Goal: Information Seeking & Learning: Learn about a topic

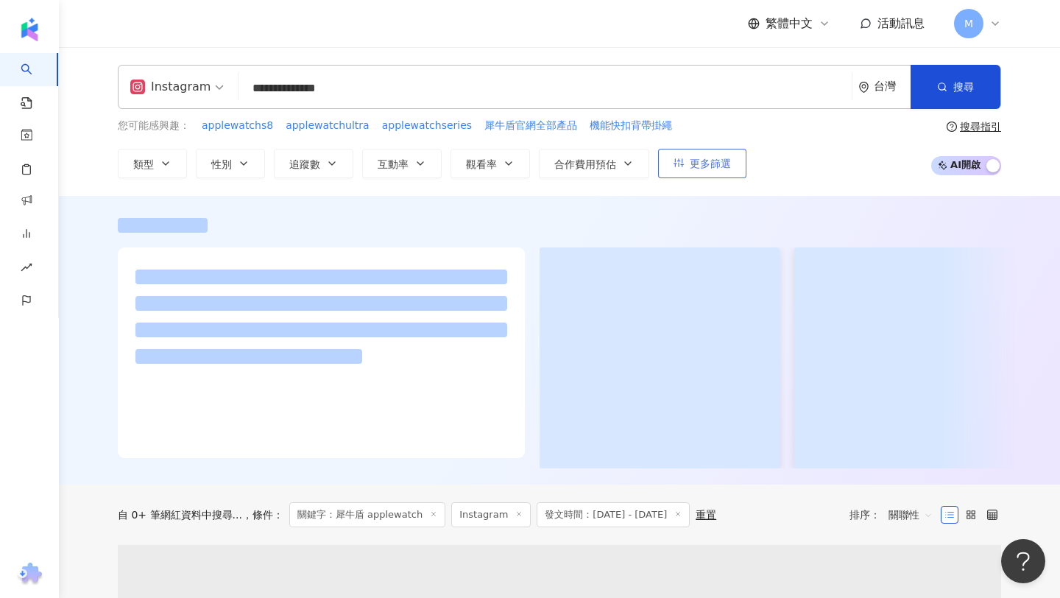
click at [676, 163] on icon "button" at bounding box center [679, 163] width 10 height 10
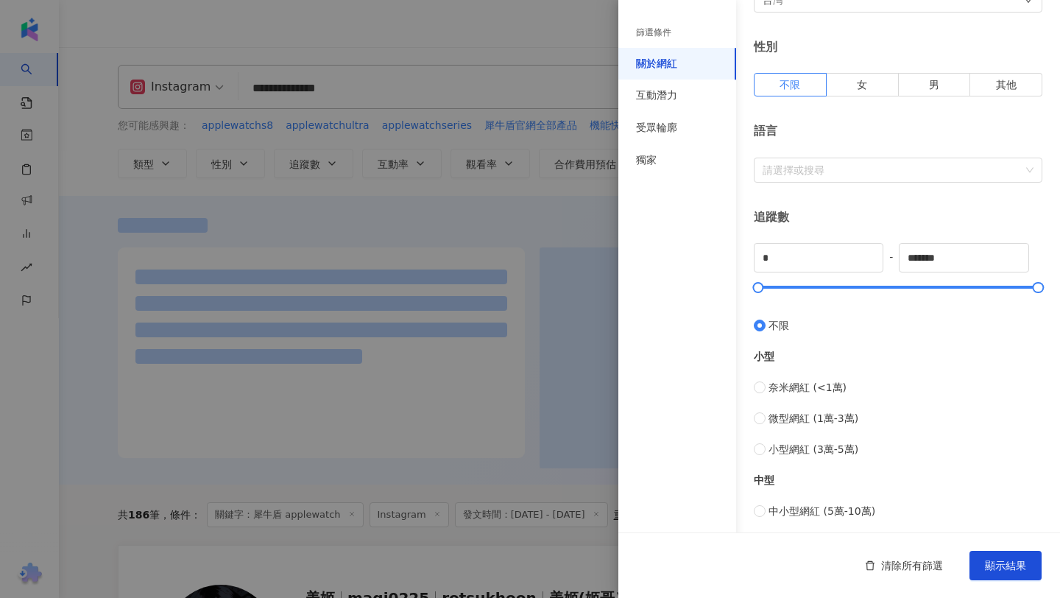
scroll to position [163, 0]
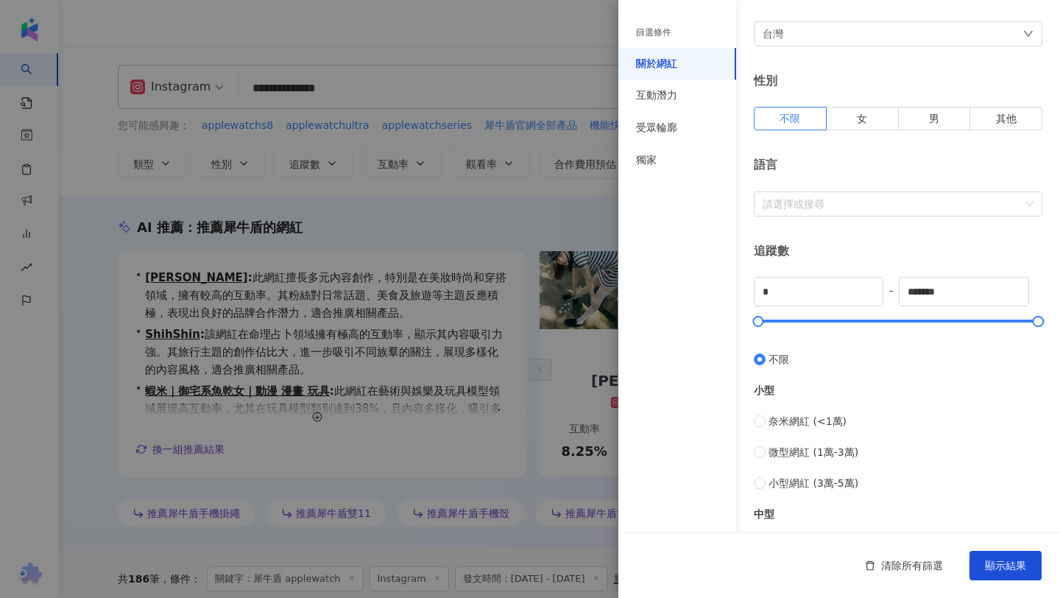
click at [539, 210] on div at bounding box center [530, 299] width 1060 height 598
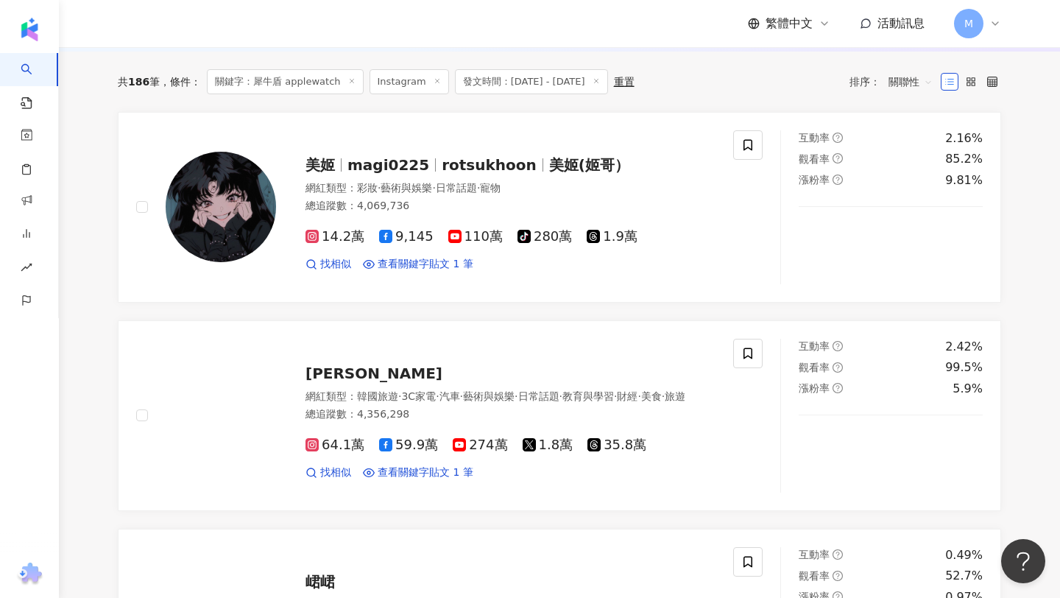
scroll to position [500, 0]
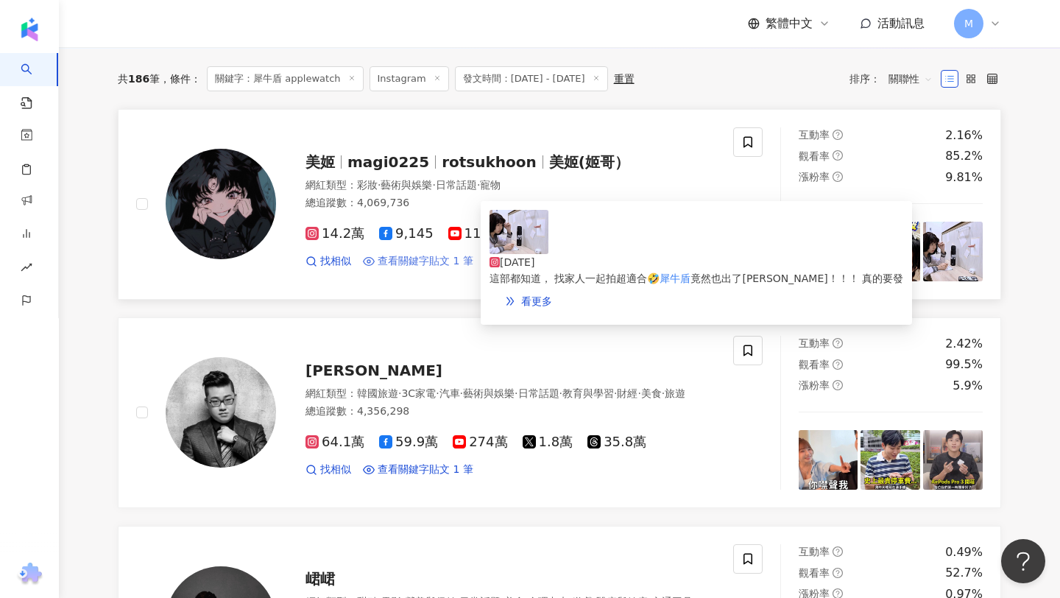
click at [427, 264] on span "查看關鍵字貼文 1 筆" at bounding box center [426, 261] width 96 height 15
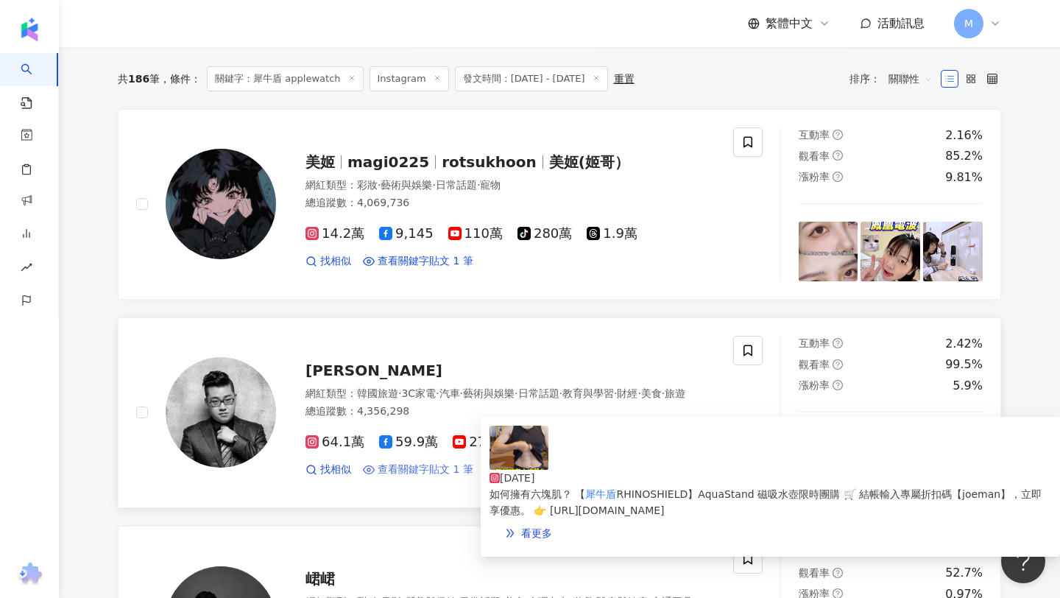
click at [409, 477] on span "查看關鍵字貼文 1 筆" at bounding box center [426, 469] width 96 height 15
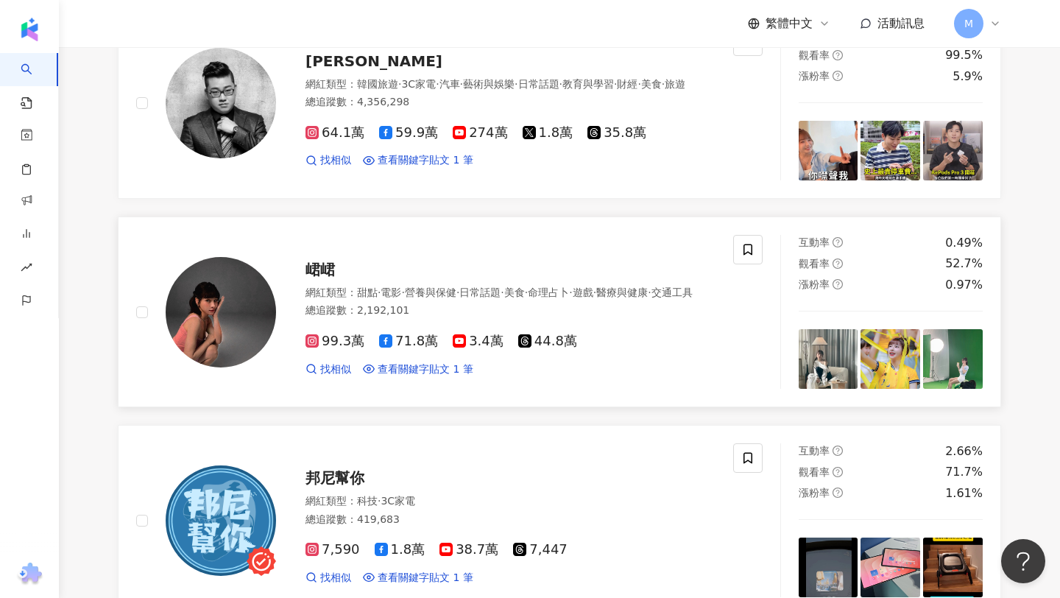
scroll to position [783, 0]
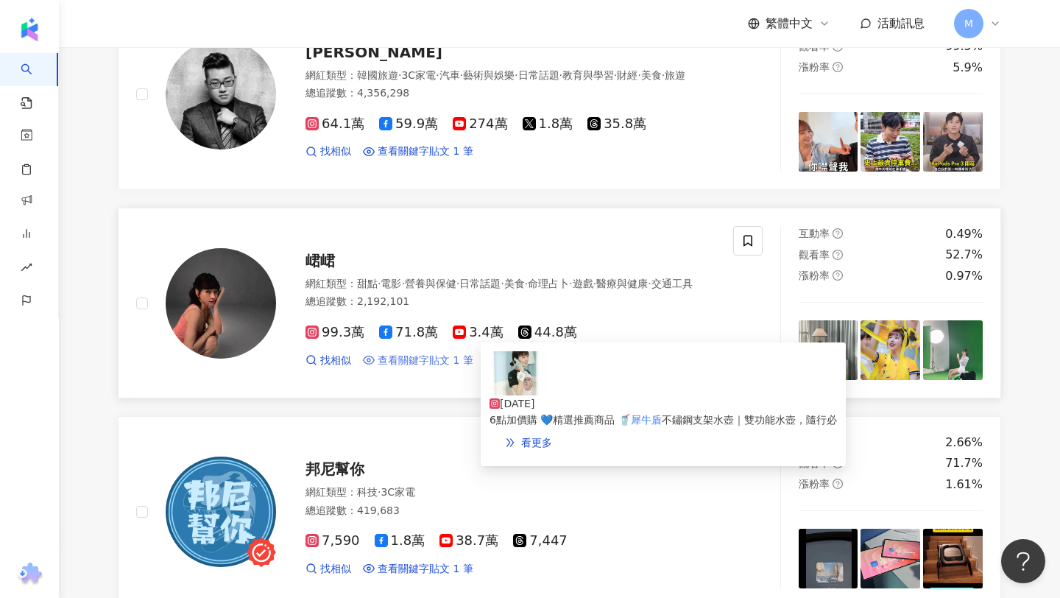
click at [410, 368] on span "查看關鍵字貼文 1 筆" at bounding box center [426, 360] width 96 height 15
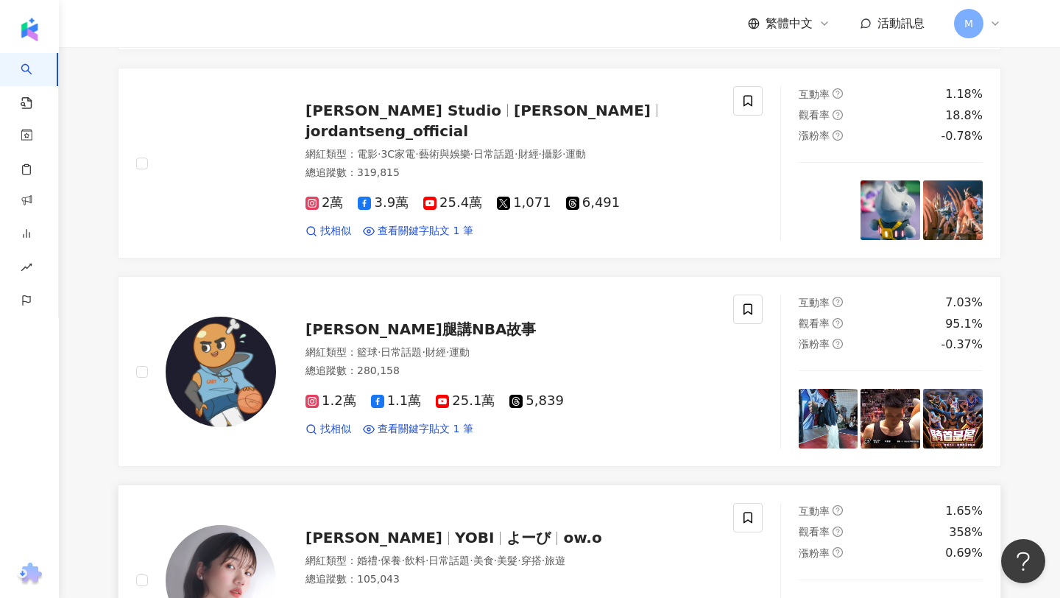
scroll to position [3120, 0]
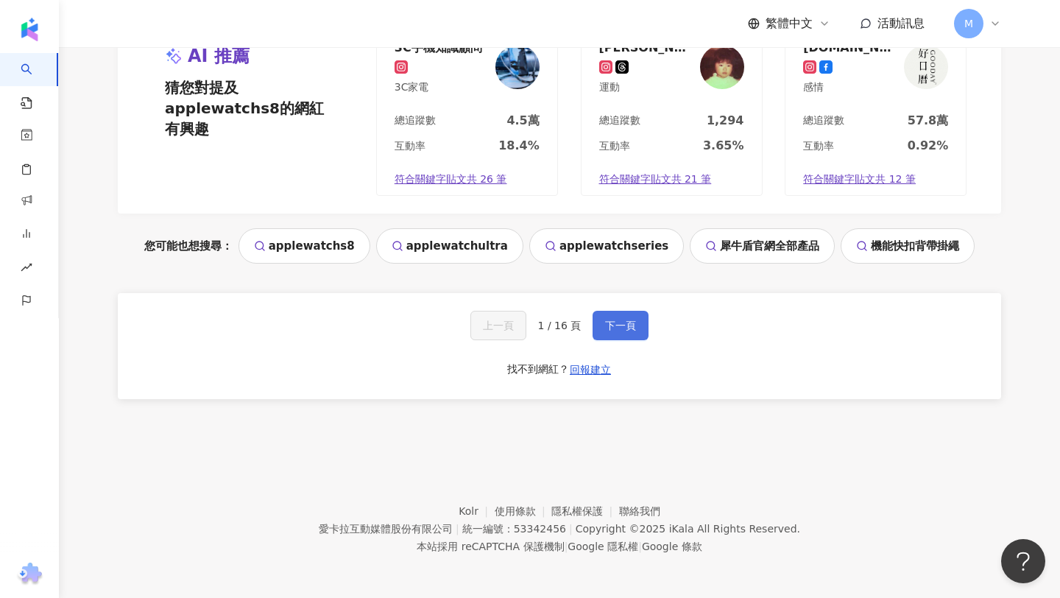
click at [607, 328] on span "下一頁" at bounding box center [620, 326] width 31 height 12
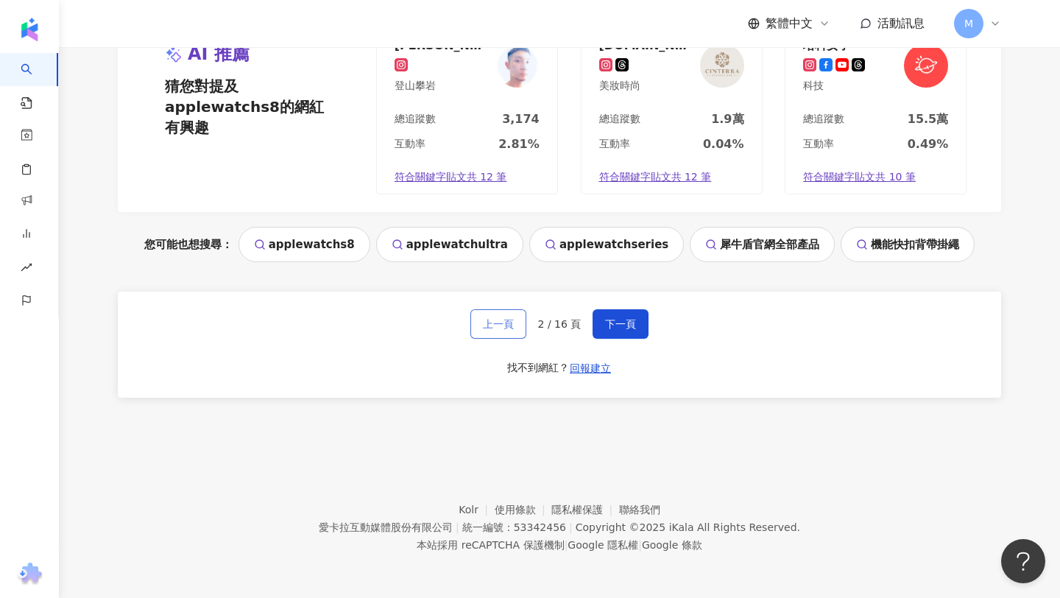
click at [502, 325] on span "上一頁" at bounding box center [498, 324] width 31 height 12
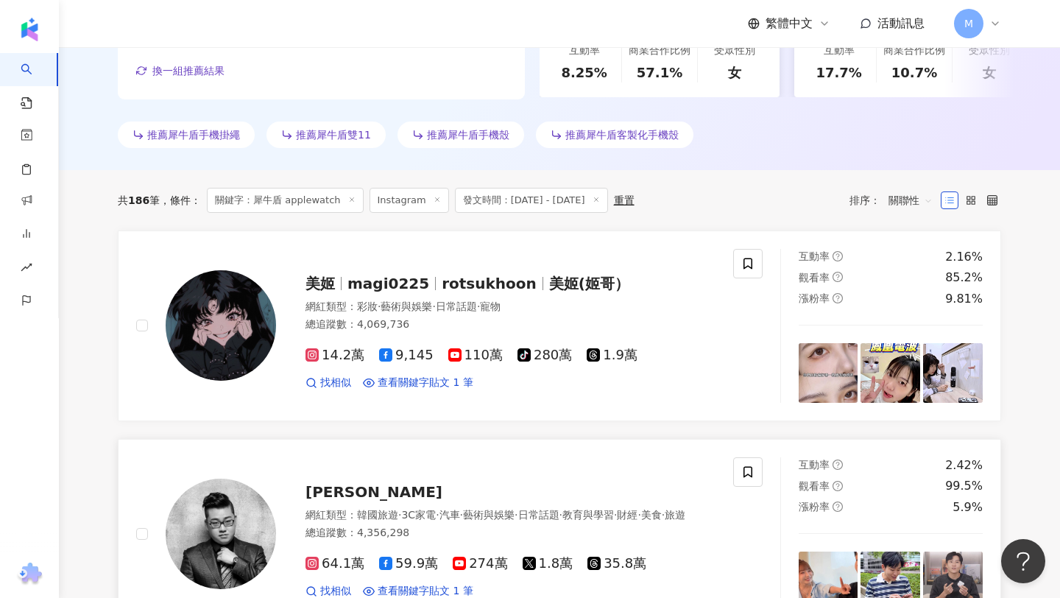
scroll to position [430, 0]
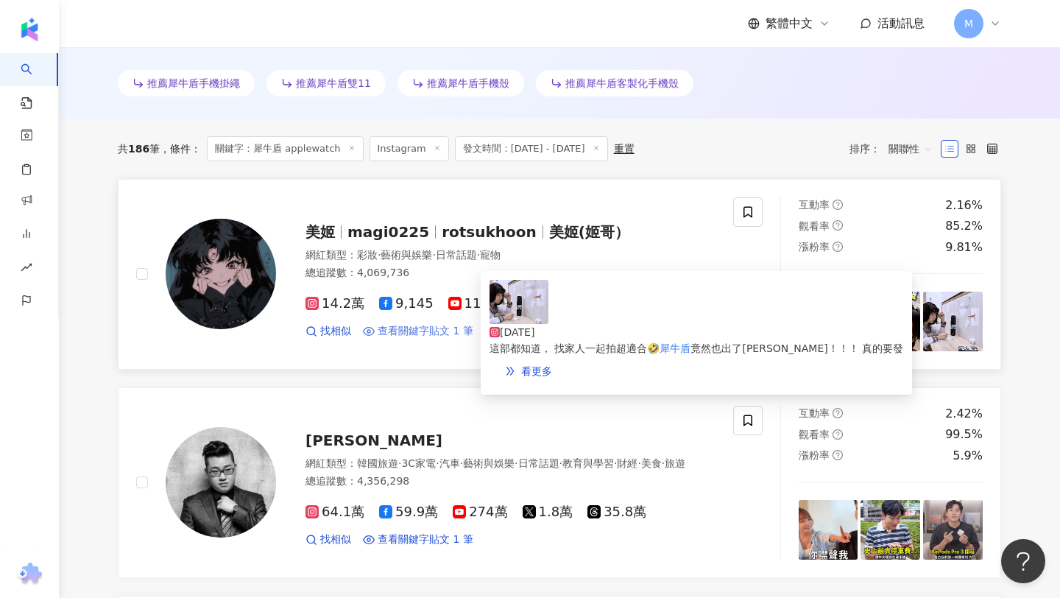
click at [405, 332] on span "查看關鍵字貼文 1 筆" at bounding box center [426, 331] width 96 height 15
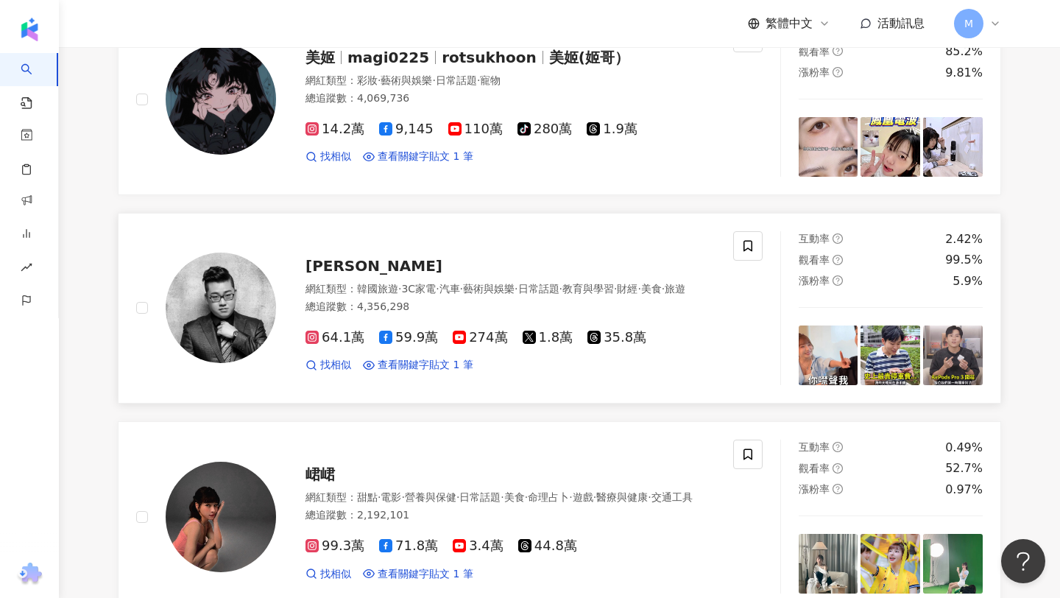
scroll to position [589, 0]
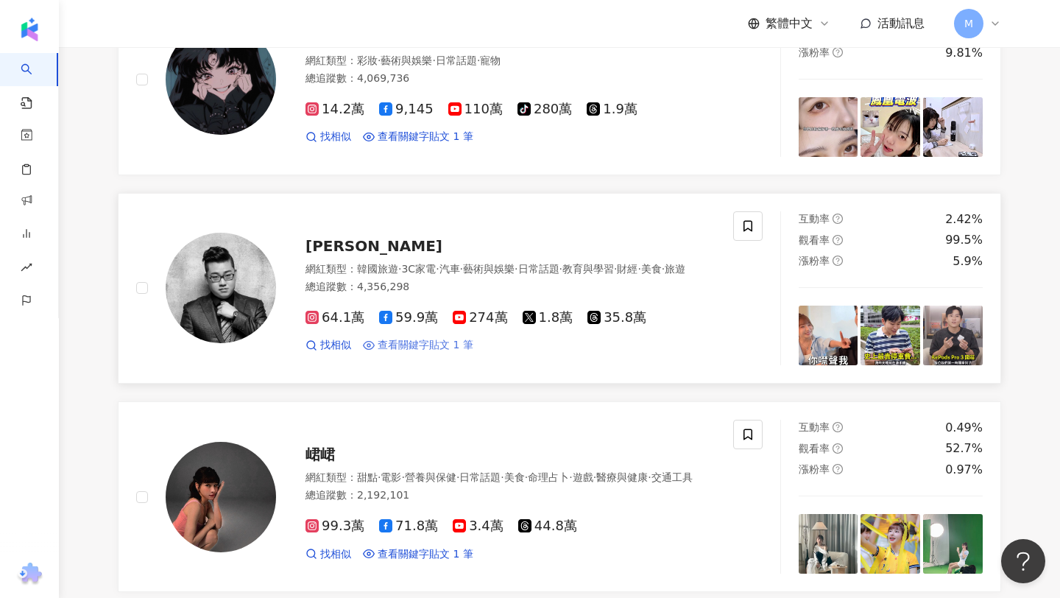
click at [412, 353] on span "查看關鍵字貼文 1 筆" at bounding box center [426, 345] width 96 height 15
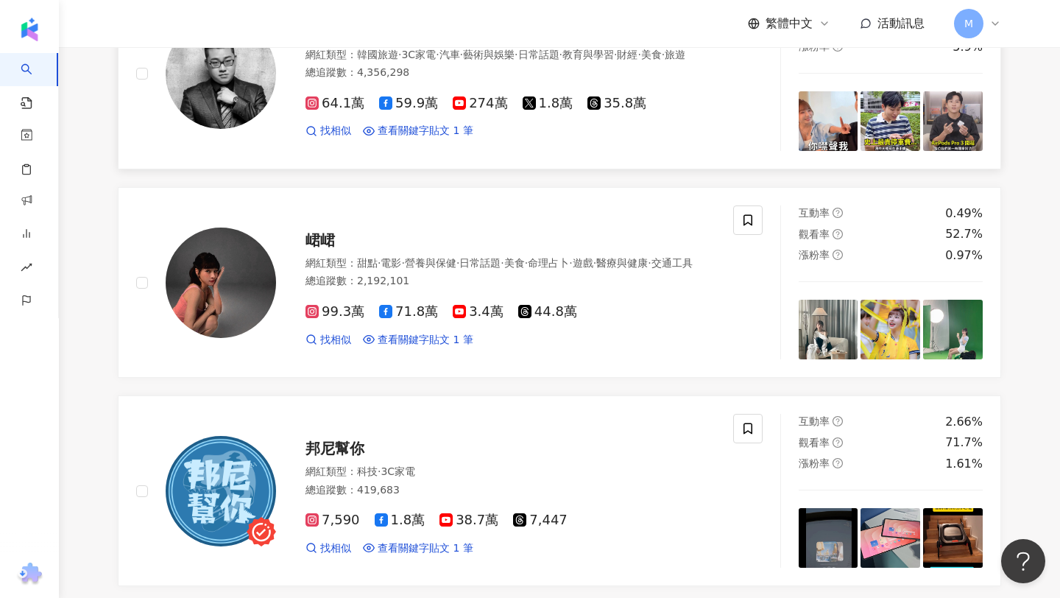
scroll to position [805, 0]
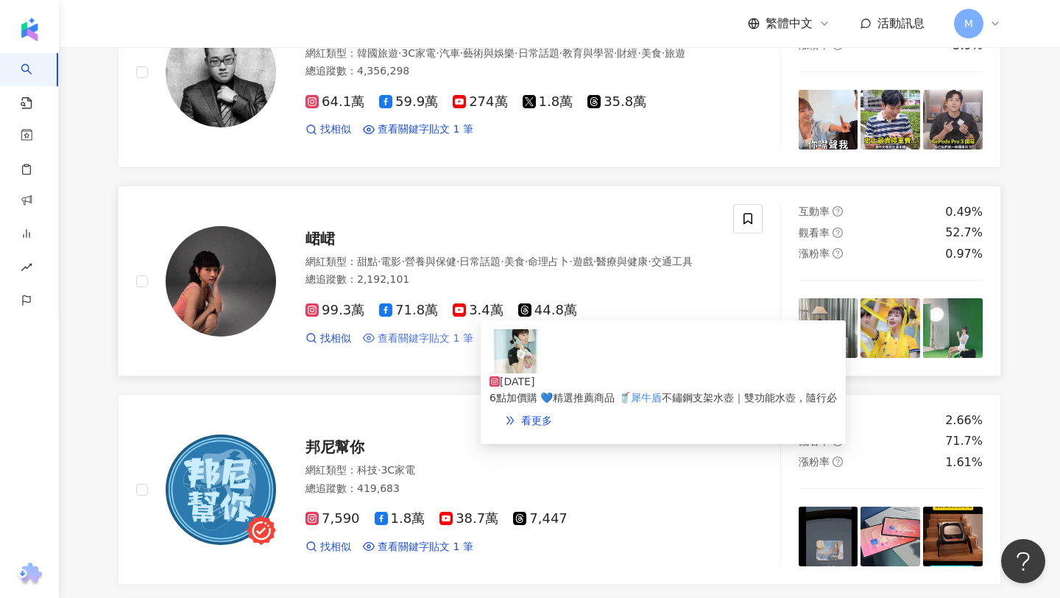
click at [402, 346] on span "查看關鍵字貼文 1 筆" at bounding box center [426, 338] width 96 height 15
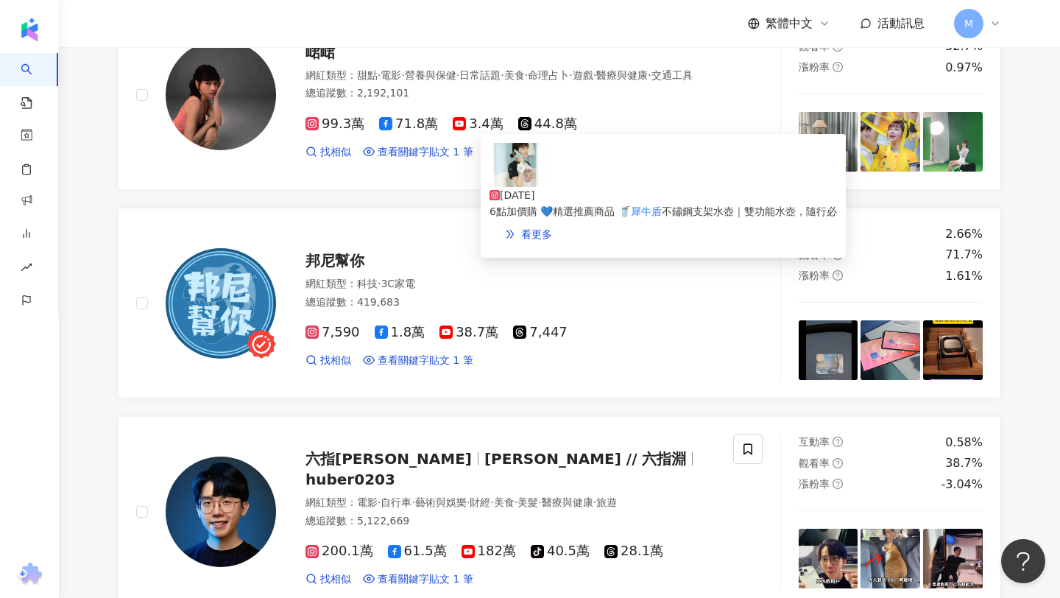
scroll to position [1018, 0]
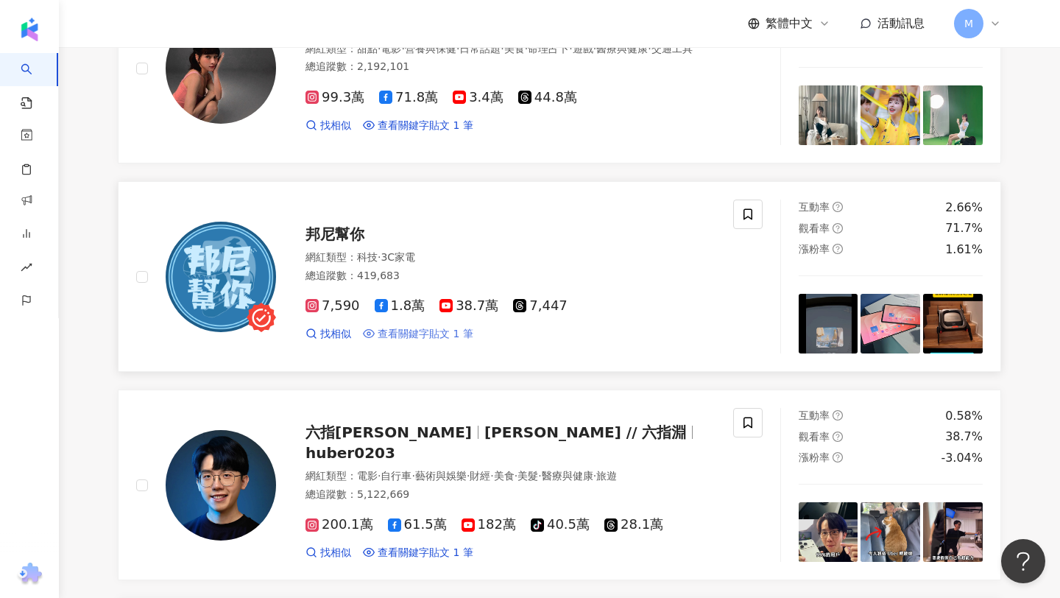
click at [405, 342] on span "查看關鍵字貼文 1 筆" at bounding box center [426, 334] width 96 height 15
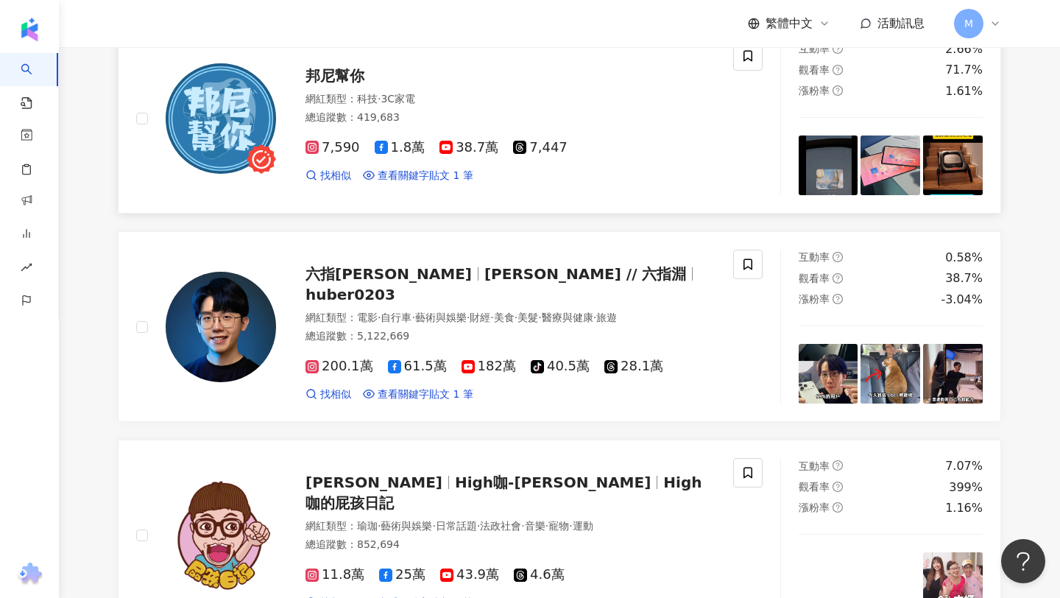
scroll to position [1177, 0]
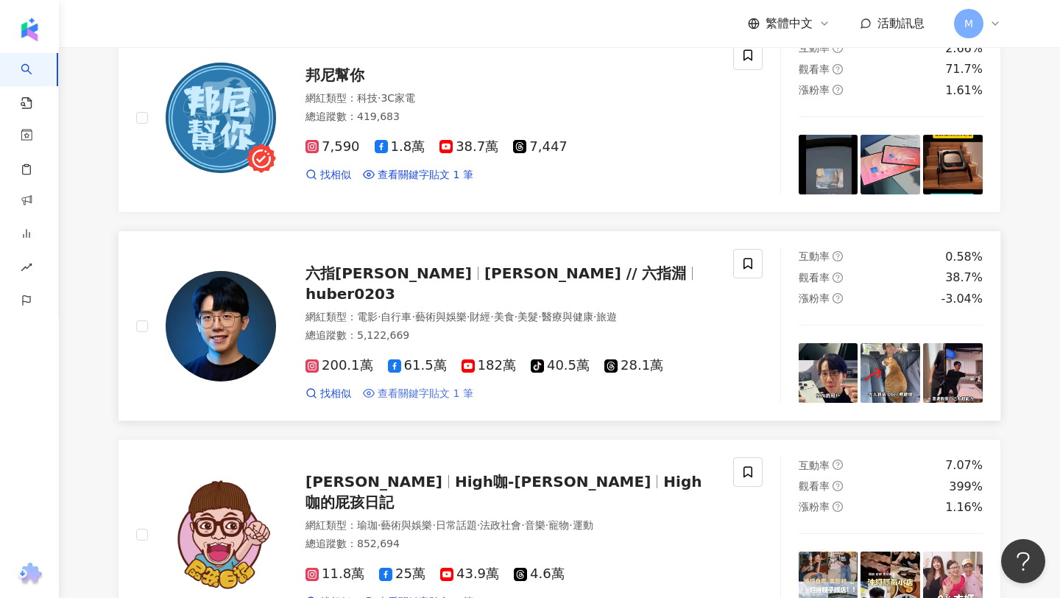
click at [422, 401] on span "查看關鍵字貼文 1 筆" at bounding box center [426, 394] width 96 height 15
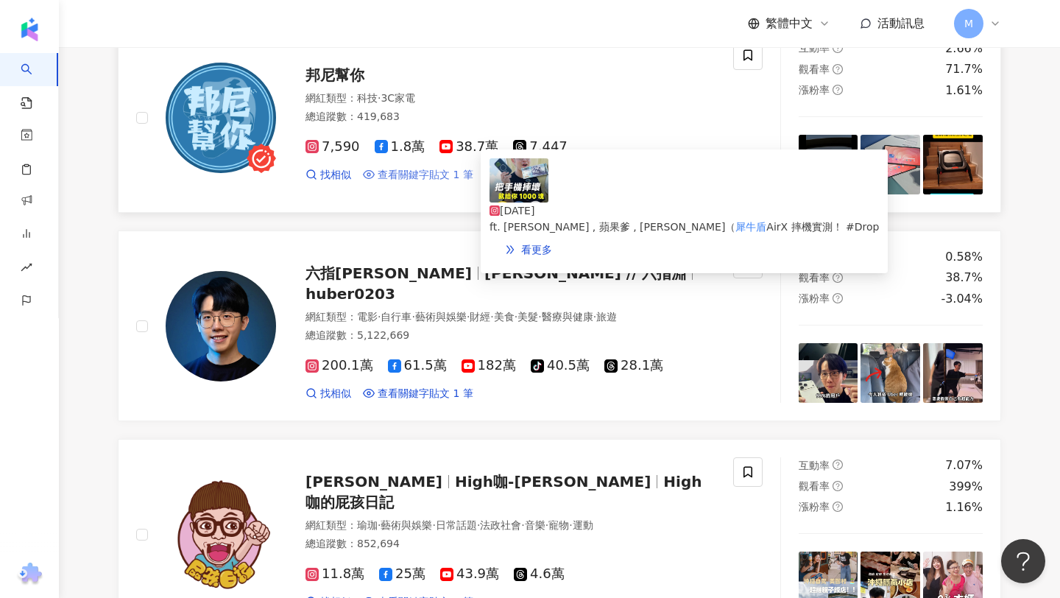
click at [398, 183] on span "查看關鍵字貼文 1 筆" at bounding box center [426, 175] width 96 height 15
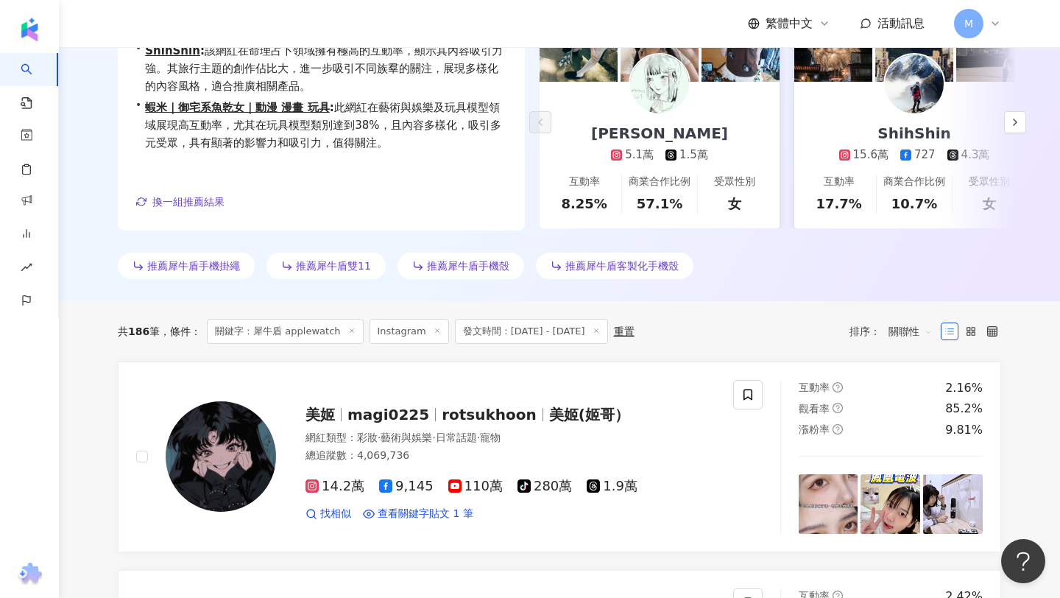
scroll to position [394, 0]
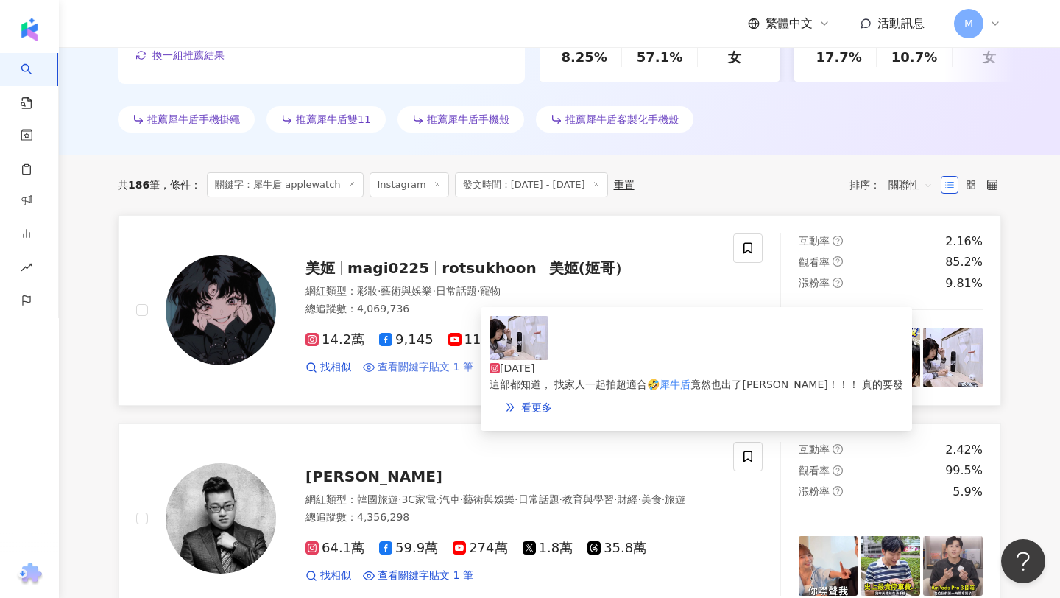
click at [399, 369] on span "查看關鍵字貼文 1 筆" at bounding box center [426, 367] width 96 height 15
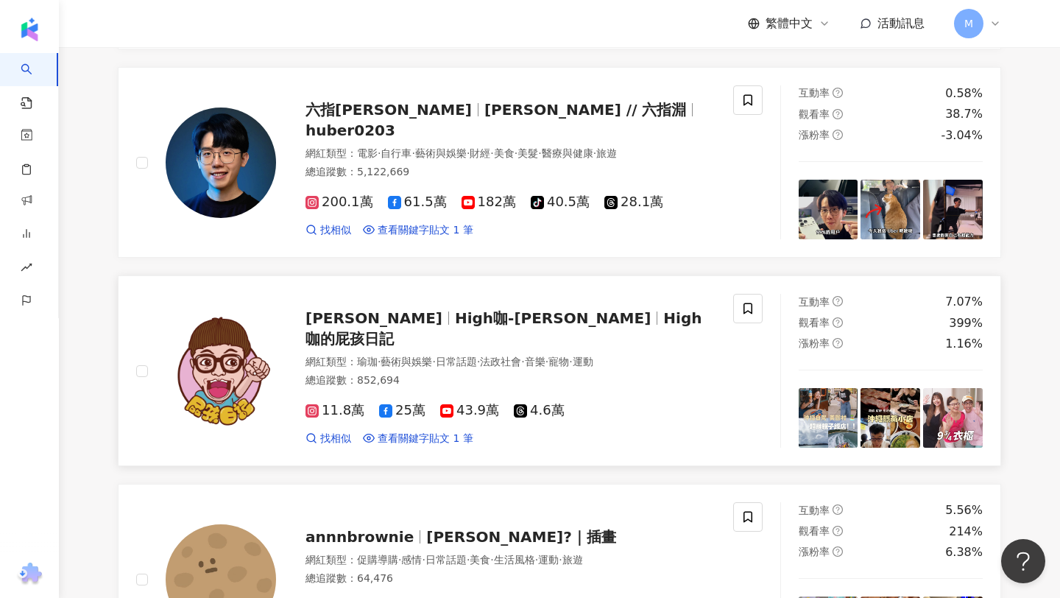
scroll to position [1344, 0]
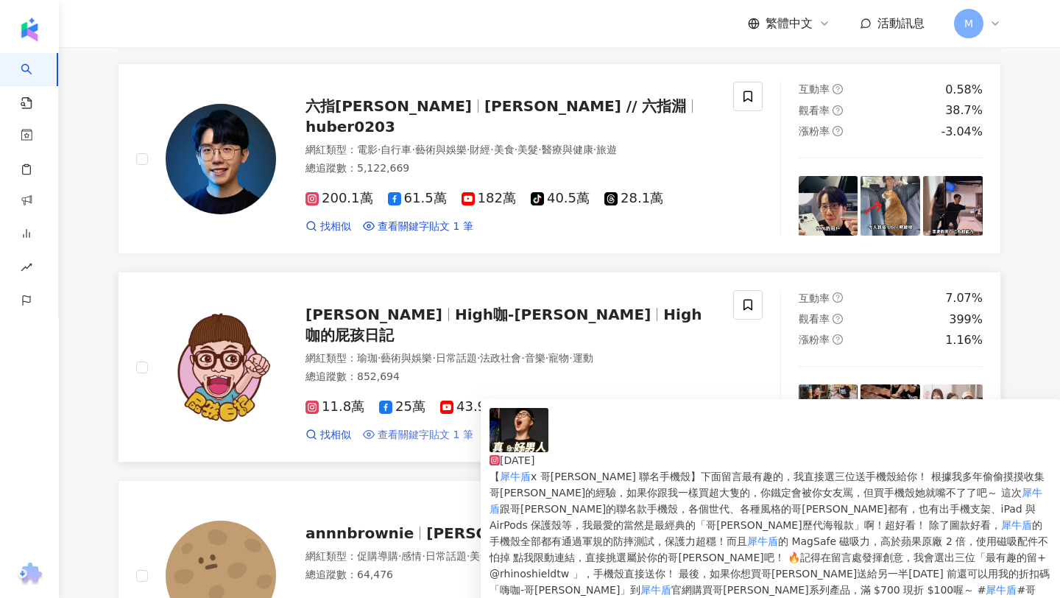
click at [419, 443] on span "查看關鍵字貼文 1 筆" at bounding box center [426, 435] width 96 height 15
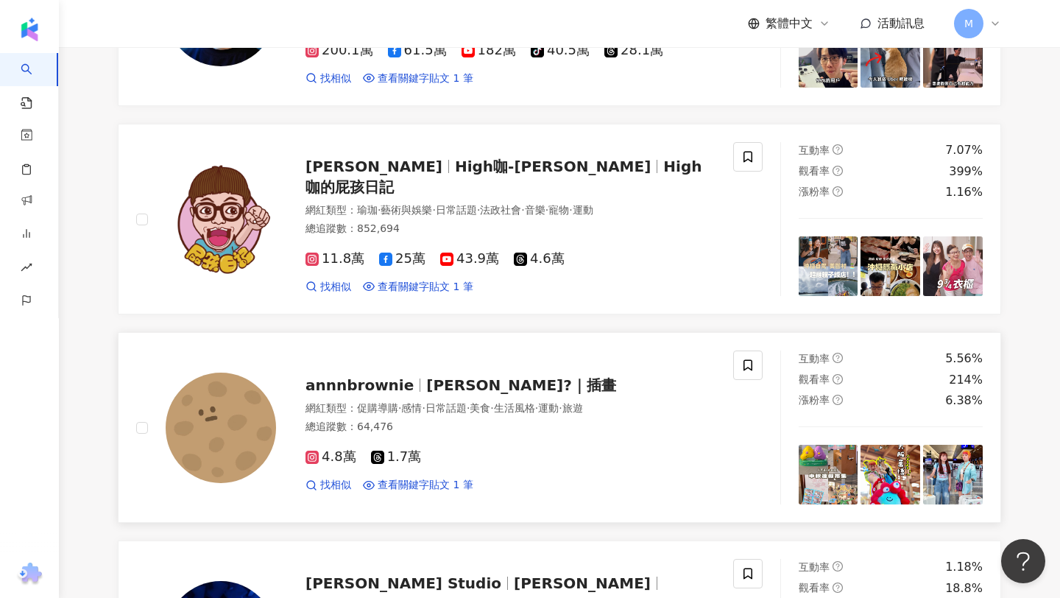
scroll to position [1499, 0]
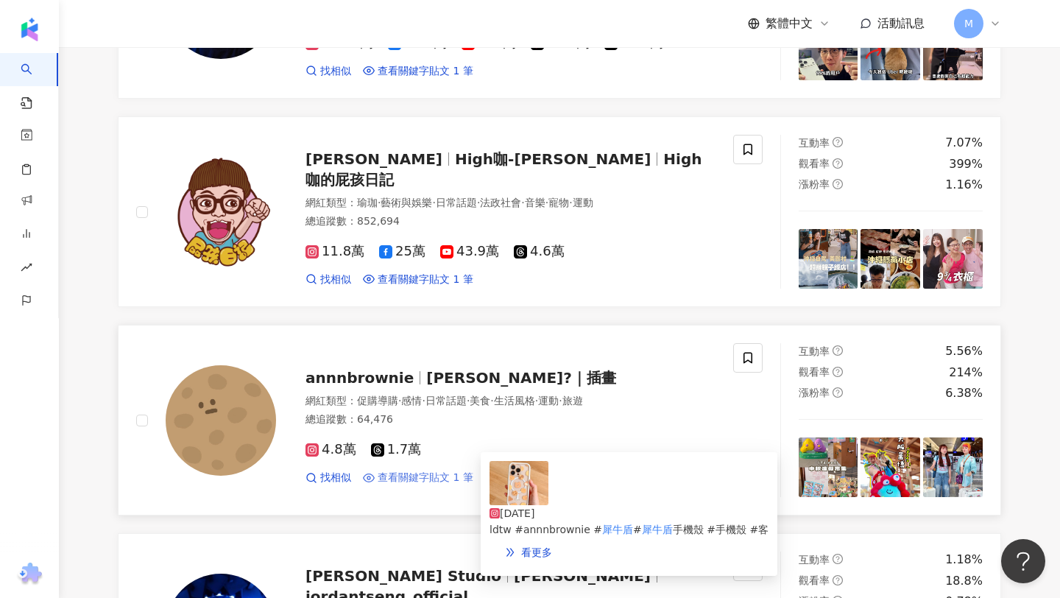
click at [399, 485] on span "查看關鍵字貼文 1 筆" at bounding box center [426, 478] width 96 height 15
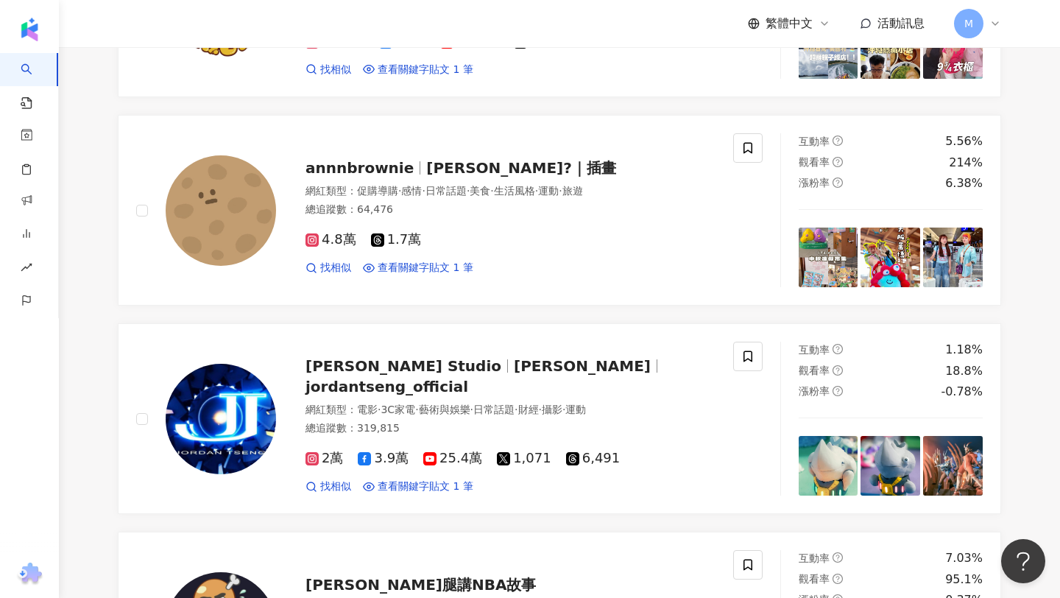
scroll to position [1705, 0]
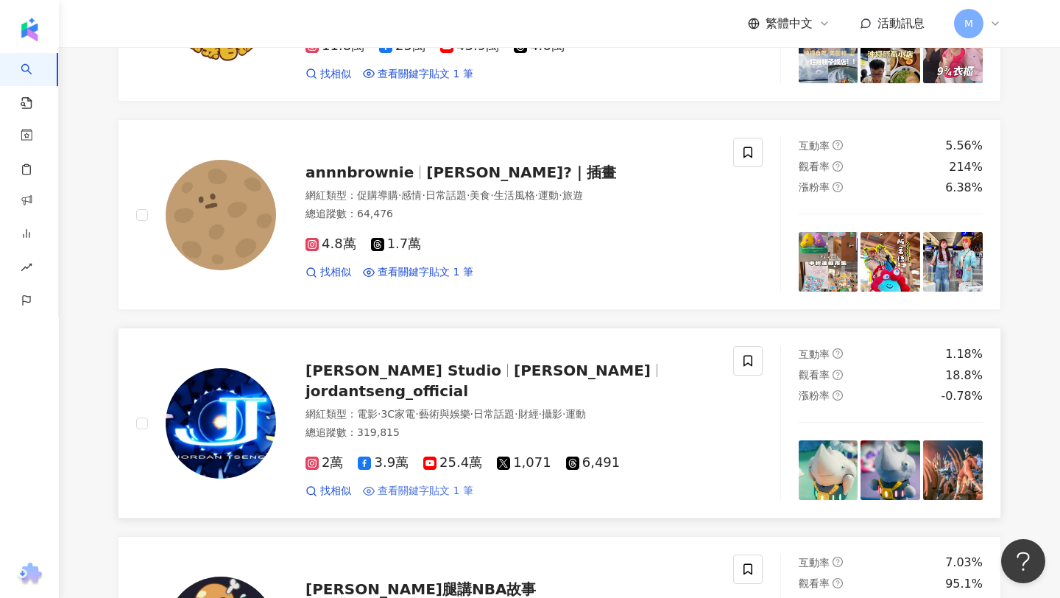
click at [421, 498] on span "查看關鍵字貼文 1 筆" at bounding box center [426, 491] width 96 height 15
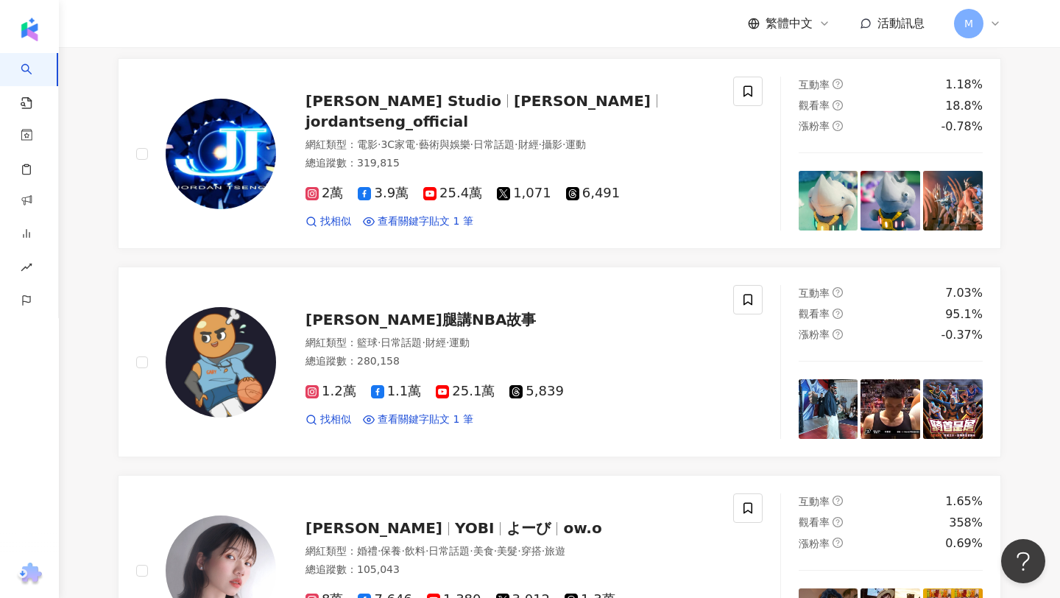
scroll to position [2086, 0]
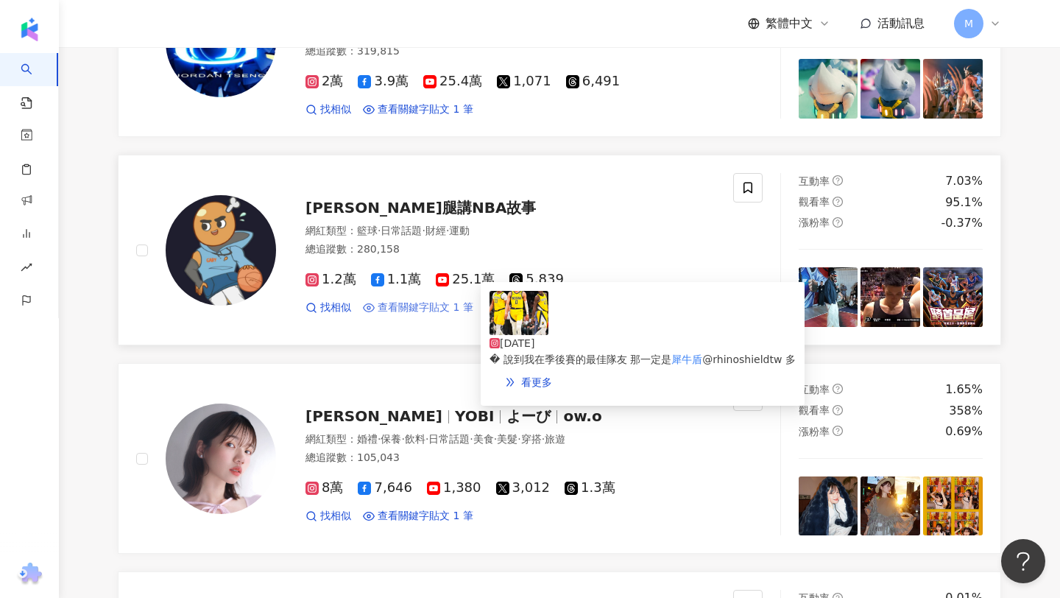
click at [403, 315] on span "查看關鍵字貼文 1 筆" at bounding box center [426, 307] width 96 height 15
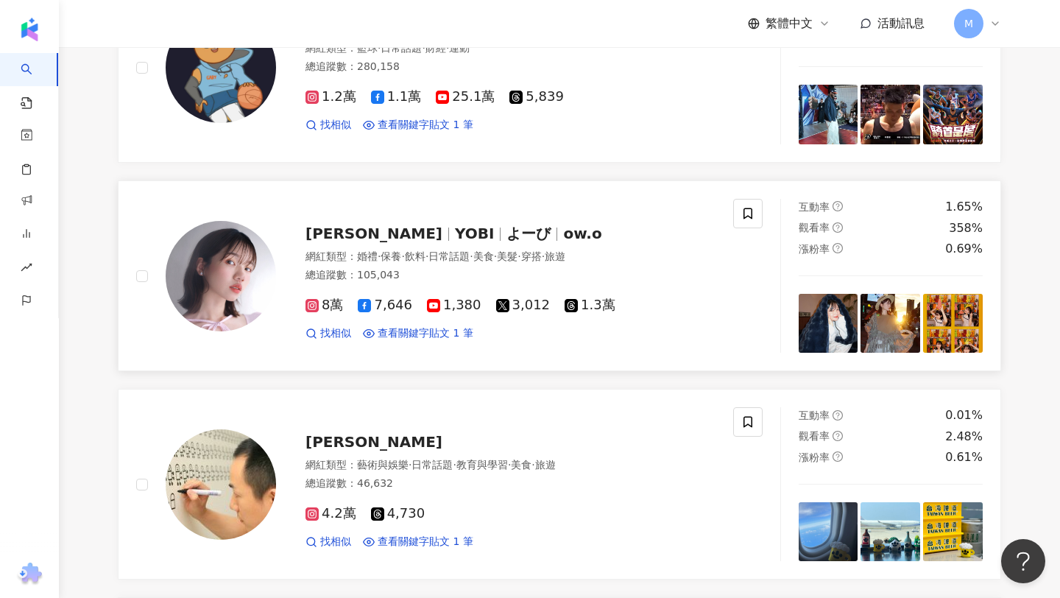
scroll to position [2269, 0]
click at [437, 340] on span "查看關鍵字貼文 1 筆" at bounding box center [426, 332] width 96 height 15
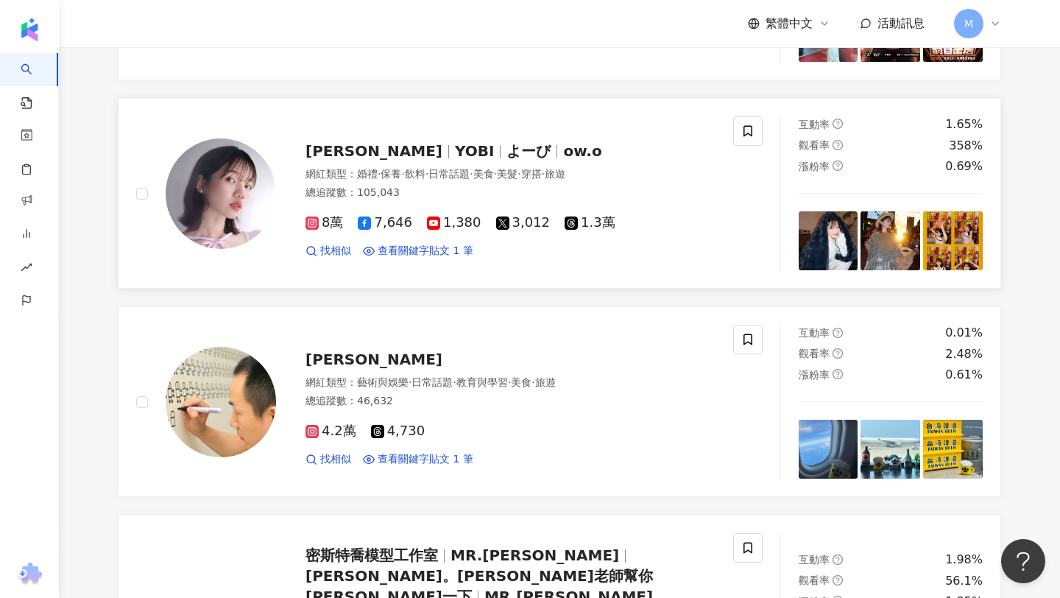
scroll to position [2547, 0]
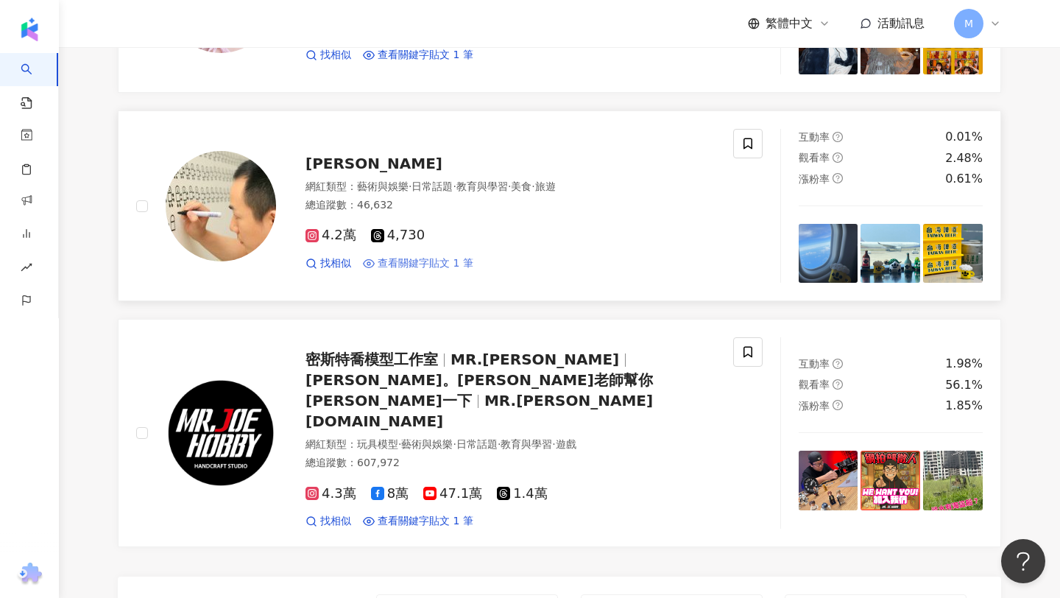
click at [431, 271] on span "查看關鍵字貼文 1 筆" at bounding box center [426, 263] width 96 height 15
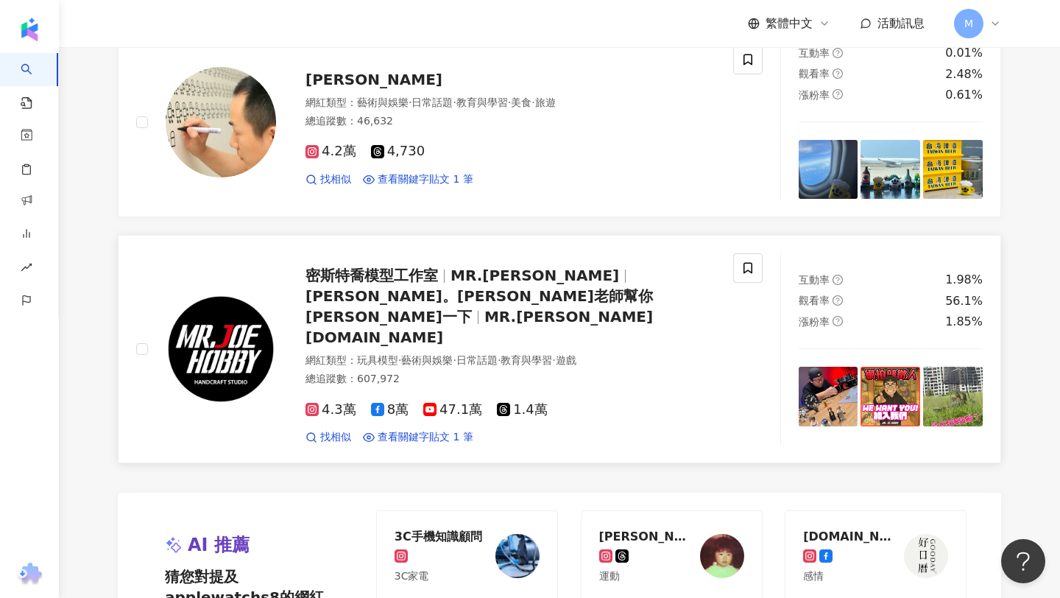
scroll to position [2649, 0]
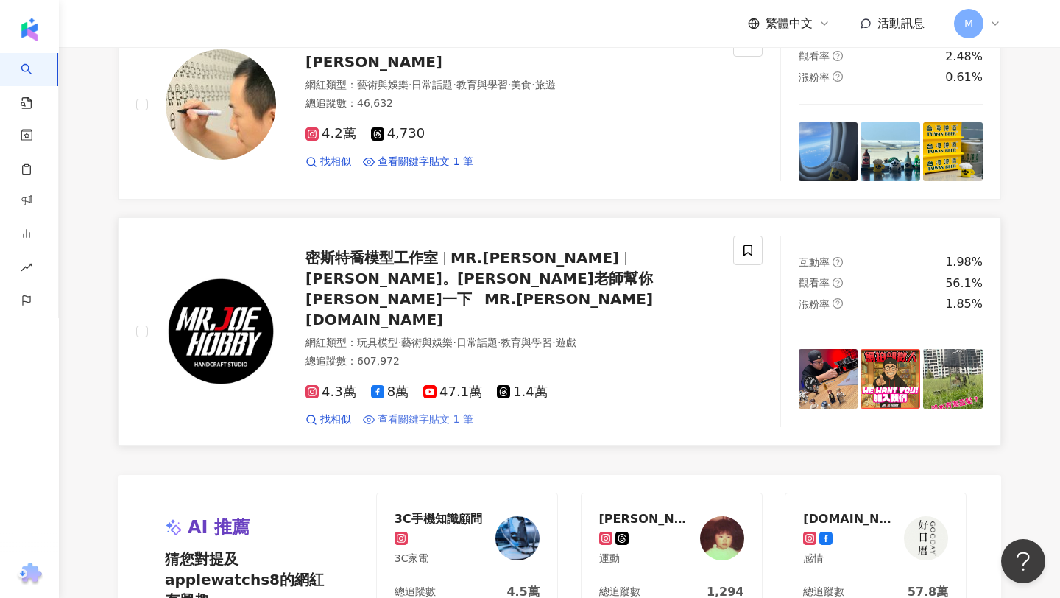
click at [390, 412] on span "查看關鍵字貼文 1 筆" at bounding box center [426, 419] width 96 height 15
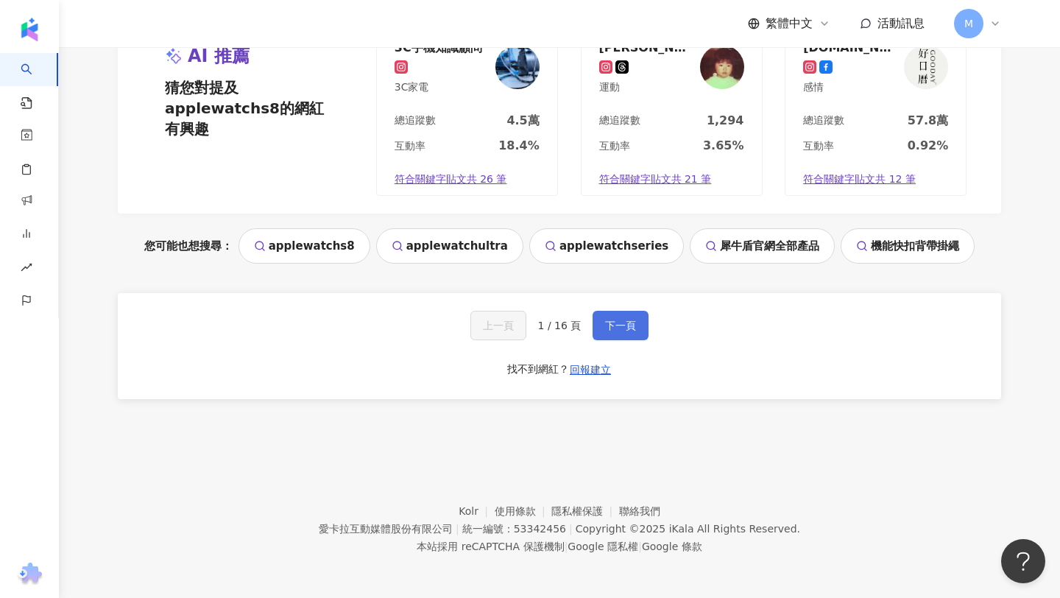
click at [629, 332] on button "下一頁" at bounding box center [621, 325] width 56 height 29
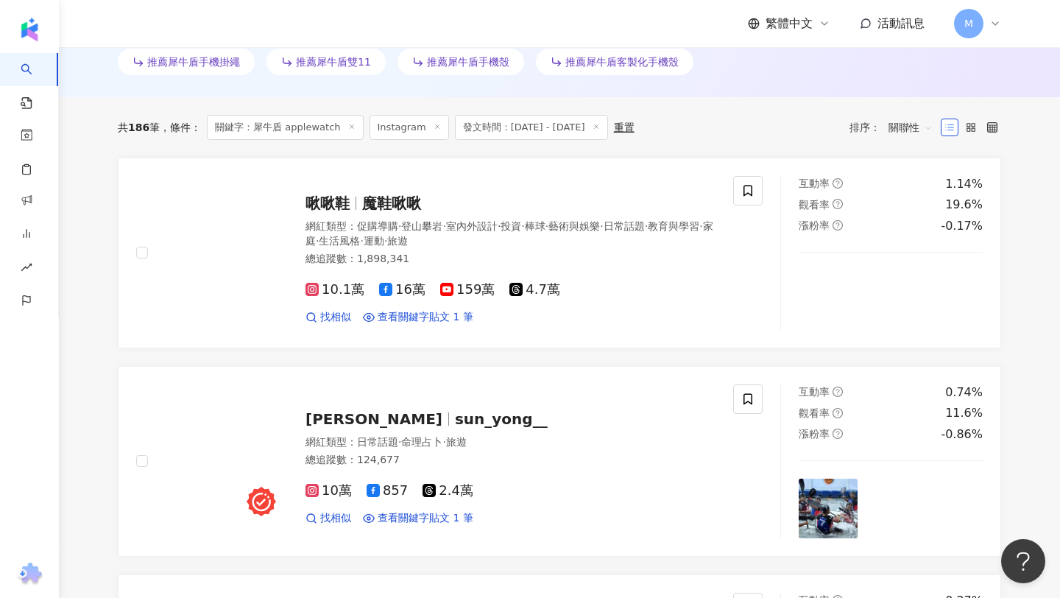
scroll to position [452, 0]
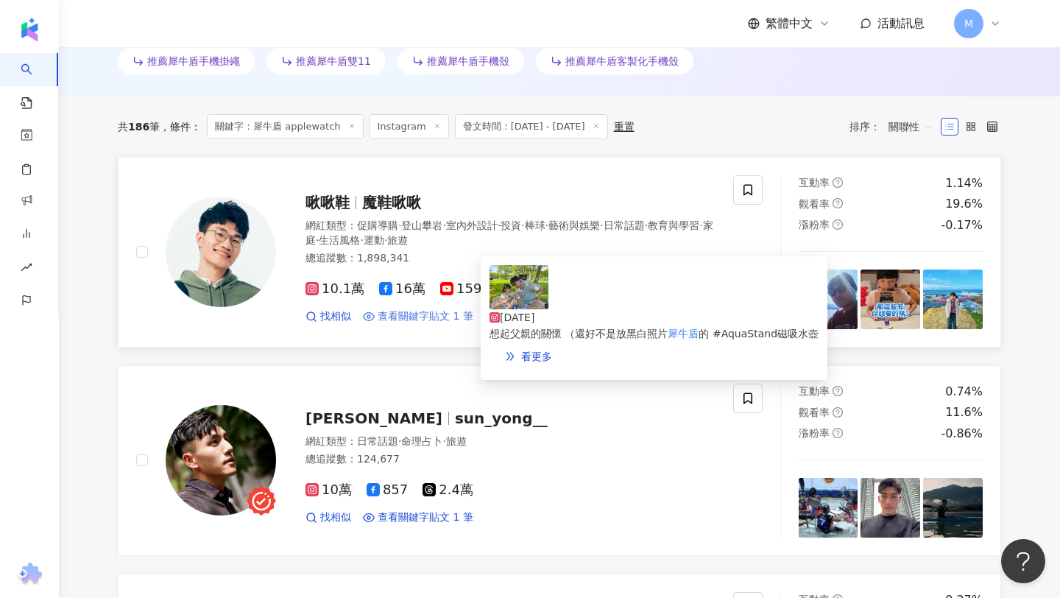
click at [427, 315] on span "查看關鍵字貼文 1 筆" at bounding box center [426, 316] width 96 height 15
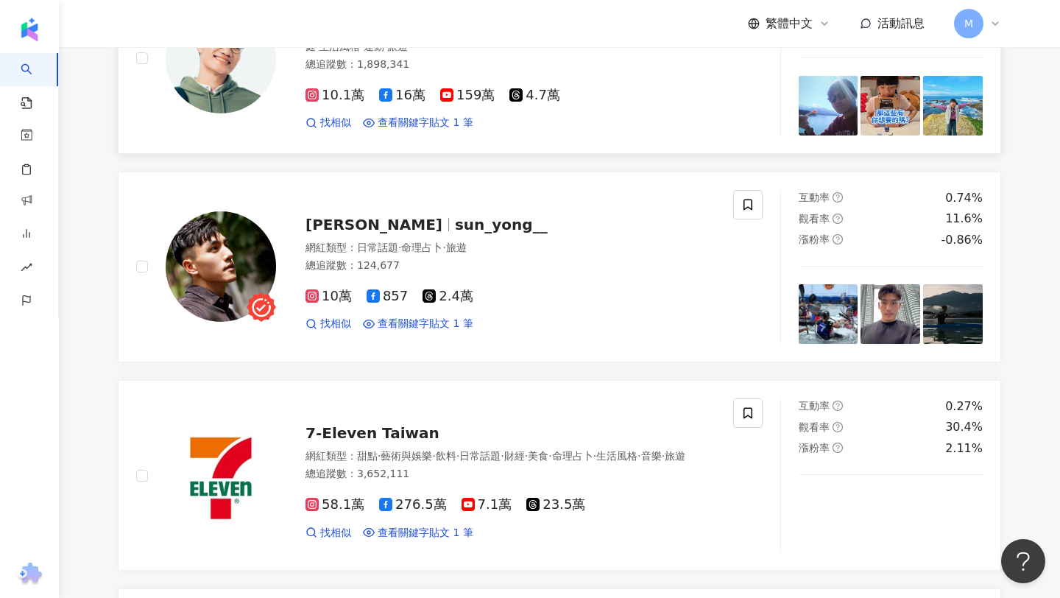
scroll to position [614, 0]
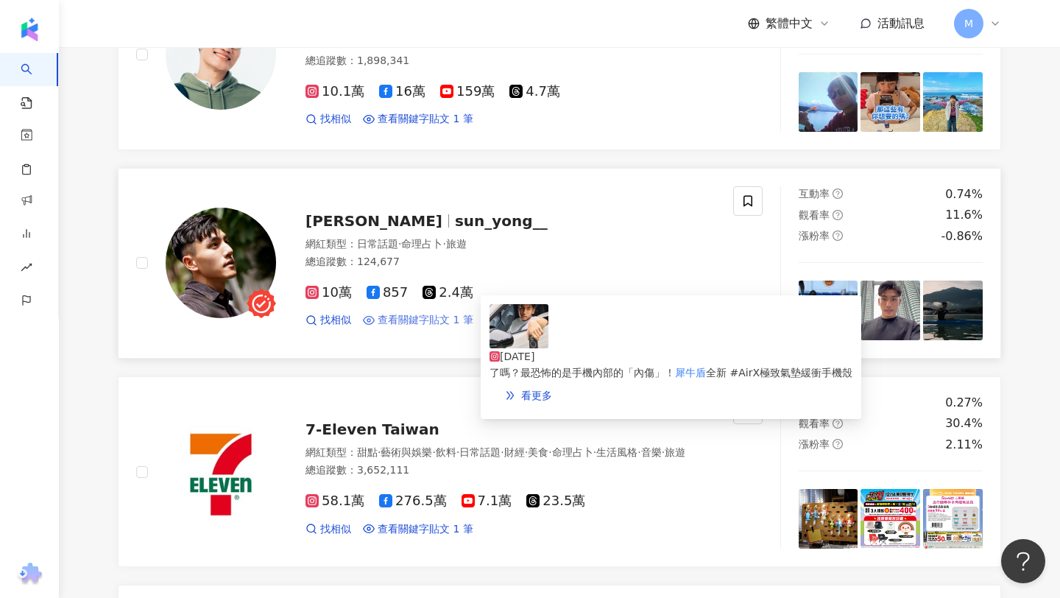
click at [398, 328] on span "查看關鍵字貼文 1 筆" at bounding box center [426, 320] width 96 height 15
click at [413, 328] on span "查看關鍵字貼文 1 筆" at bounding box center [426, 320] width 96 height 15
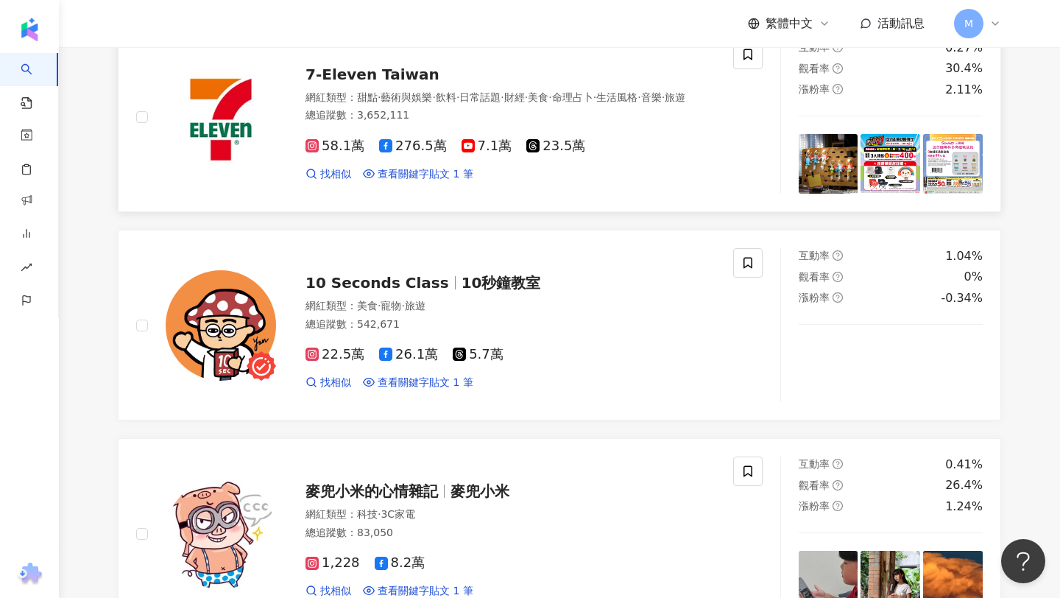
scroll to position [972, 0]
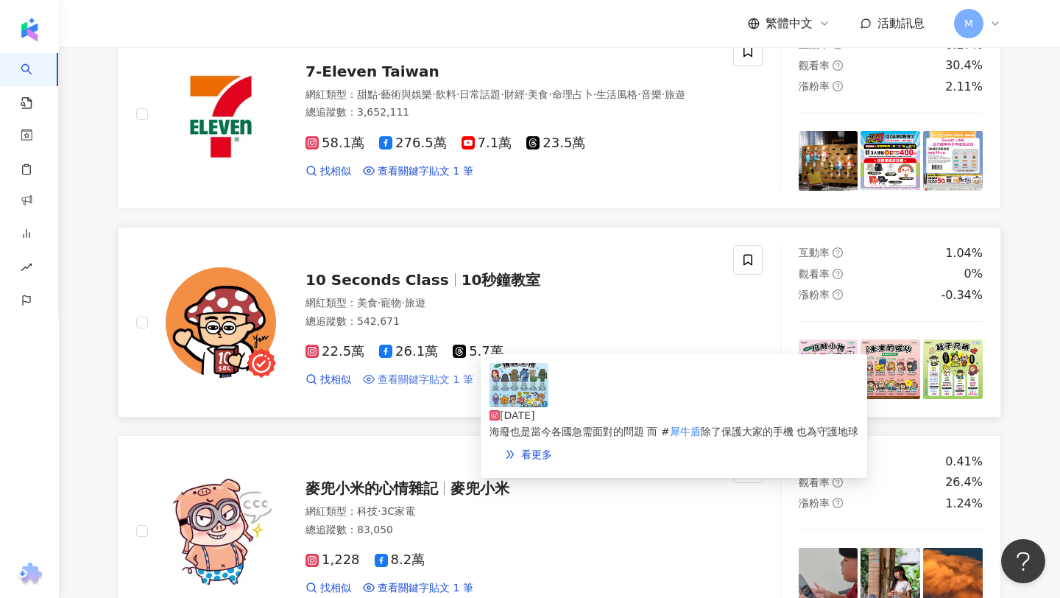
click at [426, 387] on span "查看關鍵字貼文 1 筆" at bounding box center [426, 380] width 96 height 15
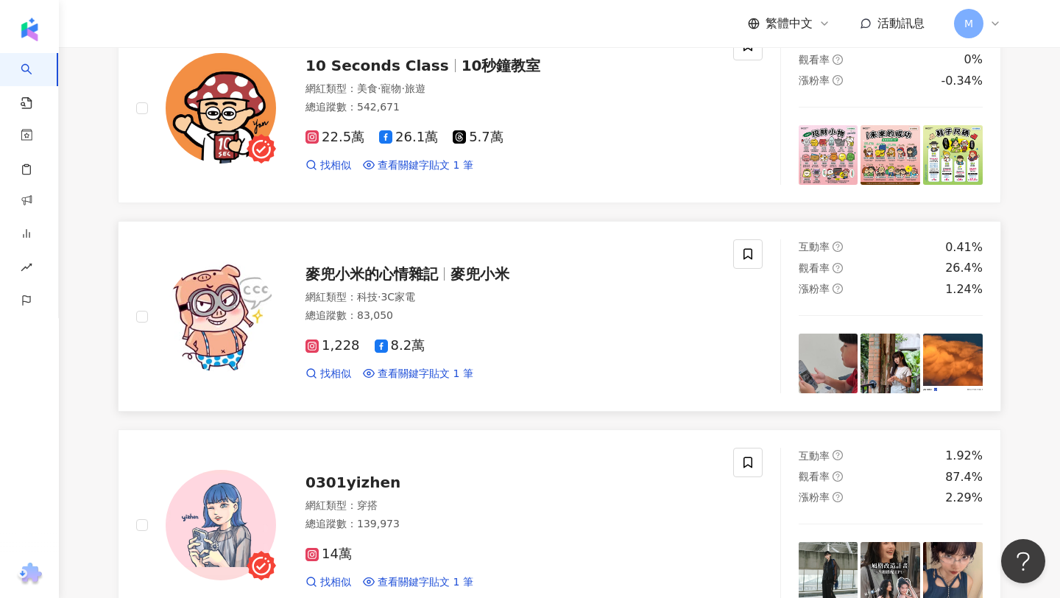
scroll to position [1212, 0]
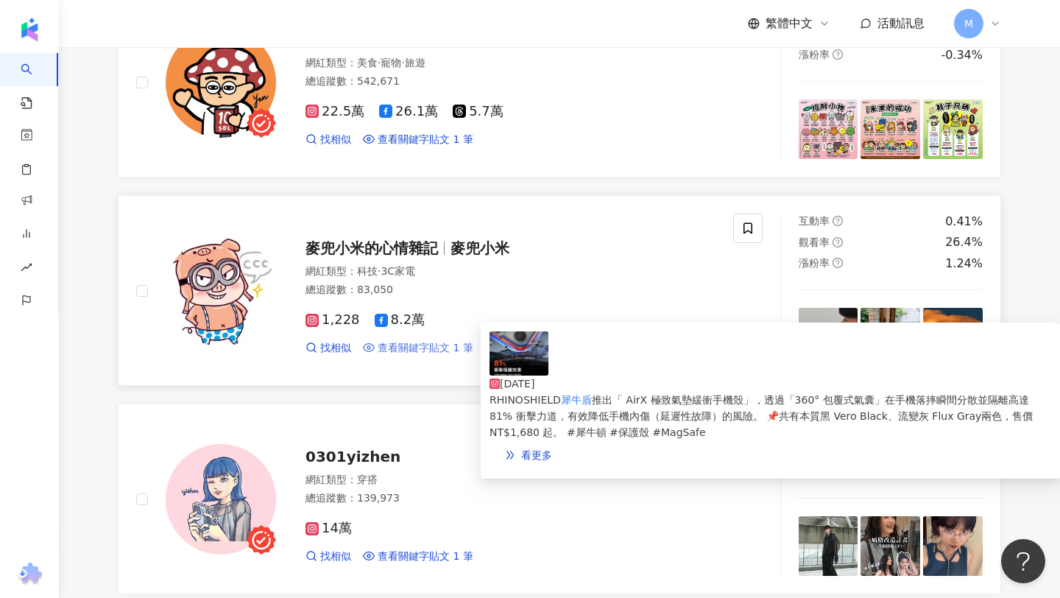
click at [439, 356] on span "查看關鍵字貼文 1 筆" at bounding box center [426, 348] width 96 height 15
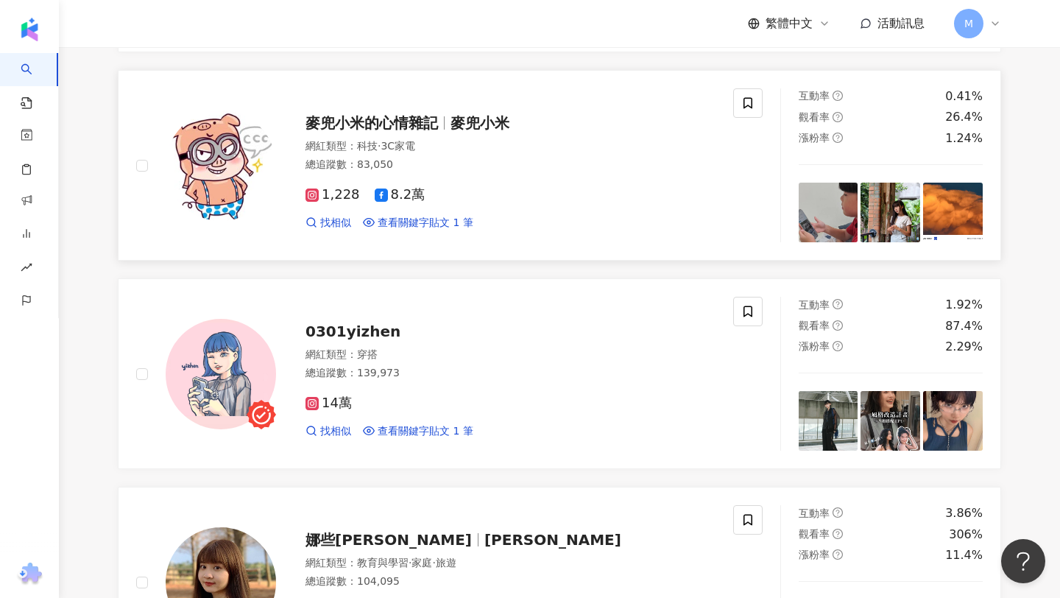
scroll to position [1342, 0]
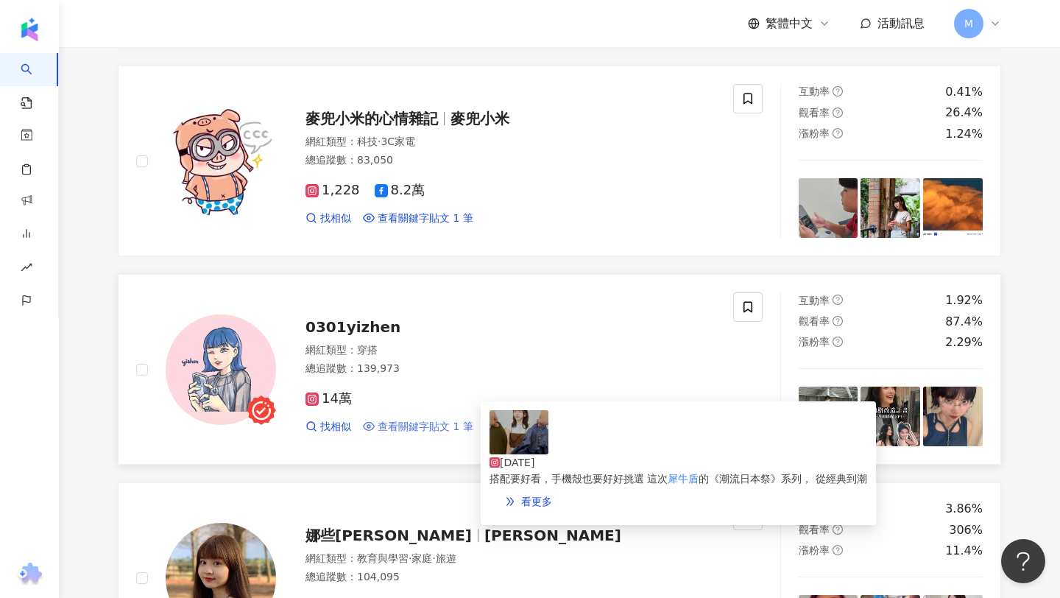
click at [407, 434] on span "查看關鍵字貼文 1 筆" at bounding box center [426, 427] width 96 height 15
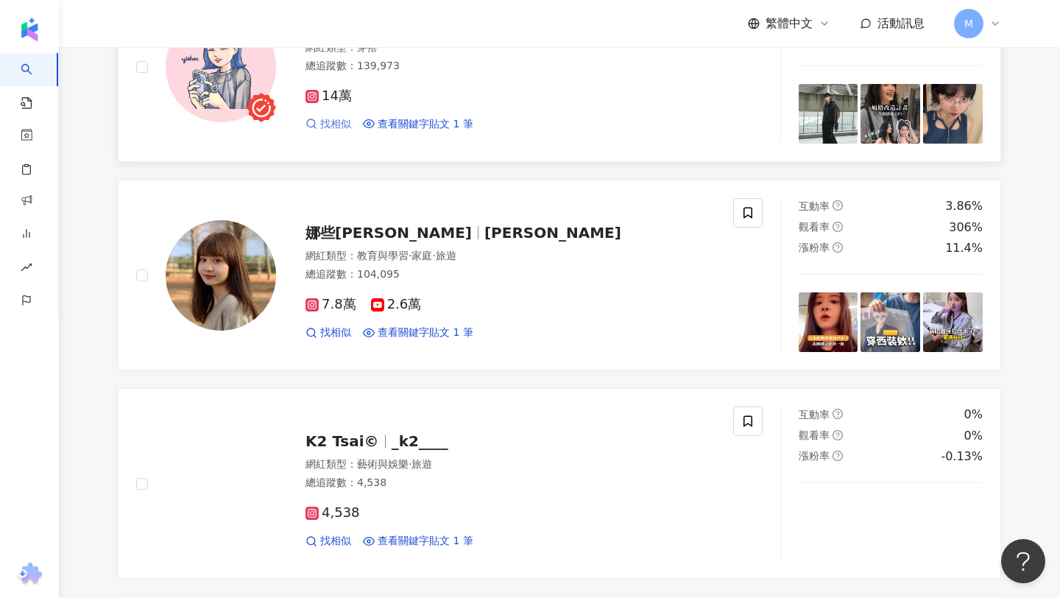
scroll to position [1651, 0]
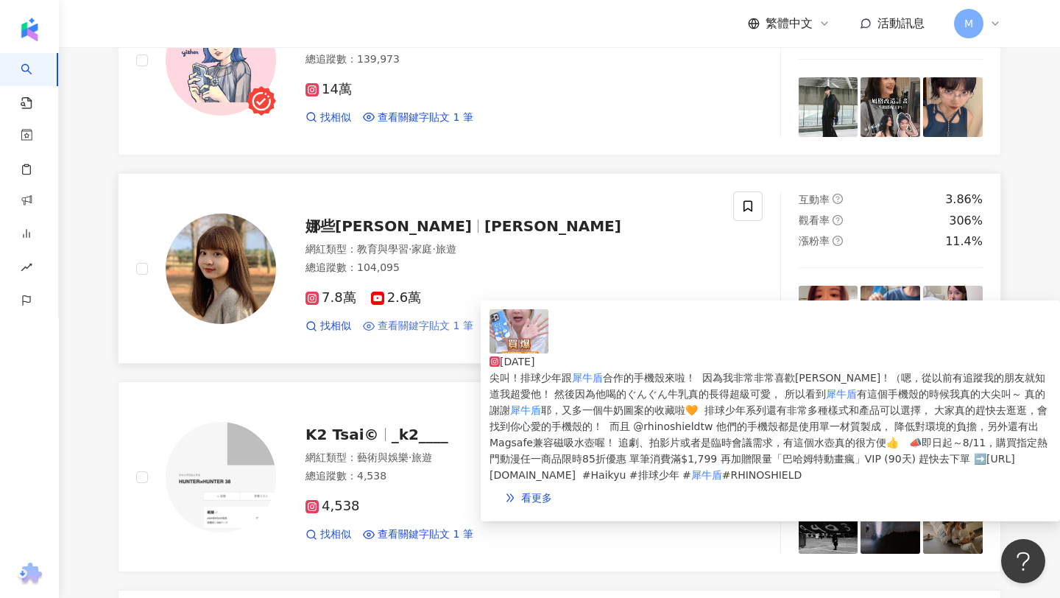
click at [440, 334] on span "查看關鍵字貼文 1 筆" at bounding box center [426, 326] width 96 height 15
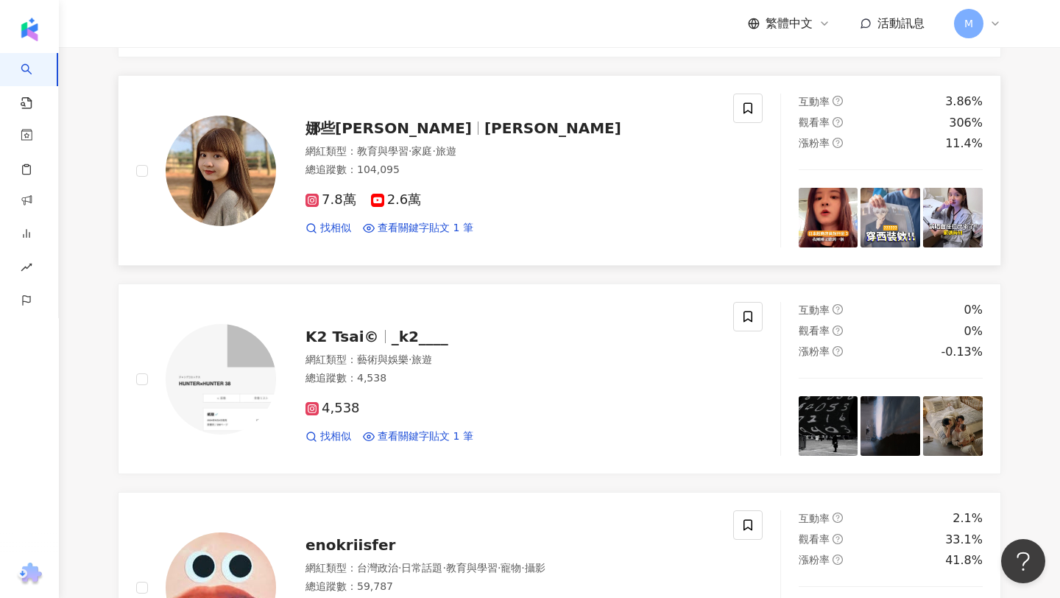
scroll to position [1829, 0]
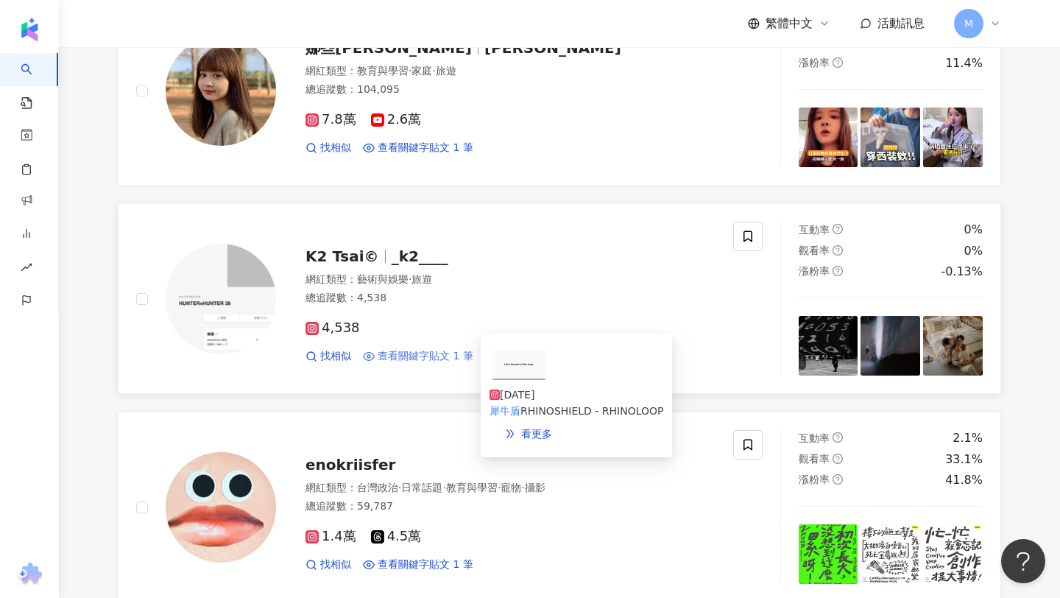
click at [455, 364] on span "查看關鍵字貼文 1 筆" at bounding box center [426, 356] width 96 height 15
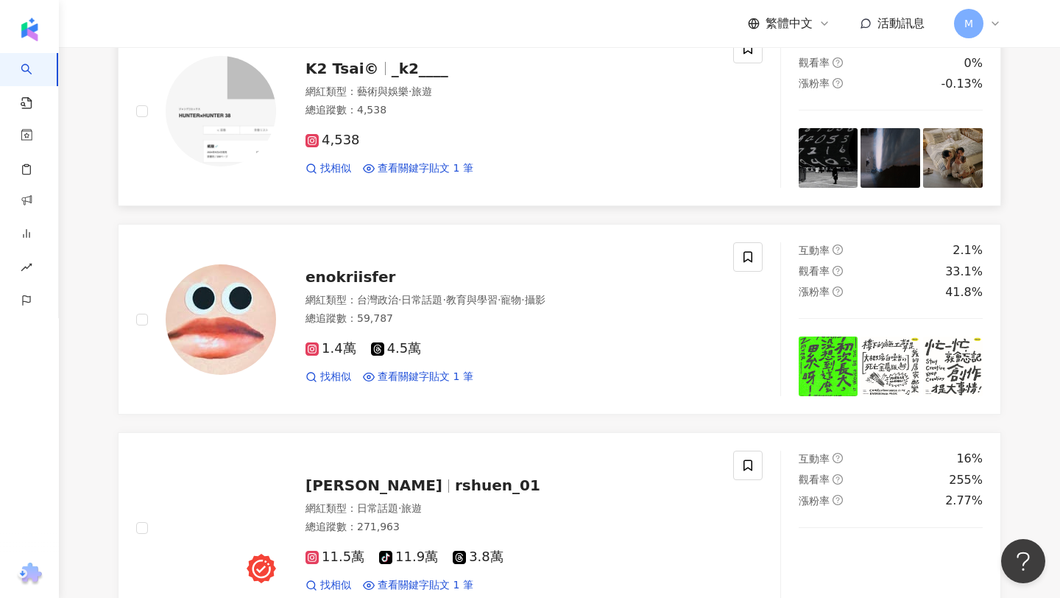
scroll to position [2019, 0]
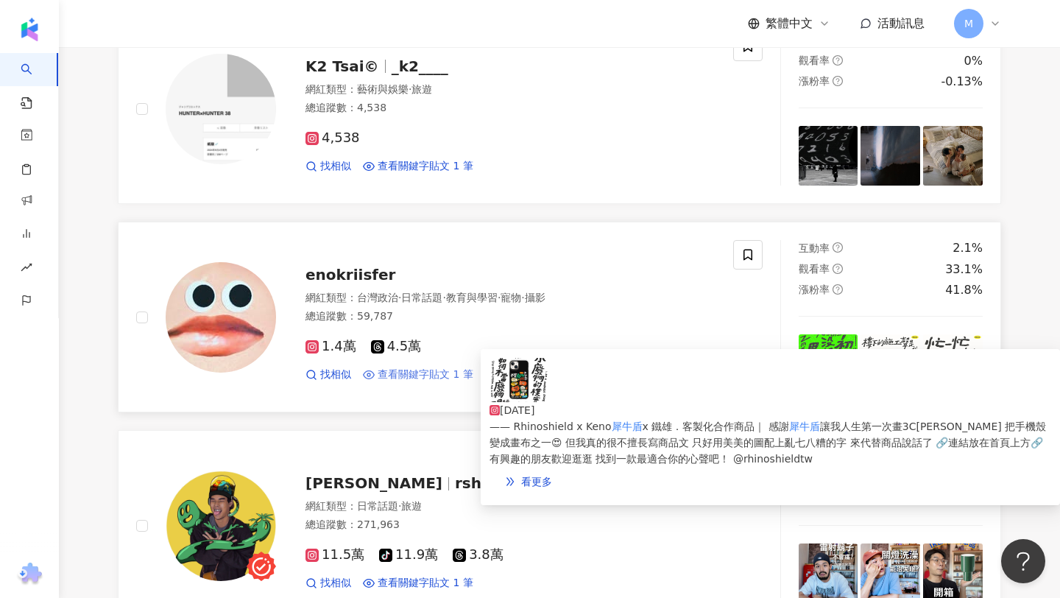
click at [409, 382] on span "查看關鍵字貼文 1 筆" at bounding box center [426, 374] width 96 height 15
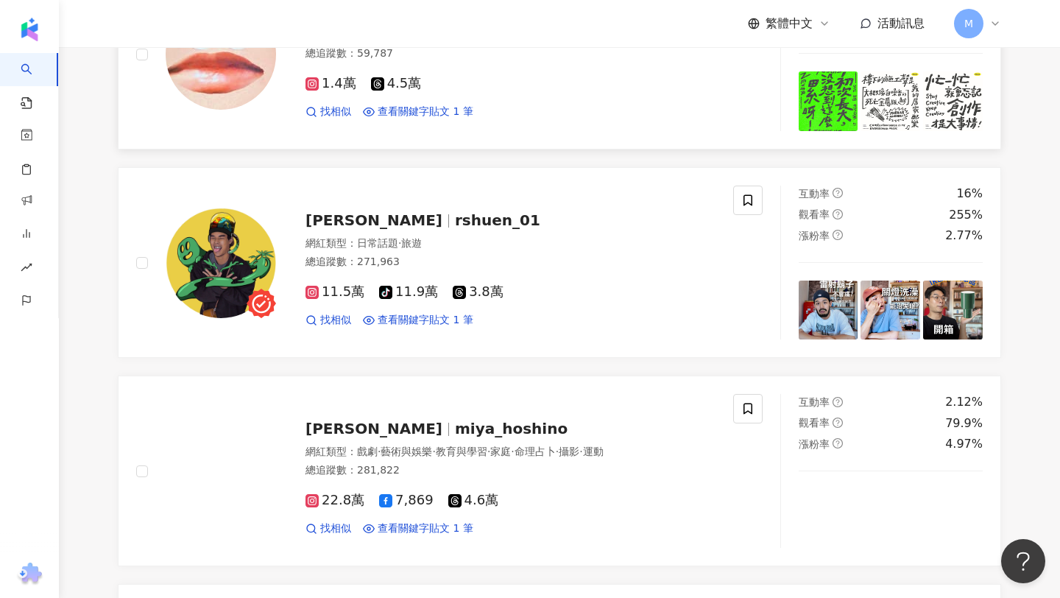
scroll to position [2283, 0]
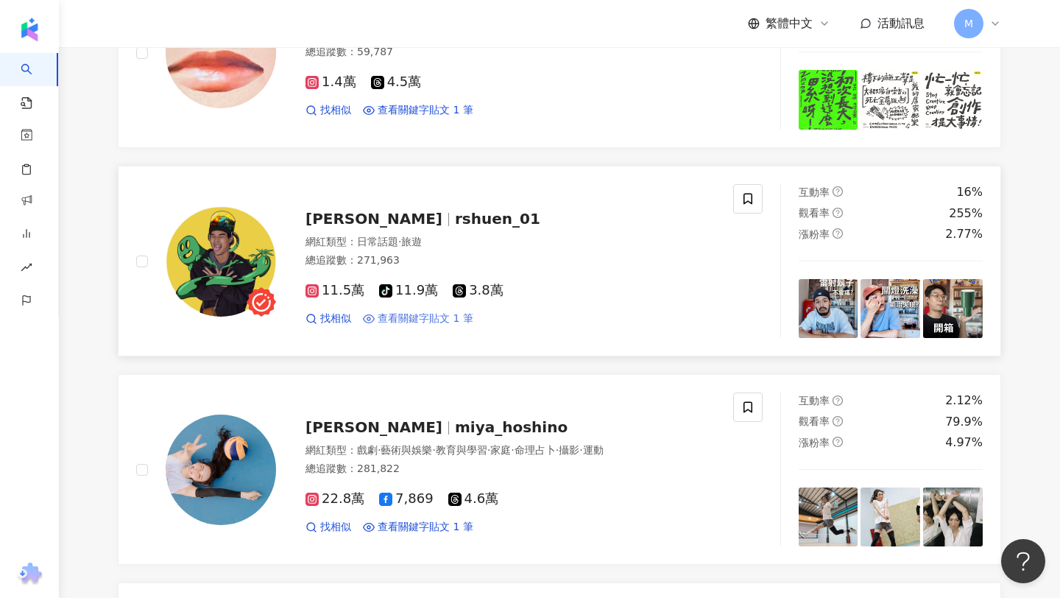
click at [435, 326] on span "查看關鍵字貼文 1 筆" at bounding box center [426, 318] width 96 height 15
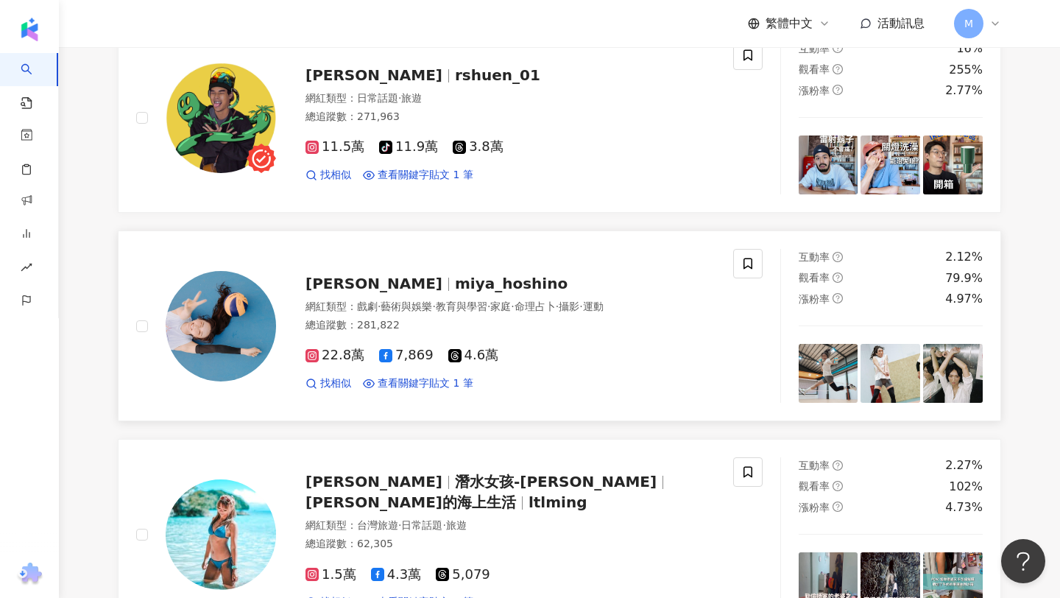
scroll to position [2471, 0]
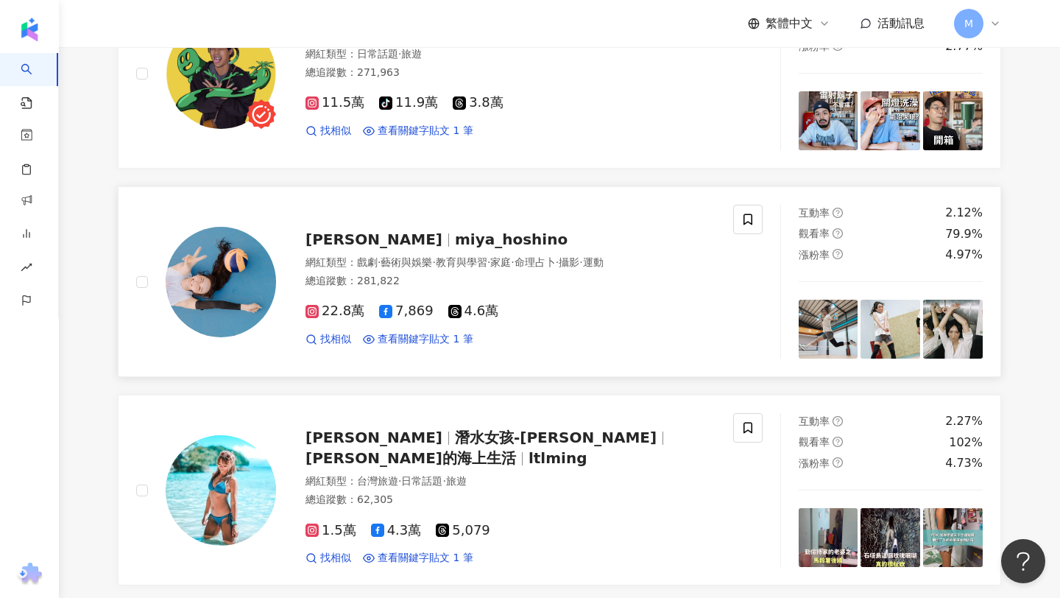
click at [434, 359] on div "謝嘉宸 Miya Hoshino miya_hoshino 網紅類型 ： 戲劇 · 藝術與娛樂 · 教育與學習 · 家庭 · 命理占卜 · 攝影 · 運動 總…" at bounding box center [434, 282] width 597 height 154
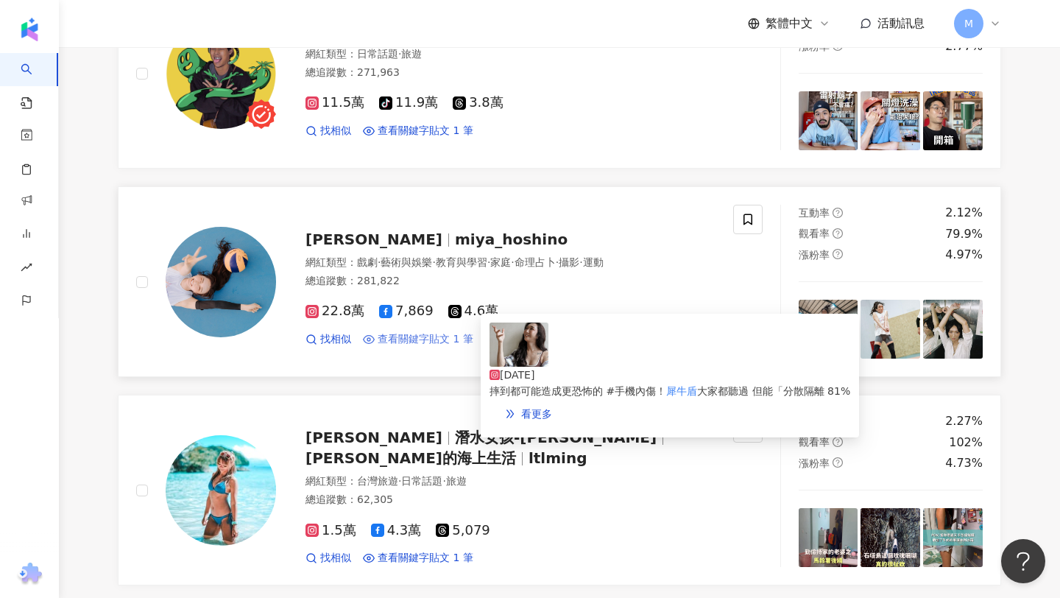
click at [429, 347] on span "查看關鍵字貼文 1 筆" at bounding box center [426, 339] width 96 height 15
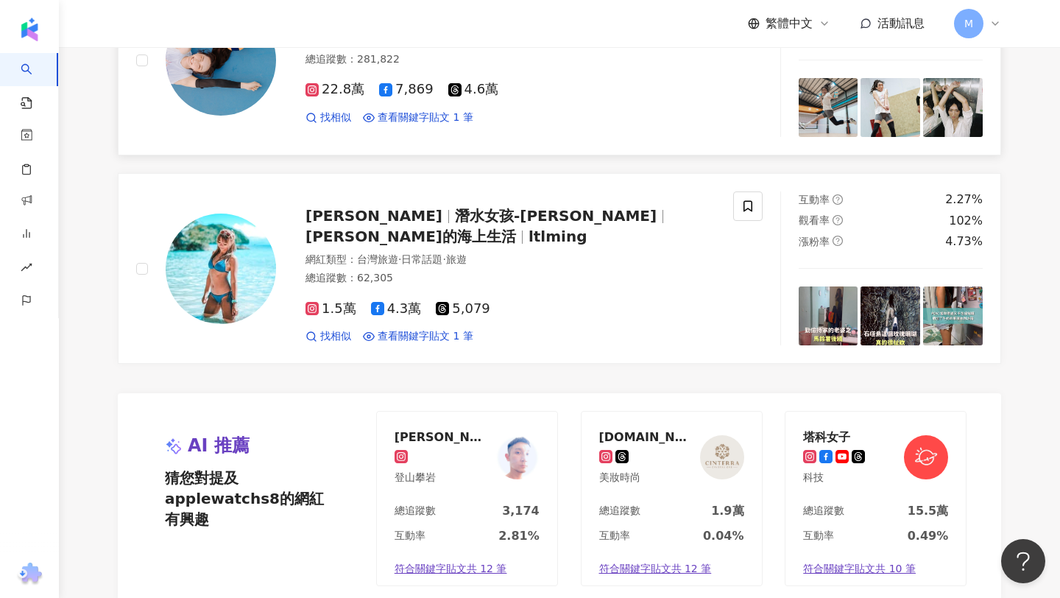
scroll to position [2699, 0]
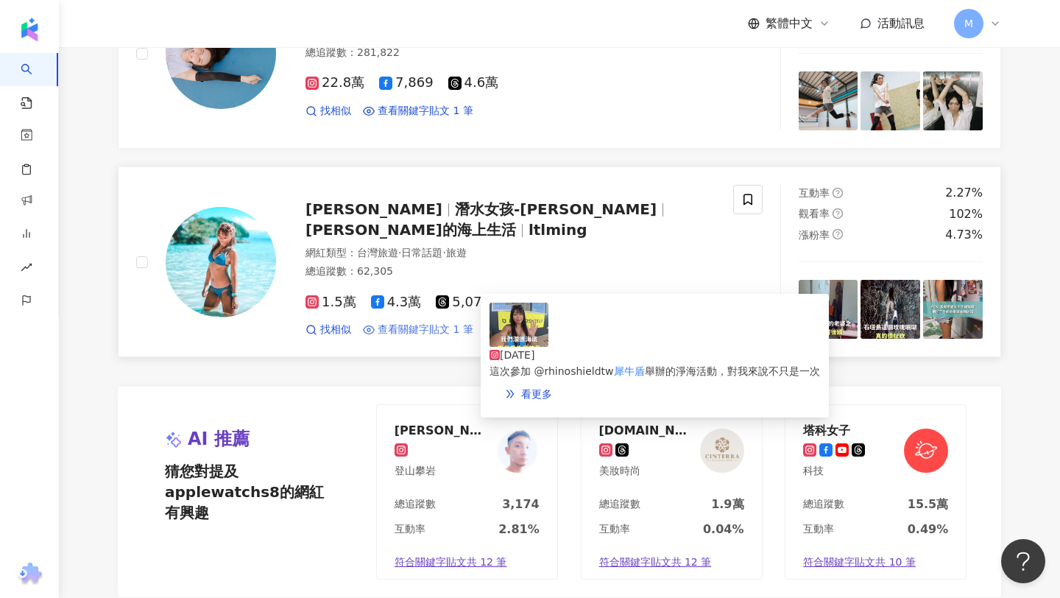
click at [410, 337] on span "查看關鍵字貼文 1 筆" at bounding box center [426, 330] width 96 height 15
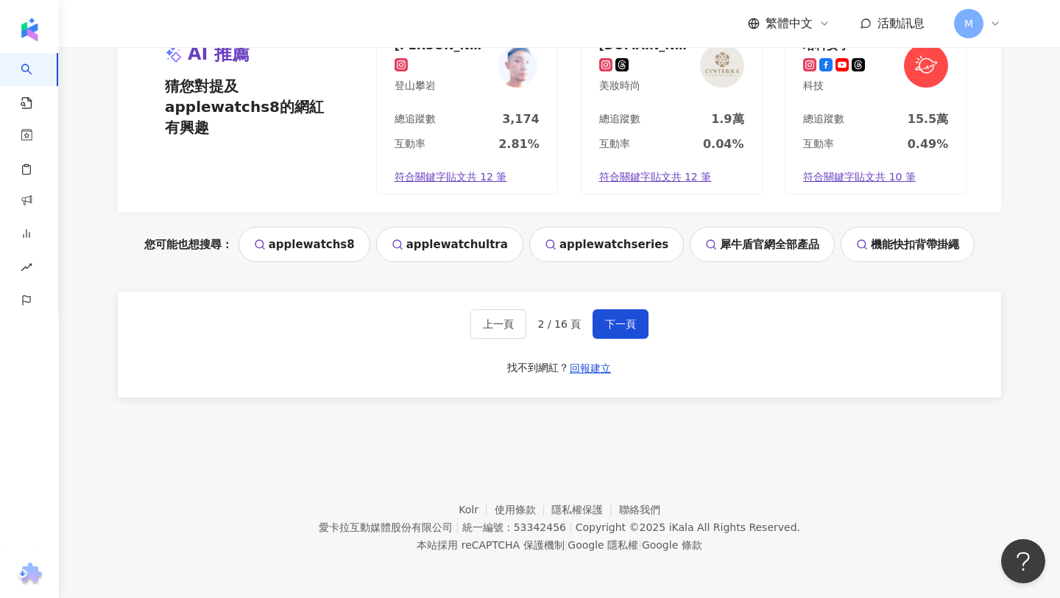
scroll to position [3120, 0]
click at [512, 332] on button "上一頁" at bounding box center [499, 323] width 56 height 29
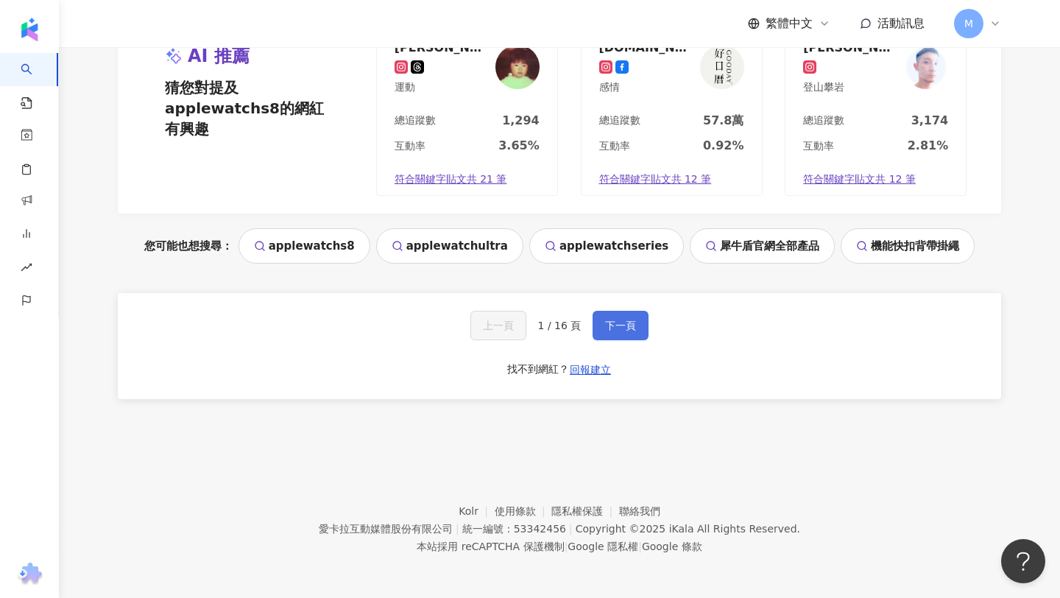
click at [600, 318] on button "下一頁" at bounding box center [621, 325] width 56 height 29
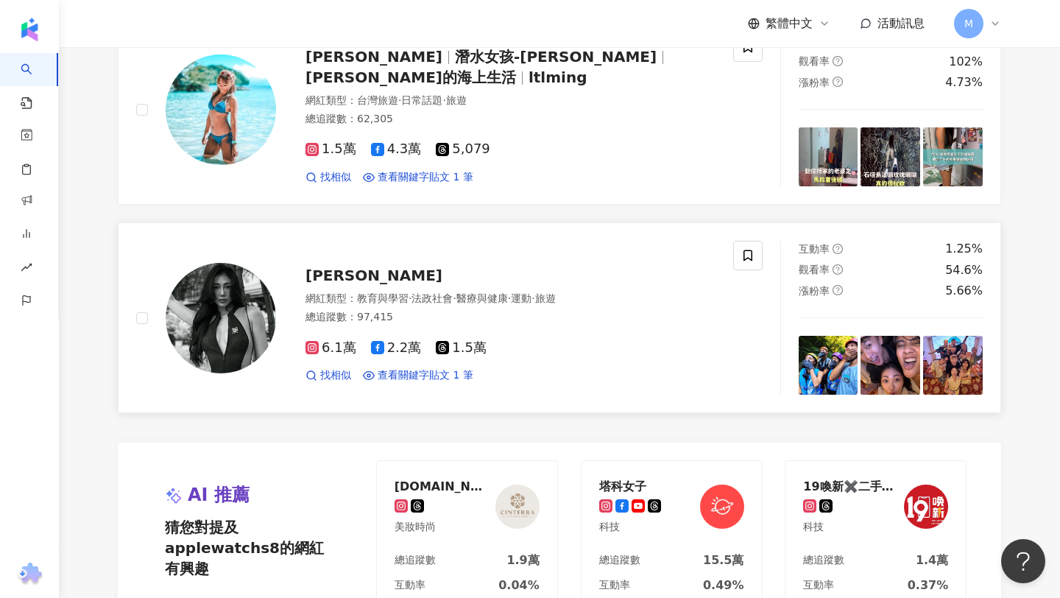
scroll to position [2644, 0]
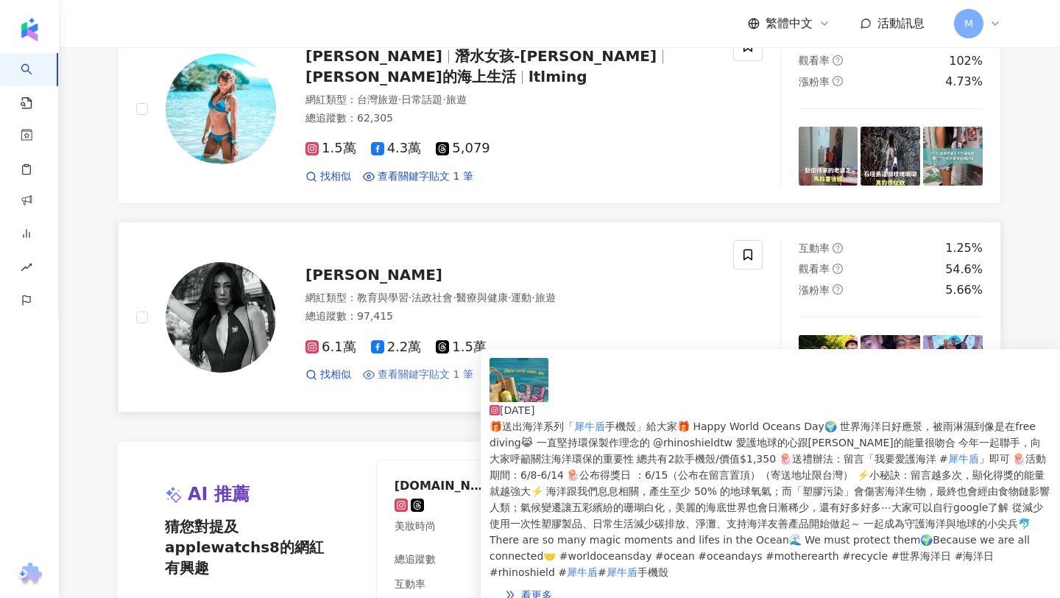
click at [457, 382] on span "查看關鍵字貼文 1 筆" at bounding box center [426, 374] width 96 height 15
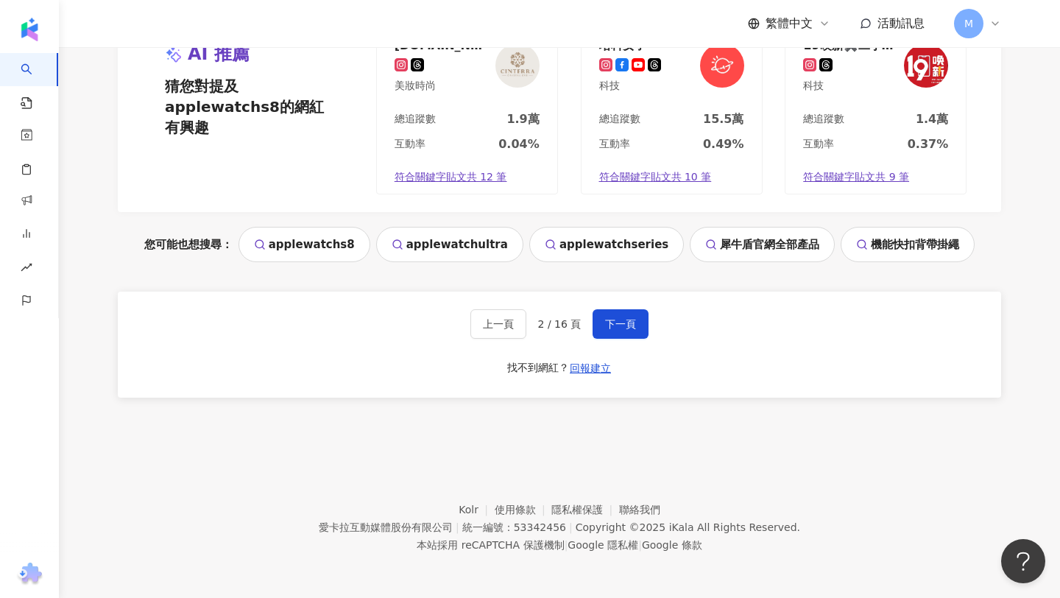
scroll to position [3120, 0]
click at [630, 330] on button "下一頁" at bounding box center [621, 323] width 56 height 29
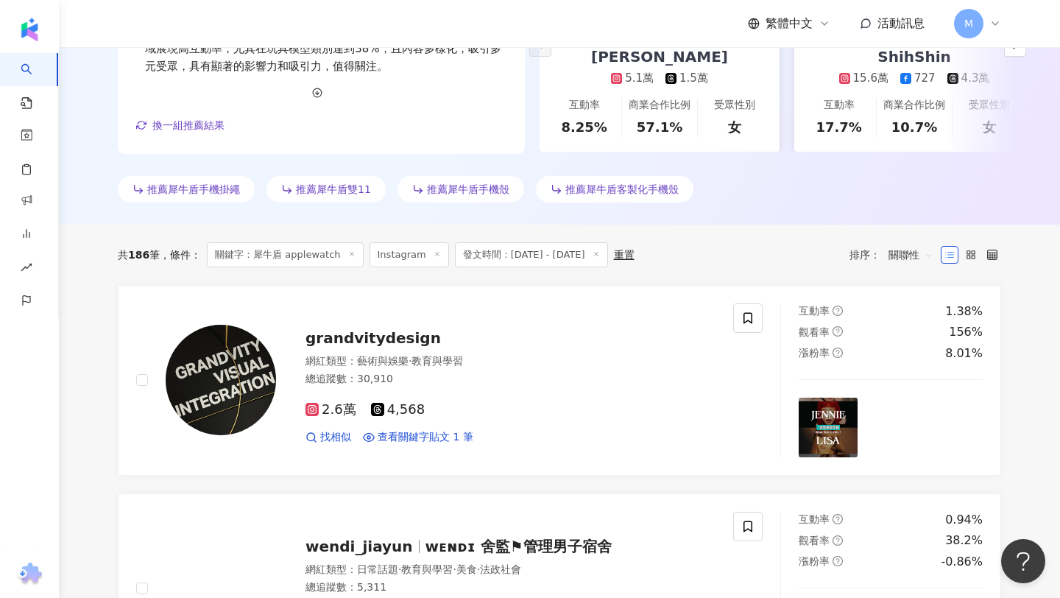
scroll to position [552, 0]
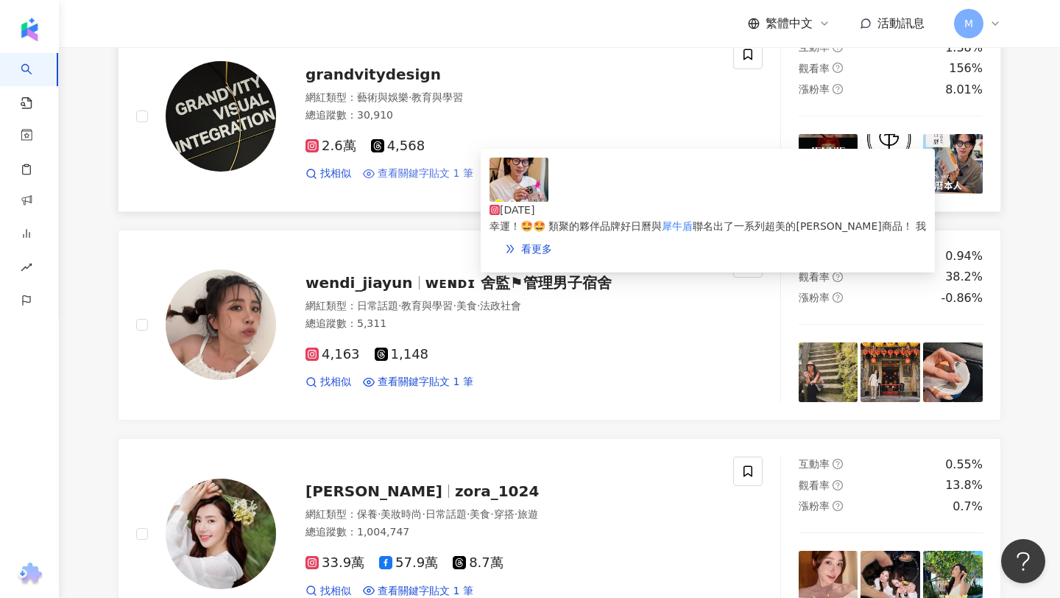
click at [445, 181] on span "查看關鍵字貼文 1 筆" at bounding box center [426, 173] width 96 height 15
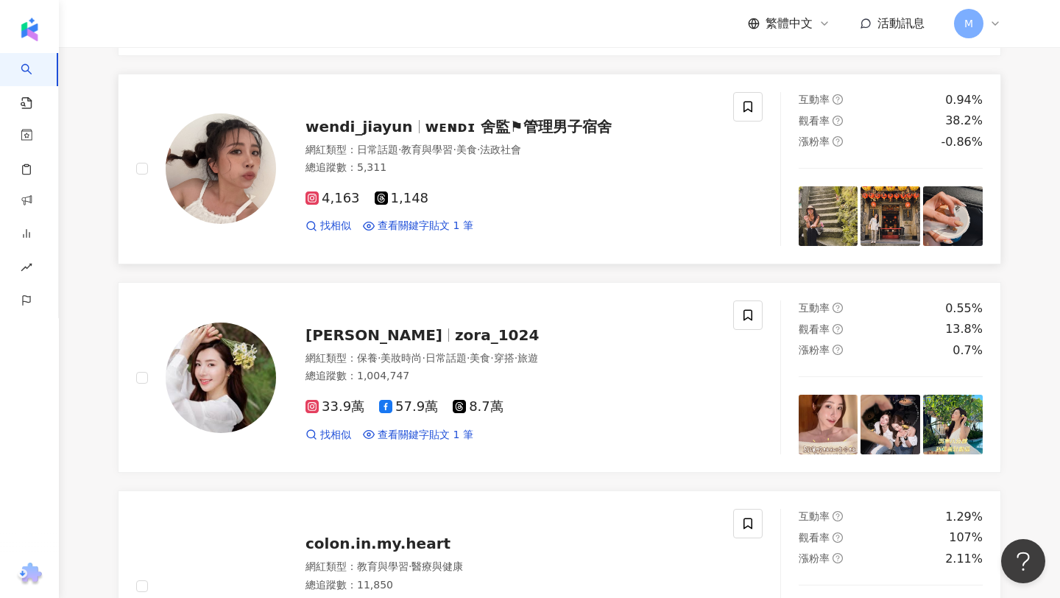
scroll to position [711, 0]
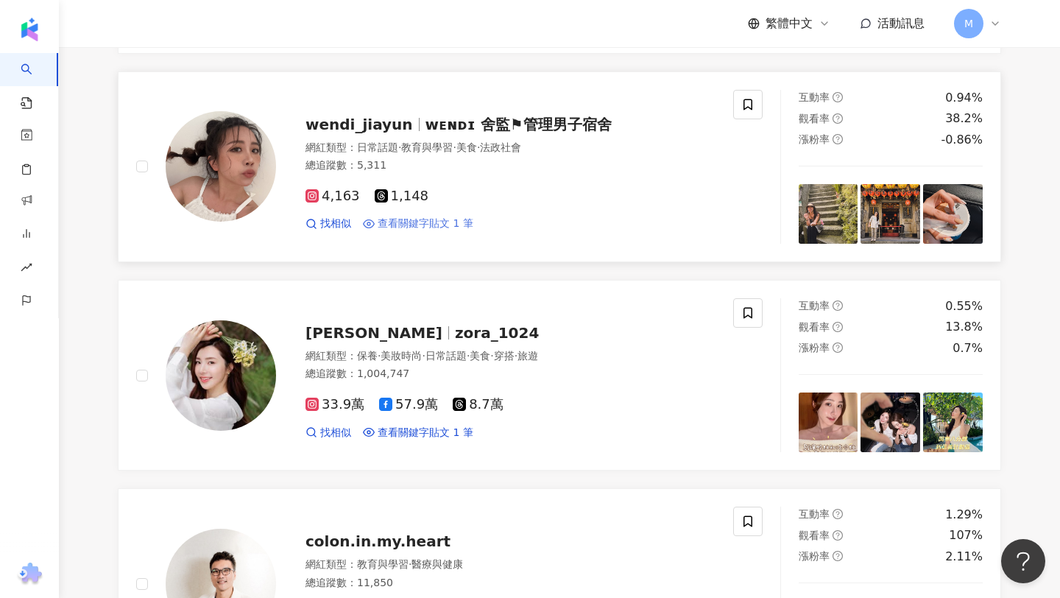
click at [421, 231] on span "查看關鍵字貼文 1 筆" at bounding box center [426, 223] width 96 height 15
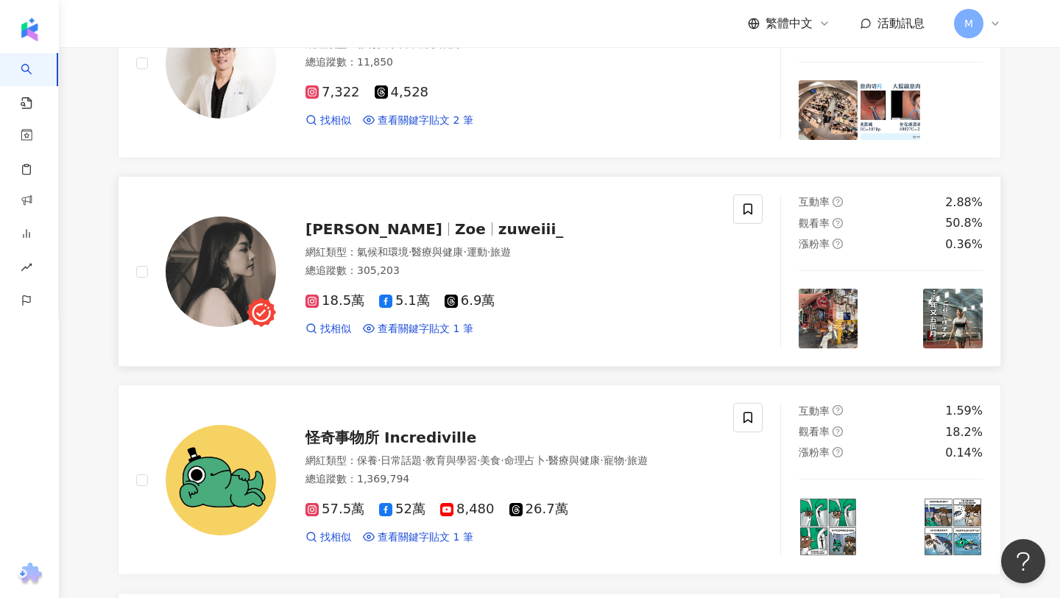
scroll to position [1241, 0]
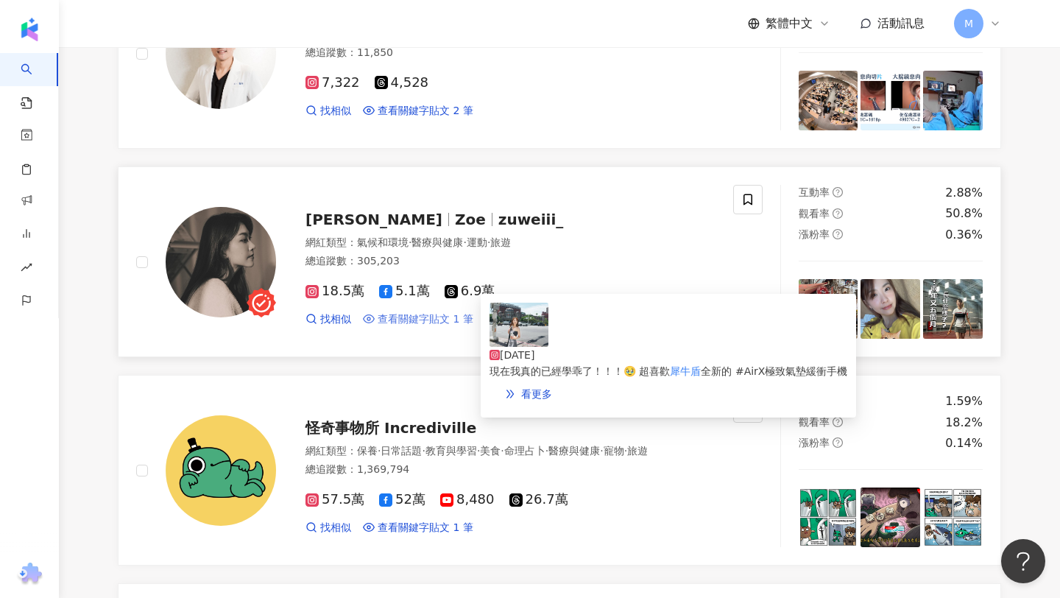
click at [441, 327] on span "查看關鍵字貼文 1 筆" at bounding box center [426, 319] width 96 height 15
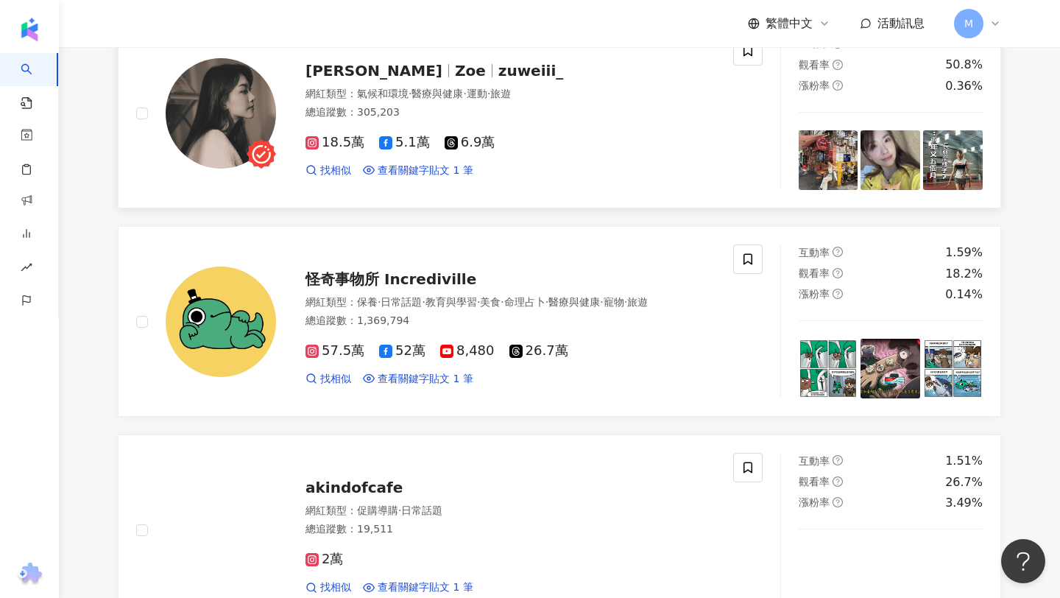
scroll to position [1462, 0]
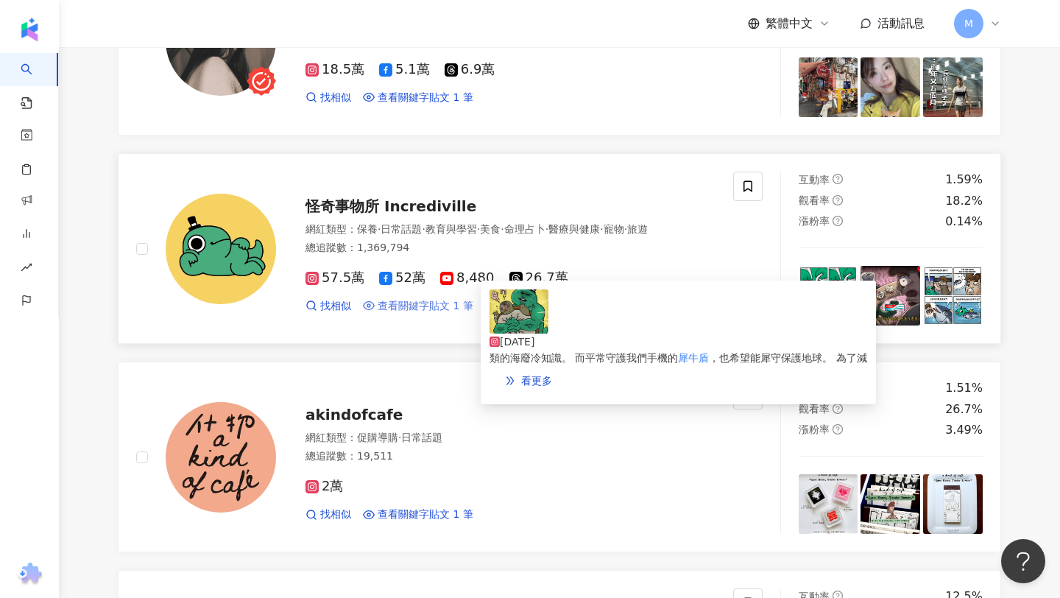
click at [404, 314] on span "查看關鍵字貼文 1 筆" at bounding box center [426, 306] width 96 height 15
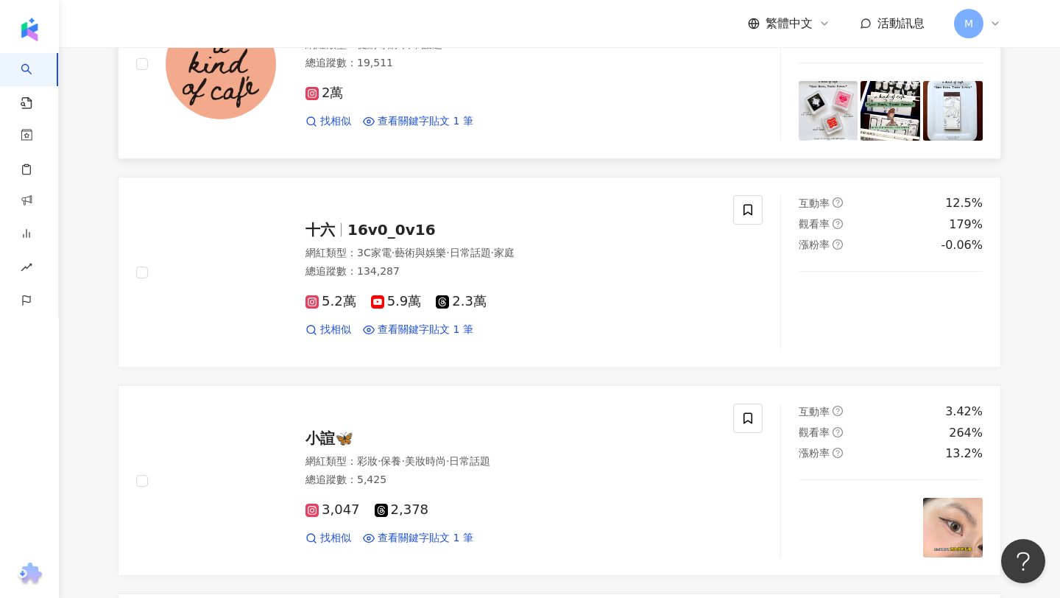
scroll to position [1877, 0]
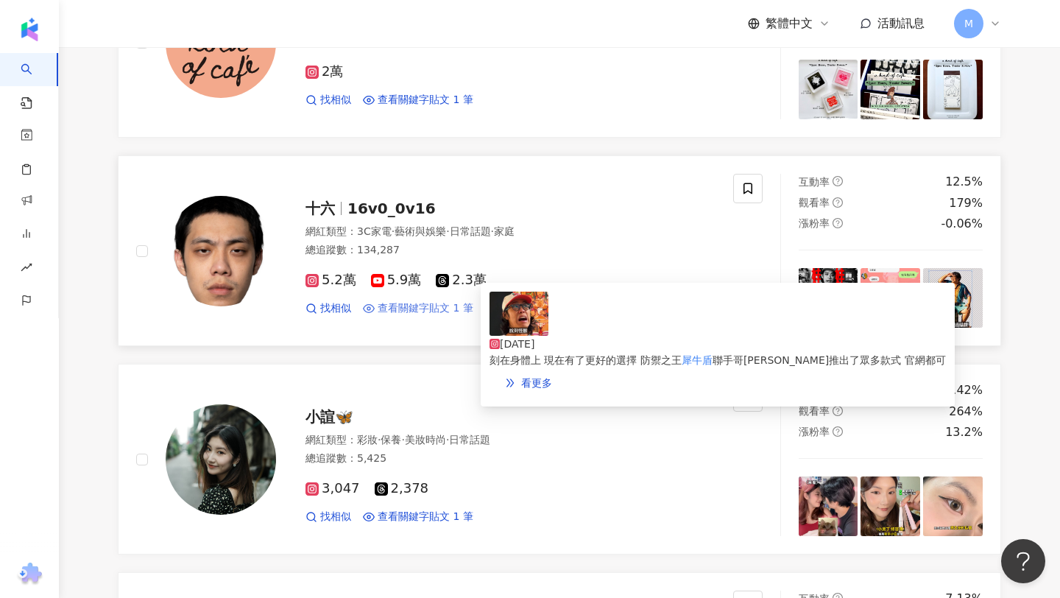
click at [434, 316] on span "查看關鍵字貼文 1 筆" at bounding box center [426, 308] width 96 height 15
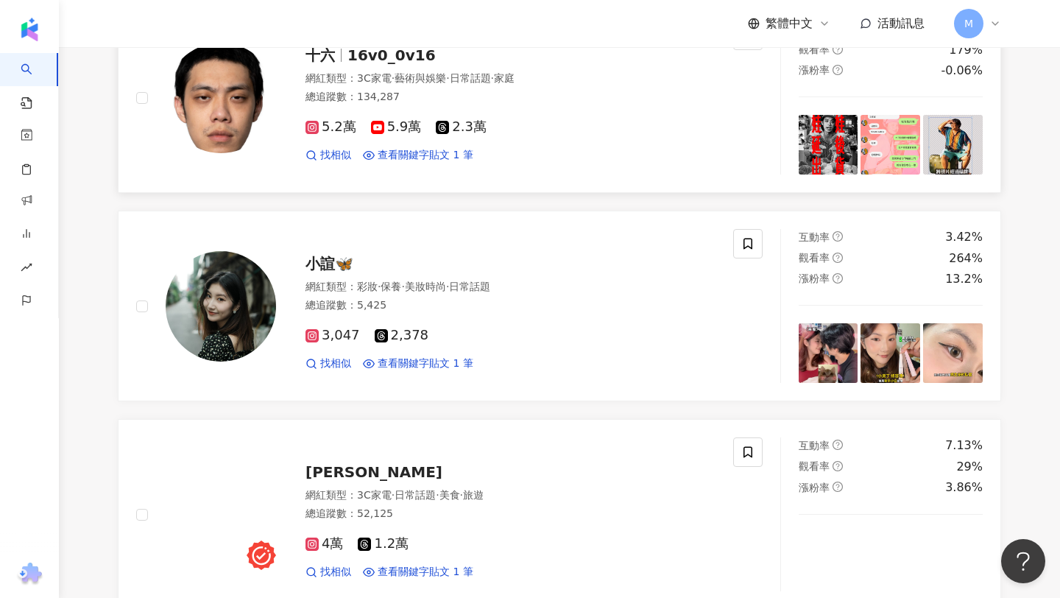
scroll to position [2039, 0]
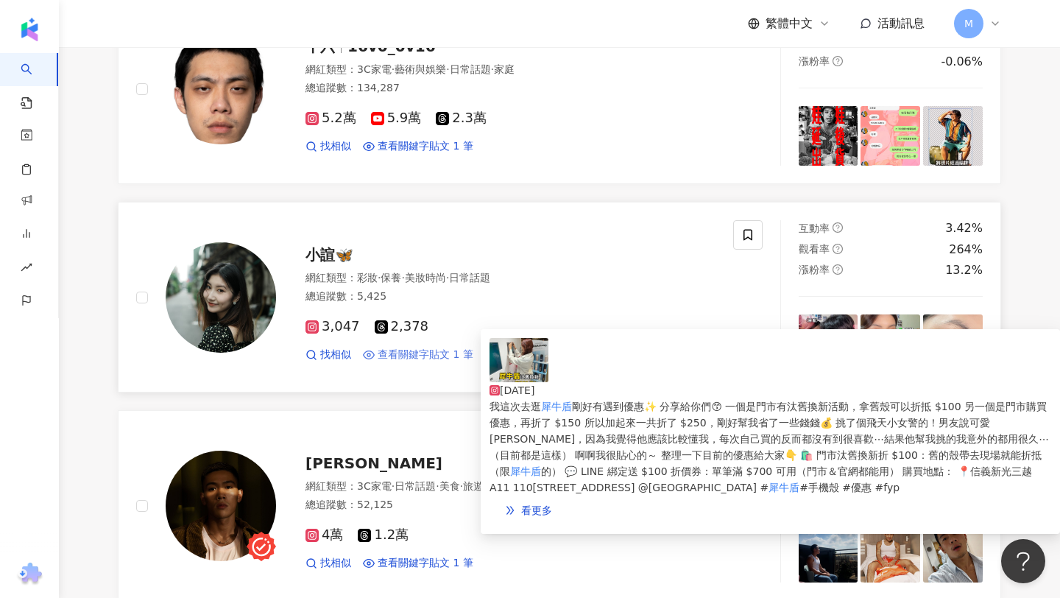
click at [434, 362] on span "查看關鍵字貼文 1 筆" at bounding box center [426, 355] width 96 height 15
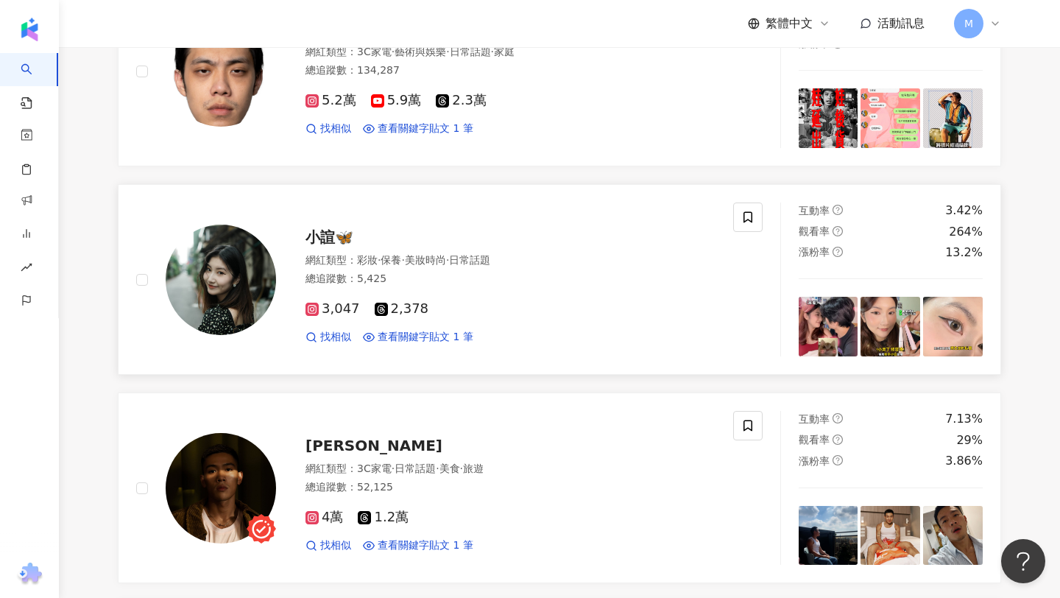
scroll to position [2196, 0]
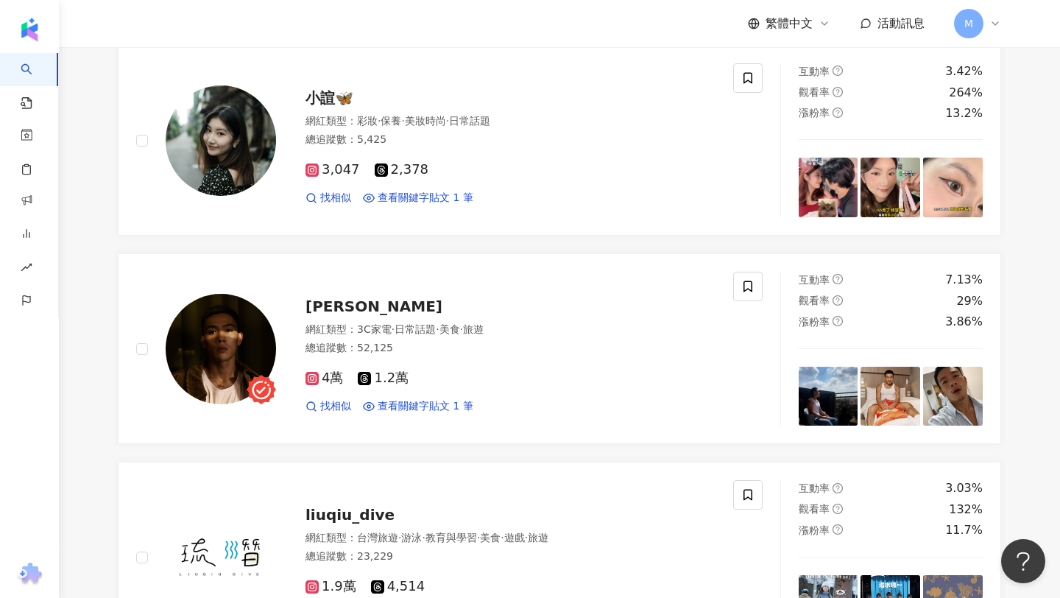
click at [430, 414] on span "查看關鍵字貼文 1 筆" at bounding box center [426, 406] width 96 height 15
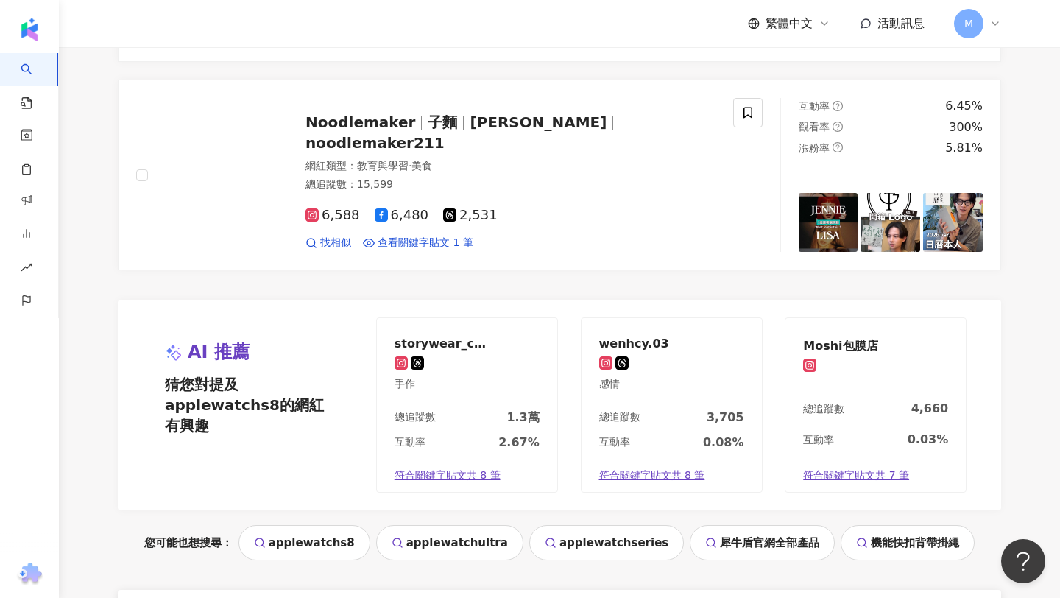
scroll to position [2783, 0]
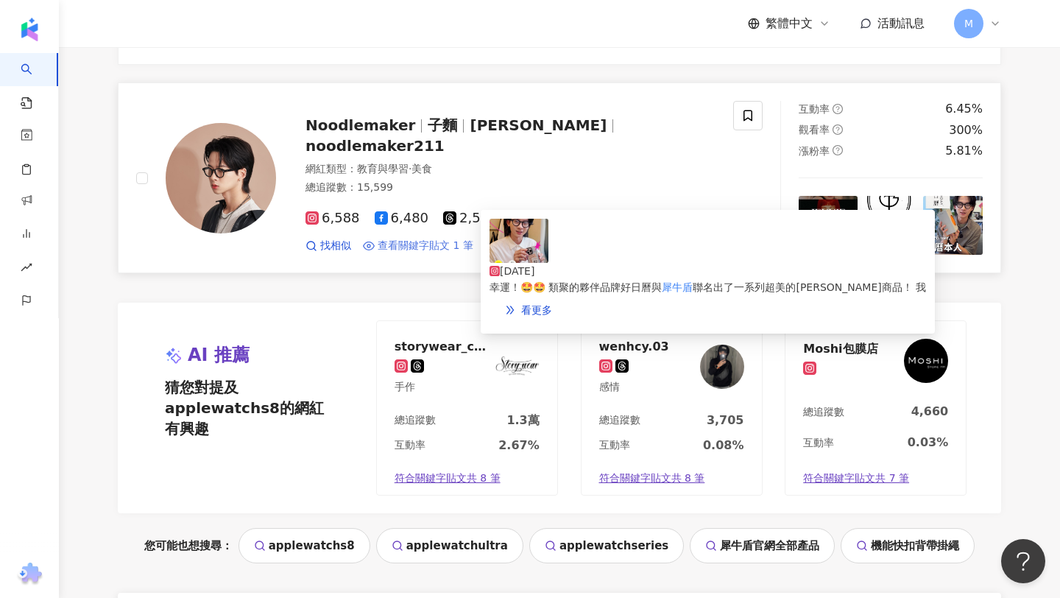
click at [428, 253] on span "查看關鍵字貼文 1 筆" at bounding box center [426, 246] width 96 height 15
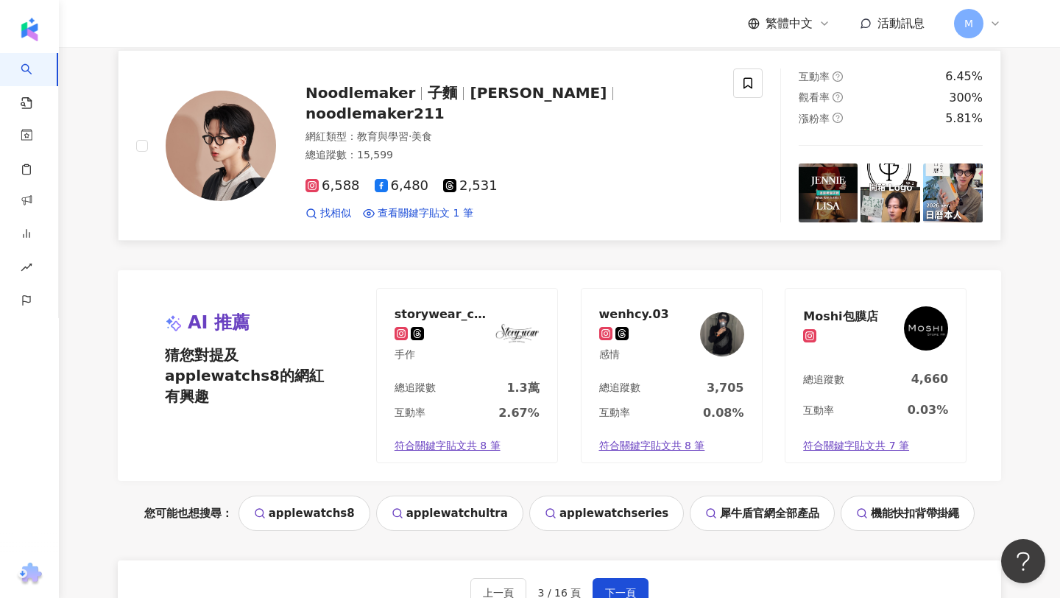
scroll to position [3120, 0]
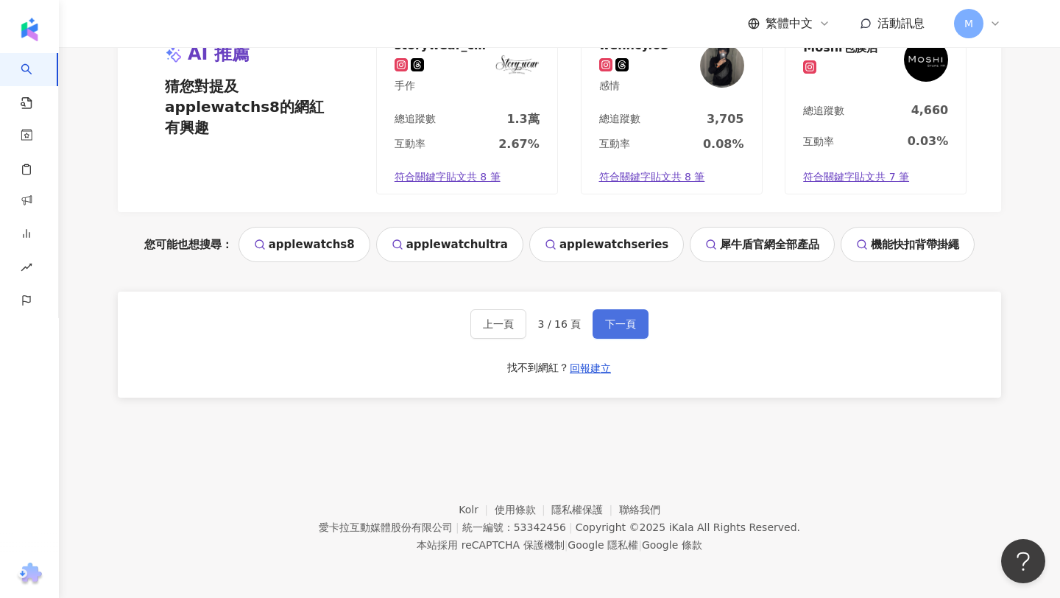
click at [602, 326] on button "下一頁" at bounding box center [621, 323] width 56 height 29
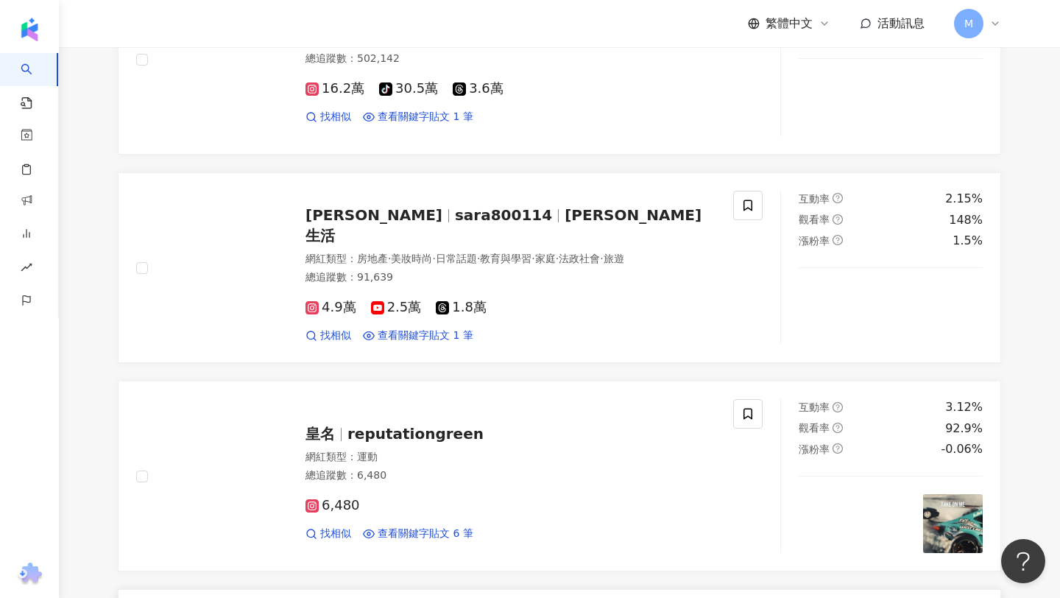
scroll to position [2276, 0]
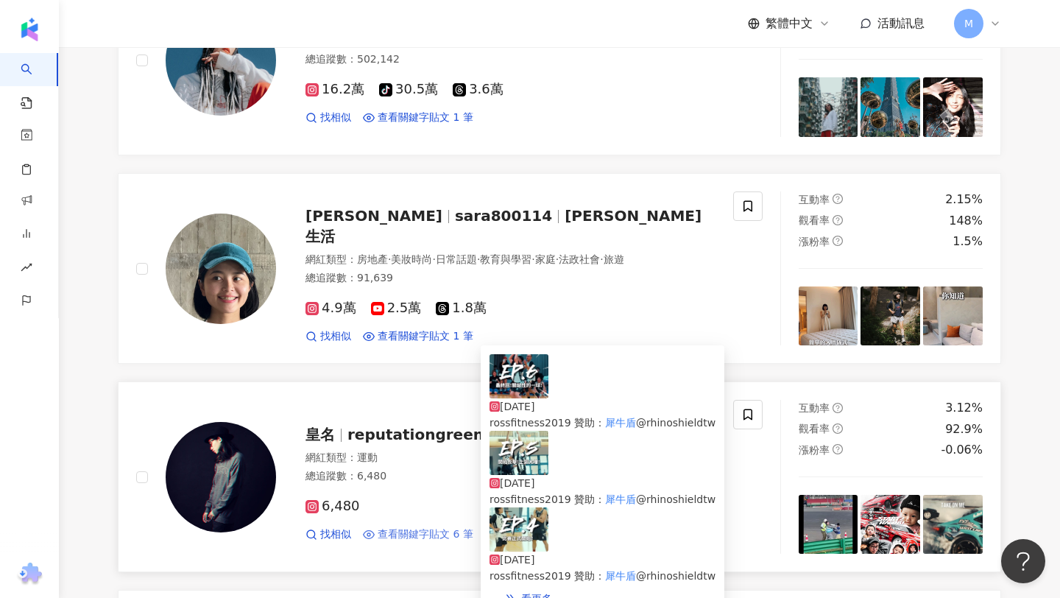
click at [395, 542] on span "查看關鍵字貼文 6 筆" at bounding box center [426, 534] width 96 height 15
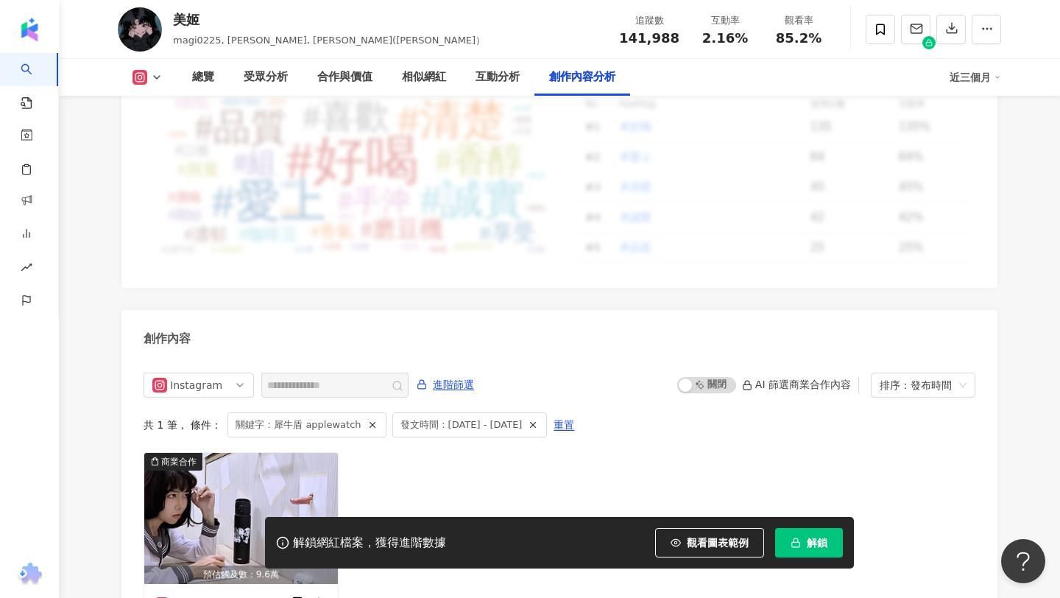
scroll to position [4568, 0]
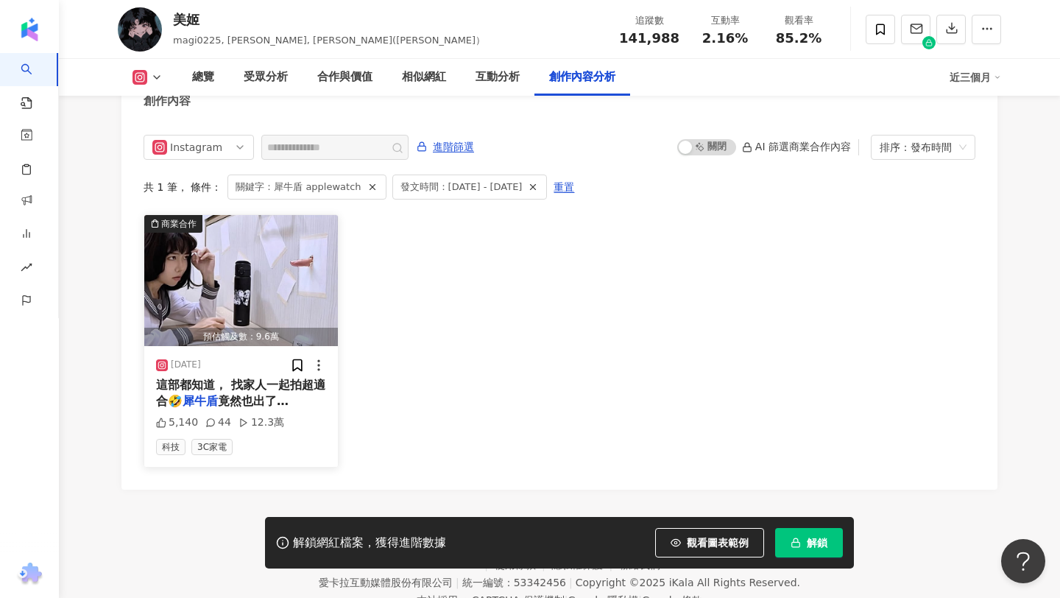
click at [248, 394] on span "竟然也出了[PERSON_NAME]！！！ 真的要發" at bounding box center [236, 417] width 161 height 47
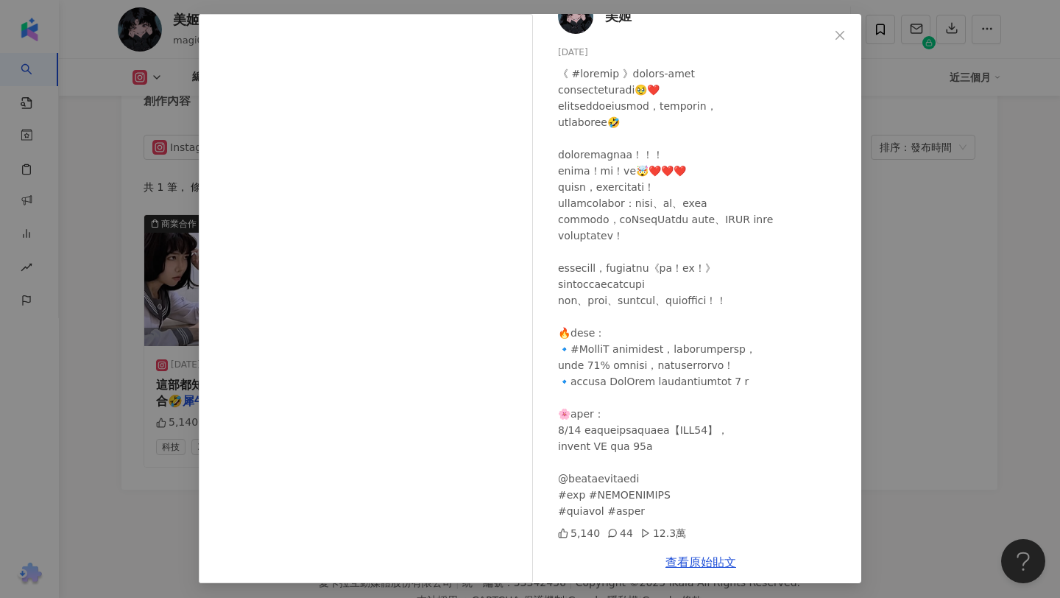
scroll to position [63, 0]
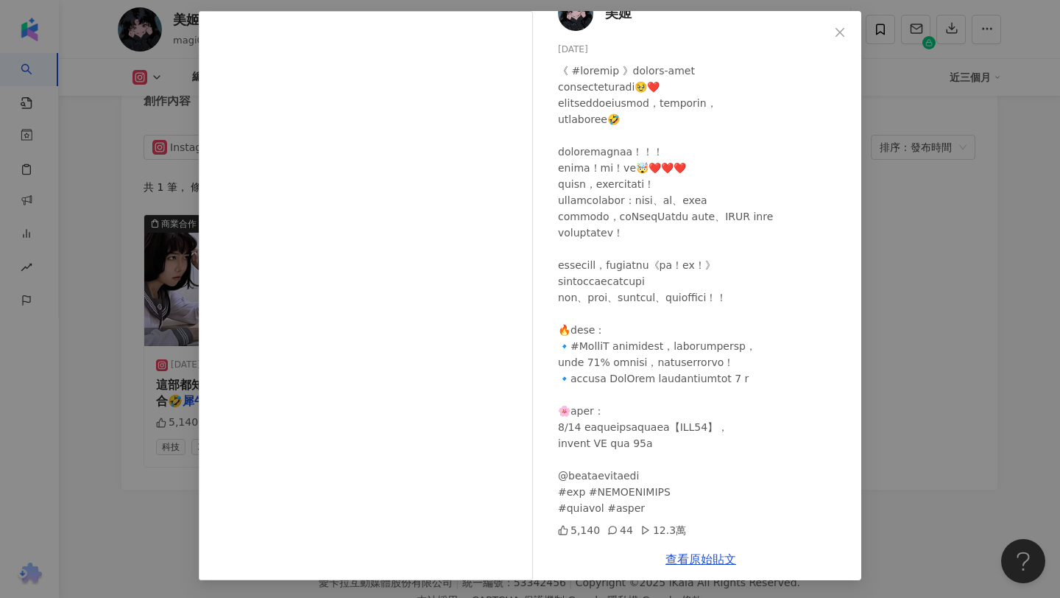
click at [913, 319] on div "美姬 2025/7/30 5,140 44 12.3萬 查看原始貼文" at bounding box center [530, 299] width 1060 height 598
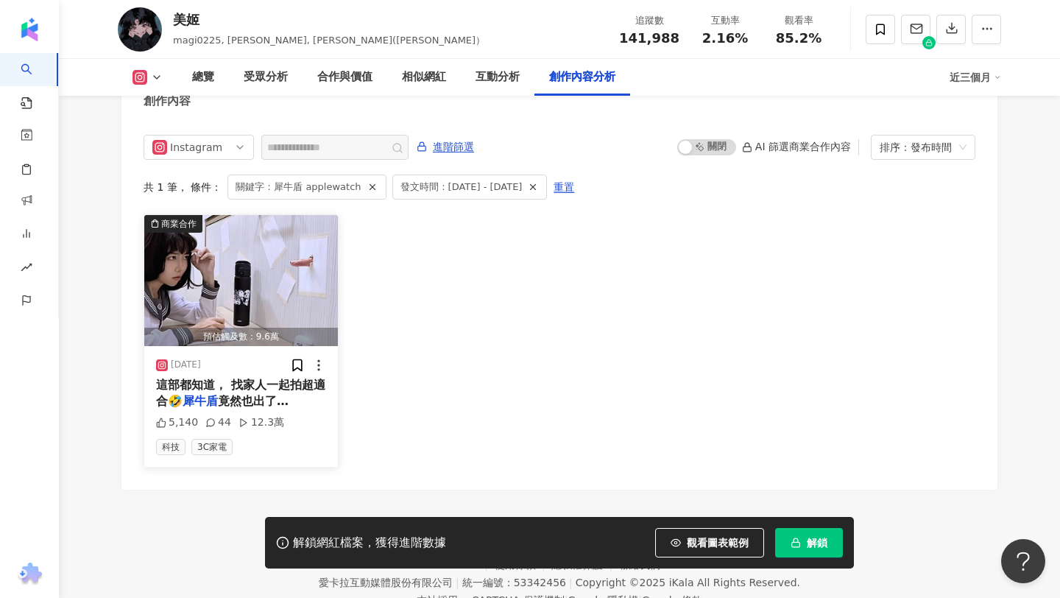
click at [278, 377] on div "這部都知道， 找家人一起拍超適合🤣 犀牛盾 竟然也出了伊藤潤二！！！ 真的要發" at bounding box center [241, 393] width 170 height 33
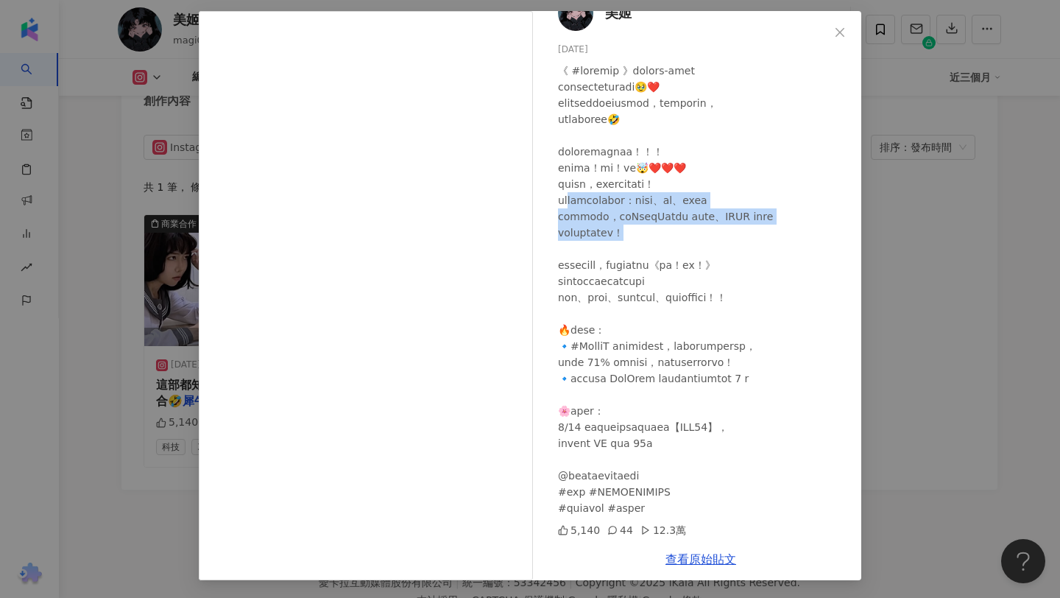
drag, startPoint x: 577, startPoint y: 201, endPoint x: 740, endPoint y: 225, distance: 164.4
click at [740, 225] on div at bounding box center [704, 290] width 292 height 454
click at [907, 301] on div "美姬 [DATE] 5,140 44 12.3萬 查看原始貼文" at bounding box center [530, 299] width 1060 height 598
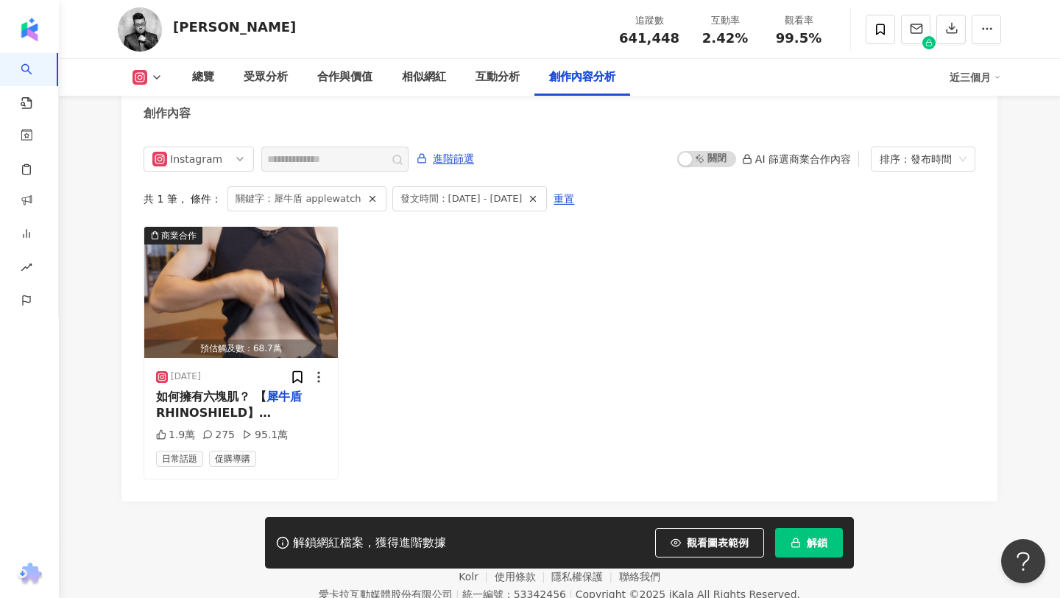
scroll to position [4603, 0]
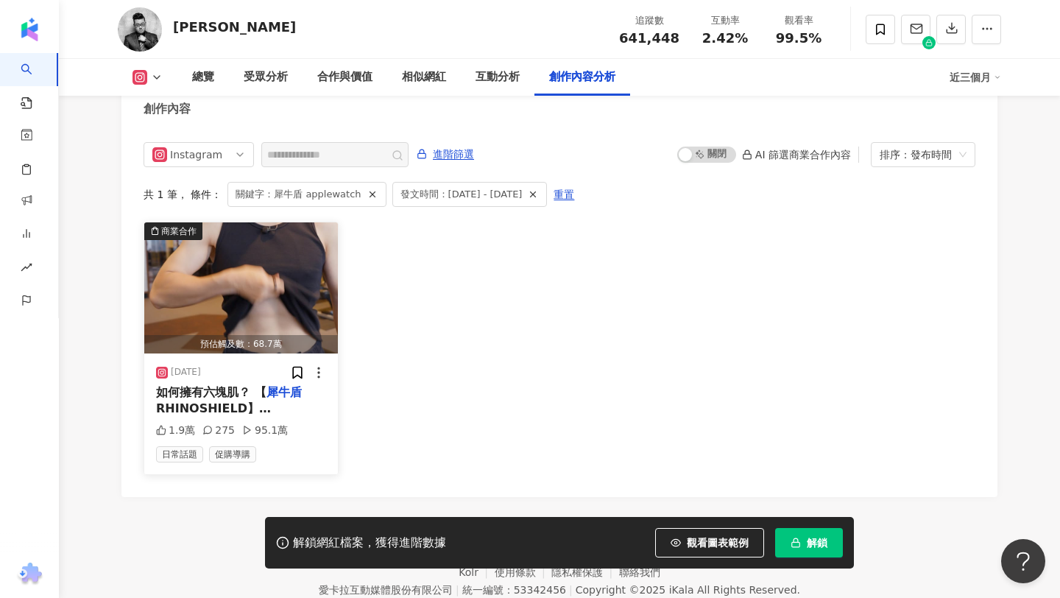
click at [252, 401] on span "RHINOSHIELD】AquaStand 磁吸水壺限時團購 🛒 結帳輸入專屬折扣碼【joeman】，立即享優惠。 👉 https://url.rhinosh…" at bounding box center [239, 441] width 166 height 80
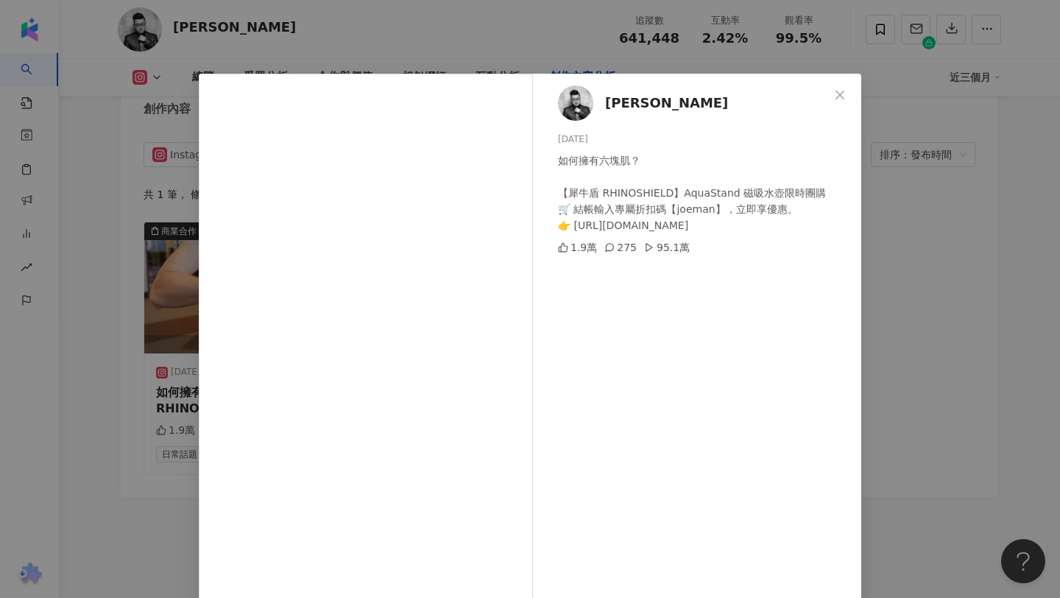
drag, startPoint x: 624, startPoint y: 197, endPoint x: 739, endPoint y: 226, distance: 119.1
click at [739, 226] on div "如何擁有六塊肌？ 【犀牛盾 RHINOSHIELD】AquaStand 磁吸水壺限時團購 🛒 結帳輸入專屬折扣碼【joeman】，立即享優惠。 👉 https…" at bounding box center [704, 192] width 292 height 81
click at [836, 92] on icon "close" at bounding box center [840, 95] width 12 height 12
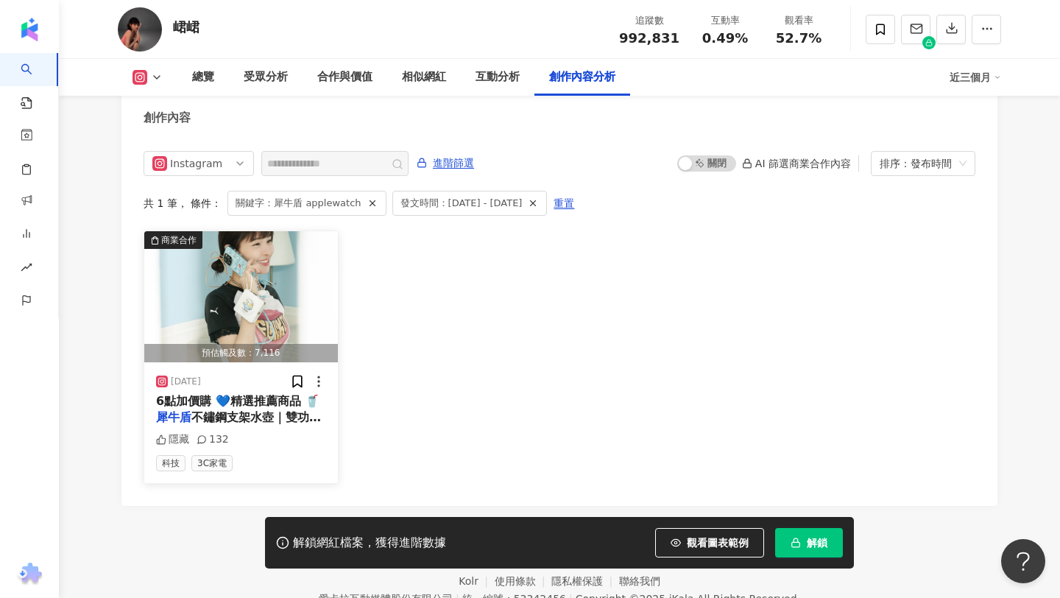
click at [260, 410] on span "不鏽鋼支架水壺｜雙功能水壺，隨行必" at bounding box center [238, 425] width 165 height 30
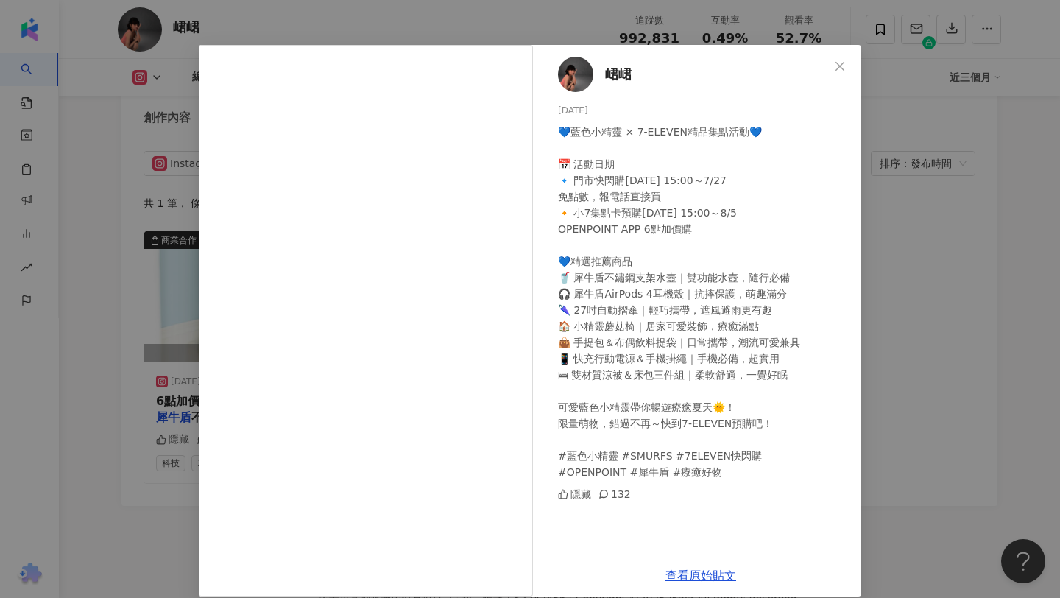
scroll to position [45, 0]
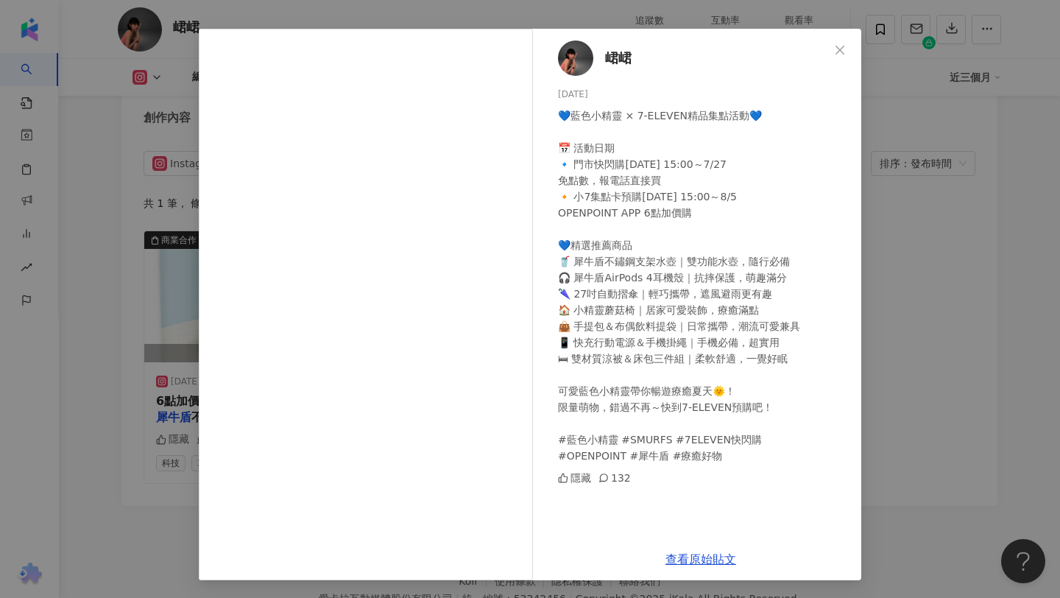
click at [586, 277] on div "💙藍色小精靈 × 7-ELEVEN精品集點活動💙 📅 活動日期 🔹 門市快閃購7/16 15:00～7/27 免點數，報電話直接買 🔸 小7集點卡預購7/28…" at bounding box center [704, 286] width 292 height 356
click at [630, 301] on div "💙藍色小精靈 × 7-ELEVEN精品集點活動💙 📅 活動日期 🔹 門市快閃購7/16 15:00～7/27 免點數，報電話直接買 🔸 小7集點卡預購7/28…" at bounding box center [704, 286] width 292 height 356
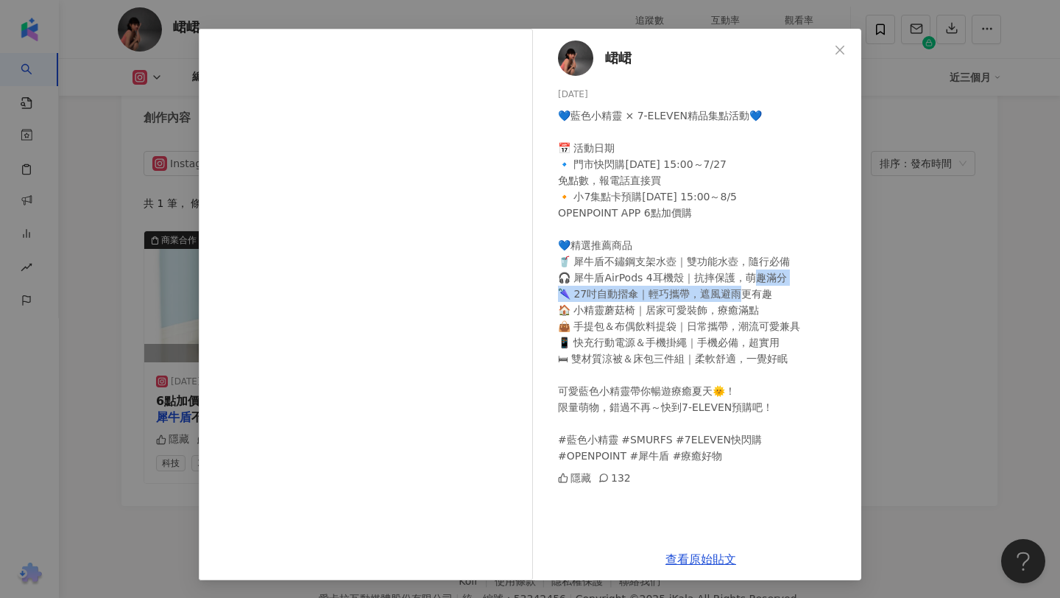
click at [630, 301] on div "💙藍色小精靈 × 7-ELEVEN精品集點活動💙 📅 活動日期 🔹 門市快閃購7/16 15:00～7/27 免點數，報電話直接買 🔸 小7集點卡預購7/28…" at bounding box center [704, 286] width 292 height 356
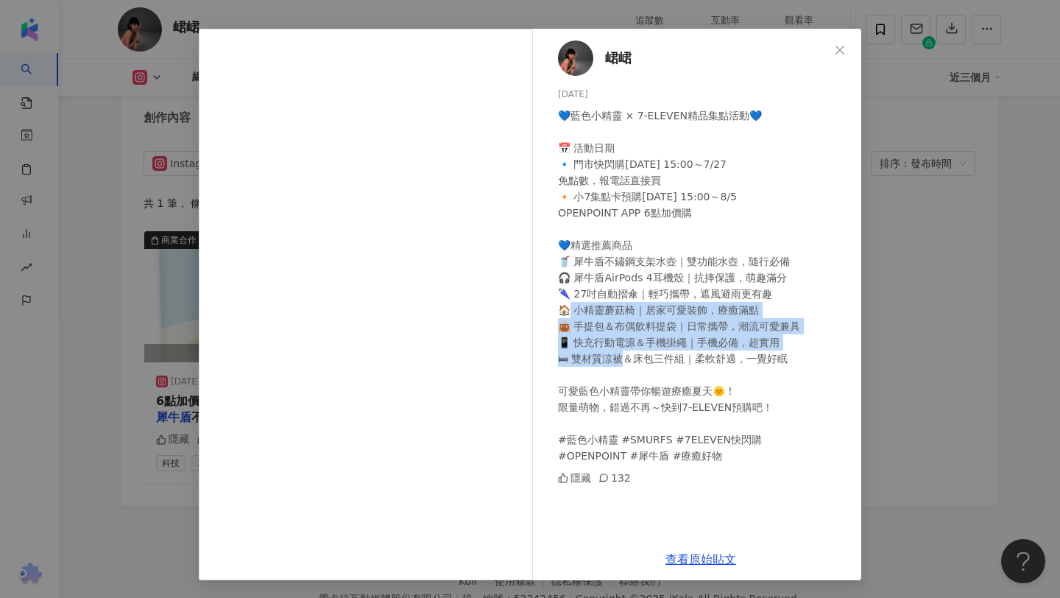
drag, startPoint x: 600, startPoint y: 316, endPoint x: 668, endPoint y: 362, distance: 82.1
click at [668, 362] on div "💙藍色小精靈 × 7-ELEVEN精品集點活動💙 📅 活動日期 🔹 門市快閃購7/16 15:00～7/27 免點數，報電話直接買 🔸 小7集點卡預購7/28…" at bounding box center [704, 286] width 292 height 356
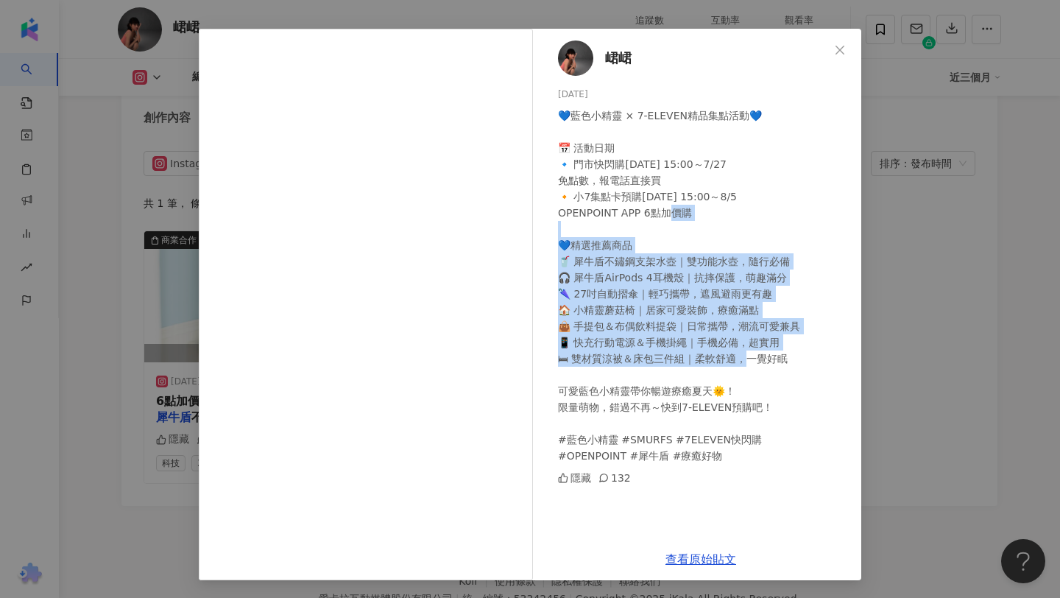
drag, startPoint x: 589, startPoint y: 272, endPoint x: 626, endPoint y: 256, distance: 40.2
click at [547, 237] on div "峮峮 2025/7/10 💙藍色小精靈 × 7-ELEVEN精品集點活動💙 📅 活動日期 🔹 門市快閃購7/16 15:00～7/27 免點數，報電話直接買 …" at bounding box center [700, 284] width 321 height 510
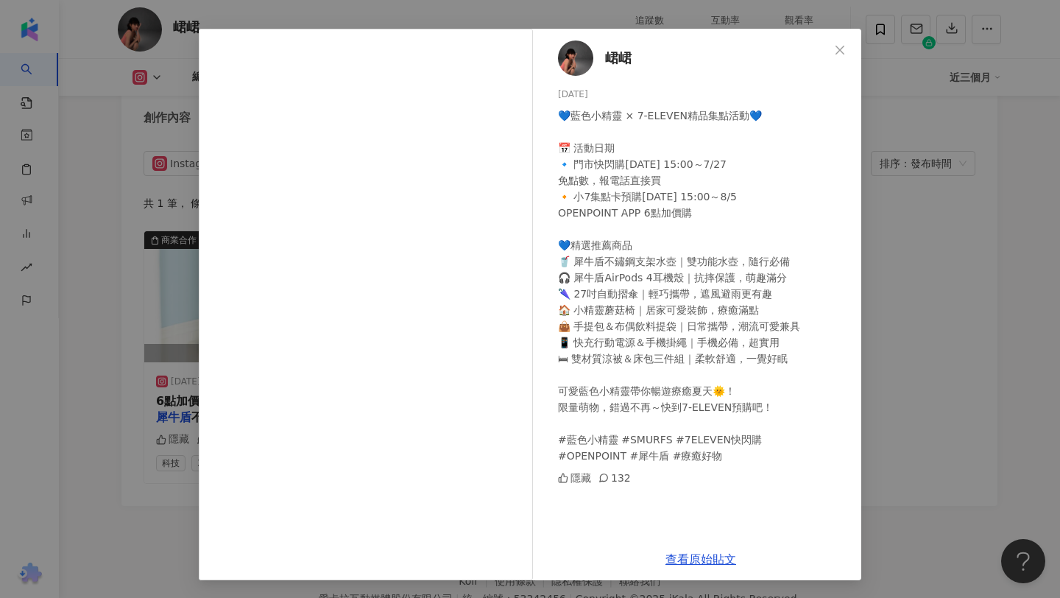
click at [630, 257] on div "💙藍色小精靈 × 7-ELEVEN精品集點活動💙 📅 活動日期 🔹 門市快閃購7/16 15:00～7/27 免點數，報電話直接買 🔸 小7集點卡預購7/28…" at bounding box center [704, 286] width 292 height 356
click at [841, 49] on icon "close" at bounding box center [840, 49] width 9 height 9
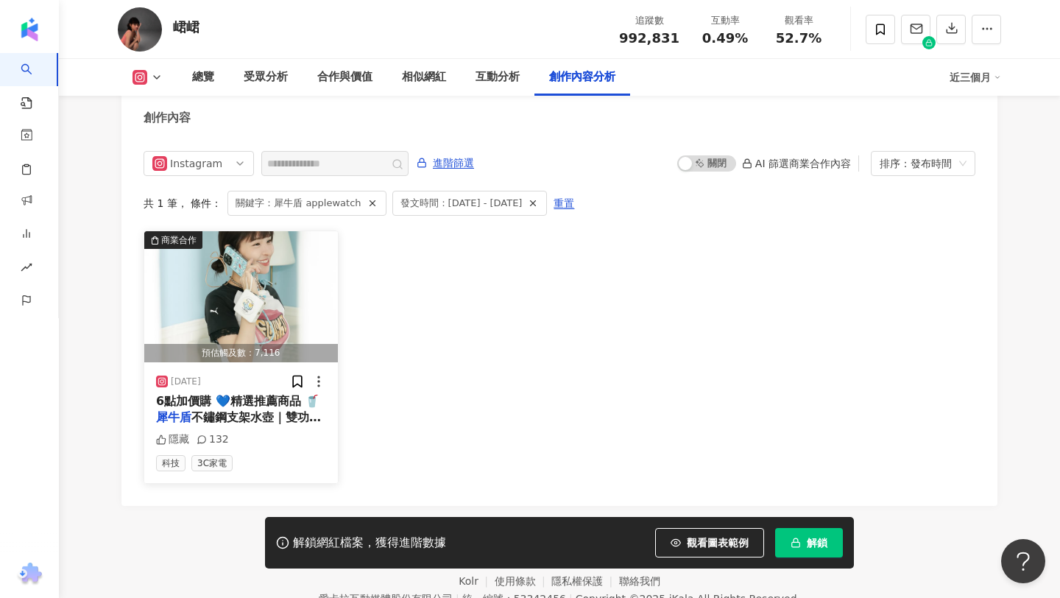
scroll to position [4575, 0]
click at [254, 394] on div "6點加價購 💙精選推薦商品 🥤 犀牛盾 不鏽鋼支架水壺｜雙功能水壺，隨行必" at bounding box center [241, 410] width 170 height 33
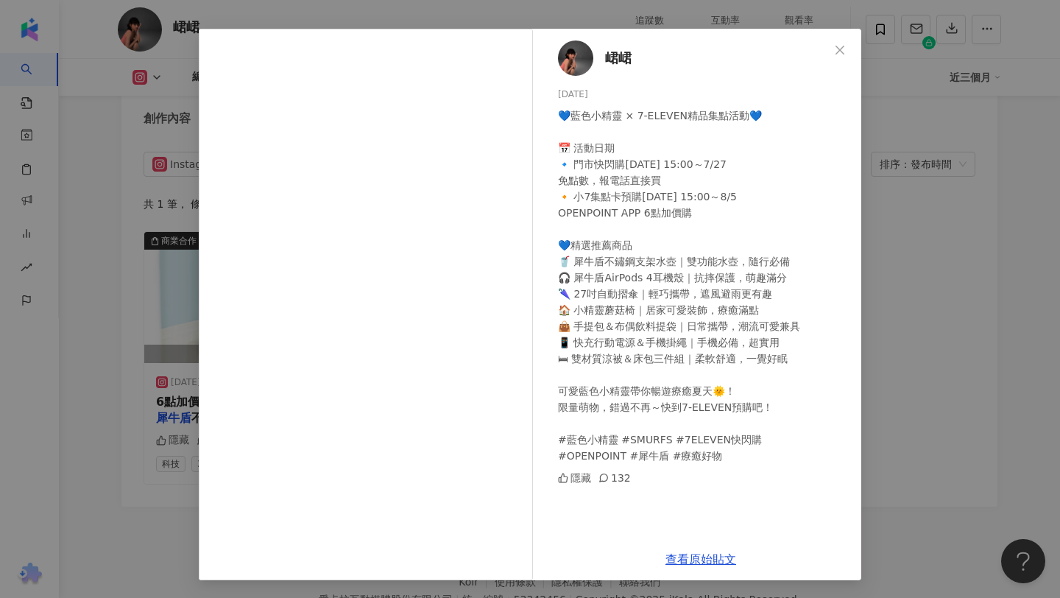
scroll to position [4576, 0]
click at [881, 289] on div "峮峮 2025/7/10 💙藍色小精靈 × 7-ELEVEN精品集點活動💙 📅 活動日期 🔹 門市快閃購7/16 15:00～7/27 免點數，報電話直接買 …" at bounding box center [530, 299] width 1060 height 598
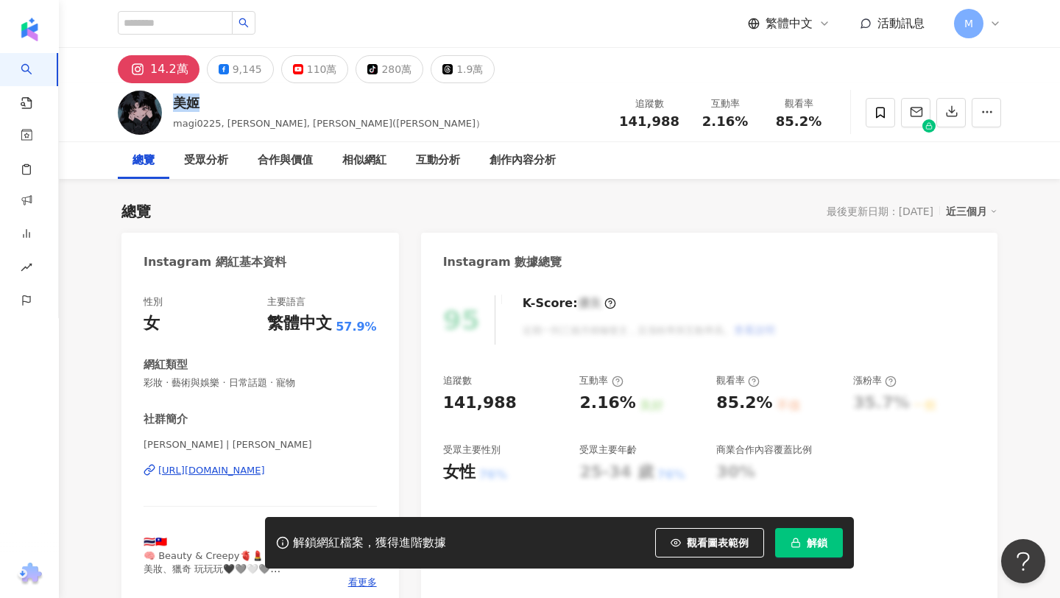
drag, startPoint x: 197, startPoint y: 99, endPoint x: 175, endPoint y: 99, distance: 22.1
click at [175, 99] on div "美姬" at bounding box center [329, 103] width 312 height 18
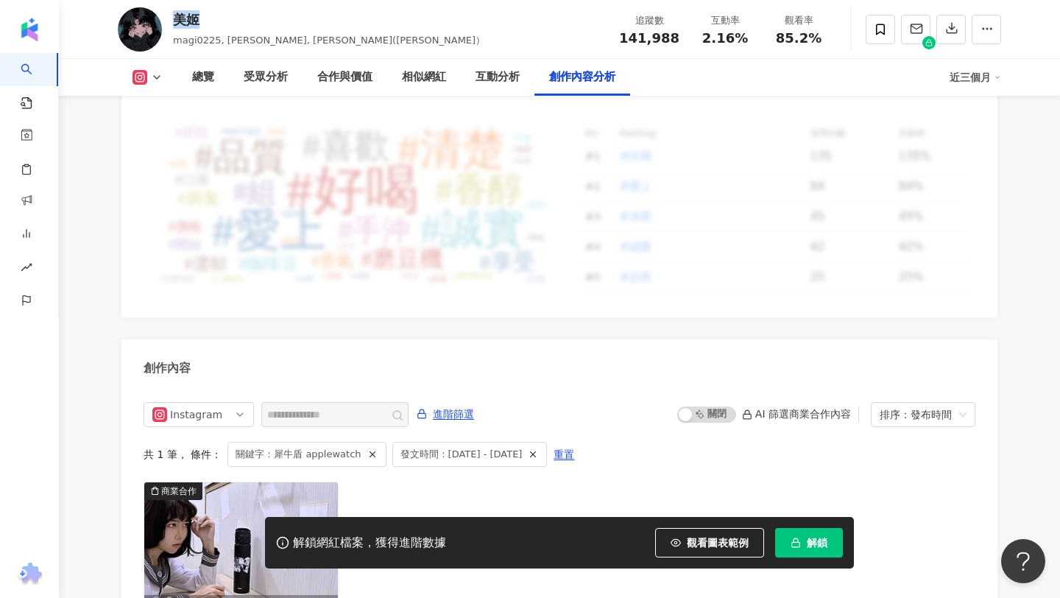
scroll to position [4568, 0]
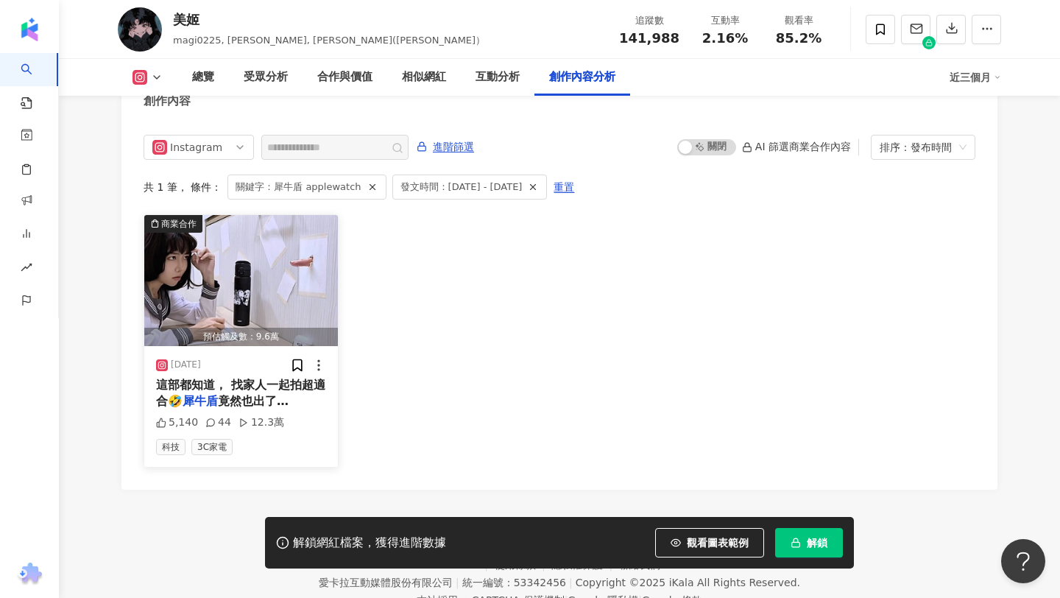
click at [199, 394] on mark "犀牛盾" at bounding box center [200, 401] width 35 height 14
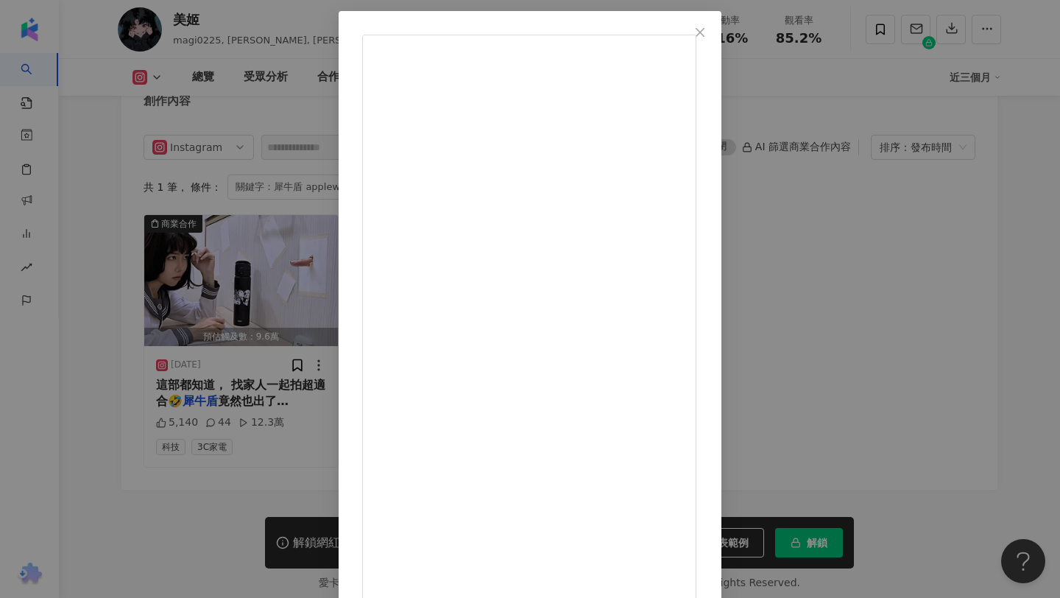
scroll to position [14, 0]
drag, startPoint x: 600, startPoint y: 278, endPoint x: 660, endPoint y: 282, distance: 60.5
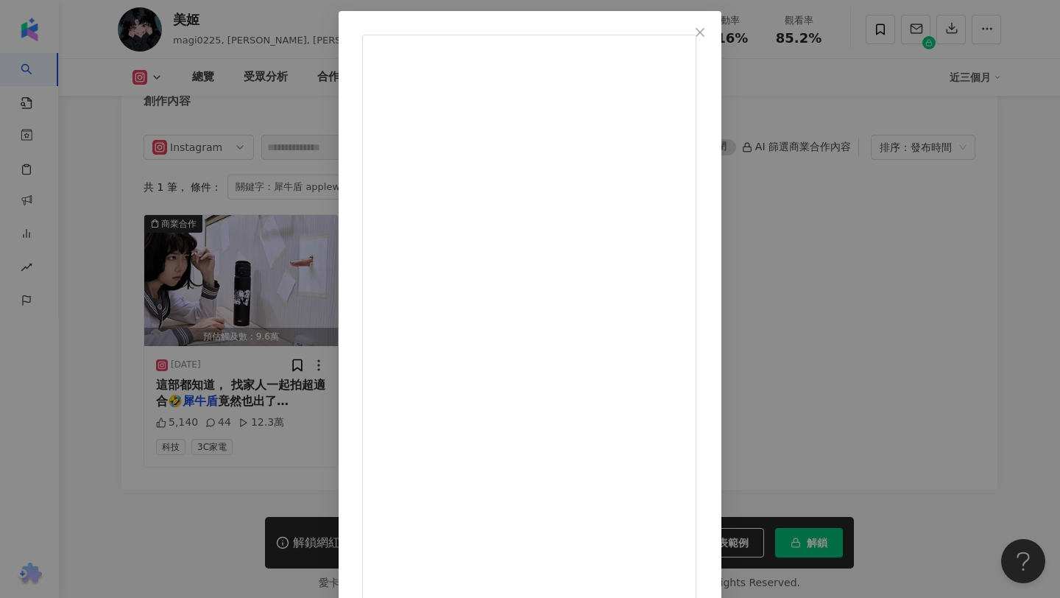
drag, startPoint x: 594, startPoint y: 289, endPoint x: 641, endPoint y: 290, distance: 47.1
copy div "二，犀牛"
drag, startPoint x: 588, startPoint y: 244, endPoint x: 596, endPoint y: 267, distance: 25.2
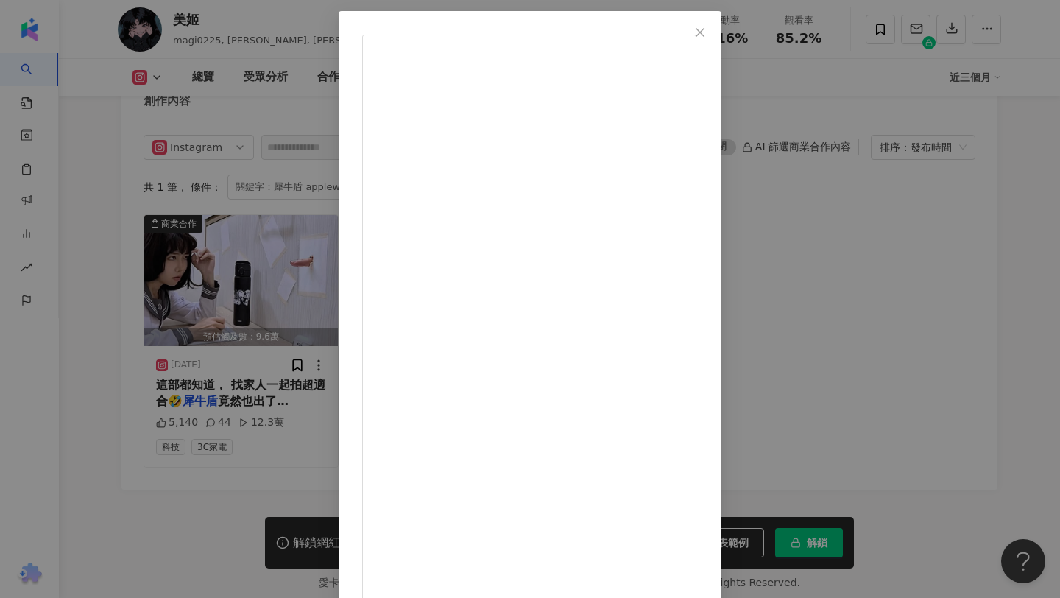
copy div "外，還有AquaStand 磁吸水壺、GRIP 手機支架 跟耳機殼等配件"
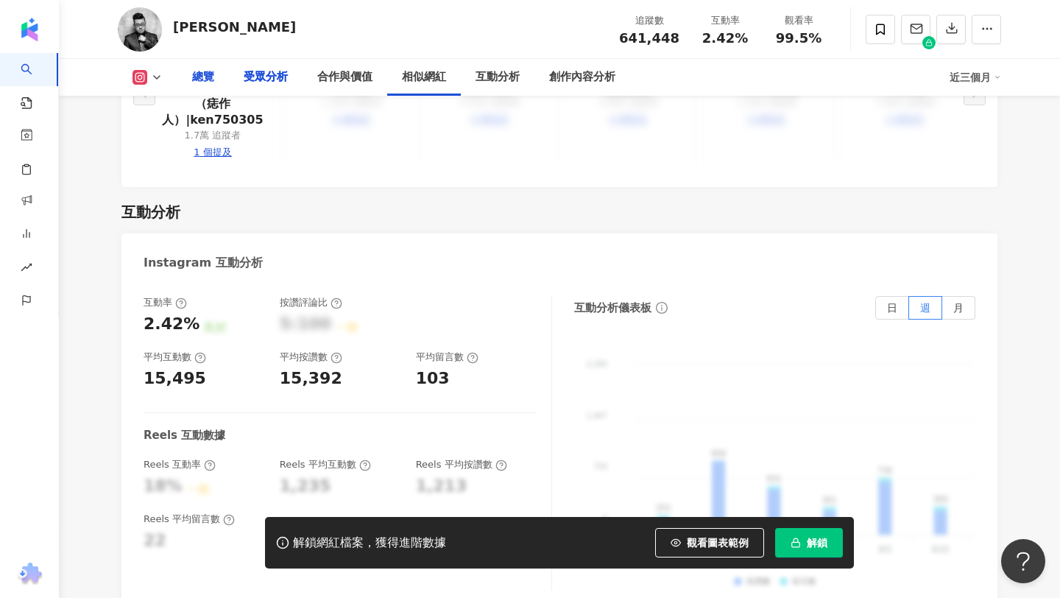
scroll to position [997, 0]
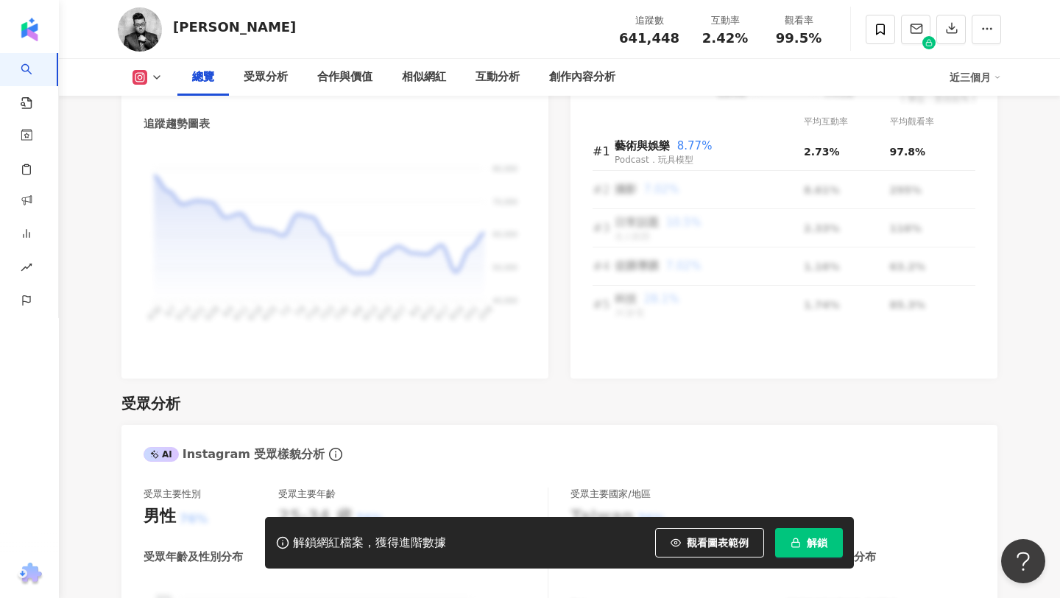
click at [208, 22] on div "[PERSON_NAME]" at bounding box center [234, 27] width 123 height 18
copy div "[PERSON_NAME]"
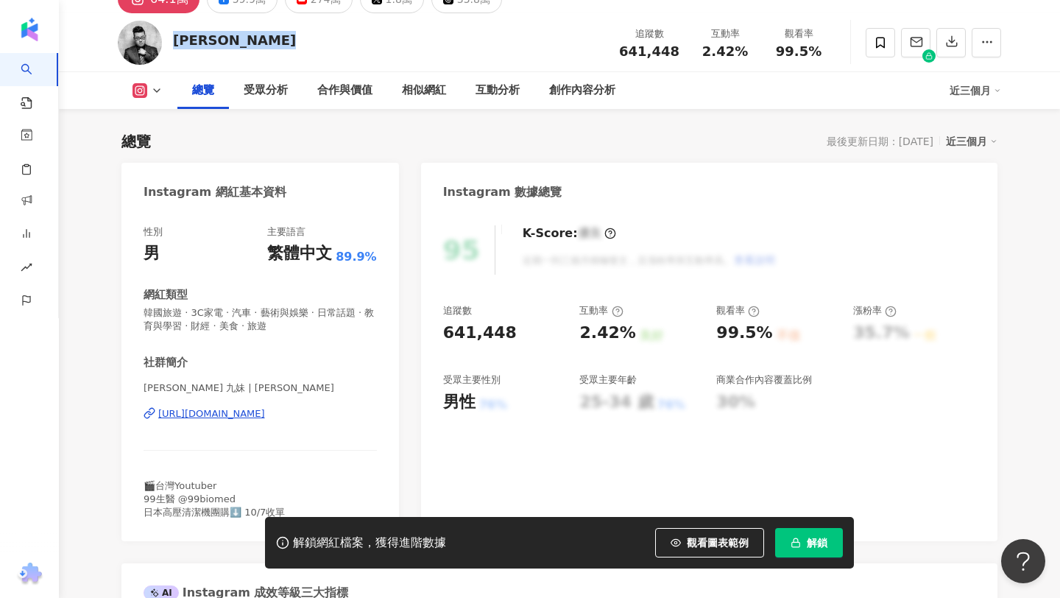
scroll to position [0, 0]
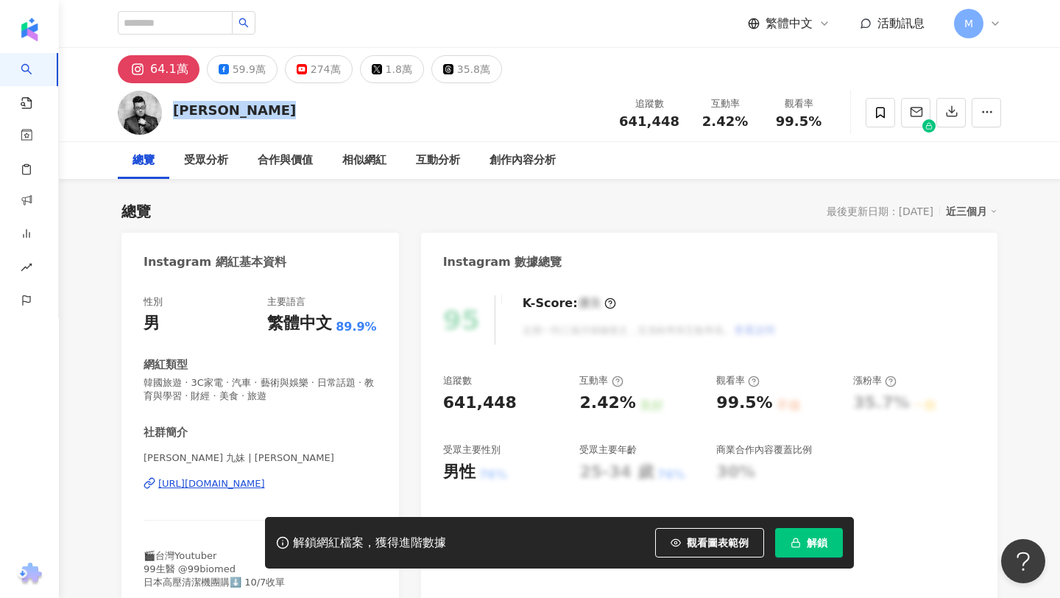
click at [168, 68] on div "64.1萬" at bounding box center [169, 69] width 38 height 21
click at [172, 69] on div "64.1萬" at bounding box center [169, 69] width 38 height 21
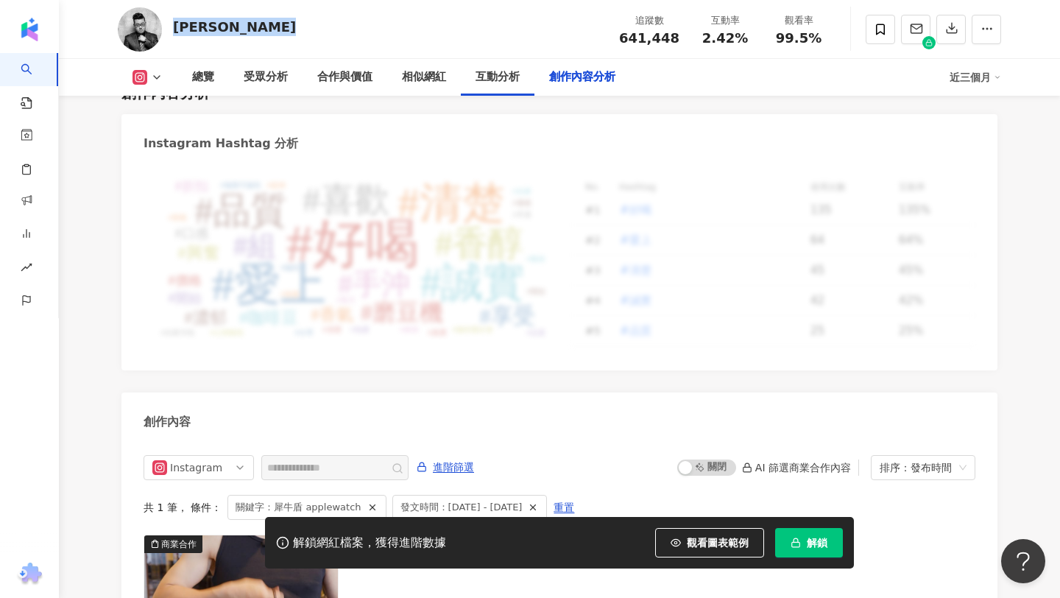
scroll to position [4610, 0]
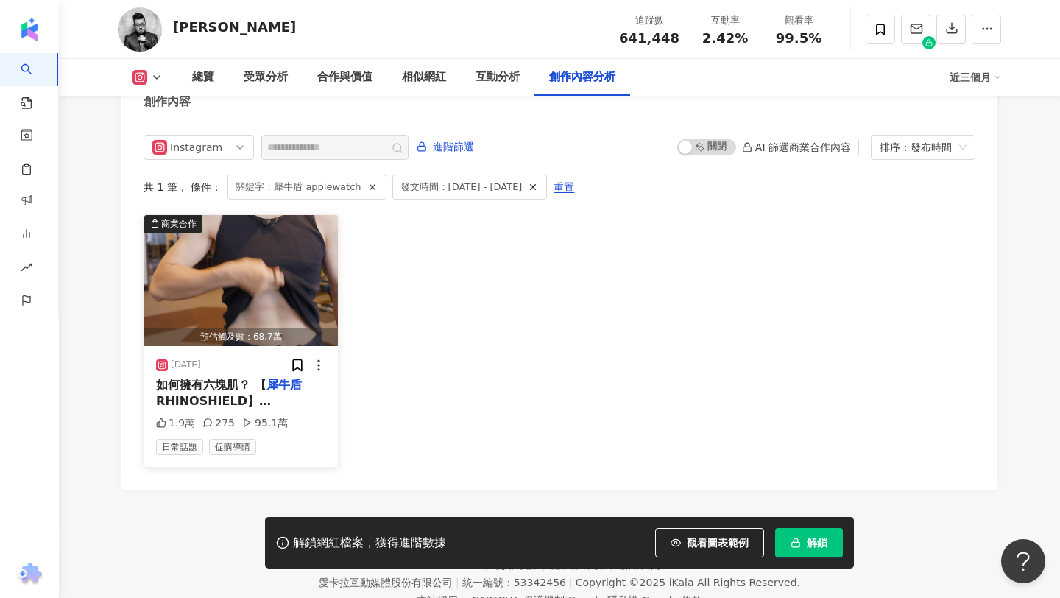
click at [181, 378] on span "如何擁有六塊肌？ 【" at bounding box center [211, 385] width 110 height 14
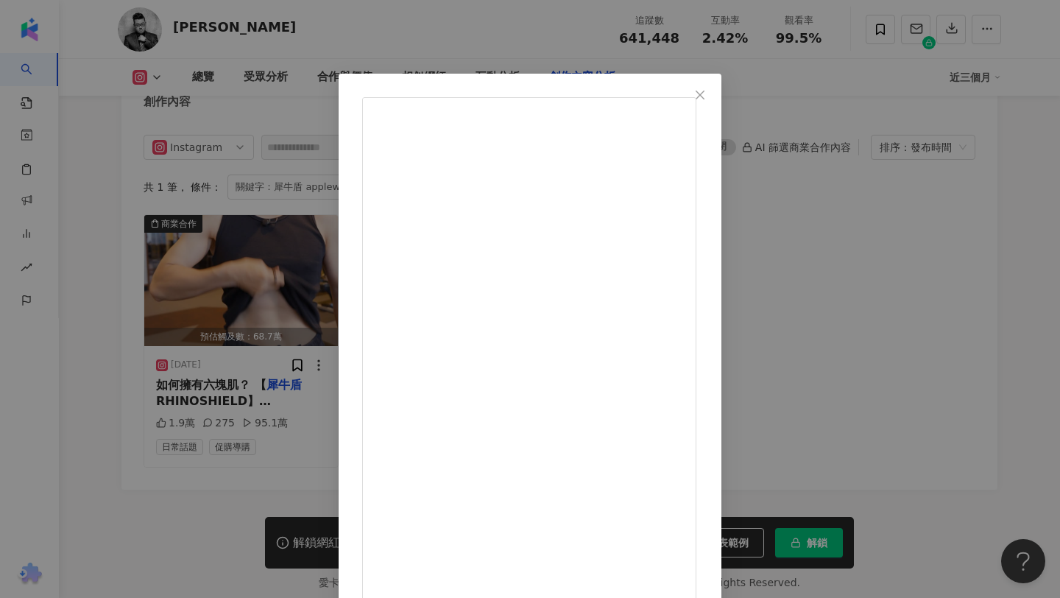
drag, startPoint x: 682, startPoint y: 188, endPoint x: 780, endPoint y: 194, distance: 98.8
copy div "AquaStand 磁吸水壺"
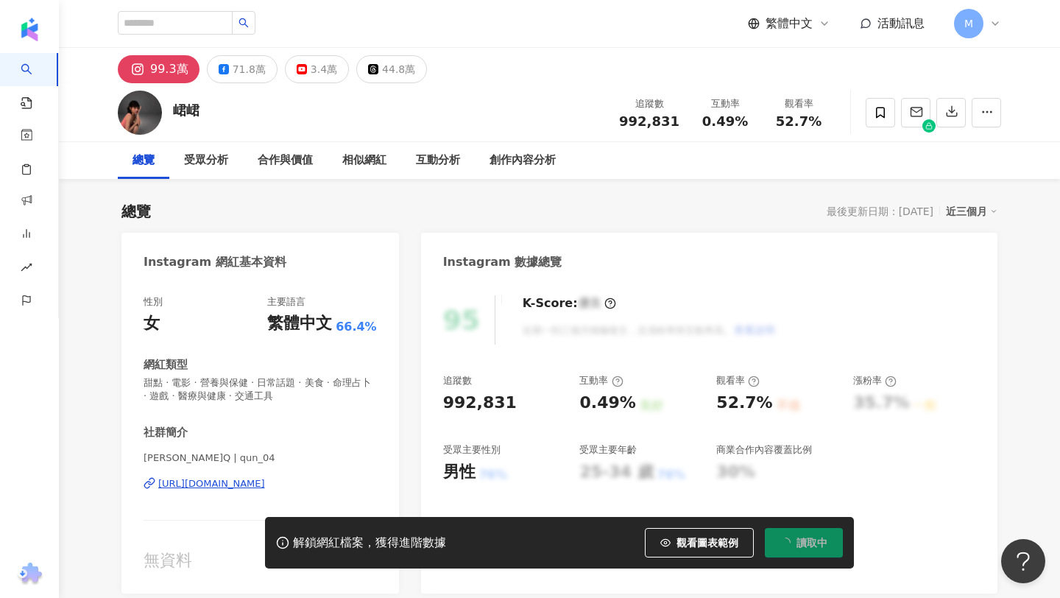
click at [196, 113] on div "峮峮" at bounding box center [186, 110] width 27 height 18
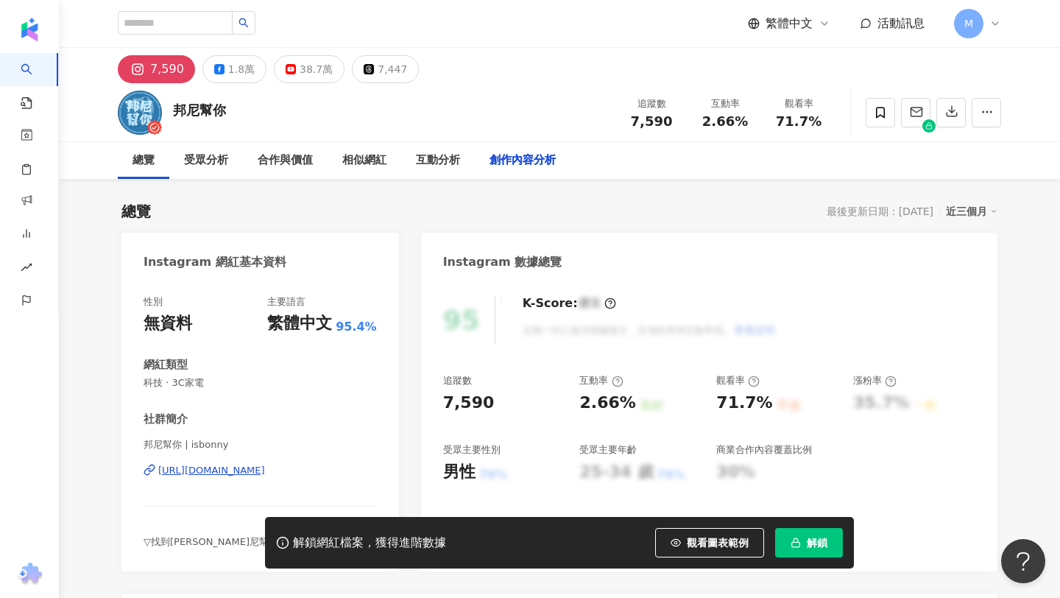
scroll to position [4537, 0]
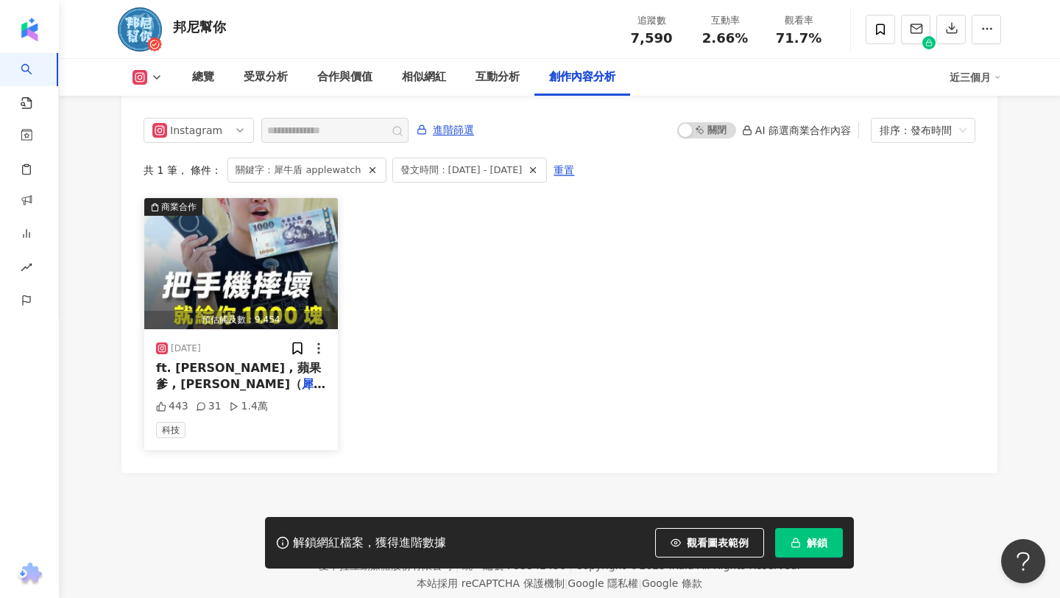
click at [253, 394] on span "AirX 摔機實測！ #Drop" at bounding box center [236, 401] width 137 height 14
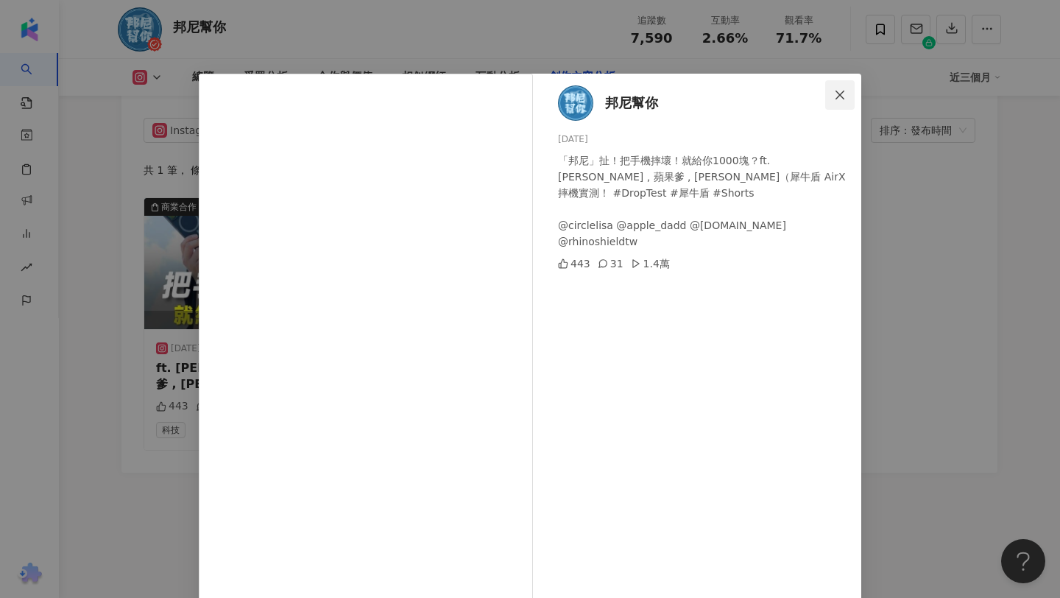
click at [835, 93] on icon "close" at bounding box center [840, 95] width 12 height 12
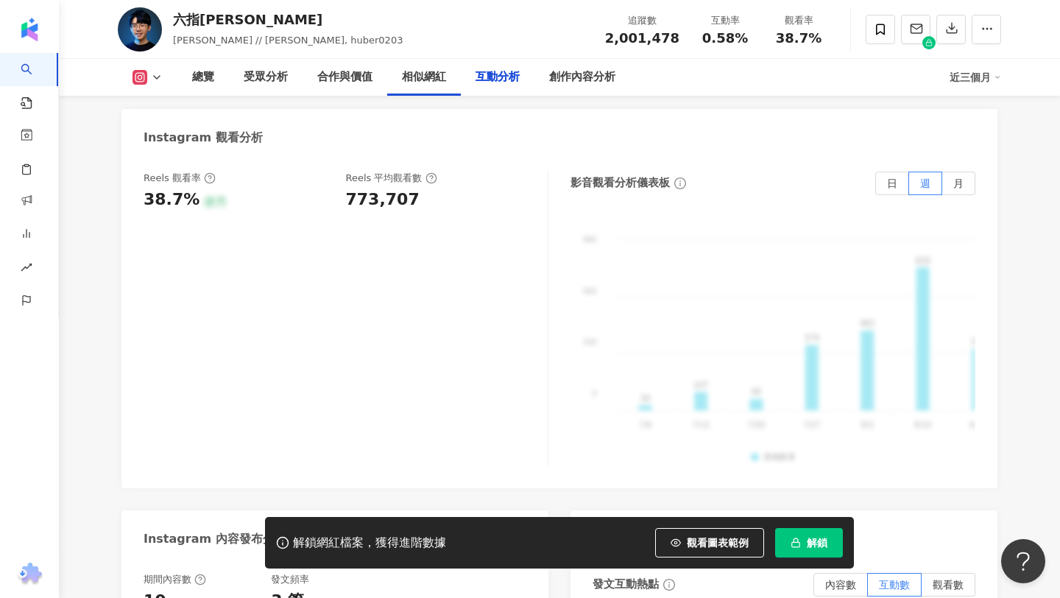
scroll to position [4590, 0]
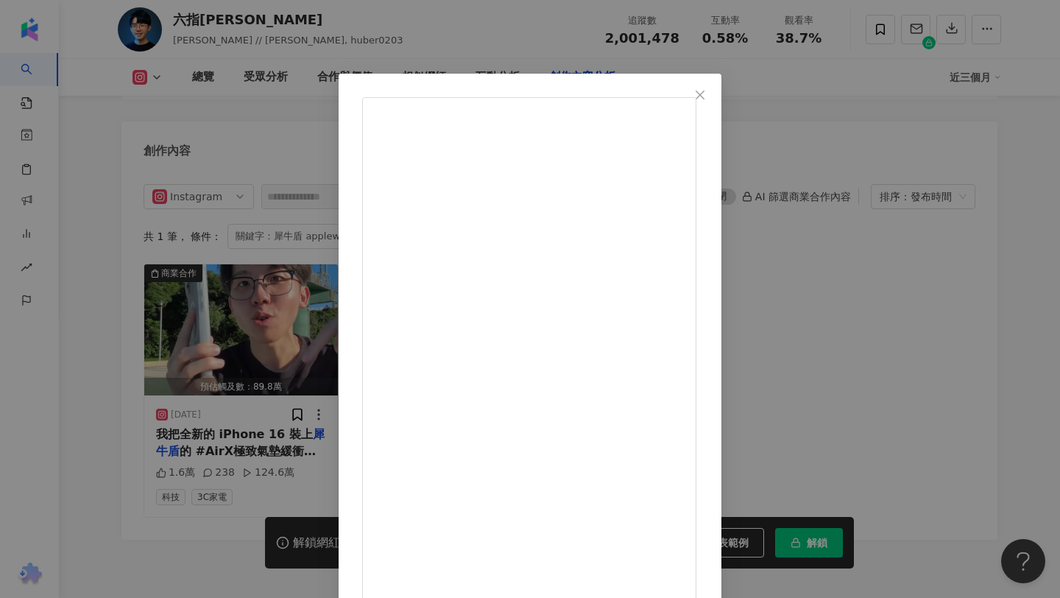
drag, startPoint x: 638, startPoint y: 161, endPoint x: 646, endPoint y: 451, distance: 289.5
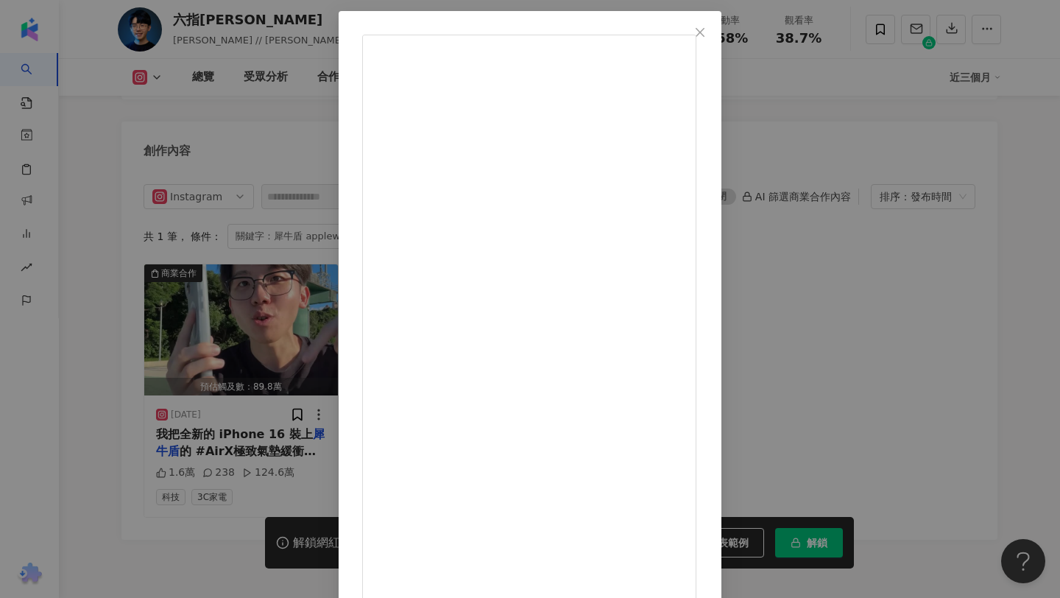
scroll to position [0, 0]
click at [948, 275] on div "六指淵 Huber 2025/7/16 1.6萬 238 124.6萬 查看原始貼文" at bounding box center [530, 299] width 1060 height 598
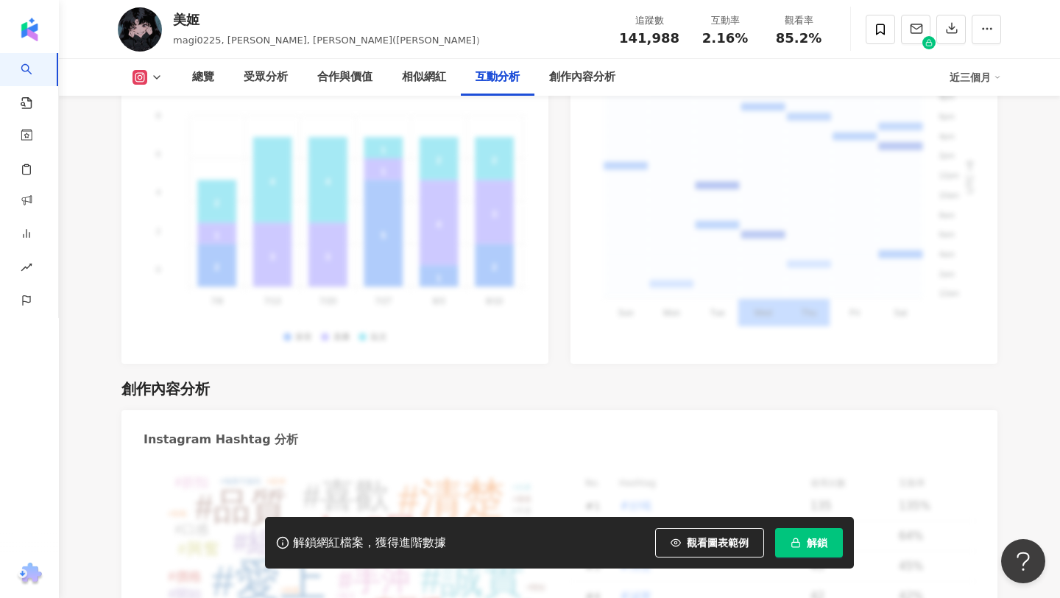
scroll to position [4568, 0]
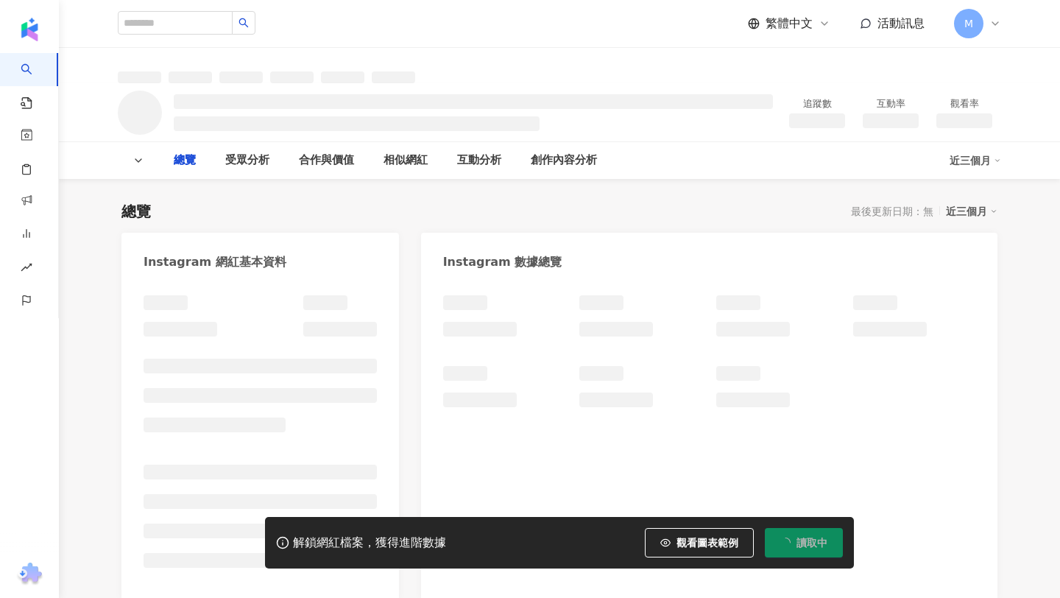
type input "**********"
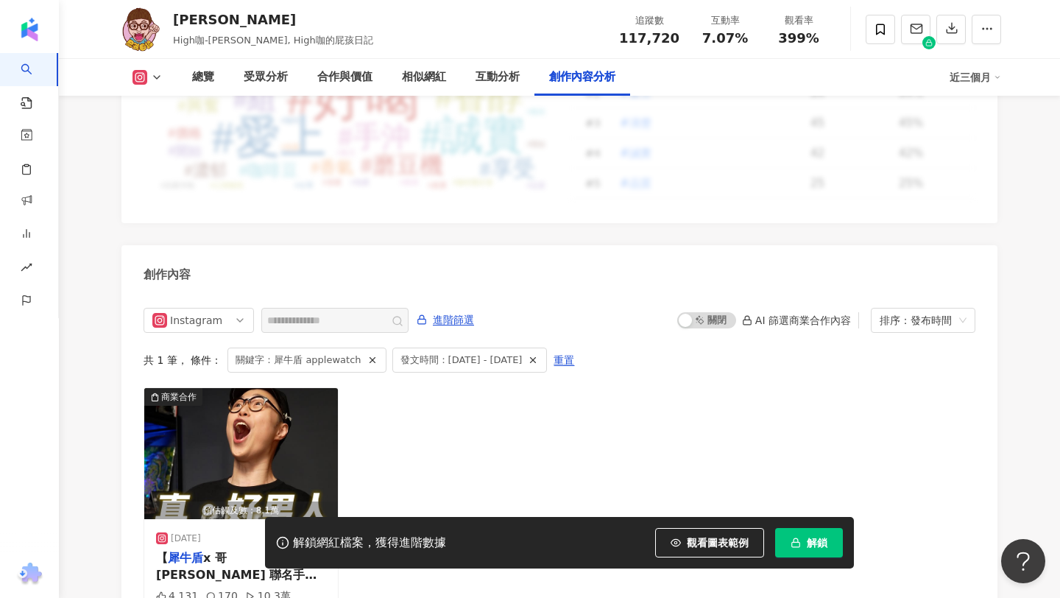
scroll to position [4542, 0]
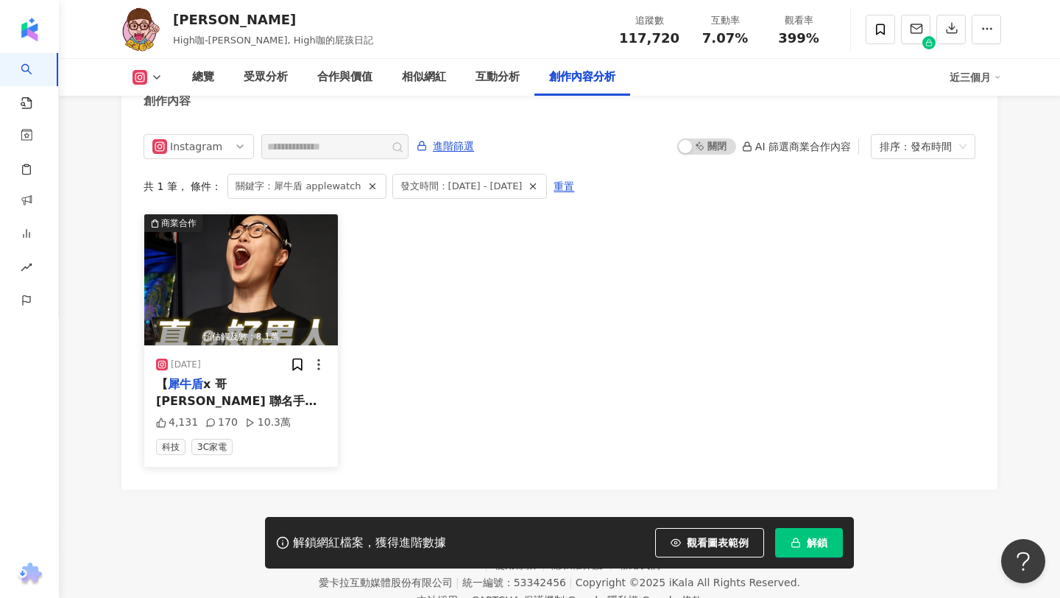
click at [303, 377] on span "x 哥吉拉 聯名手機殼】下面留言最有趣的，我直接選三位送手機殼給你！ 根據我多年偷偷摸摸收集哥吉拉的經驗，如果你跟我一樣買超大隻的，你鐵定會被你女友罵，但買手…" at bounding box center [240, 450] width 169 height 146
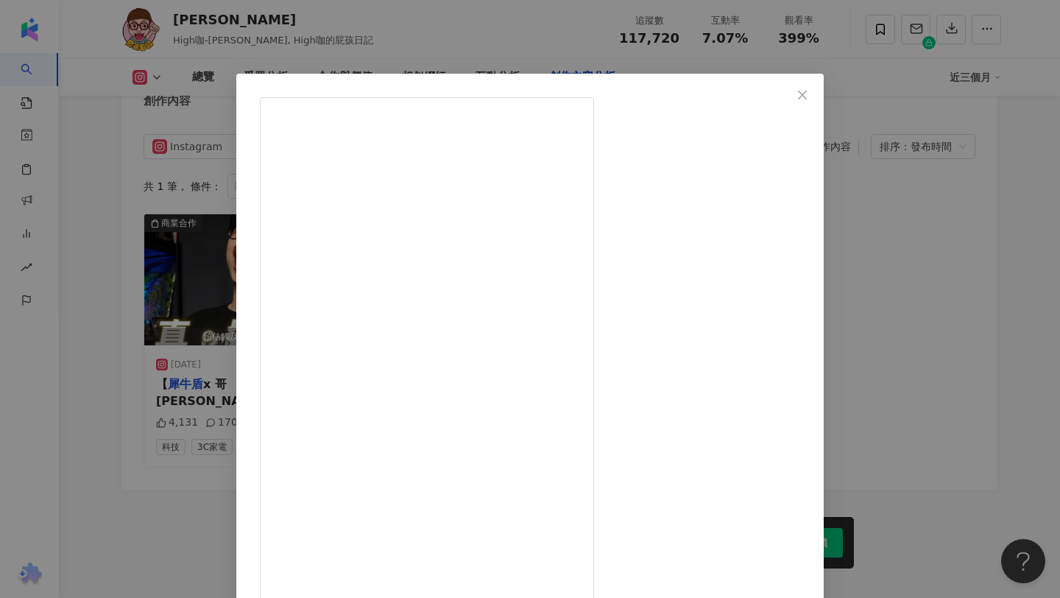
drag, startPoint x: 611, startPoint y: 160, endPoint x: 686, endPoint y: 163, distance: 74.4
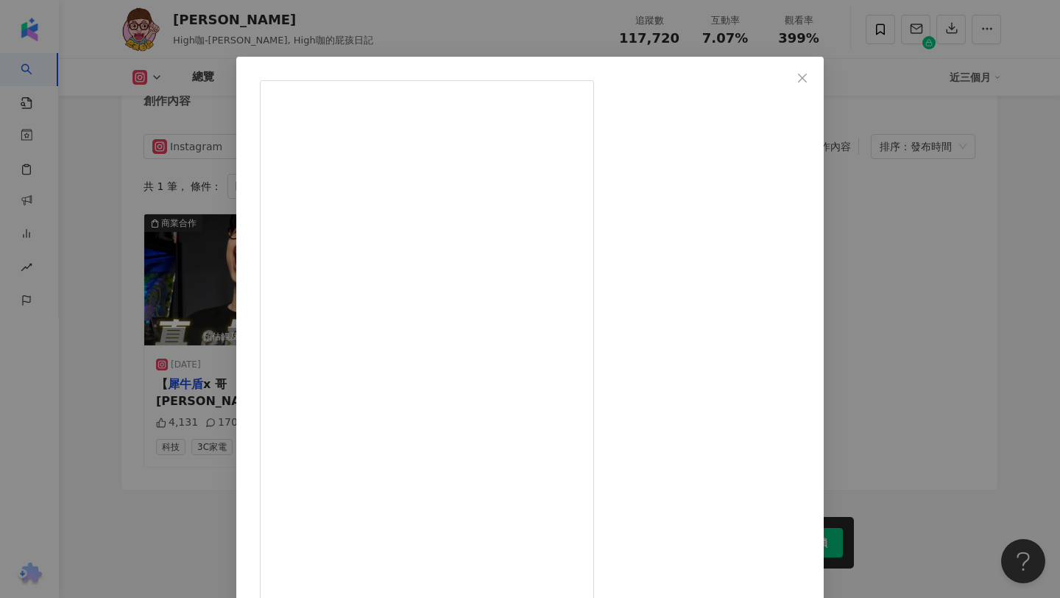
scroll to position [13, 0]
drag, startPoint x: 116, startPoint y: 5, endPoint x: 175, endPoint y: 11, distance: 59.2
click at [176, 11] on div "邱志恒 2025/6/6 4,131 170 10.3萬 查看原始貼文" at bounding box center [530, 299] width 1060 height 598
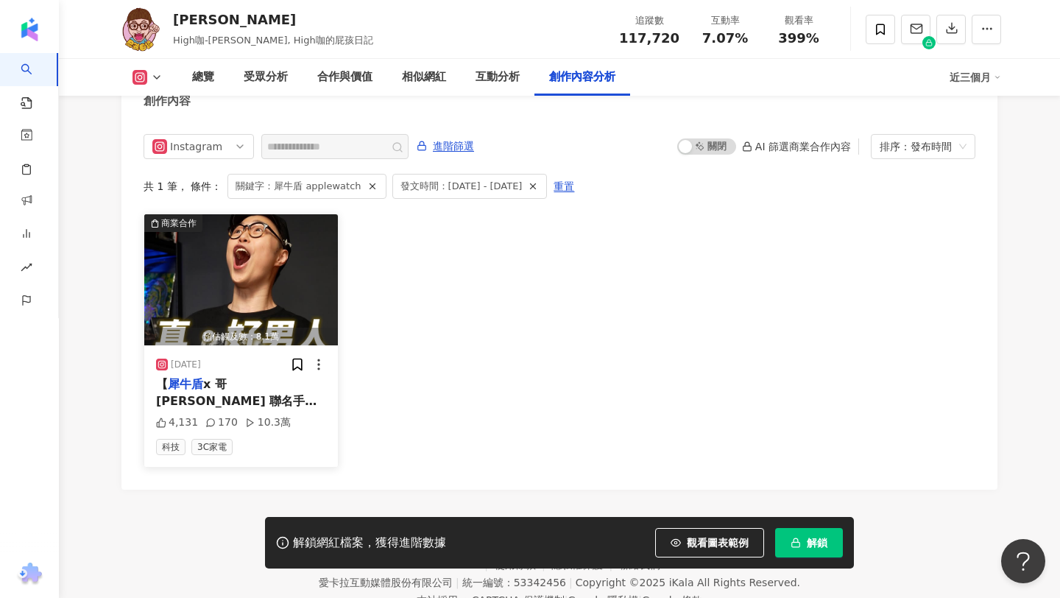
click at [230, 377] on span "x 哥吉拉 聯名手機殼】下面留言最有趣的，我直接選三位送手機殼給你！ 根據我多年偷偷摸摸收集哥吉拉的經驗，如果你跟我一樣買超大隻的，你鐵定會被你女友罵，但買手…" at bounding box center [240, 450] width 169 height 146
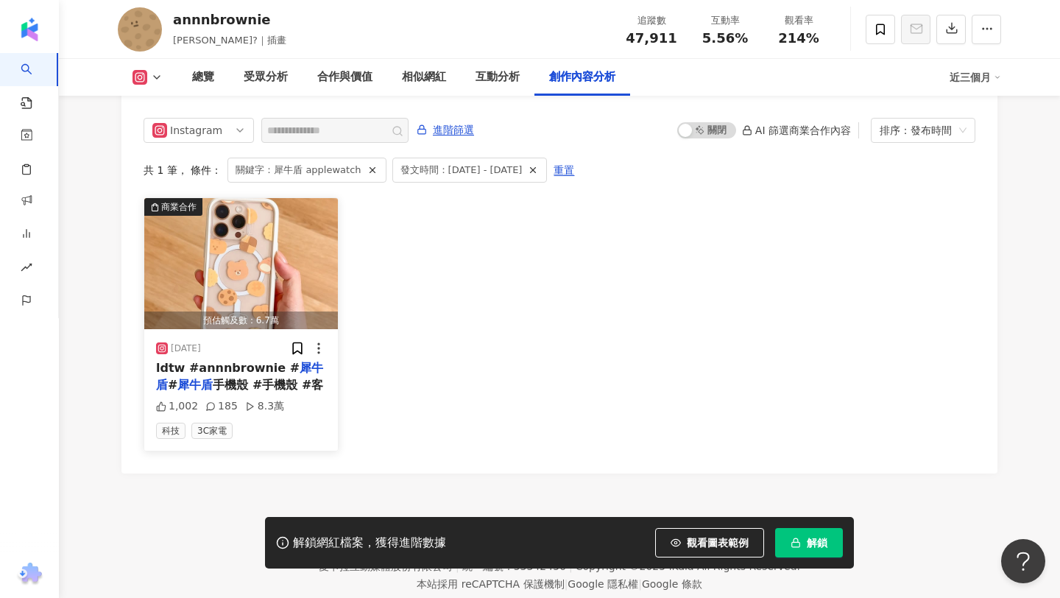
click at [253, 329] on img "button" at bounding box center [241, 263] width 194 height 131
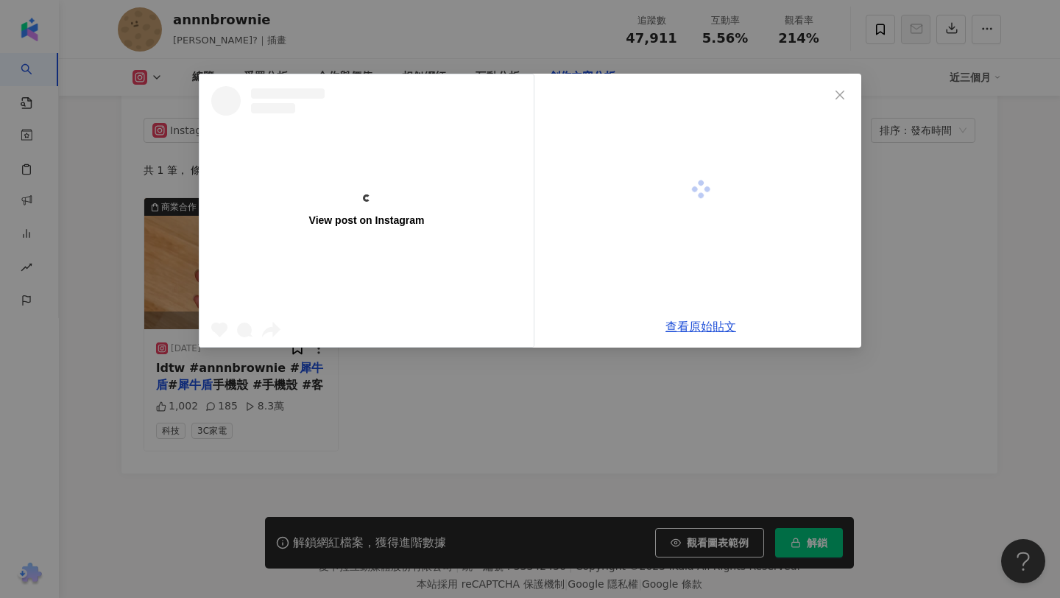
scroll to position [4495, 0]
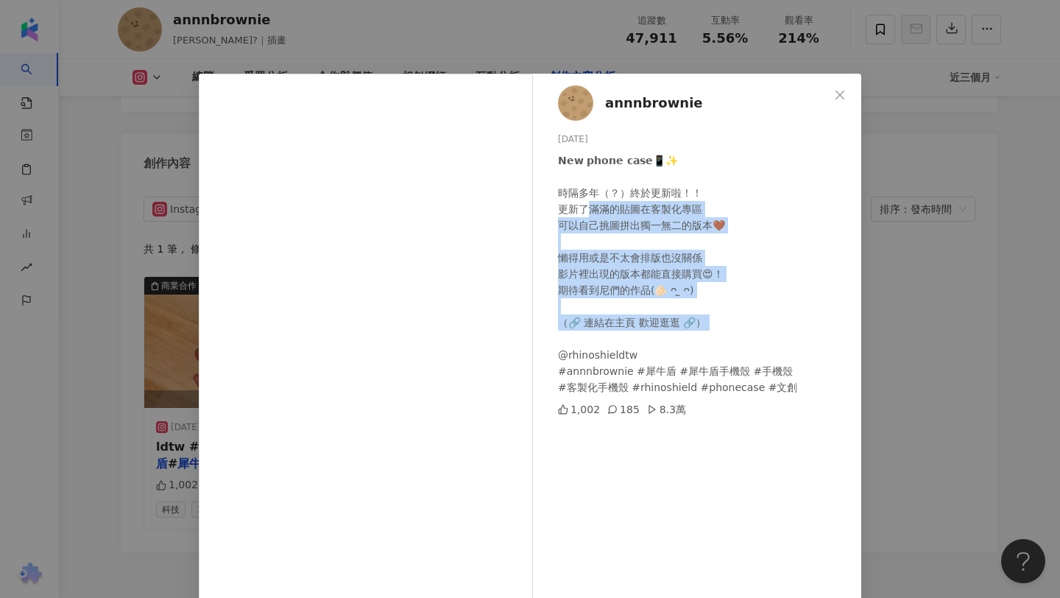
drag, startPoint x: 588, startPoint y: 213, endPoint x: 727, endPoint y: 337, distance: 186.1
click at [727, 337] on div "𝗡𝗲𝘄 𝗽𝗵𝗼𝗻𝗲 𝗰𝗮𝘀𝗲📱✨ 時隔多年（？）終於更新啦！！ 更新了滿滿的貼圖在客製化專區 可以自己挑圖拼出獨一無二的版本🤎 懶得用或是不太會排版也沒關係 …" at bounding box center [704, 273] width 292 height 243
click at [336, 61] on div "annnbrownie [DATE] 𝗡𝗲𝘄 𝗽𝗵𝗼𝗻𝗲 𝗰𝗮𝘀𝗲📱✨ 時隔多年（？）終於更新啦！！ 更新了滿滿的貼圖在客製化專區 可以自己挑圖拼出獨一無二的…" at bounding box center [530, 299] width 1060 height 598
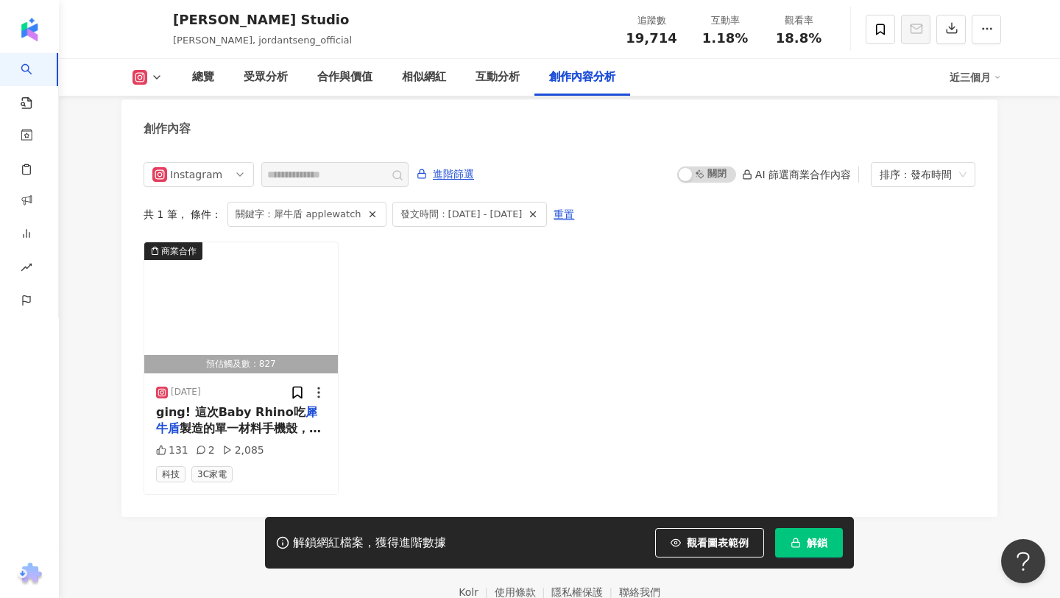
scroll to position [4574, 0]
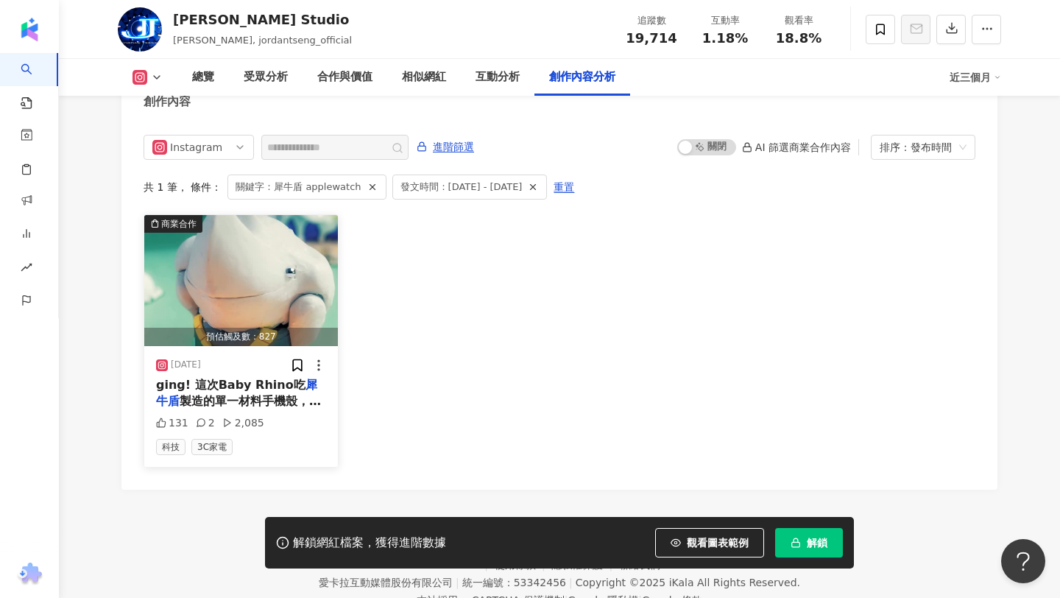
click at [239, 394] on span "製造的單一材料手機殼，他終於可以吸" at bounding box center [238, 409] width 165 height 30
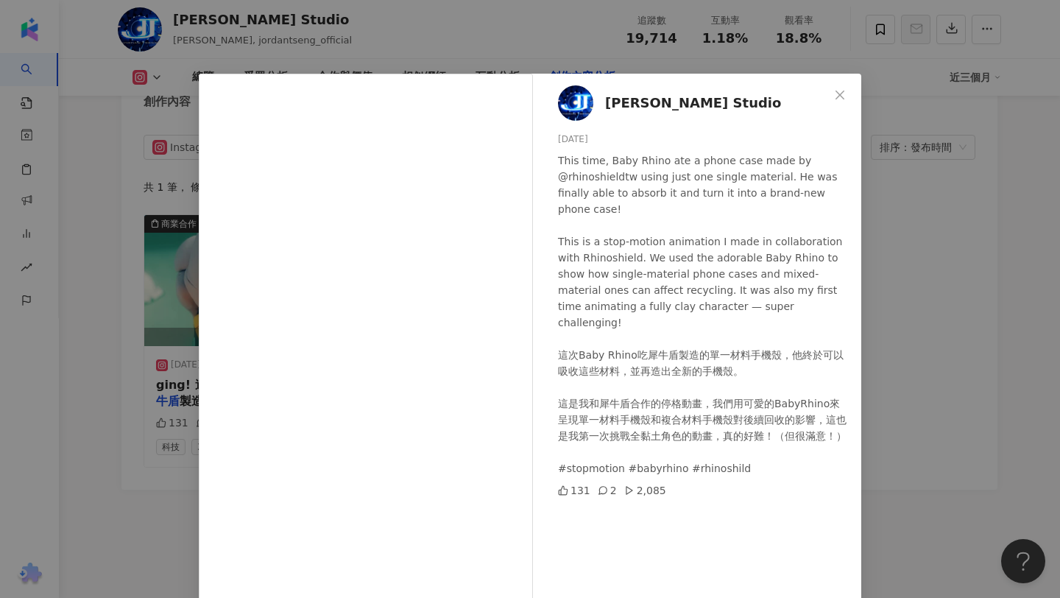
click at [652, 309] on div "This time, Baby Rhino ate a phone case made by @rhinoshieldtw using just one si…" at bounding box center [704, 314] width 292 height 324
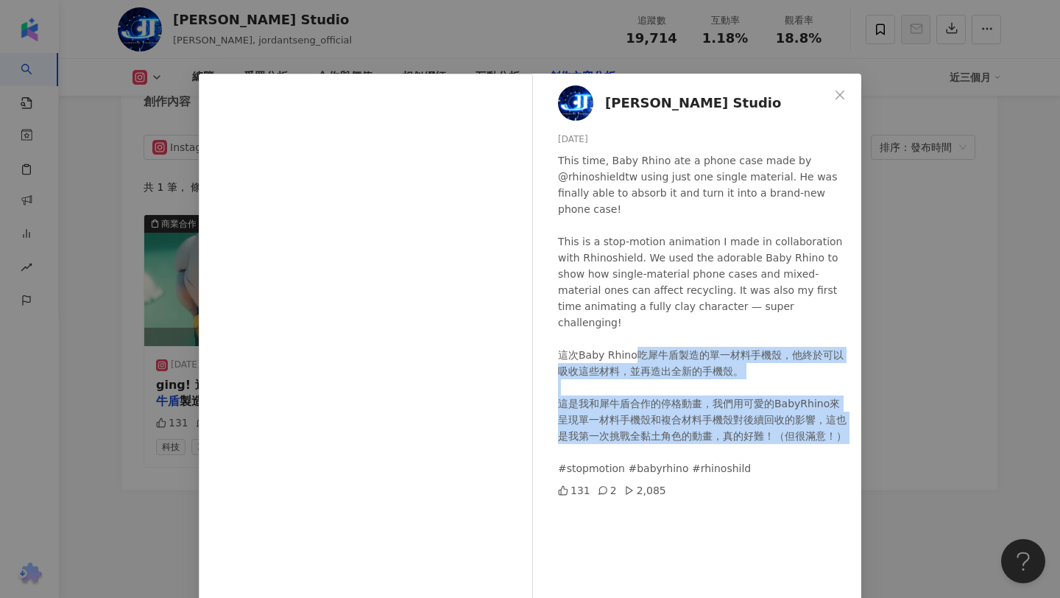
drag, startPoint x: 636, startPoint y: 320, endPoint x: 770, endPoint y: 416, distance: 164.7
click at [770, 415] on div "This time, Baby Rhino ate a phone case made by @rhinoshieldtw using just one si…" at bounding box center [704, 314] width 292 height 324
click at [792, 401] on div "This time, Baby Rhino ate a phone case made by @rhinoshieldtw using just one si…" at bounding box center [704, 314] width 292 height 324
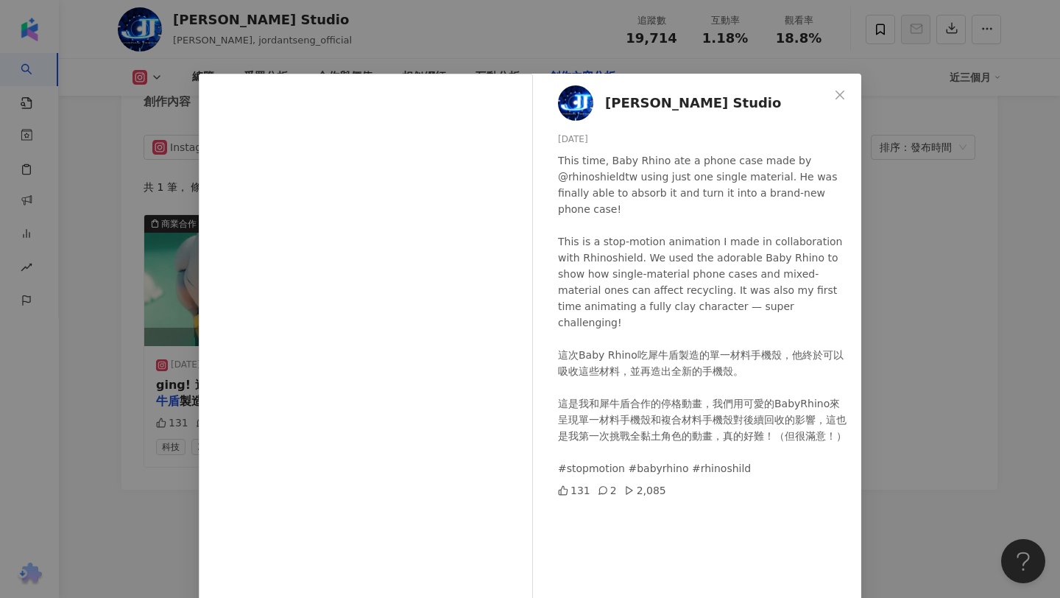
click at [909, 419] on div "Jordan Tseng Studio 2025/7/11 This time, Baby Rhino ate a phone case made by @r…" at bounding box center [530, 299] width 1060 height 598
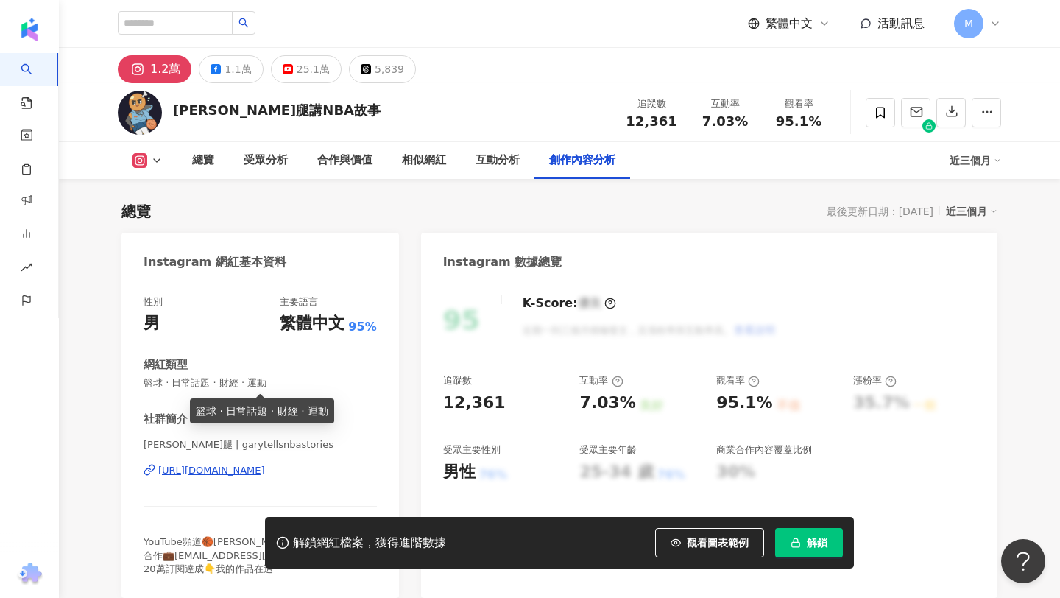
scroll to position [4550, 0]
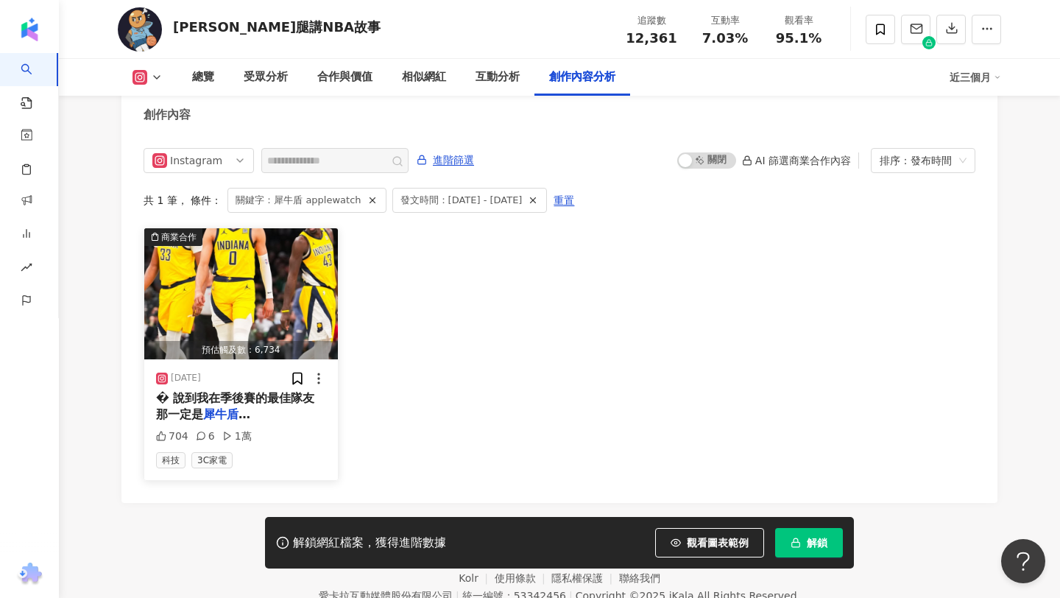
click at [221, 407] on mark "犀牛盾" at bounding box center [226, 414] width 47 height 14
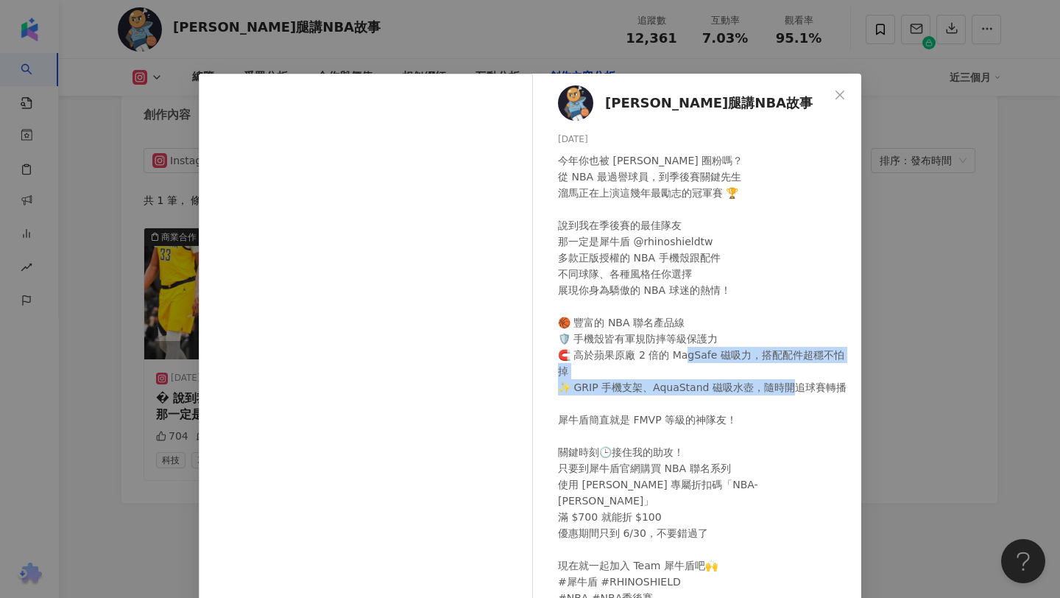
drag, startPoint x: 656, startPoint y: 348, endPoint x: 743, endPoint y: 373, distance: 90.2
click at [743, 373] on div "今年你也被 Tyrese Haliburton 圈粉嗎？ 從 NBA 最過譽球員，到季後賽關鍵先生 溜馬正在上演這幾年最勵志的冠軍賽 🏆 說到我在季後賽的最佳…" at bounding box center [704, 387] width 292 height 470
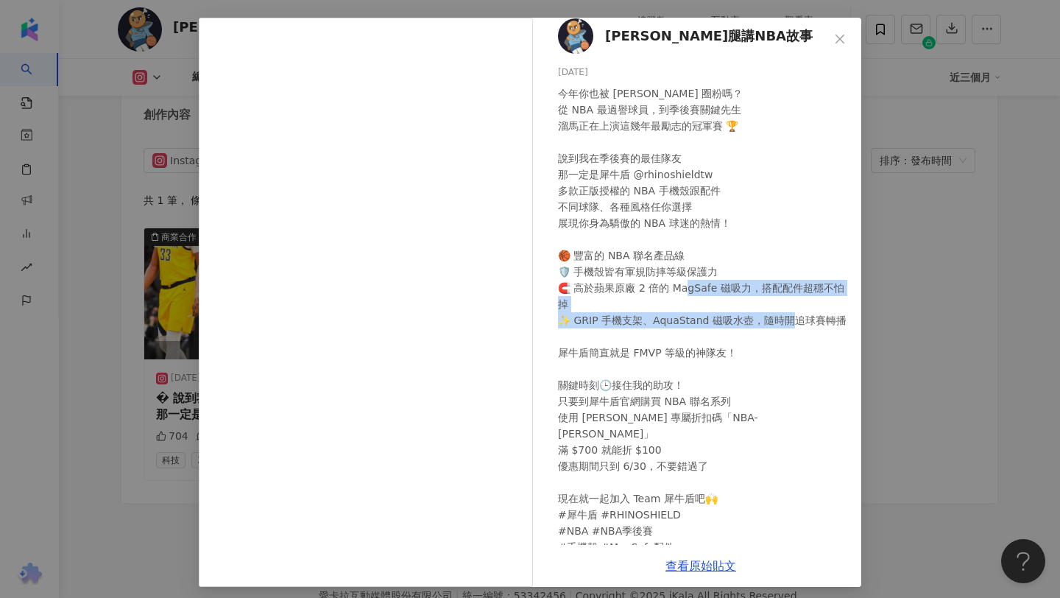
scroll to position [63, 0]
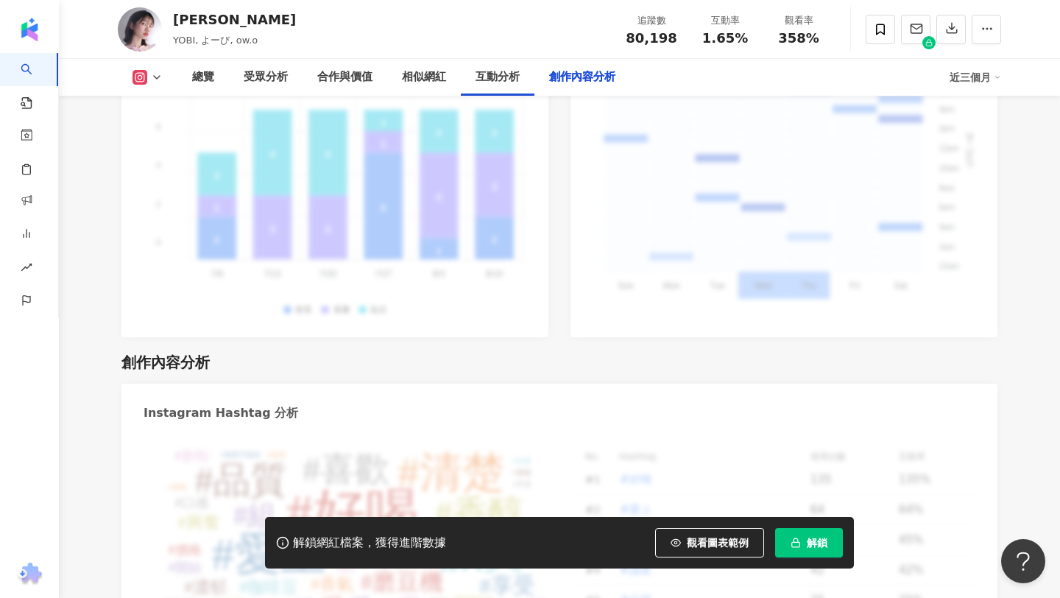
scroll to position [4561, 0]
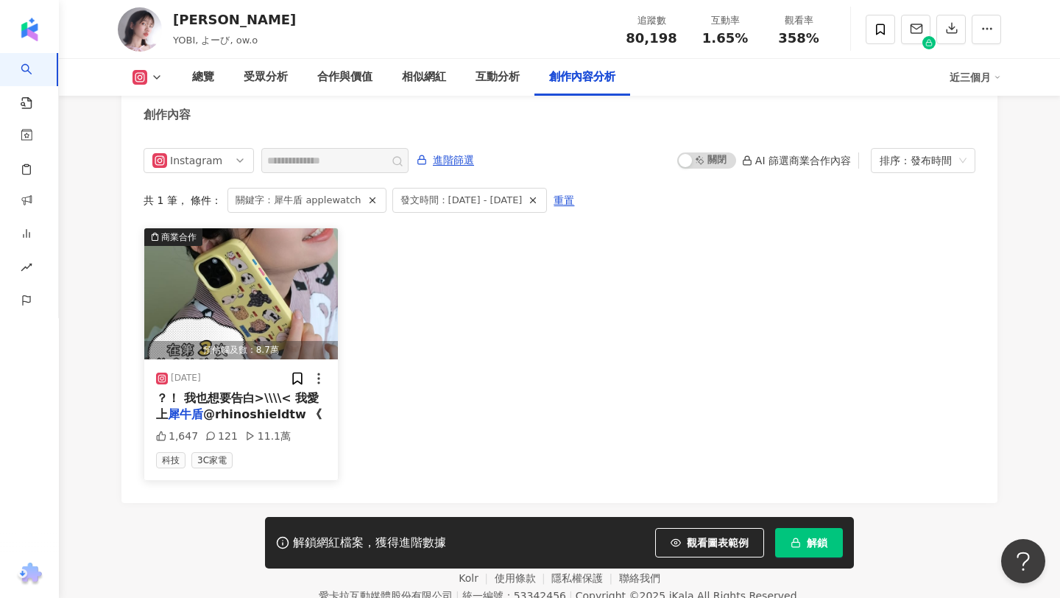
click at [269, 407] on span "@rhinoshieldtw 《" at bounding box center [262, 414] width 119 height 14
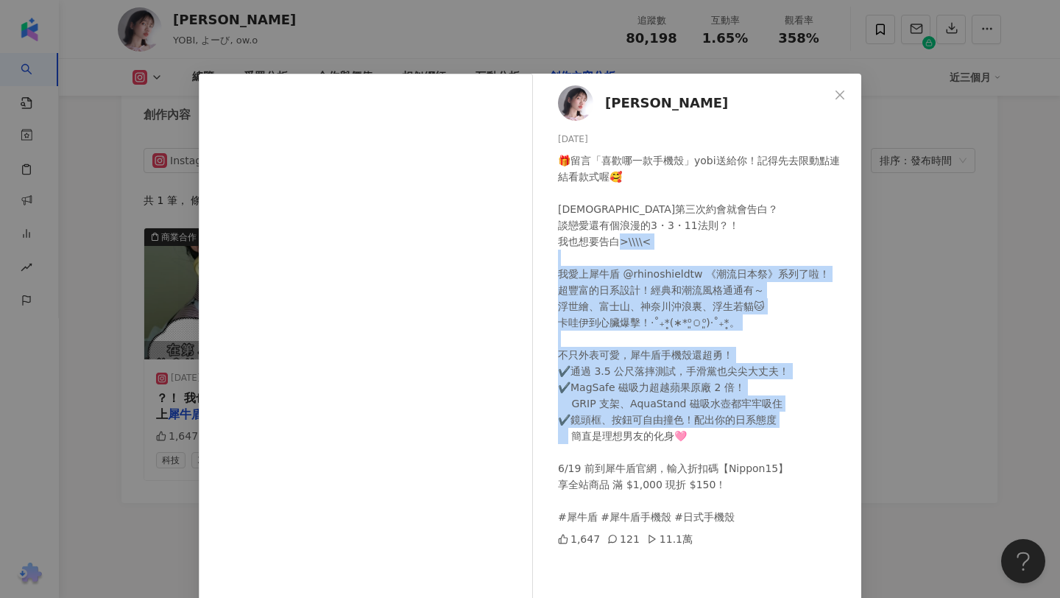
drag, startPoint x: 624, startPoint y: 272, endPoint x: 623, endPoint y: 459, distance: 186.3
click at [623, 459] on div "🎁留言「喜歡哪一款手機殼」yobi送給你！記得先去限動點連結看款式喔🥰 日本人第三次約會就會告白？ 談戀愛還有個浪漫的3・3・11法則？！ 我也想要告白>\\…" at bounding box center [704, 338] width 292 height 373
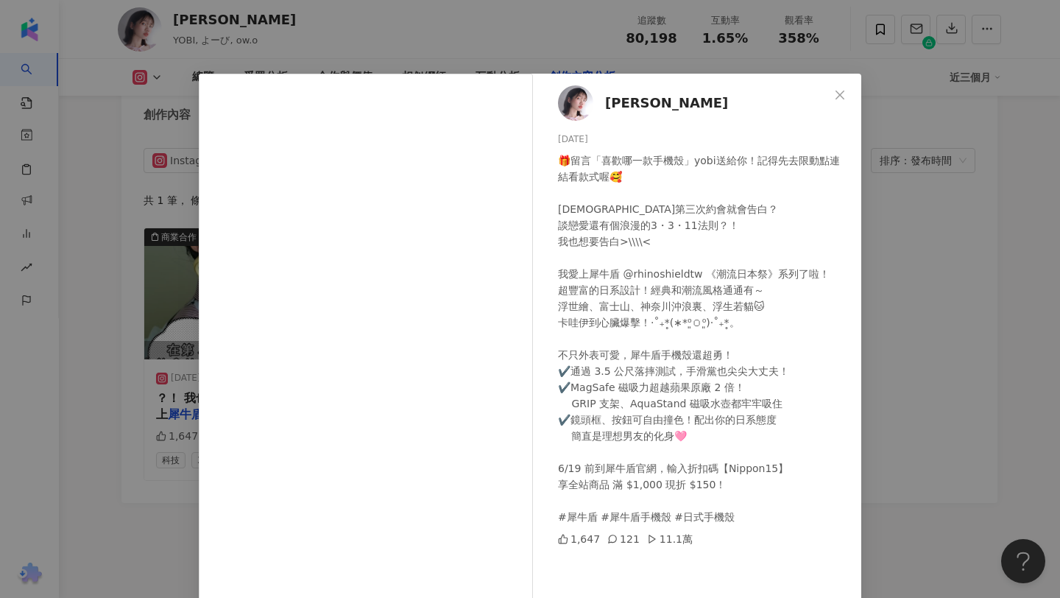
click at [617, 403] on div "🎁留言「喜歡哪一款手機殼」yobi送給你！記得先去限動點連結看款式喔🥰 日本人第三次約會就會告白？ 談戀愛還有個浪漫的3・3・11法則？！ 我也想要告白>\\…" at bounding box center [704, 338] width 292 height 373
drag, startPoint x: 574, startPoint y: 382, endPoint x: 668, endPoint y: 406, distance: 97.3
click at [668, 406] on div "🎁留言「喜歡哪一款手機殼」yobi送給你！記得先去限動點連結看款式喔🥰 日本人第三次約會就會告白？ 談戀愛還有個浪漫的3・3・11法則？！ 我也想要告白>\\…" at bounding box center [704, 338] width 292 height 373
click at [676, 459] on div "🎁留言「喜歡哪一款手機殼」yobi送給你！記得先去限動點連結看款式喔🥰 日本人第三次約會就會告白？ 談戀愛還有個浪漫的3・3・11法則？！ 我也想要告白>\\…" at bounding box center [704, 338] width 292 height 373
click at [917, 405] on div "葉媚 2025/6/4 🎁留言「喜歡哪一款手機殼」yobi送給你！記得先去限動點連結看款式喔🥰 日本人第三次約會就會告白？ 談戀愛還有個浪漫的3・3・11法則…" at bounding box center [530, 299] width 1060 height 598
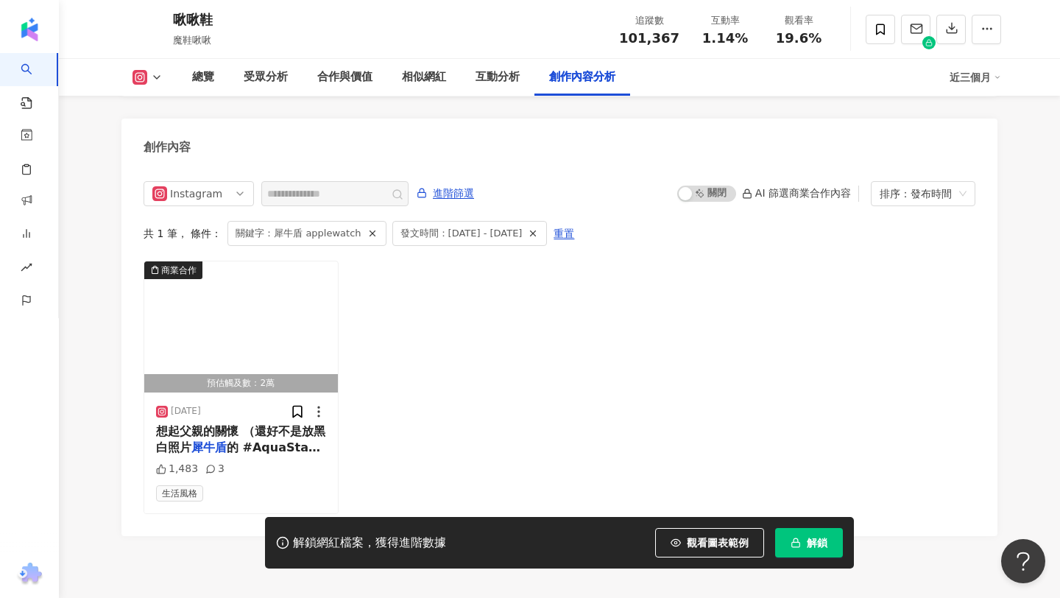
scroll to position [4545, 0]
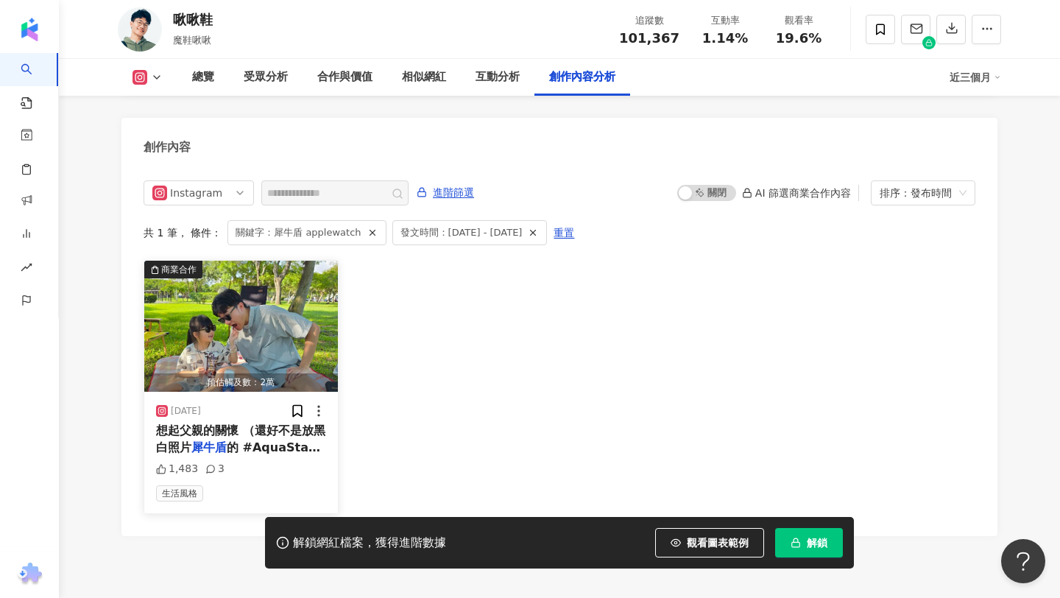
click at [263, 440] on span "的 #AquaStand磁吸水壺" at bounding box center [240, 455] width 169 height 30
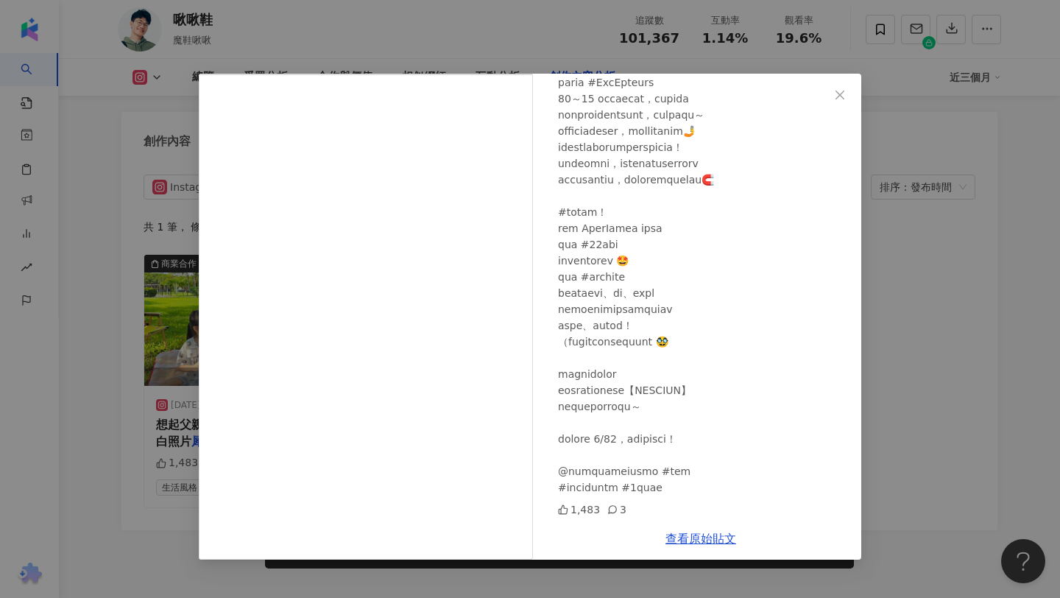
scroll to position [4623, 0]
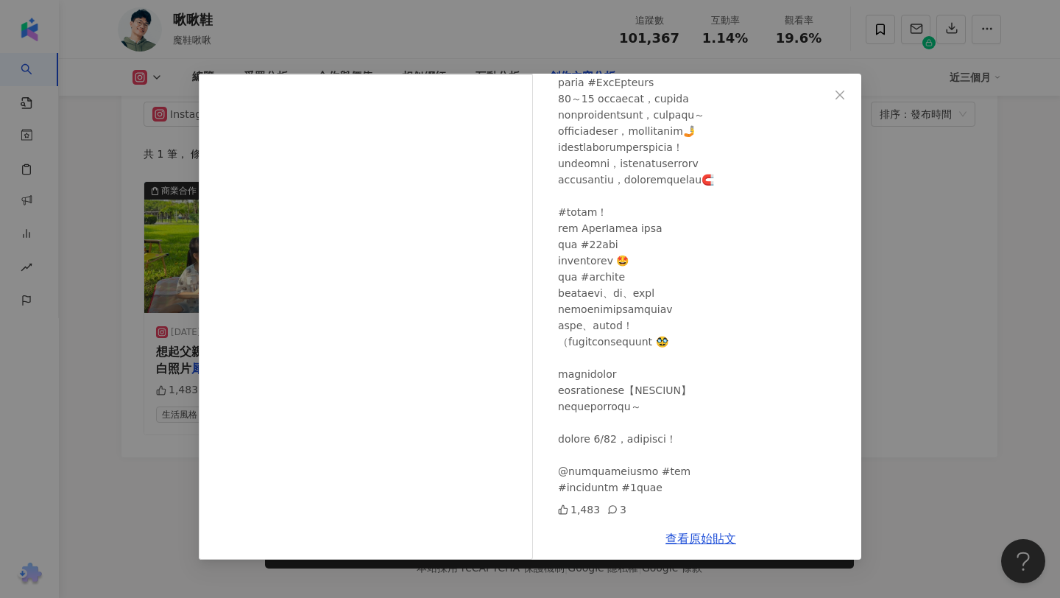
click at [910, 348] on div "啾啾鞋 [DATE] 1,483 3 查看原始貼文" at bounding box center [530, 299] width 1060 height 598
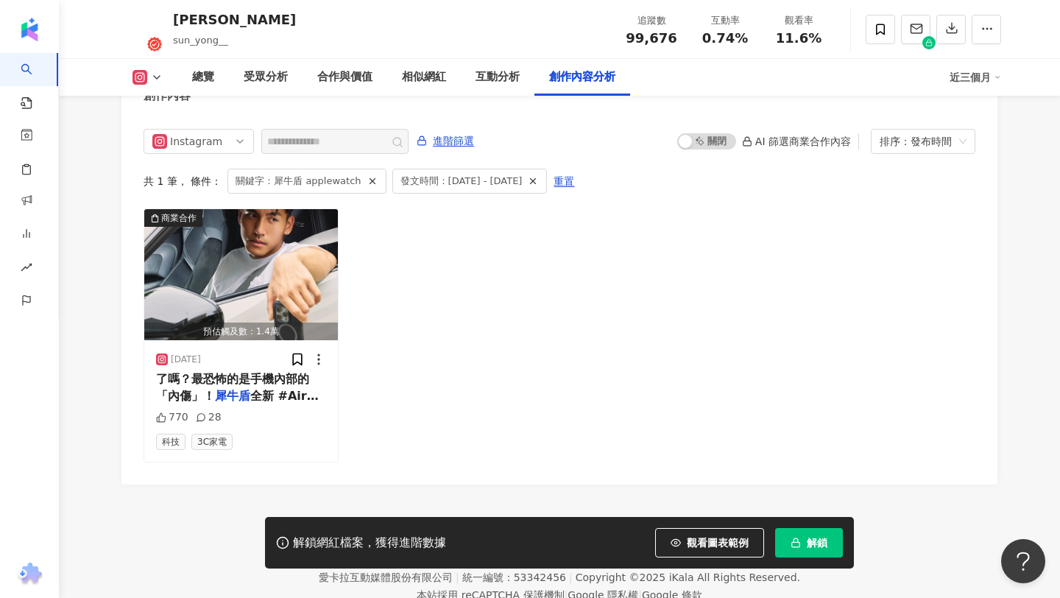
scroll to position [4544, 0]
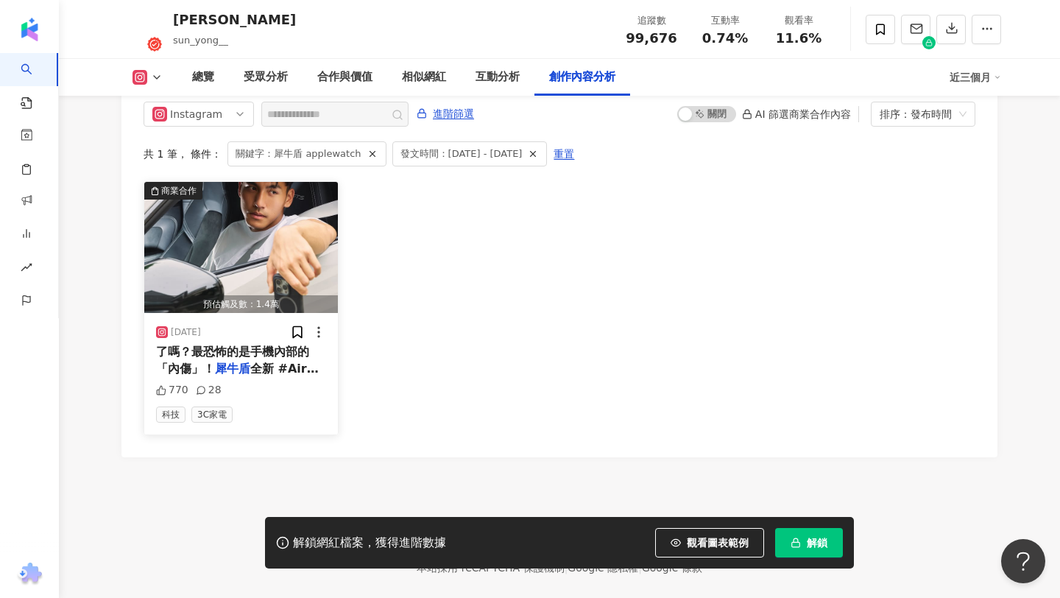
click at [261, 362] on span "全新 #AirX極致氣墊緩衝手機殼" at bounding box center [237, 377] width 163 height 30
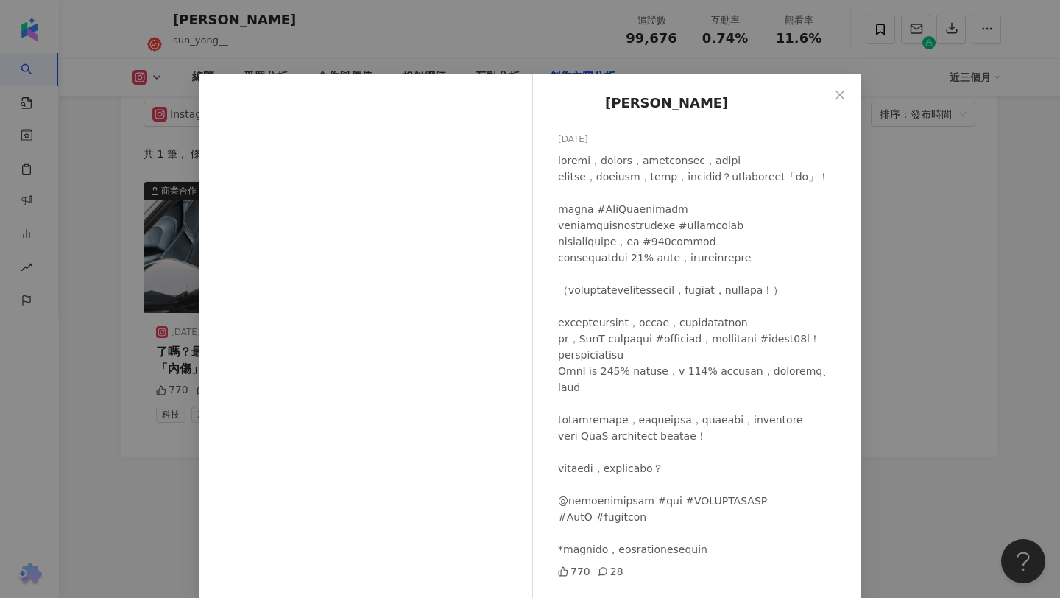
scroll to position [62, 0]
click at [950, 233] on div "張尚勇 2025/7/8 770 28 查看原始貼文" at bounding box center [530, 299] width 1060 height 598
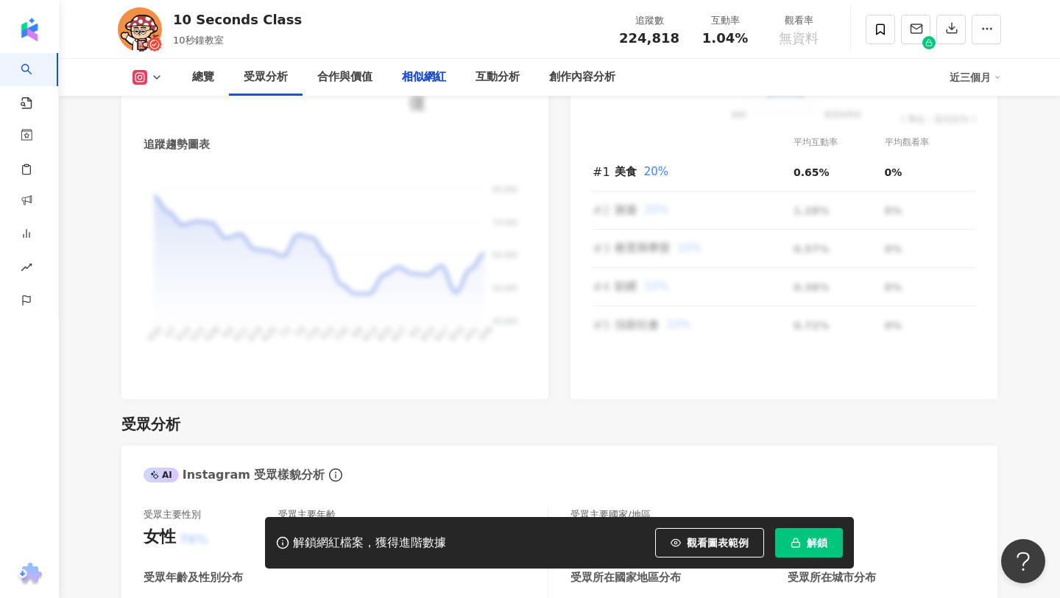
scroll to position [4584, 0]
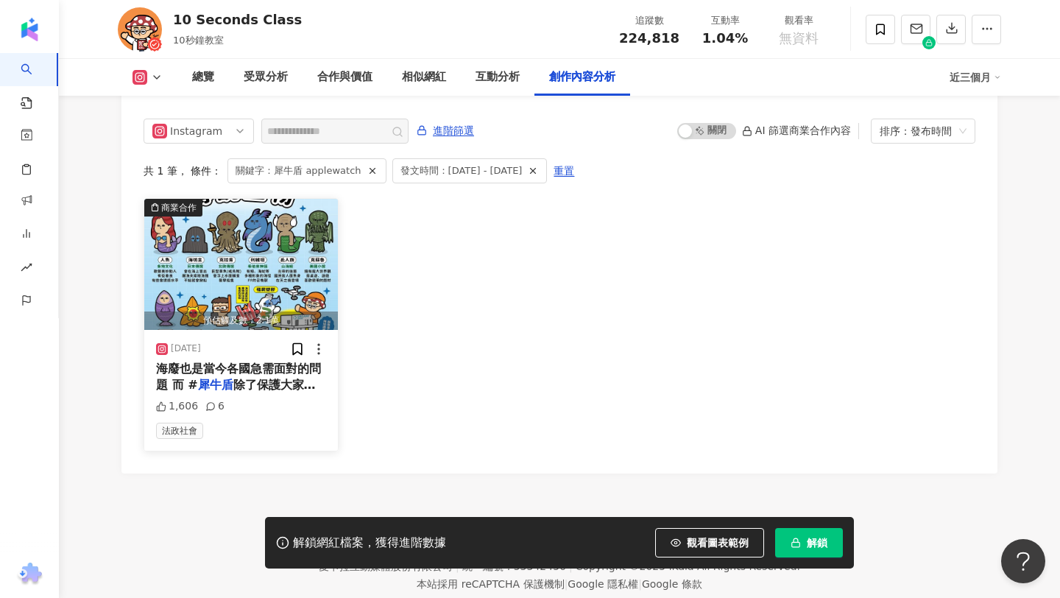
click at [244, 362] on span "海廢也是當今各國急需面對的問題 而 #" at bounding box center [238, 377] width 165 height 30
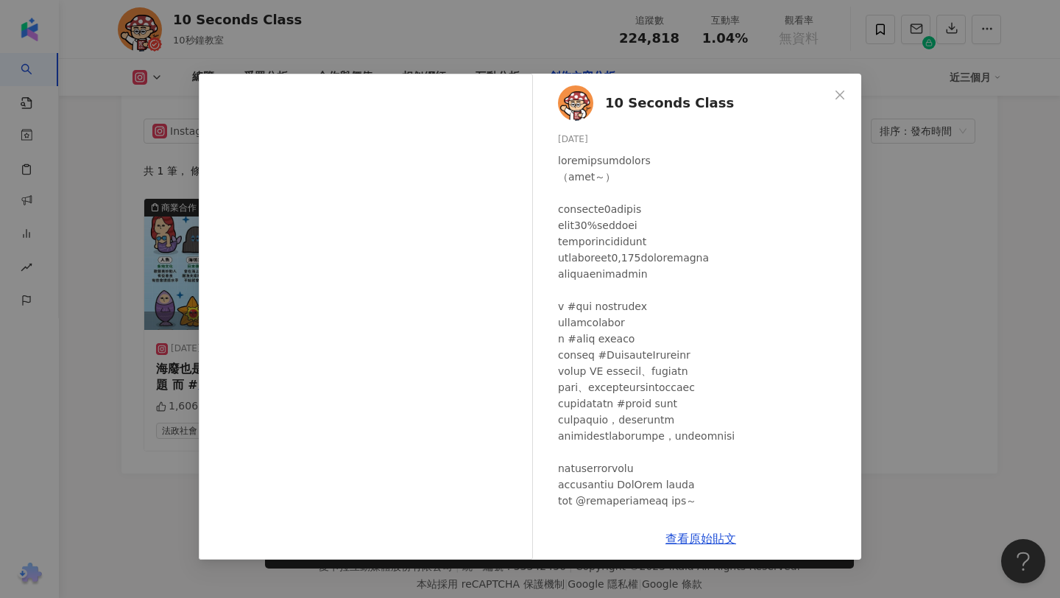
click at [353, 35] on div "10 Seconds Class 2025/6/26 1,606 6 查看原始貼文" at bounding box center [530, 299] width 1060 height 598
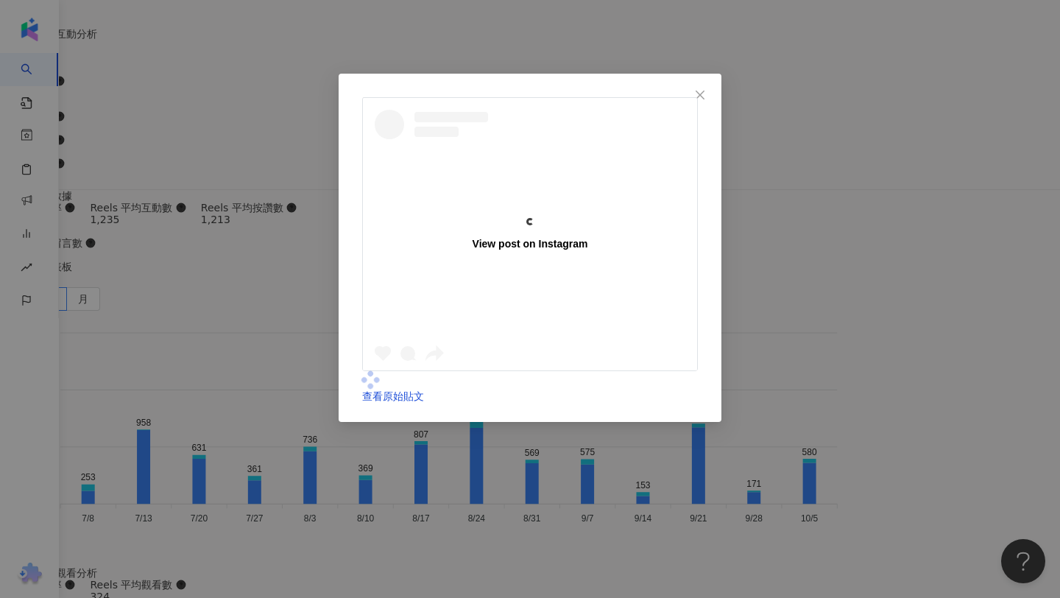
scroll to position [4489, 0]
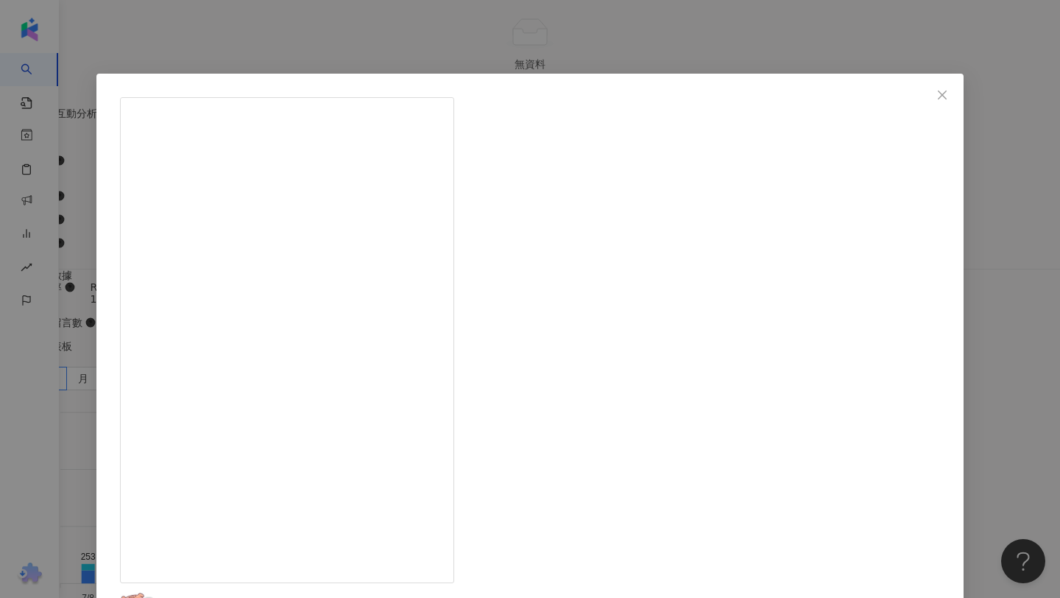
drag, startPoint x: 572, startPoint y: 157, endPoint x: 634, endPoint y: 233, distance: 97.9
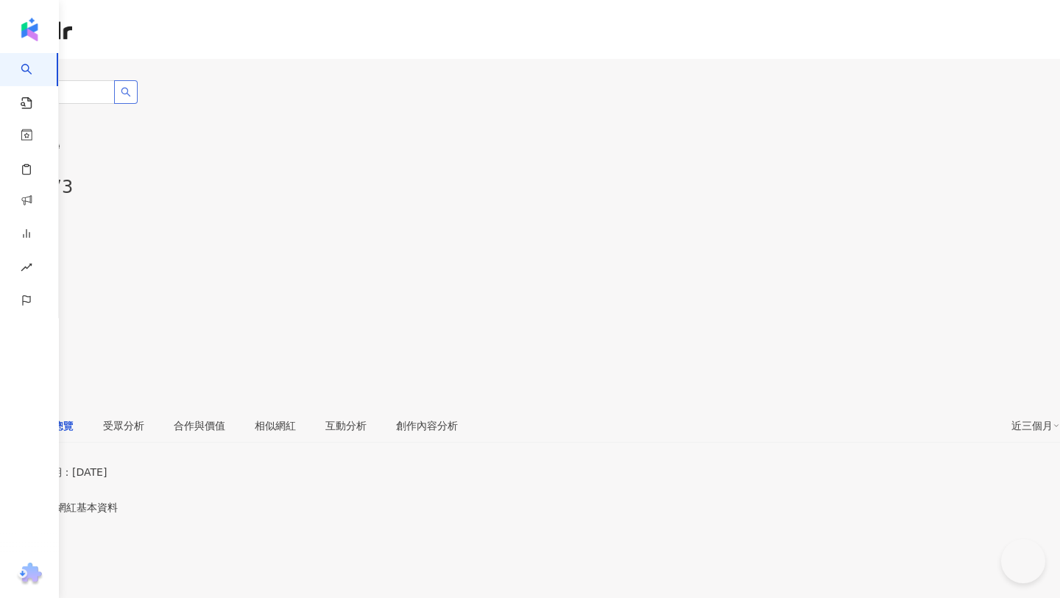
type input "**********"
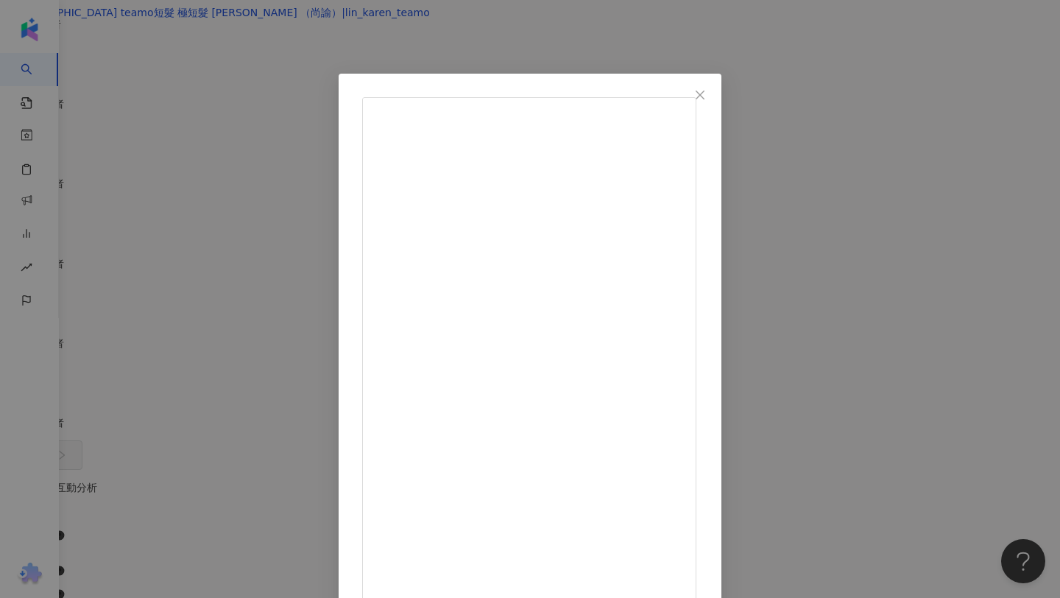
scroll to position [27, 0]
drag, startPoint x: 577, startPoint y: 396, endPoint x: 624, endPoint y: 460, distance: 79.5
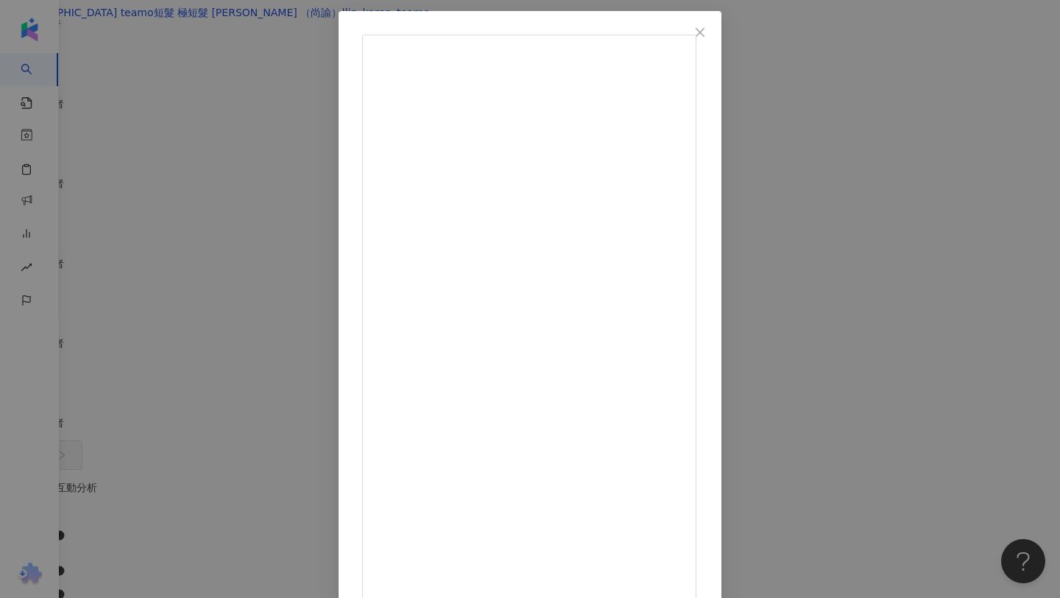
scroll to position [0, 0]
drag, startPoint x: 630, startPoint y: 259, endPoint x: 684, endPoint y: 262, distance: 54.6
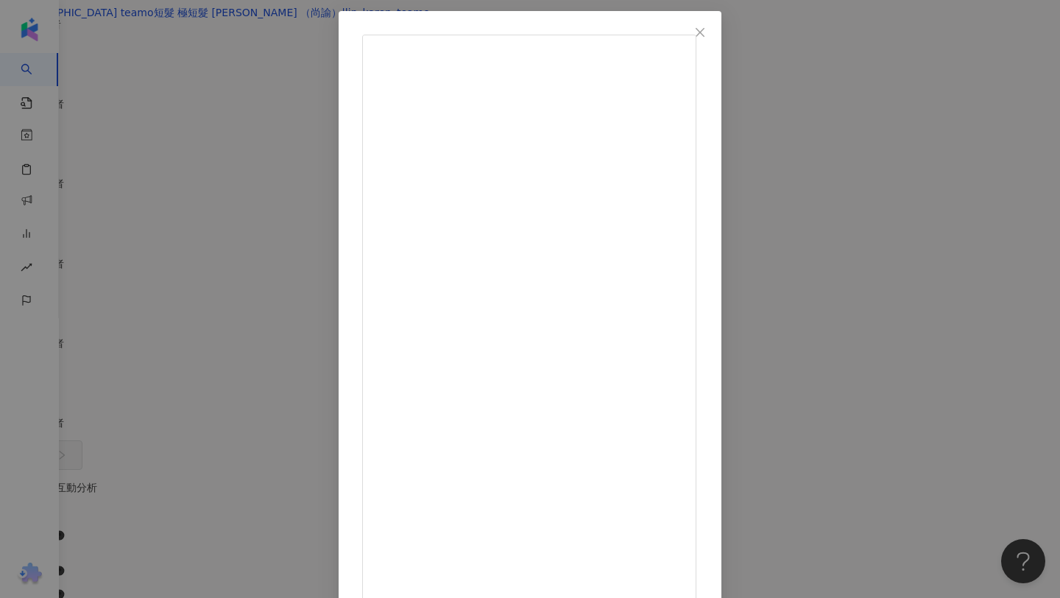
drag, startPoint x: 678, startPoint y: 260, endPoint x: 635, endPoint y: 258, distance: 43.5
drag, startPoint x: 634, startPoint y: 262, endPoint x: 678, endPoint y: 259, distance: 44.3
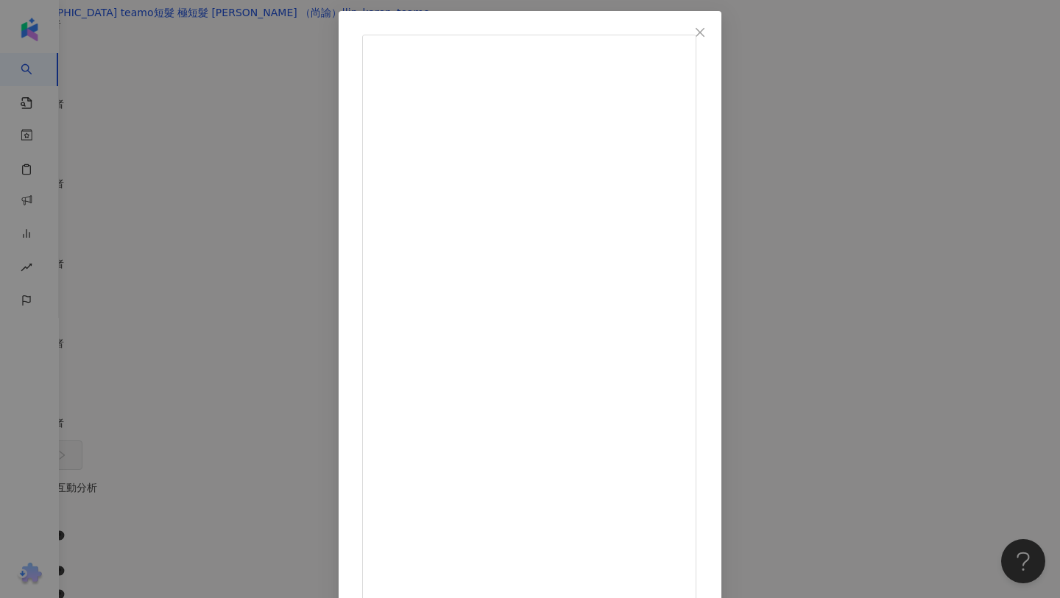
click at [917, 250] on div "0301yizhen 2025/5/23 1,780 36 9.4萬 查看原始貼文" at bounding box center [530, 299] width 1060 height 598
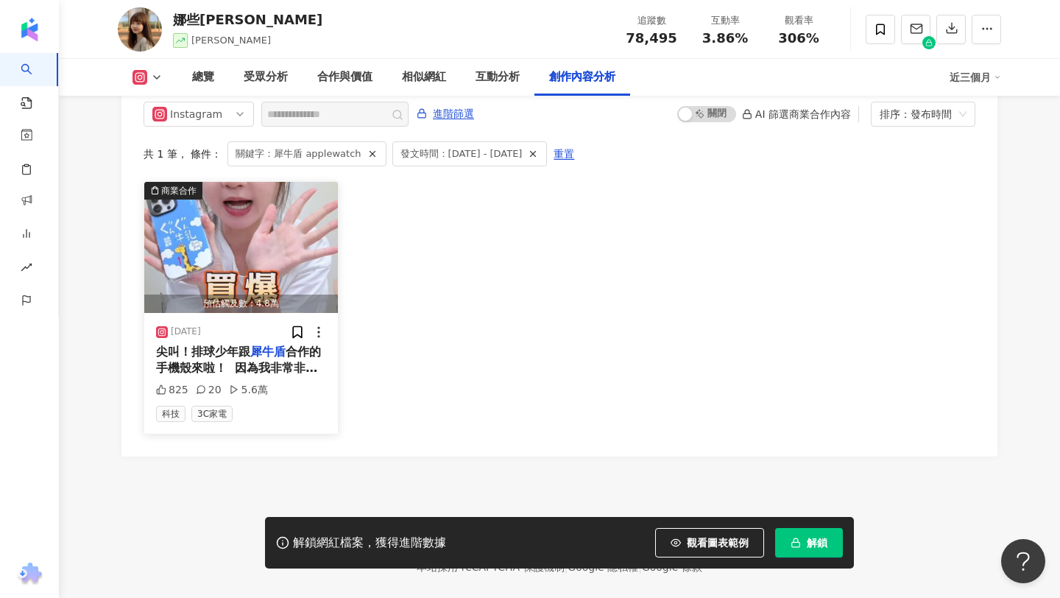
click at [247, 345] on span "合作的手機殼來啦！  因為我非常非常喜歡影山飛雄！（嗯，從以前有追蹤我的朋友就知道我超愛他！ 然後因為他喝的ぐんぐん牛乳真的長得超級可愛， 所以看到" at bounding box center [240, 401] width 169 height 113
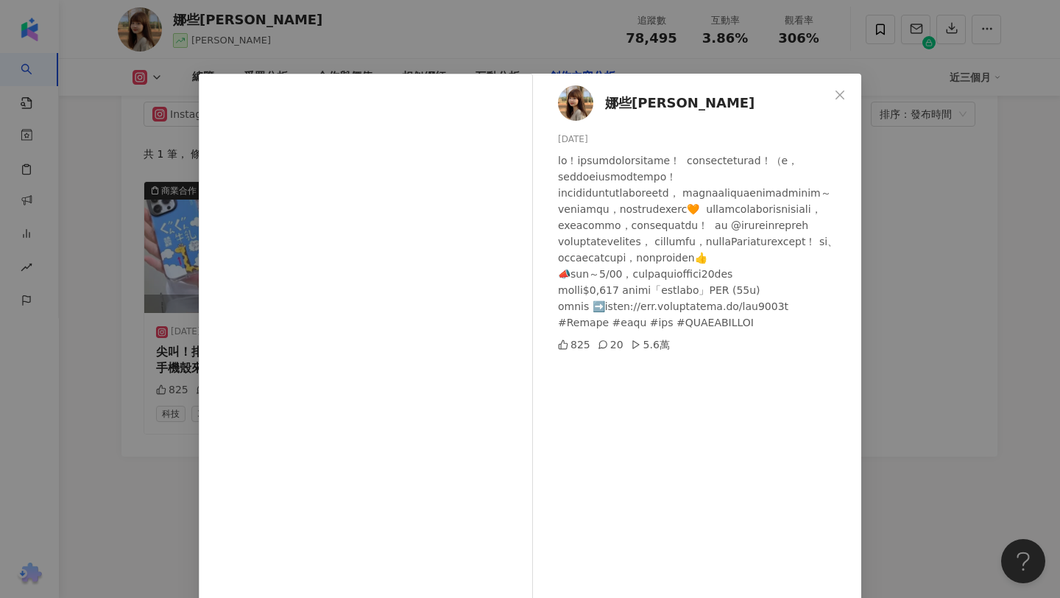
click at [897, 306] on div "娜些日文·娜娜娜塔麗 2025/7/24 825 20 5.6萬 查看原始貼文" at bounding box center [530, 299] width 1060 height 598
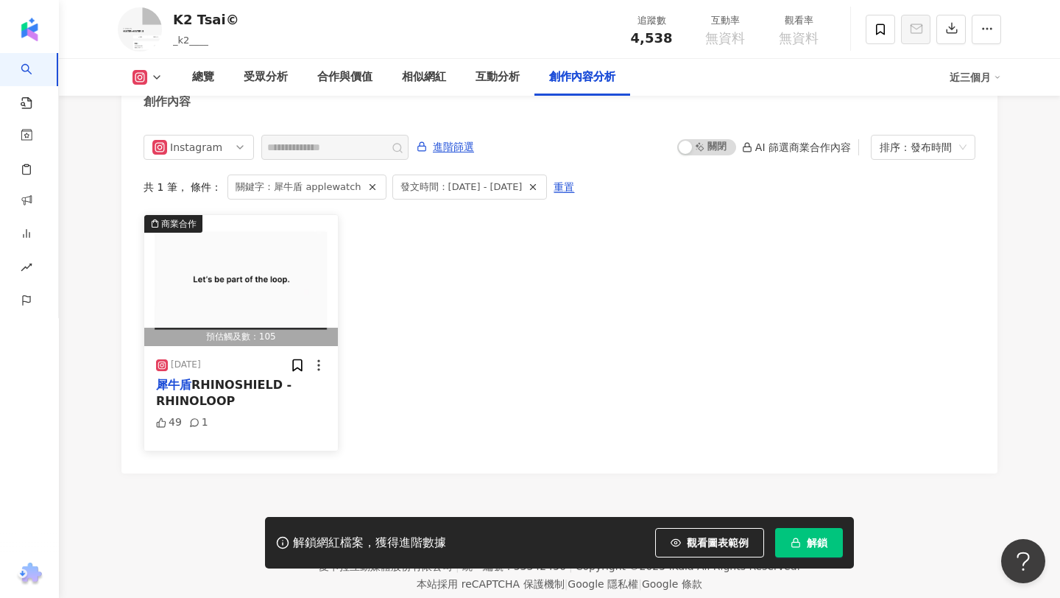
click at [209, 343] on img "button" at bounding box center [241, 280] width 194 height 131
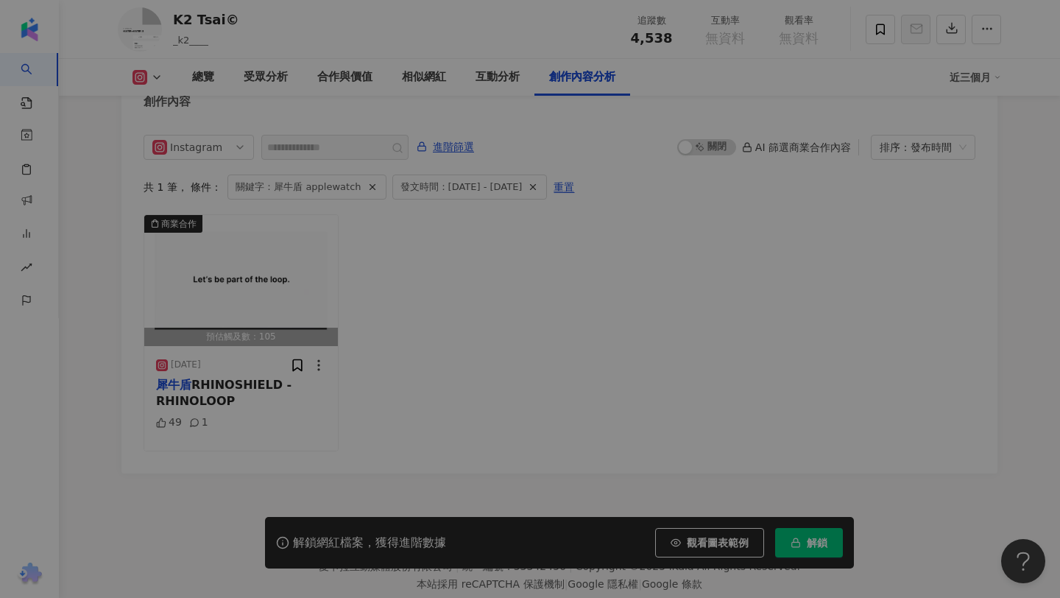
scroll to position [4464, 0]
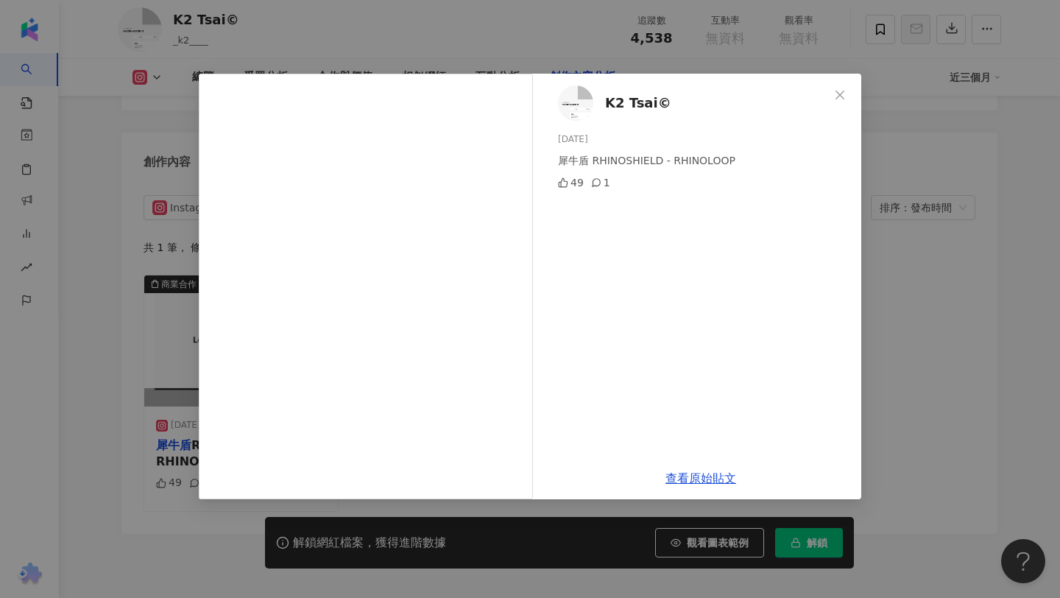
click at [876, 214] on div "K2 Tsai© 2025/6/7 犀牛盾 RHINOSHIELD - RHINOLOOP 49 1 查看原始貼文" at bounding box center [530, 299] width 1060 height 598
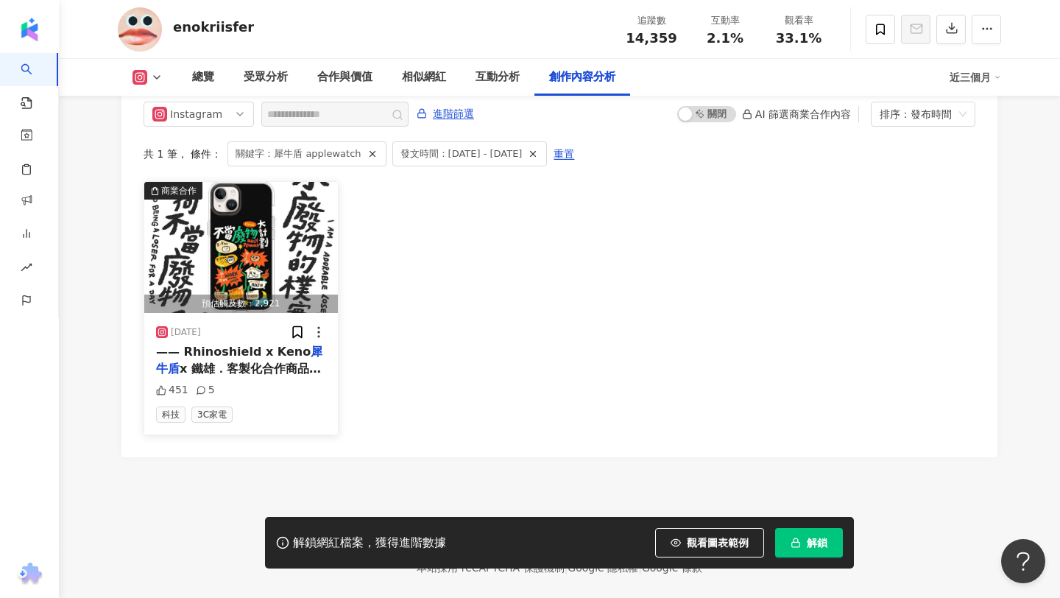
click at [268, 362] on span "x 鐵雄．客製化合作商品｜ 感謝" at bounding box center [238, 377] width 165 height 30
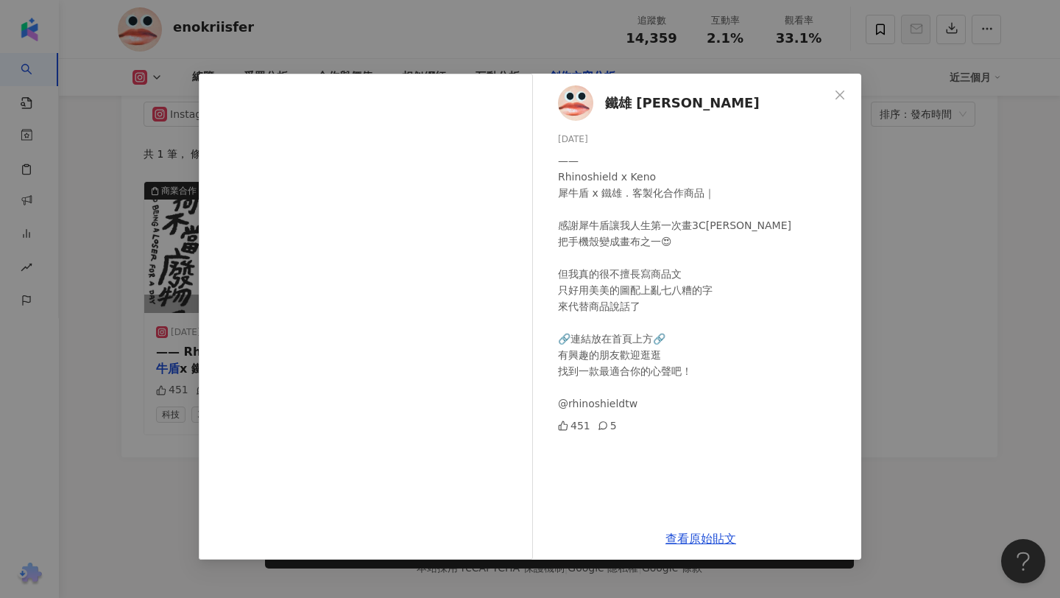
click at [935, 333] on div "鐵雄 Krisfer 2025/7/24 —— Rhinoshield x Keno 犀牛盾 x 鐵雄．客製化合作商品｜ 感謝犀牛盾讓我人生第一次畫3C周邊 …" at bounding box center [530, 299] width 1060 height 598
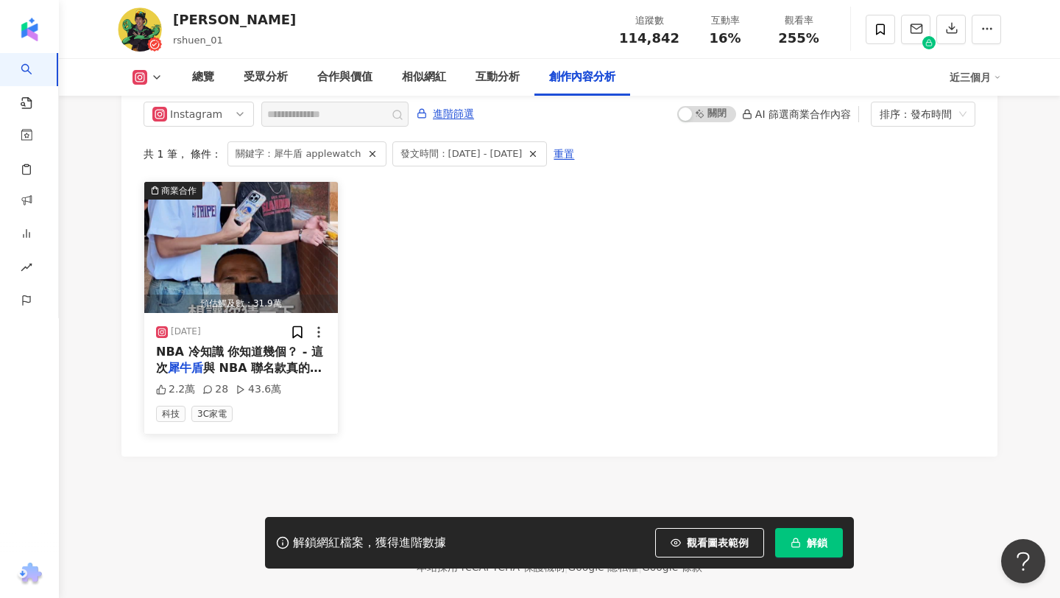
click at [273, 361] on span "與 NBA 聯名款真的有夠帥！ 我自己很怕和別人撞殼 但這系列完全不用擔心 我最喜歡的是拼接塗鴉款 還有復古球隊圖款 真的誇張有質感...喜歡死 - 每個設計…" at bounding box center [240, 491] width 169 height 261
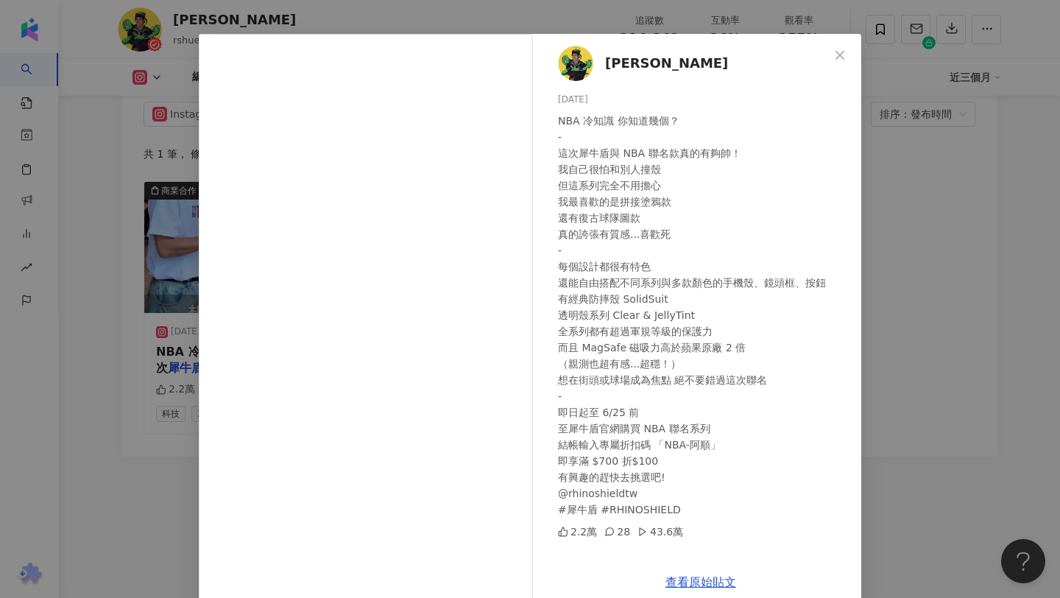
scroll to position [63, 0]
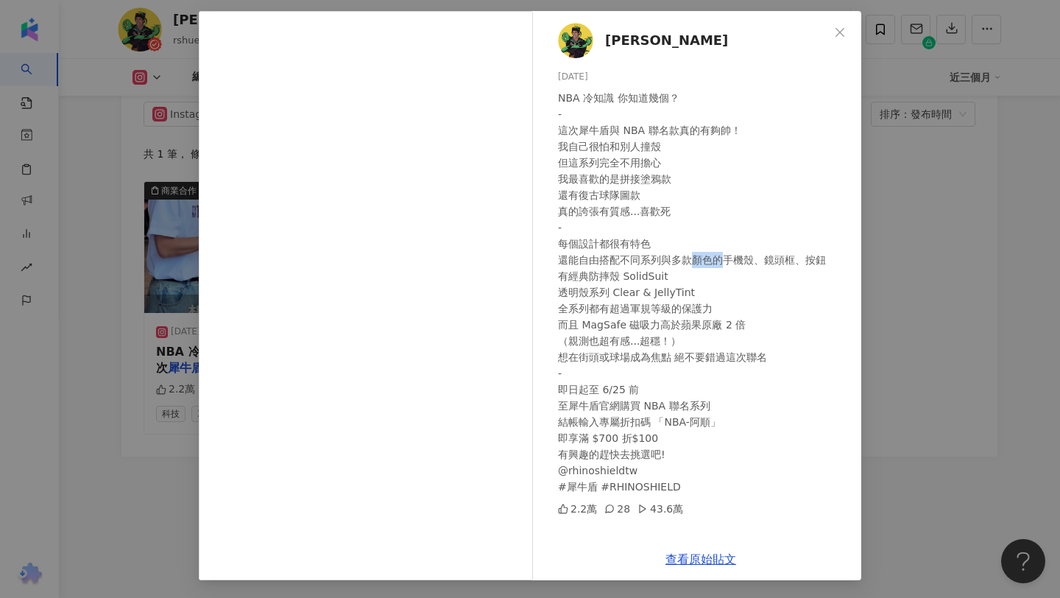
drag, startPoint x: 689, startPoint y: 260, endPoint x: 740, endPoint y: 260, distance: 50.8
click at [738, 260] on div "NBA 冷知識 你知道幾個？ - 這次犀牛盾與 NBA 聯名款真的有夠帥！ 我自己很怕和別人撞殼 但這系列完全不用擔心 我最喜歡的是拼接塗鴉款 還有復古球隊圖…" at bounding box center [704, 292] width 292 height 405
click at [717, 312] on div "NBA 冷知識 你知道幾個？ - 這次犀牛盾與 NBA 聯名款真的有夠帥！ 我自己很怕和別人撞殼 但這系列完全不用擔心 我最喜歡的是拼接塗鴉款 還有復古球隊圖…" at bounding box center [704, 292] width 292 height 405
click at [911, 356] on div "阿順 2025/6/18 NBA 冷知識 你知道幾個？ - 這次犀牛盾與 NBA 聯名款真的有夠帥！ 我自己很怕和別人撞殼 但這系列完全不用擔心 我最喜歡的是…" at bounding box center [530, 299] width 1060 height 598
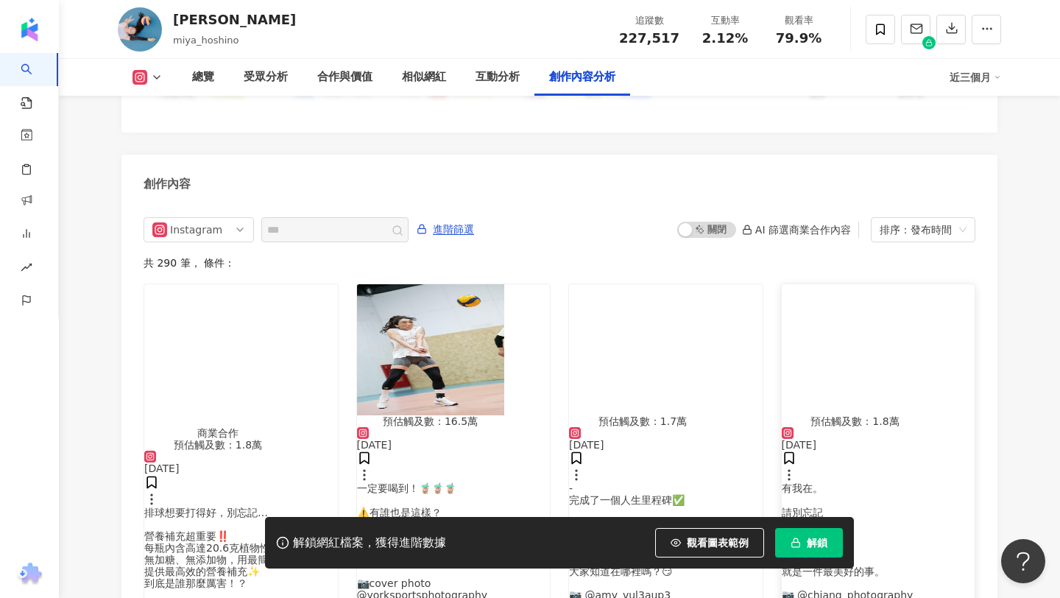
scroll to position [4522, 0]
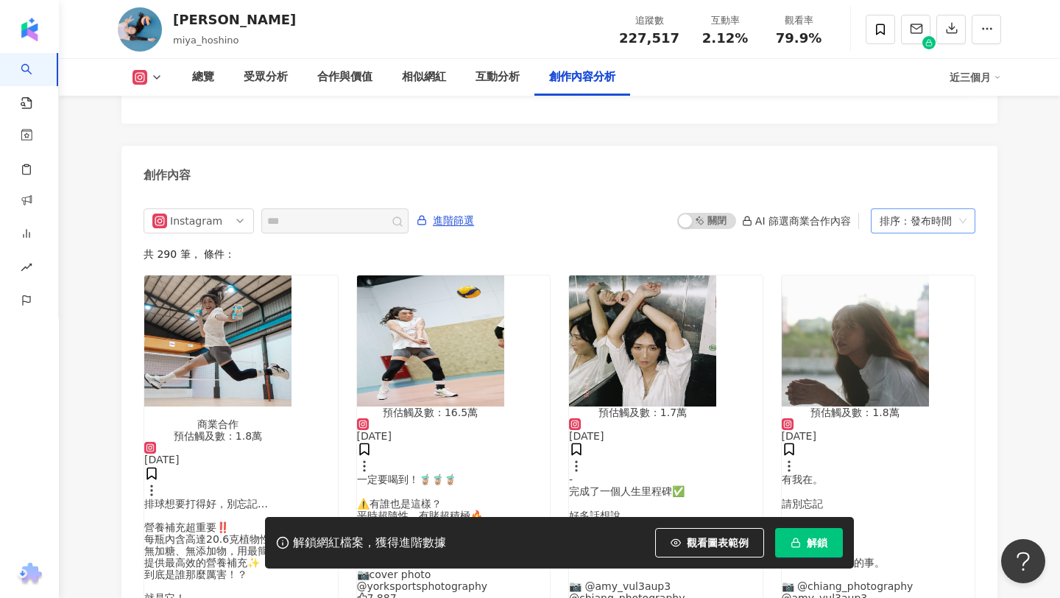
click at [943, 209] on div "排序：發布時間" at bounding box center [917, 221] width 74 height 24
click at [930, 176] on div "發布時間" at bounding box center [923, 175] width 81 height 16
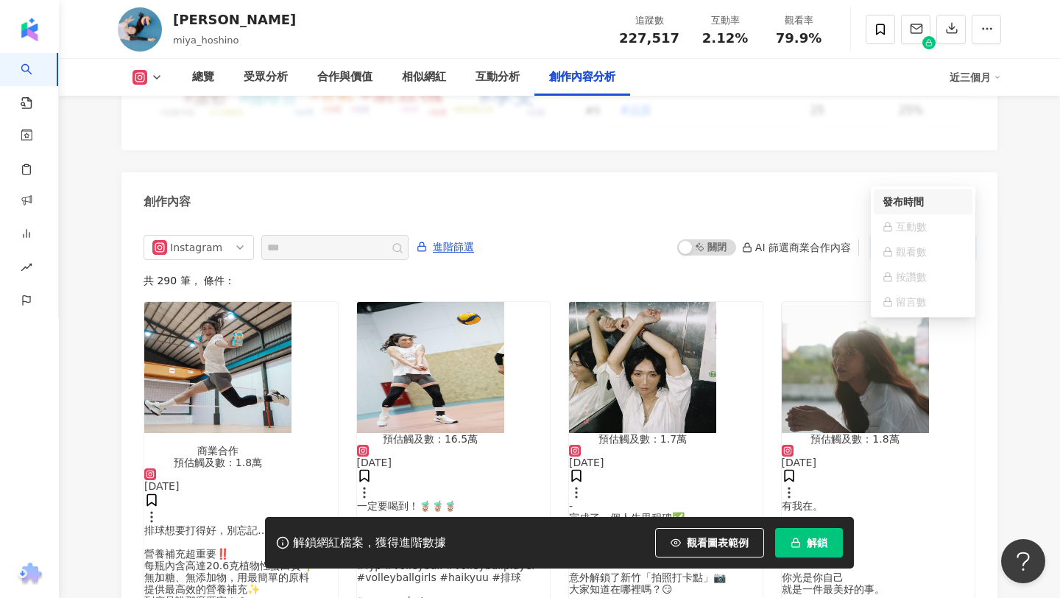
click at [864, 500] on div "有我在。 請別忘記 「你很棒。」 你光是你自己 就是一件最美好的事。 📷 @chiang_photography @amy_vul3aup3" at bounding box center [879, 565] width 194 height 130
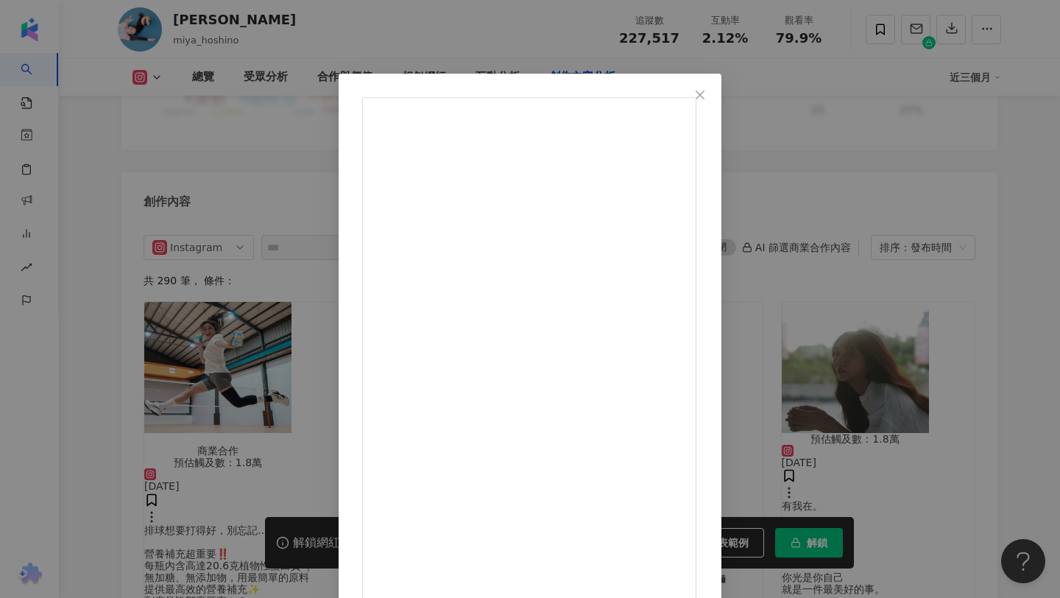
scroll to position [63, 0]
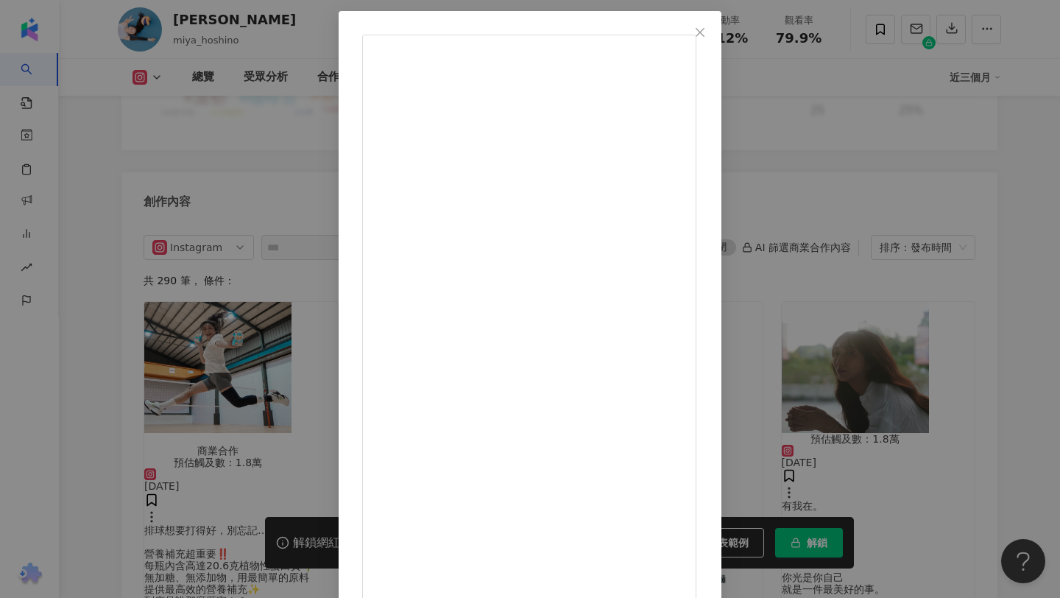
click at [715, 34] on span "Close" at bounding box center [700, 33] width 29 height 12
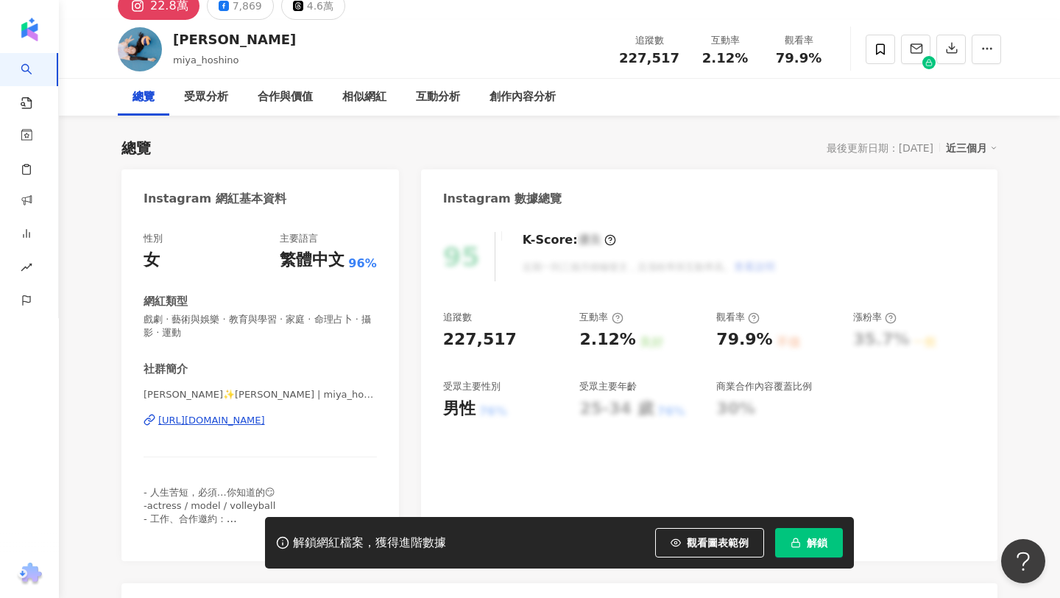
scroll to position [0, 0]
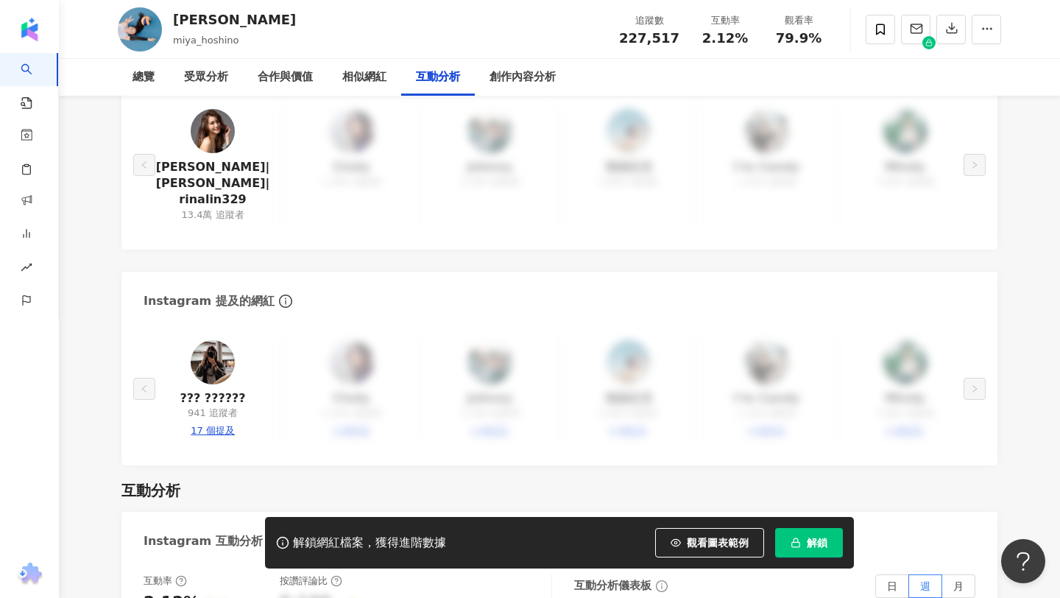
scroll to position [4574, 0]
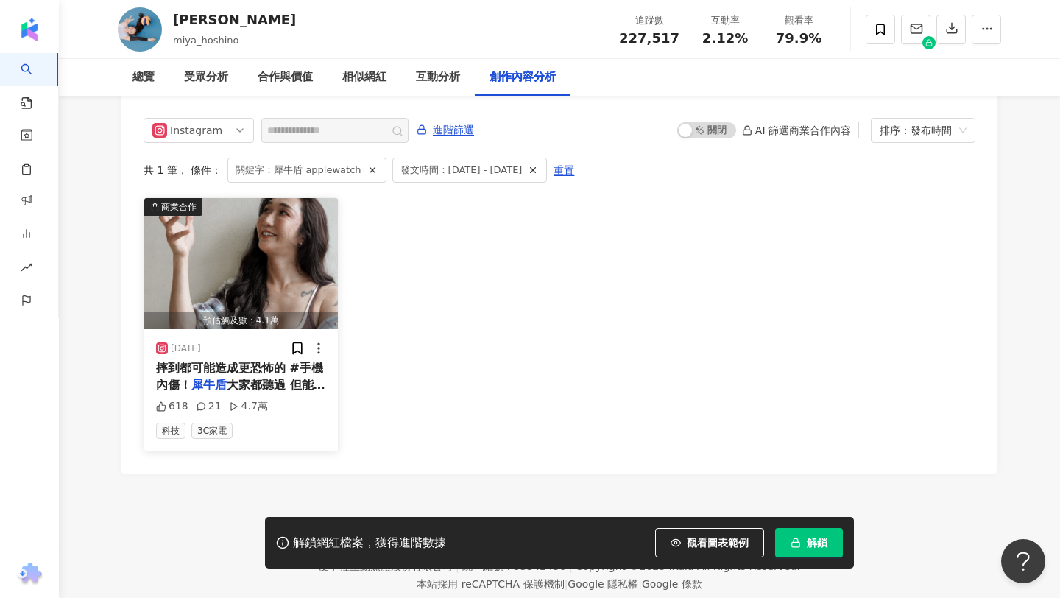
click at [233, 378] on span "大家都聽過 但能「分散隔離 81%" at bounding box center [240, 393] width 169 height 30
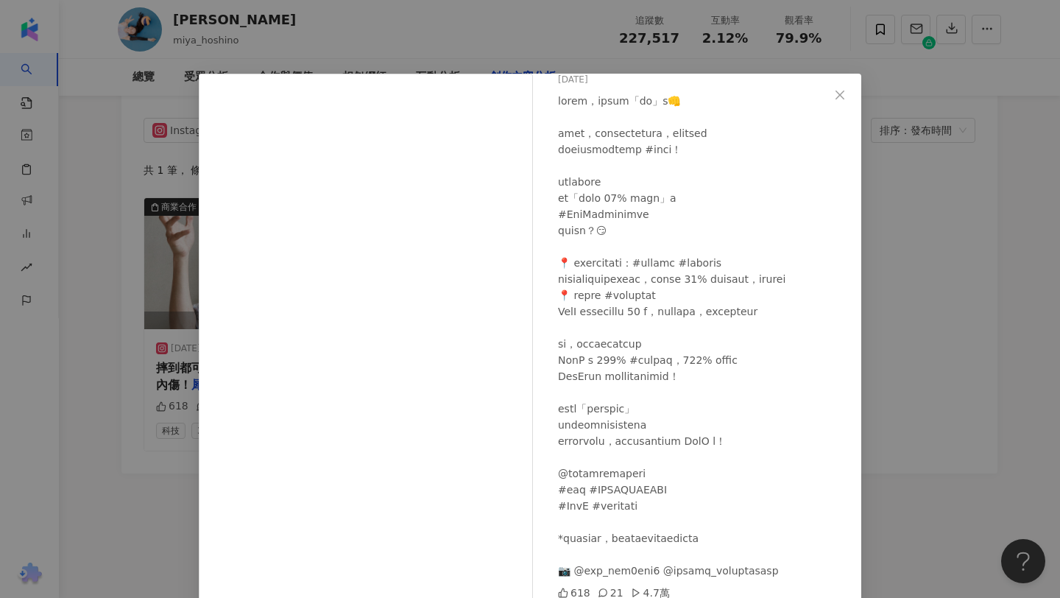
scroll to position [92, 0]
click at [912, 356] on div "謝嘉宸 Miya Hoshino 2025/7/22 618 21 4.7萬 查看原始貼文" at bounding box center [530, 299] width 1060 height 598
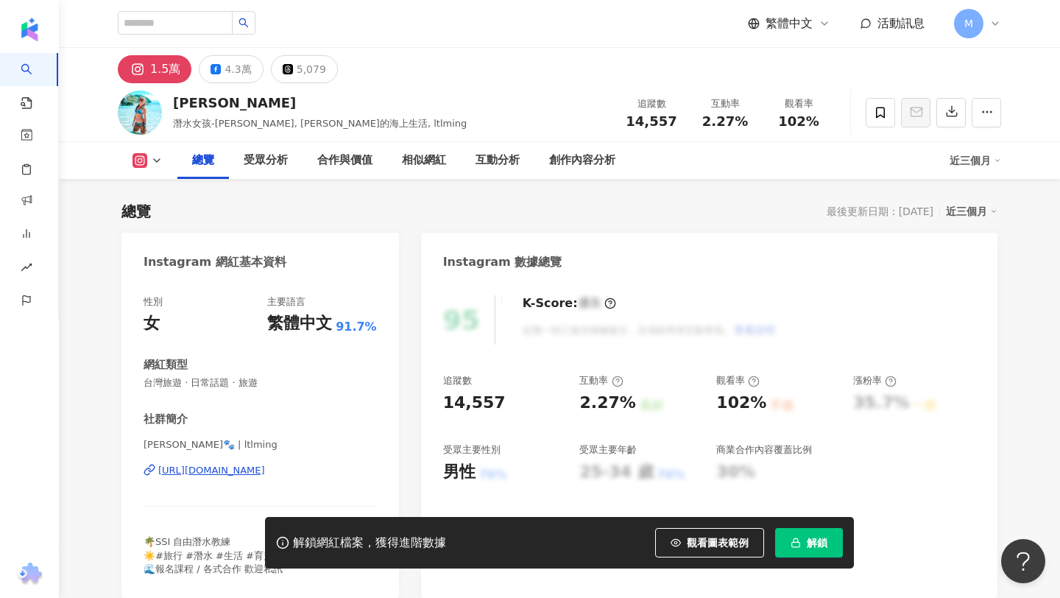
scroll to position [4597, 0]
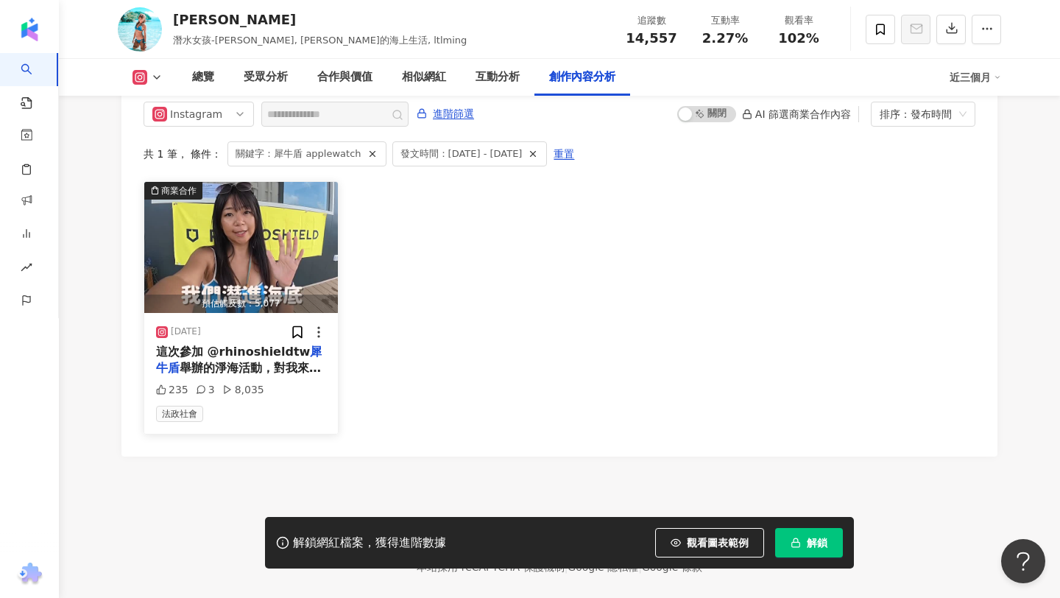
click at [286, 344] on div "這次參加 @rhinoshieldtw 犀牛盾 舉辦的淨海活動，對我來說不只是一次" at bounding box center [241, 360] width 170 height 33
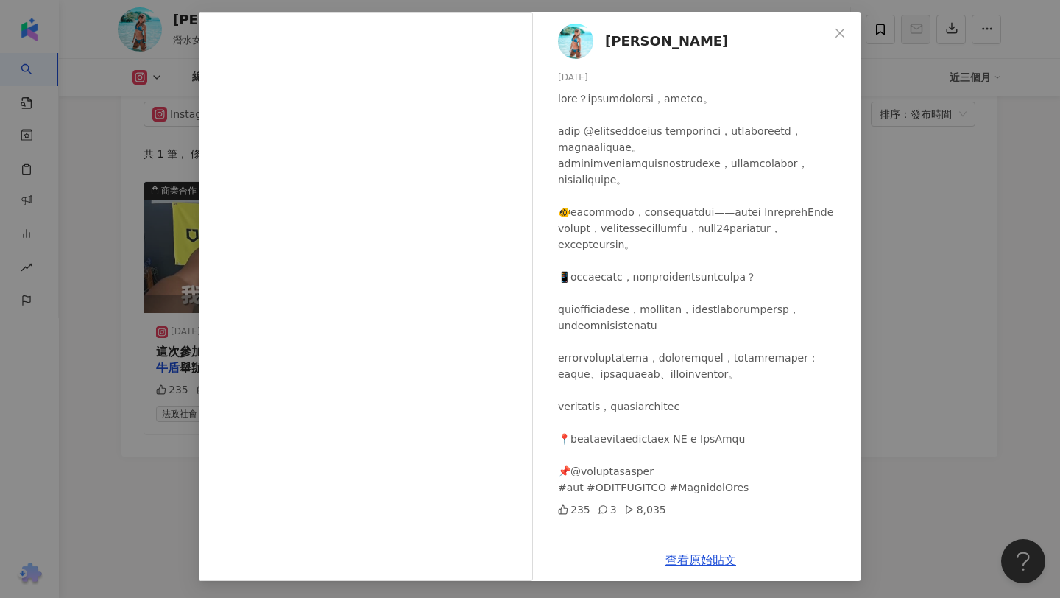
scroll to position [63, 0]
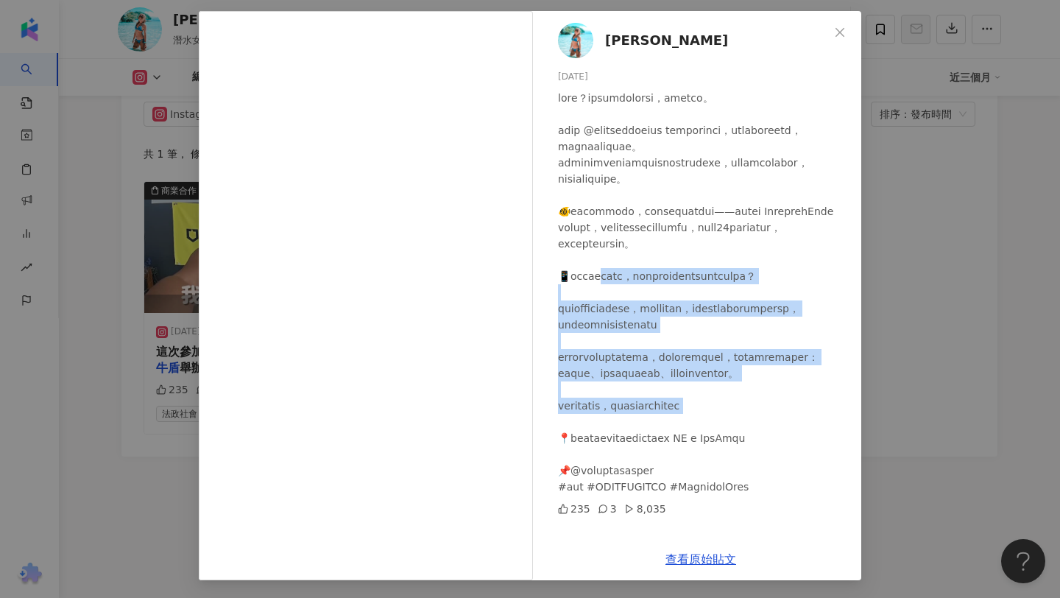
drag, startPoint x: 616, startPoint y: 247, endPoint x: 664, endPoint y: 440, distance: 198.2
click at [664, 440] on div at bounding box center [704, 292] width 292 height 405
click at [674, 440] on div at bounding box center [704, 292] width 292 height 405
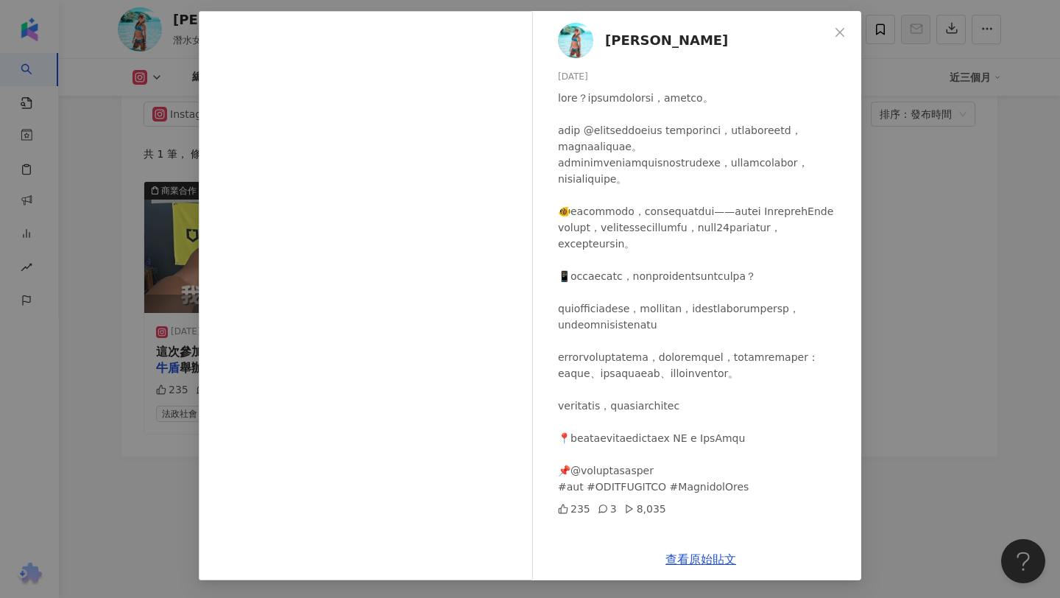
scroll to position [0, 0]
click at [921, 207] on div "[PERSON_NAME][DATE] 235 3 8,035 查看原始貼文" at bounding box center [530, 299] width 1060 height 598
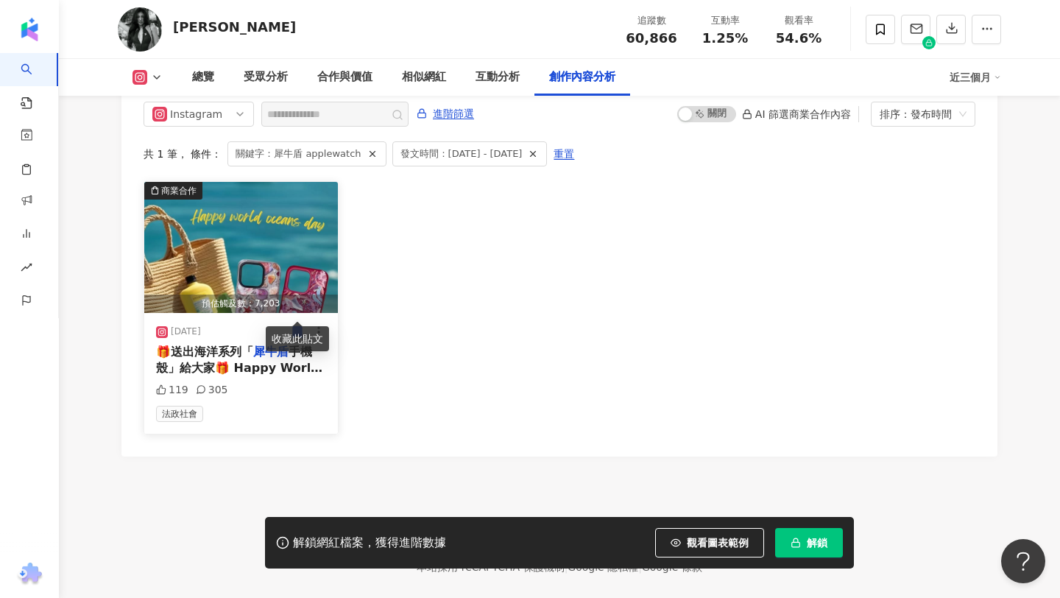
click at [253, 344] on div "🎁送出海洋系列「 犀牛盾 手機殼」給大家🎁 Happy World Oceans Day🌍 世界海洋日好應景，被雨淋濕到像是在free diving😹 一直堅…" at bounding box center [241, 360] width 170 height 33
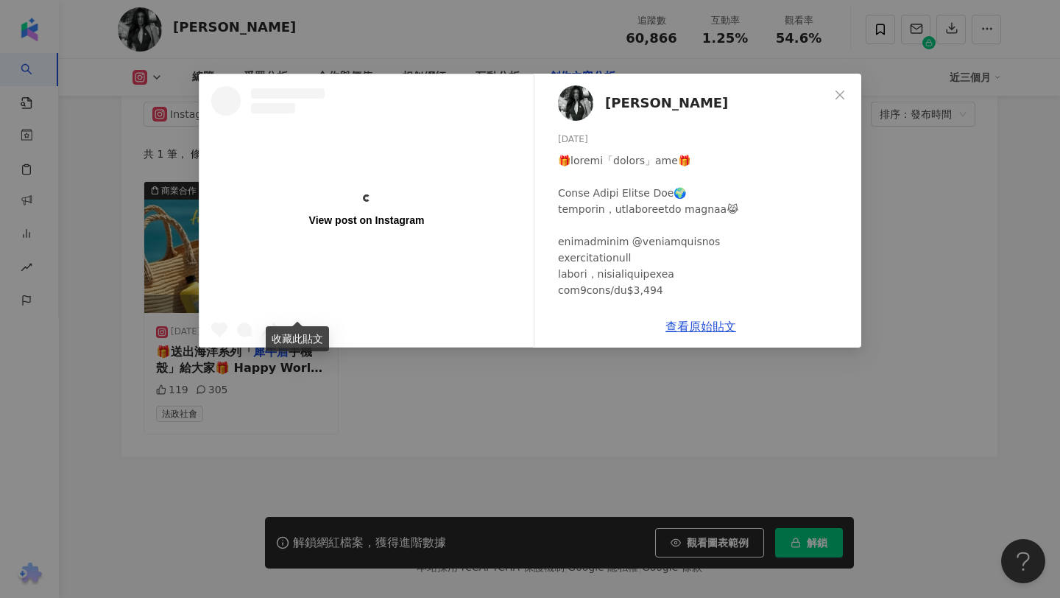
click at [578, 487] on div at bounding box center [704, 379] width 292 height 454
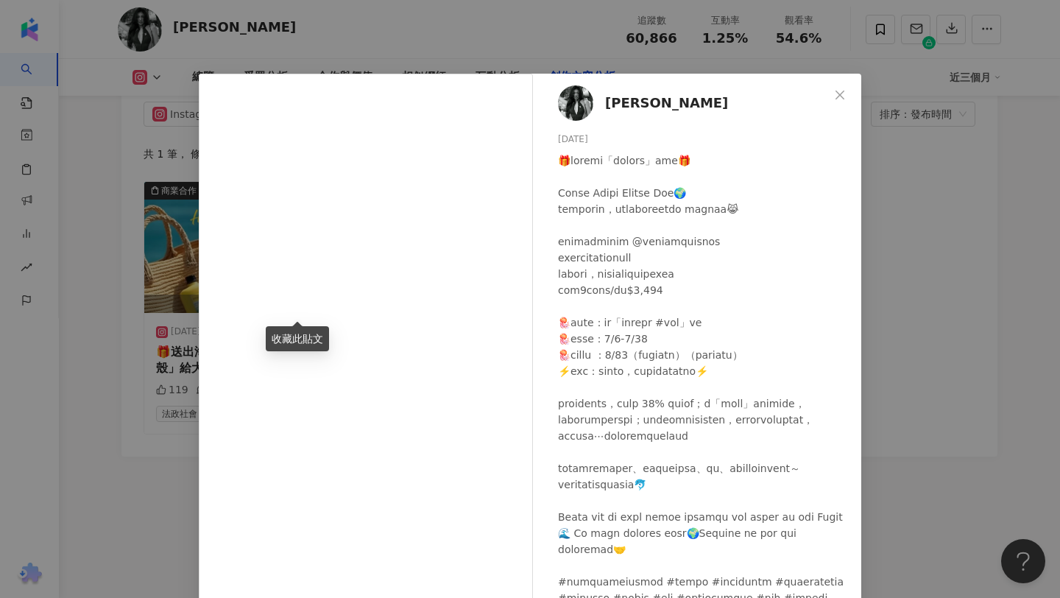
click at [175, 425] on div "梁惟 2025/6/8 119 305 查看原始貼文" at bounding box center [530, 299] width 1060 height 598
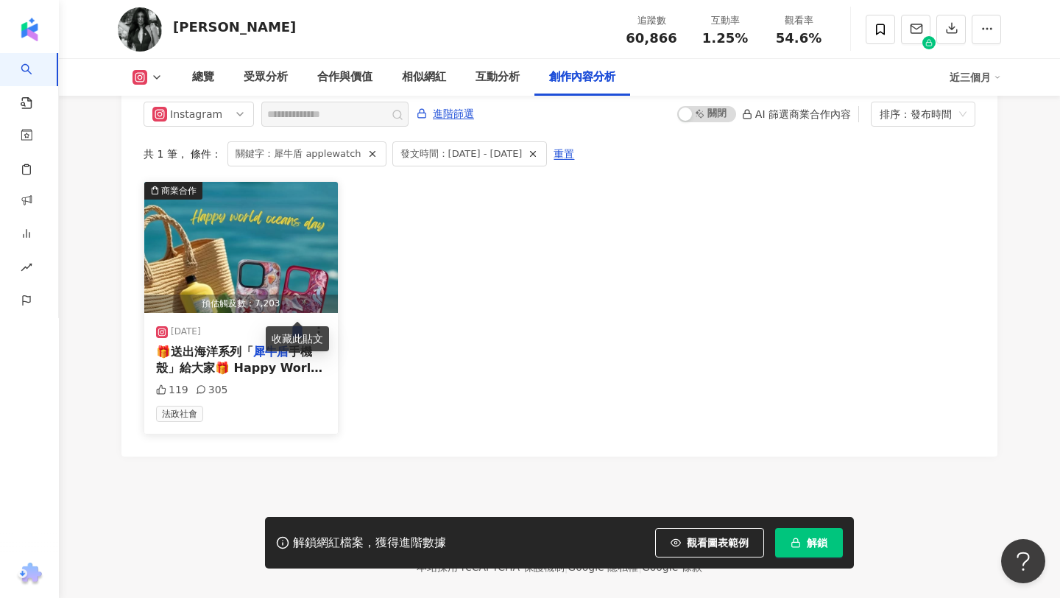
click at [297, 326] on icon at bounding box center [297, 331] width 9 height 11
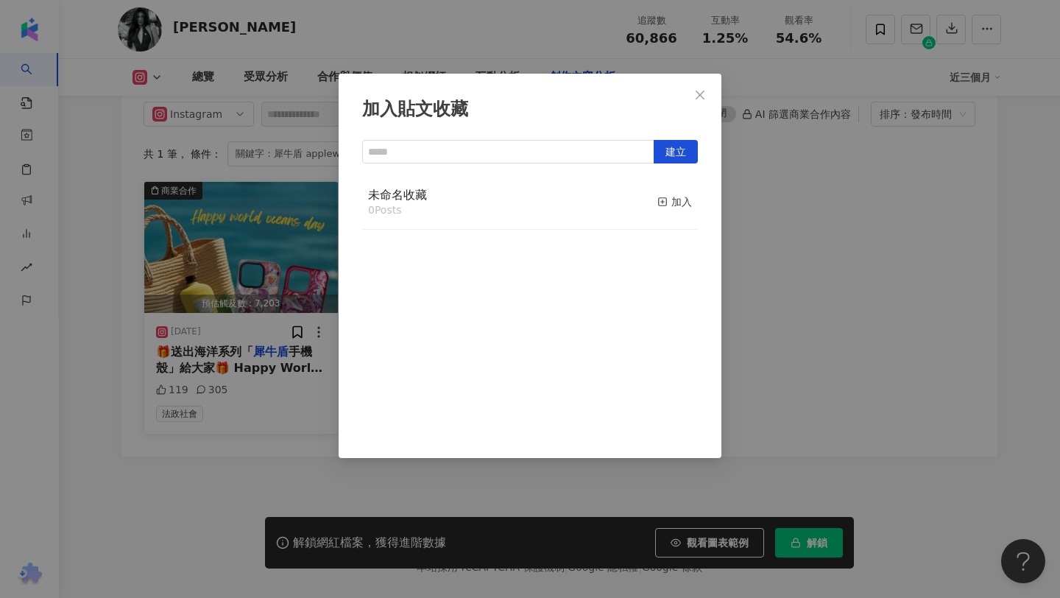
click at [254, 381] on div "加入貼文收藏 建立 未命名收藏 0 Posts 加入" at bounding box center [530, 299] width 1060 height 598
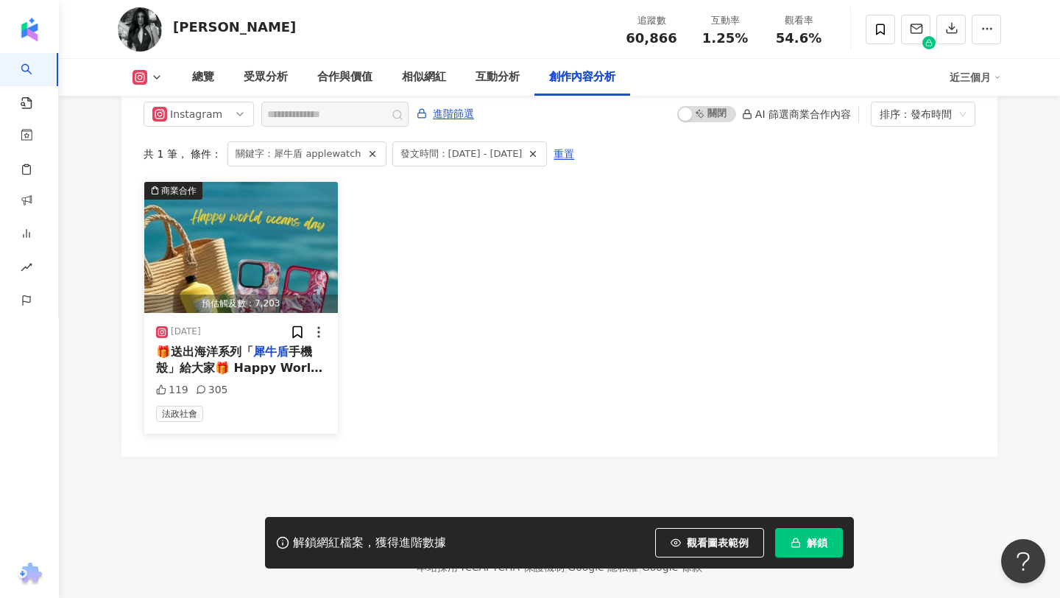
click at [279, 345] on span "手機殼」給大家🎁 Happy World Oceans Day🌍 世界海洋日好應景，被雨淋濕到像是在free diving😹 一直堅持環保製作理念的 @rhi…" at bounding box center [240, 442] width 169 height 195
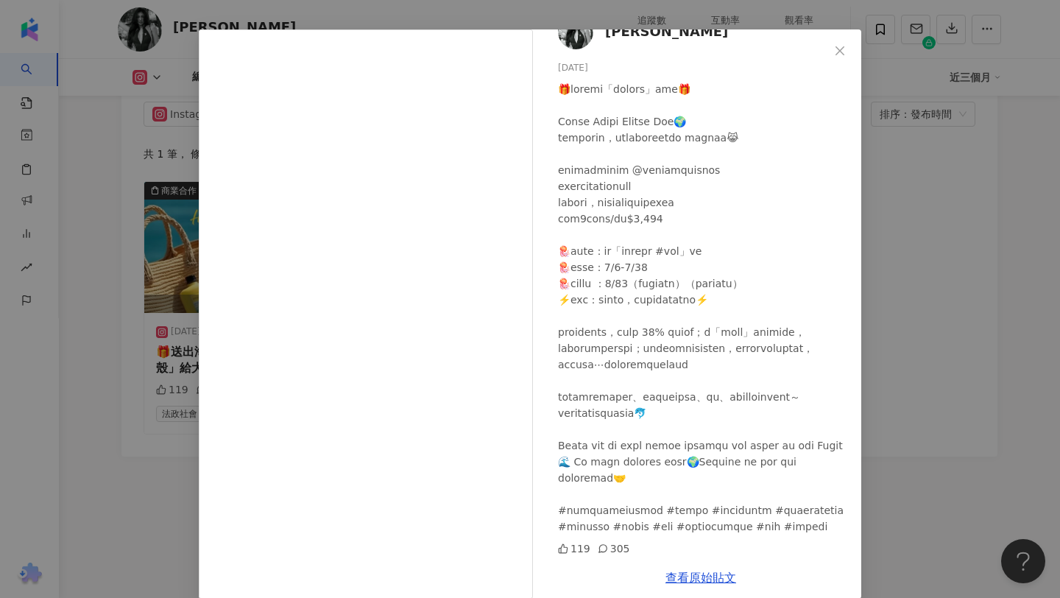
scroll to position [63, 0]
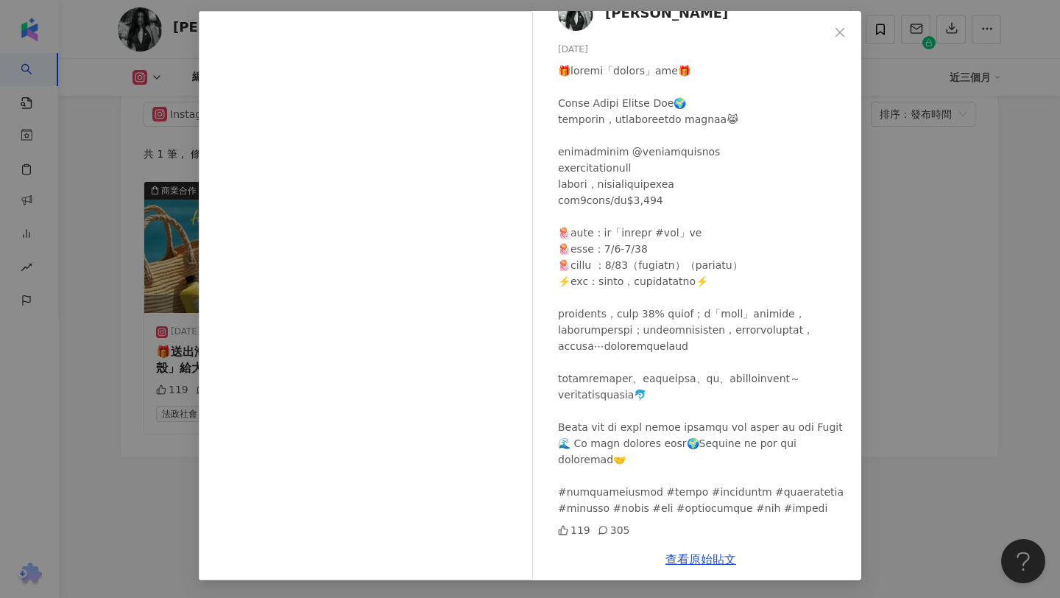
click at [532, 258] on iframe at bounding box center [366, 295] width 334 height 569
click at [931, 195] on div "梁惟 2025/6/8 119 305 查看原始貼文" at bounding box center [530, 299] width 1060 height 598
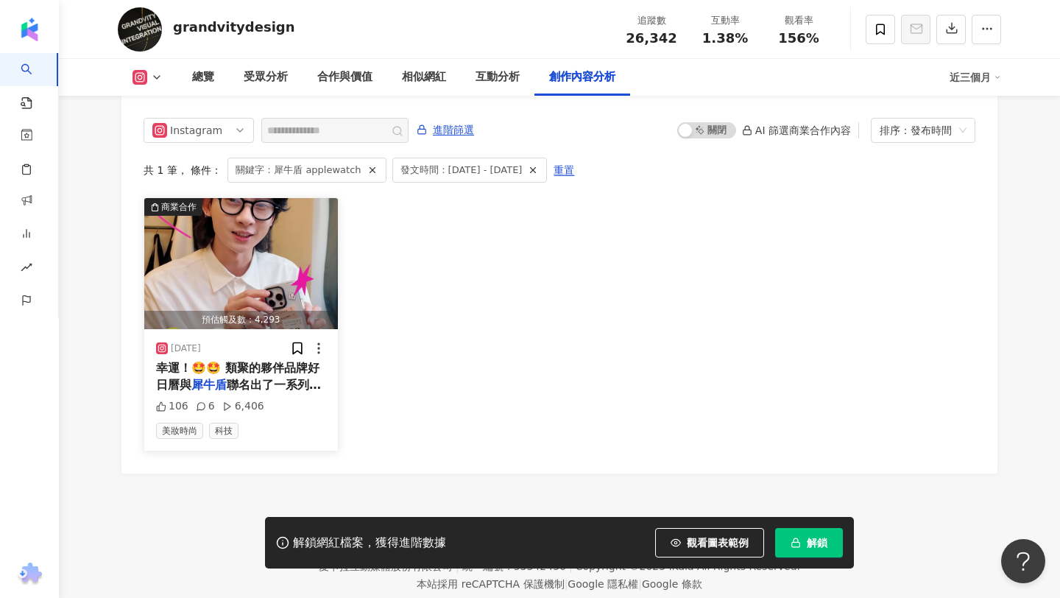
click at [228, 361] on span "幸運！🤩🤩 類聚的夥伴品牌好日曆與" at bounding box center [237, 376] width 163 height 30
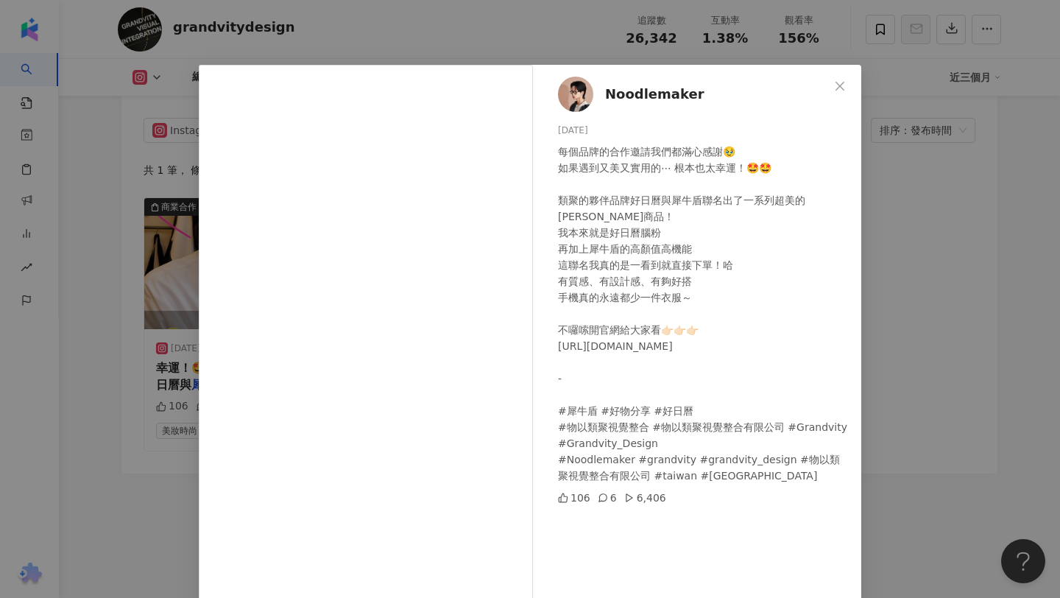
scroll to position [10, 0]
click at [864, 355] on div "Noodlemaker [DATE] 每個品牌的合作邀請我們都滿心感謝🥹 如果遇到又美又實用的⋯ 根本也太幸運！🤩🤩 類聚的夥伴品牌好日曆與犀牛盾聯名出了一系…" at bounding box center [530, 299] width 1060 height 598
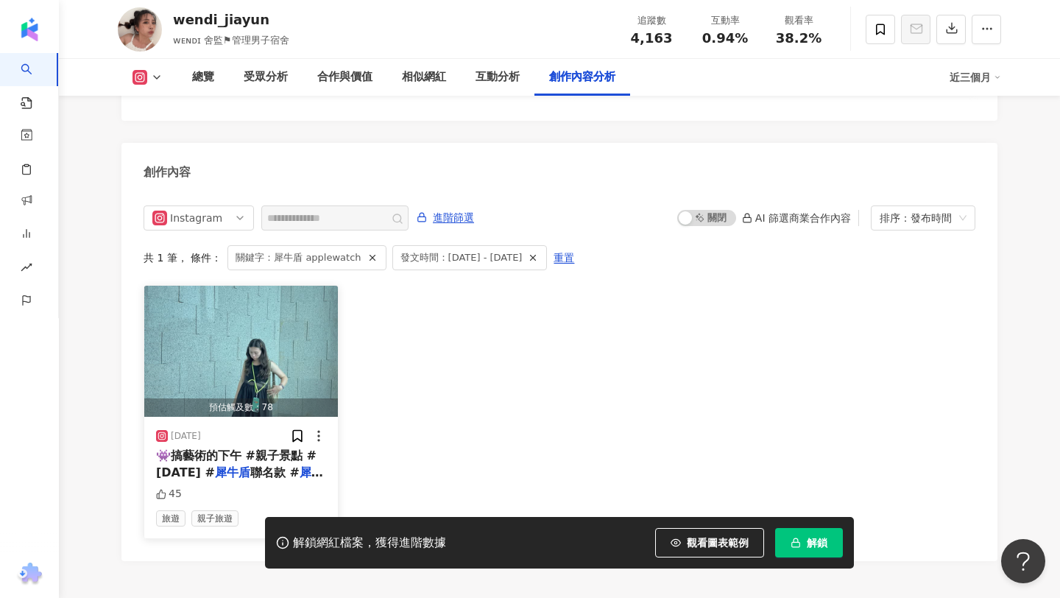
scroll to position [4476, 0]
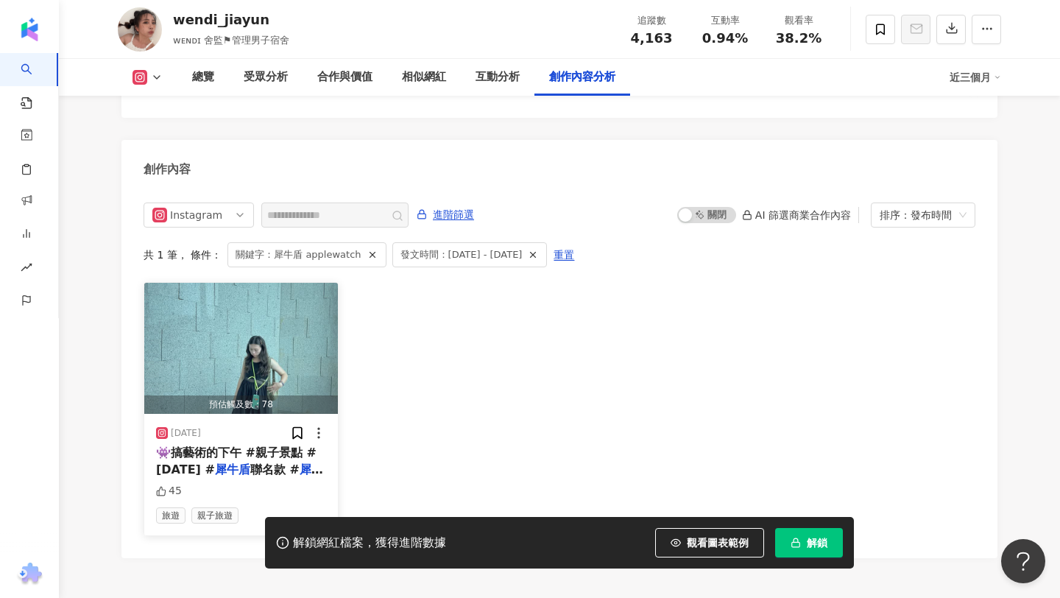
click at [255, 462] on span "聯名款 #" at bounding box center [274, 469] width 49 height 14
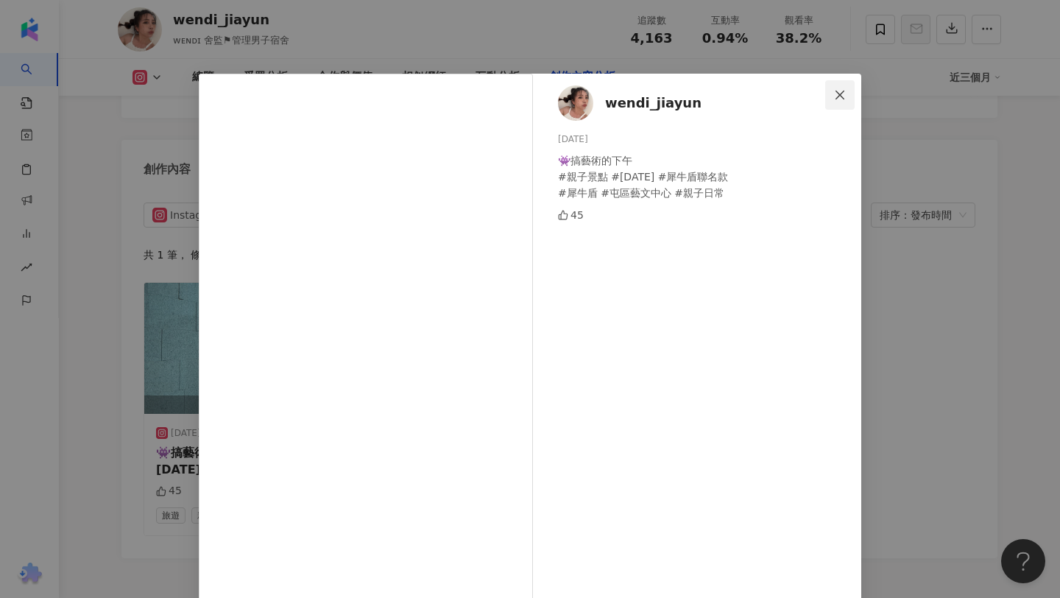
click at [840, 94] on icon "close" at bounding box center [840, 95] width 12 height 12
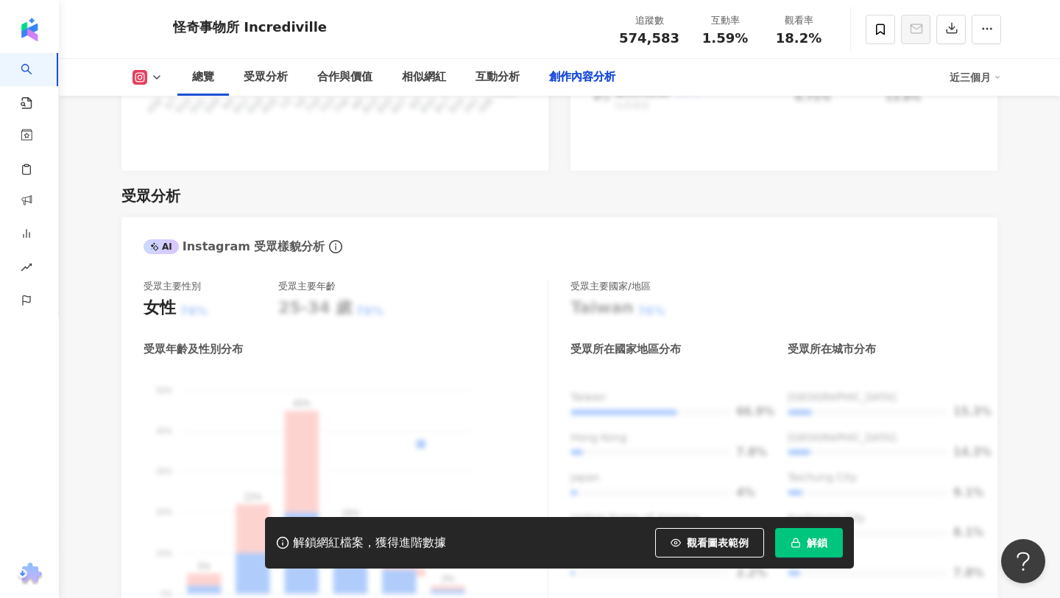
scroll to position [4547, 0]
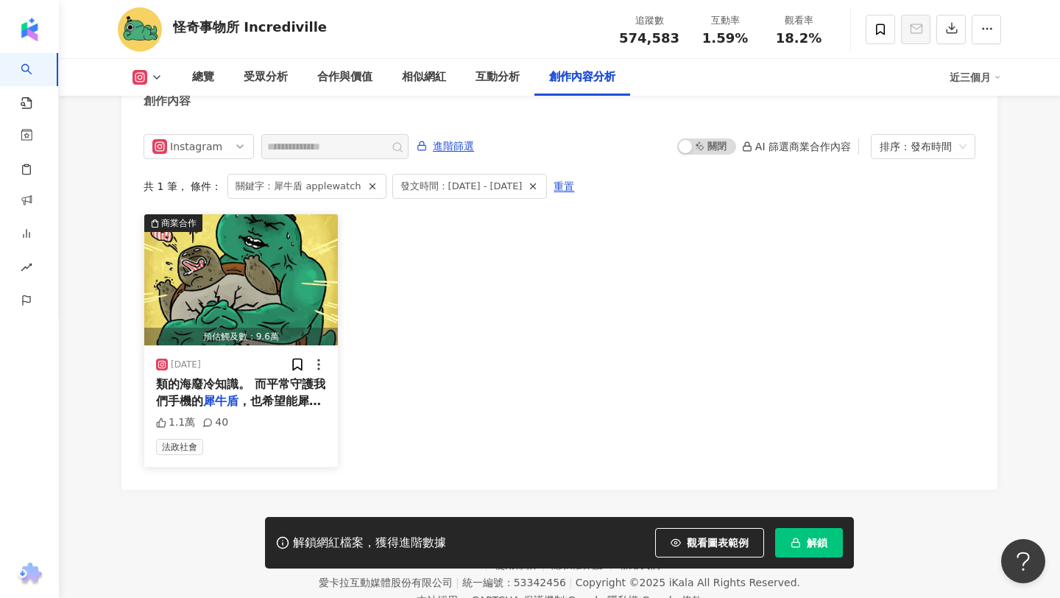
click at [264, 376] on div "類的海廢冷知識。 而平常守護我們手機的 犀牛盾 ，也希望能犀守保護地球。 為了減" at bounding box center [241, 392] width 170 height 33
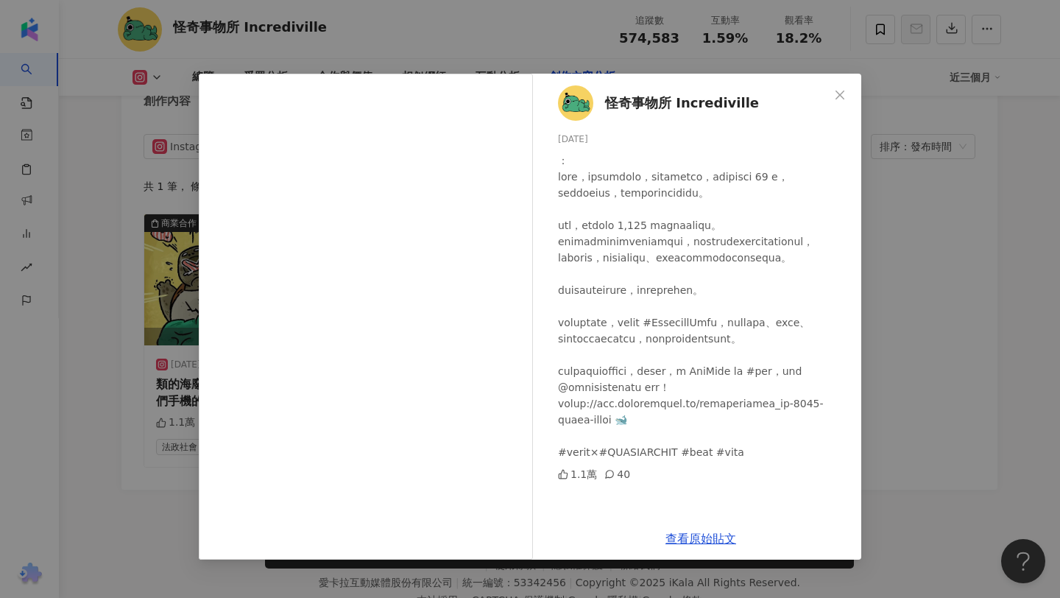
scroll to position [13, 0]
click at [918, 311] on div "怪奇事物所 Incrediville 2025/6/5 1.1萬 40 查看原始貼文" at bounding box center [530, 299] width 1060 height 598
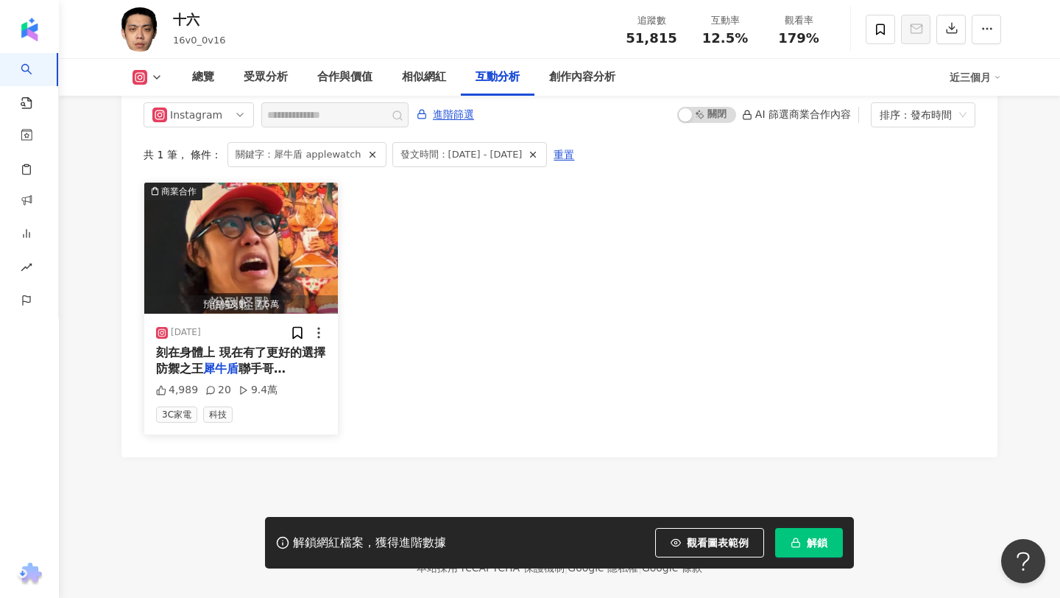
click at [256, 314] on img "button" at bounding box center [241, 248] width 194 height 131
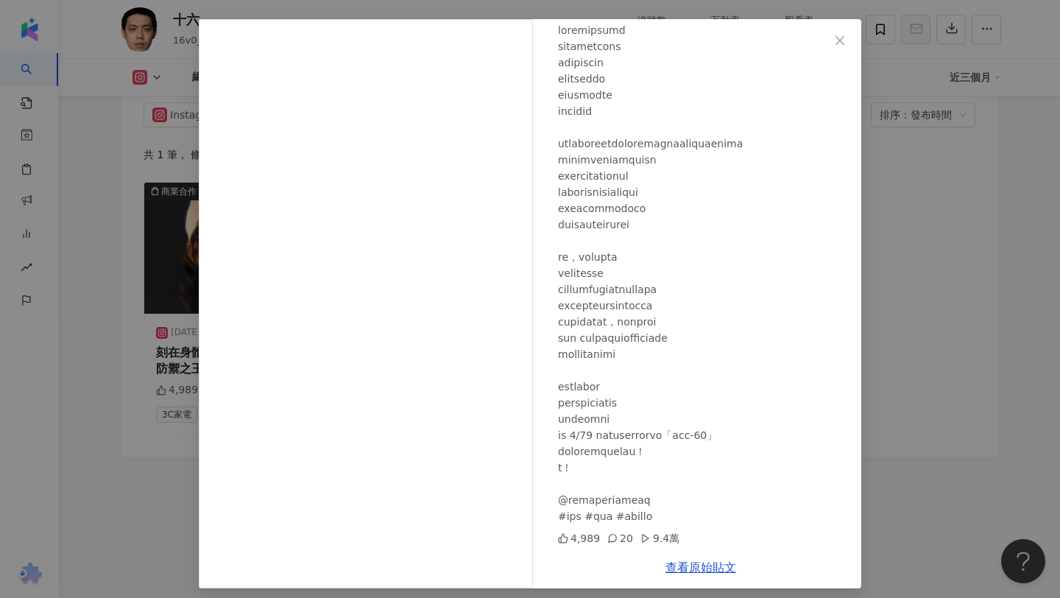
scroll to position [63, 0]
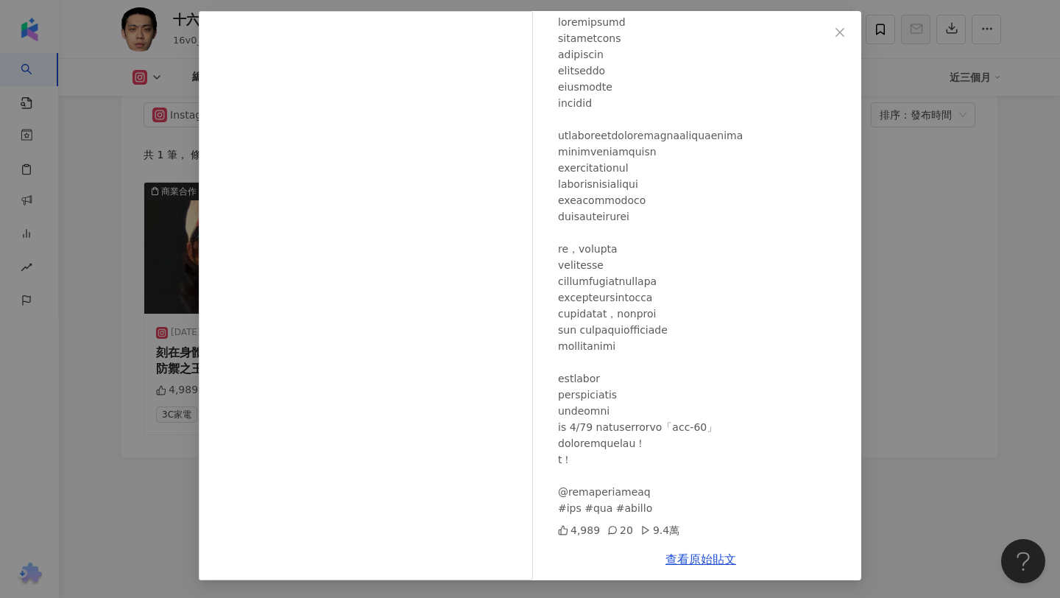
click at [898, 391] on div "十六 2025/6/3 4,989 20 9.4萬 查看原始貼文" at bounding box center [530, 299] width 1060 height 598
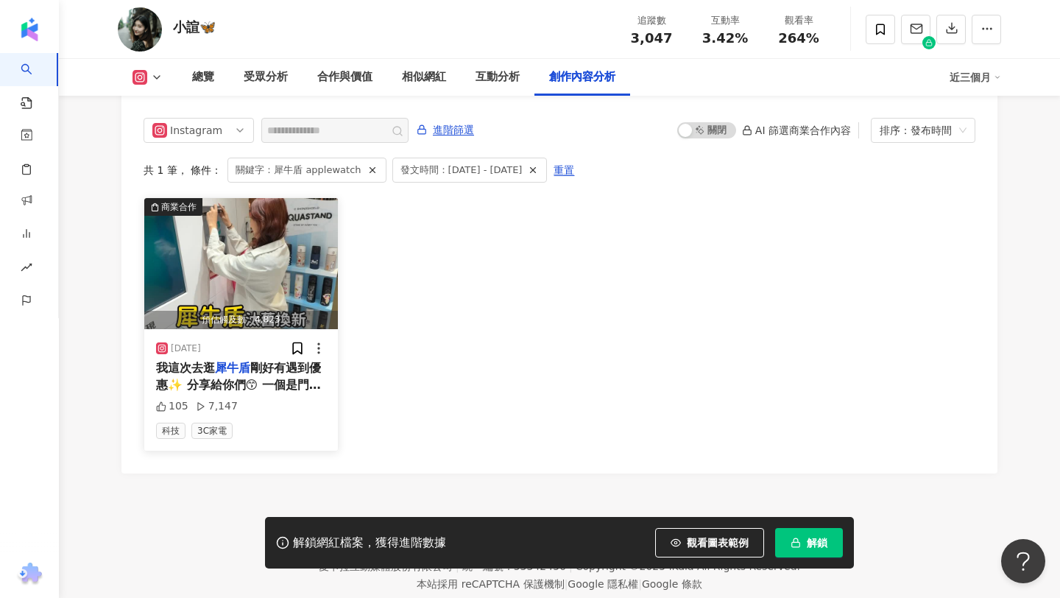
click at [272, 361] on span "剛好有遇到優惠✨ 分享給你們😙 一個是門市有汰舊換新活動，拿舊殼可以折抵 $100 另一個是門市購買優惠，再折了 $150 所以加起來一共折了 $250，剛好…" at bounding box center [240, 491] width 169 height 261
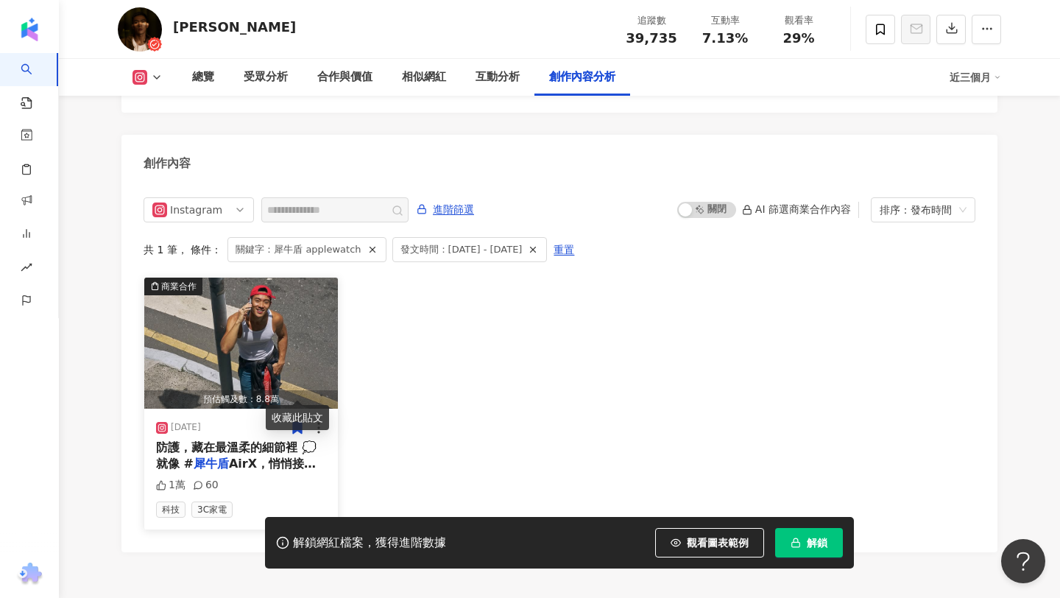
click at [296, 440] on div "防護，藏在最溫柔的細節裡 💭 就像 # 犀牛盾 AirX，悄悄接住每一次手機的意外" at bounding box center [241, 456] width 170 height 33
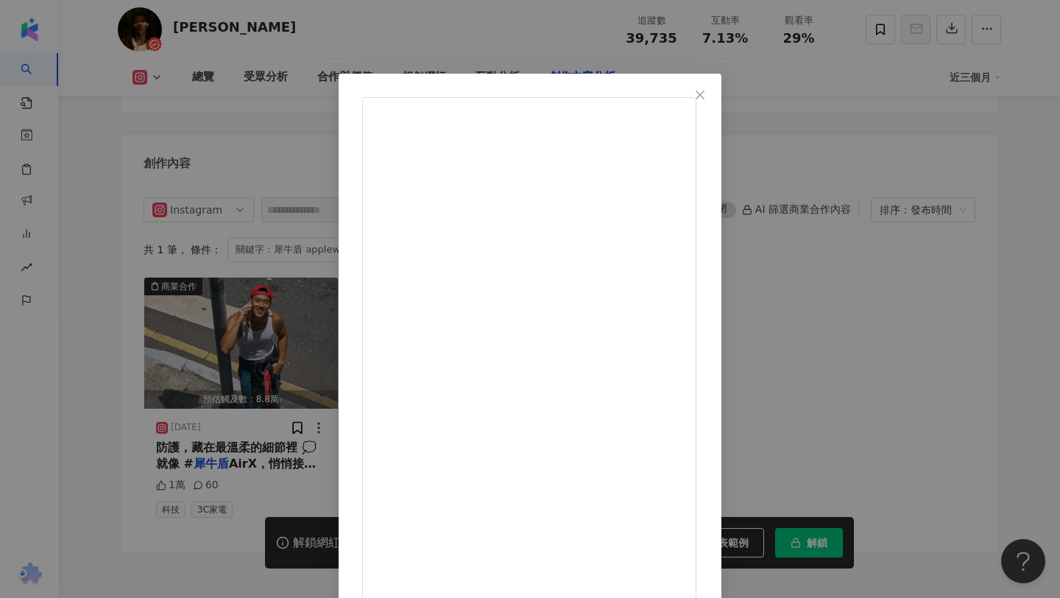
scroll to position [63, 0]
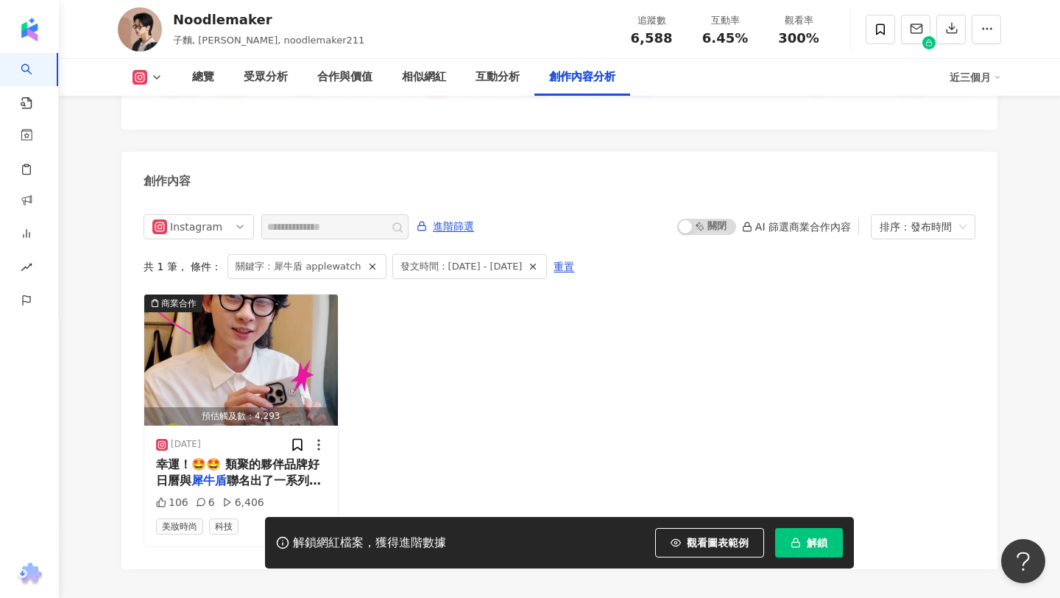
scroll to position [4561, 0]
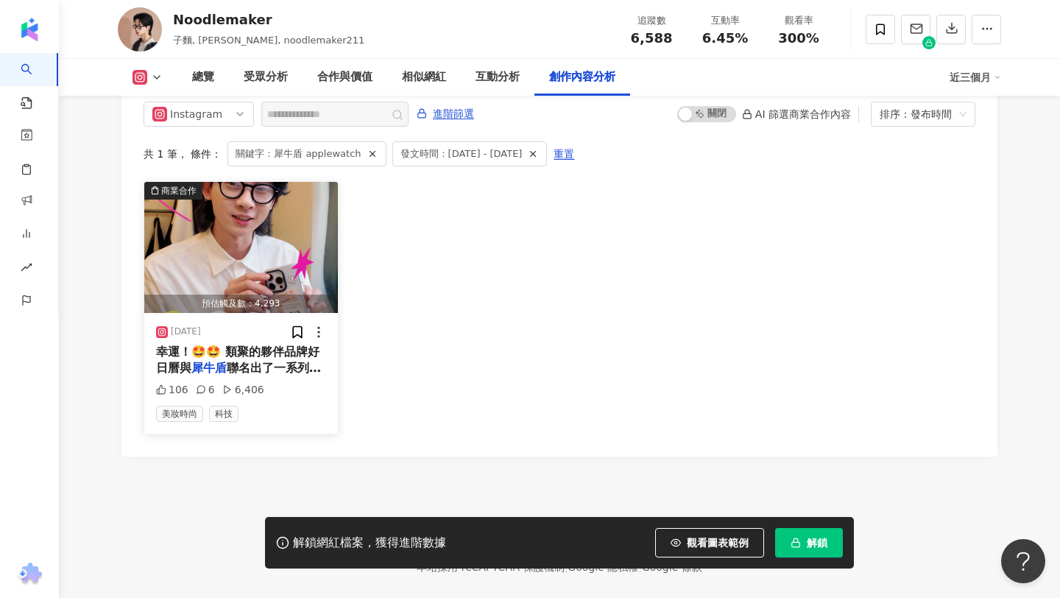
click at [263, 344] on div "幸運！🤩🤩 類聚的夥伴品牌好日曆與 犀牛盾 聯名出了一系列超美的周邊商品！ 我" at bounding box center [241, 360] width 170 height 33
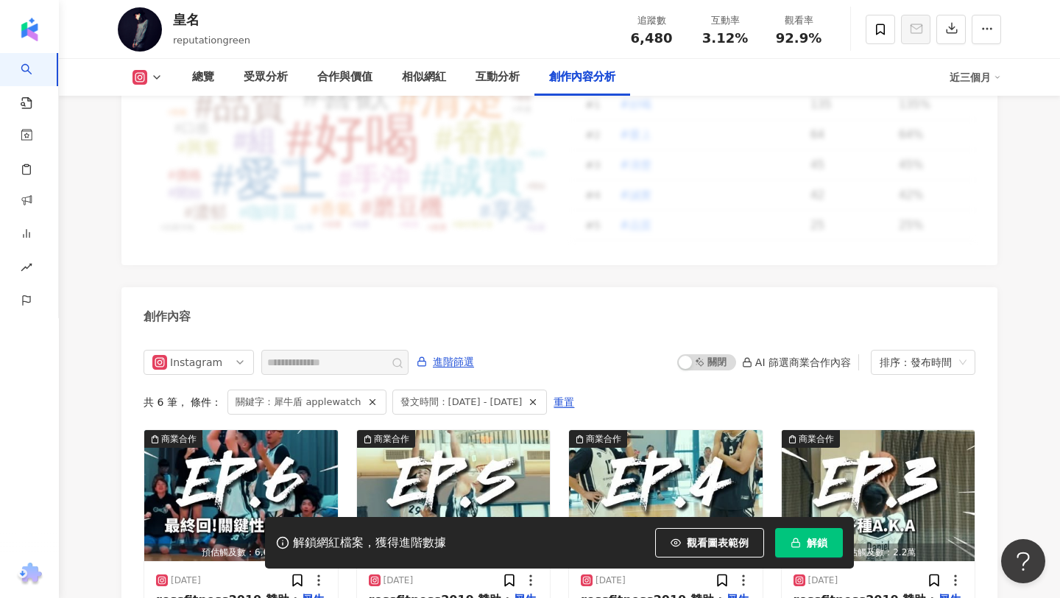
scroll to position [4553, 0]
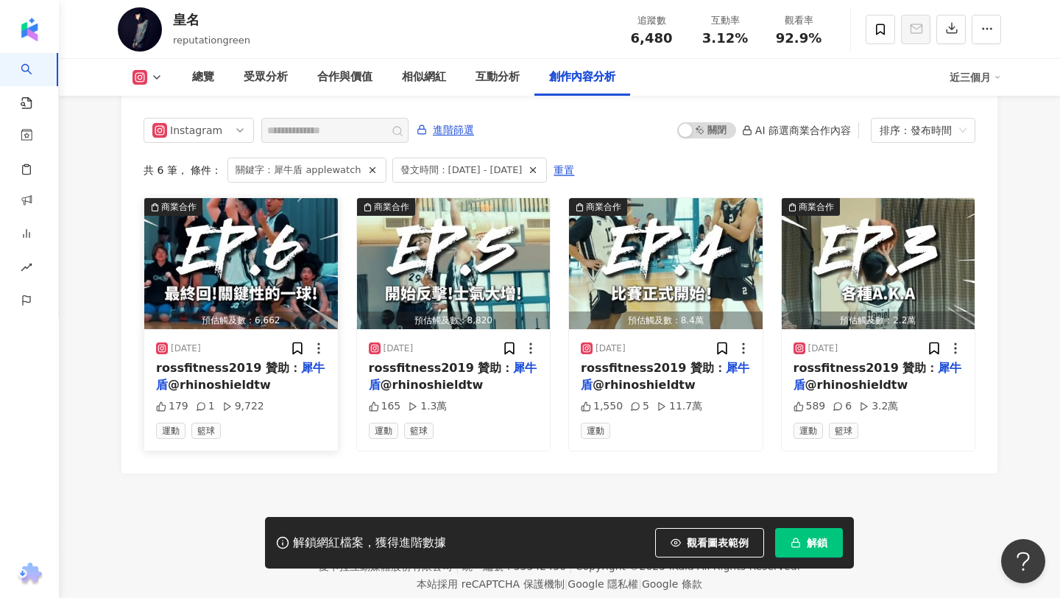
click at [278, 361] on span "rossfitness2019 贊助：" at bounding box center [228, 368] width 145 height 14
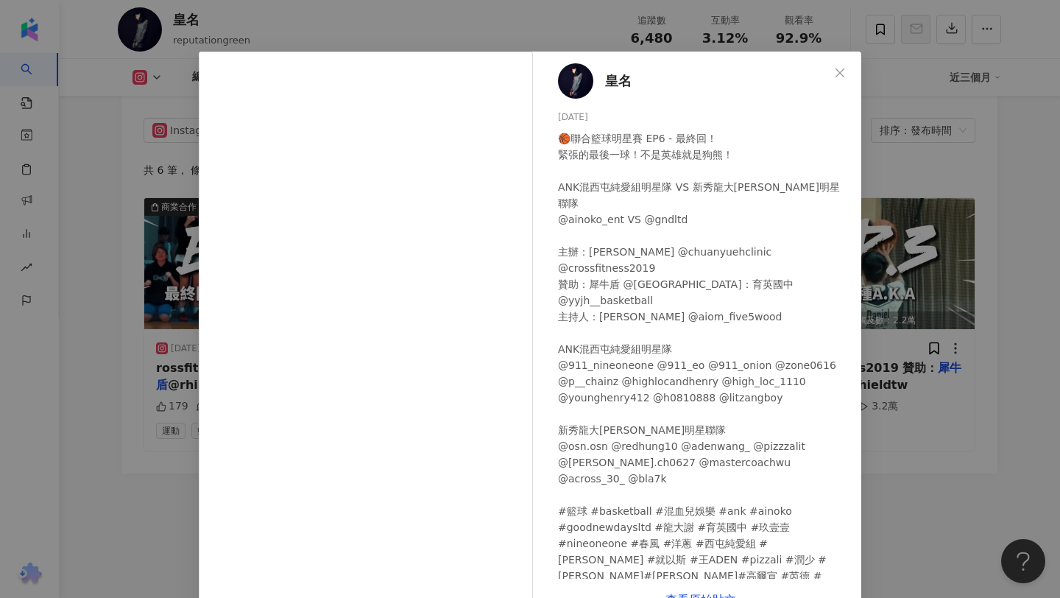
scroll to position [63, 0]
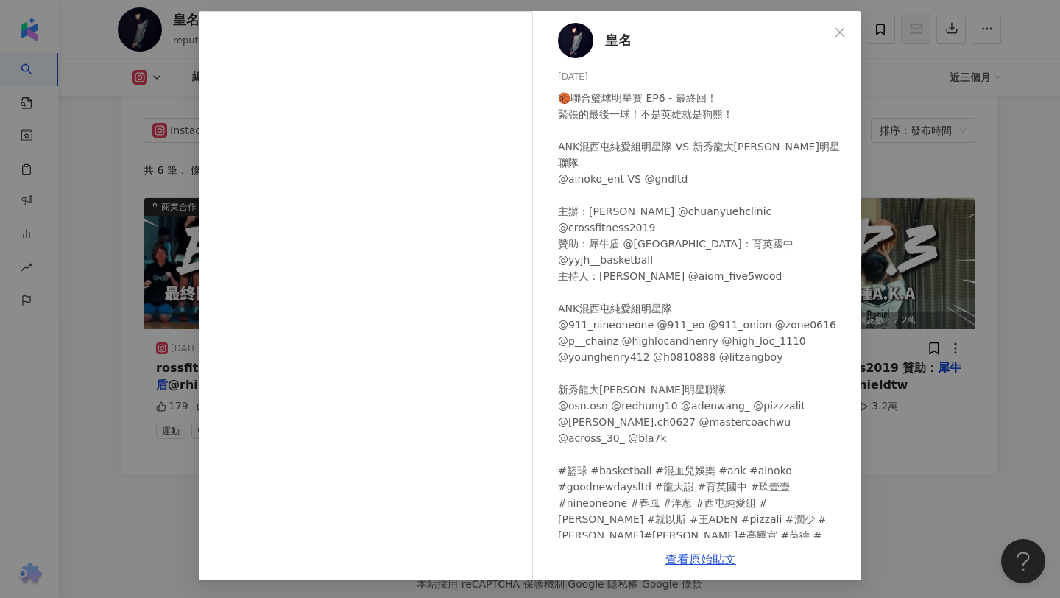
click at [875, 451] on div "皇名 2025/5/15 🏀聯合籃球明星賽 EP6 - 最終回！ 緊張的最後一球！不是英雄就是狗熊！ ANK混西屯純愛組明星隊 VS 新秀龍大謝JOYCE明星…" at bounding box center [530, 299] width 1060 height 598
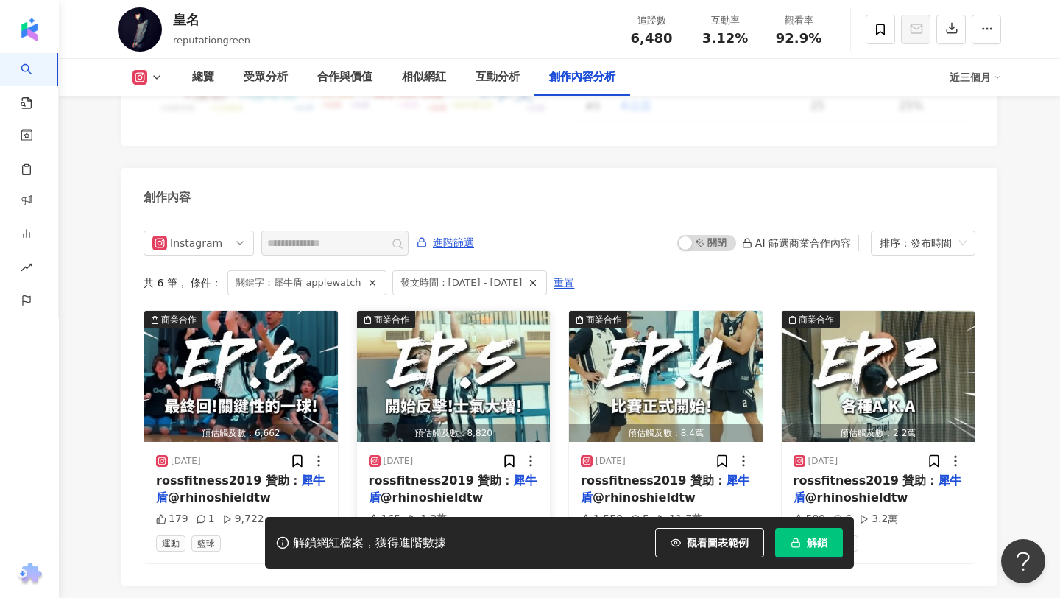
scroll to position [4343, 0]
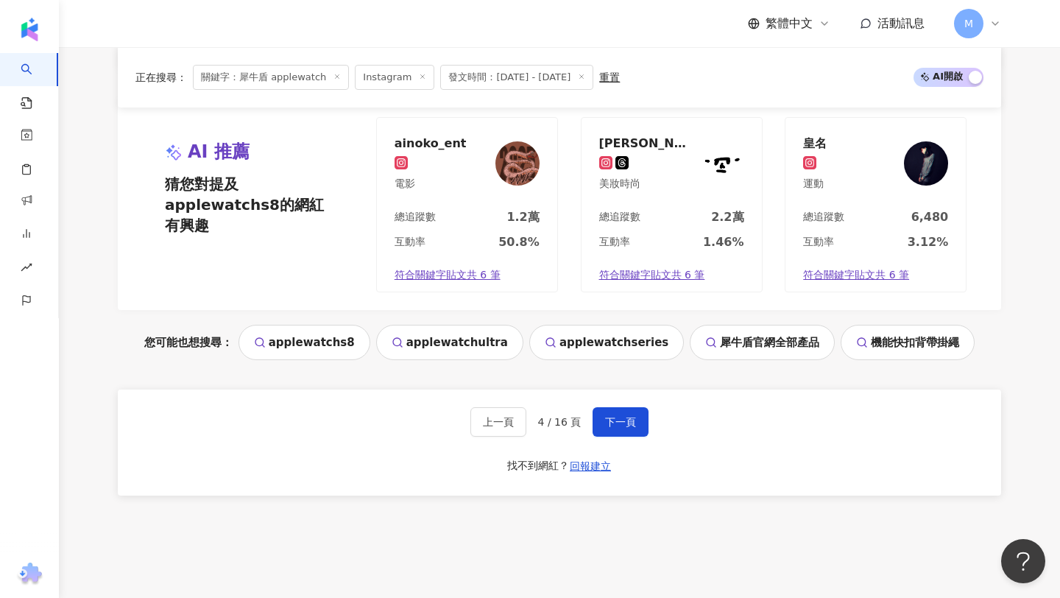
scroll to position [3120, 0]
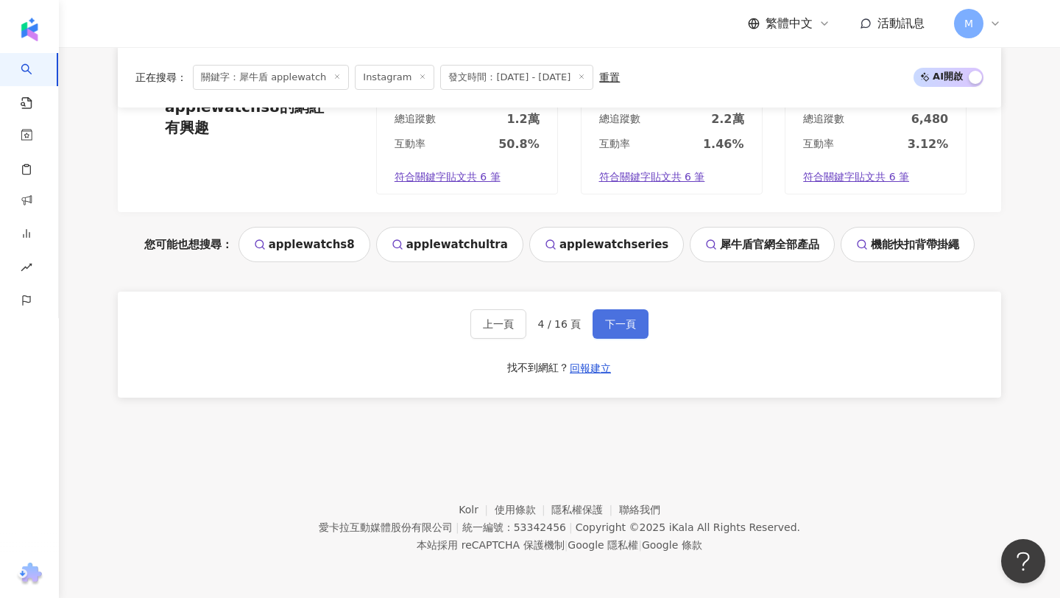
click at [615, 323] on span "下一頁" at bounding box center [620, 324] width 31 height 12
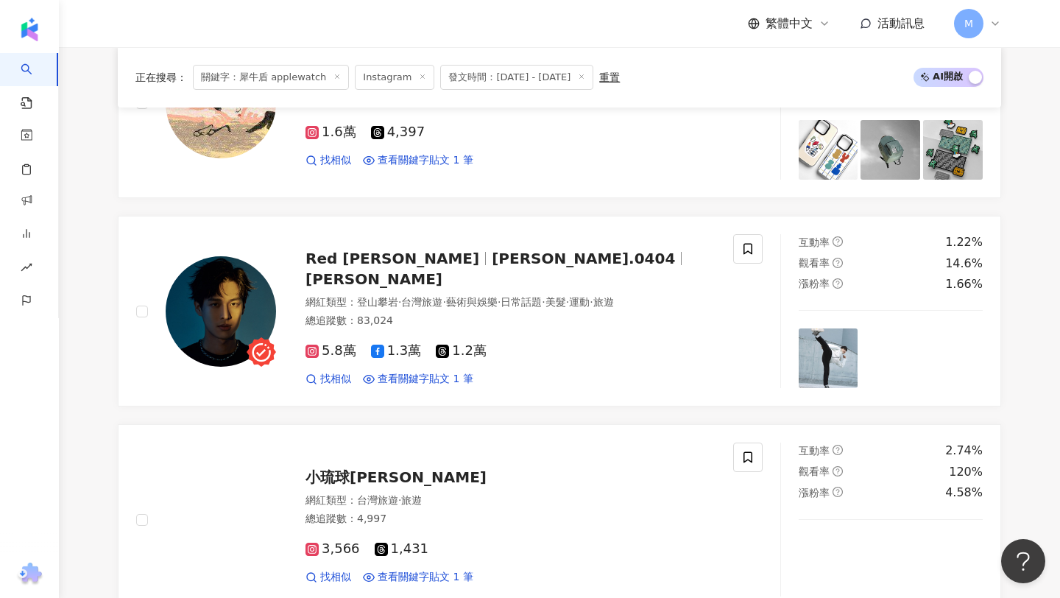
scroll to position [2039, 0]
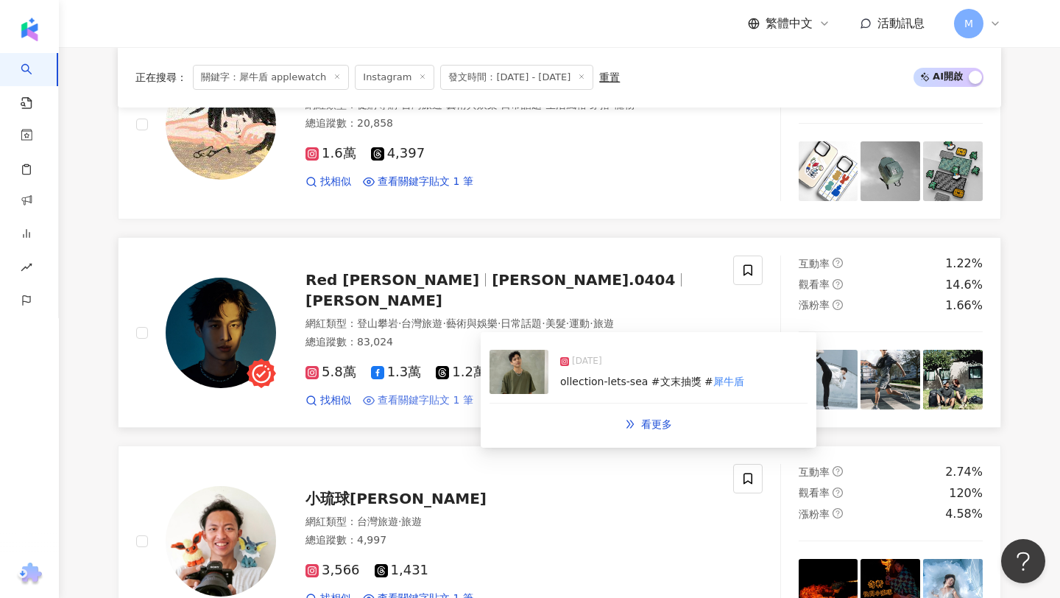
click at [432, 395] on span "查看關鍵字貼文 1 筆" at bounding box center [426, 400] width 96 height 15
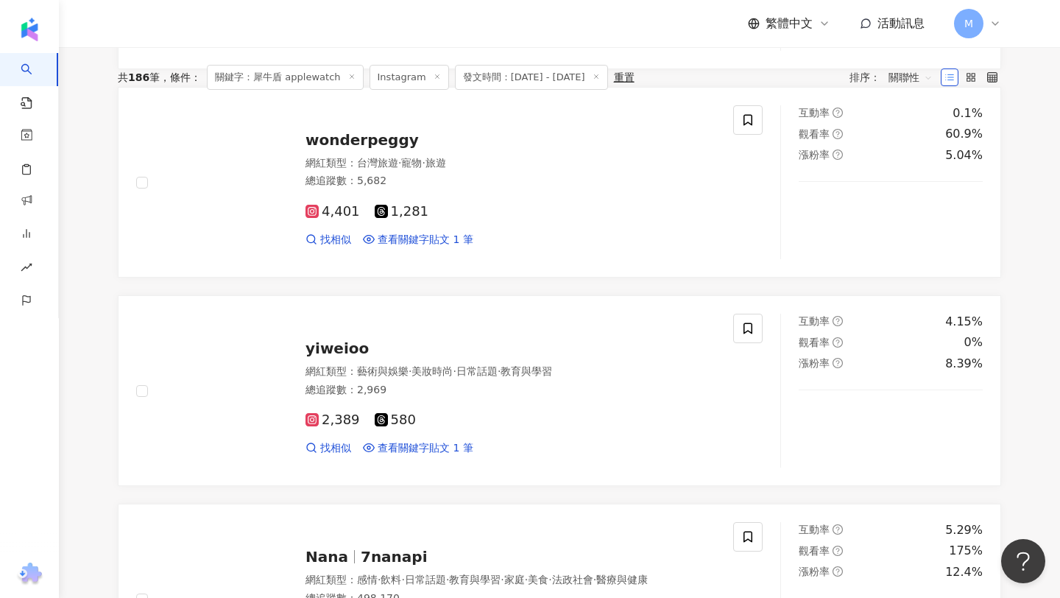
scroll to position [0, 0]
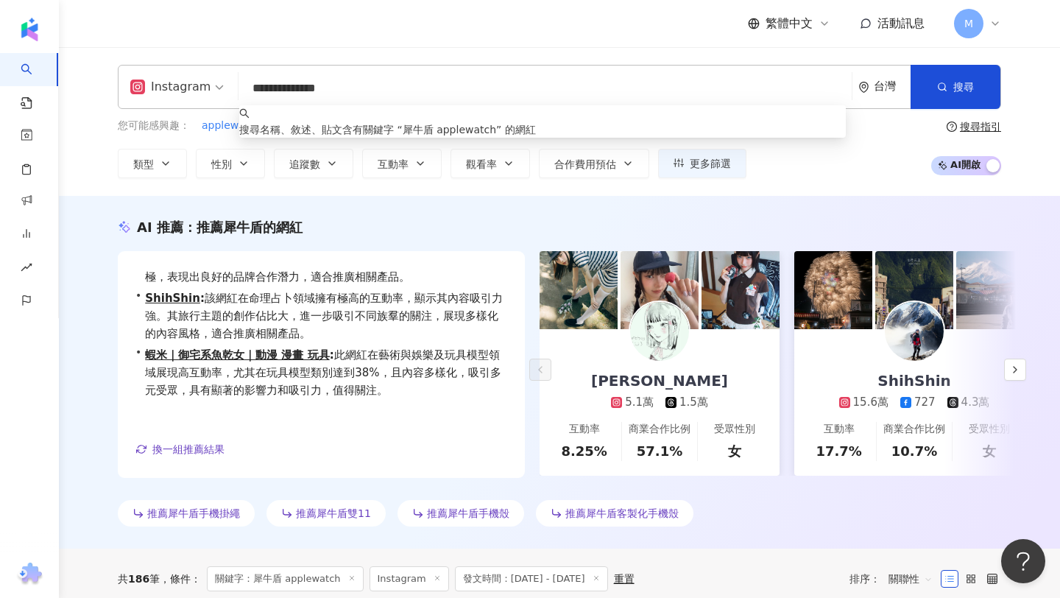
drag, startPoint x: 285, startPoint y: 94, endPoint x: 223, endPoint y: 88, distance: 62.2
click at [226, 90] on div "**********" at bounding box center [560, 87] width 884 height 44
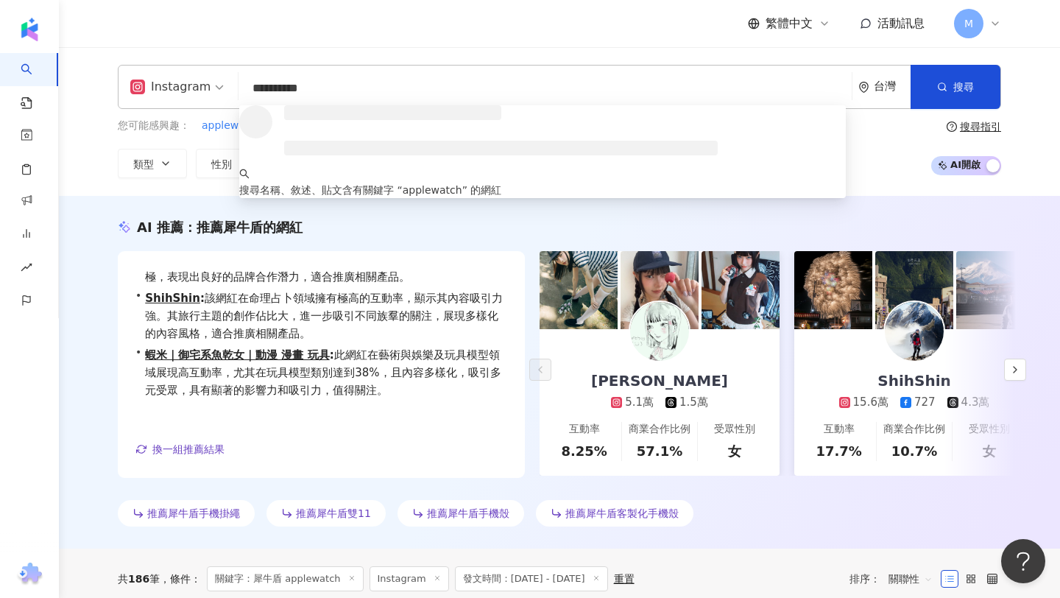
click at [327, 85] on input "**********" at bounding box center [545, 88] width 602 height 28
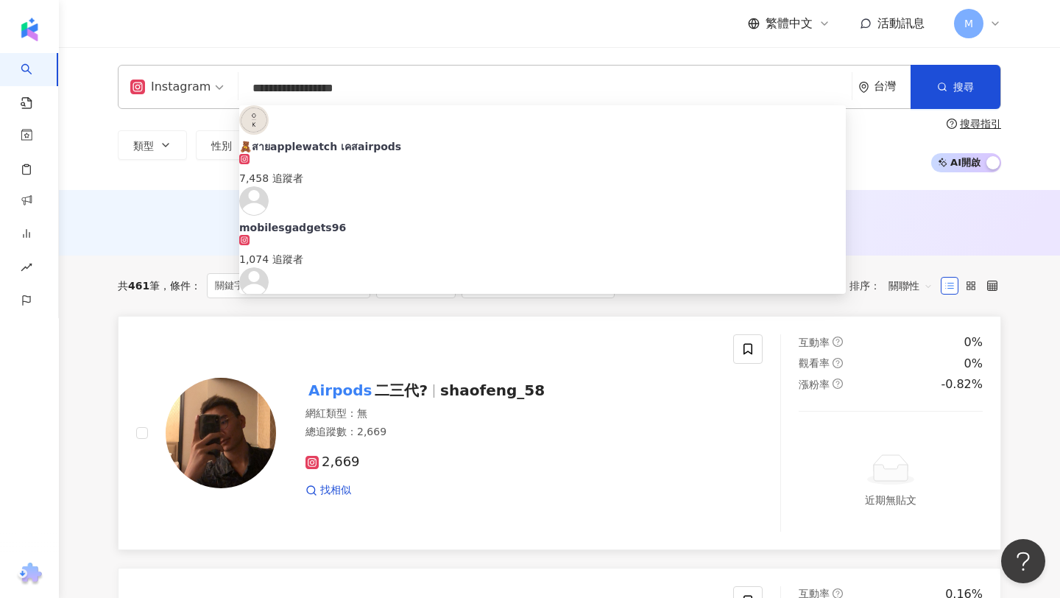
click at [197, 328] on link "Airpods 二三代? shaofeng_58 網紅類型 ： 無 總追蹤數 ： 2,669 2,669 找相似 互動率 0% 觀看率 0% 漲粉率 -0.8…" at bounding box center [560, 432] width 884 height 233
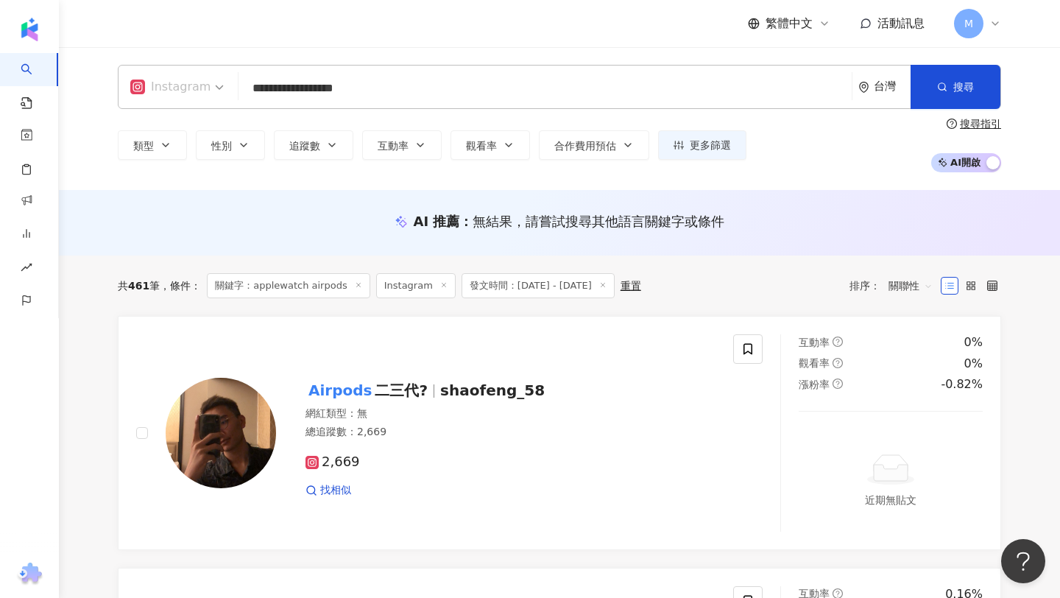
click at [141, 75] on div "Instagram" at bounding box center [170, 87] width 80 height 24
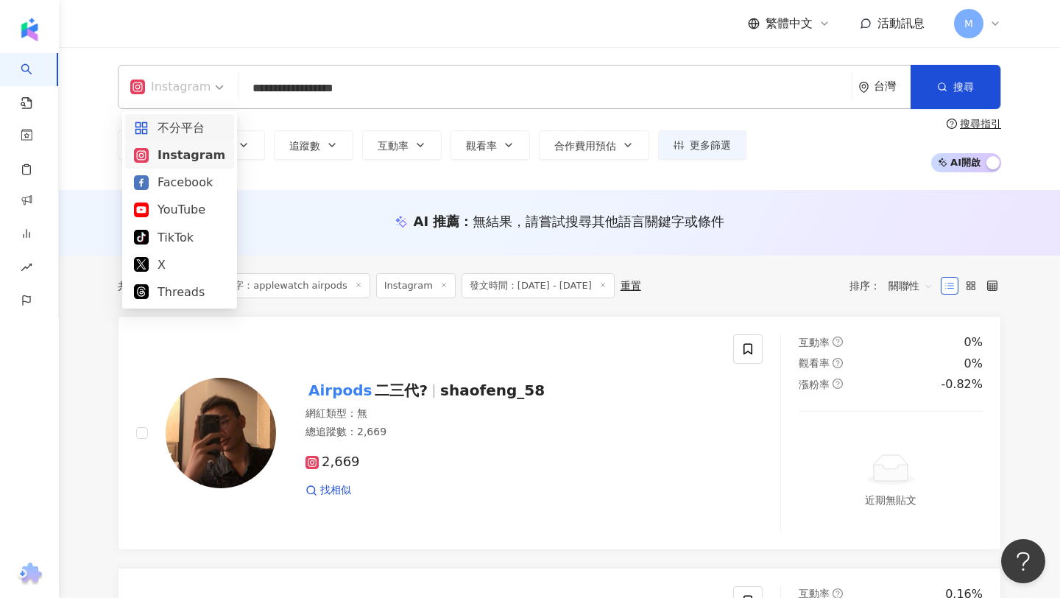
click at [172, 127] on div "不分平台" at bounding box center [179, 128] width 91 height 18
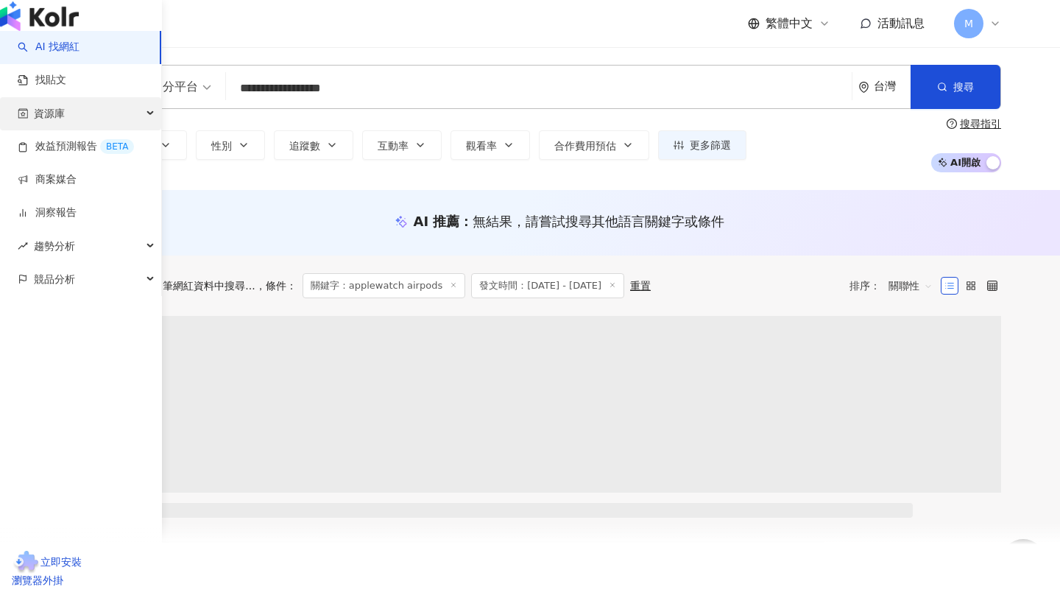
click at [143, 130] on div "資源庫" at bounding box center [80, 113] width 161 height 33
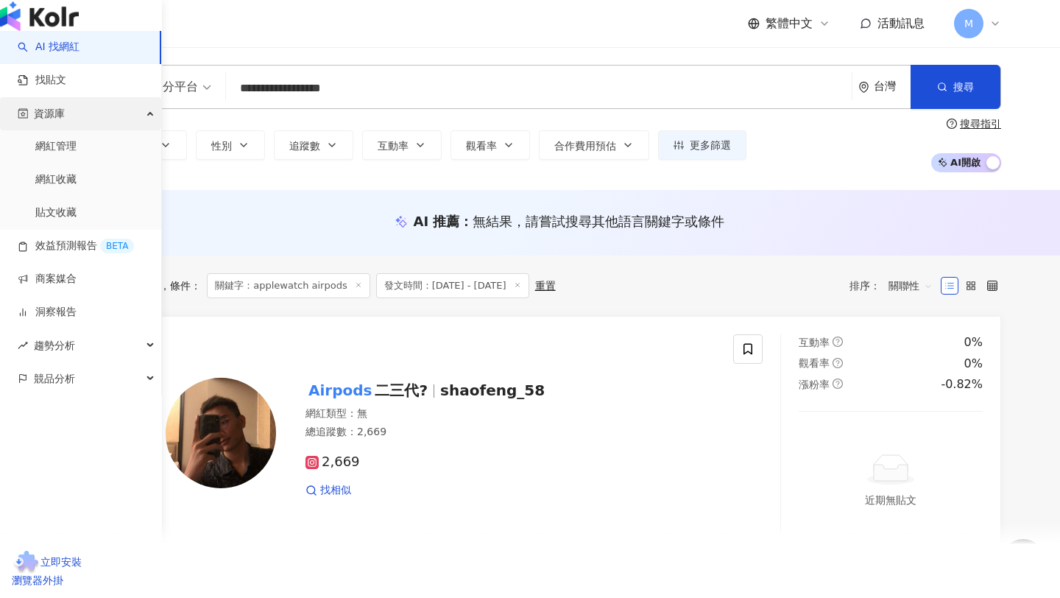
click at [144, 130] on div "資源庫" at bounding box center [80, 113] width 161 height 33
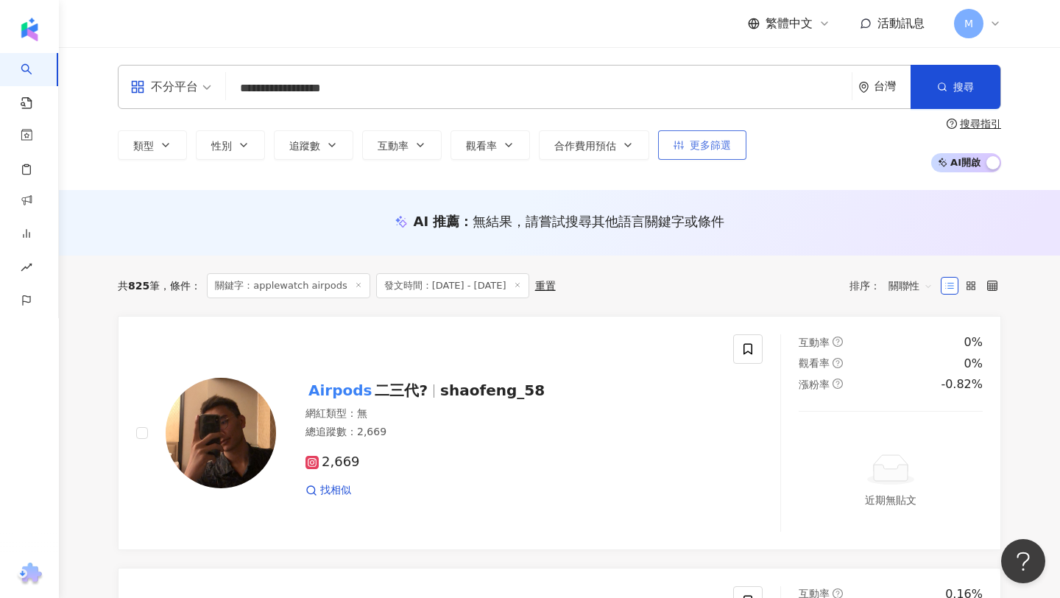
click at [737, 144] on button "更多篩選" at bounding box center [702, 144] width 88 height 29
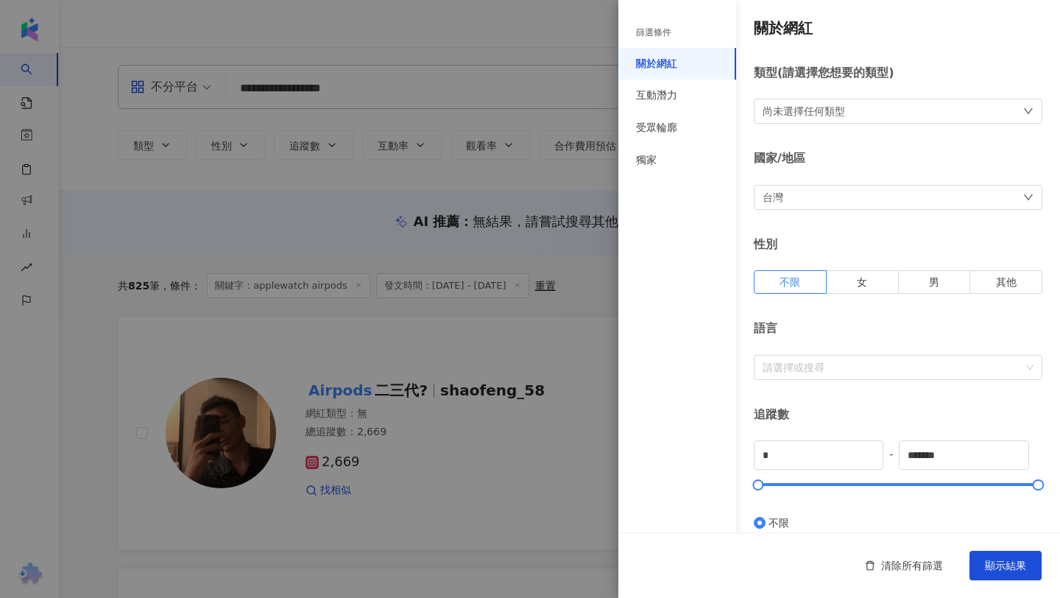
click at [424, 258] on div at bounding box center [530, 299] width 1060 height 598
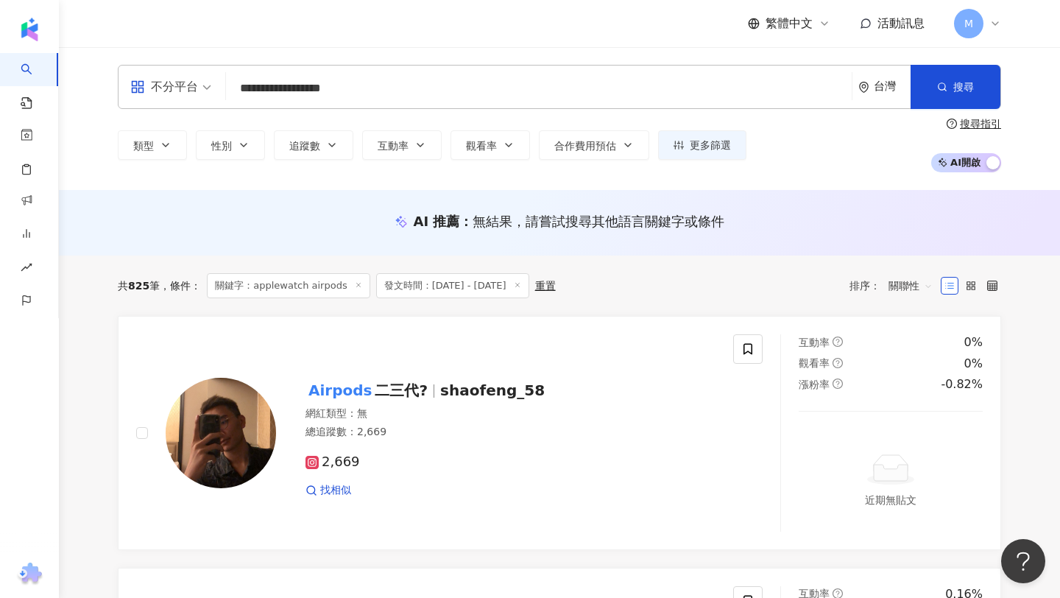
click at [292, 283] on span "關鍵字：applewatch airpods" at bounding box center [288, 285] width 163 height 25
click at [339, 492] on span "找相似" at bounding box center [335, 490] width 31 height 15
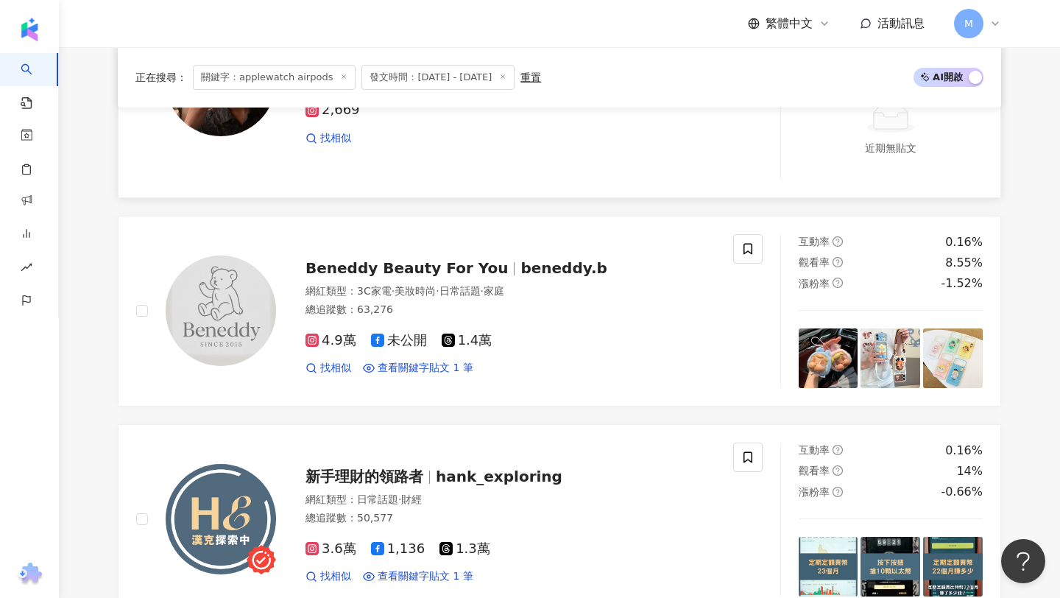
scroll to position [369, 0]
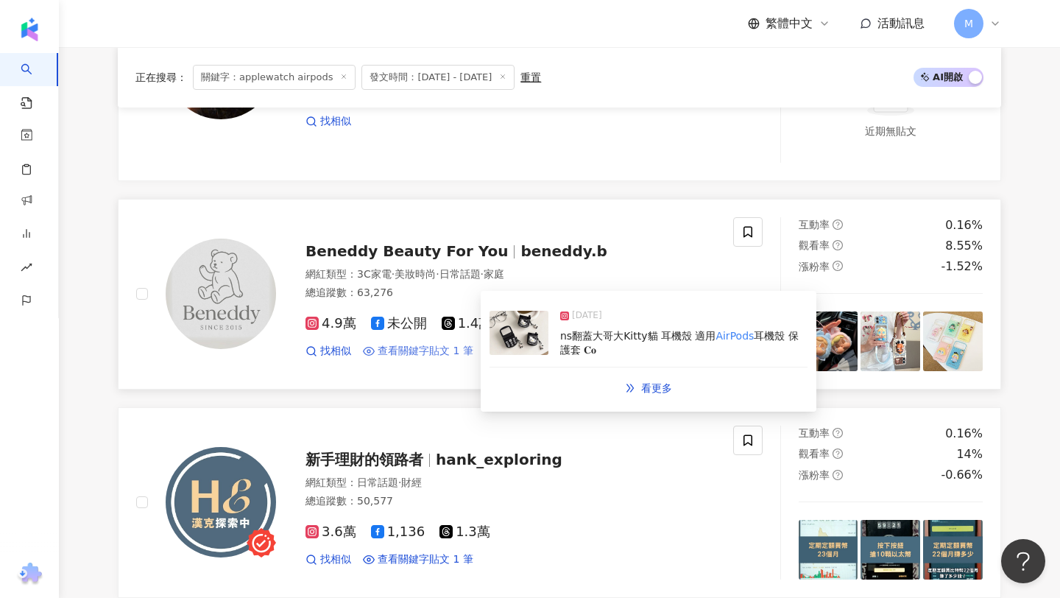
click at [401, 355] on span "查看關鍵字貼文 1 筆" at bounding box center [426, 351] width 96 height 15
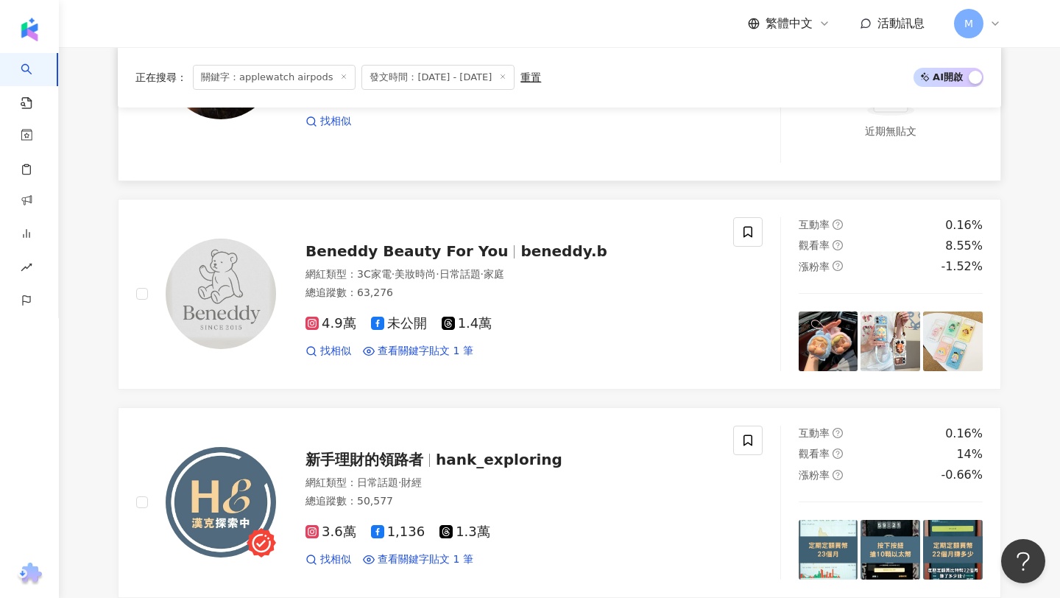
scroll to position [0, 0]
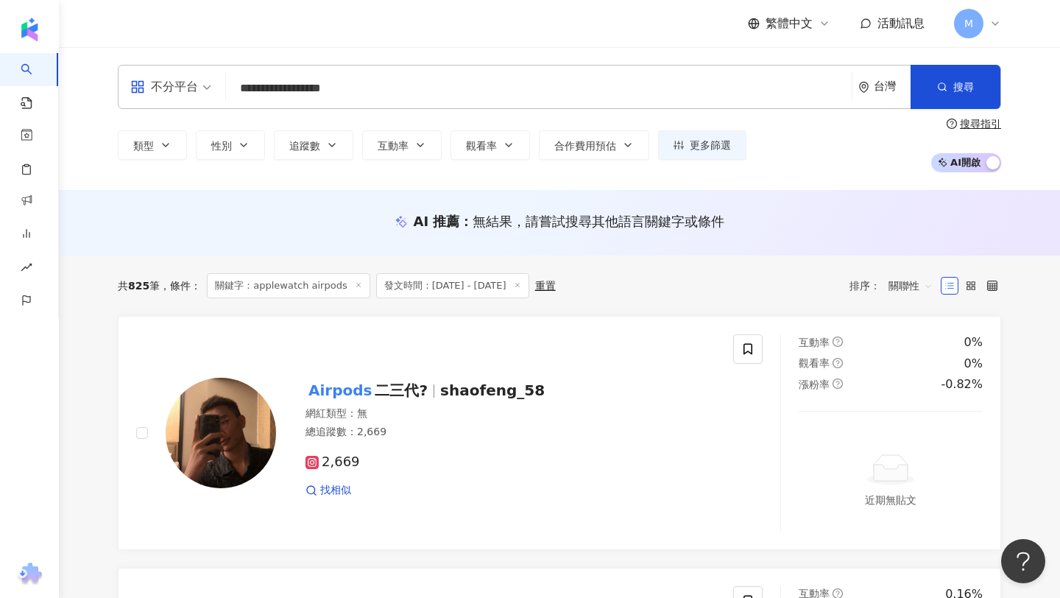
click at [361, 93] on input "**********" at bounding box center [539, 88] width 614 height 28
click at [361, 94] on input "**********" at bounding box center [539, 88] width 614 height 28
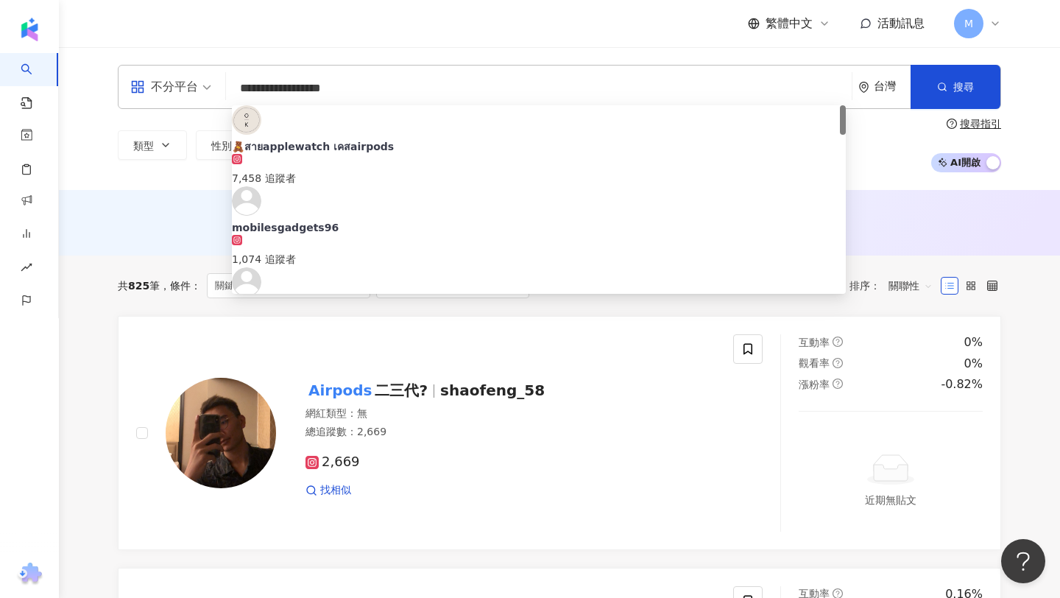
click at [361, 94] on input "**********" at bounding box center [539, 88] width 614 height 28
paste input "search"
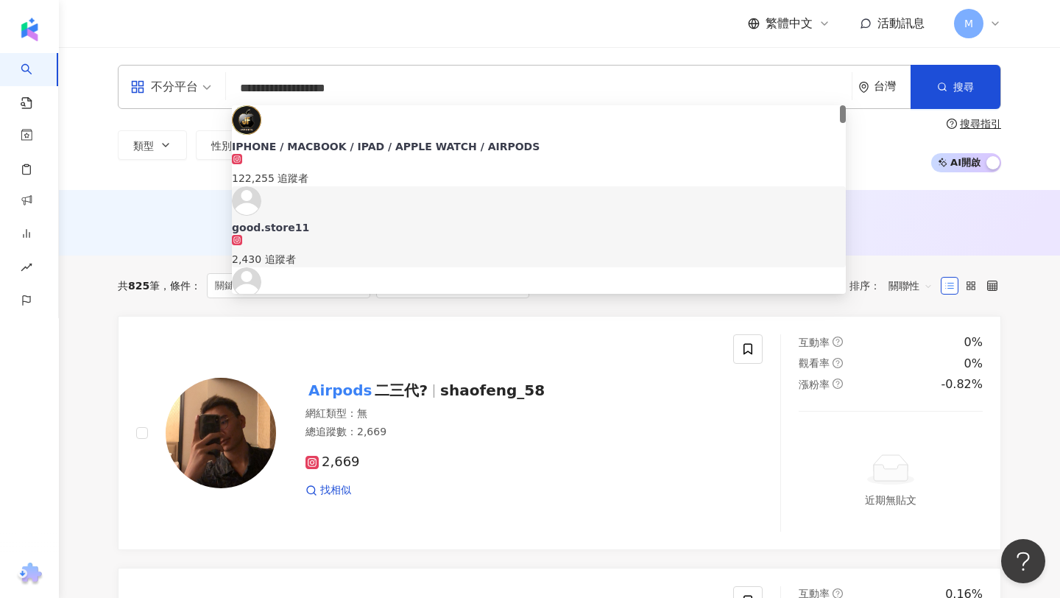
type input "**********"
click at [889, 175] on div "**********" at bounding box center [559, 118] width 1001 height 143
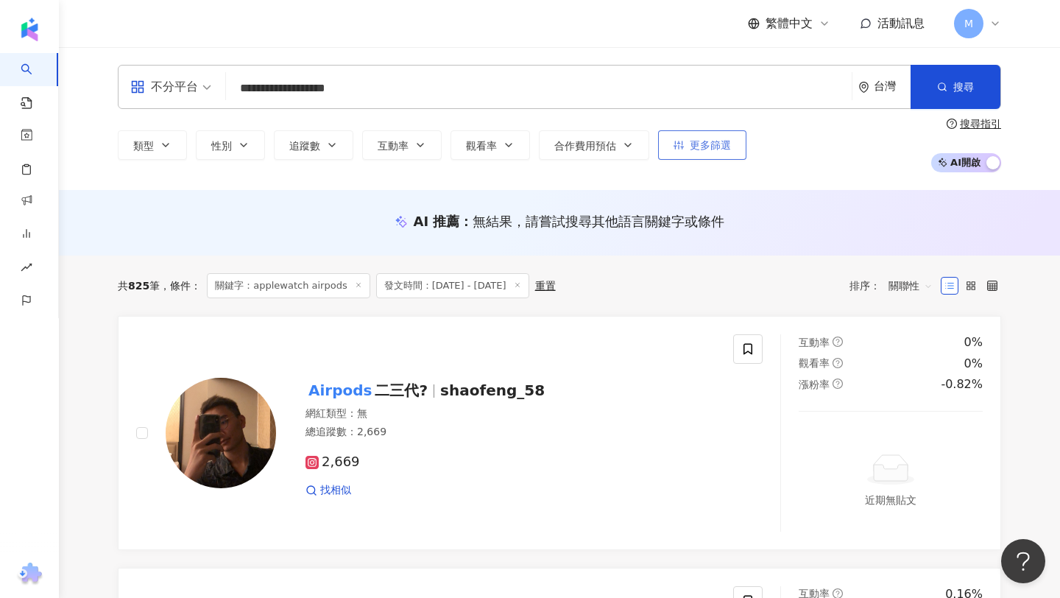
click at [734, 152] on button "更多篩選" at bounding box center [702, 144] width 88 height 29
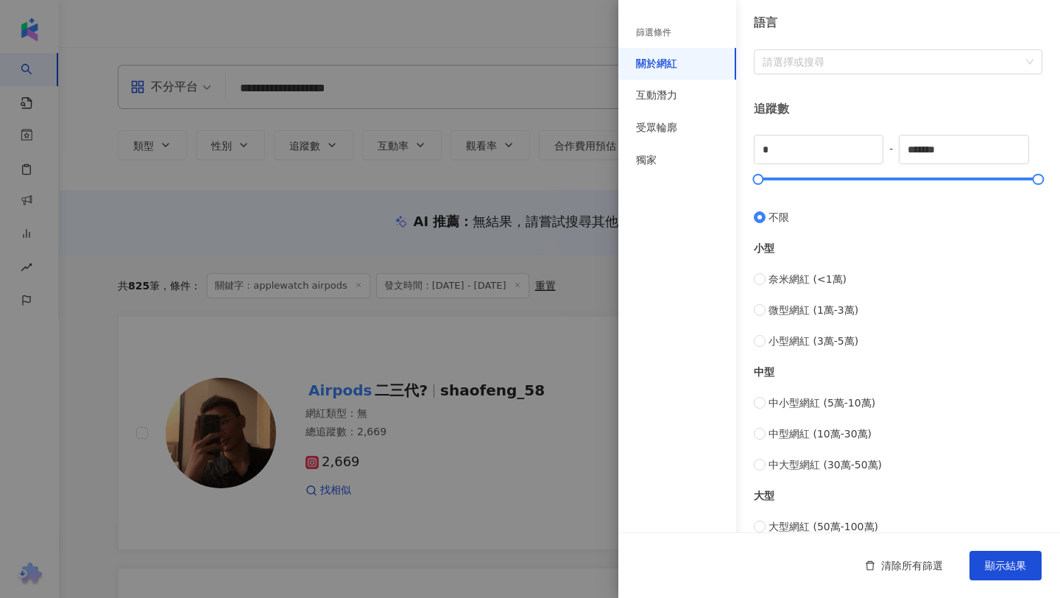
scroll to position [514, 0]
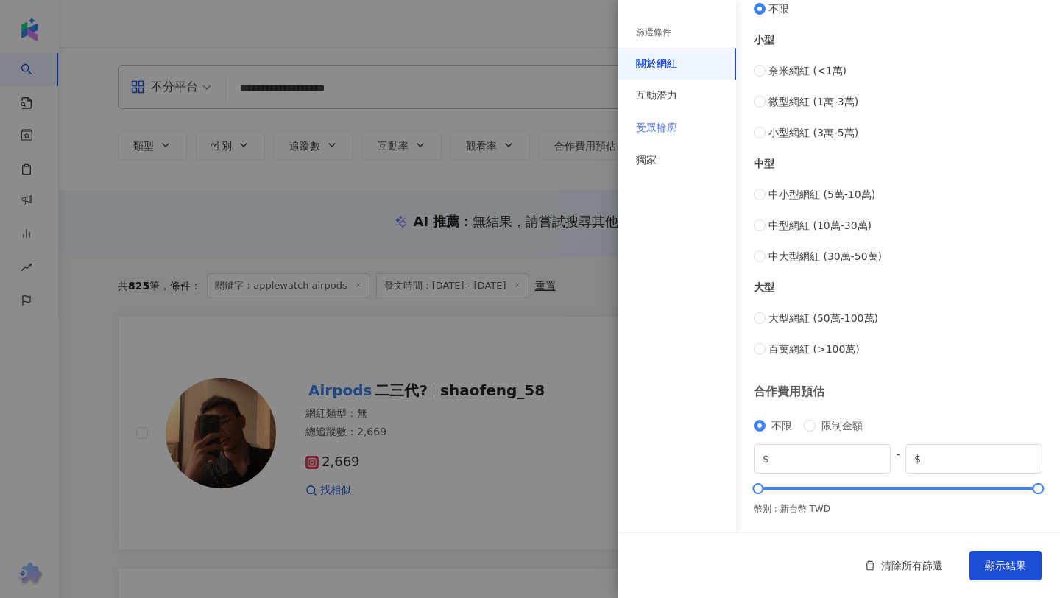
click at [685, 133] on div "受眾輪廓" at bounding box center [678, 128] width 118 height 32
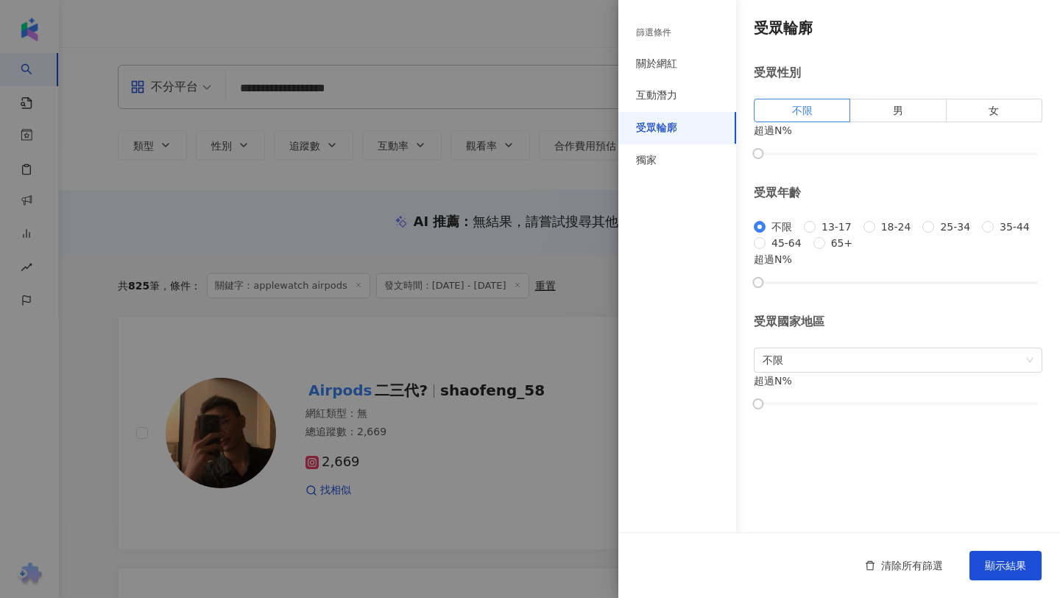
scroll to position [122, 0]
click at [657, 80] on div "互動潛力" at bounding box center [678, 96] width 118 height 32
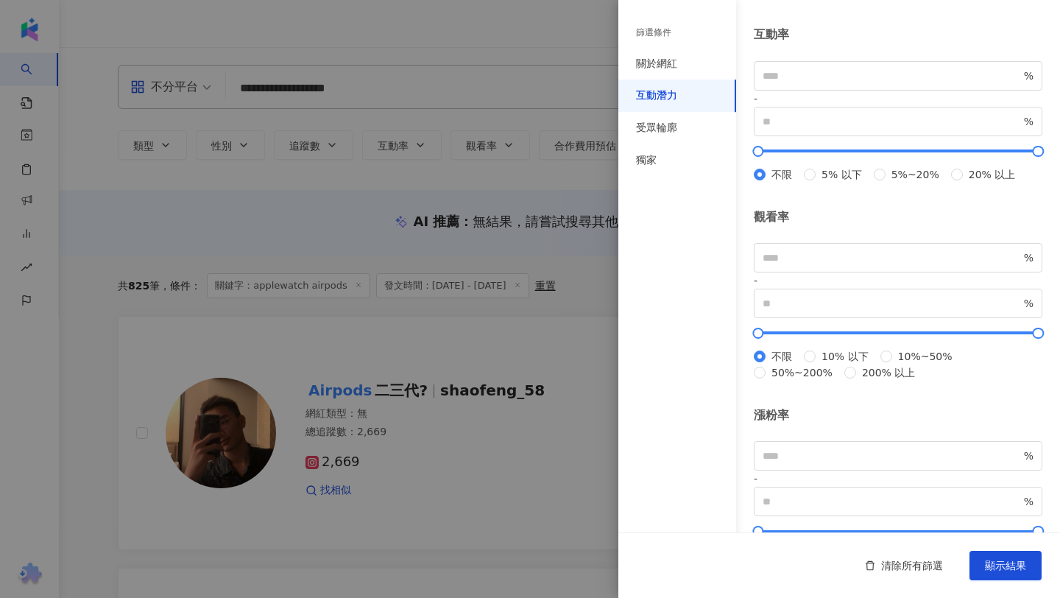
scroll to position [409, 0]
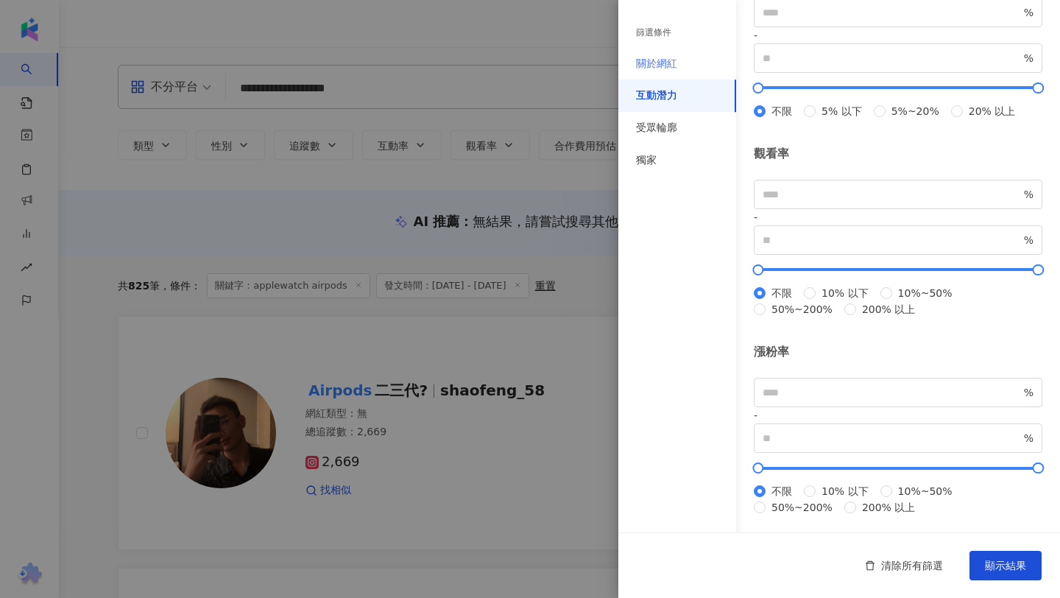
click at [663, 74] on div "關於網紅" at bounding box center [678, 64] width 118 height 32
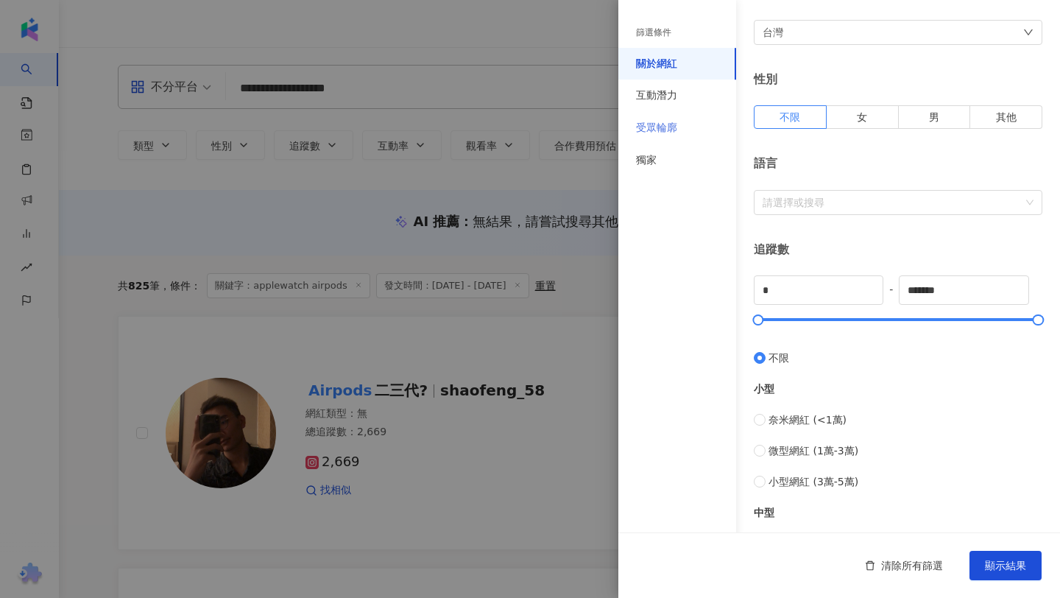
scroll to position [168, 0]
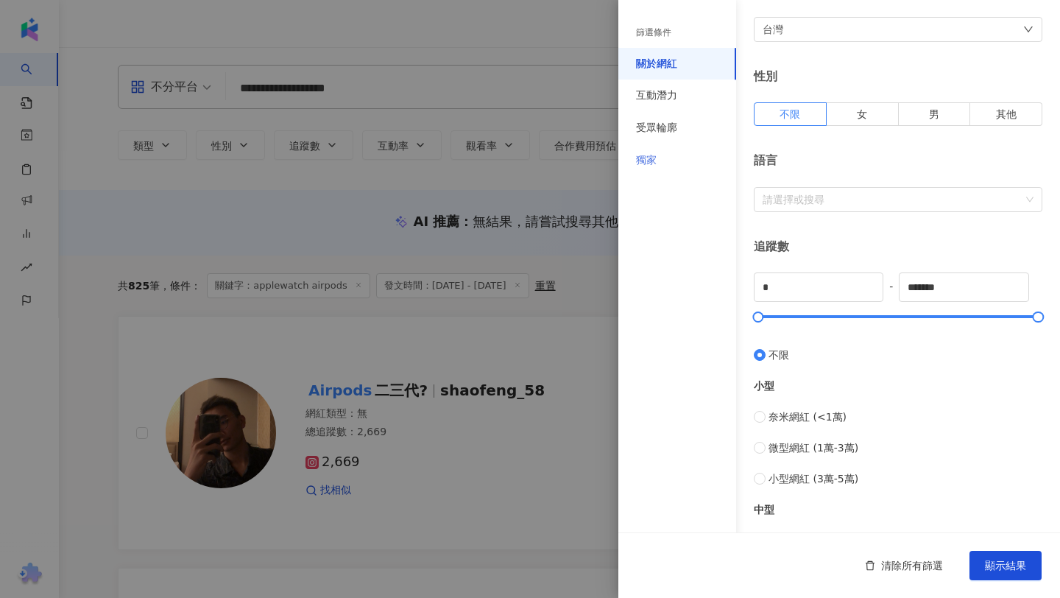
click at [641, 168] on div "獨家" at bounding box center [678, 160] width 118 height 32
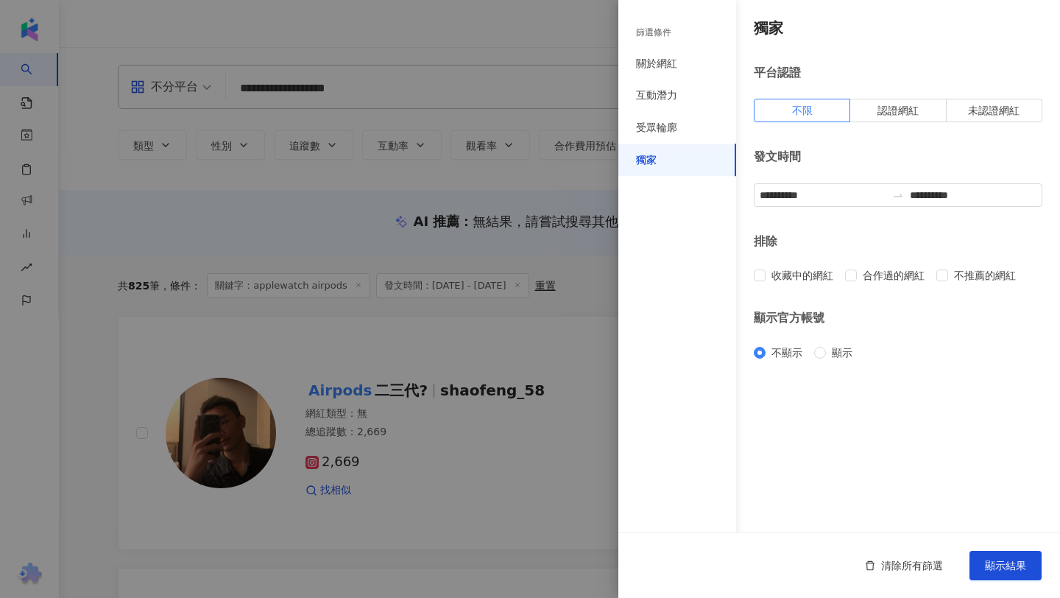
scroll to position [0, 0]
click at [799, 194] on input "**********" at bounding box center [823, 195] width 127 height 16
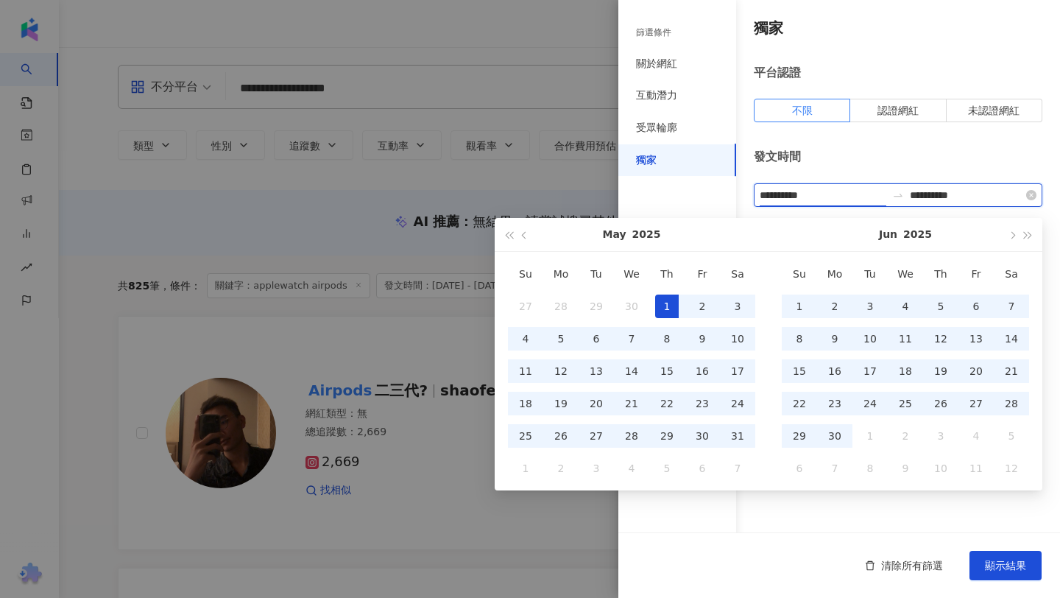
click at [799, 194] on input "**********" at bounding box center [823, 195] width 127 height 16
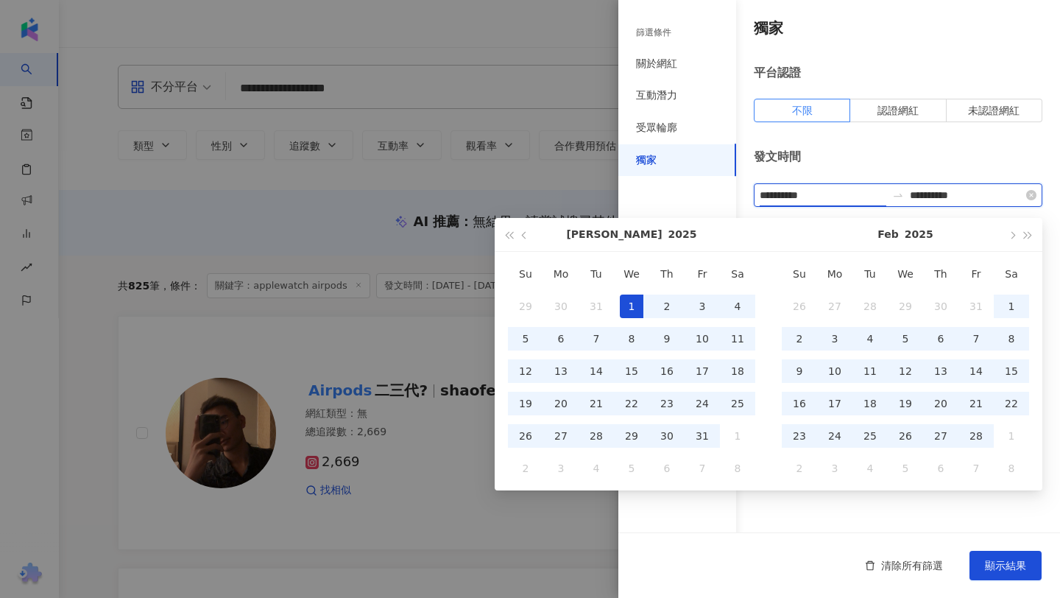
type input "**********"
click at [943, 197] on input "**********" at bounding box center [973, 195] width 127 height 16
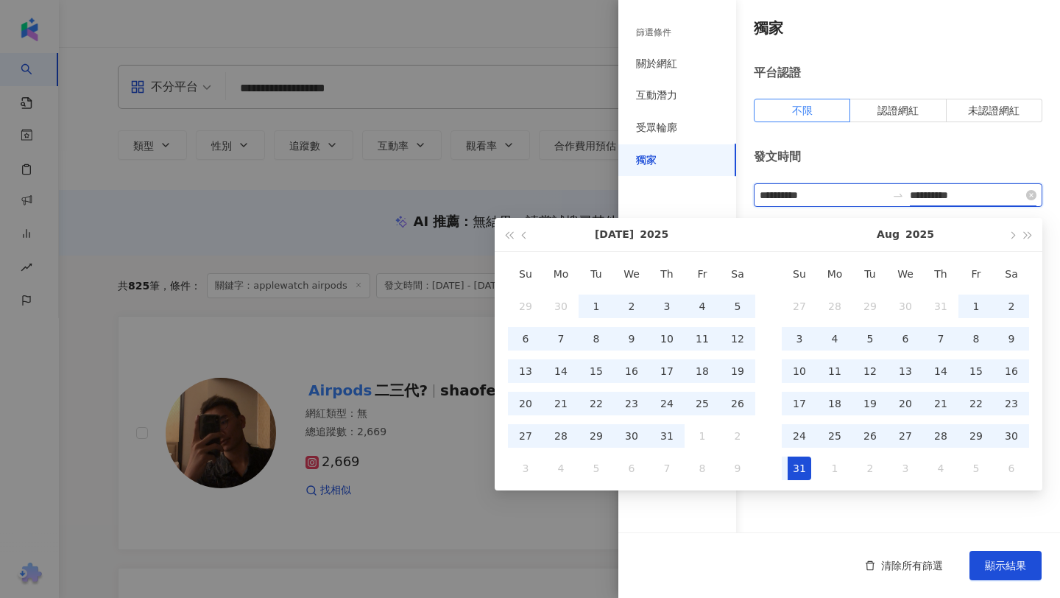
type input "**********"
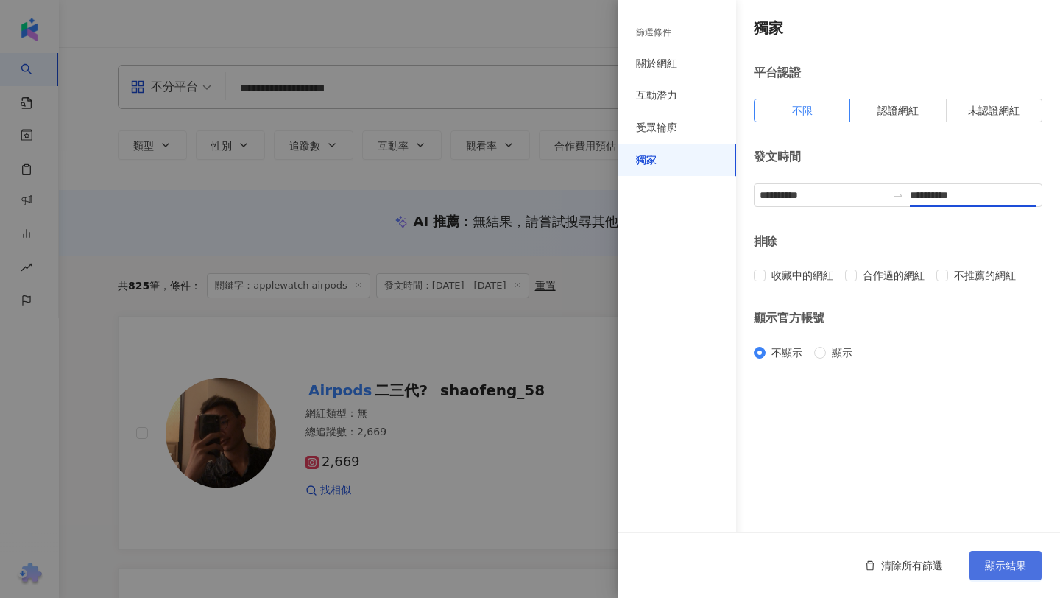
click at [1014, 560] on span "顯示結果" at bounding box center [1005, 566] width 41 height 12
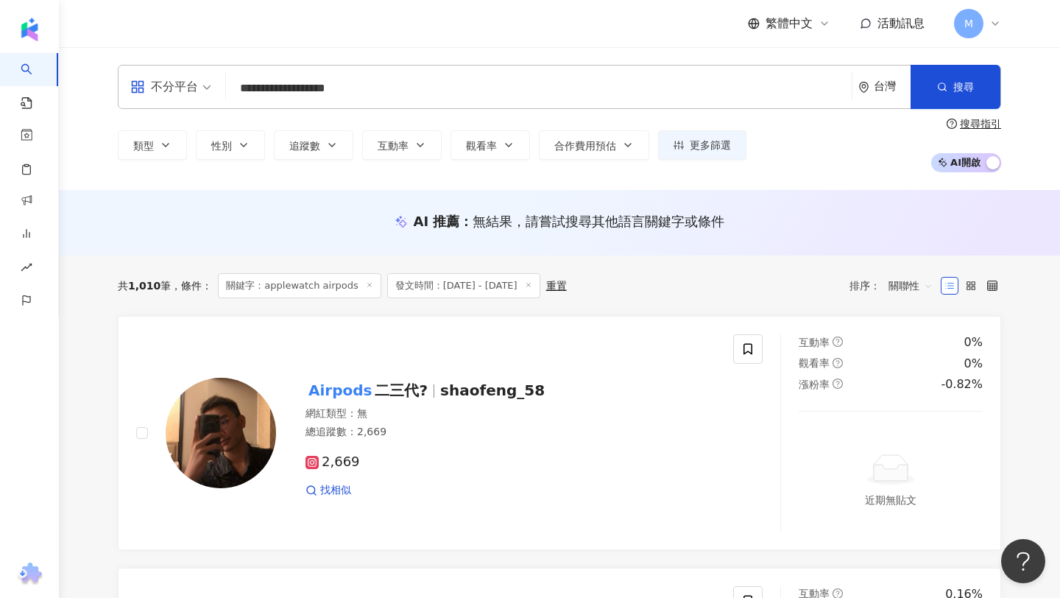
click at [430, 97] on input "**********" at bounding box center [539, 88] width 614 height 28
type input "*"
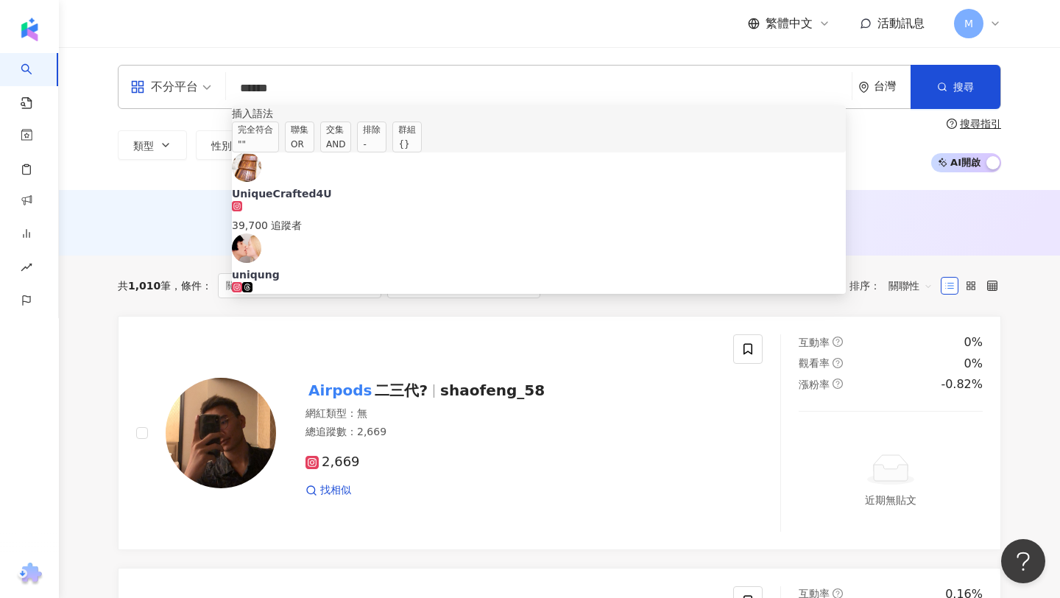
click at [422, 144] on span "群組 {}" at bounding box center [406, 136] width 29 height 31
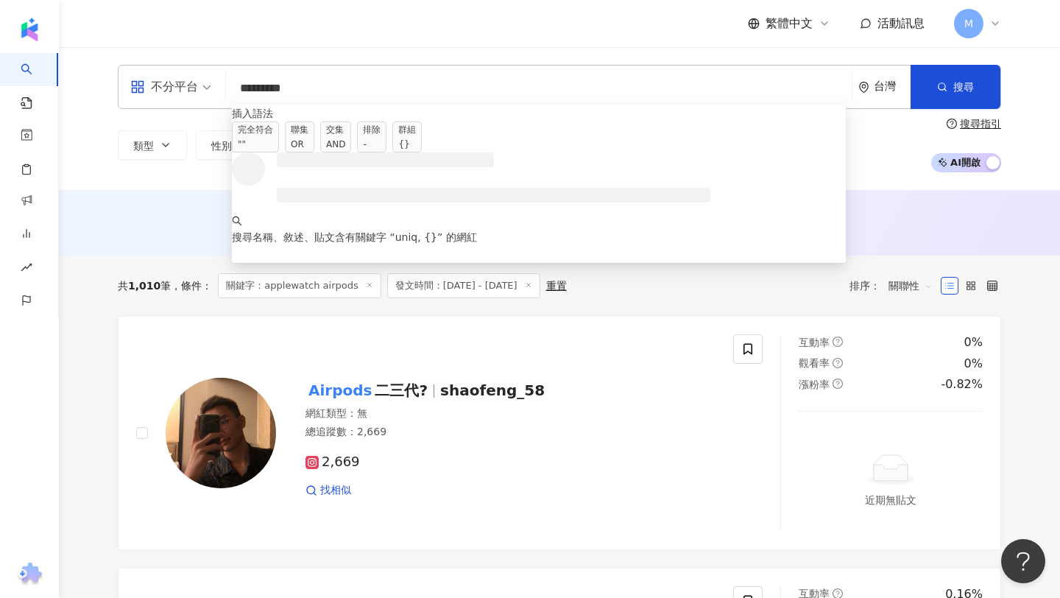
click at [275, 91] on input "********" at bounding box center [539, 88] width 614 height 28
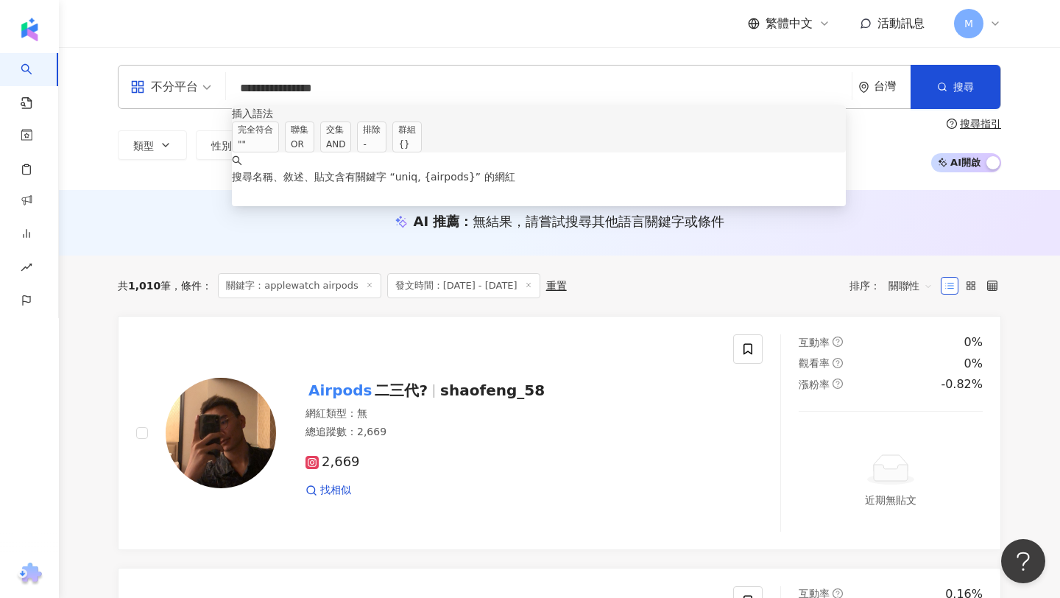
click at [351, 141] on span "交集 AND" at bounding box center [335, 136] width 31 height 31
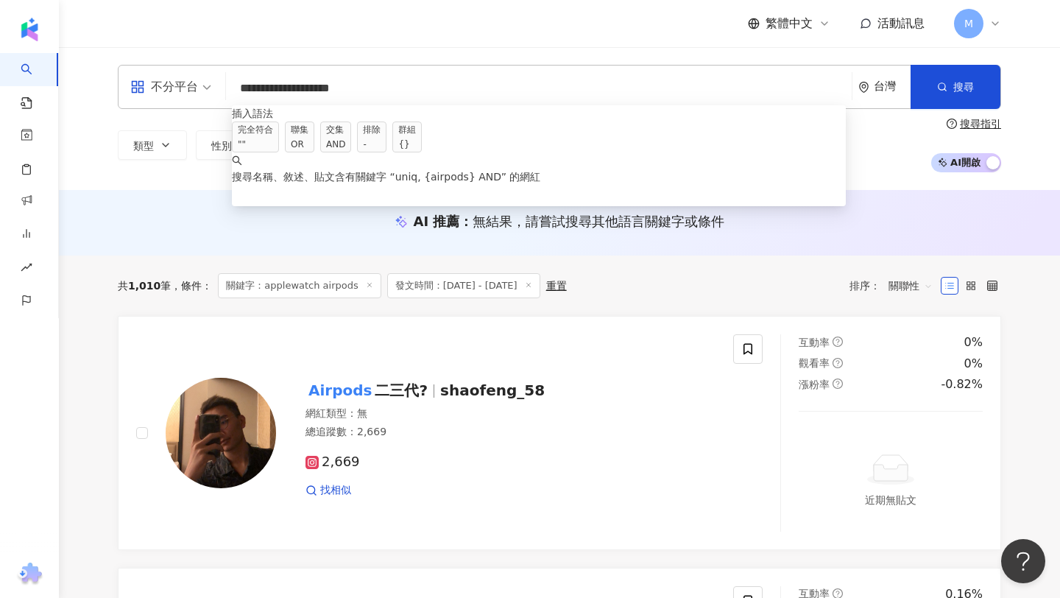
drag, startPoint x: 319, startPoint y: 86, endPoint x: 352, endPoint y: 94, distance: 33.9
click at [352, 94] on input "**********" at bounding box center [539, 88] width 614 height 28
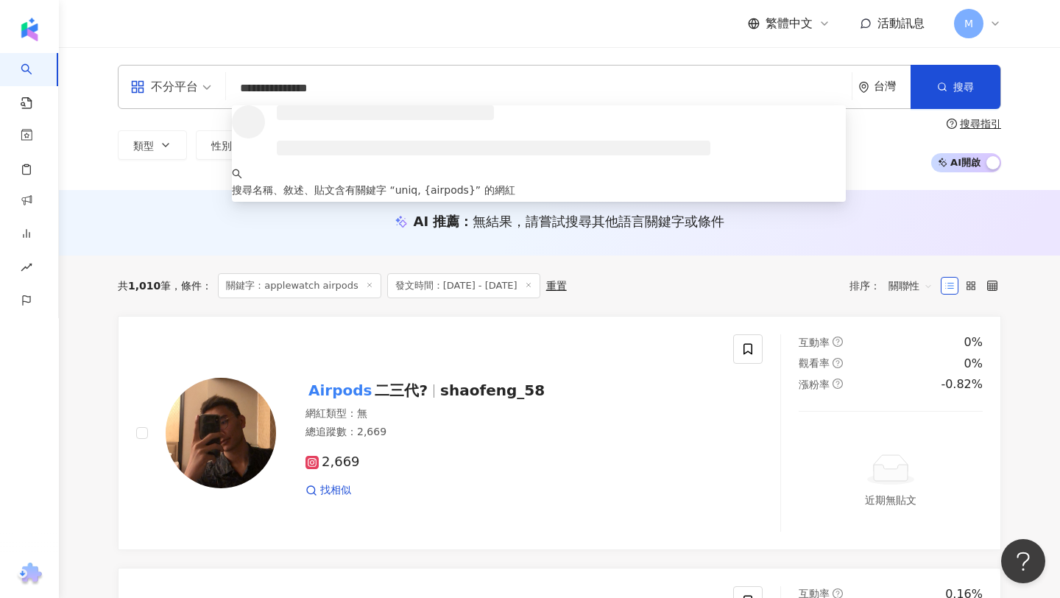
click at [317, 85] on input "**********" at bounding box center [539, 88] width 614 height 28
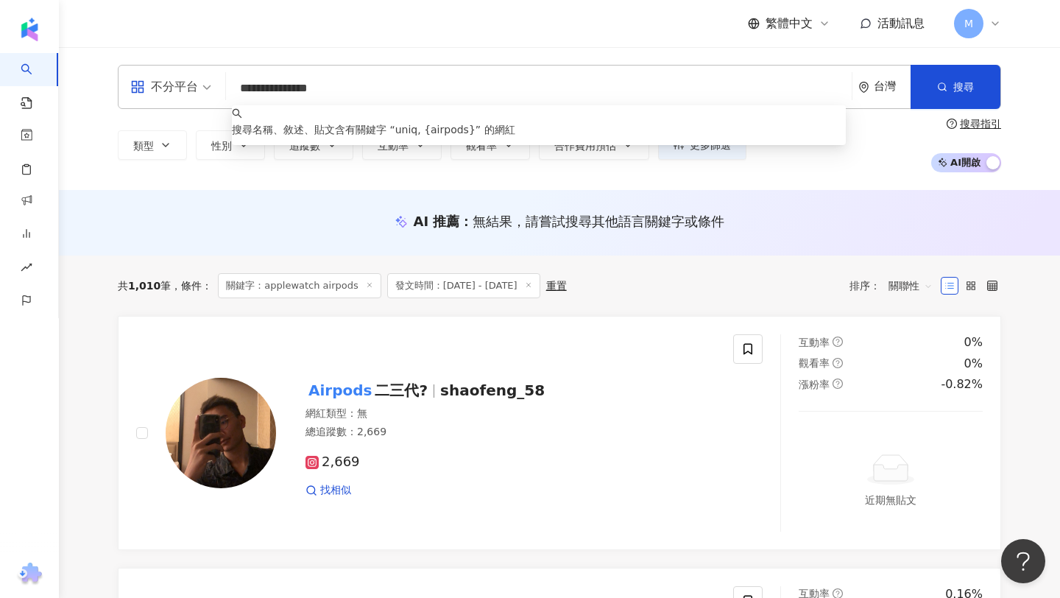
paste input "*****"
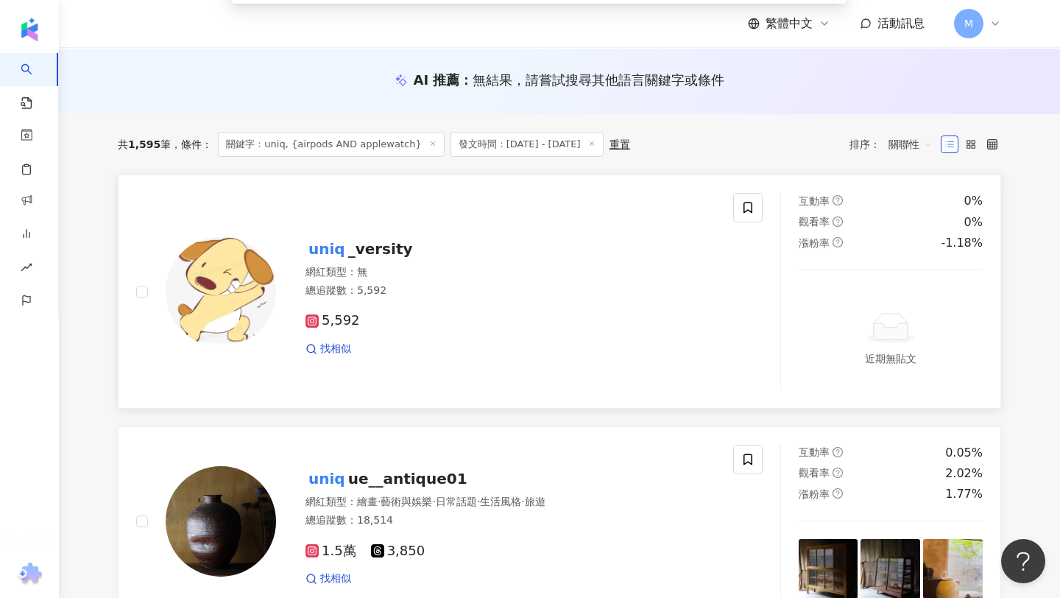
scroll to position [49, 0]
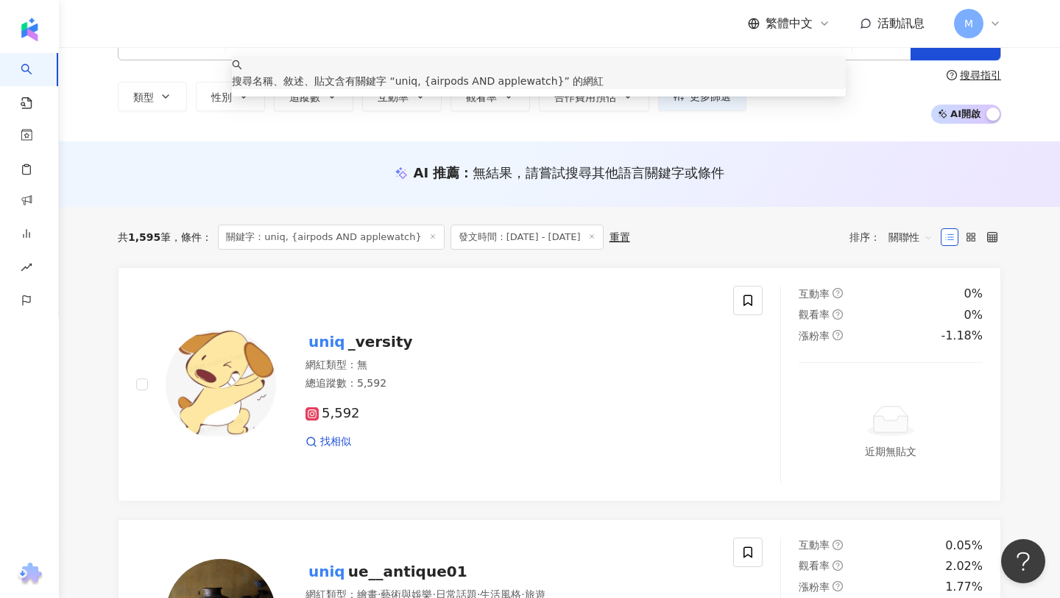
click at [734, 232] on div "共 1,595 筆 條件 ： 關鍵字：uniq, {airpods AND applewatch} 發文時間：2025/5/1 - 2025/8/31 重置 …" at bounding box center [560, 237] width 884 height 25
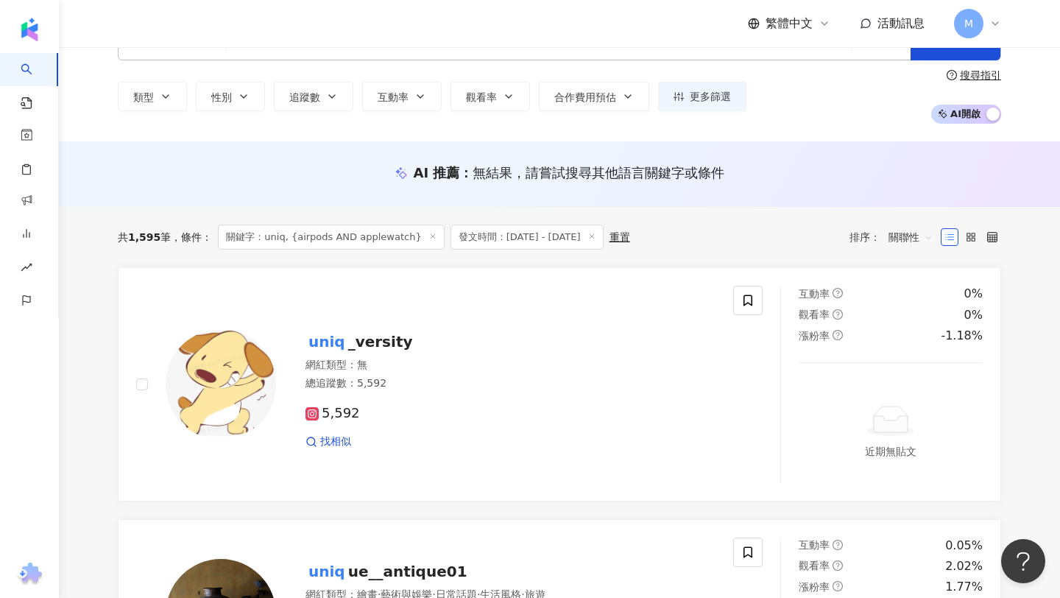
click at [919, 230] on span "關聯性" at bounding box center [911, 237] width 44 height 24
click at [913, 271] on div "關聯性" at bounding box center [910, 267] width 37 height 16
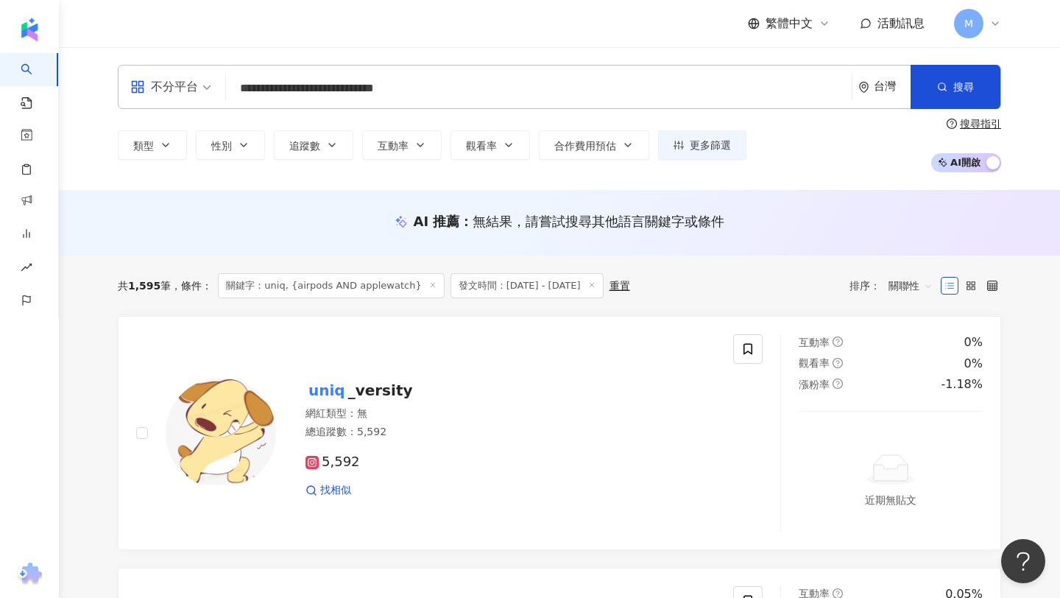
click at [362, 94] on input "**********" at bounding box center [539, 88] width 614 height 28
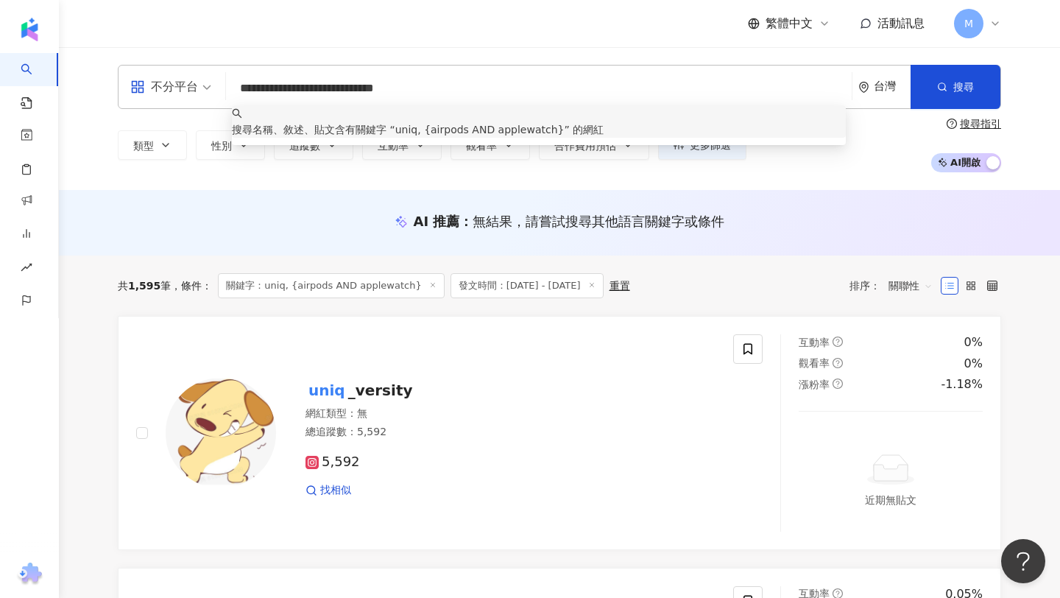
click at [445, 82] on input "**********" at bounding box center [539, 88] width 614 height 28
click at [446, 82] on input "**********" at bounding box center [539, 88] width 614 height 28
click at [429, 85] on input "**********" at bounding box center [539, 88] width 614 height 28
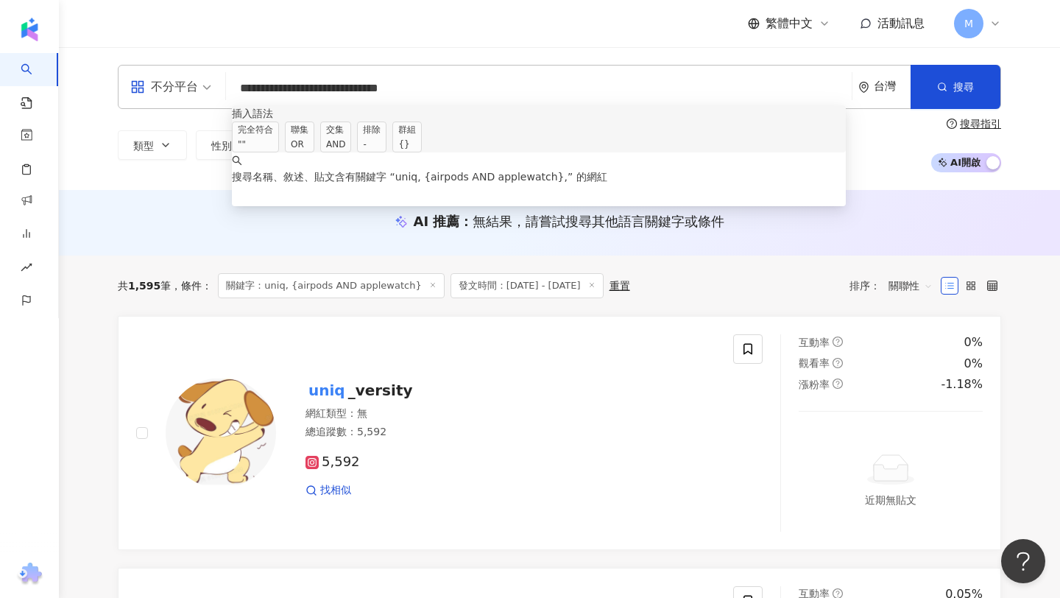
click at [278, 143] on span "完全符合 """ at bounding box center [255, 136] width 47 height 31
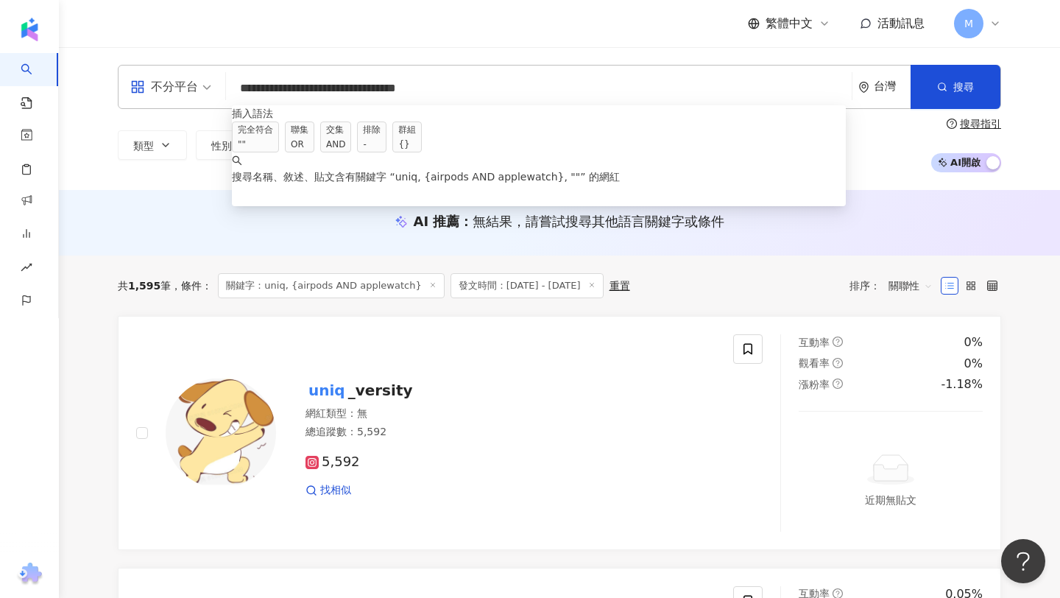
click at [421, 94] on input "**********" at bounding box center [539, 88] width 614 height 28
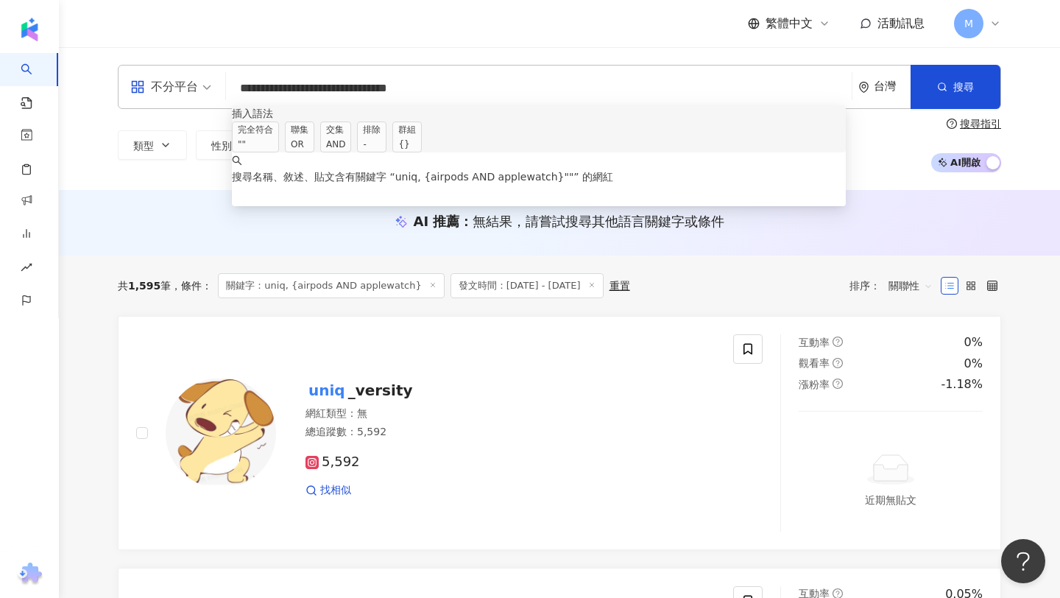
drag, startPoint x: 443, startPoint y: 91, endPoint x: 415, endPoint y: 88, distance: 27.4
click at [415, 88] on input "**********" at bounding box center [539, 88] width 614 height 28
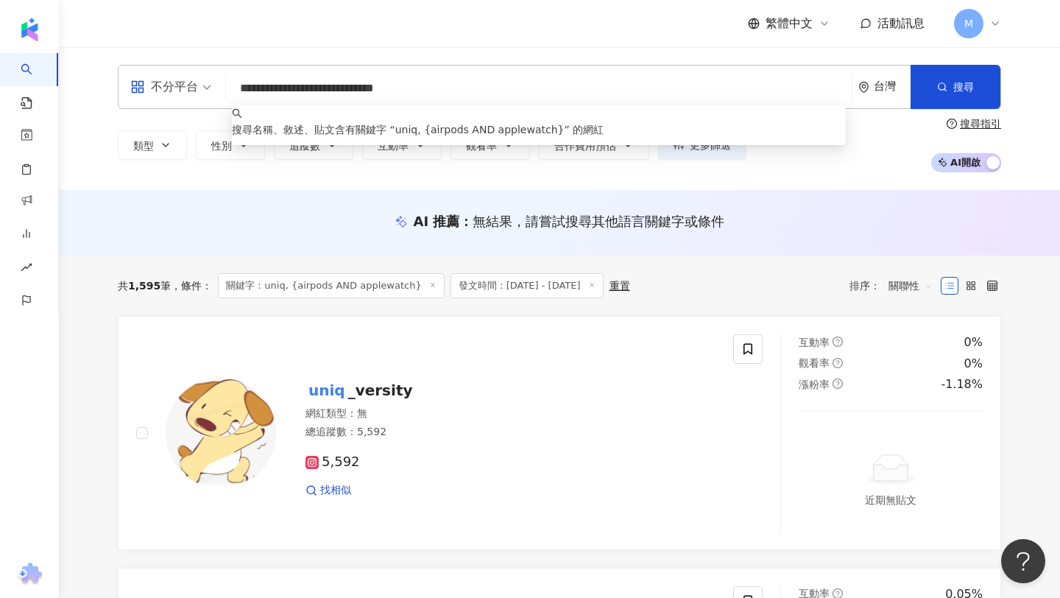
click at [267, 85] on input "**********" at bounding box center [539, 88] width 614 height 28
click at [524, 126] on span "uniq, {airpods AND applewatch}" at bounding box center [479, 130] width 169 height 12
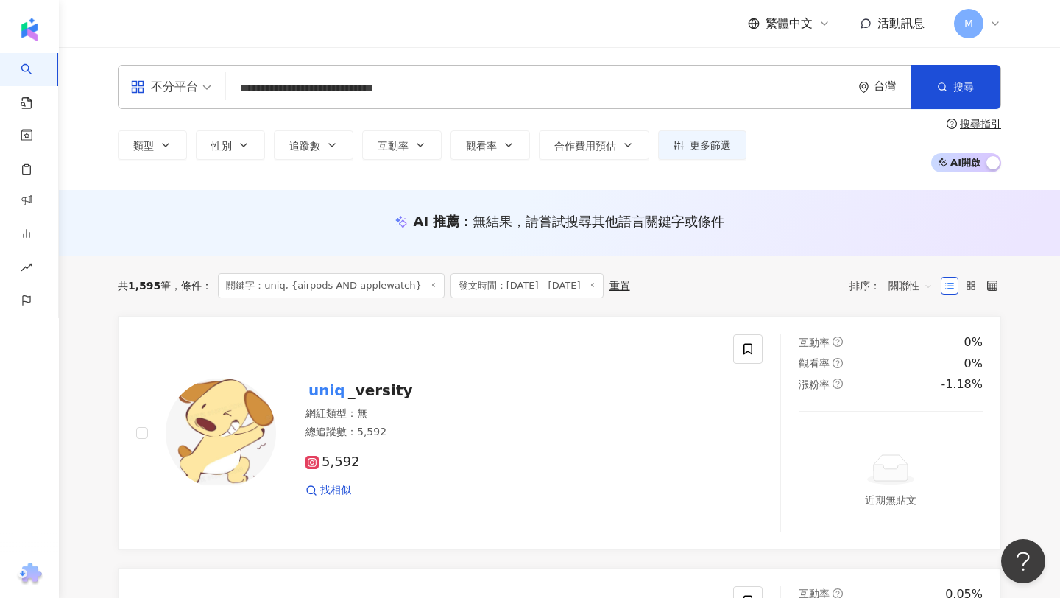
click at [264, 87] on input "**********" at bounding box center [539, 88] width 614 height 28
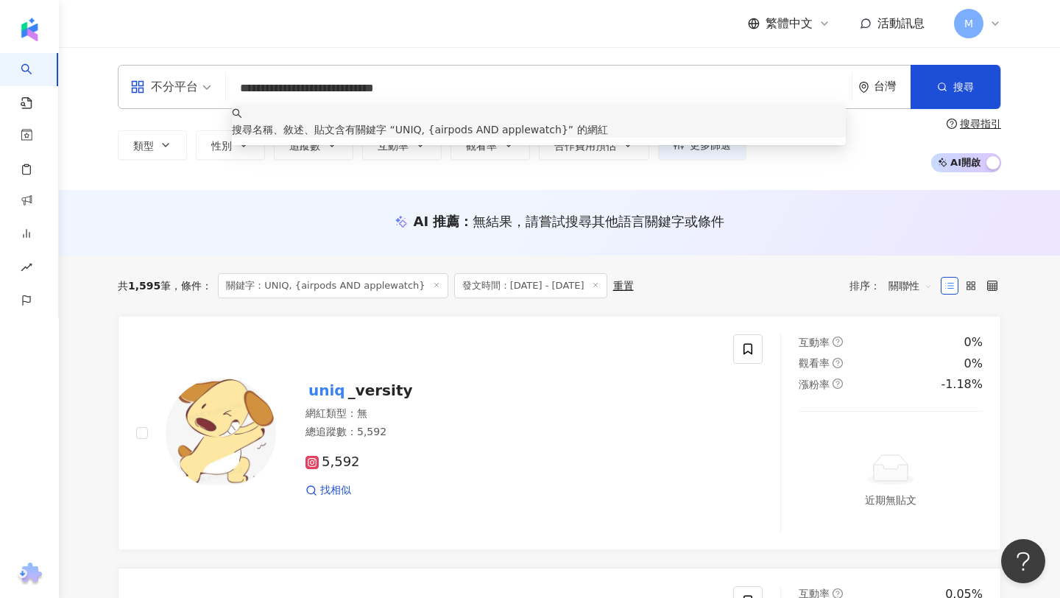
drag, startPoint x: 444, startPoint y: 84, endPoint x: 268, endPoint y: 83, distance: 176.0
click at [267, 82] on input "**********" at bounding box center [539, 88] width 614 height 28
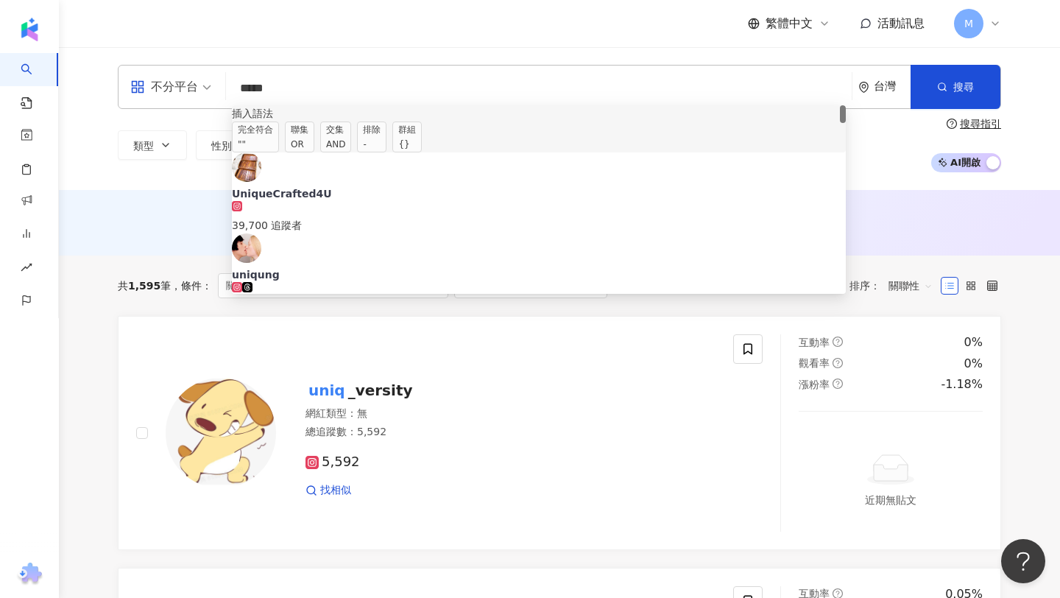
click at [351, 148] on span "交集 AND" at bounding box center [335, 136] width 31 height 31
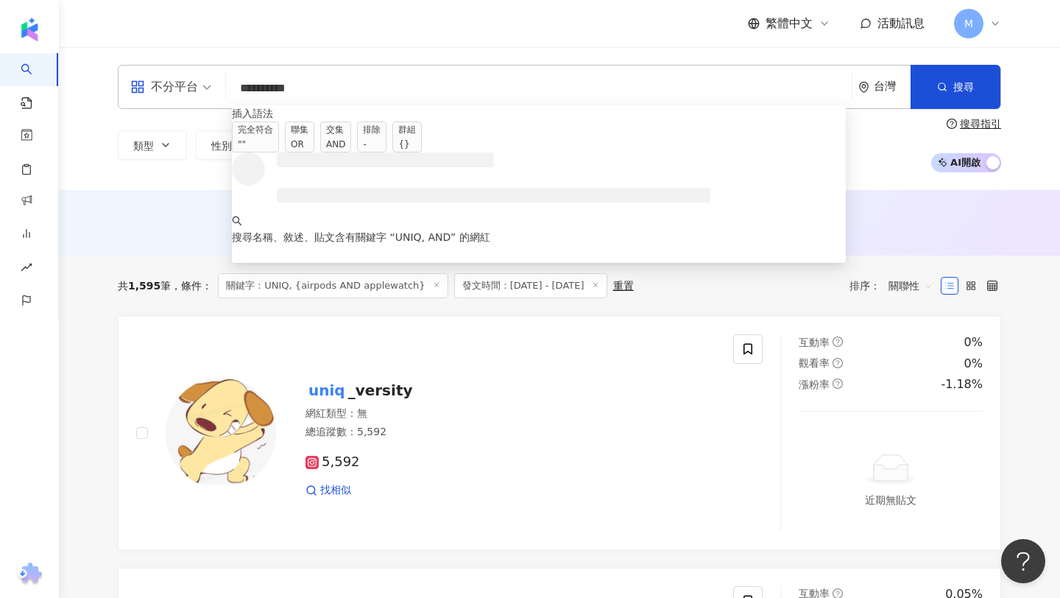
click at [348, 85] on input "*********" at bounding box center [539, 88] width 614 height 28
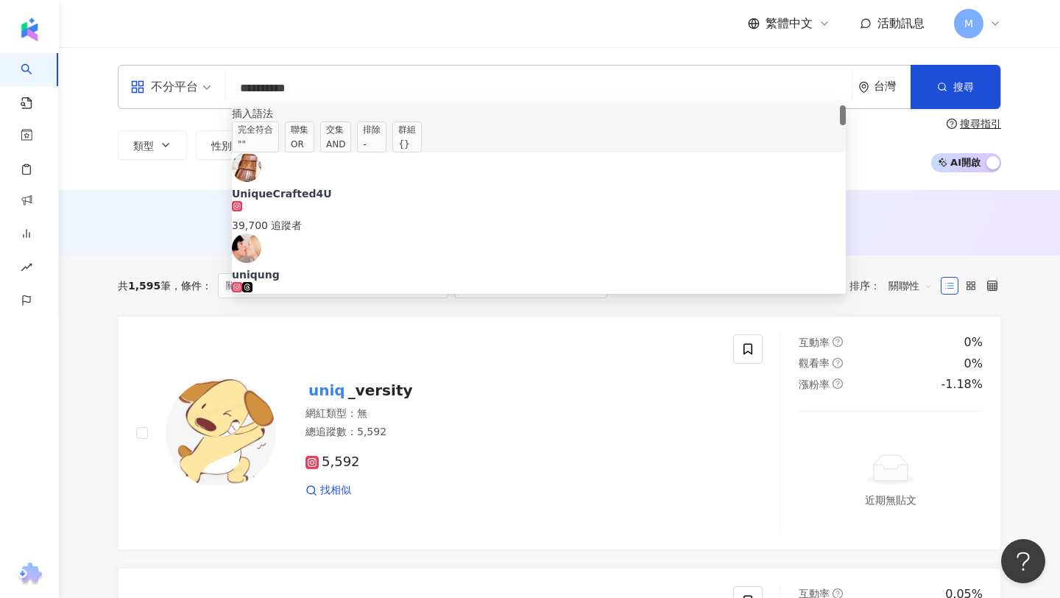
click at [416, 142] on div "{}" at bounding box center [407, 144] width 18 height 15
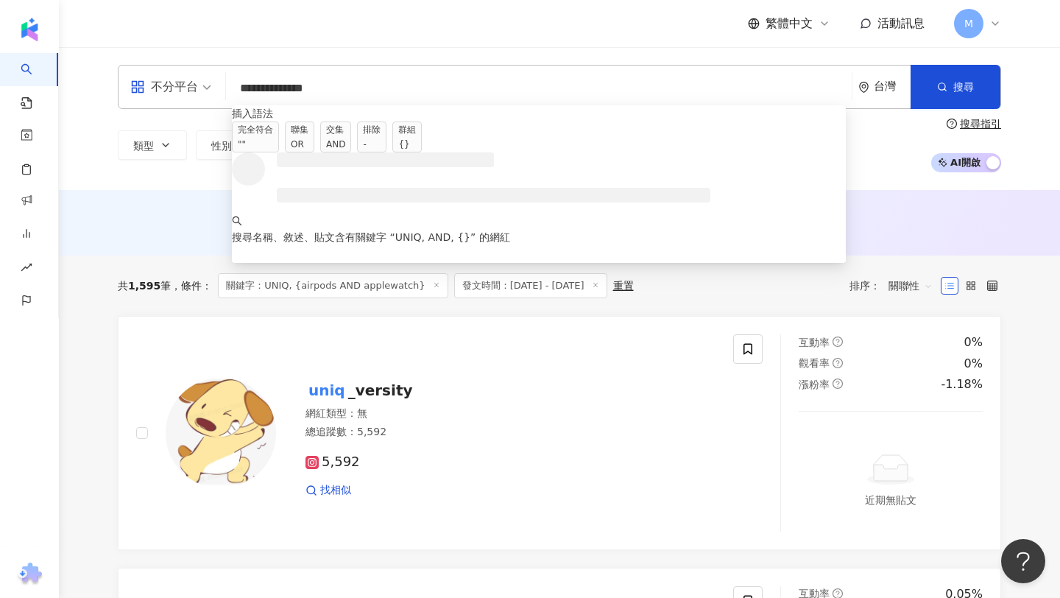
click at [306, 88] on input "**********" at bounding box center [539, 88] width 614 height 28
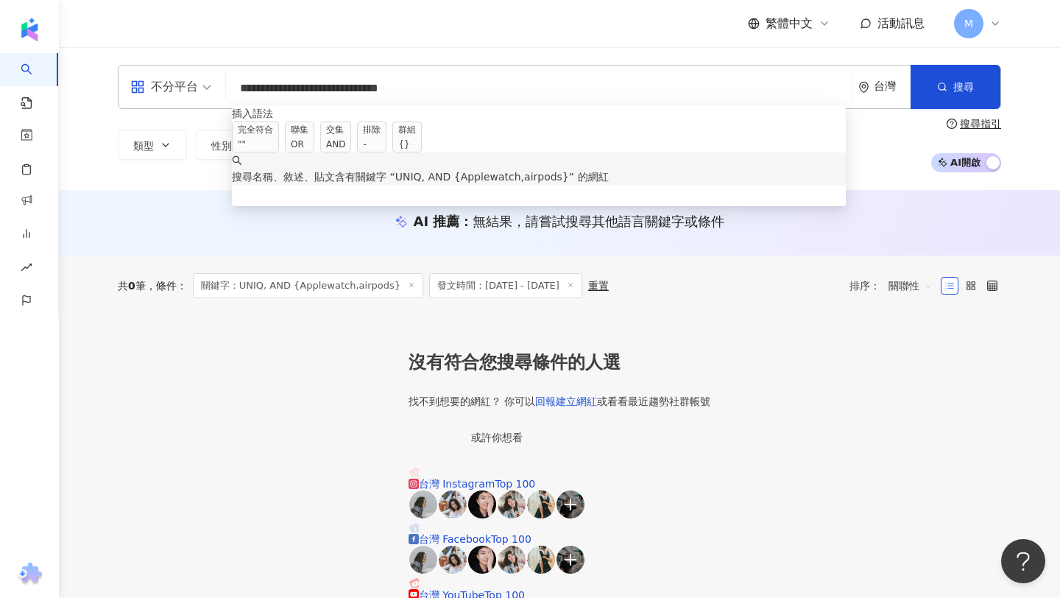
click at [205, 245] on div "AI 推薦 ： 無結果，請嘗試搜尋其他語言關鍵字或條件" at bounding box center [559, 223] width 1001 height 66
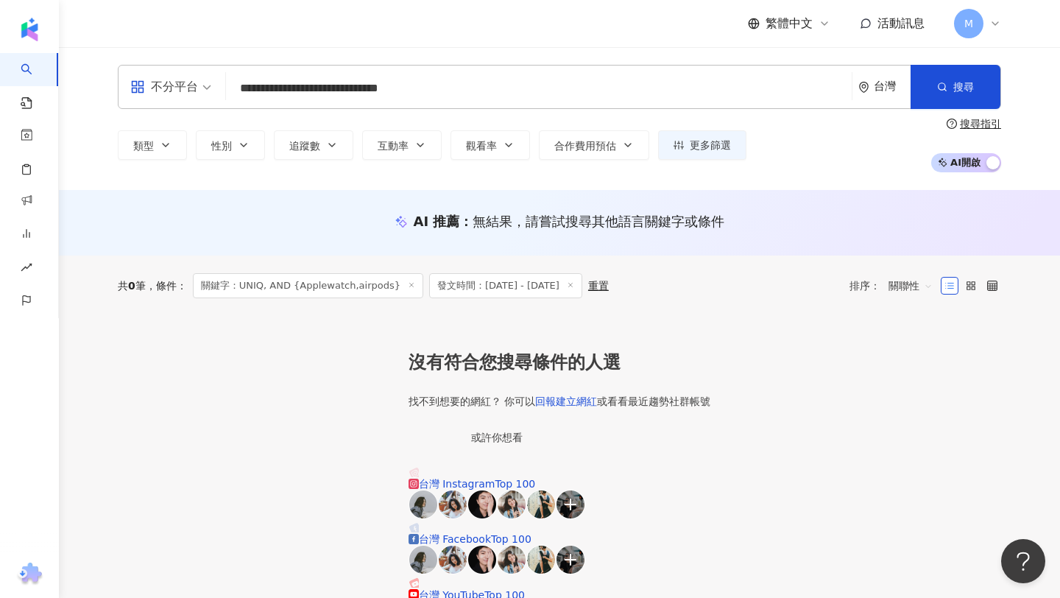
click at [300, 92] on input "**********" at bounding box center [539, 88] width 614 height 28
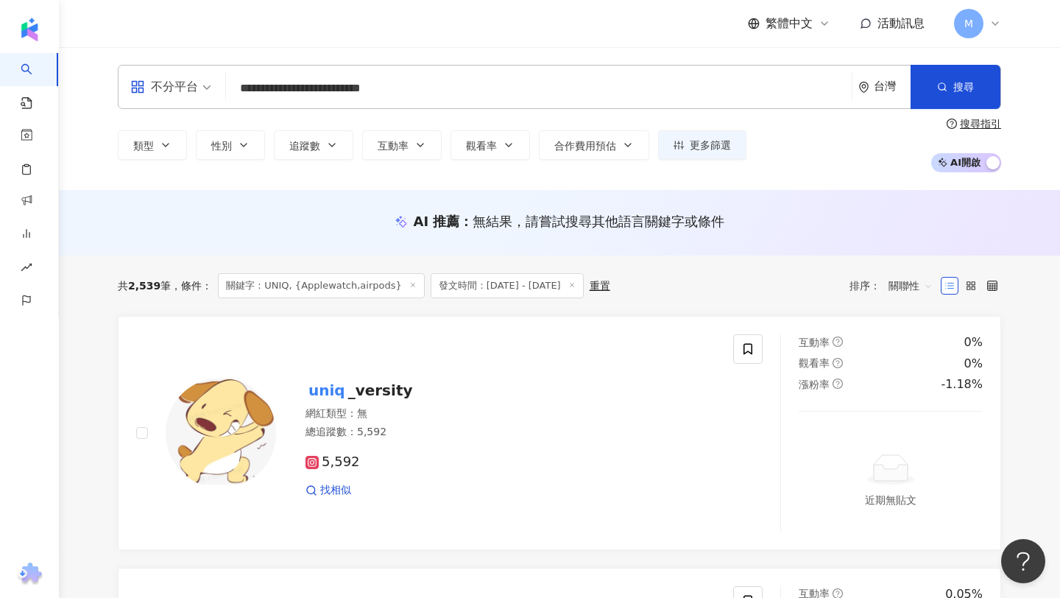
click at [345, 85] on input "**********" at bounding box center [539, 88] width 614 height 28
click at [273, 90] on input "**********" at bounding box center [539, 88] width 614 height 28
drag, startPoint x: 269, startPoint y: 91, endPoint x: 230, endPoint y: 91, distance: 38.3
click at [230, 91] on div "**********" at bounding box center [560, 87] width 884 height 44
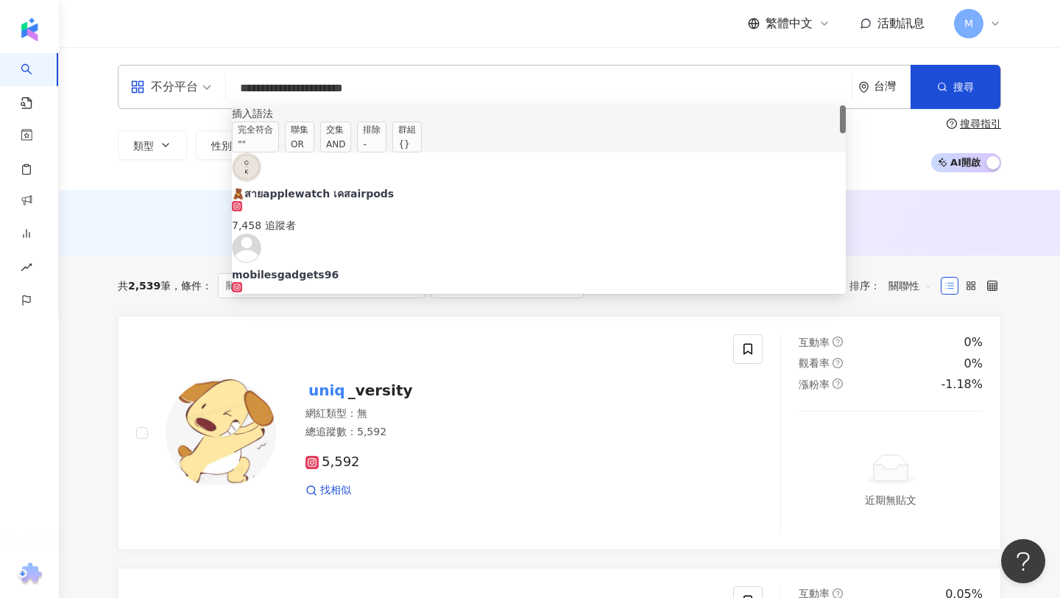
paste input "********"
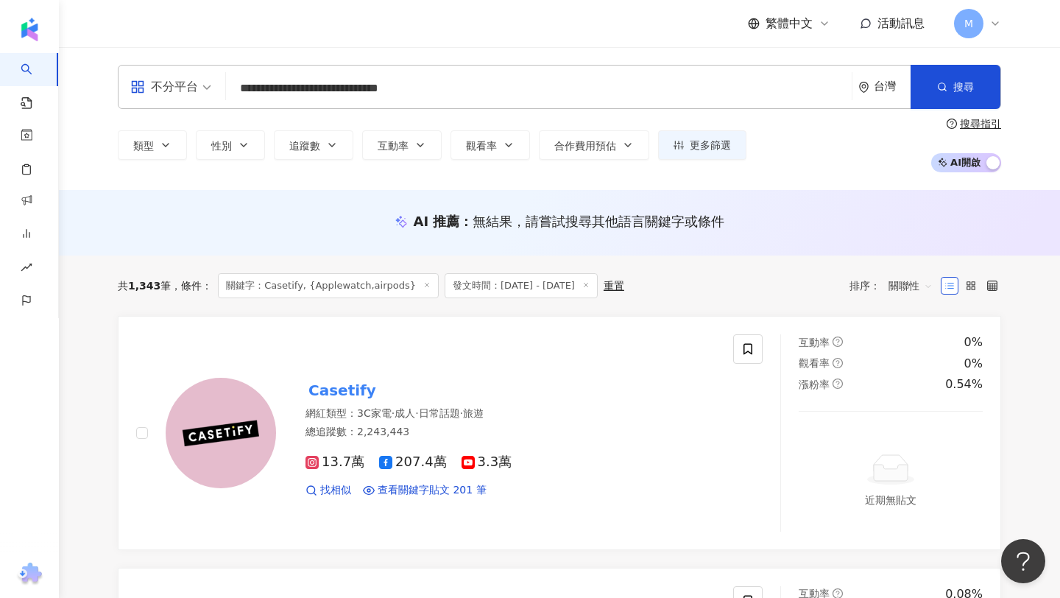
type input "**********"
click at [512, 286] on span "發文時間：2025/5/1 - 2025/8/31" at bounding box center [521, 285] width 153 height 25
click at [619, 283] on div "重置" at bounding box center [614, 286] width 21 height 12
click at [509, 286] on span "發文時間：2025/5/1 - 2025/8/31" at bounding box center [521, 285] width 153 height 25
click at [537, 285] on span "發文時間：2025/5/1 - 2025/8/31" at bounding box center [521, 285] width 153 height 25
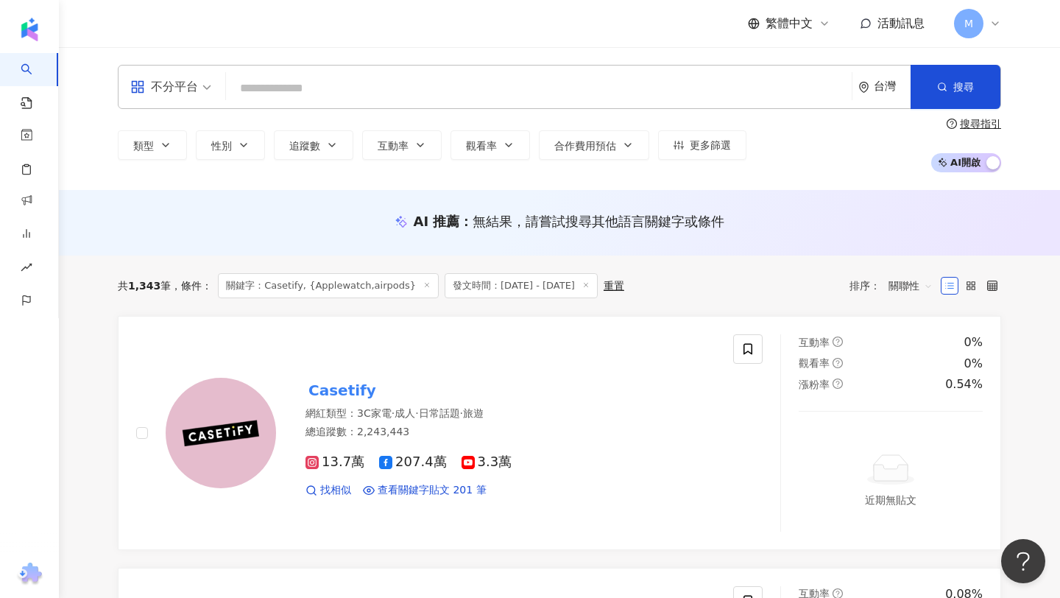
click at [590, 287] on icon at bounding box center [585, 284] width 7 height 7
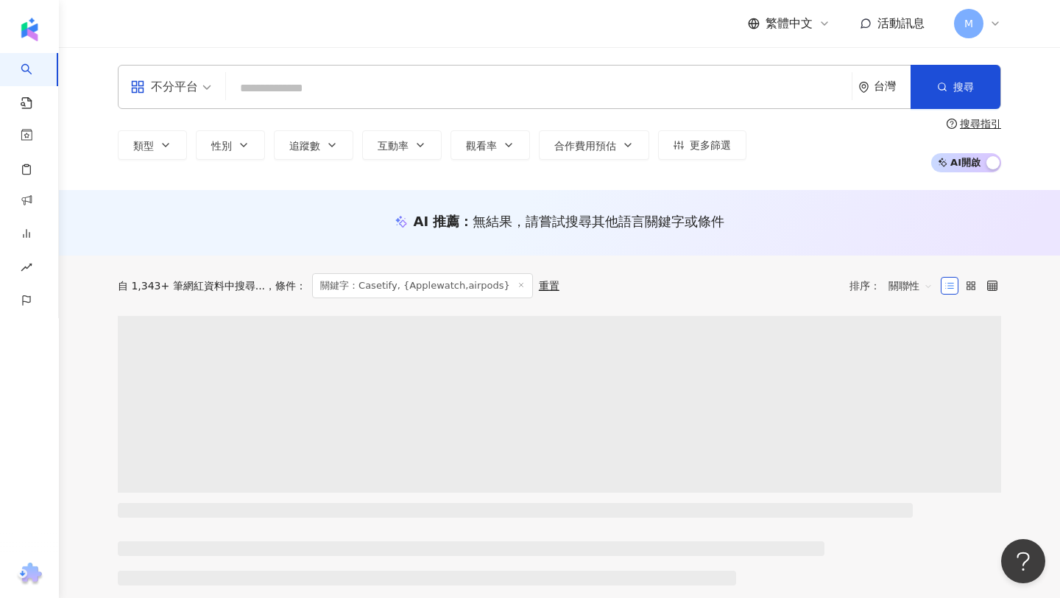
click at [295, 77] on input "search" at bounding box center [539, 88] width 614 height 28
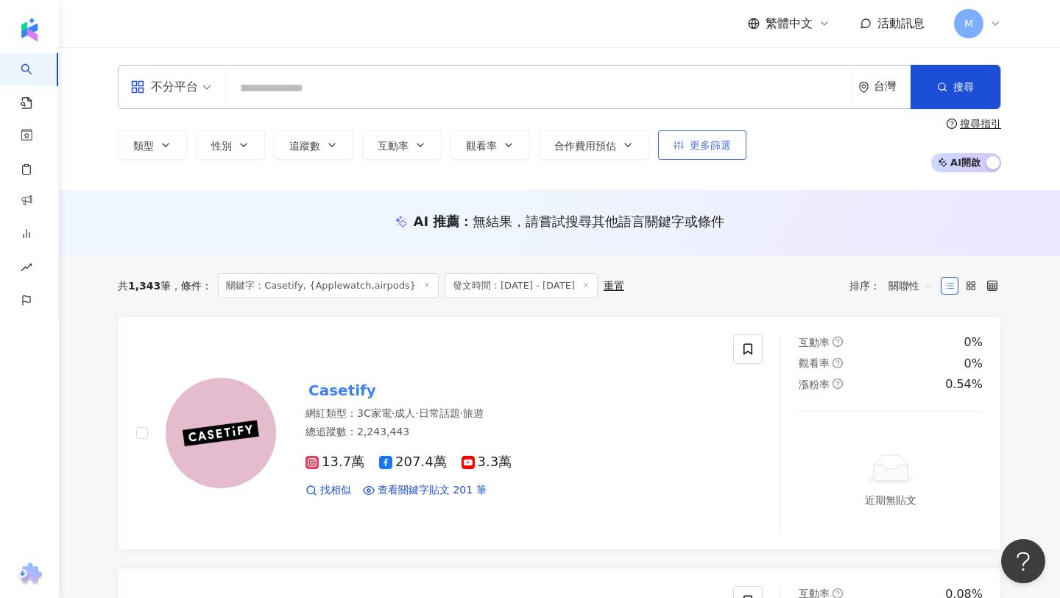
click at [695, 137] on button "更多篩選" at bounding box center [702, 144] width 88 height 29
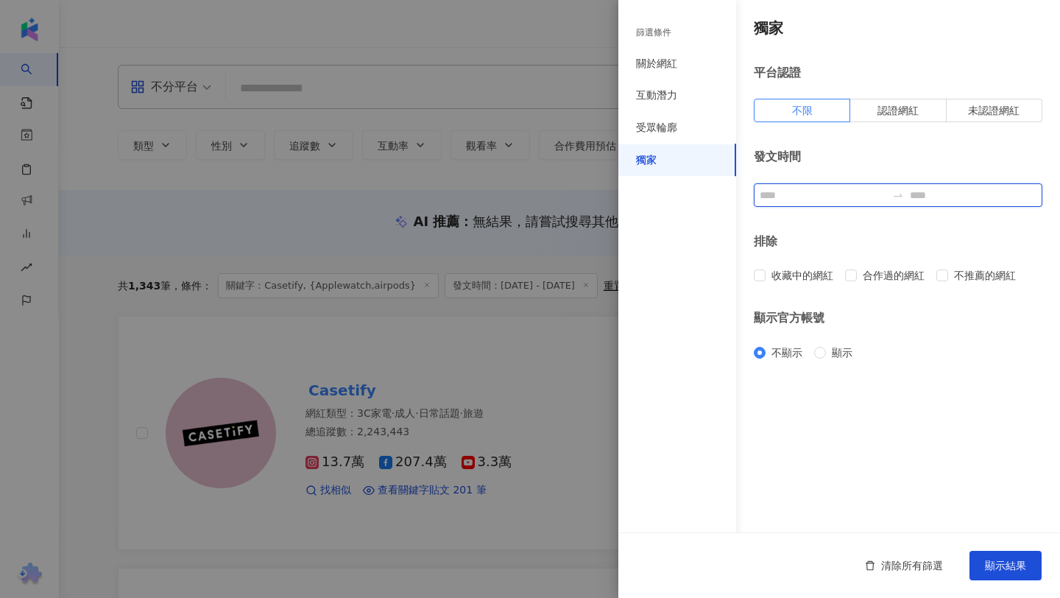
click at [786, 194] on input at bounding box center [823, 195] width 127 height 16
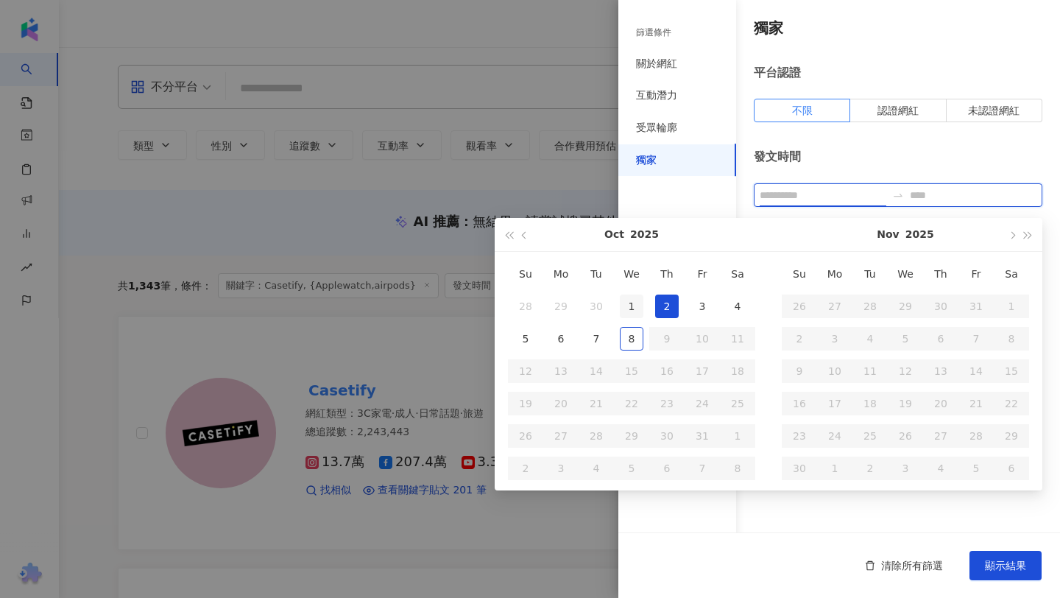
type input "**********"
click at [641, 308] on div "1" at bounding box center [632, 307] width 24 height 24
type input "**********"
click at [795, 196] on input "**********" at bounding box center [823, 195] width 127 height 16
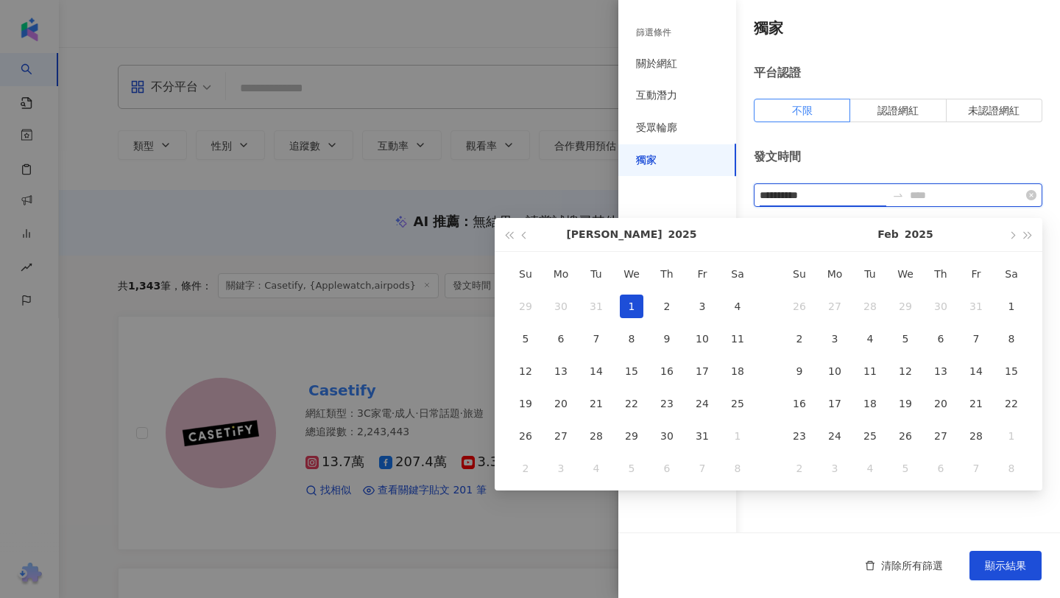
type input "**********"
click at [945, 193] on input at bounding box center [973, 195] width 127 height 16
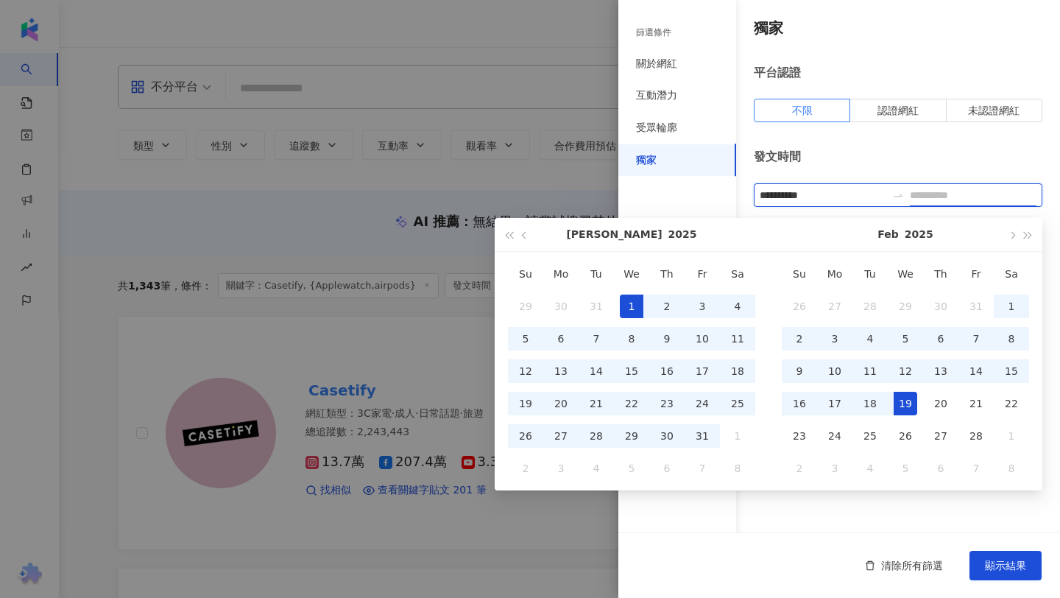
type input "**********"
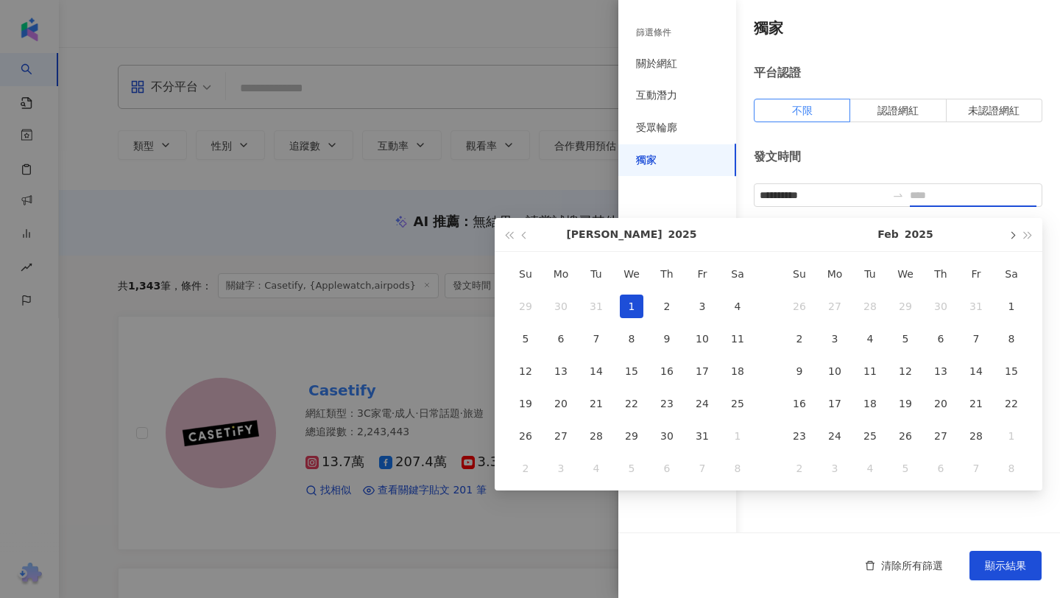
click at [1007, 229] on button "button" at bounding box center [1012, 234] width 16 height 33
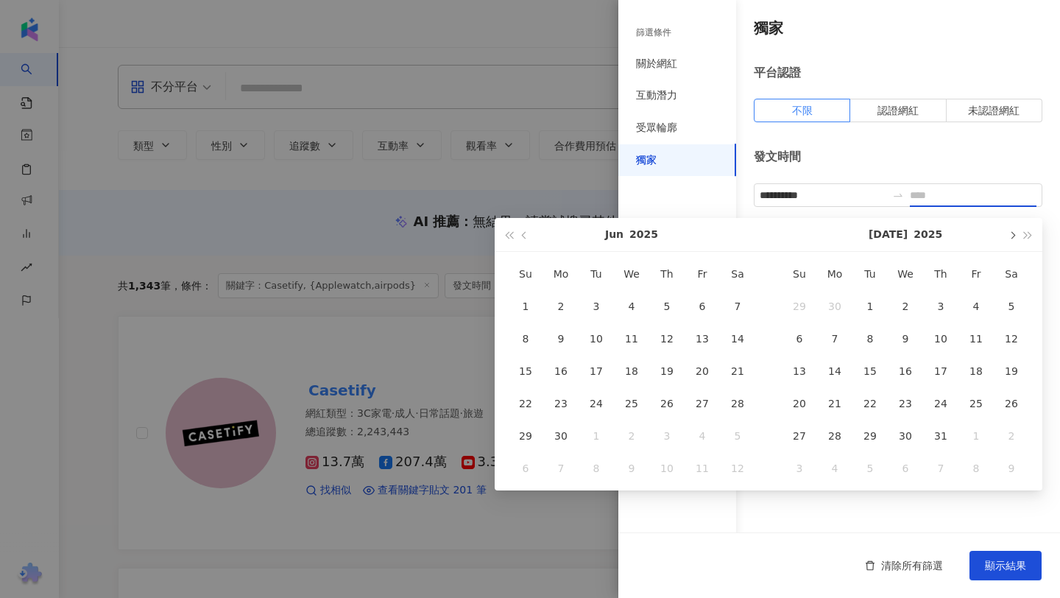
click at [1007, 229] on button "button" at bounding box center [1012, 234] width 16 height 33
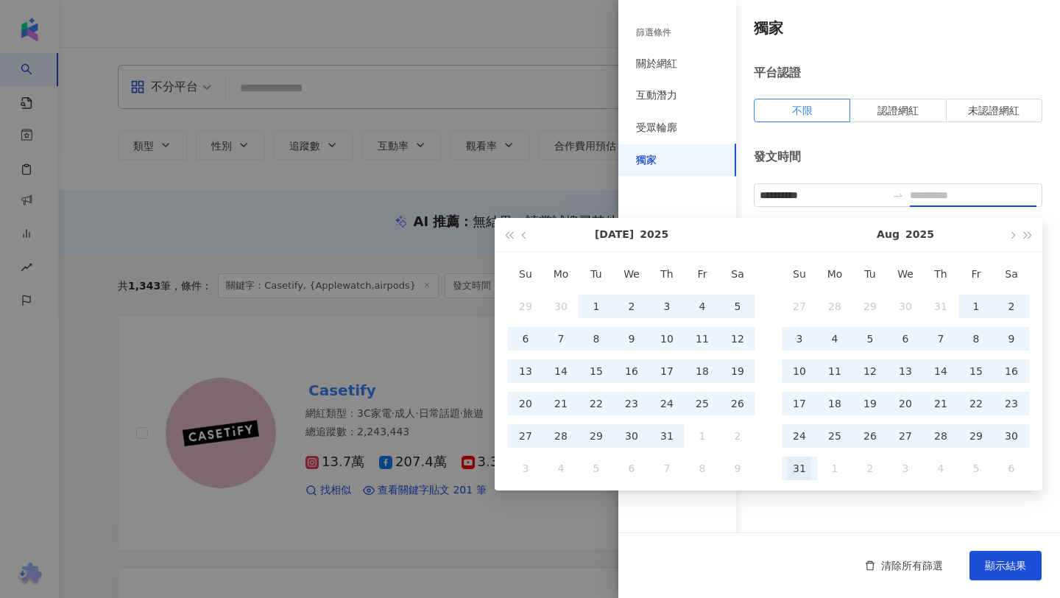
type input "**********"
click at [805, 468] on div "31" at bounding box center [800, 469] width 24 height 24
type input "**********"
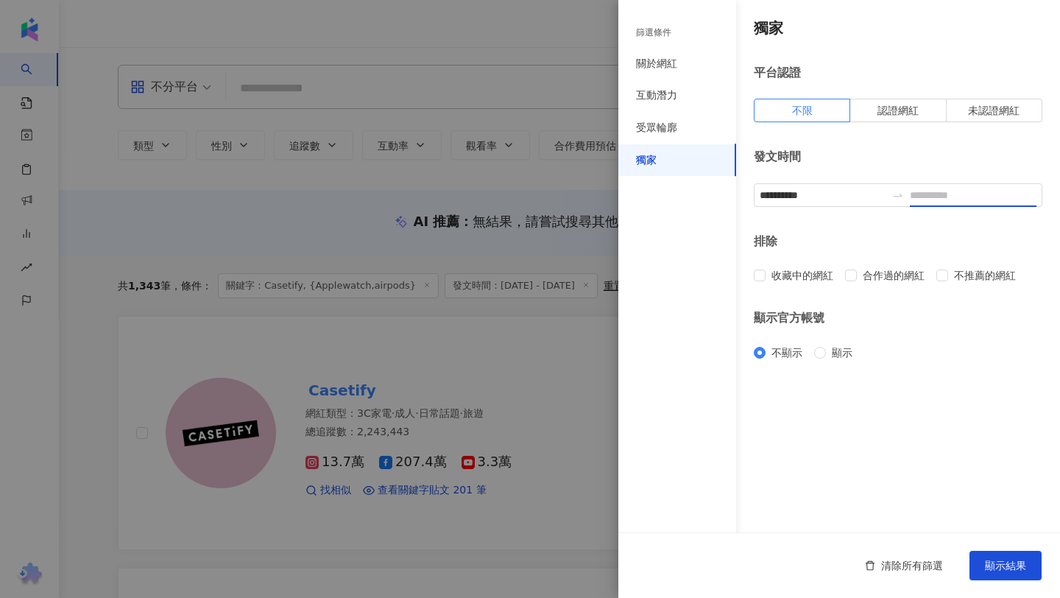
type input "**********"
click at [954, 188] on input "**********" at bounding box center [973, 195] width 127 height 16
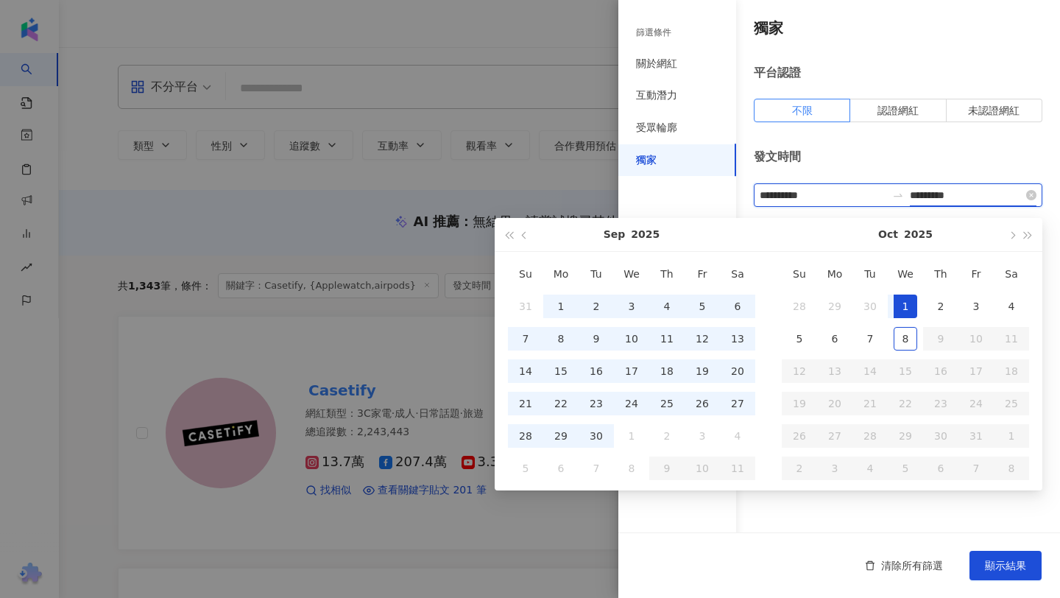
type input "**********"
click at [799, 191] on input "**********" at bounding box center [823, 195] width 127 height 16
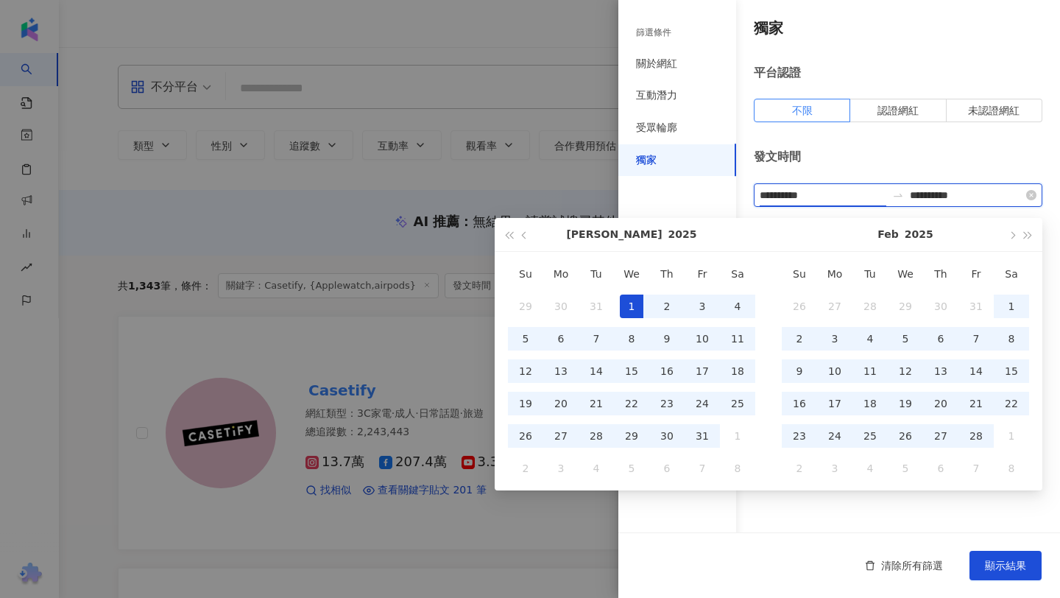
type input "**********"
click at [984, 197] on input "**********" at bounding box center [973, 195] width 127 height 16
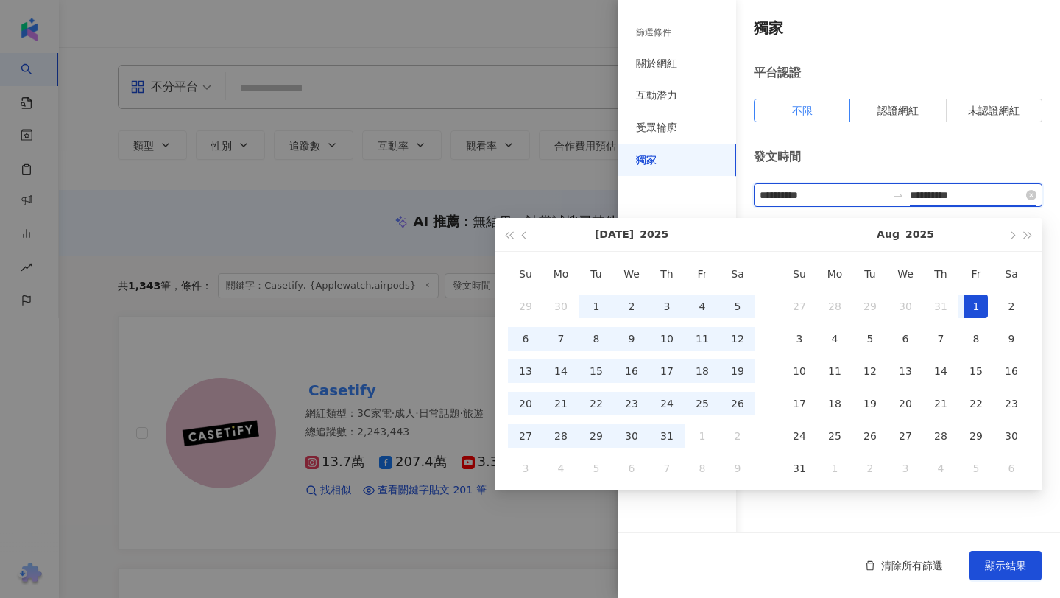
type input "**********"
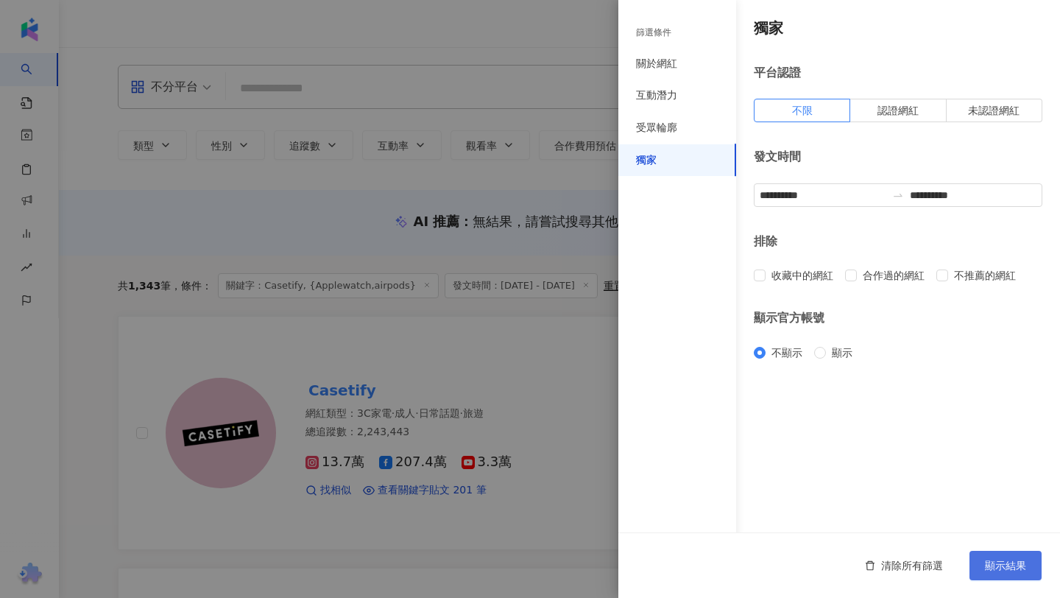
click at [1007, 562] on span "顯示結果" at bounding box center [1005, 566] width 41 height 12
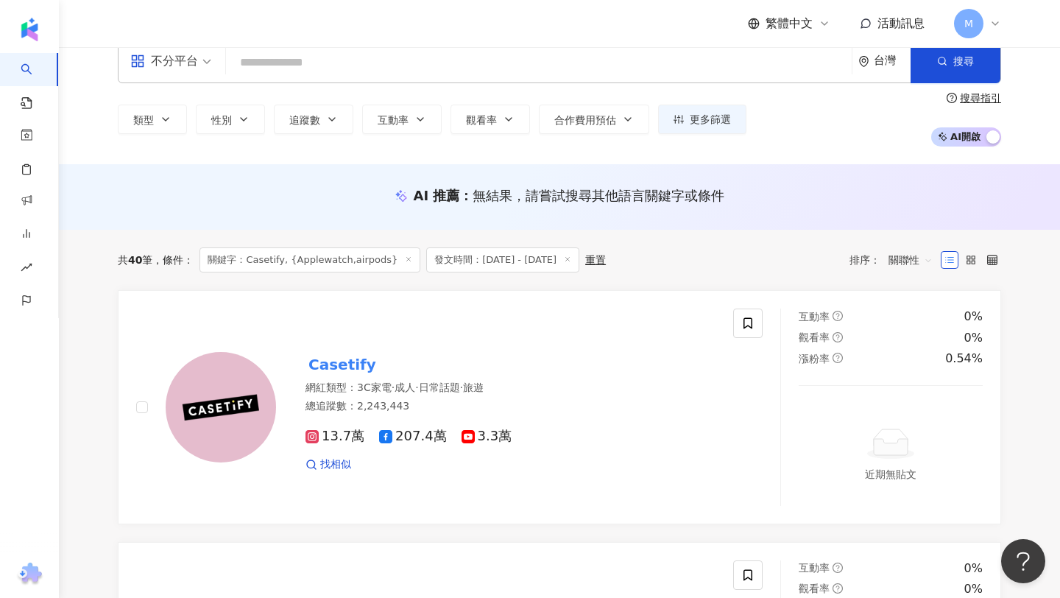
scroll to position [31, 0]
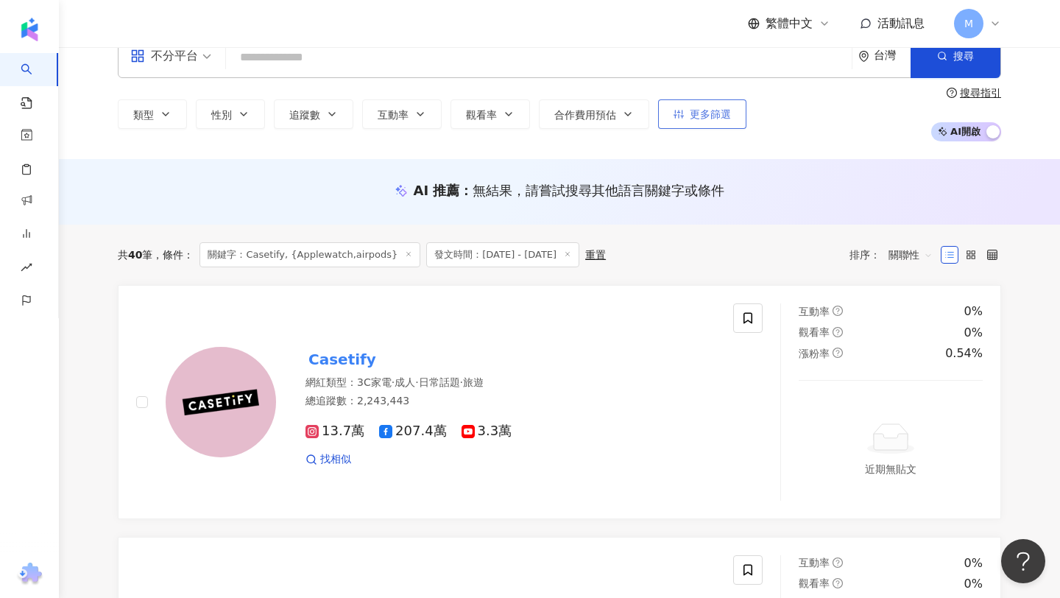
click at [686, 115] on button "更多篩選" at bounding box center [702, 113] width 88 height 29
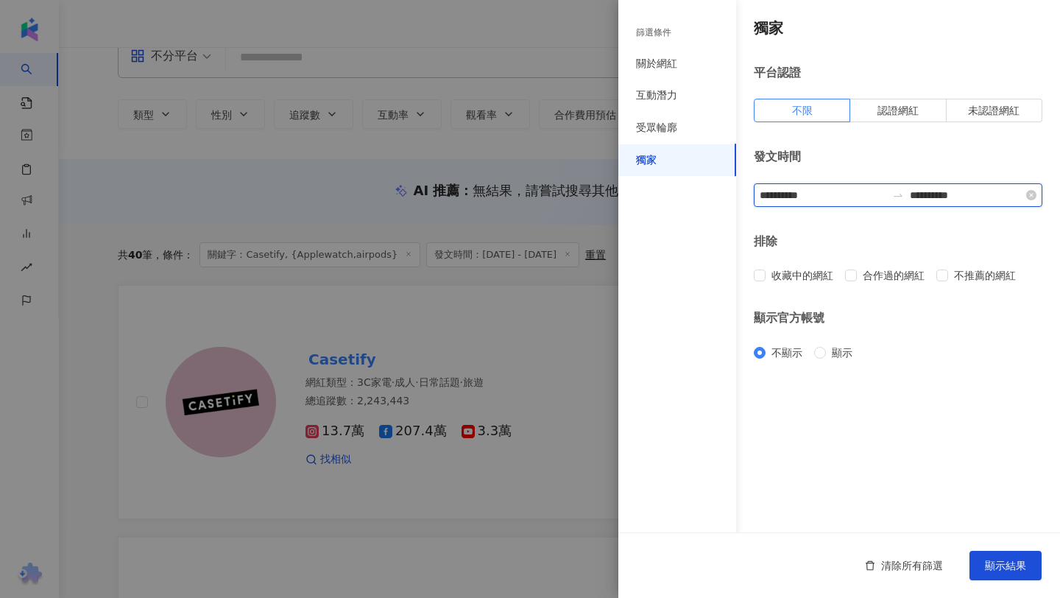
click at [827, 194] on input "**********" at bounding box center [823, 195] width 127 height 16
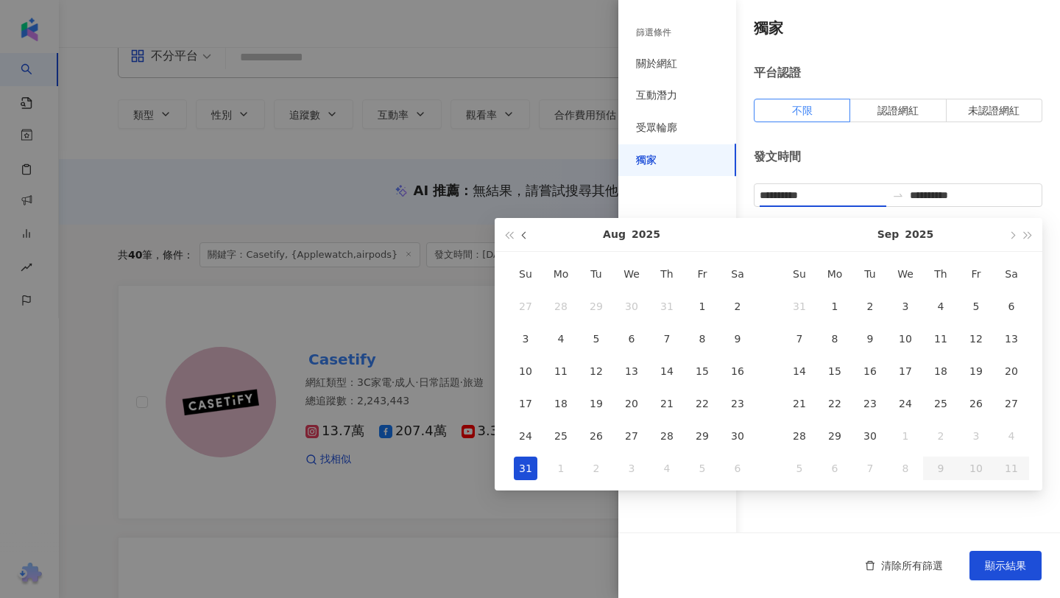
click at [528, 234] on button "button" at bounding box center [525, 234] width 16 height 33
click at [527, 234] on span "button" at bounding box center [525, 234] width 7 height 7
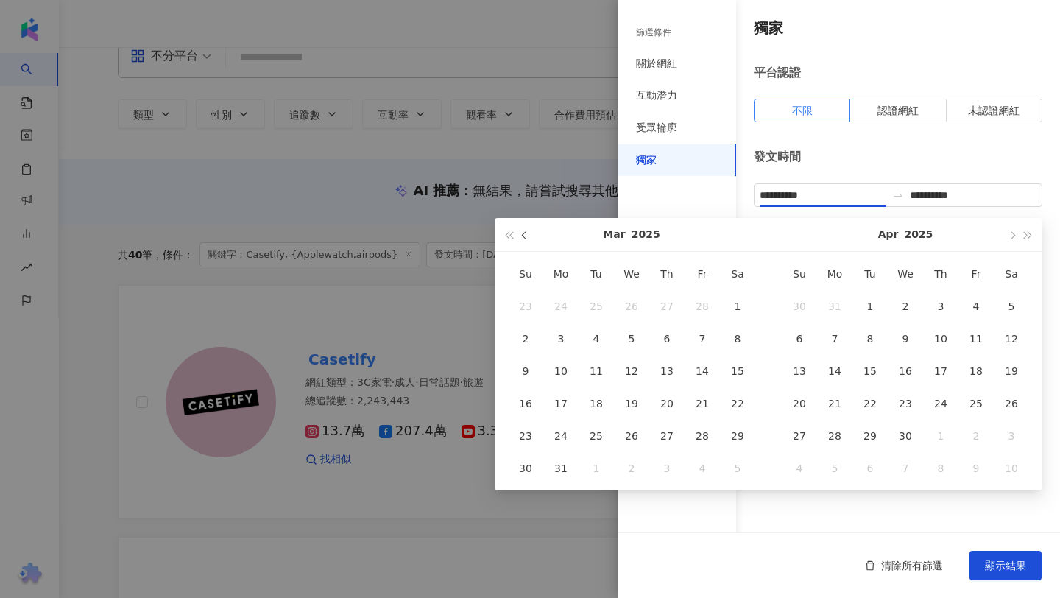
click at [527, 234] on span "button" at bounding box center [525, 234] width 7 height 7
type input "**********"
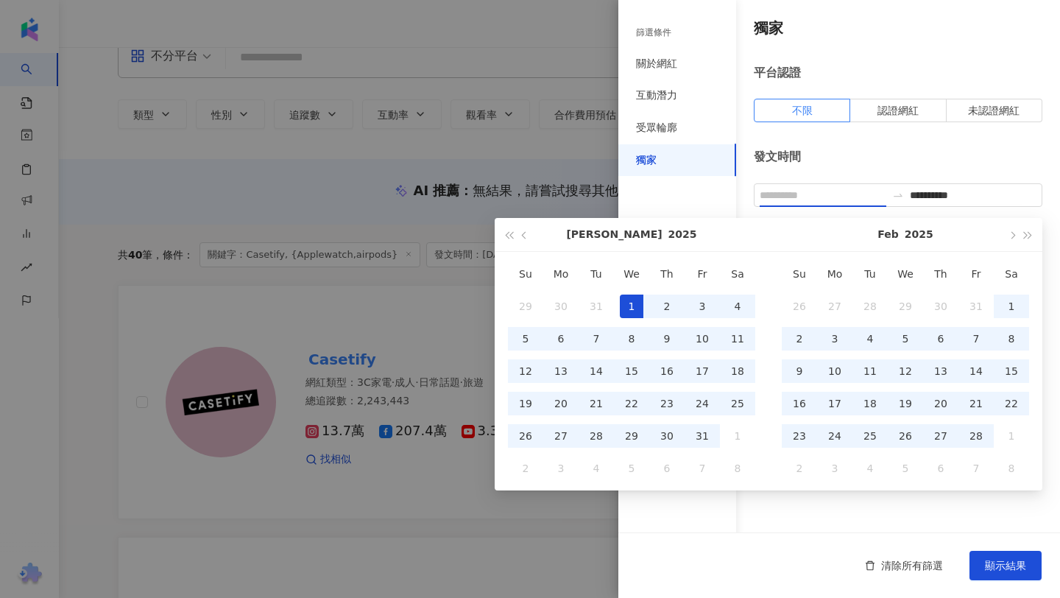
click at [637, 302] on div "1" at bounding box center [632, 307] width 24 height 24
type input "**********"
click at [1013, 196] on input "**********" at bounding box center [973, 195] width 127 height 16
click at [974, 194] on input "**********" at bounding box center [973, 195] width 127 height 16
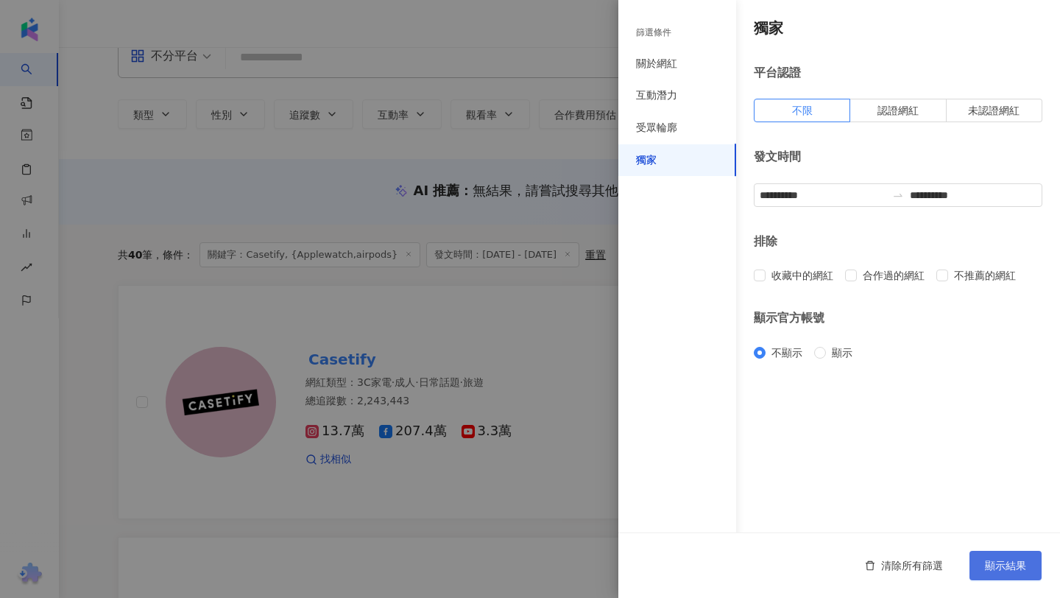
click at [1007, 571] on span "顯示結果" at bounding box center [1005, 566] width 41 height 12
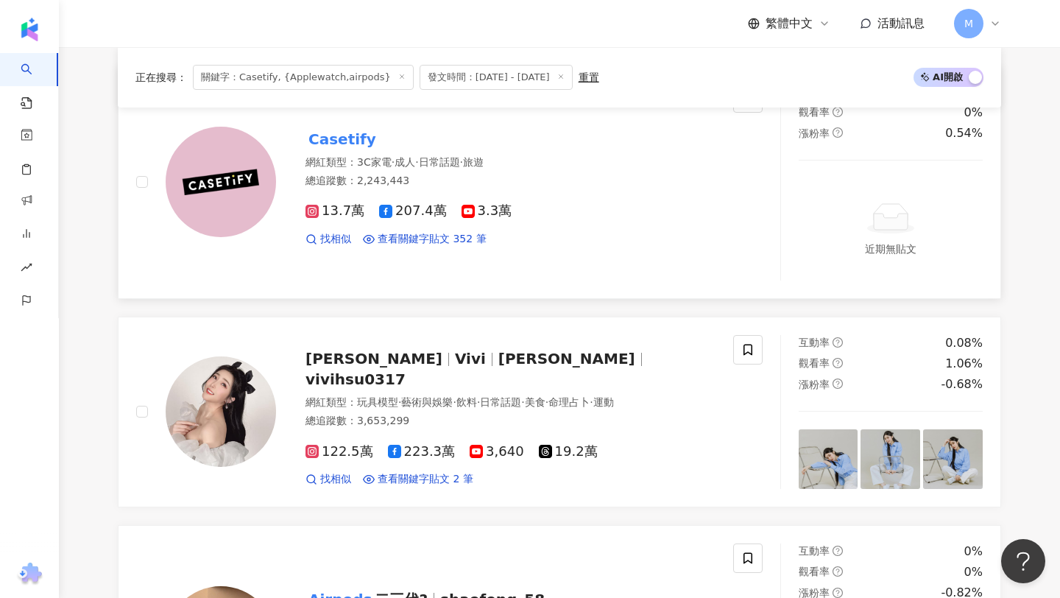
scroll to position [79, 0]
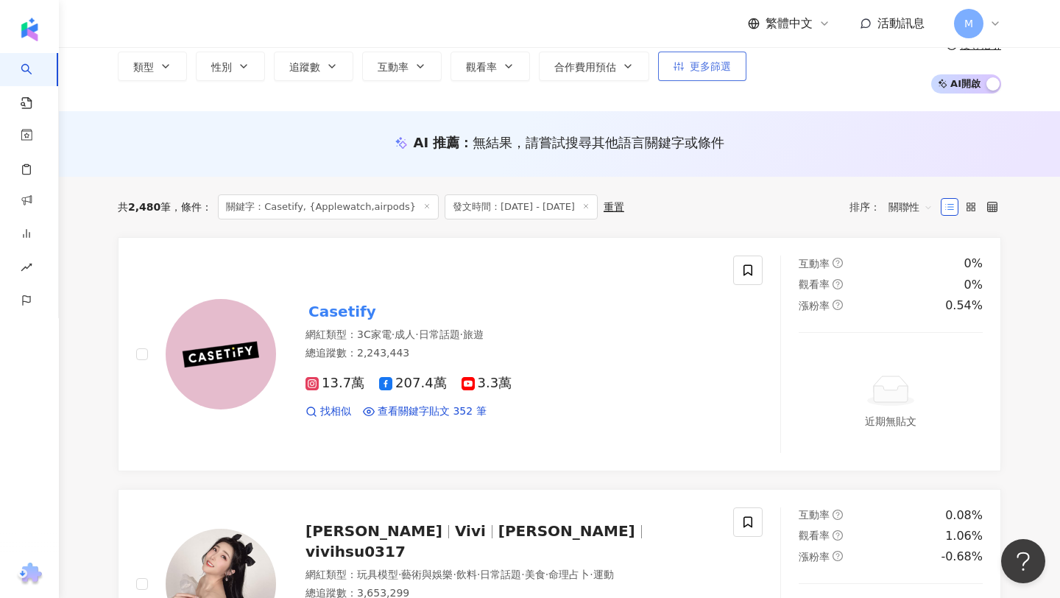
click at [691, 70] on span "更多篩選" at bounding box center [710, 66] width 41 height 12
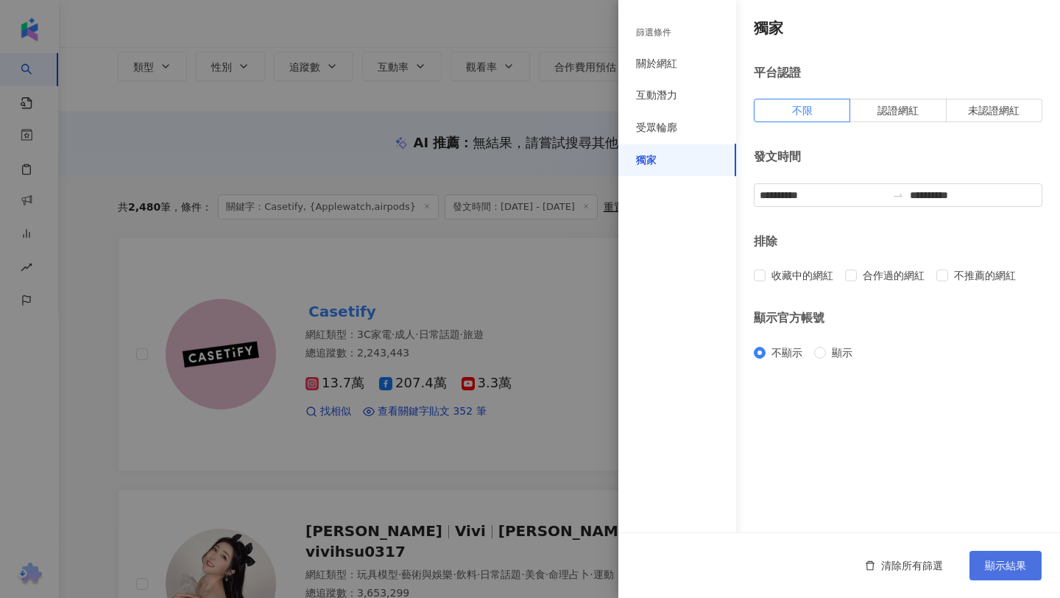
click at [1001, 577] on button "顯示結果" at bounding box center [1006, 565] width 72 height 29
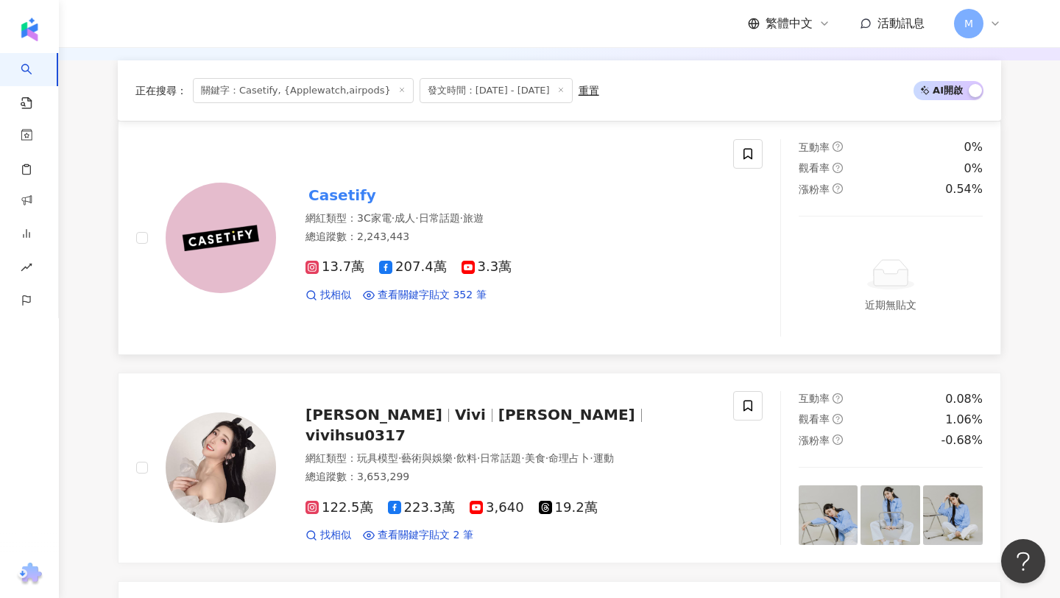
scroll to position [263, 0]
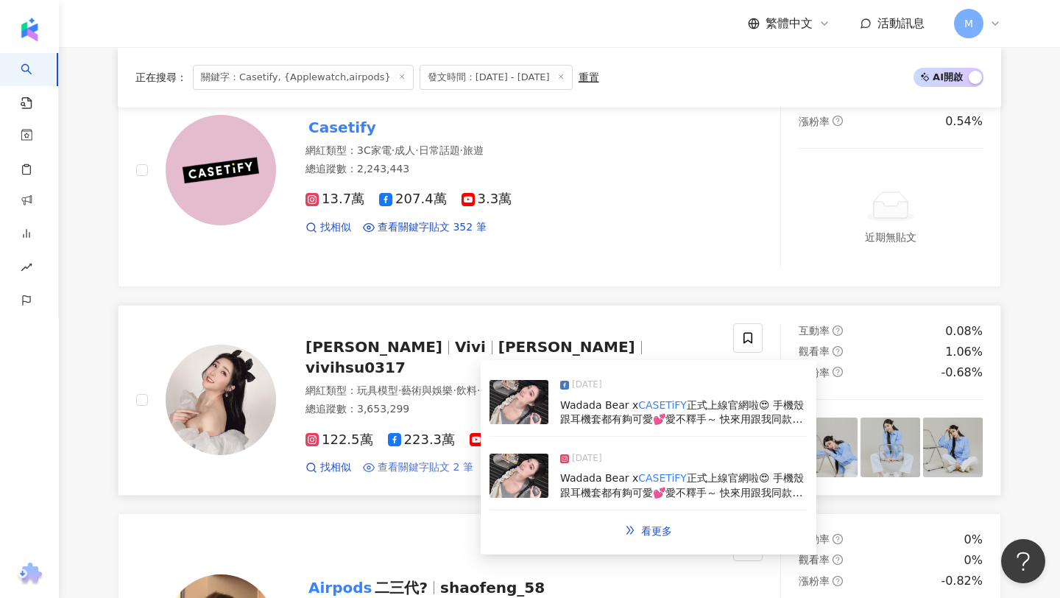
click at [417, 460] on span "查看關鍵字貼文 2 筆" at bounding box center [426, 467] width 96 height 15
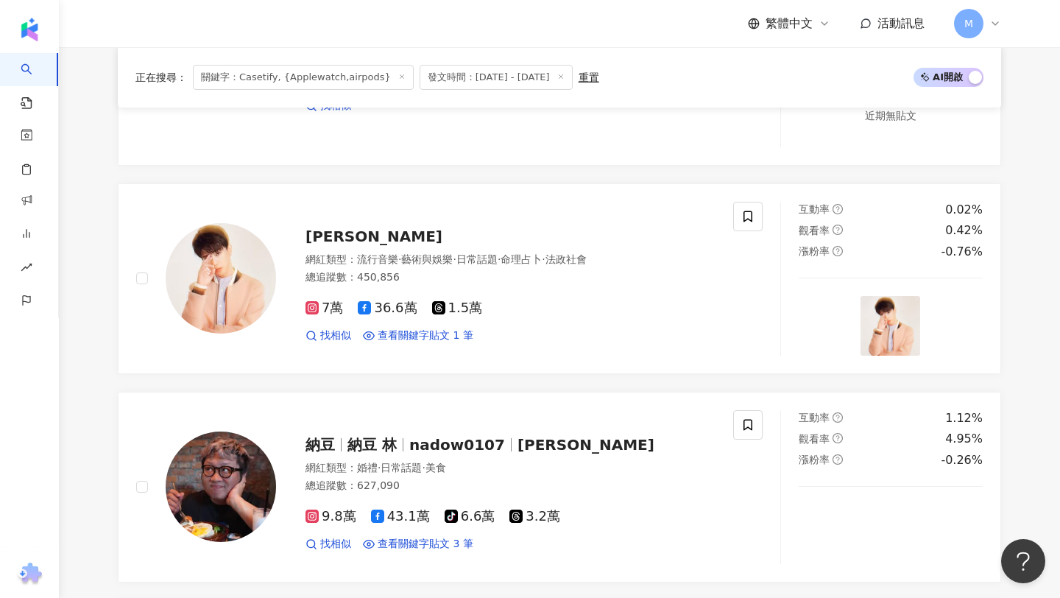
scroll to position [873, 0]
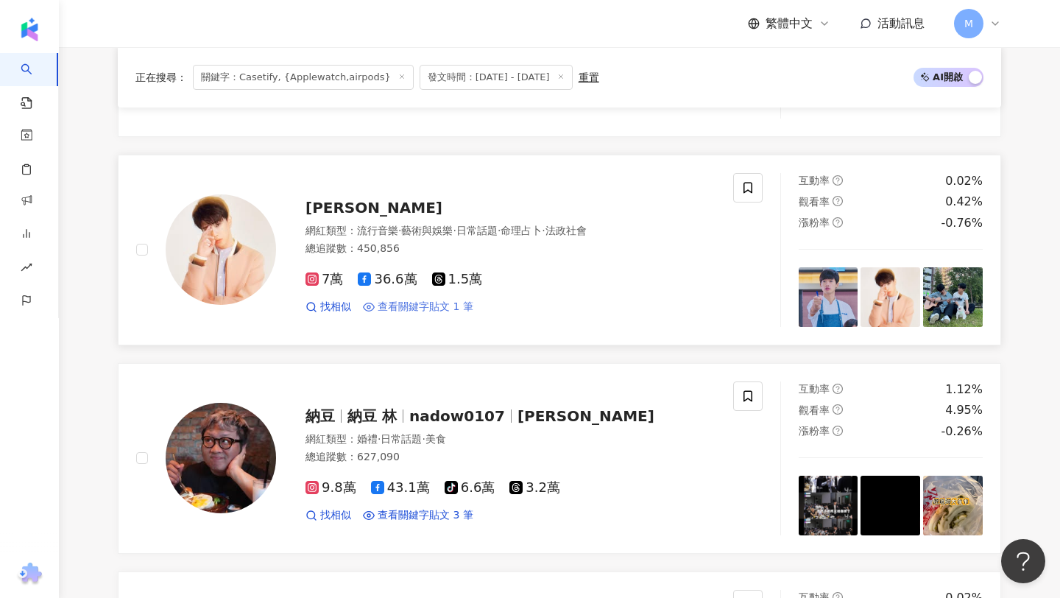
click at [425, 311] on span "查看關鍵字貼文 1 筆" at bounding box center [426, 307] width 96 height 15
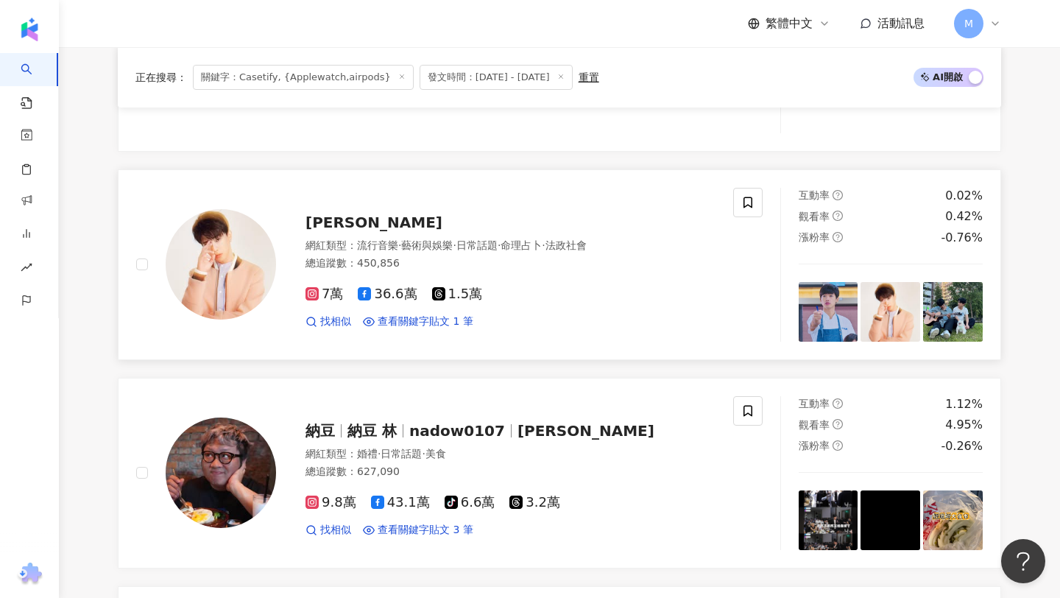
scroll to position [856, 0]
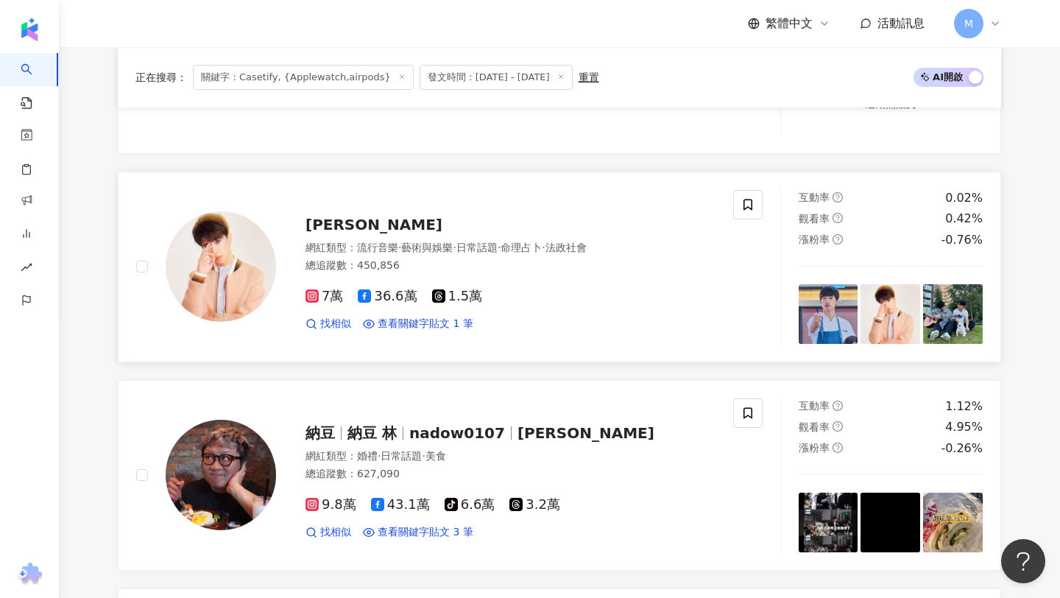
drag, startPoint x: 619, startPoint y: 246, endPoint x: 468, endPoint y: 241, distance: 151.0
click at [468, 241] on div "網紅類型 ： 流行音樂 · 藝術與娛樂 · 日常話題 · 命理占卜 · 法政社會" at bounding box center [511, 248] width 410 height 15
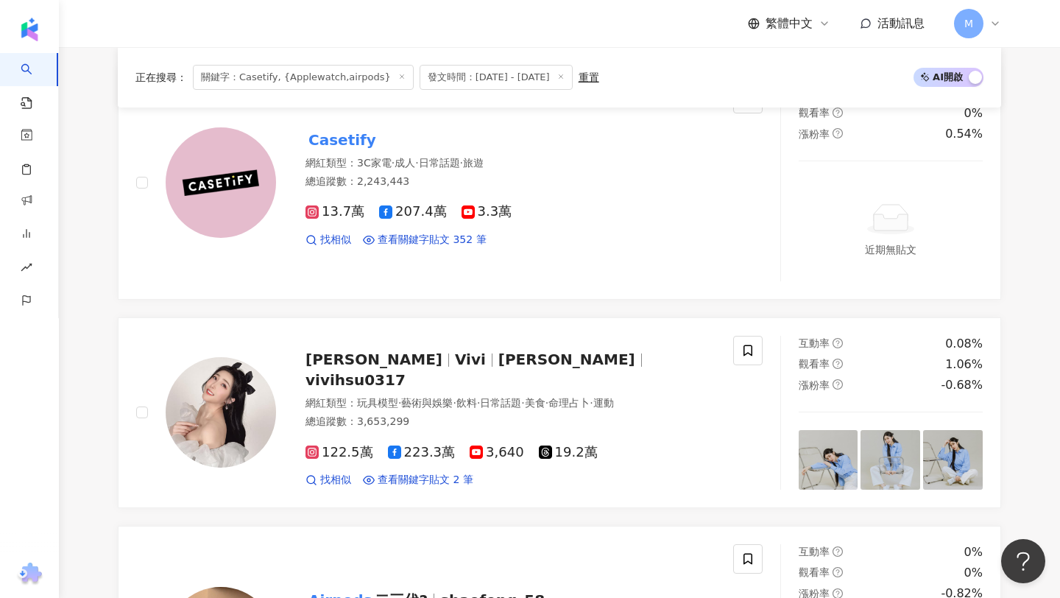
scroll to position [252, 0]
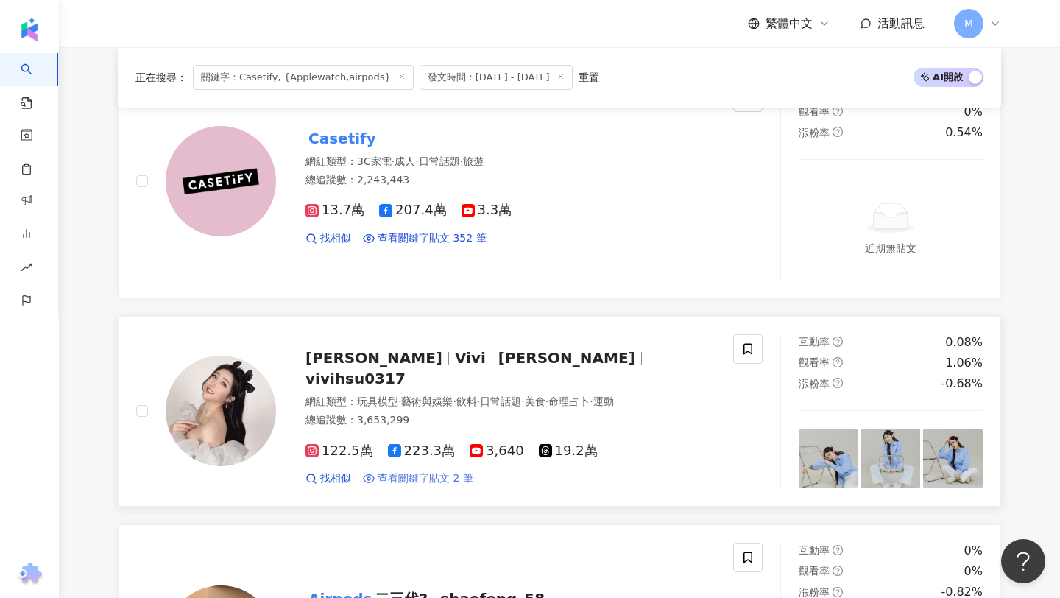
click at [427, 471] on span "查看關鍵字貼文 2 筆" at bounding box center [426, 478] width 96 height 15
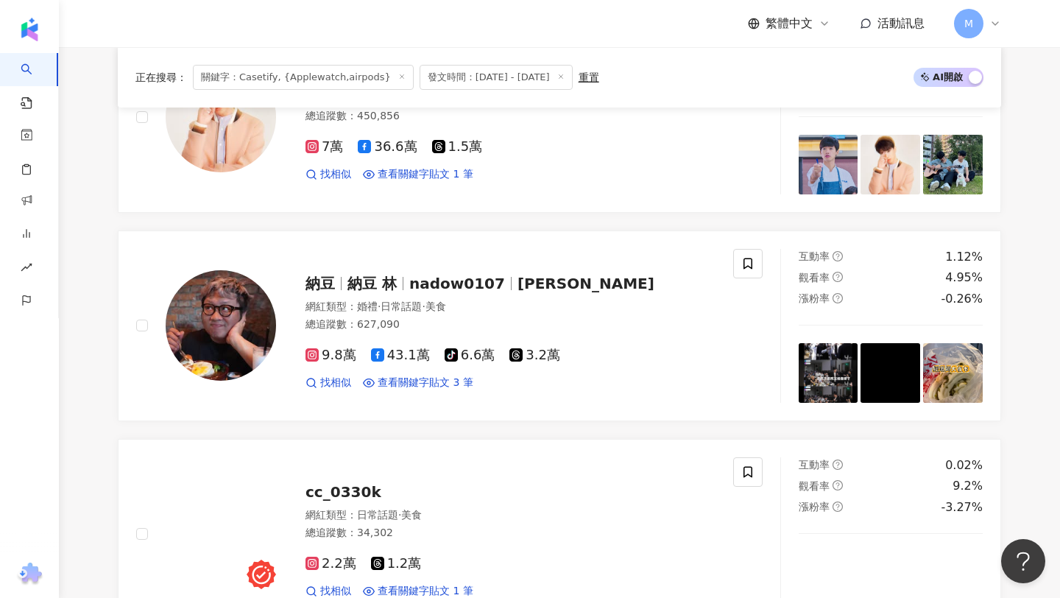
scroll to position [1029, 0]
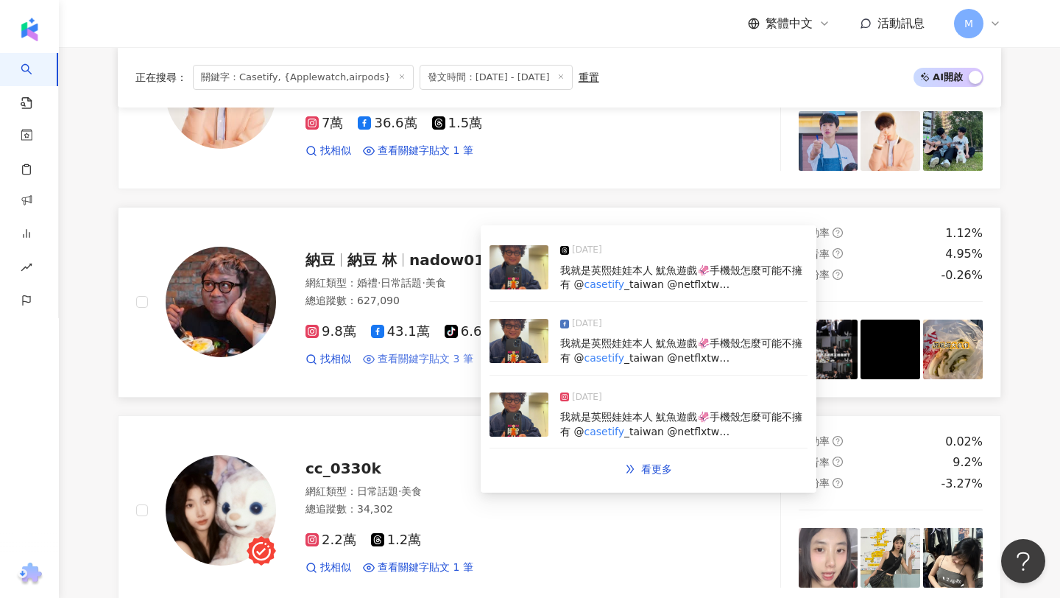
click at [425, 357] on span "查看關鍵字貼文 3 筆" at bounding box center [426, 359] width 96 height 15
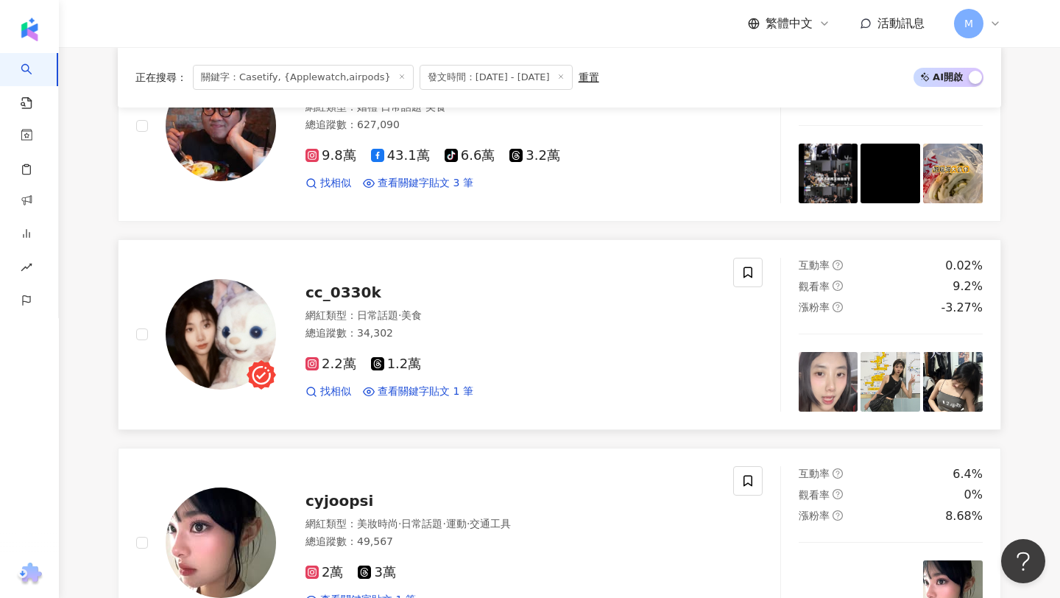
scroll to position [1215, 0]
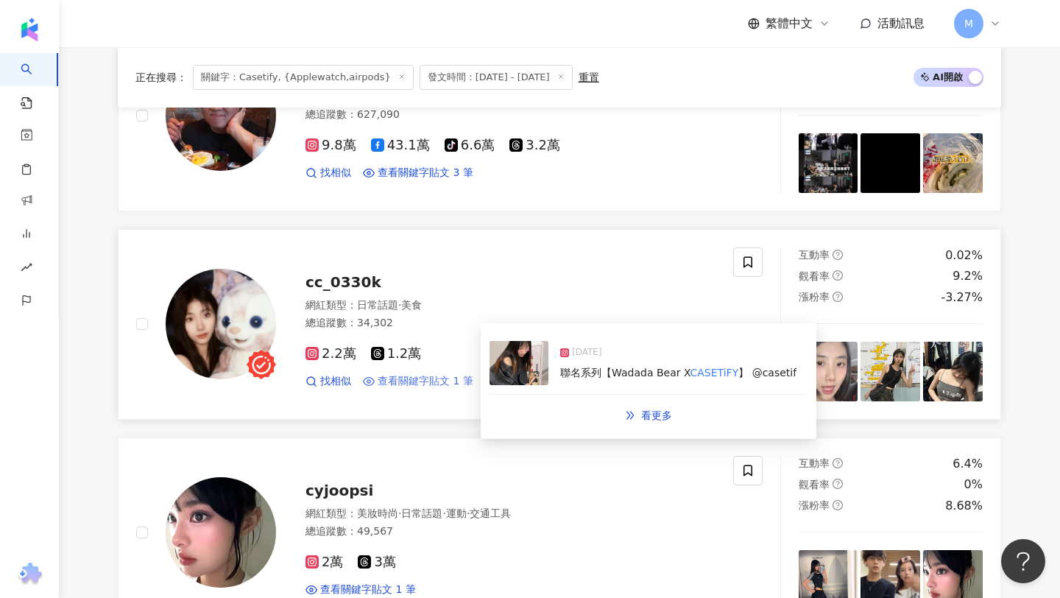
click at [411, 384] on span "查看關鍵字貼文 1 筆" at bounding box center [426, 381] width 96 height 15
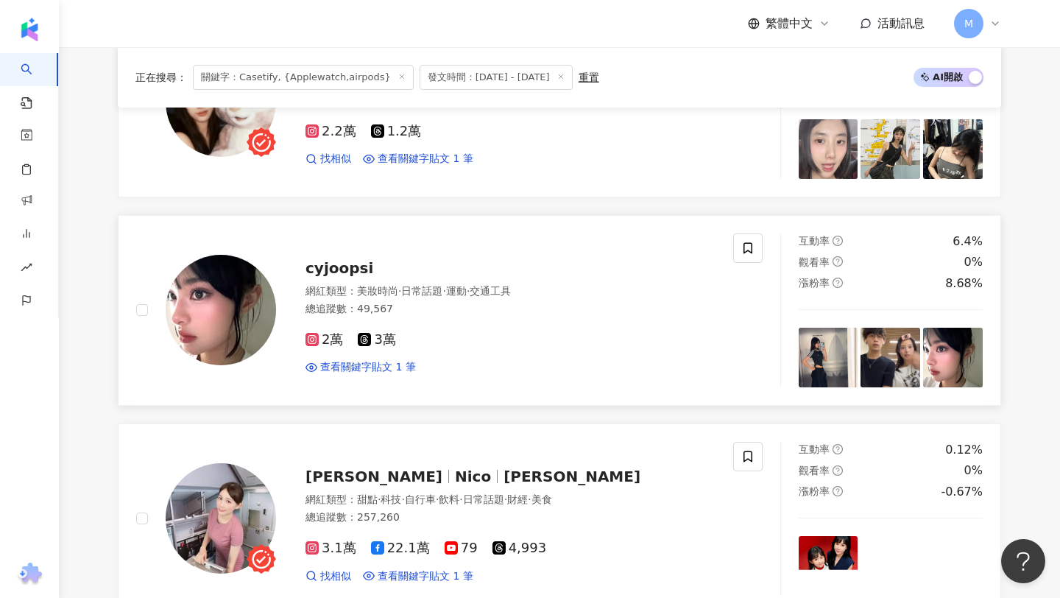
scroll to position [1515, 0]
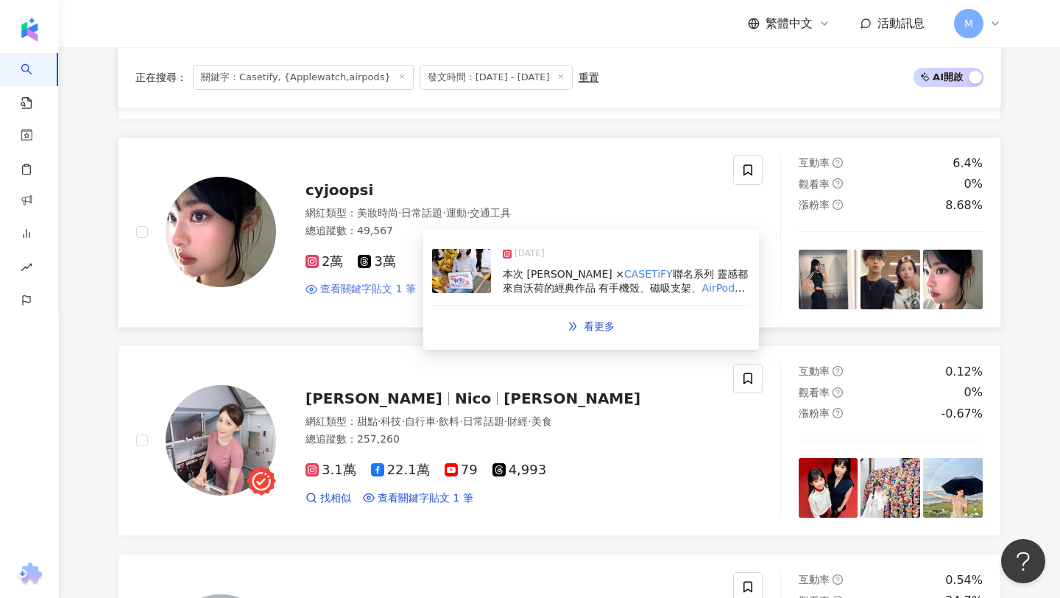
click at [374, 295] on span "查看關鍵字貼文 1 筆" at bounding box center [368, 289] width 96 height 15
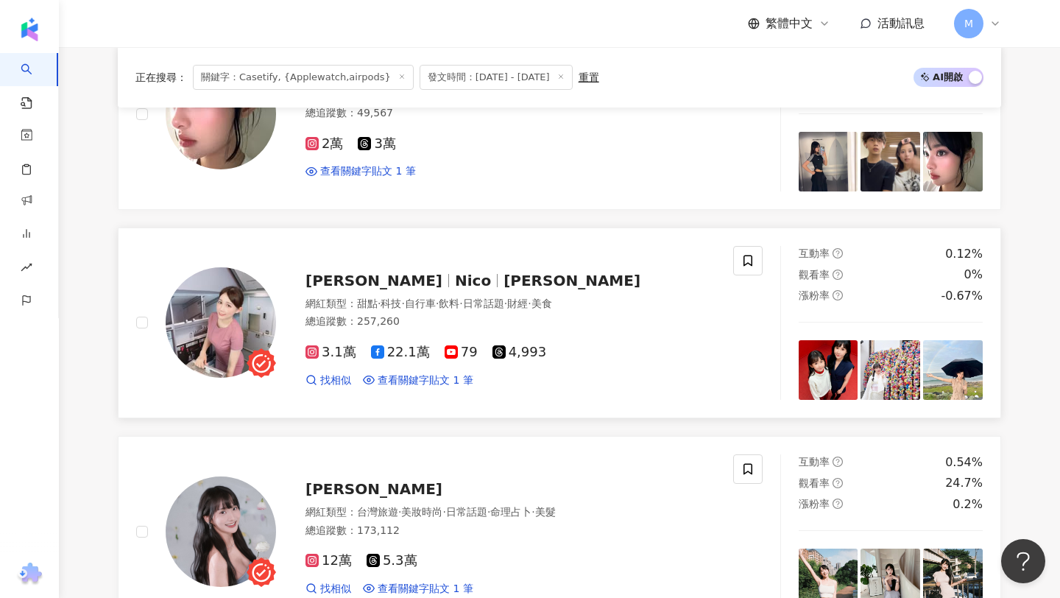
scroll to position [1658, 0]
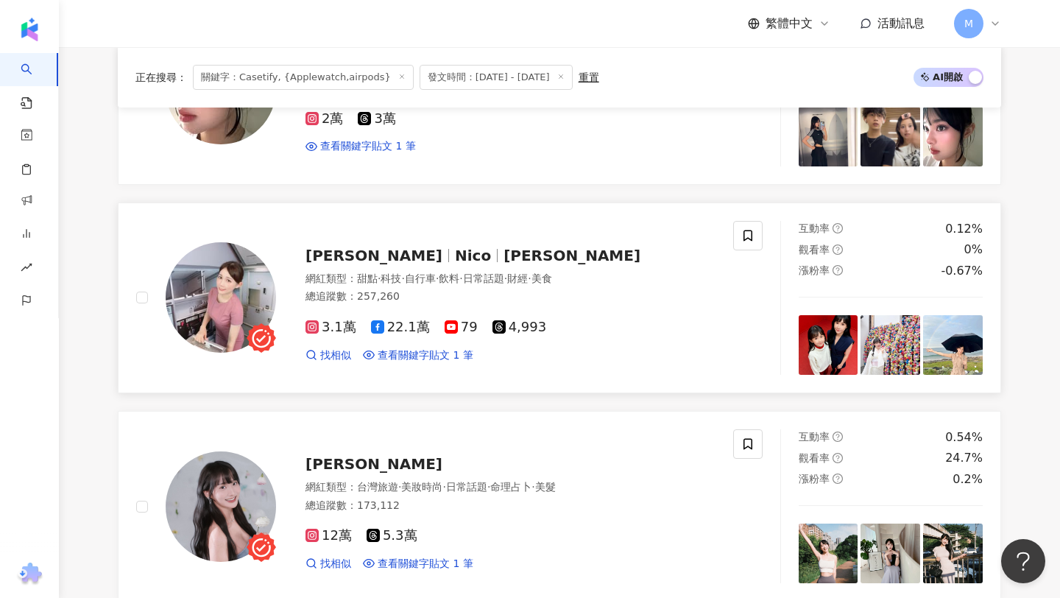
click at [440, 362] on div "Nico 古璇 Nico 古璇 網紅類型 ： 甜點 · 科技 · 自行車 · 飲料 · 日常話題 · 財經 · 美食 總追蹤數 ： 257,260 3.1萬 …" at bounding box center [434, 298] width 597 height 154
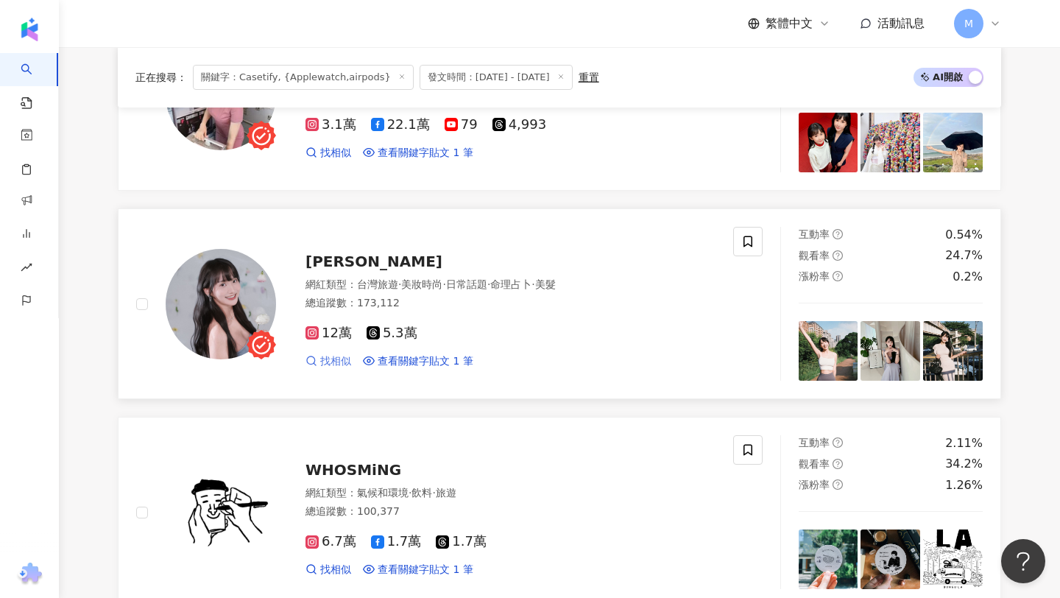
scroll to position [1866, 0]
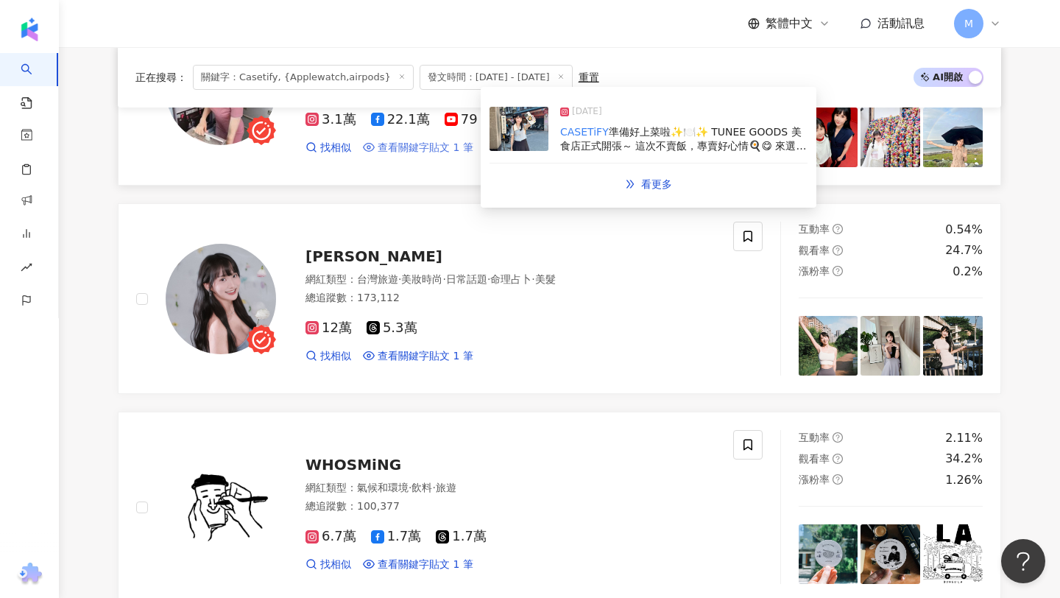
click at [426, 141] on span "查看關鍵字貼文 1 筆" at bounding box center [426, 148] width 96 height 15
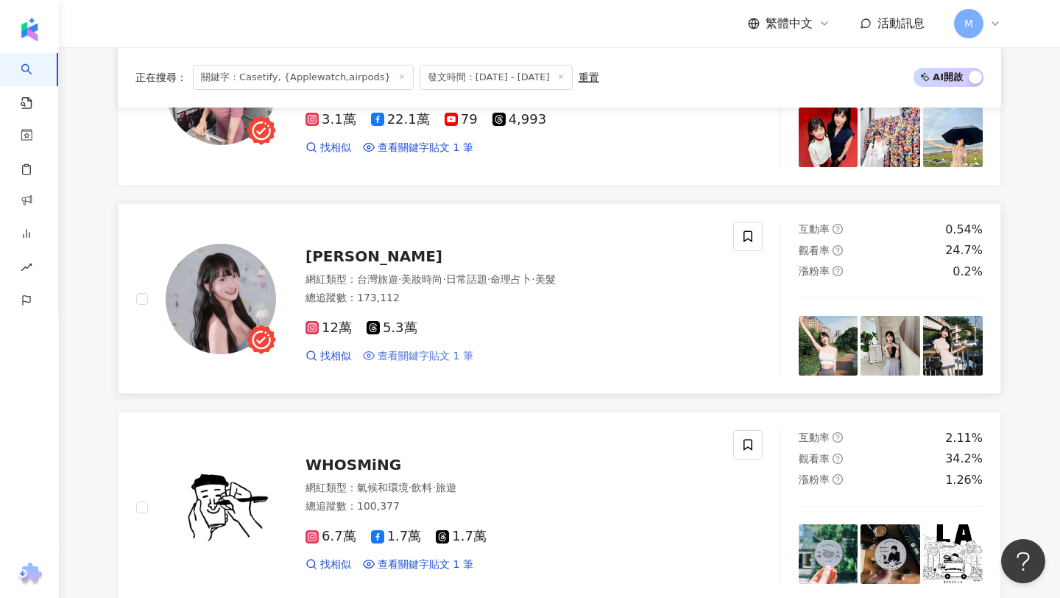
click at [380, 355] on span "查看關鍵字貼文 1 筆" at bounding box center [426, 356] width 96 height 15
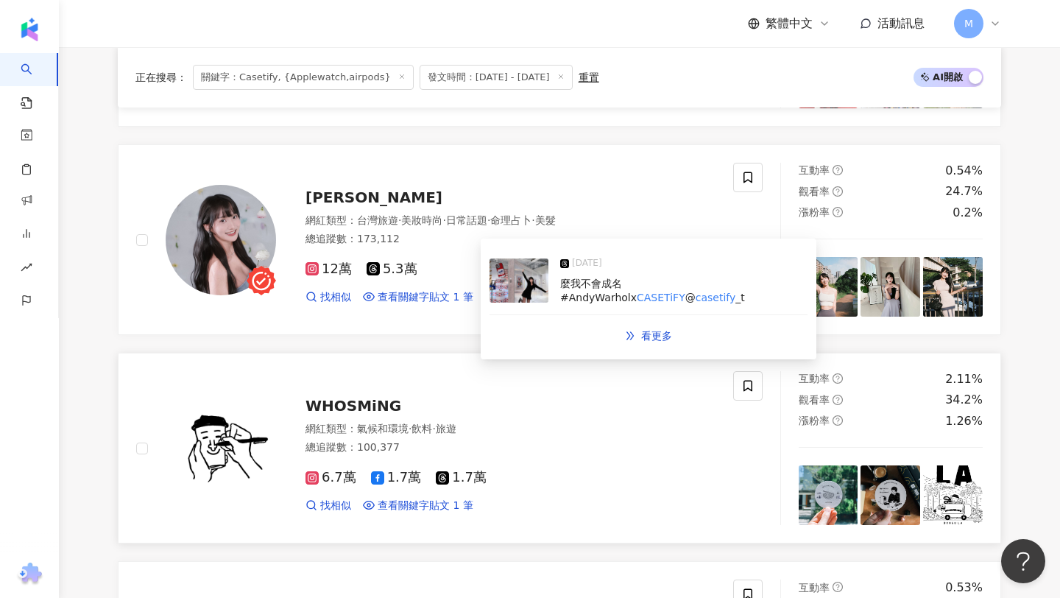
scroll to position [1960, 0]
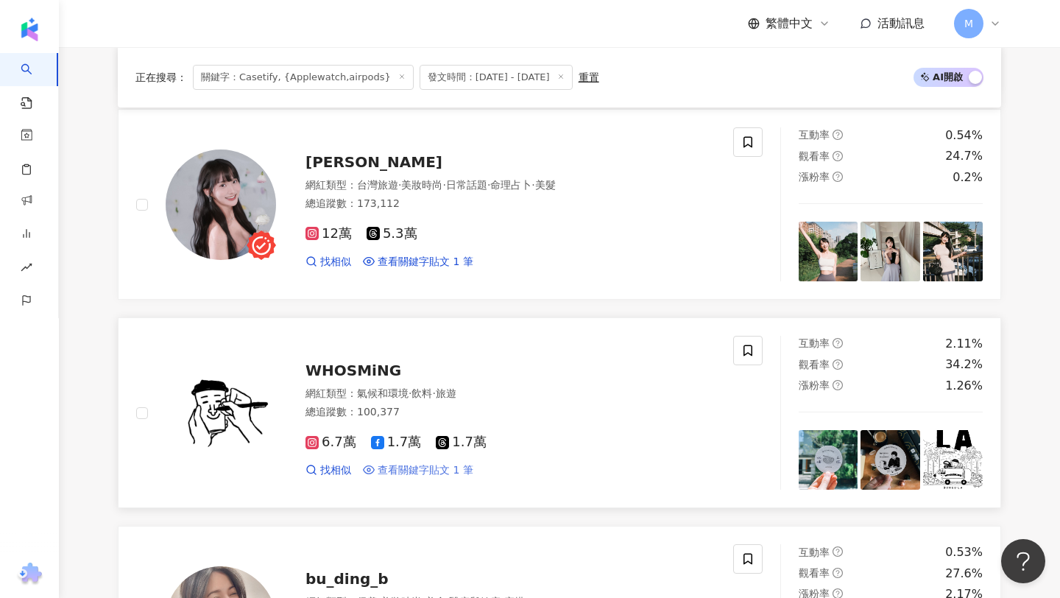
click at [423, 468] on span "查看關鍵字貼文 1 筆" at bounding box center [426, 470] width 96 height 15
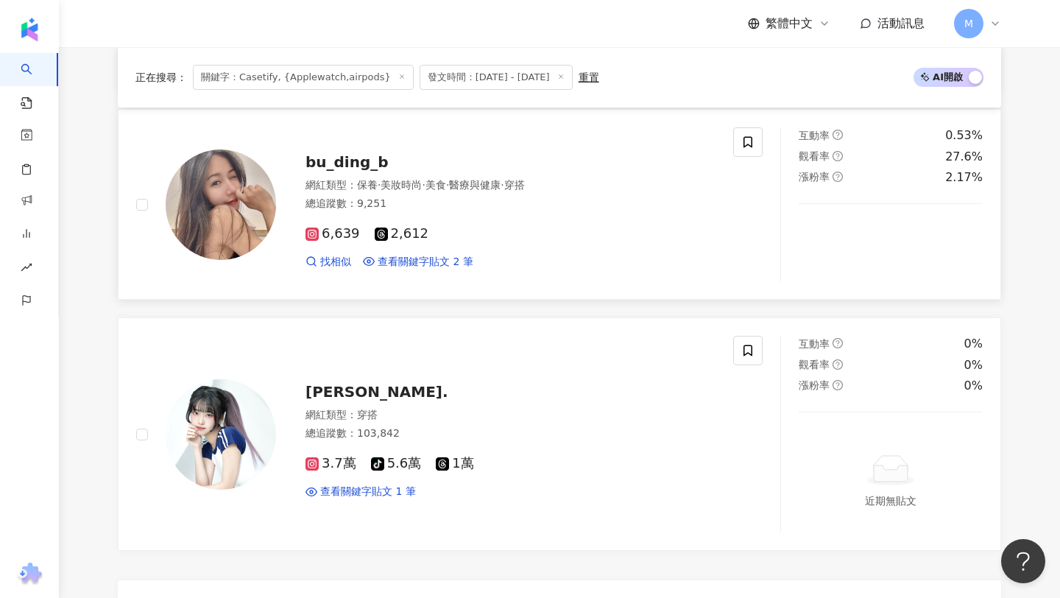
scroll to position [2439, 0]
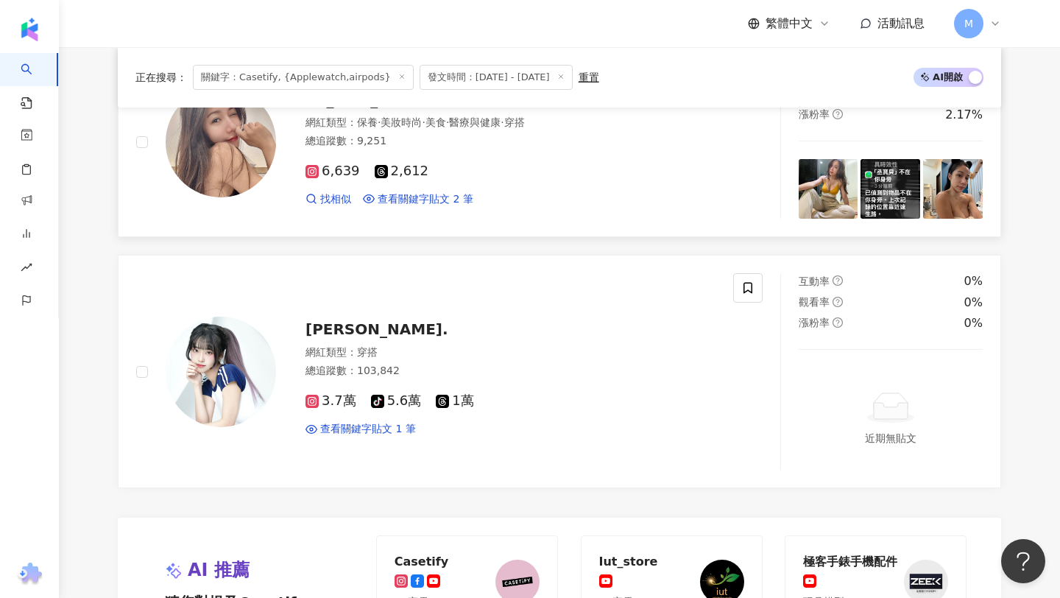
click at [403, 223] on link "bu_ding_b 網紅類型 ： 保養 · 美妝時尚 · 美食 · 醫療與健康 · 穿搭 總追蹤數 ： 9,251 6,639 2,612 找相似 查看關鍵字…" at bounding box center [560, 141] width 884 height 191
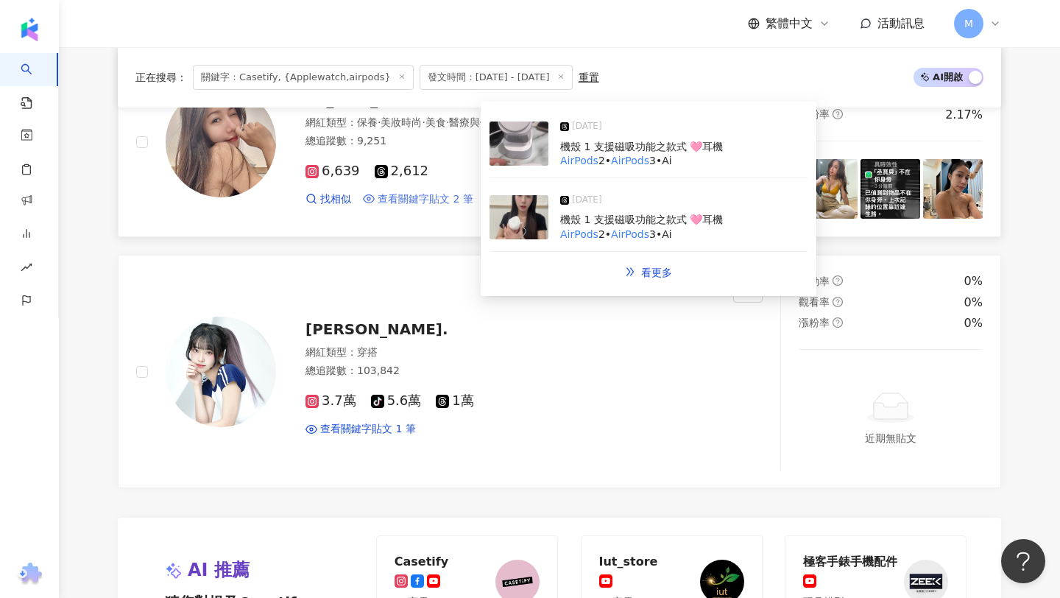
click at [405, 201] on span "查看關鍵字貼文 2 筆" at bounding box center [426, 199] width 96 height 15
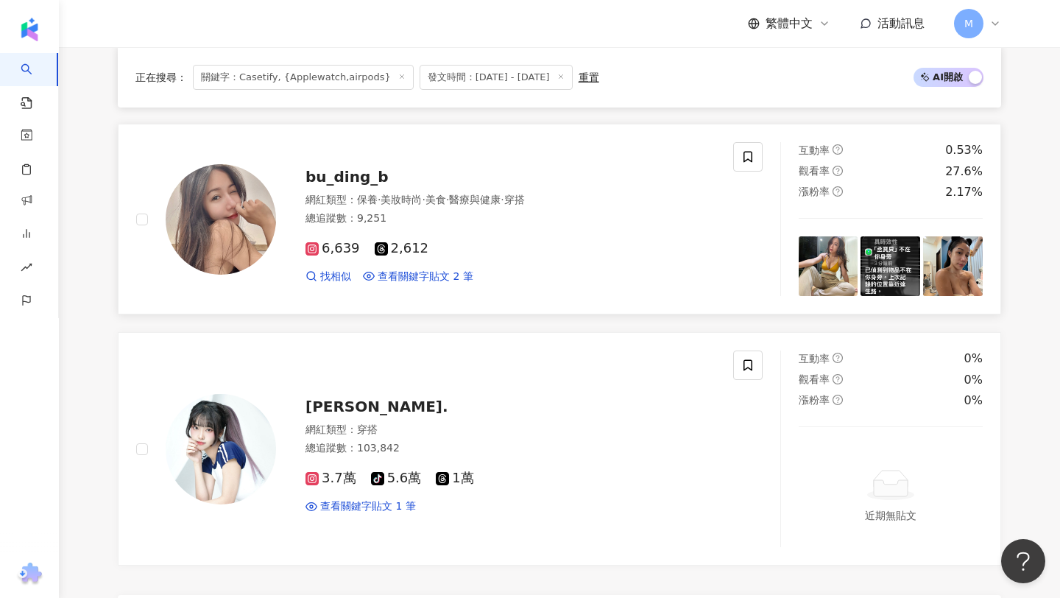
scroll to position [2403, 0]
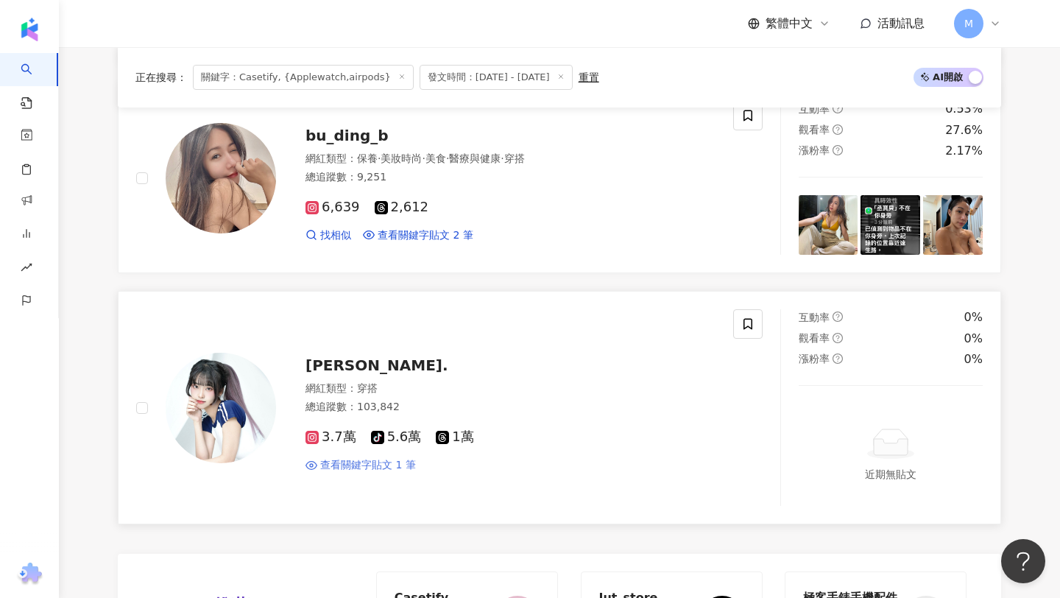
click at [379, 468] on span "查看關鍵字貼文 1 筆" at bounding box center [368, 465] width 96 height 15
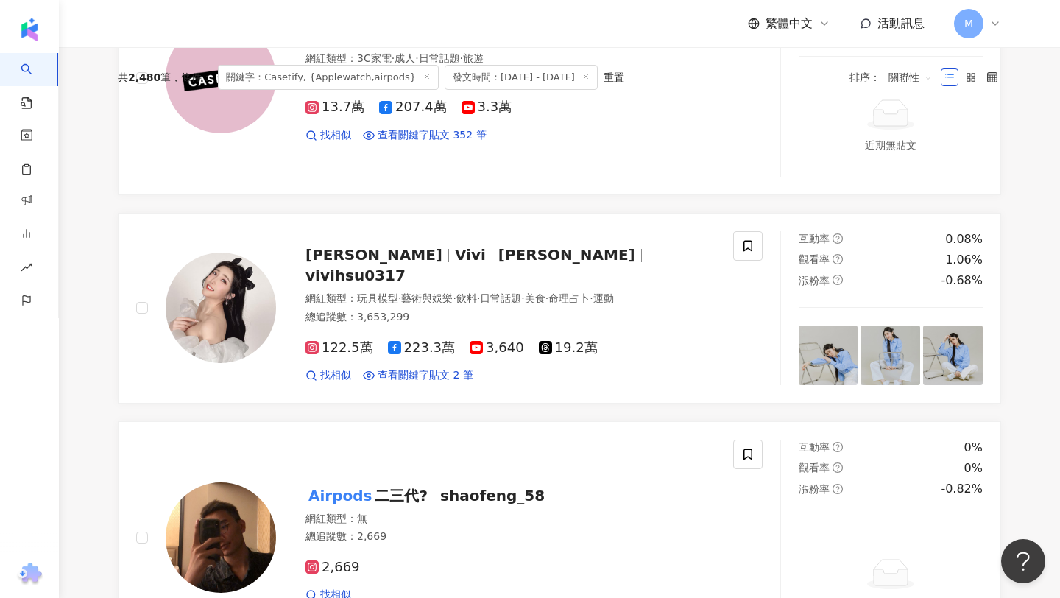
scroll to position [0, 0]
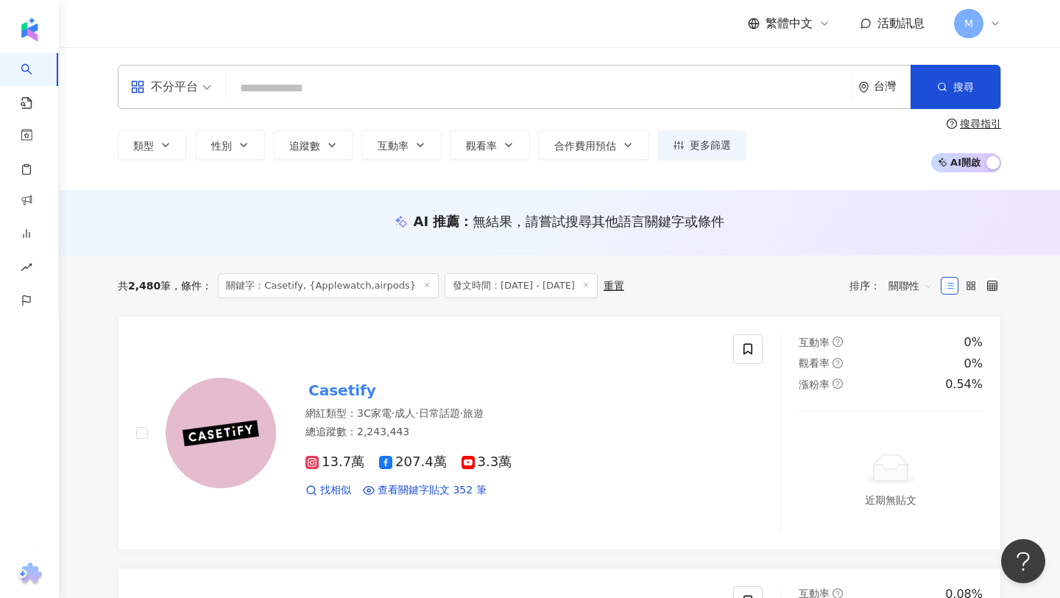
click at [325, 88] on input "search" at bounding box center [539, 88] width 614 height 28
click at [297, 286] on span "關鍵字：Casetify, {Applewatch,airpods}" at bounding box center [328, 285] width 221 height 25
drag, startPoint x: 267, startPoint y: 287, endPoint x: 401, endPoint y: 278, distance: 135.1
click at [401, 278] on span "關鍵字：Casetify, {Applewatch,airpods}" at bounding box center [328, 285] width 221 height 25
copy span "Casetify, {Applewatch,airpods}"
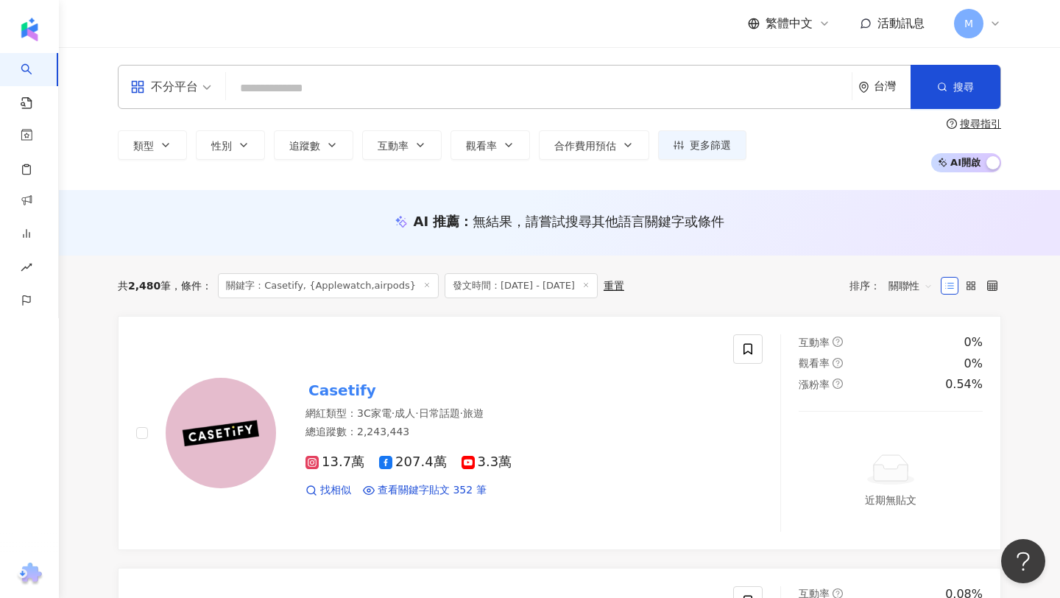
click at [426, 284] on line at bounding box center [428, 285] width 4 height 4
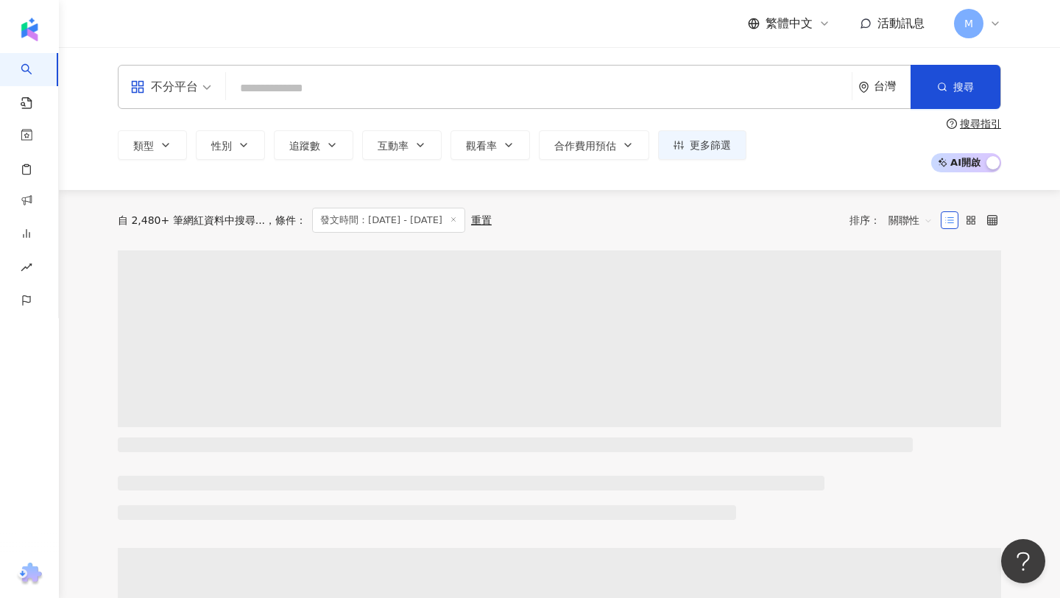
click at [322, 89] on input "search" at bounding box center [539, 88] width 614 height 28
paste input "**********"
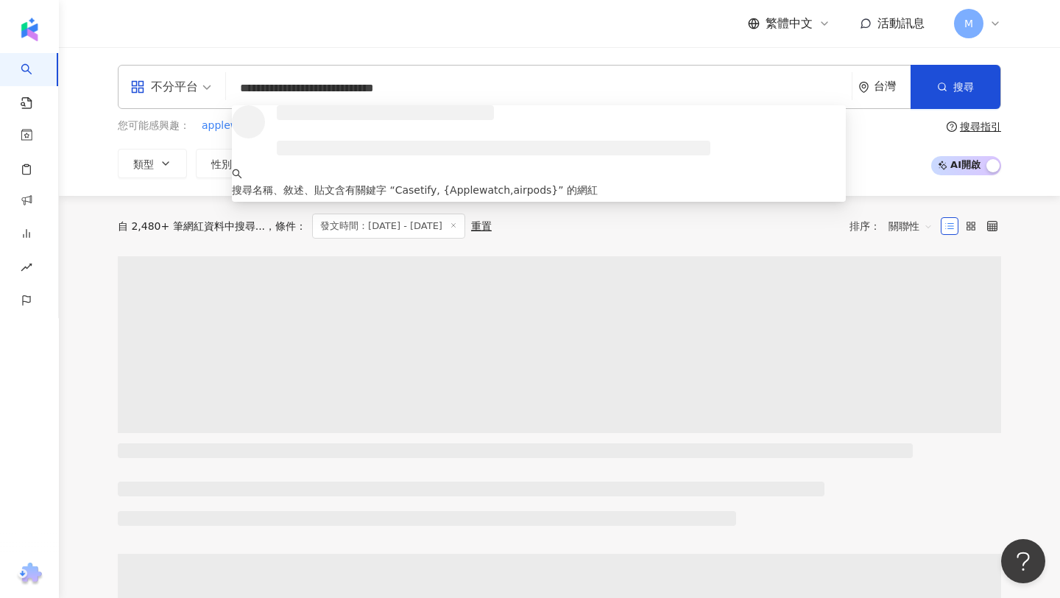
click at [284, 88] on input "**********" at bounding box center [539, 88] width 614 height 28
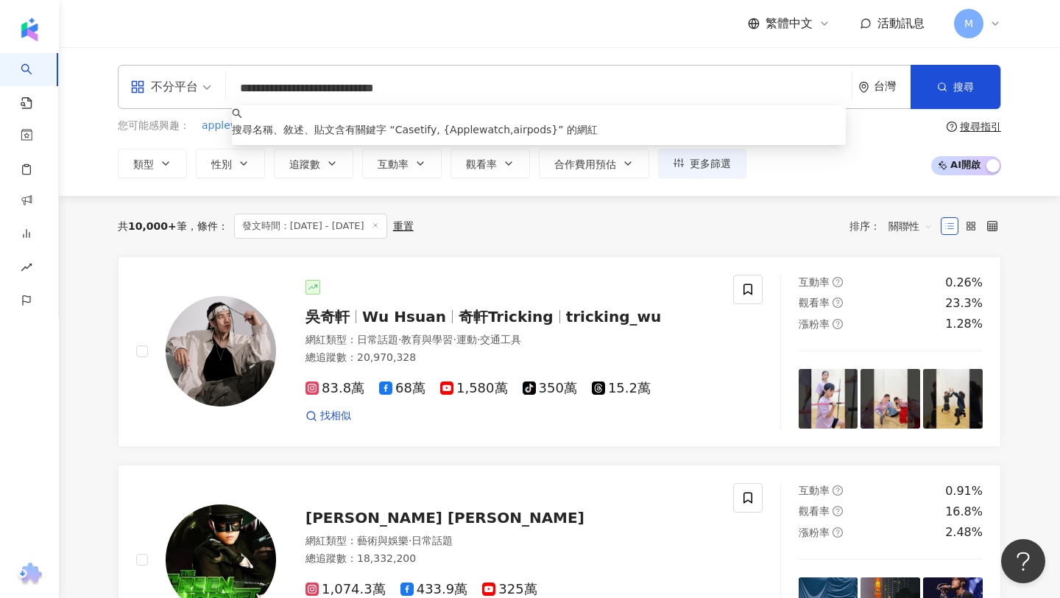
click at [289, 89] on input "**********" at bounding box center [539, 88] width 614 height 28
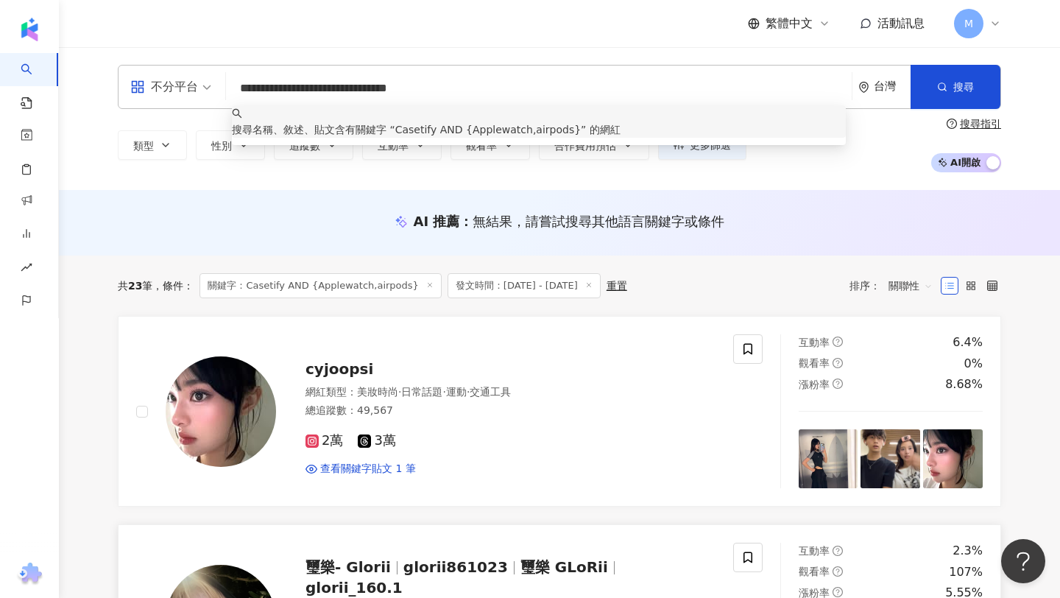
scroll to position [186, 0]
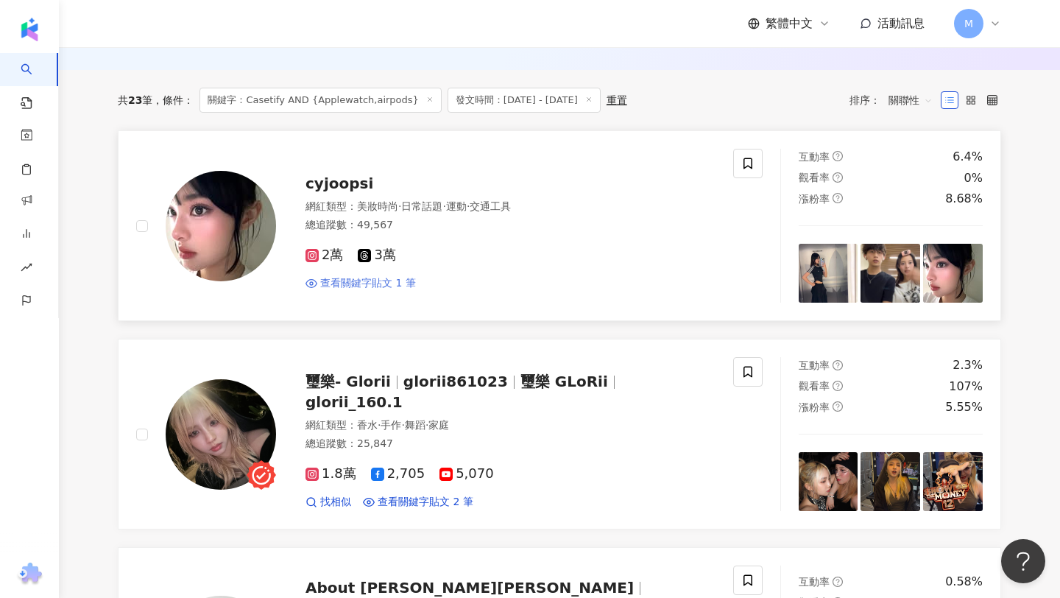
type input "**********"
click at [385, 283] on span "查看關鍵字貼文 1 筆" at bounding box center [368, 283] width 96 height 15
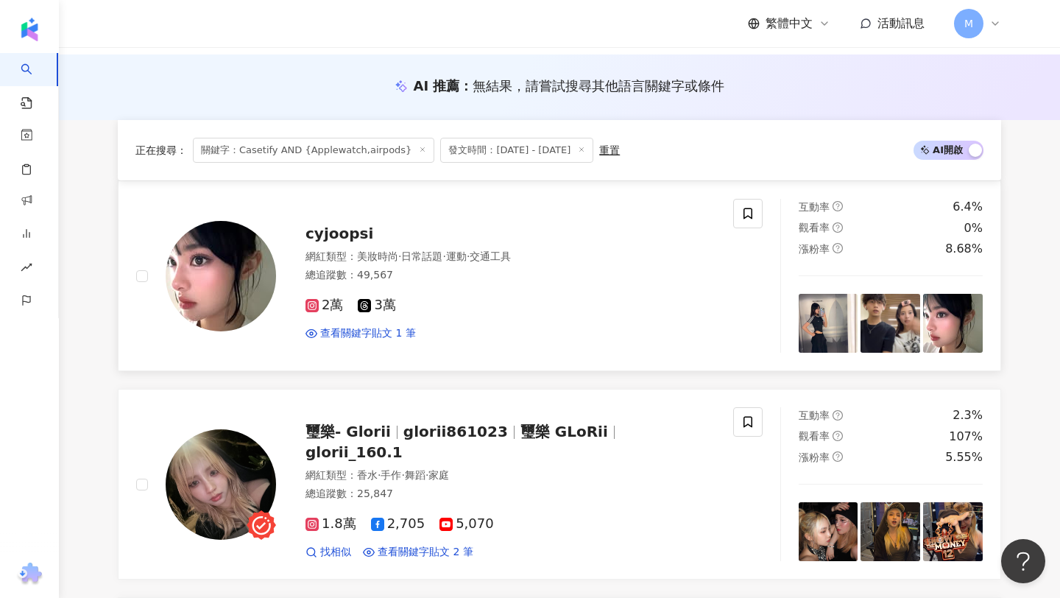
scroll to position [108, 0]
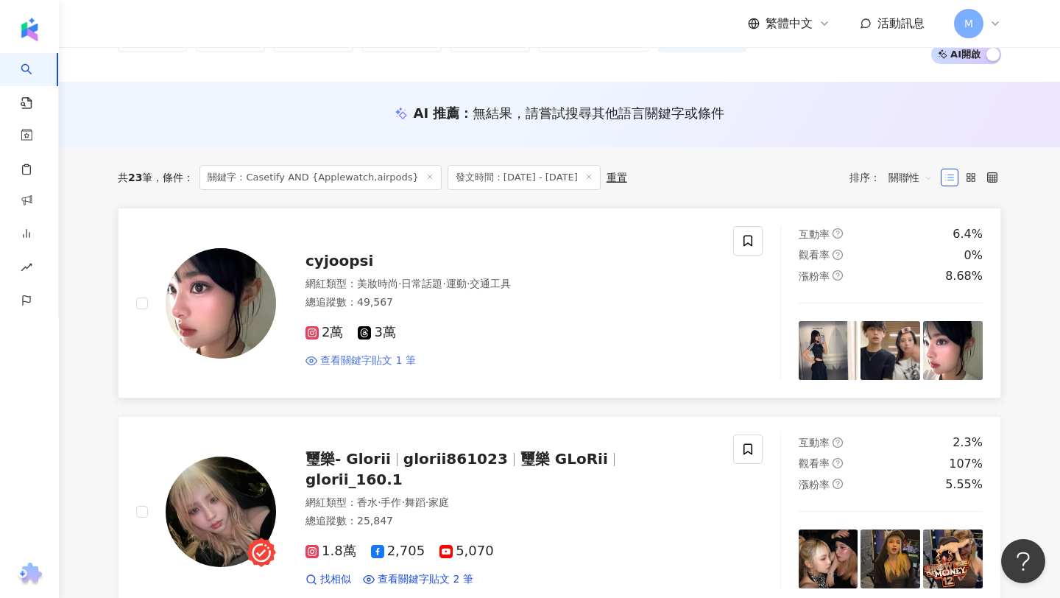
click at [359, 361] on span "查看關鍵字貼文 1 筆" at bounding box center [368, 360] width 96 height 15
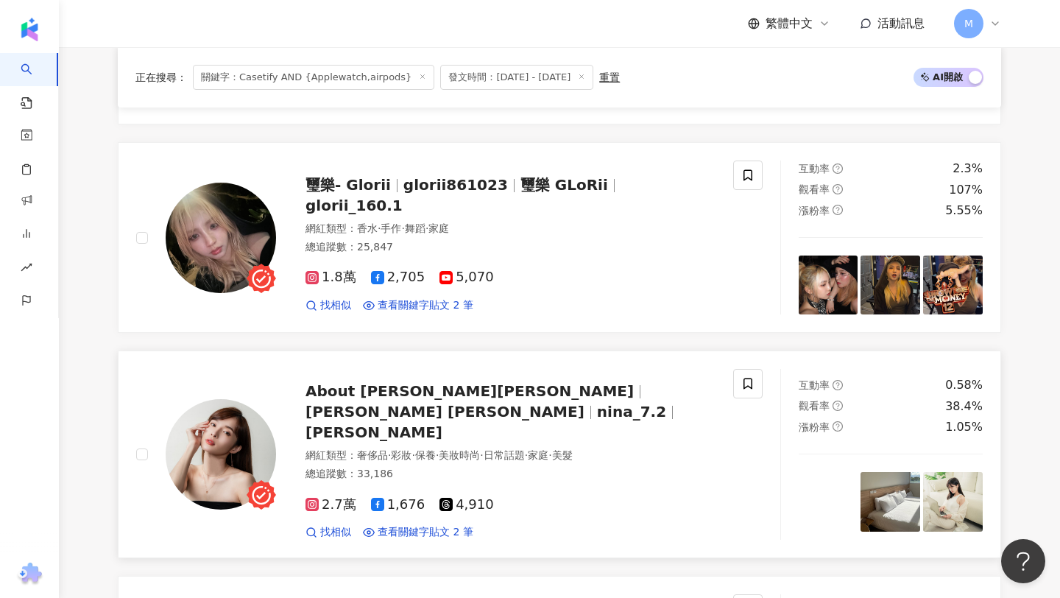
scroll to position [390, 0]
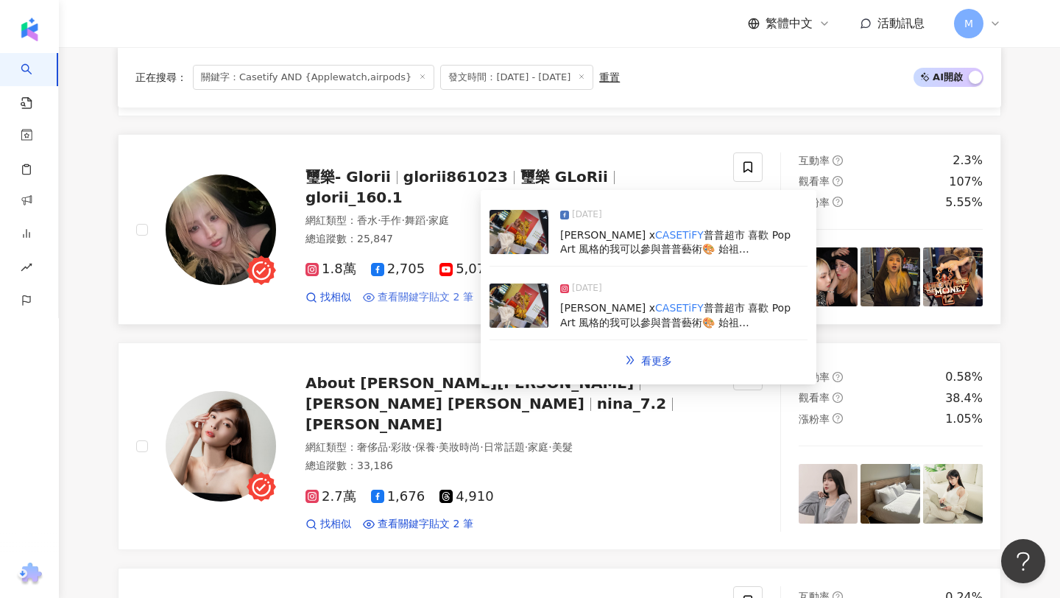
click at [444, 290] on span "查看關鍵字貼文 2 筆" at bounding box center [426, 297] width 96 height 15
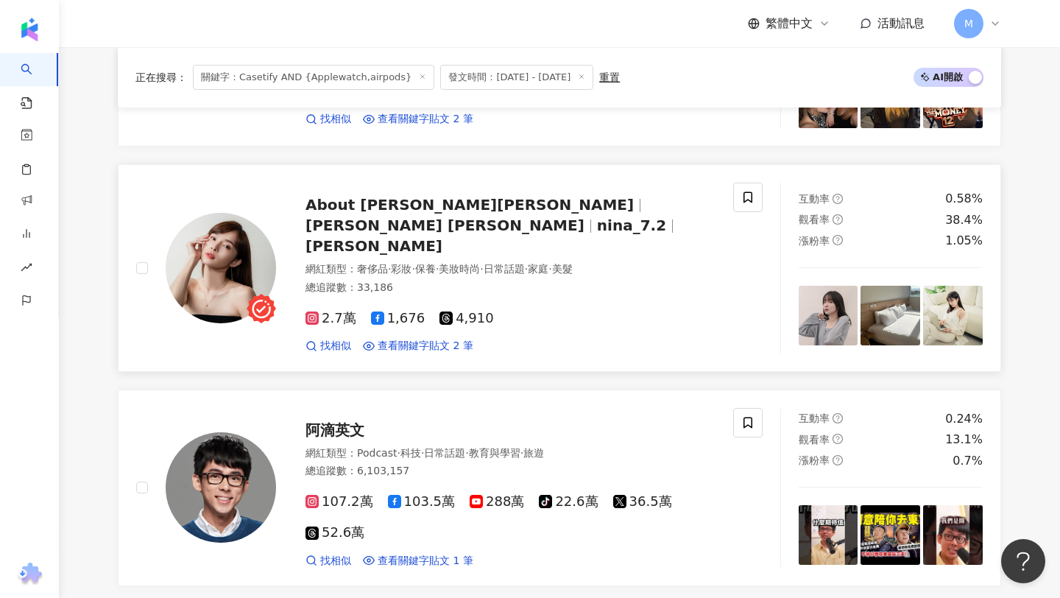
scroll to position [572, 0]
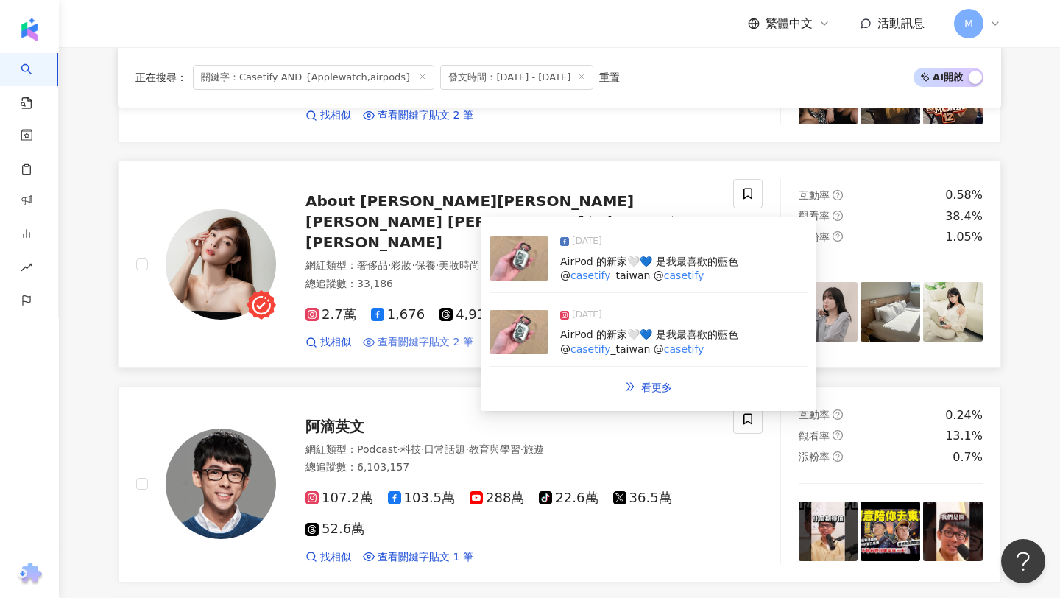
click at [395, 335] on span "查看關鍵字貼文 2 筆" at bounding box center [426, 342] width 96 height 15
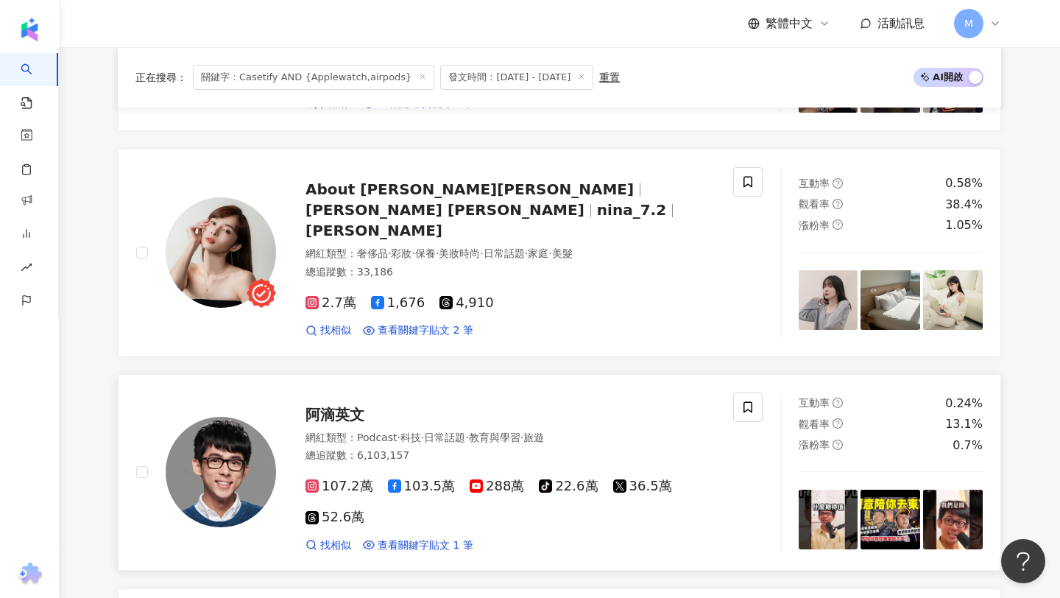
scroll to position [587, 0]
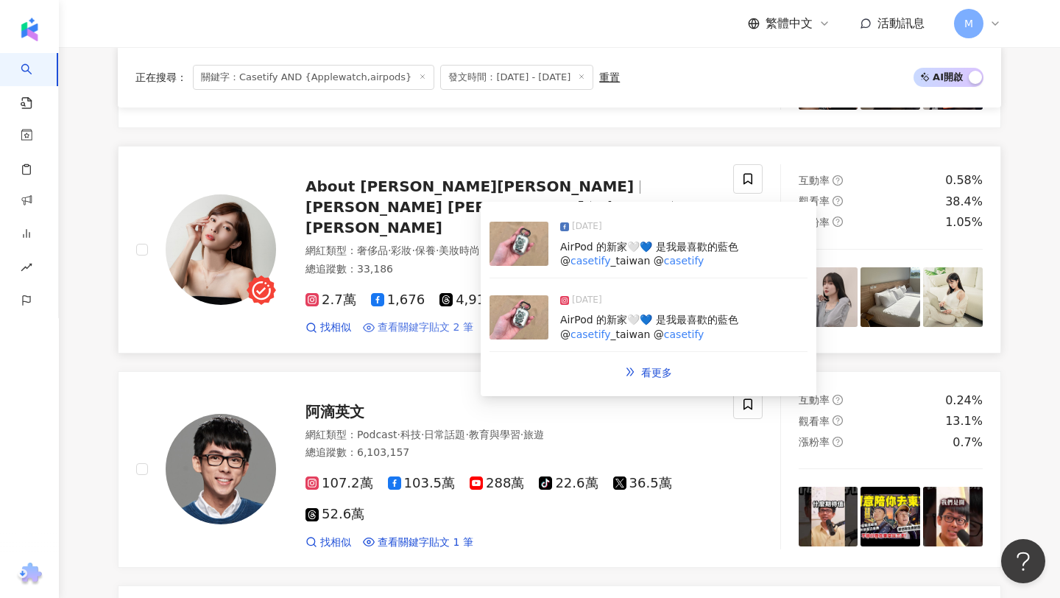
click at [424, 320] on span "查看關鍵字貼文 2 筆" at bounding box center [426, 327] width 96 height 15
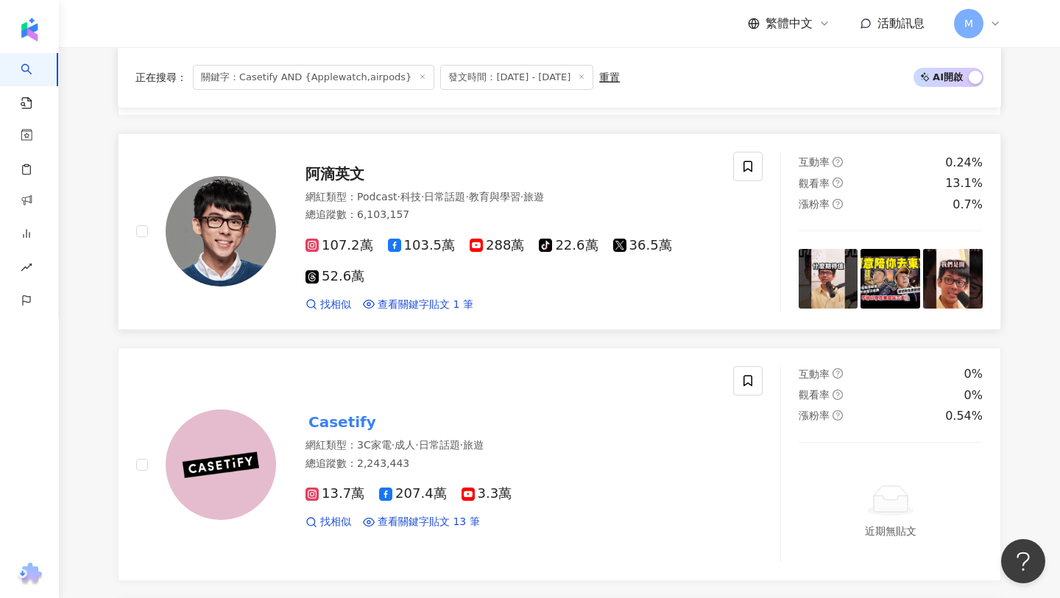
scroll to position [851, 0]
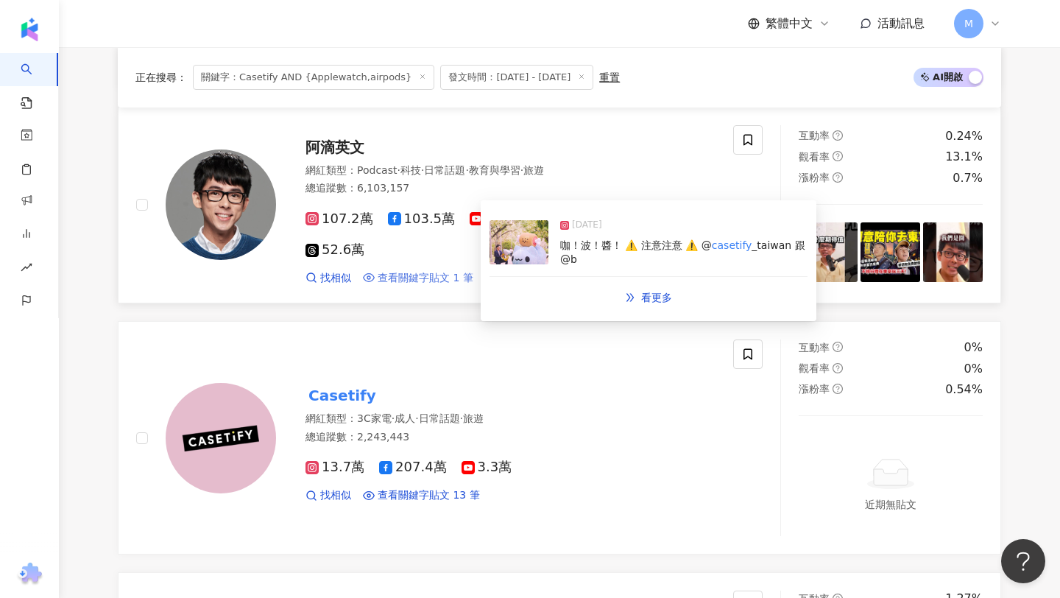
click at [431, 271] on span "查看關鍵字貼文 1 筆" at bounding box center [426, 278] width 96 height 15
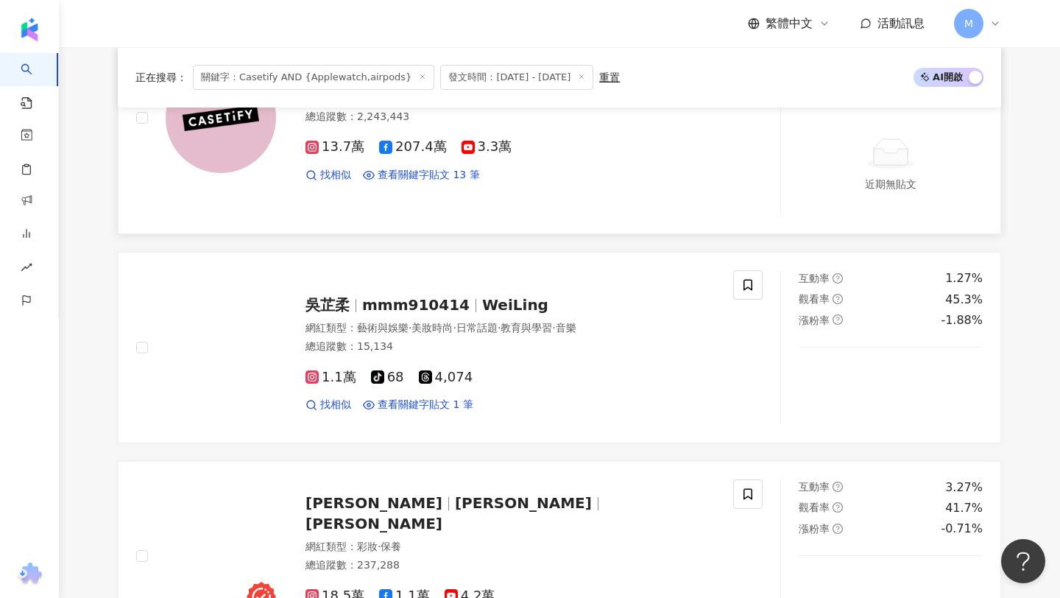
scroll to position [1185, 0]
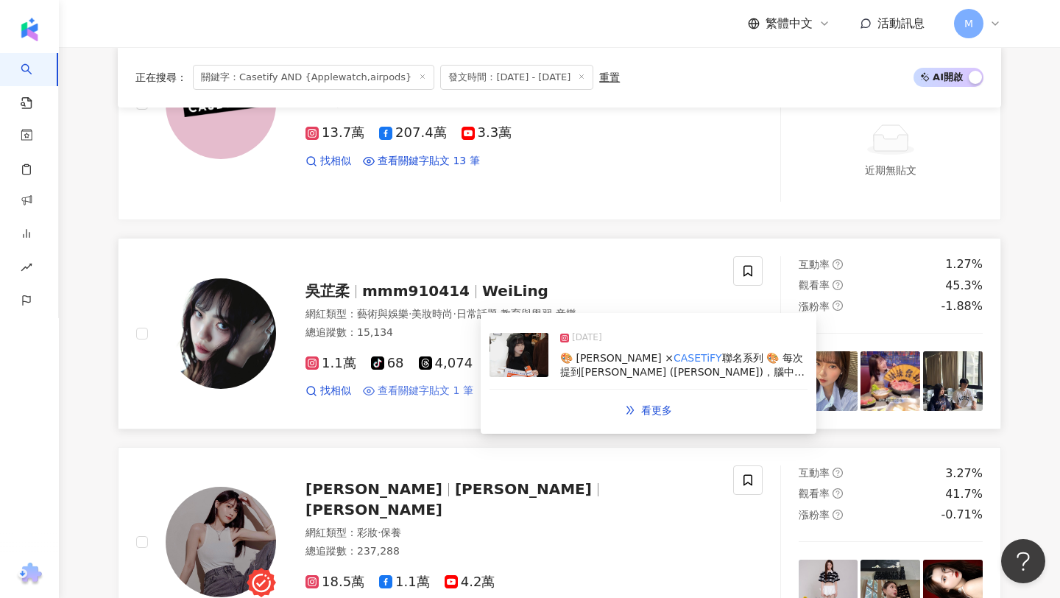
click at [431, 384] on span "查看關鍵字貼文 1 筆" at bounding box center [426, 391] width 96 height 15
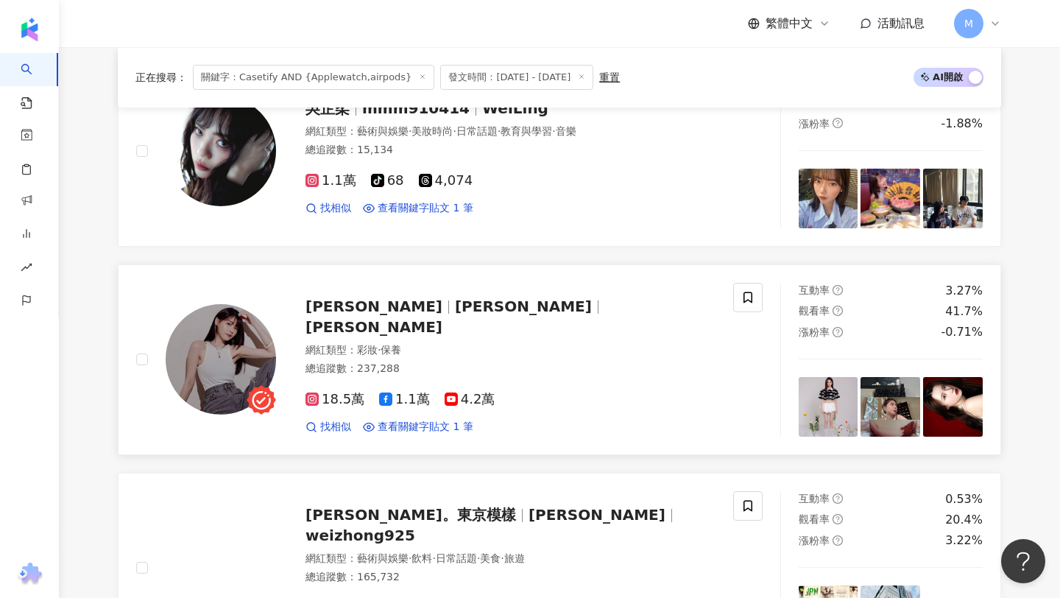
scroll to position [1370, 0]
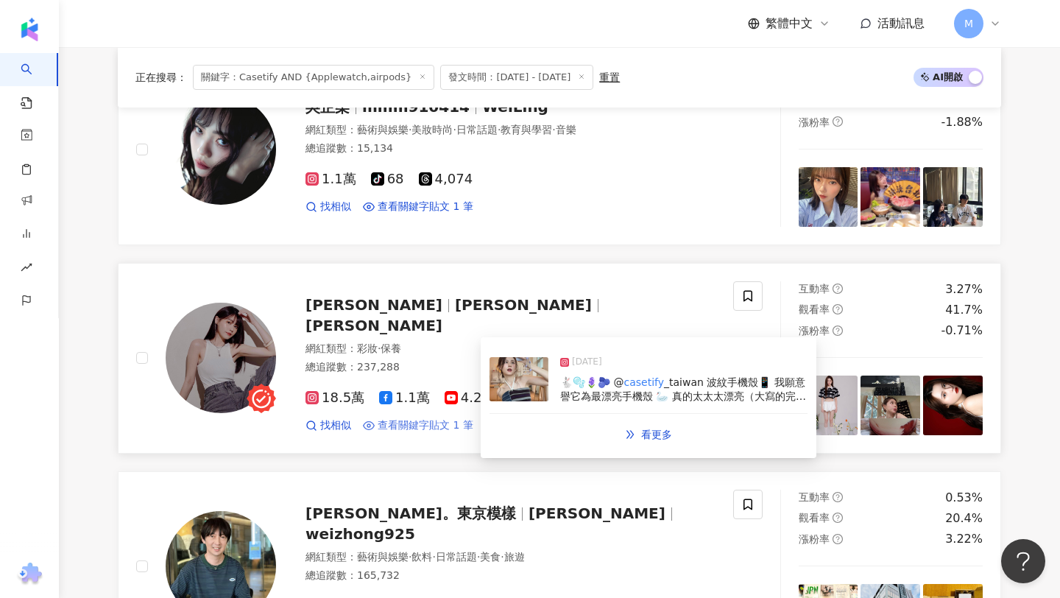
click at [417, 418] on span "查看關鍵字貼文 1 筆" at bounding box center [426, 425] width 96 height 15
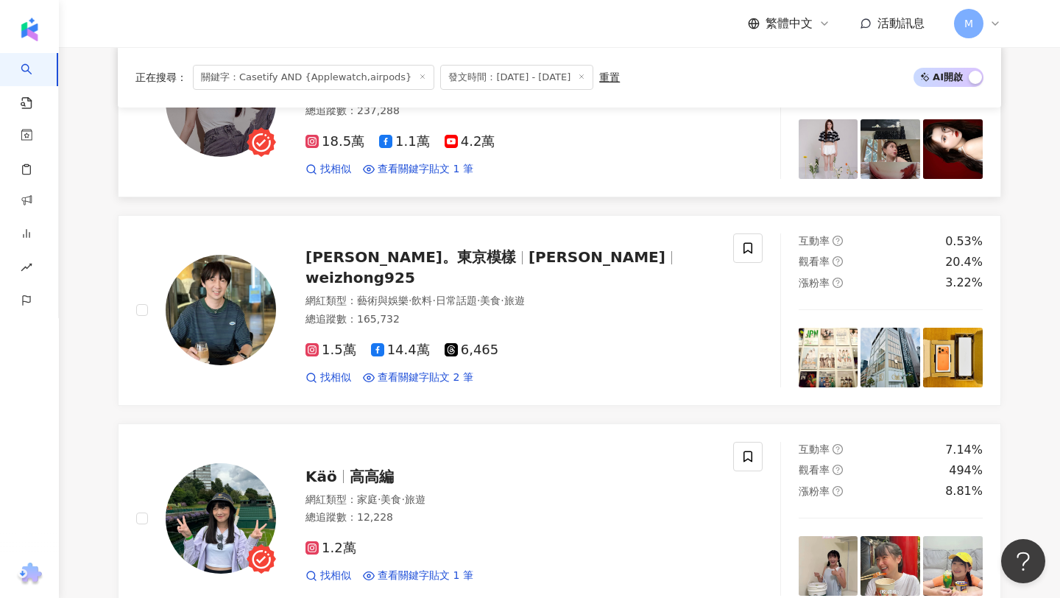
scroll to position [1628, 0]
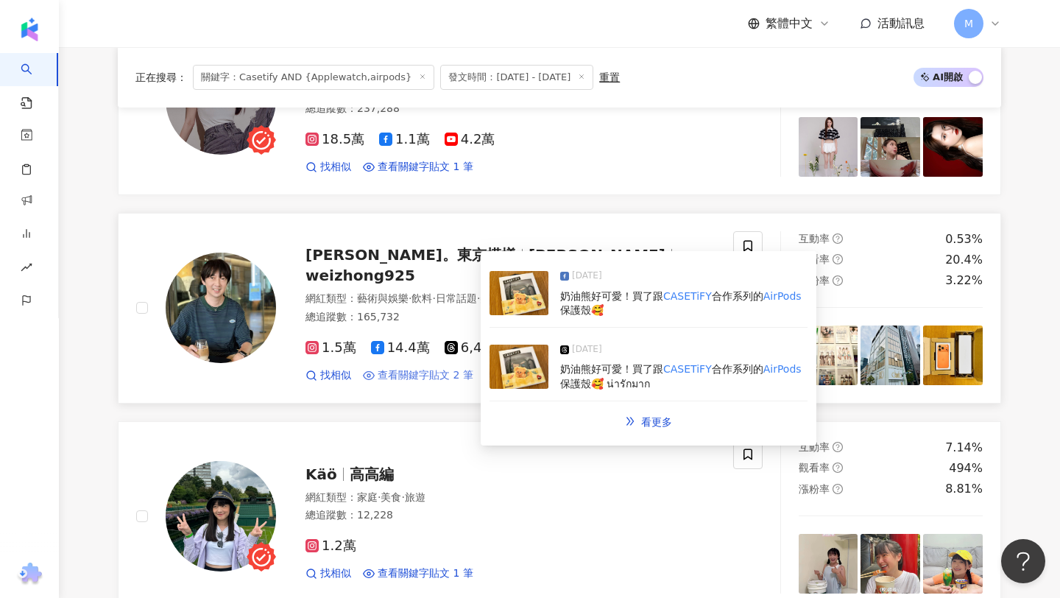
click at [434, 368] on span "查看關鍵字貼文 2 筆" at bounding box center [426, 375] width 96 height 15
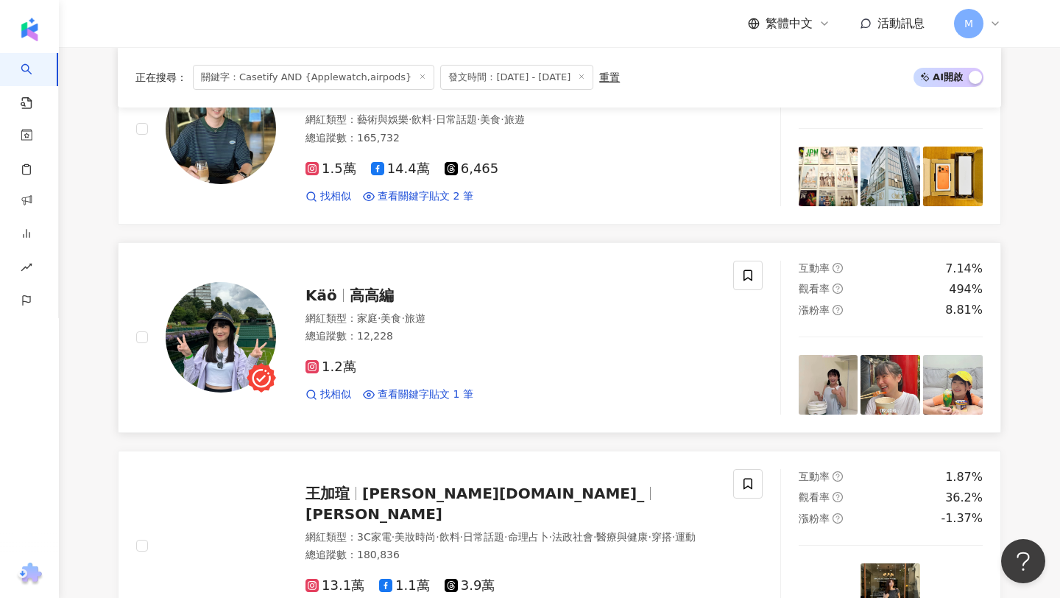
scroll to position [1810, 0]
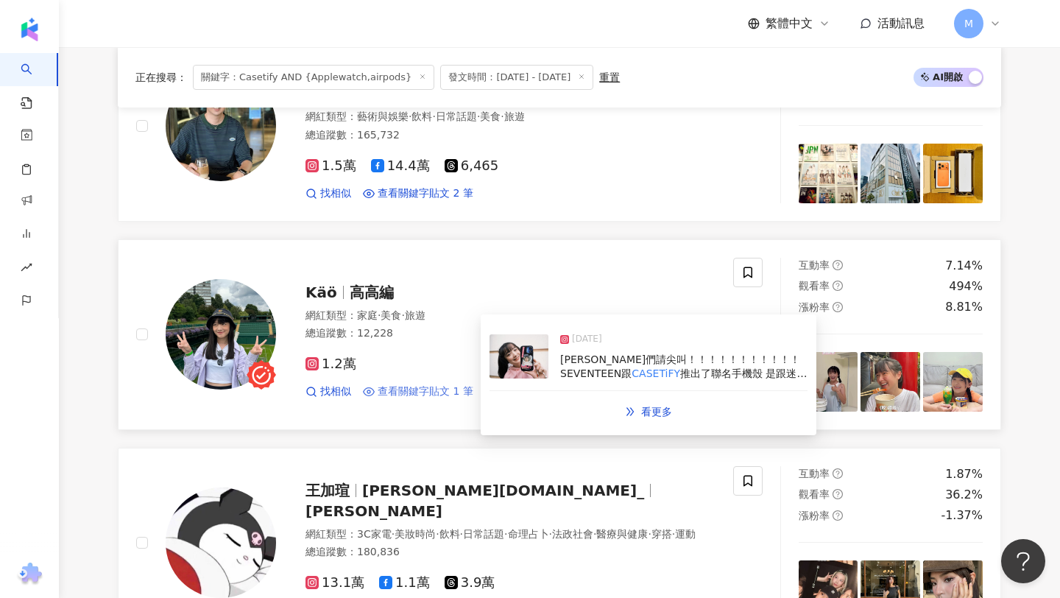
click at [404, 384] on span "查看關鍵字貼文 1 筆" at bounding box center [426, 391] width 96 height 15
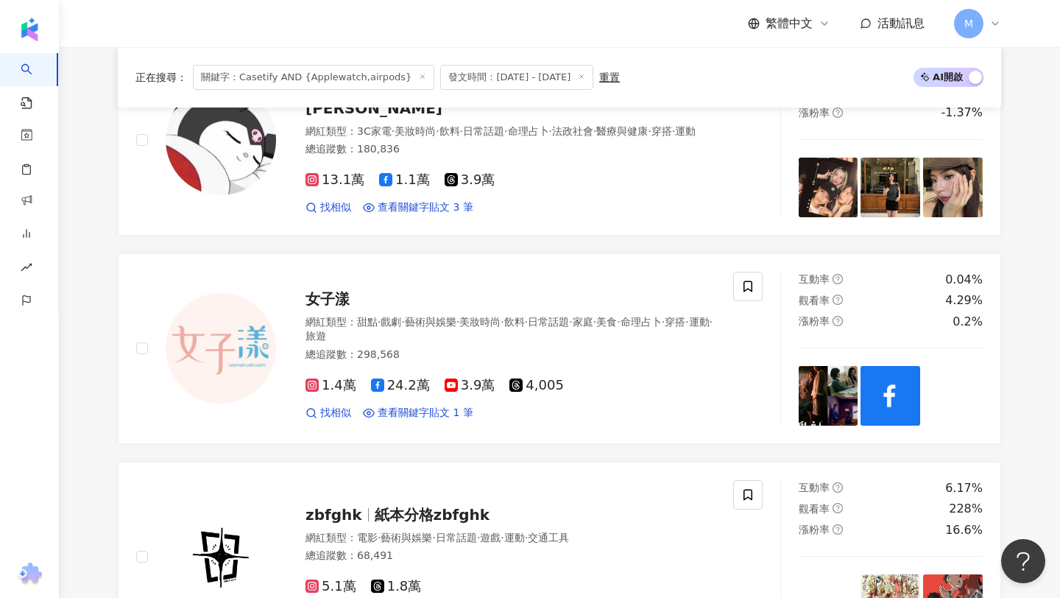
scroll to position [2024, 0]
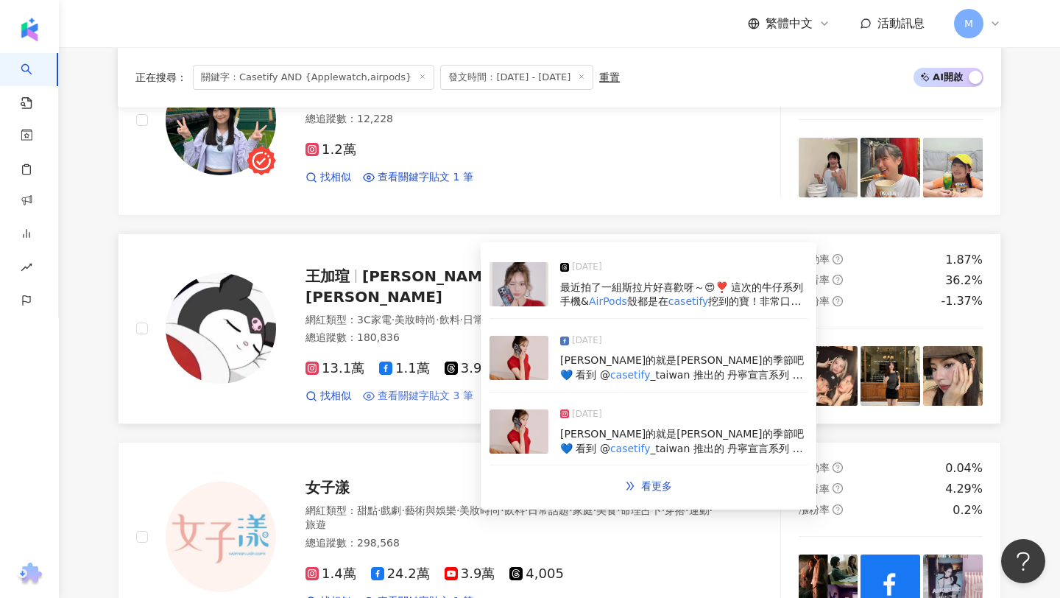
click at [439, 389] on span "查看關鍵字貼文 3 筆" at bounding box center [426, 396] width 96 height 15
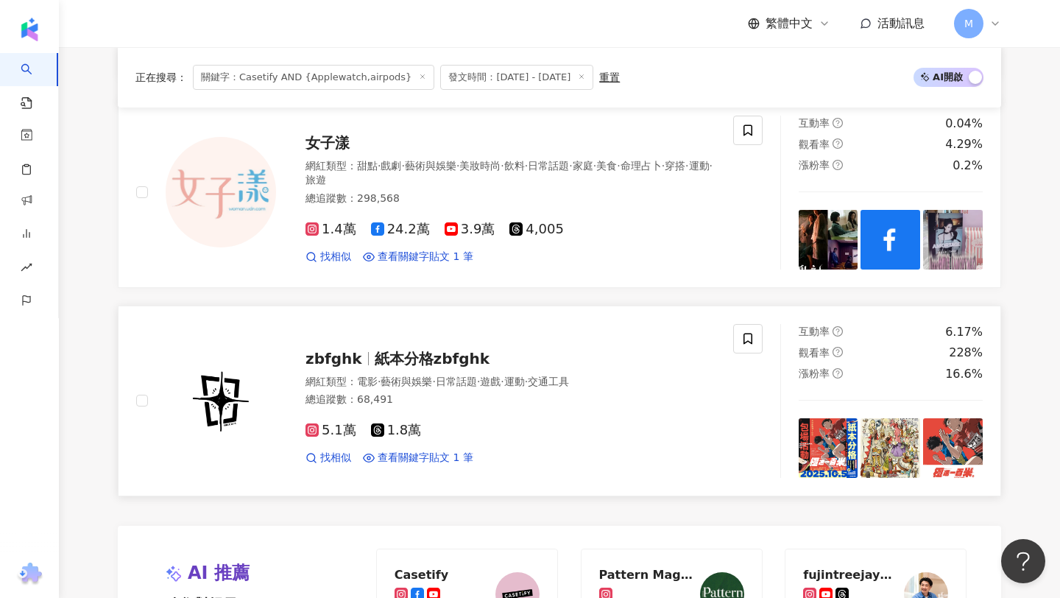
scroll to position [2453, 0]
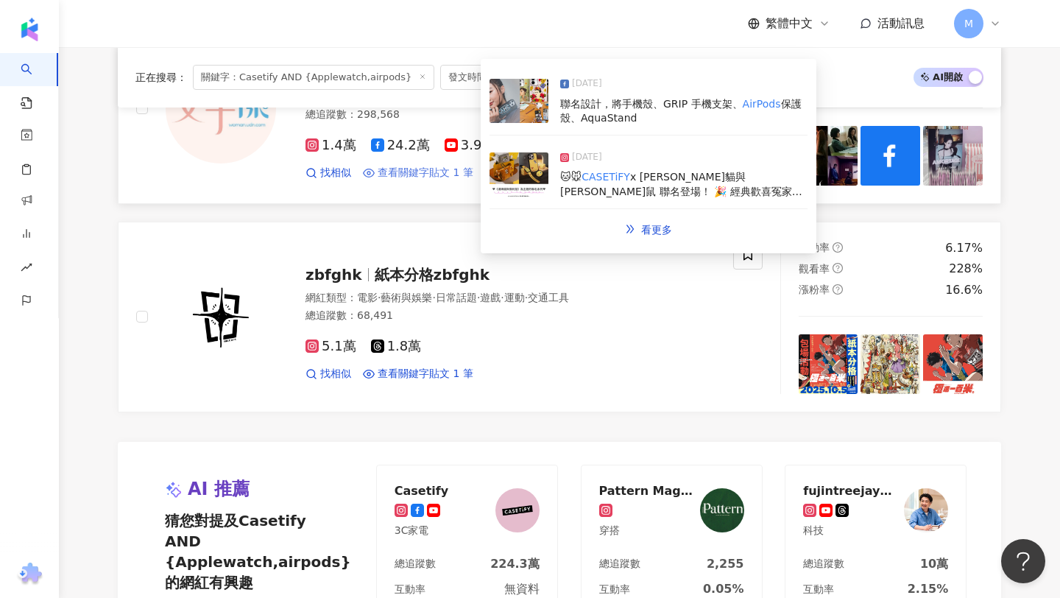
click at [412, 166] on span "查看關鍵字貼文 1 筆" at bounding box center [426, 173] width 96 height 15
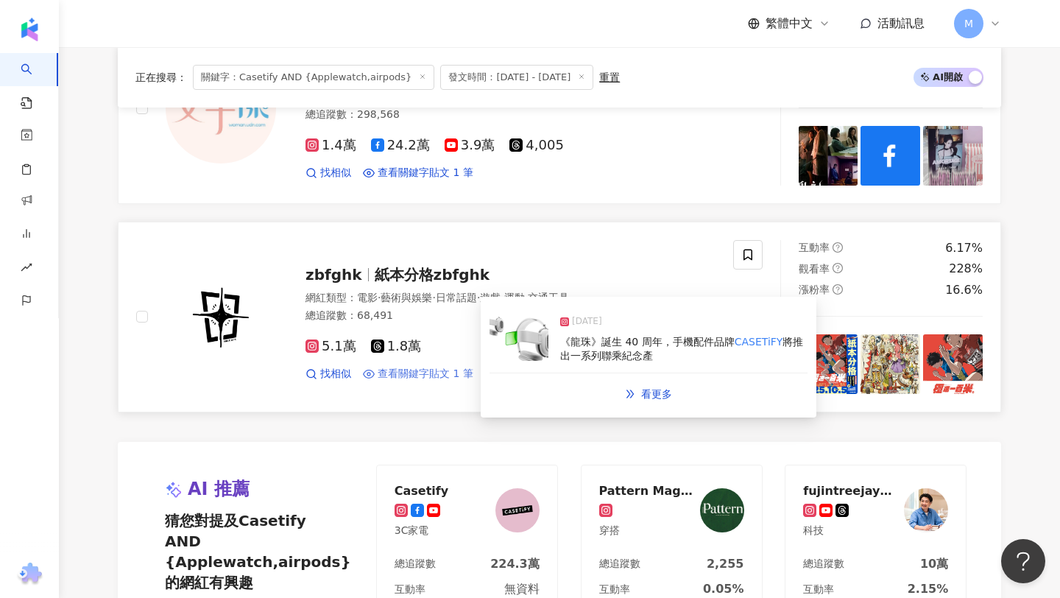
click at [448, 367] on span "查看關鍵字貼文 1 筆" at bounding box center [426, 374] width 96 height 15
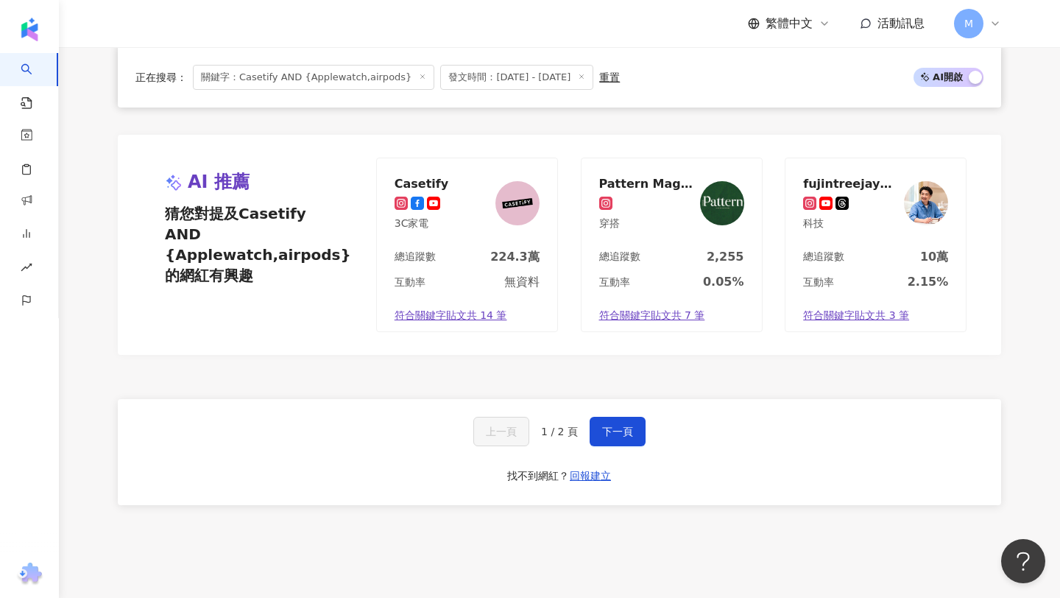
scroll to position [2840, 0]
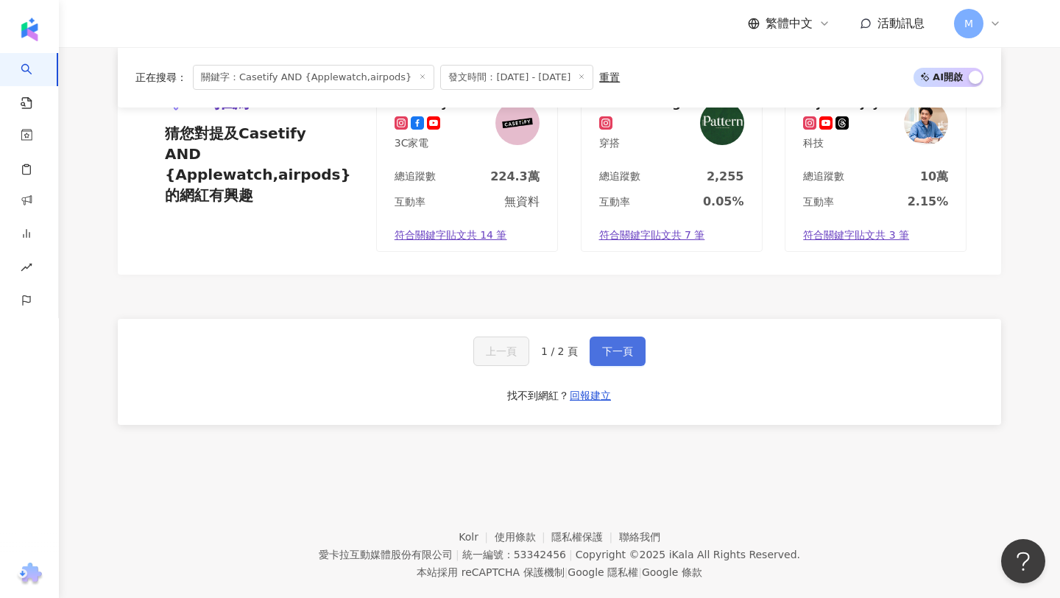
click at [623, 345] on span "下一頁" at bounding box center [617, 351] width 31 height 12
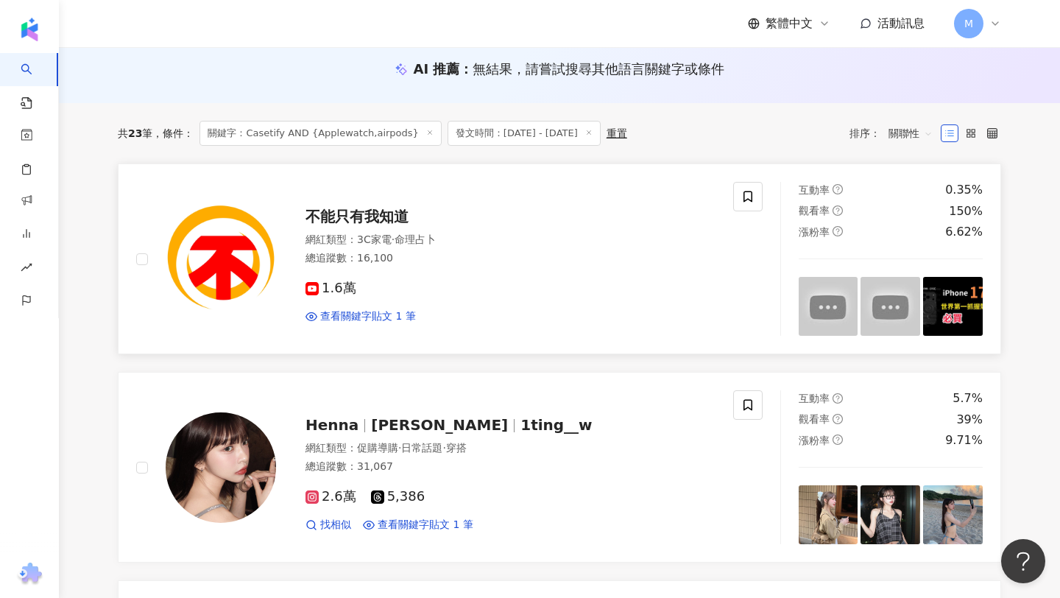
scroll to position [155, 0]
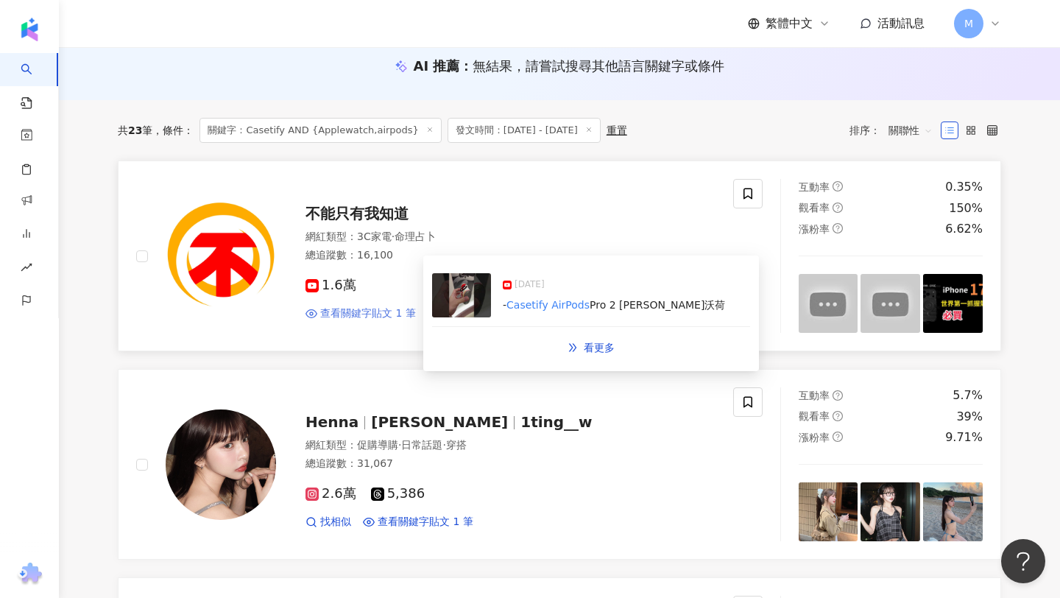
click at [359, 308] on span "查看關鍵字貼文 1 筆" at bounding box center [368, 313] width 96 height 15
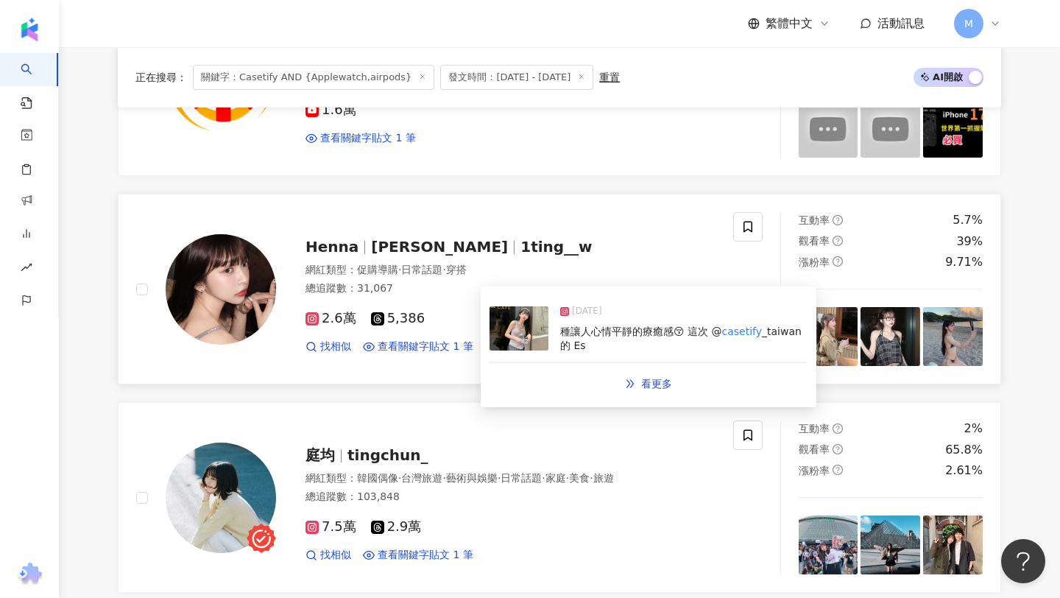
scroll to position [333, 0]
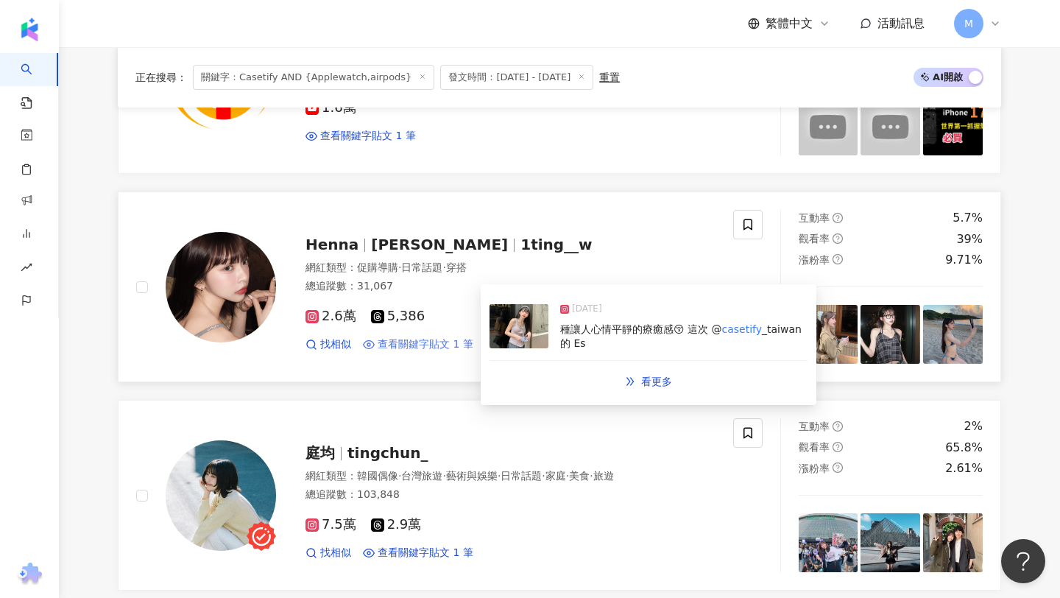
click at [433, 342] on span "查看關鍵字貼文 1 筆" at bounding box center [426, 344] width 96 height 15
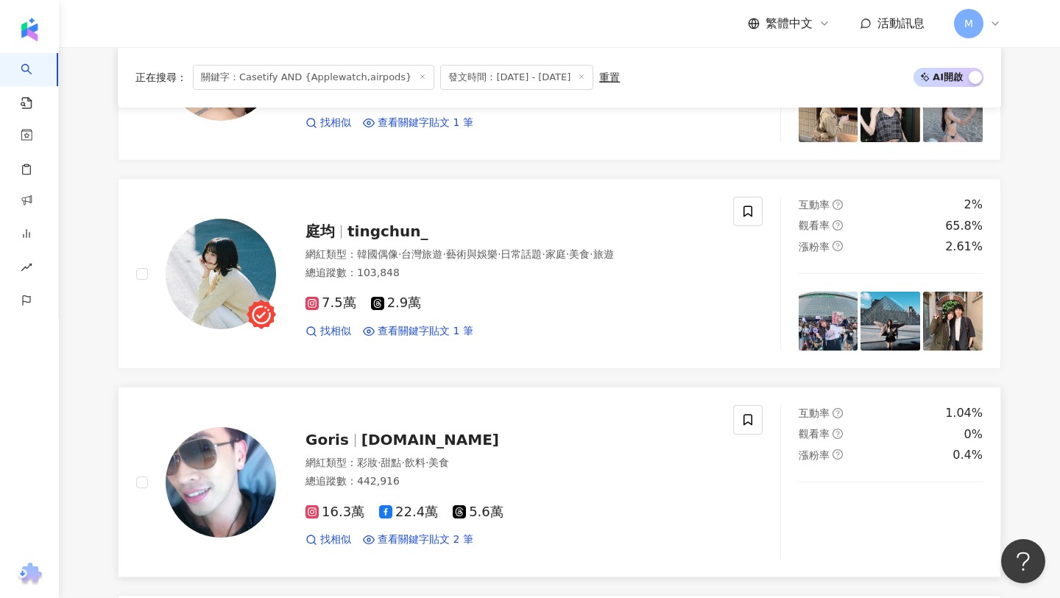
scroll to position [557, 0]
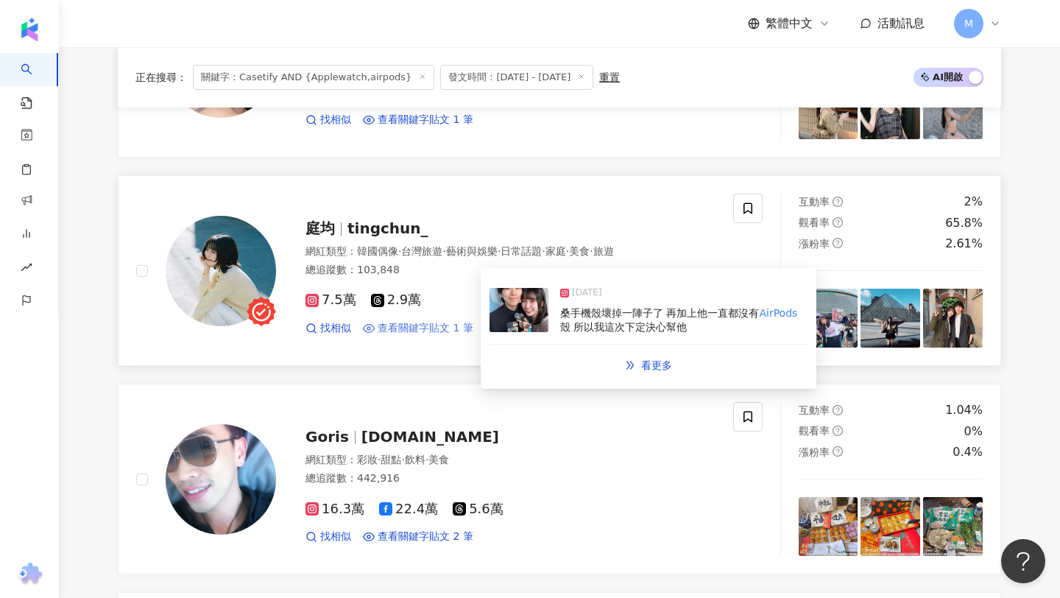
click at [408, 328] on span "查看關鍵字貼文 1 筆" at bounding box center [426, 328] width 96 height 15
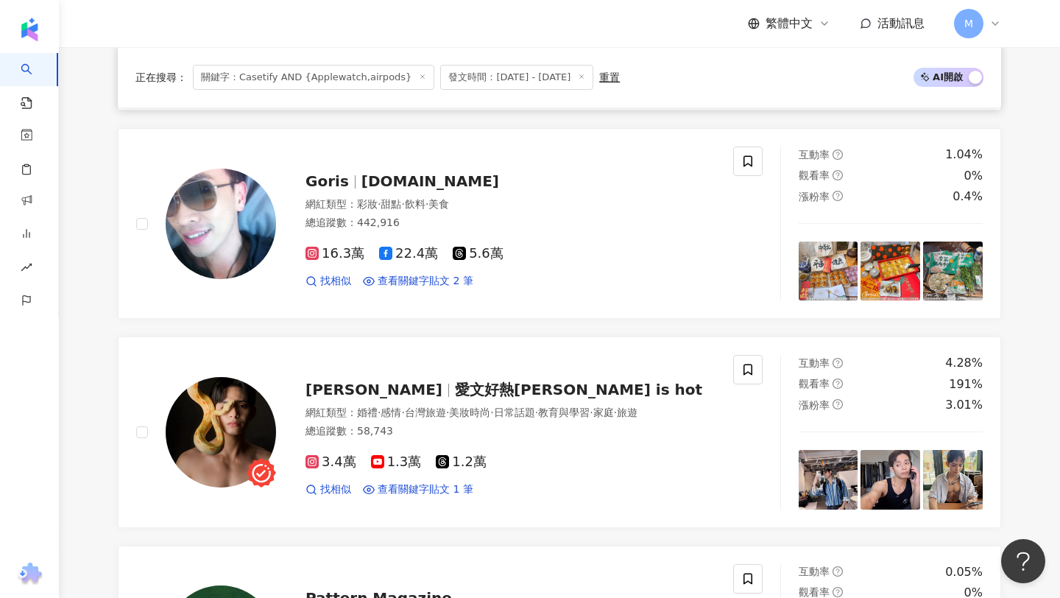
scroll to position [818, 0]
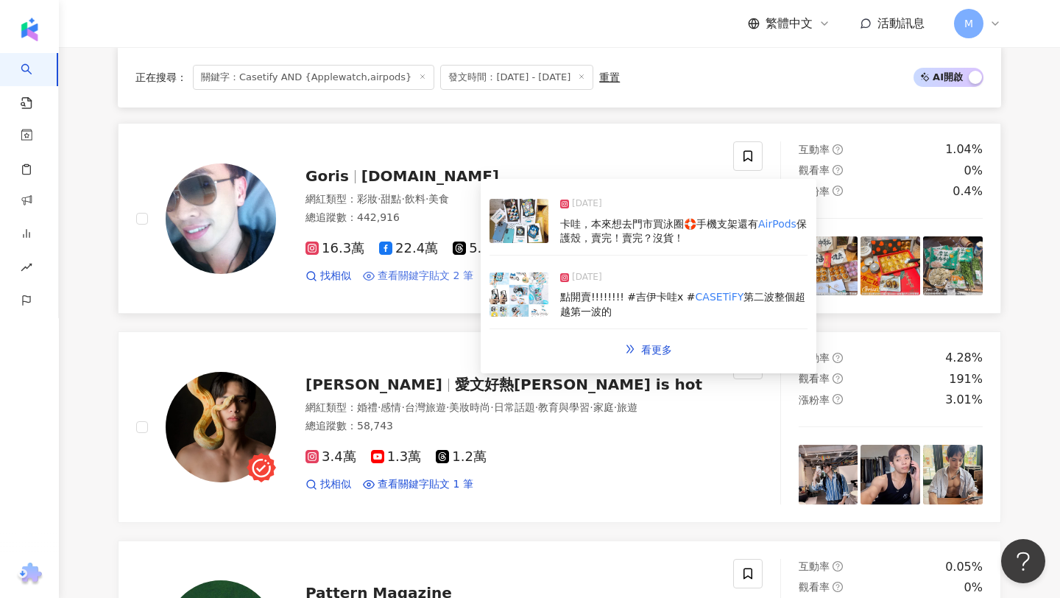
click at [429, 275] on span "查看關鍵字貼文 2 筆" at bounding box center [426, 276] width 96 height 15
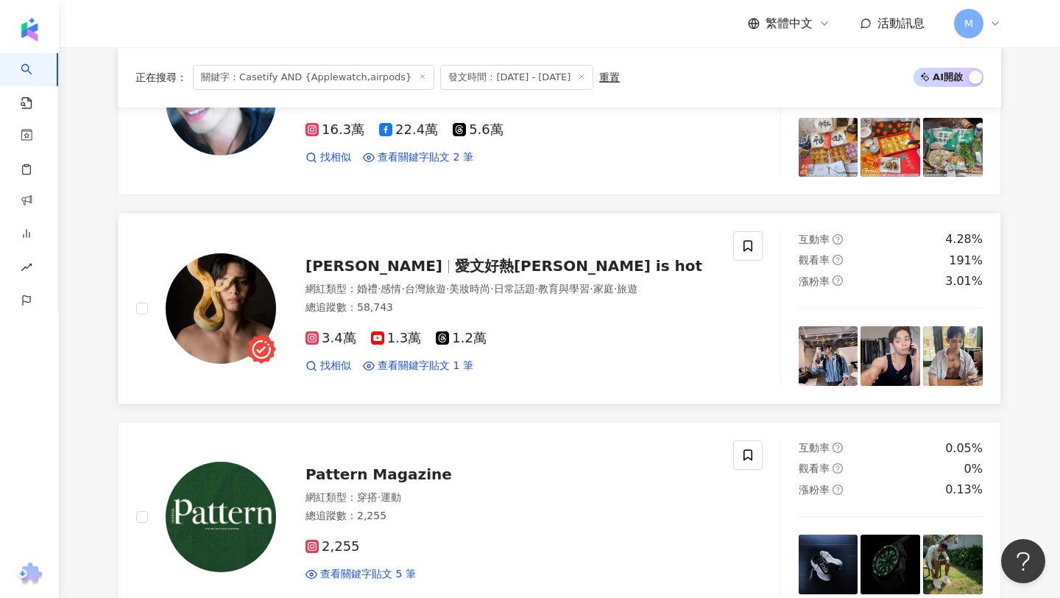
scroll to position [993, 0]
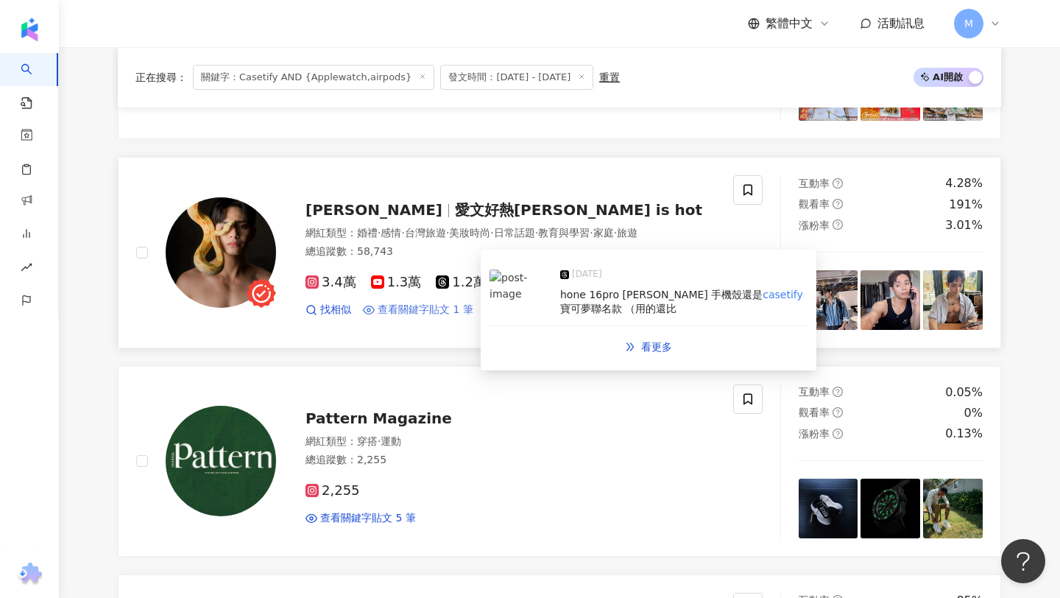
click at [399, 312] on span "查看關鍵字貼文 1 筆" at bounding box center [426, 310] width 96 height 15
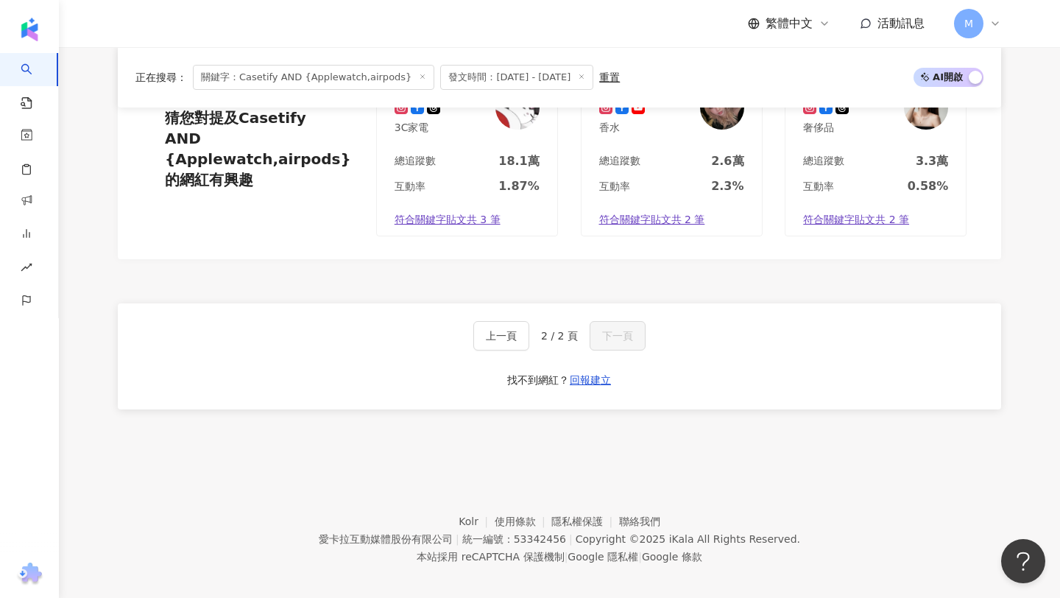
scroll to position [2583, 0]
click at [498, 334] on button "上一頁" at bounding box center [501, 334] width 56 height 29
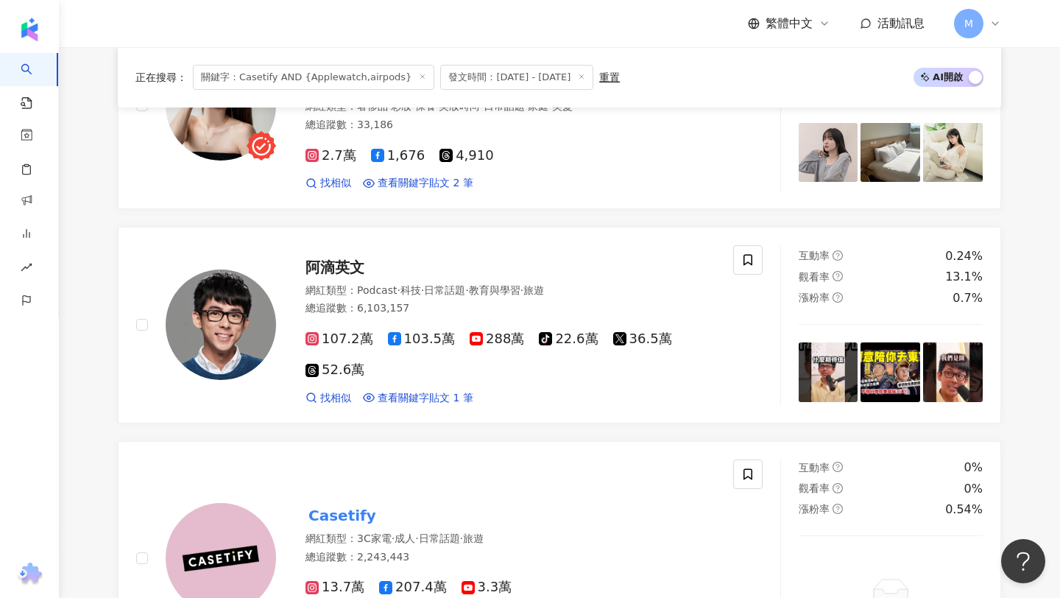
scroll to position [434, 0]
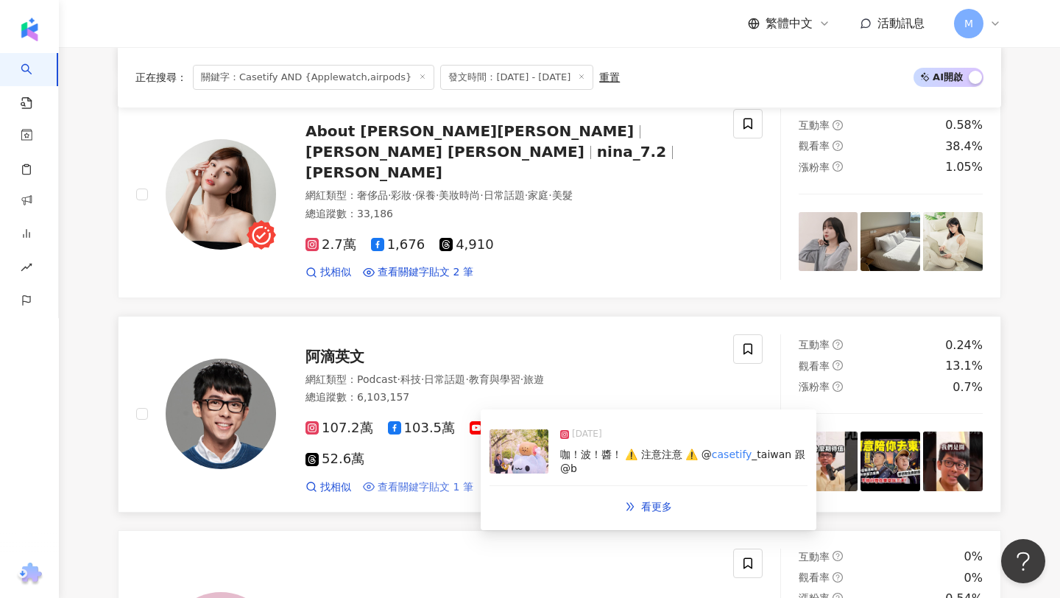
click at [411, 480] on span "查看關鍵字貼文 1 筆" at bounding box center [426, 487] width 96 height 15
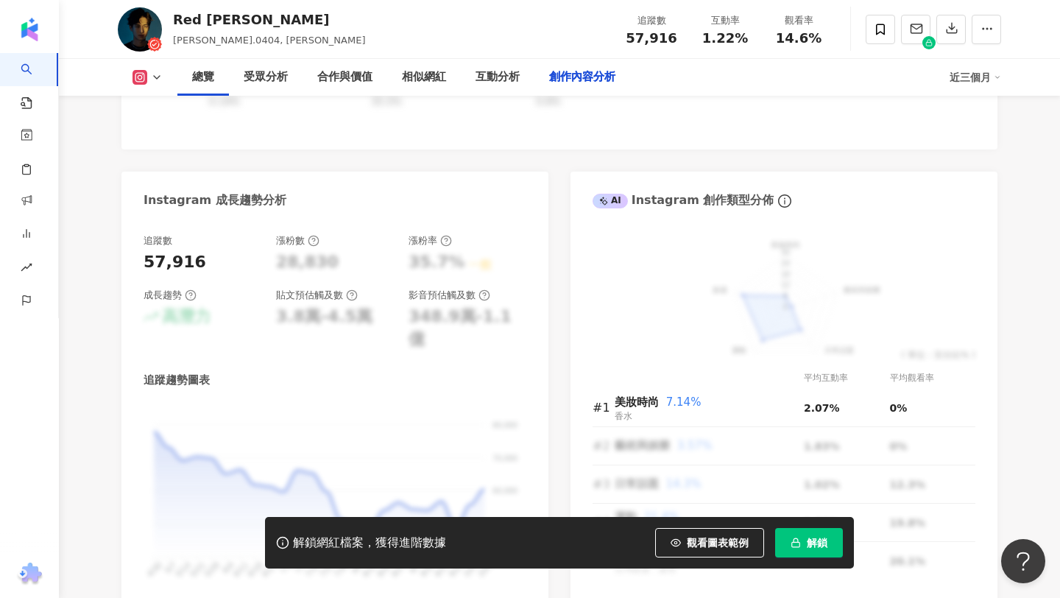
scroll to position [4561, 0]
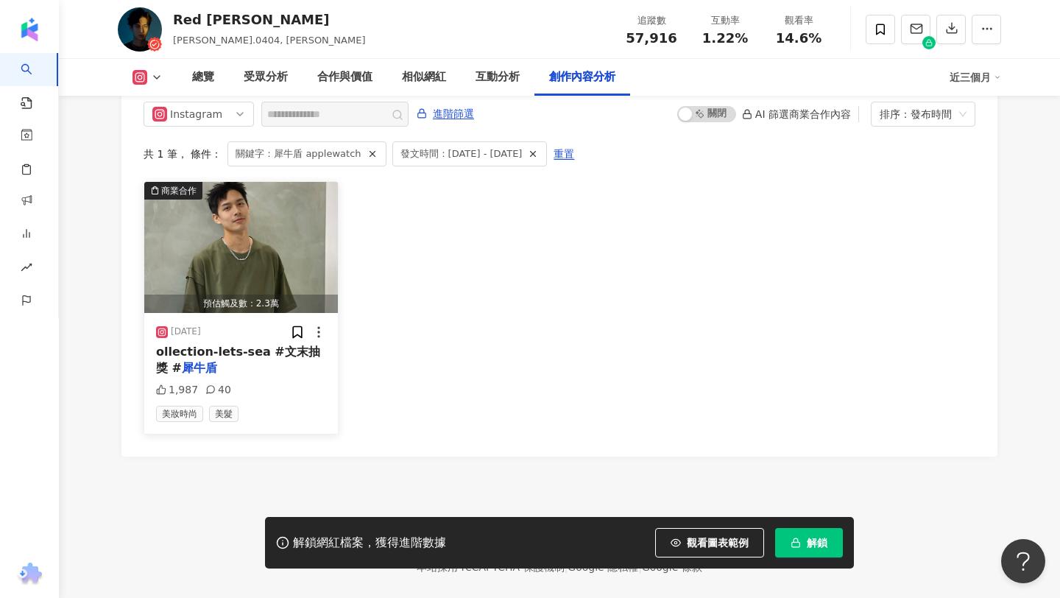
click at [303, 344] on div "ollection-lets-sea #文末抽獎 # 犀牛盾" at bounding box center [241, 360] width 170 height 33
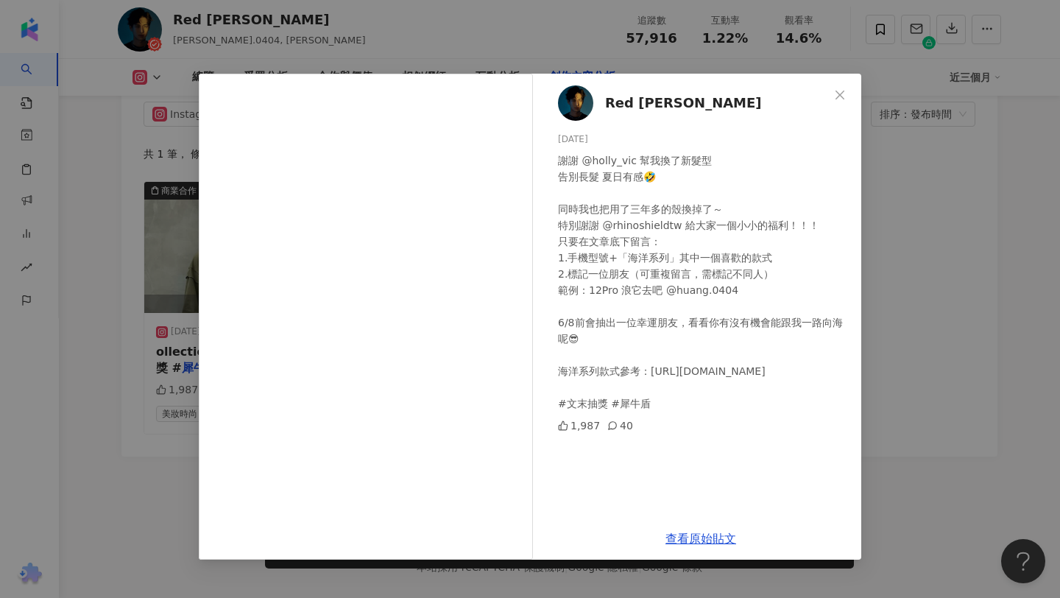
click at [889, 290] on div "Red 黃學宏 2025/6/5 謝謝 @holly_vic 幫我換了新髮型 告別長髮 夏日有感🤣 同時我也把用了三年多的殼換掉了～ 特別謝謝 @rhinos…" at bounding box center [530, 299] width 1060 height 598
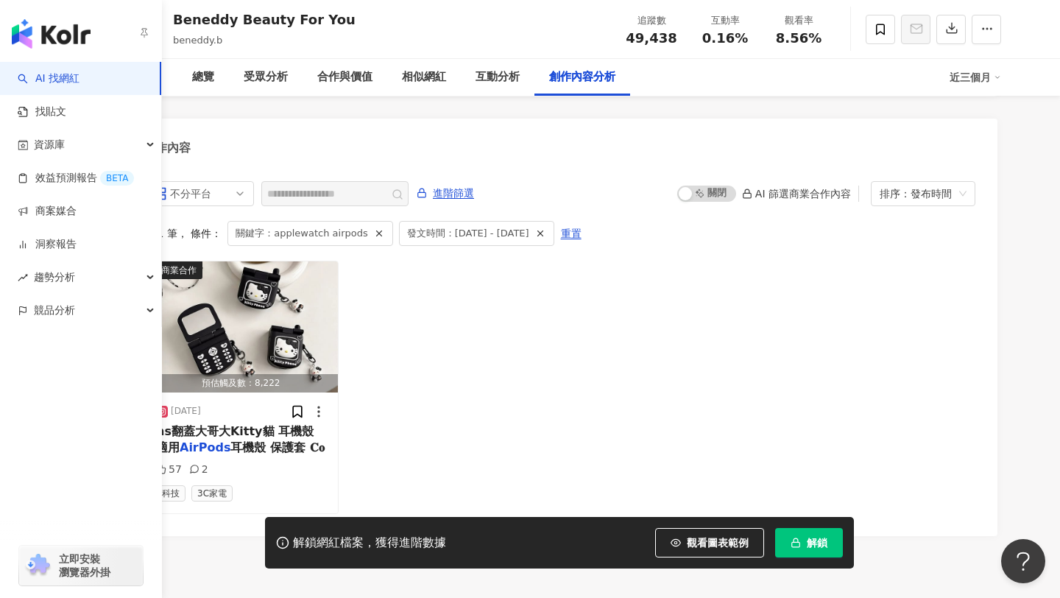
click at [78, 82] on link "AI 找網紅" at bounding box center [49, 78] width 62 height 15
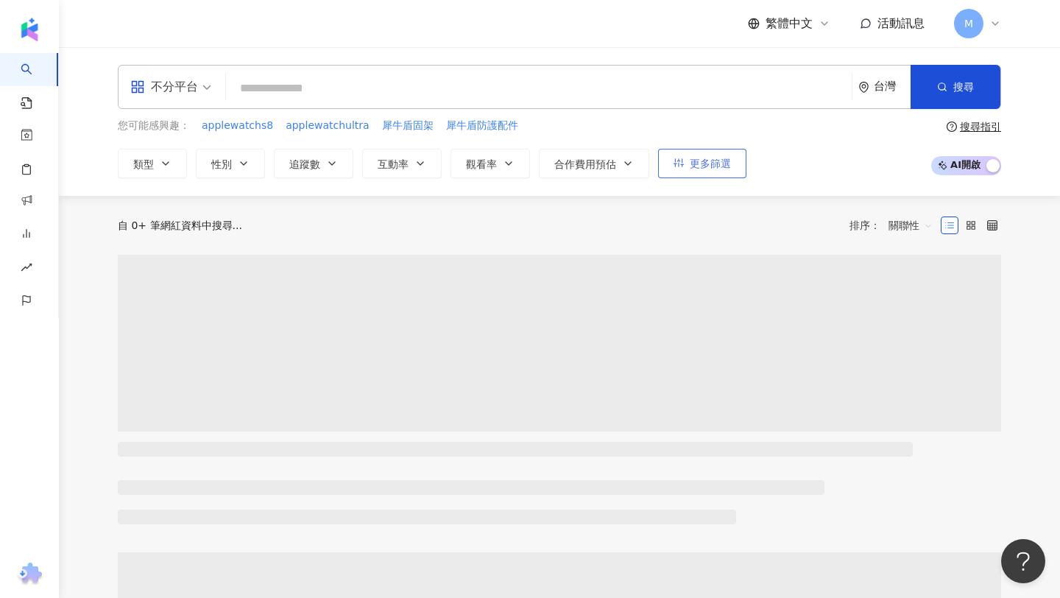
click at [715, 158] on span "更多篩選" at bounding box center [710, 164] width 41 height 12
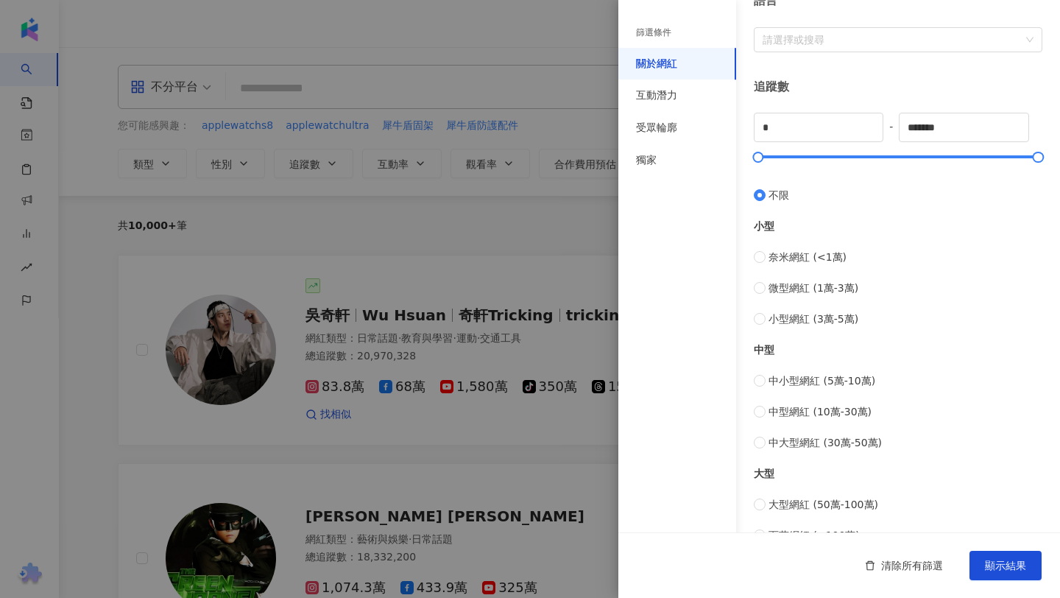
scroll to position [514, 0]
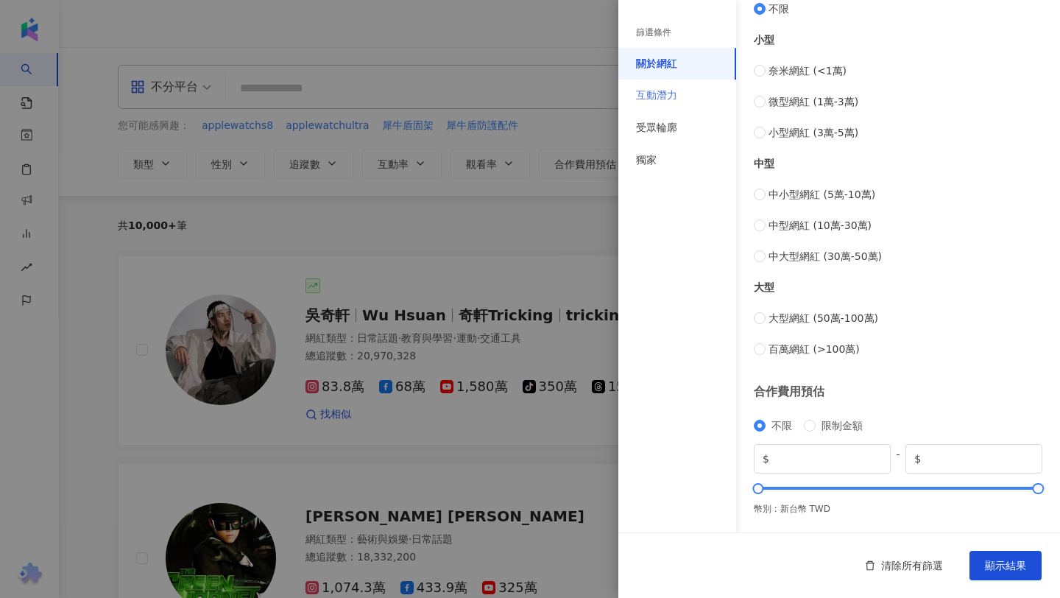
click at [697, 96] on div "互動潛力" at bounding box center [678, 96] width 118 height 32
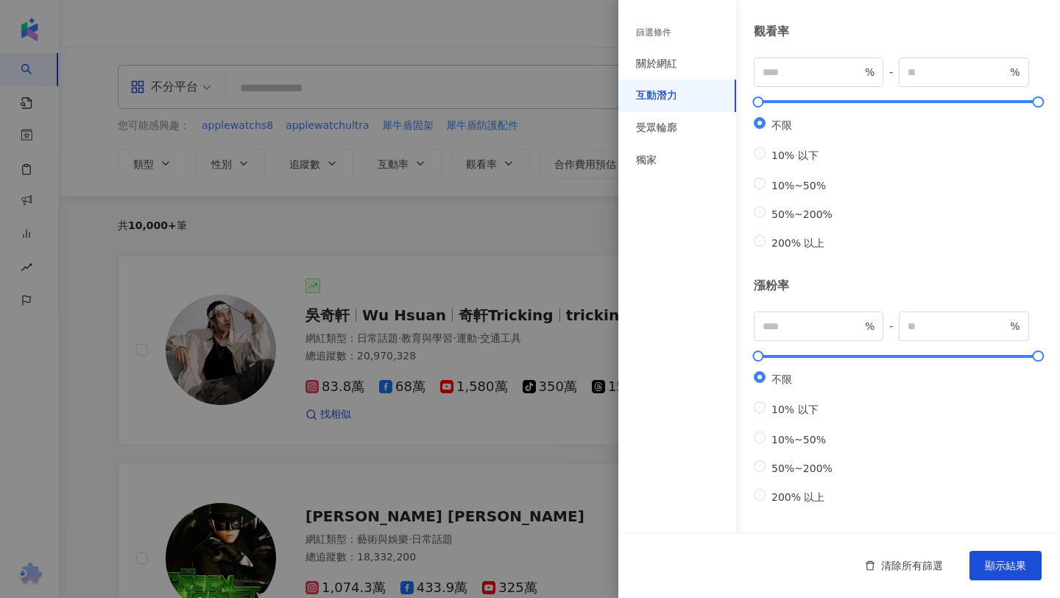
scroll to position [409, 0]
click at [644, 130] on div "受眾輪廓" at bounding box center [656, 128] width 41 height 15
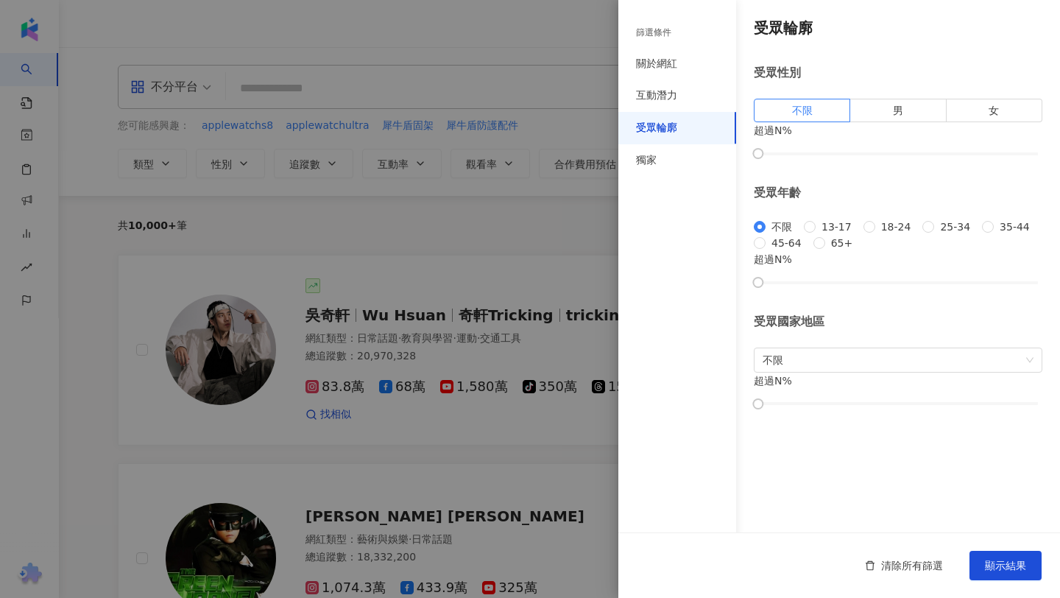
scroll to position [122, 0]
click at [683, 72] on div "關於網紅" at bounding box center [678, 64] width 118 height 32
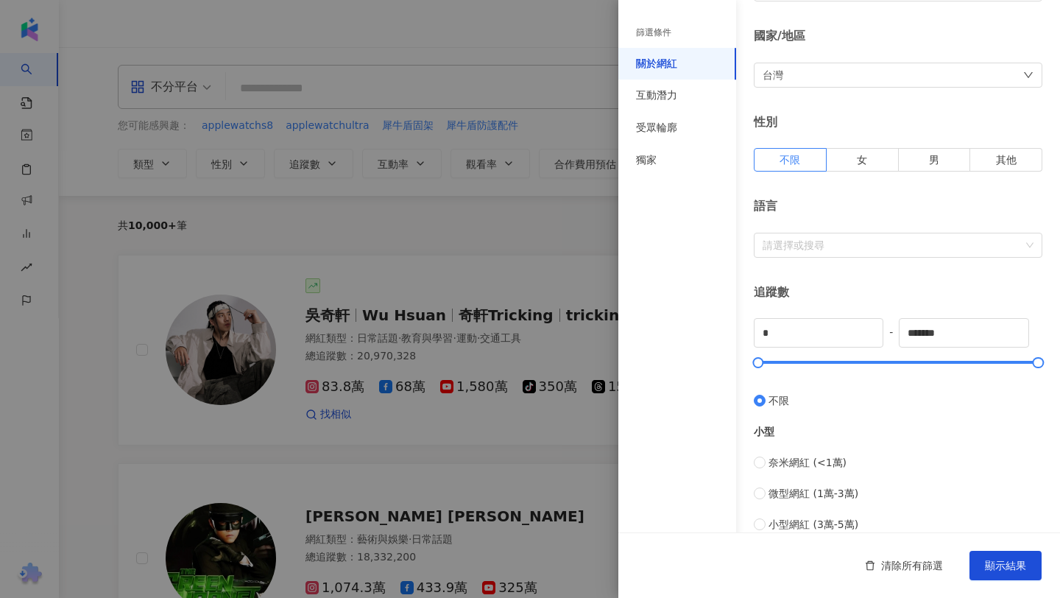
click at [683, 45] on div "篩選條件" at bounding box center [678, 33] width 118 height 30
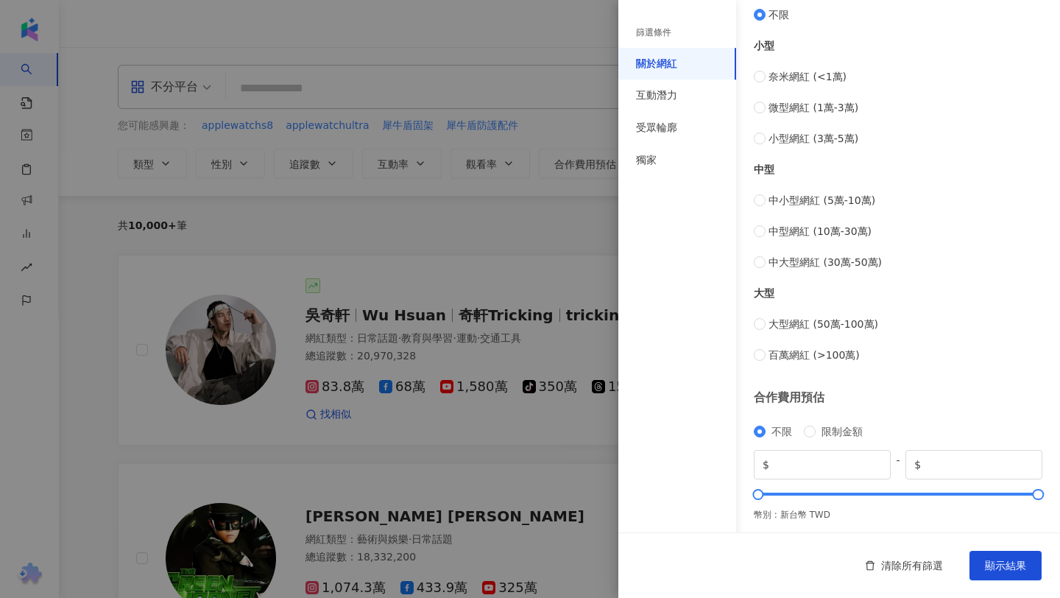
scroll to position [514, 0]
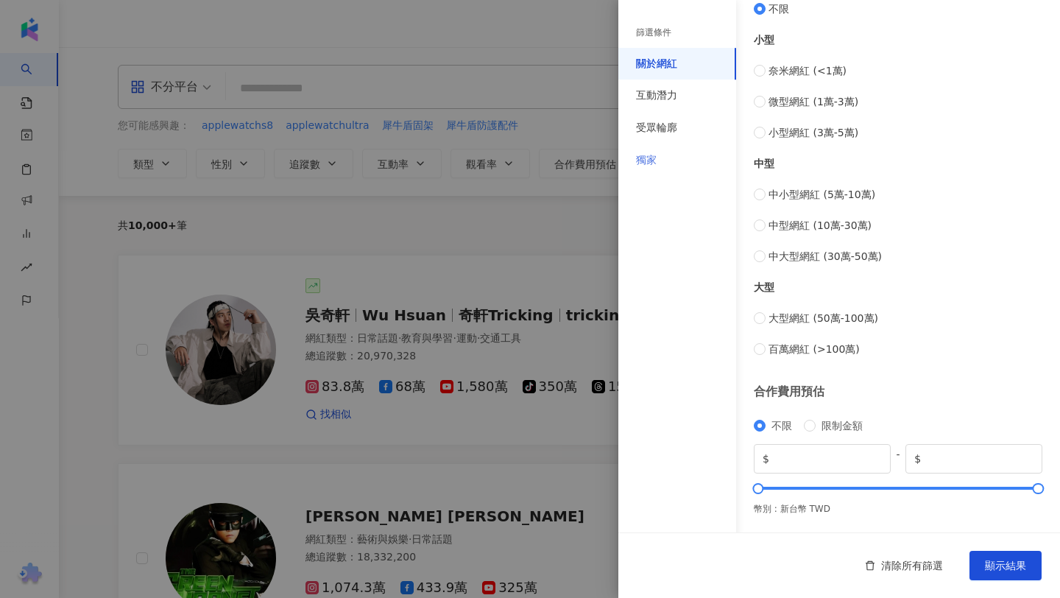
click at [648, 144] on div "獨家" at bounding box center [678, 160] width 118 height 32
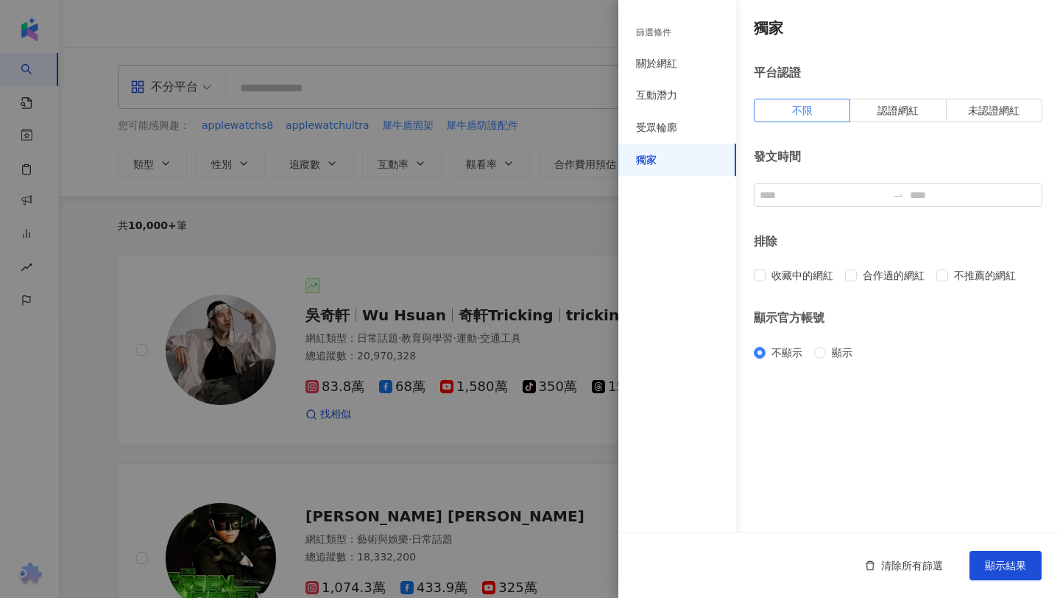
scroll to position [0, 0]
click at [794, 196] on input at bounding box center [823, 195] width 127 height 16
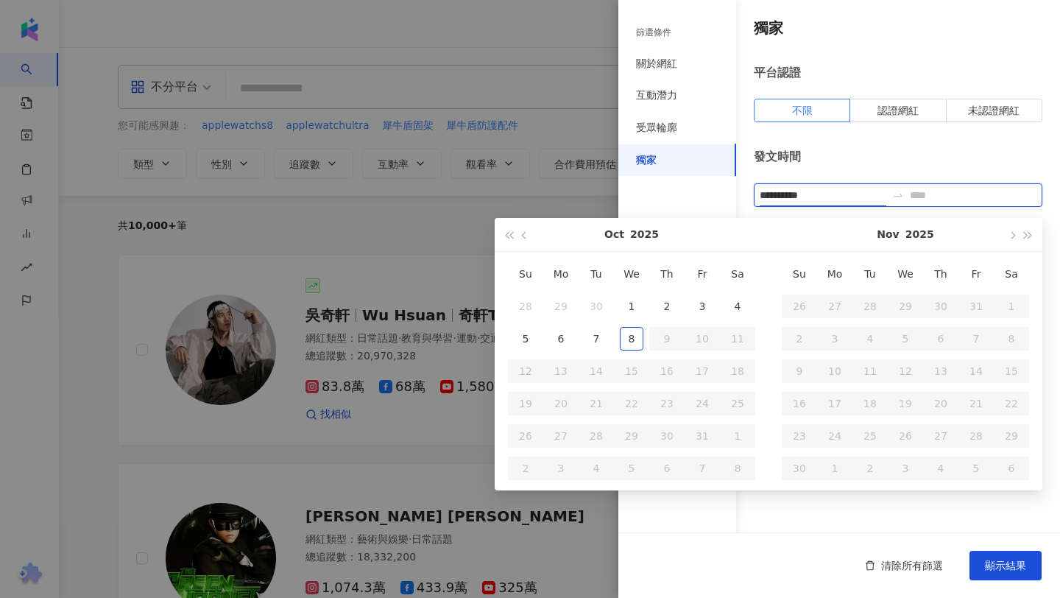
type input "**********"
click at [521, 237] on button "button" at bounding box center [525, 234] width 16 height 33
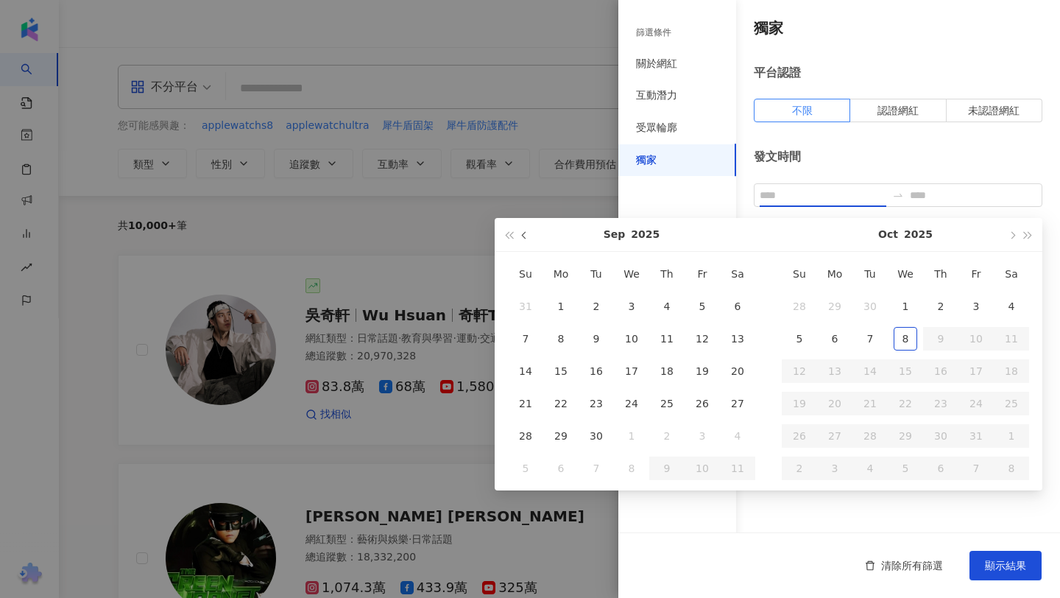
click at [522, 237] on button "button" at bounding box center [525, 234] width 16 height 33
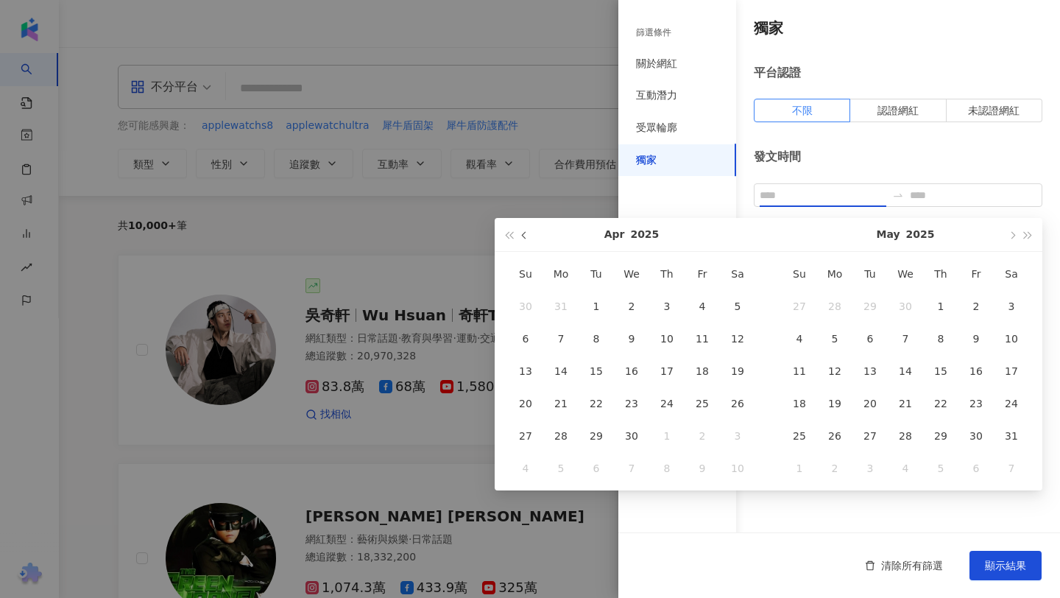
click at [522, 237] on button "button" at bounding box center [525, 234] width 16 height 33
type input "**********"
click at [632, 303] on div "1" at bounding box center [632, 307] width 24 height 24
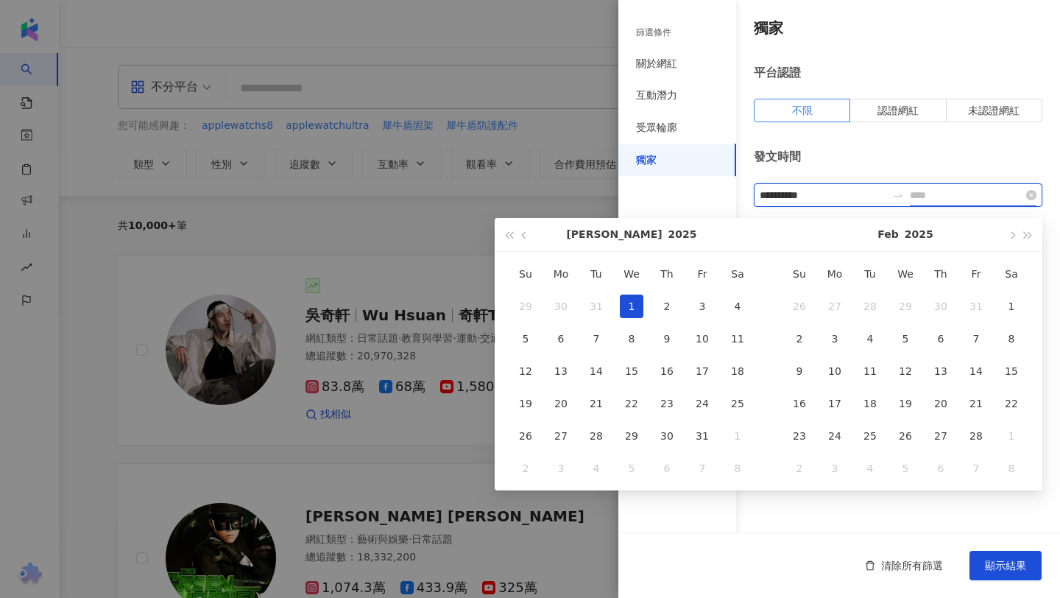
type input "**********"
click at [1010, 234] on span "button" at bounding box center [1011, 234] width 7 height 7
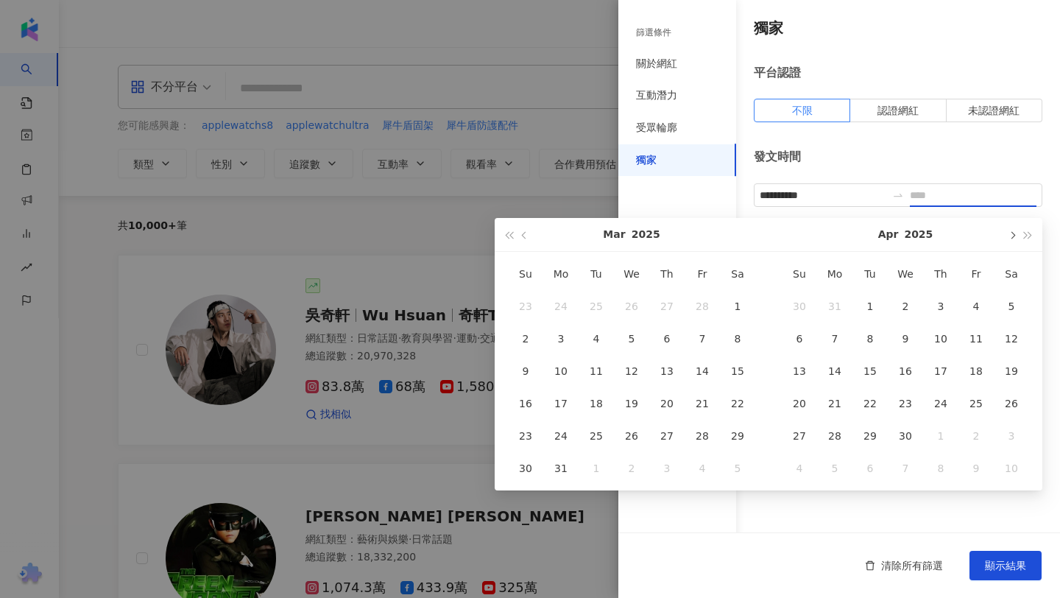
click at [1010, 234] on span "button" at bounding box center [1011, 234] width 7 height 7
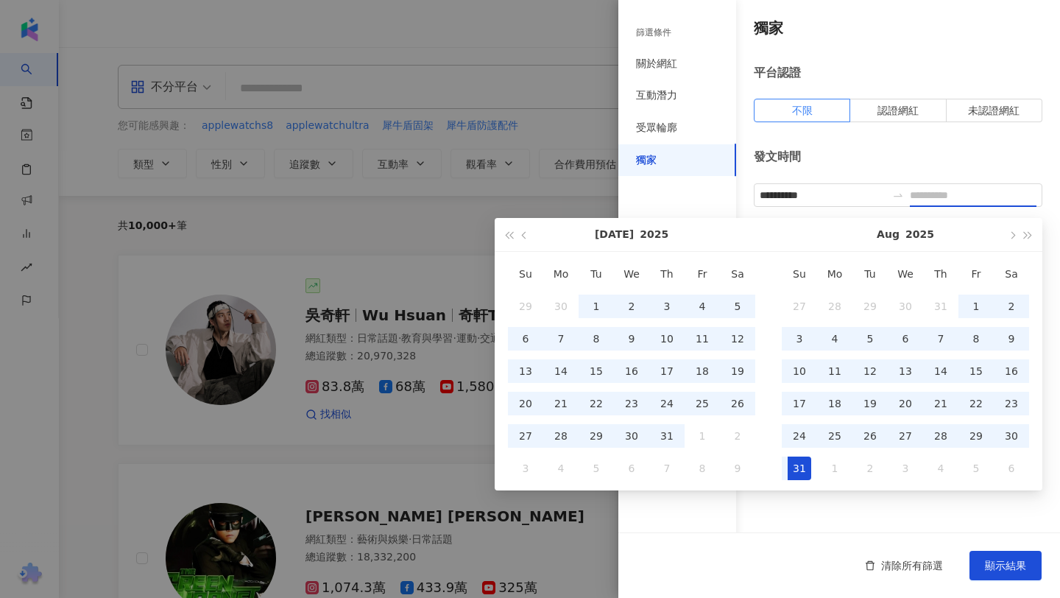
click at [811, 474] on td "31" at bounding box center [799, 468] width 35 height 32
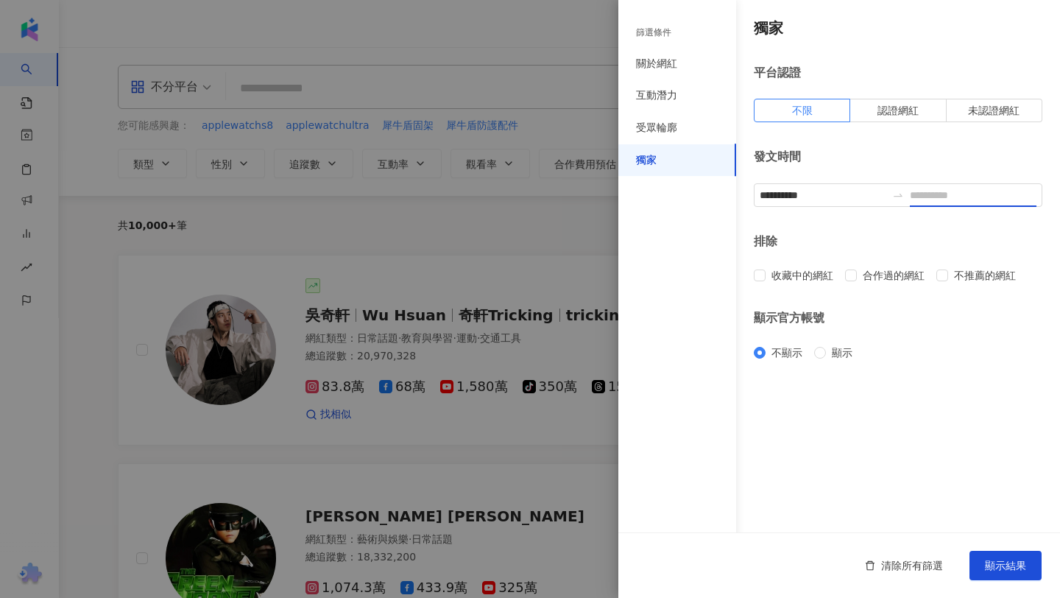
type input "**********"
click at [1019, 568] on span "顯示結果" at bounding box center [1005, 566] width 41 height 12
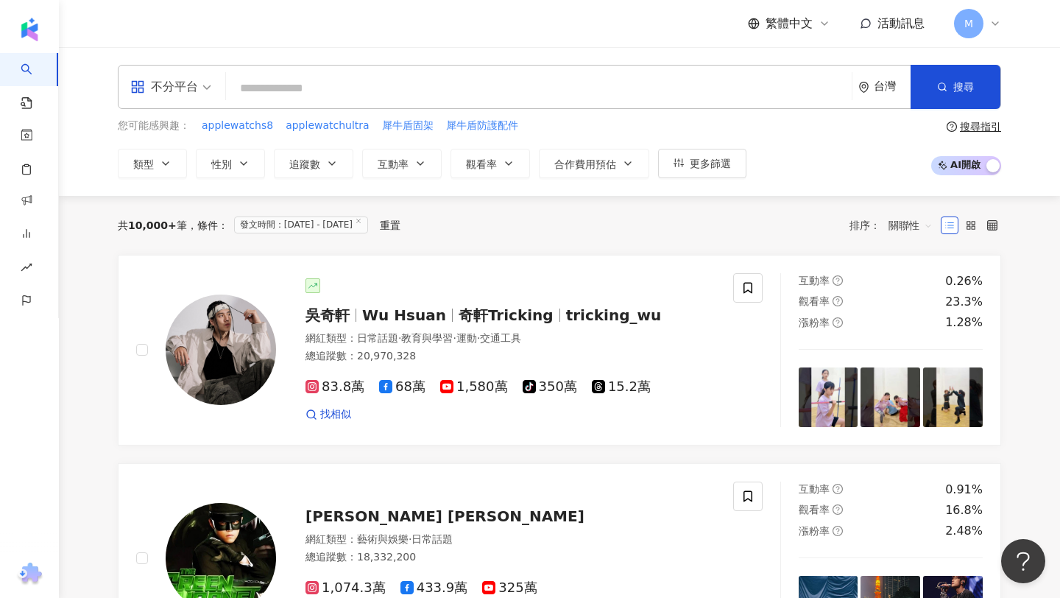
click at [297, 91] on input "search" at bounding box center [539, 88] width 614 height 28
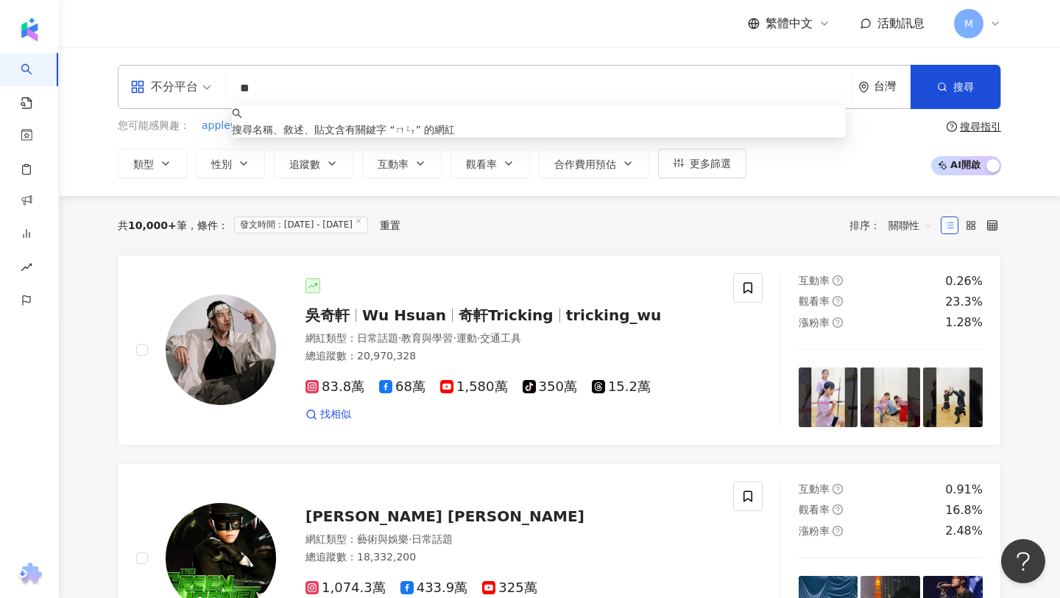
type input "*"
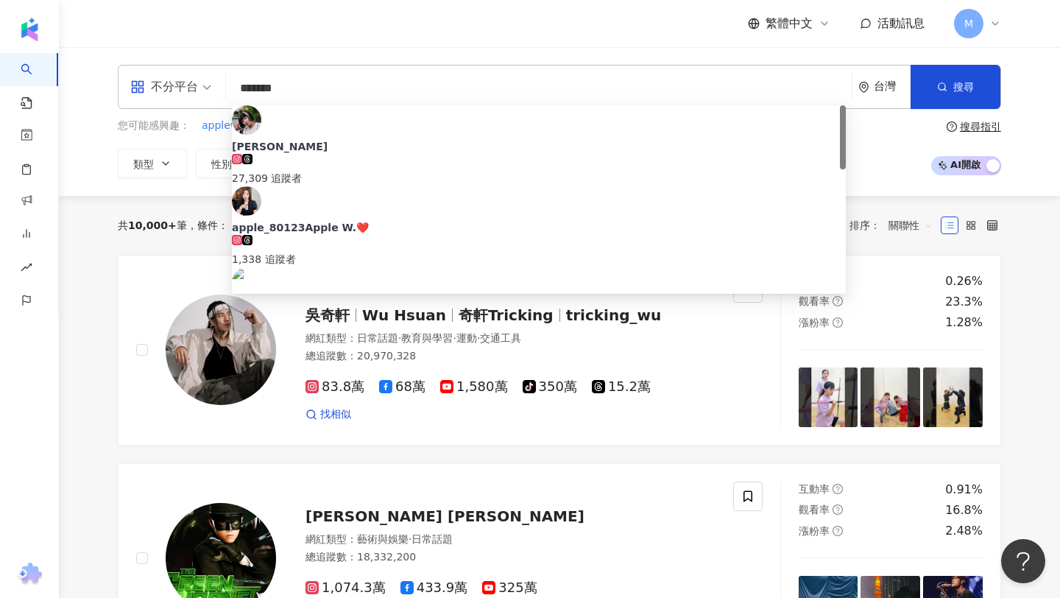
type input "*******"
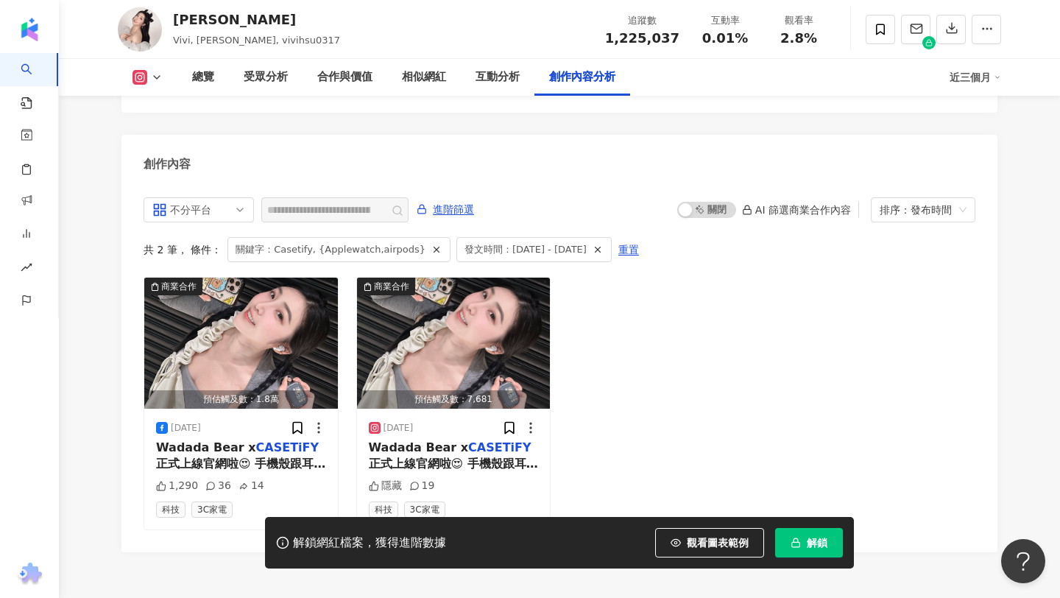
click at [191, 21] on div "[PERSON_NAME]" at bounding box center [256, 19] width 167 height 18
click at [191, 21] on div "許薇安" at bounding box center [256, 19] width 167 height 18
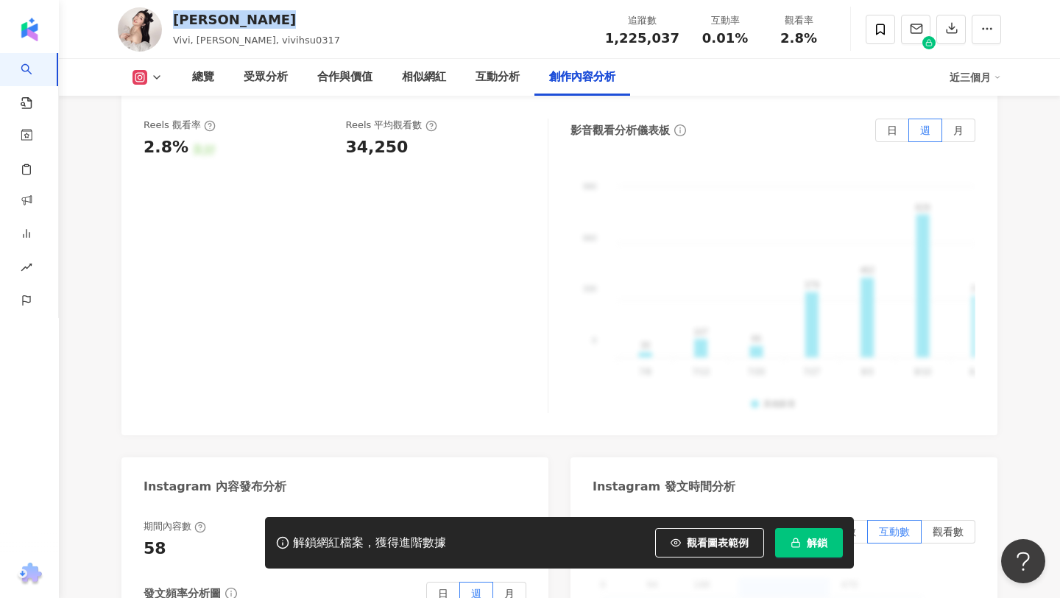
scroll to position [4558, 0]
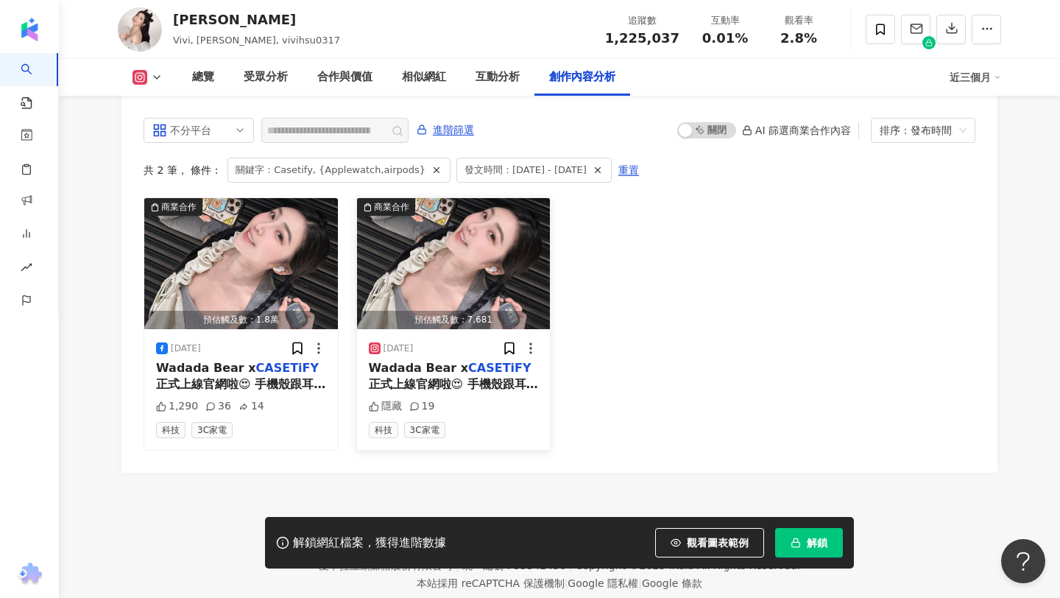
click at [435, 377] on span "正式上線官網啦😍 手機殼跟耳機套都有夠可愛💕愛不釋手～ 快來用跟我同款的手機殼吧😚 購買連結👉🏻 http://" at bounding box center [453, 417] width 169 height 80
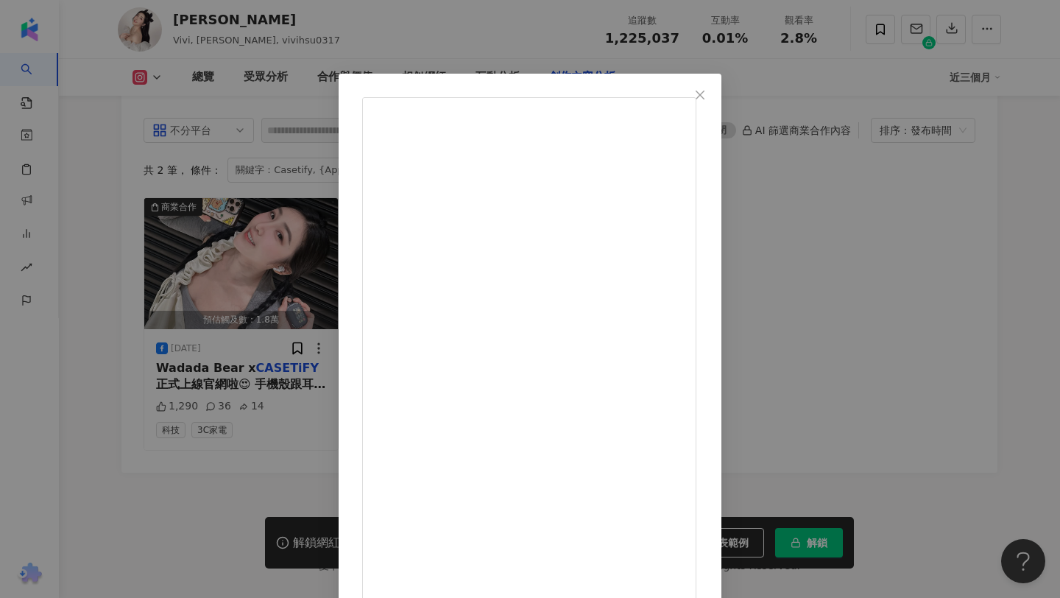
drag, startPoint x: 559, startPoint y: 160, endPoint x: 680, endPoint y: 161, distance: 121.5
copy div "Wadada Bear x CASETiFY"
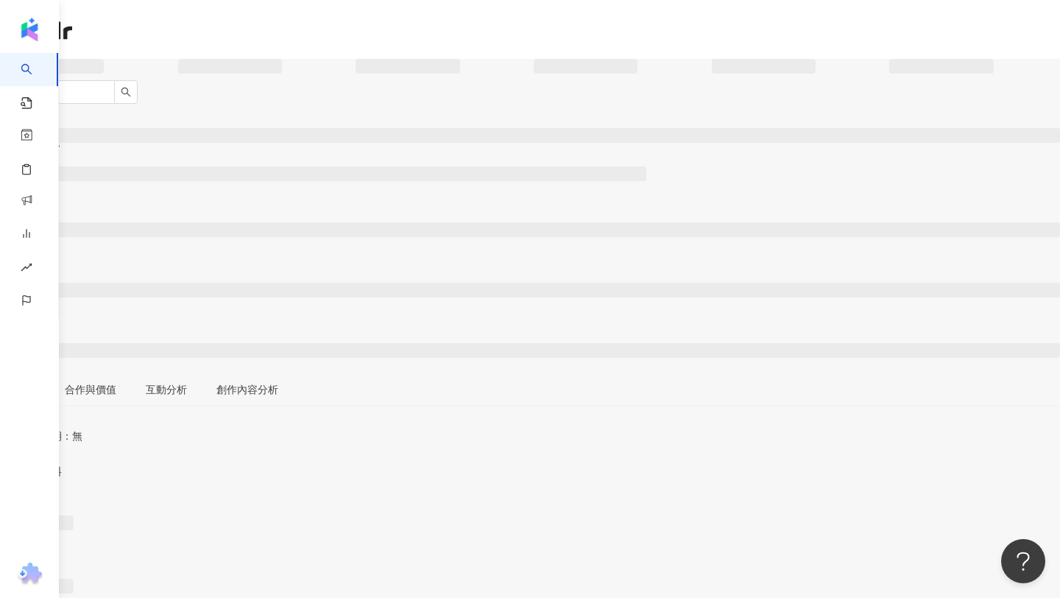
scroll to position [835, 0]
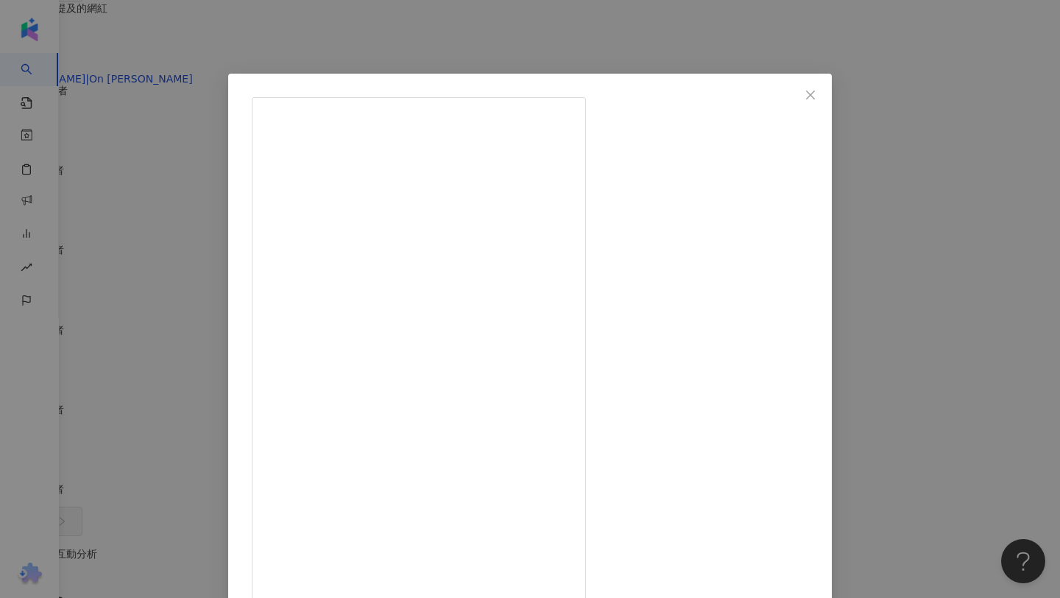
scroll to position [73, 0]
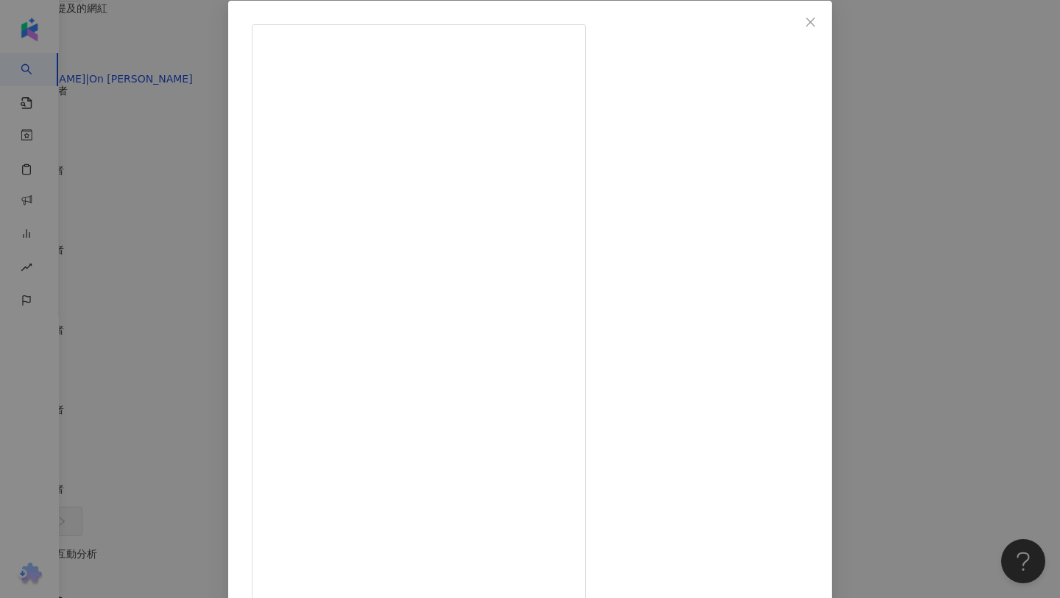
drag, startPoint x: 682, startPoint y: 149, endPoint x: 723, endPoint y: 151, distance: 41.3
copy div "丹寧系列"
click at [132, 122] on div "洪言翔 2025/6/15 ： 我很好奇所以我去查了一下，早在17世紀就開始有丹寧這詞出現，一直到現在還是流行元素之一。 很喜歡這次CASETiFY 最新丹寧…" at bounding box center [530, 299] width 1060 height 598
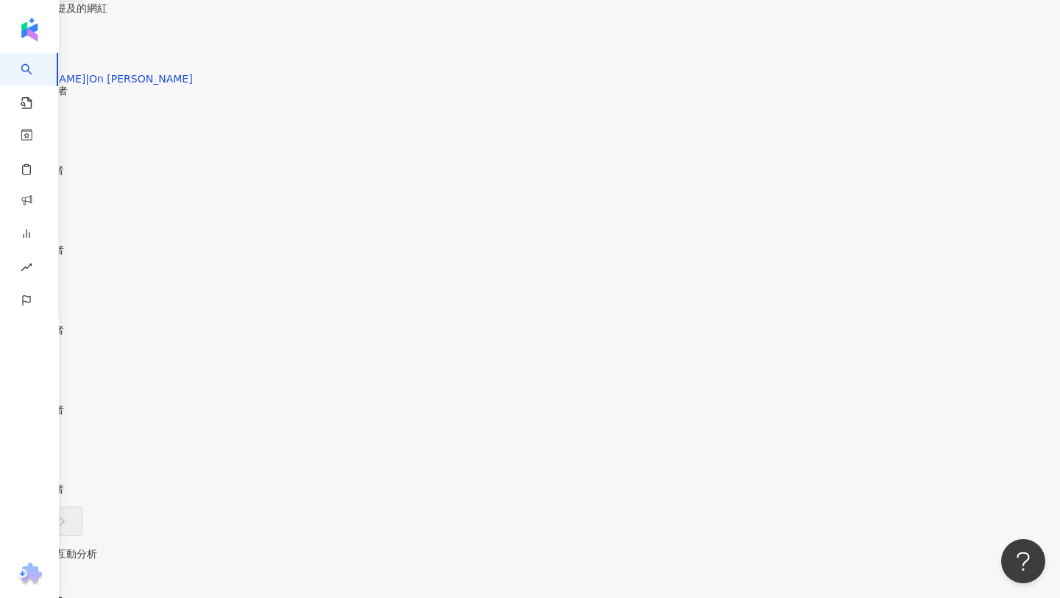
drag, startPoint x: 222, startPoint y: 29, endPoint x: 180, endPoint y: 29, distance: 42.7
copy div "[PERSON_NAME]"
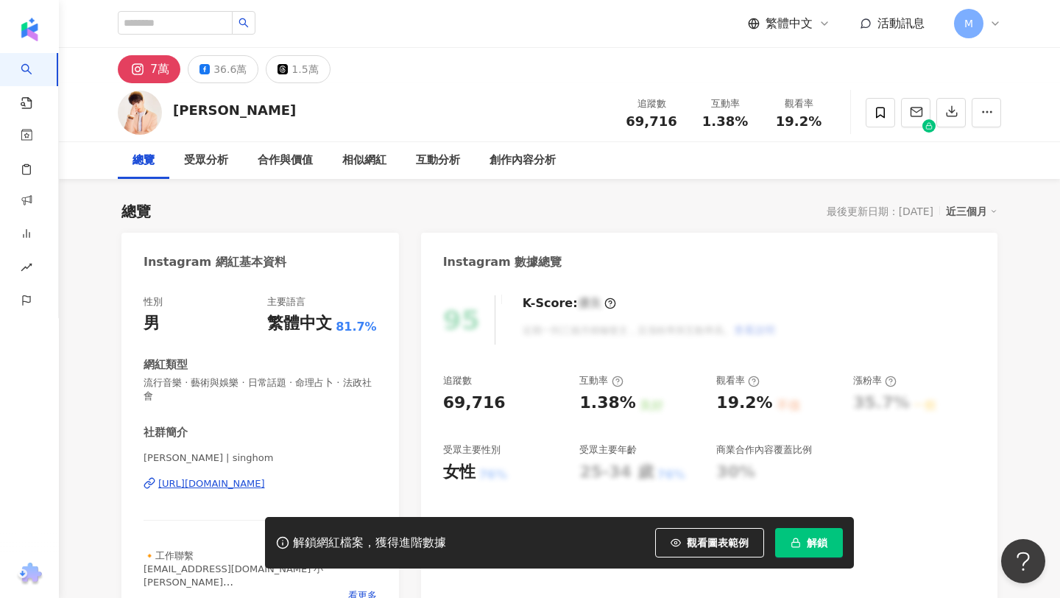
click at [346, 385] on span "流行音樂 · 藝術與娛樂 · 日常話題 · 命理占卜 · 法政社會" at bounding box center [260, 389] width 233 height 27
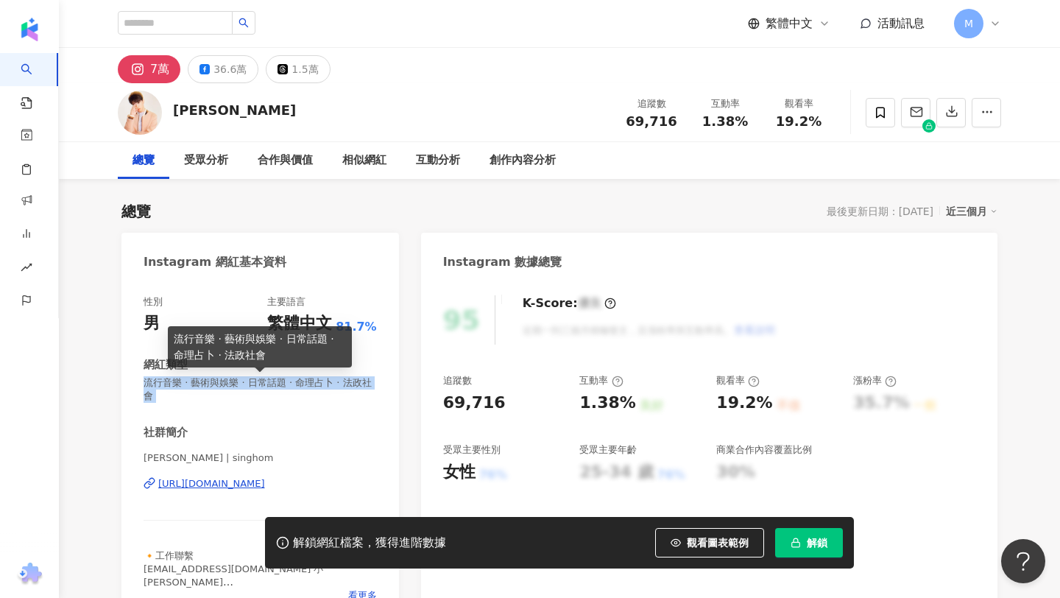
click at [346, 385] on span "流行音樂 · 藝術與娛樂 · 日常話題 · 命理占卜 · 法政社會" at bounding box center [260, 389] width 233 height 27
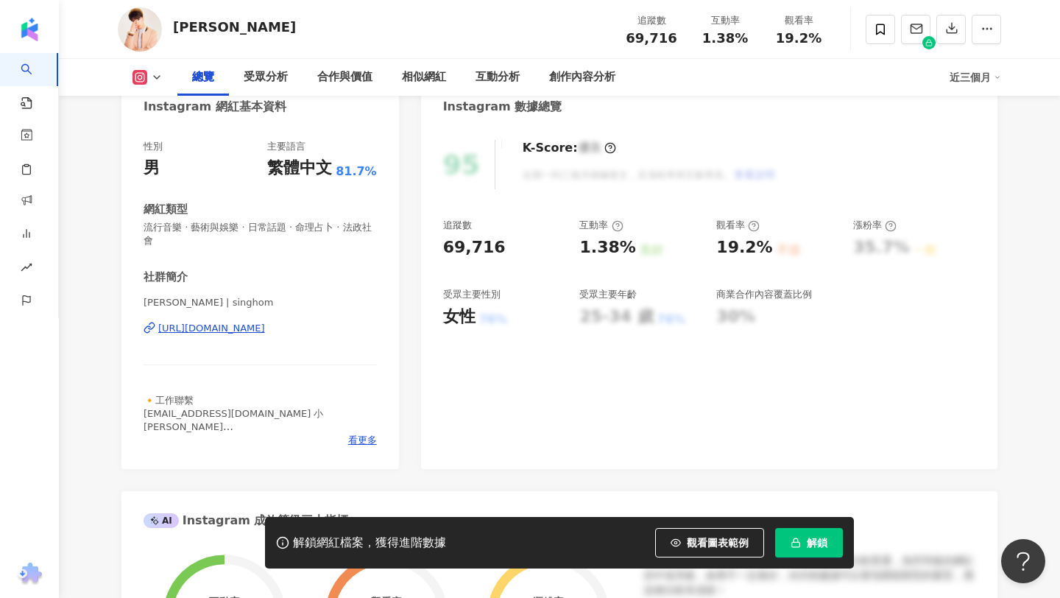
scroll to position [156, 0]
click at [233, 233] on div "性別 男 主要語言 繁體中文 81.7% 網紅類型 流行音樂 · 藝術與娛樂 · 日常話題 · 命理占卜 · 法政社會 社群簡介 [PERSON_NAME] …" at bounding box center [260, 292] width 233 height 307
click at [233, 229] on span "流行音樂 · 藝術與娛樂 · 日常話題 · 命理占卜 · 法政社會" at bounding box center [260, 233] width 233 height 27
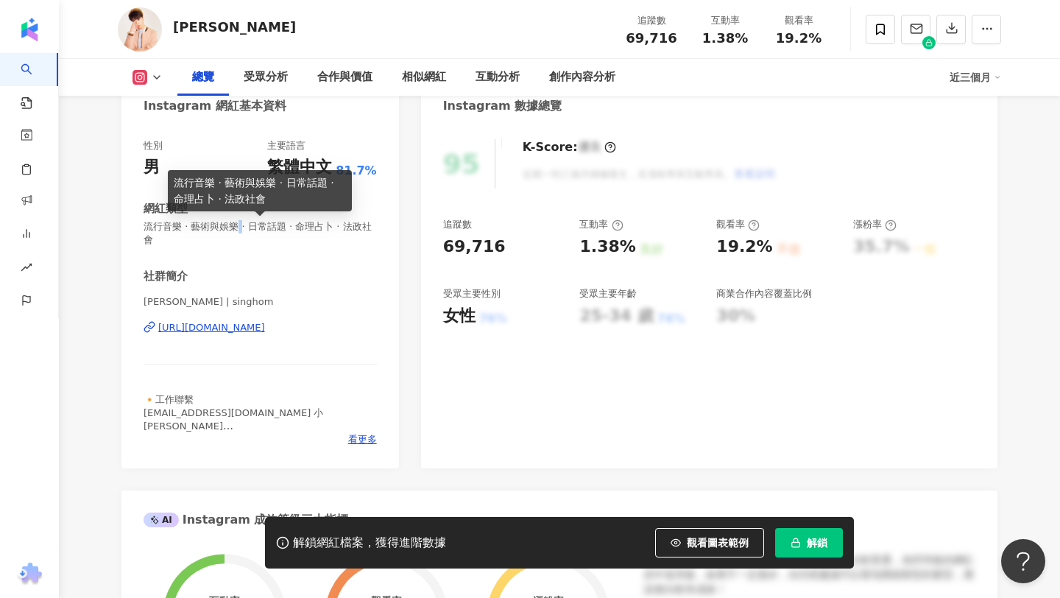
click at [233, 229] on span "流行音樂 · 藝術與娛樂 · 日常話題 · 命理占卜 · 法政社會" at bounding box center [260, 233] width 233 height 27
copy span "流行音樂 · 藝術與娛樂 · 日常話題 · 命理占卜 · 法政社會"
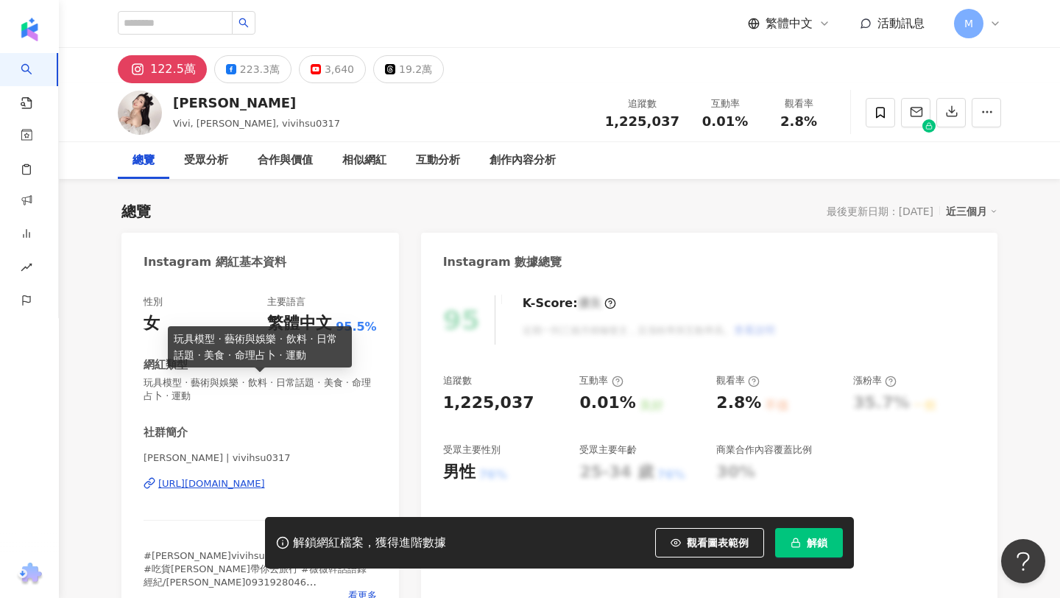
click at [224, 381] on span "玩具模型 · 藝術與娛樂 · 飲料 · 日常話題 · 美食 · 命理占卜 · 運動" at bounding box center [260, 389] width 233 height 27
copy span "玩具模型 · 藝術與娛樂 · 飲料 · 日常話題 · 美食 · 命理占卜 · 運動"
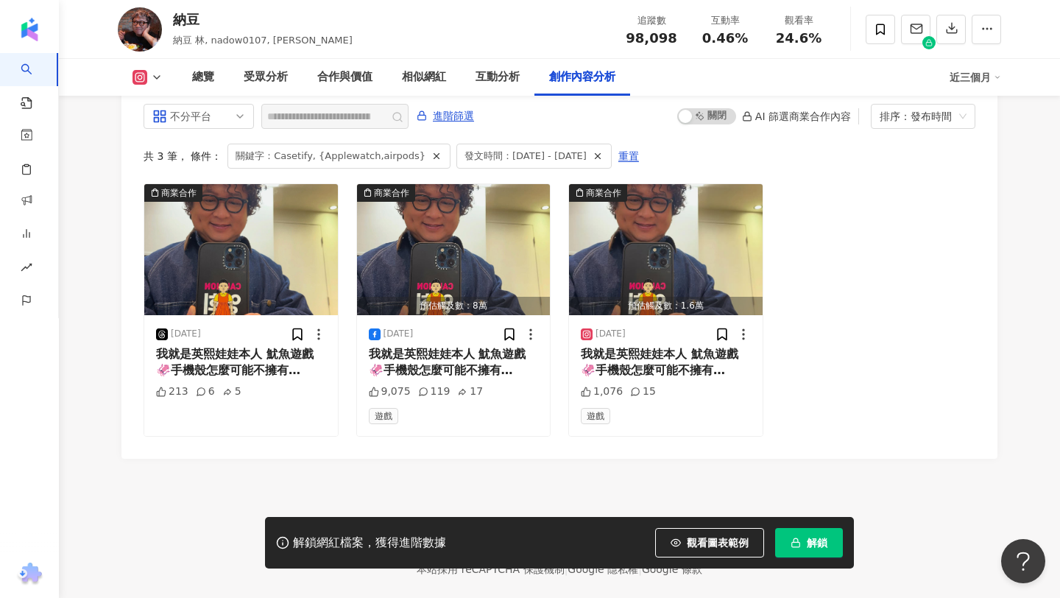
scroll to position [4468, 0]
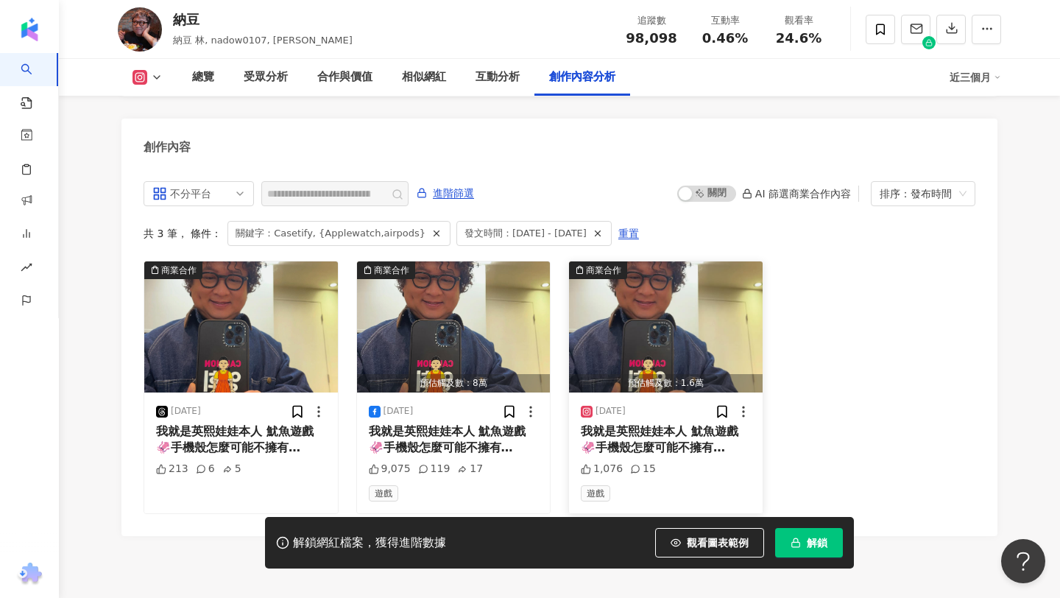
click at [641, 424] on span "我就是英熙娃娃本人 魷魚遊戲🦑手機殼怎麼可能不擁有 @" at bounding box center [660, 447] width 158 height 47
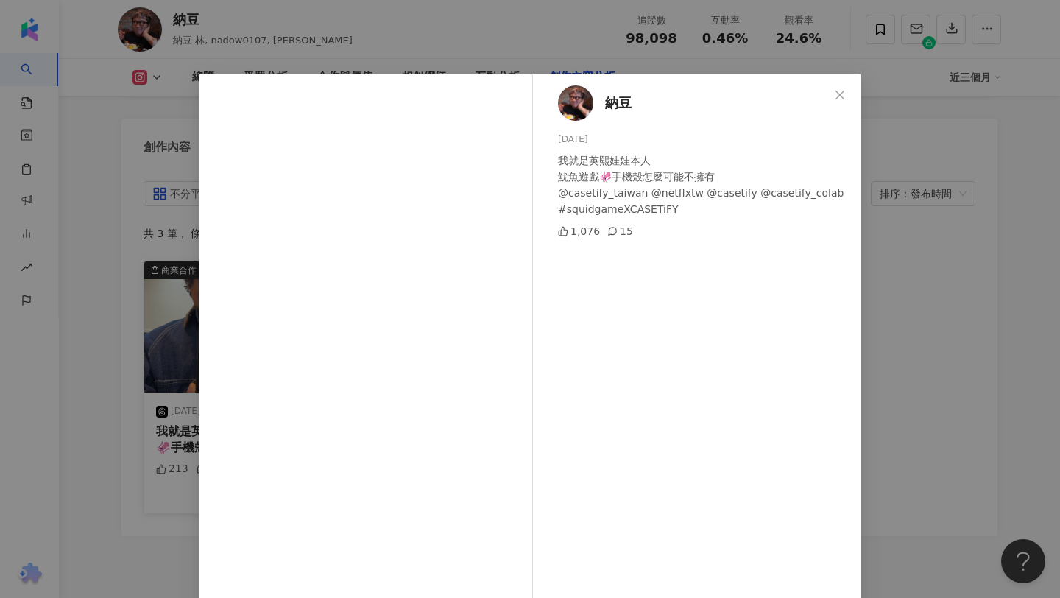
click at [156, 247] on div "納豆 2025/1/7 我就是英熙娃娃本人 魷魚遊戲🦑手機殼怎麼可能不擁有 @casetify_taiwan @netflxtw @casetify @cas…" at bounding box center [530, 299] width 1060 height 598
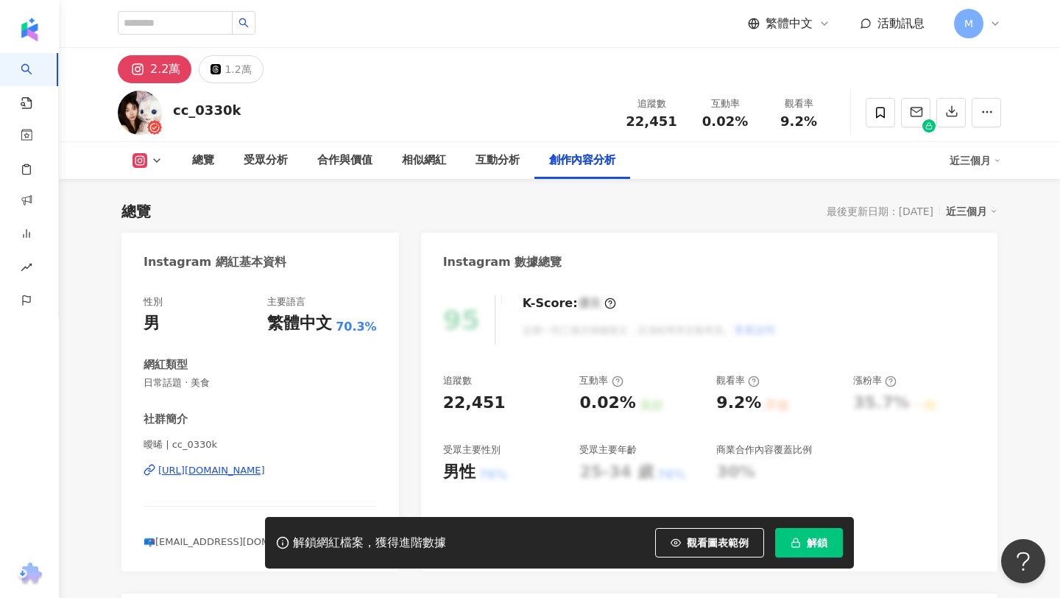
scroll to position [4449, 0]
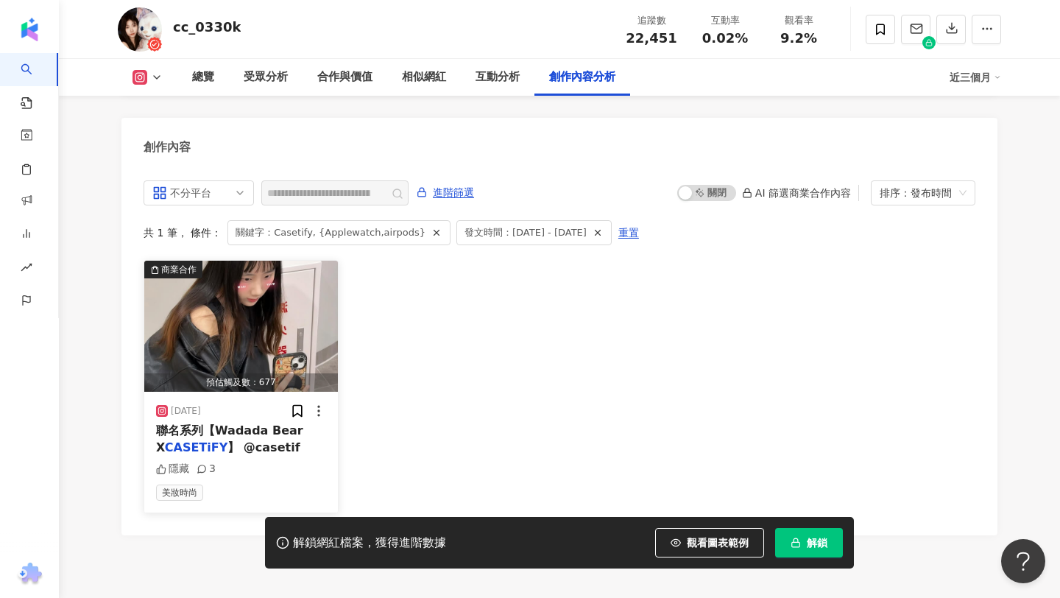
click at [235, 423] on div "聯名系列【Wadada Bear X CASETiFY 】 @casetif" at bounding box center [241, 439] width 170 height 33
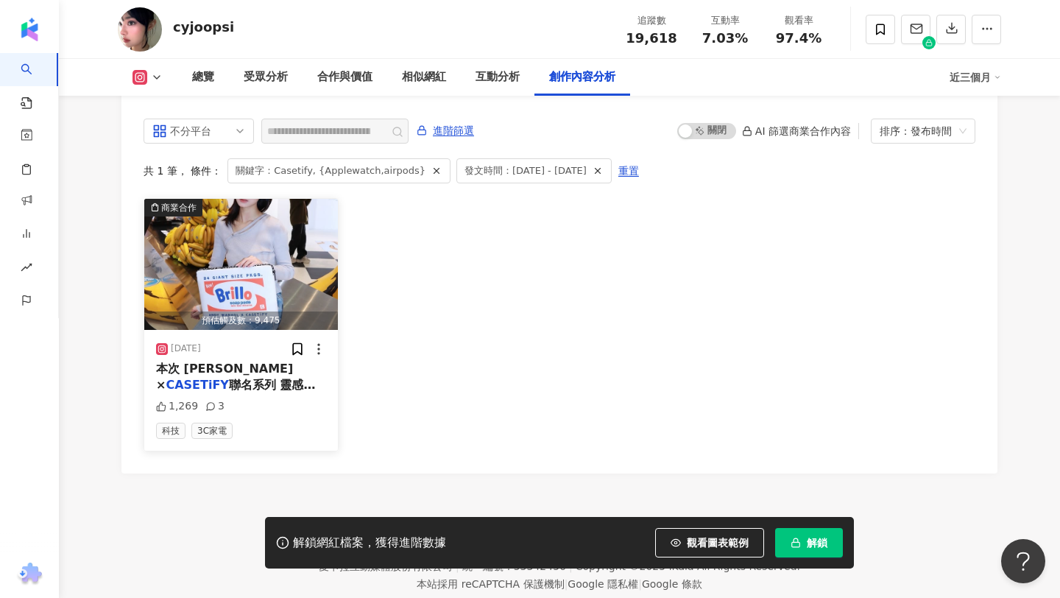
scroll to position [4486, 0]
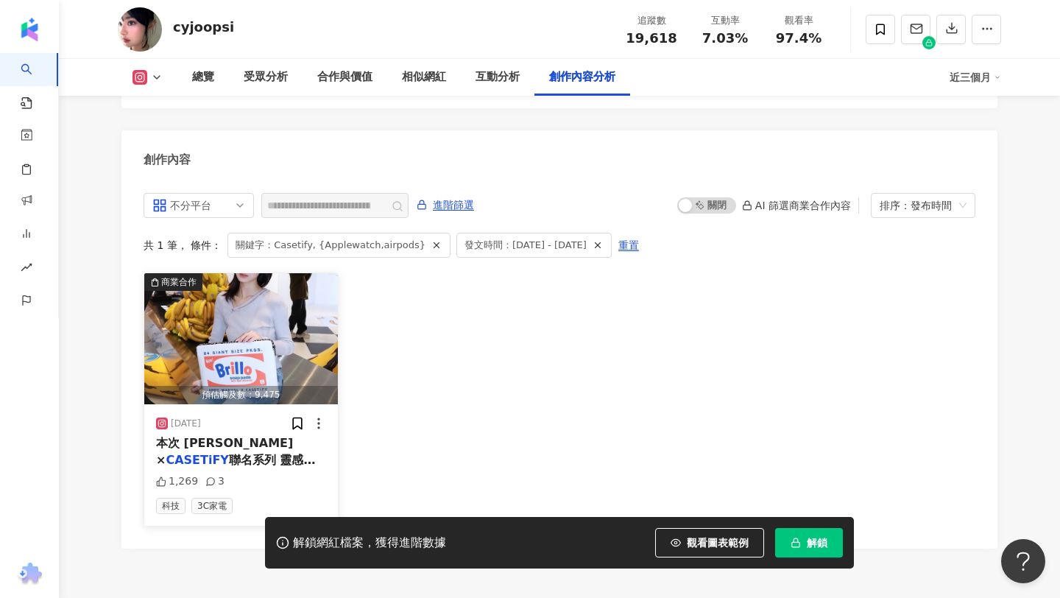
click at [275, 334] on img "button" at bounding box center [241, 338] width 194 height 131
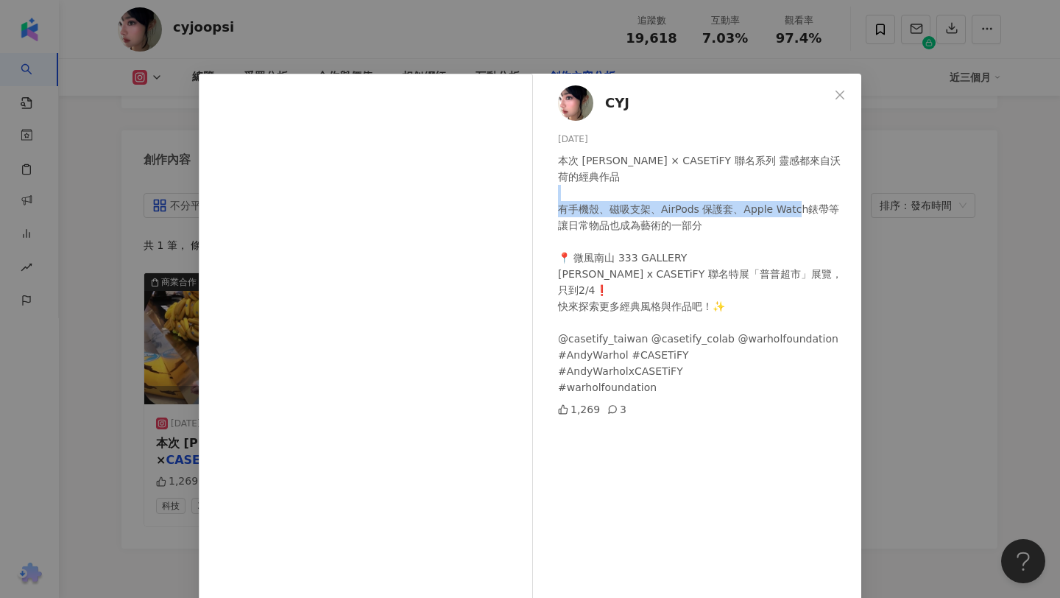
drag, startPoint x: 570, startPoint y: 208, endPoint x: 814, endPoint y: 207, distance: 243.7
click at [814, 207] on div "本次 [PERSON_NAME] × CASETiFY 聯名系列 靈感都來自沃荷的經典作品 有手機殼、磁吸支架、AirPods 保護套、Apple Watch…" at bounding box center [704, 273] width 292 height 243
click at [173, 299] on div "CYJ 2025/1/28 本次 Andy Warhol × CASETiFY 聯名系列 靈感都來自沃荷的經典作品 有手機殼、磁吸支架、AirPods 保護套…" at bounding box center [530, 299] width 1060 height 598
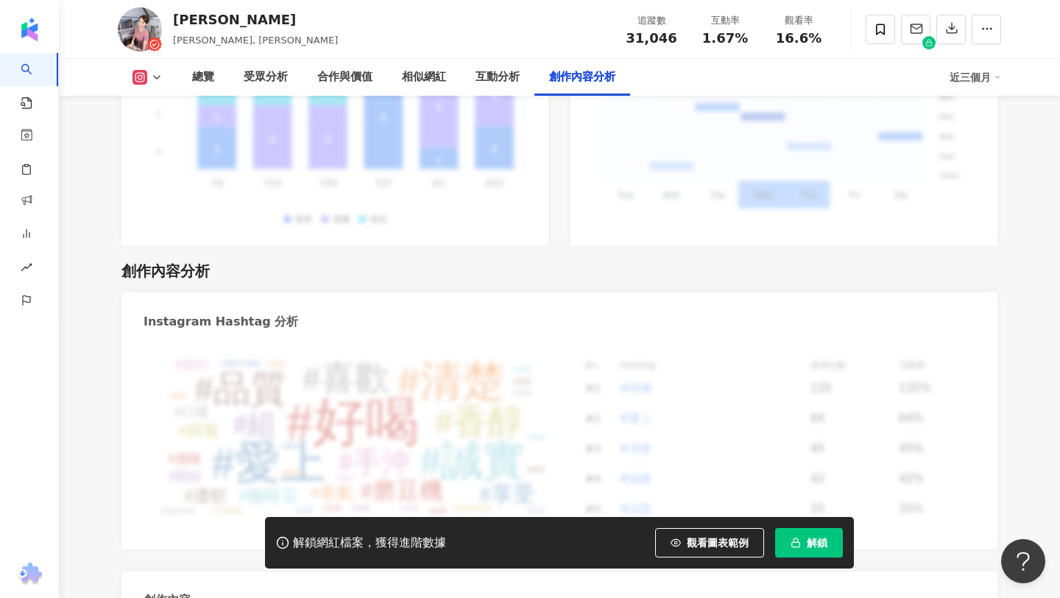
scroll to position [4587, 0]
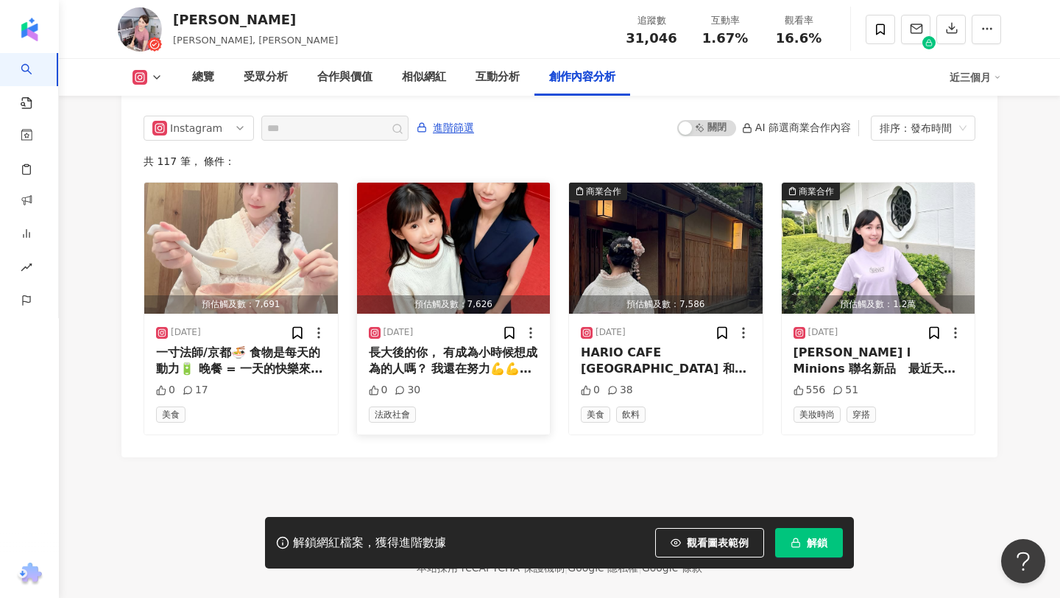
click at [420, 345] on div "長大後的你， 有成為小時候想成為的人嗎？ 我還在努力💪💪💪 這一路因為想買房，開始研究、考證照， 一步步走進不動產的世界～～ 也多了一個新身分✨地政士（代書）…" at bounding box center [454, 361] width 170 height 33
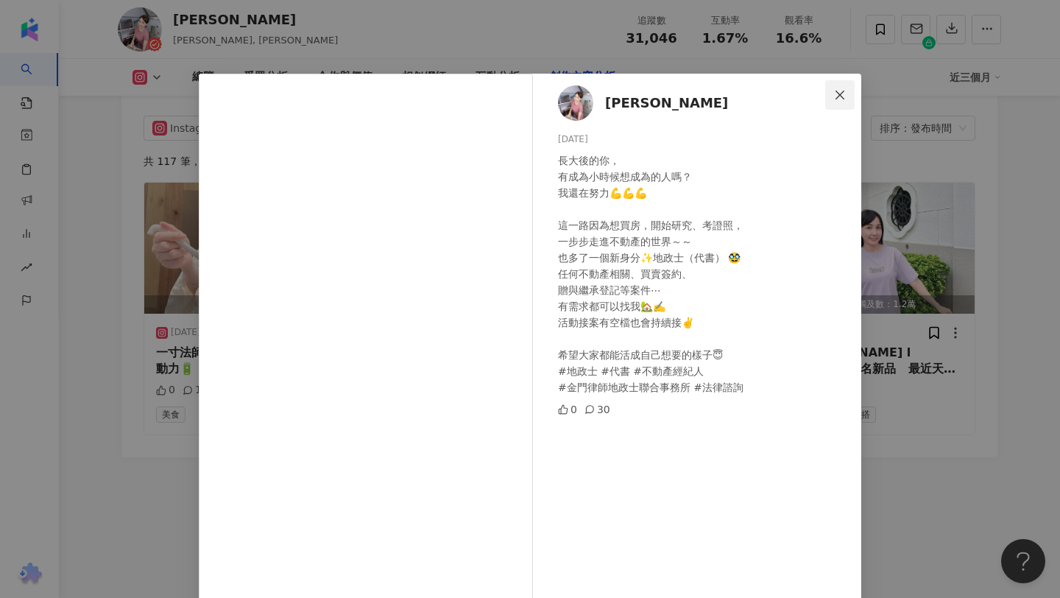
click at [843, 96] on icon "close" at bounding box center [840, 95] width 12 height 12
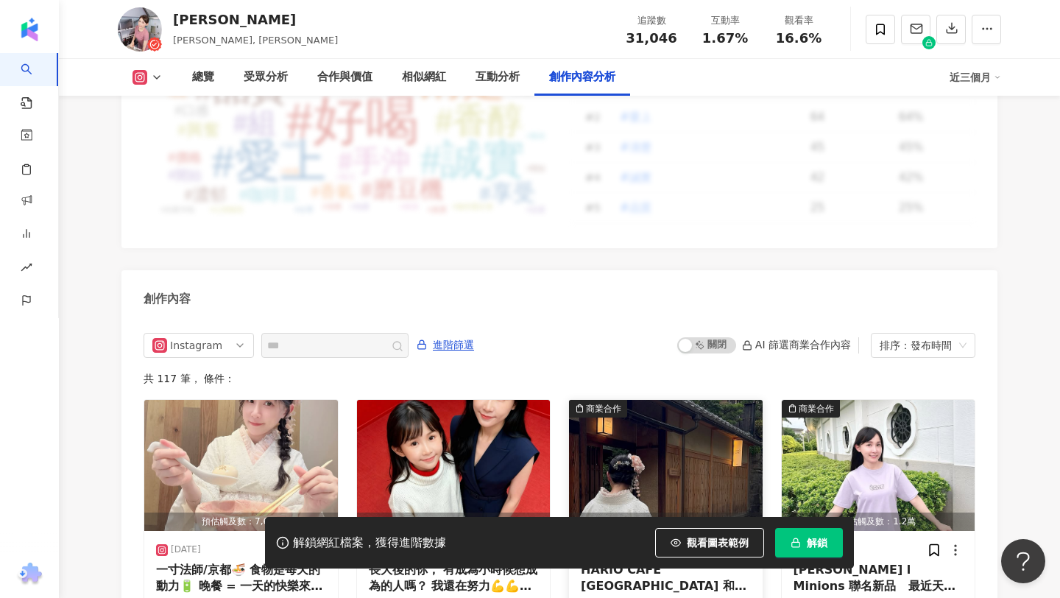
scroll to position [4366, 0]
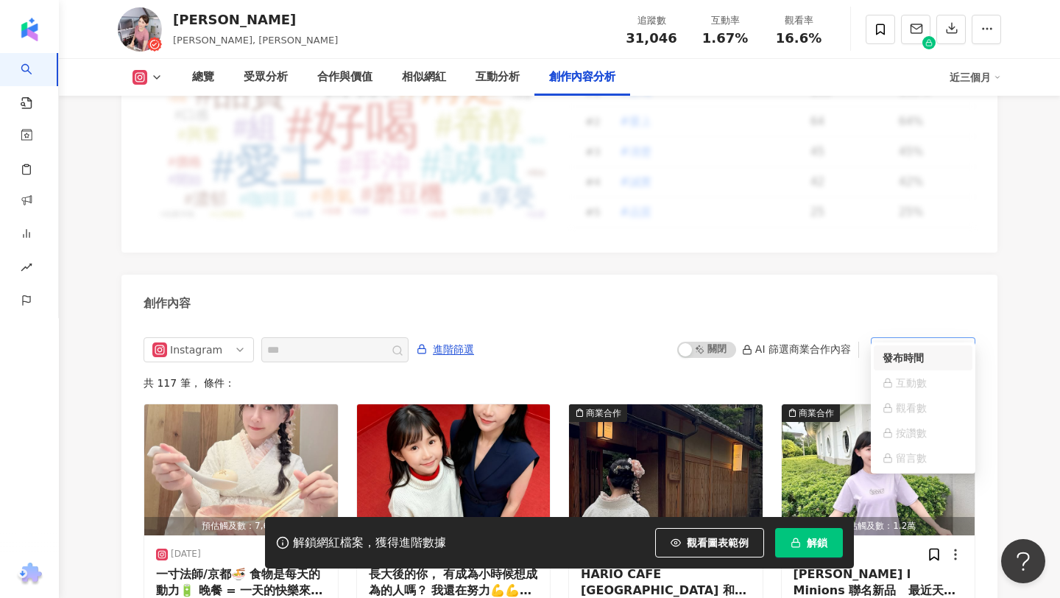
click at [922, 338] on div "排序：發布時間" at bounding box center [917, 350] width 74 height 24
click at [907, 384] on div "互動數" at bounding box center [923, 383] width 81 height 16
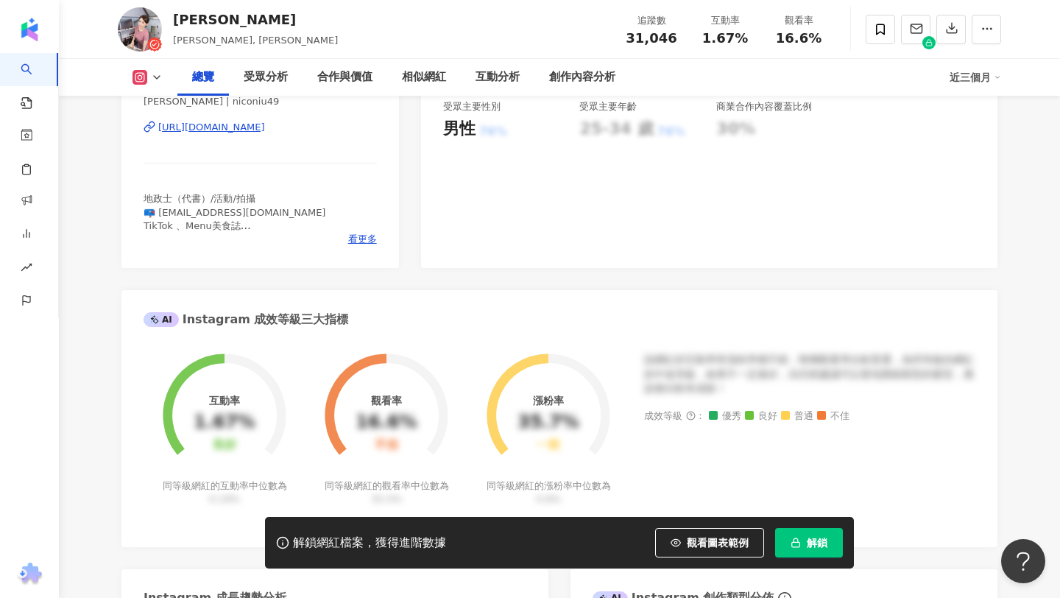
scroll to position [158, 0]
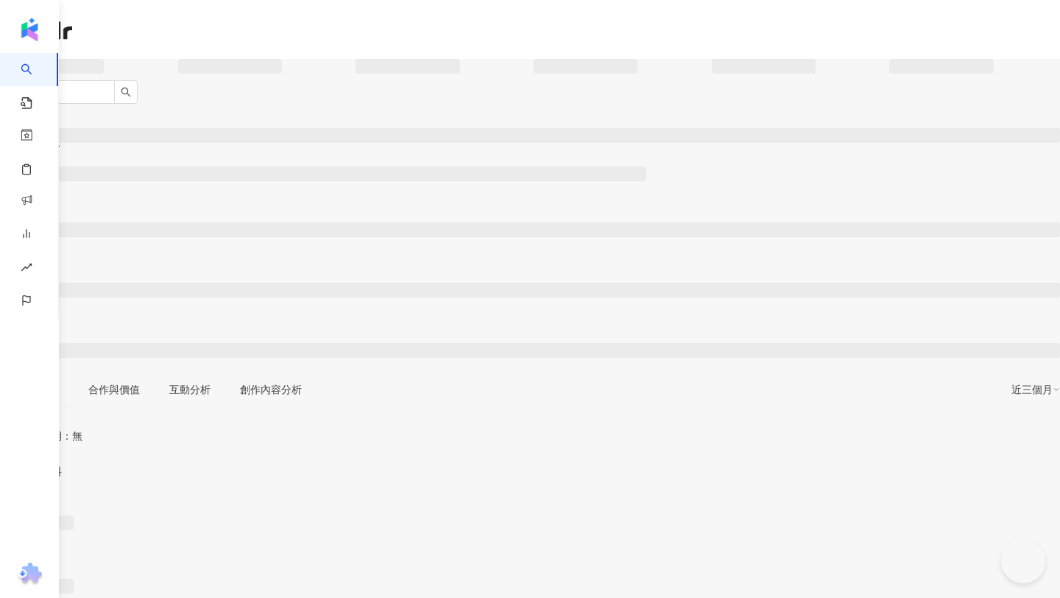
type input "**********"
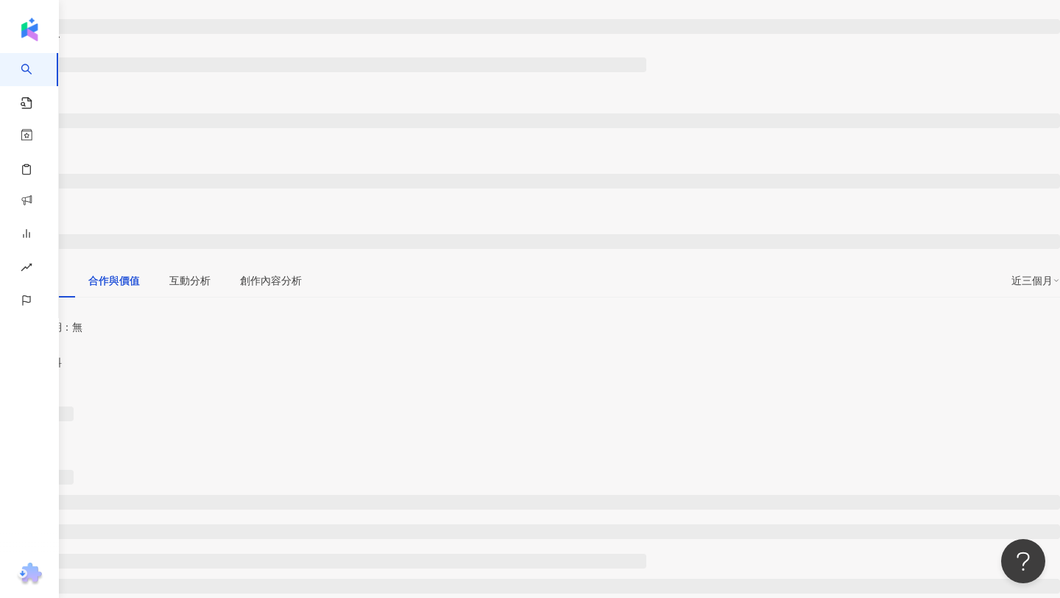
scroll to position [1936, 0]
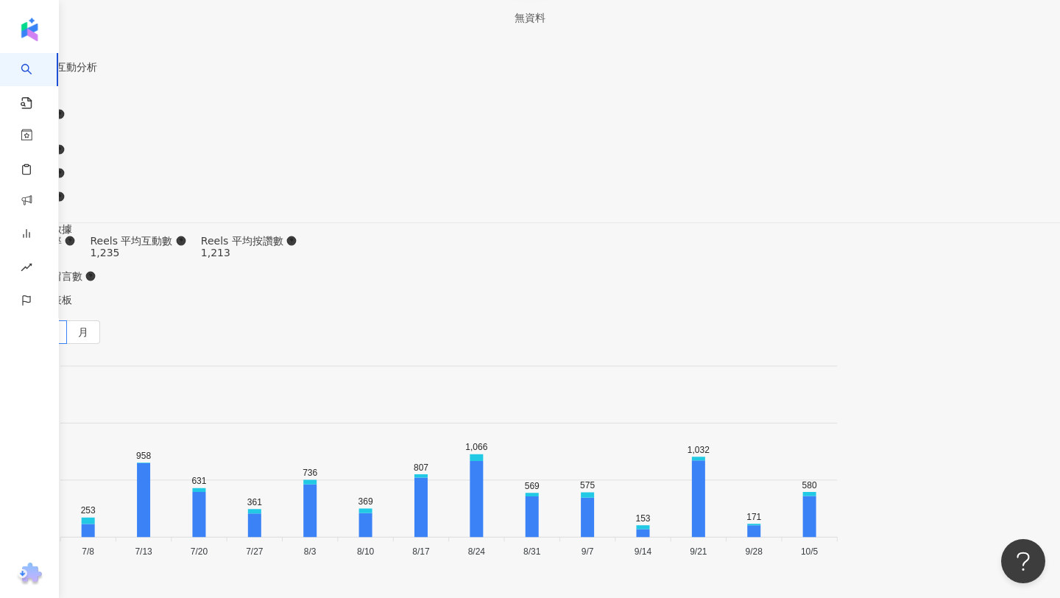
scroll to position [4530, 0]
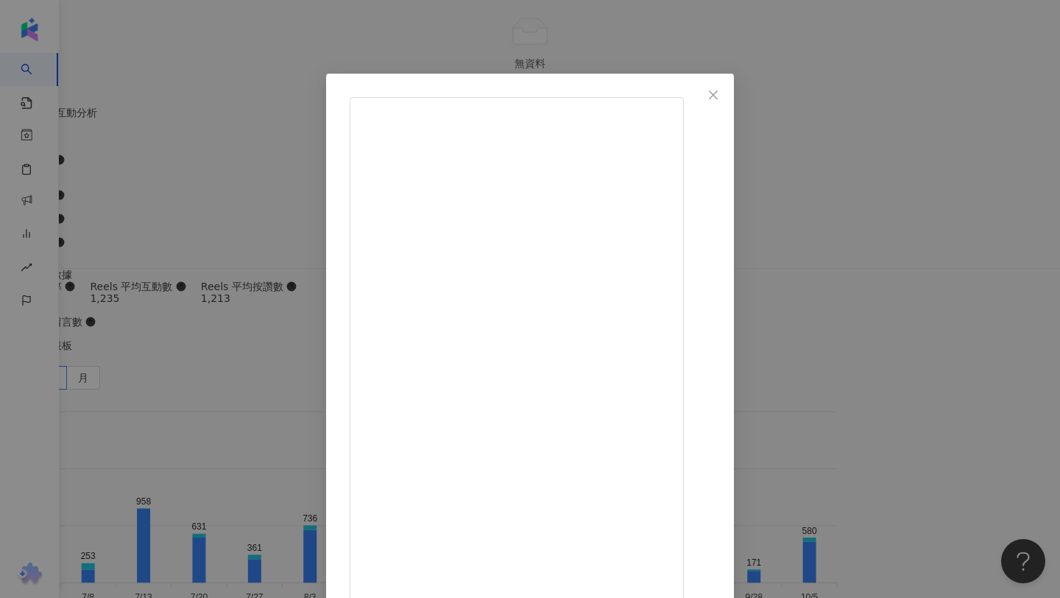
scroll to position [45, 0]
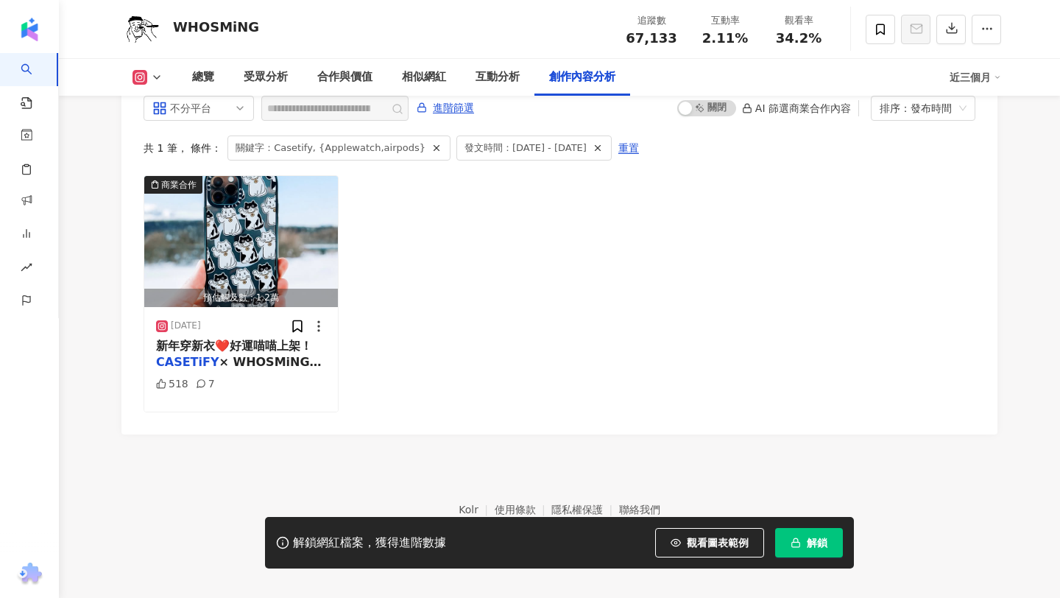
scroll to position [4528, 0]
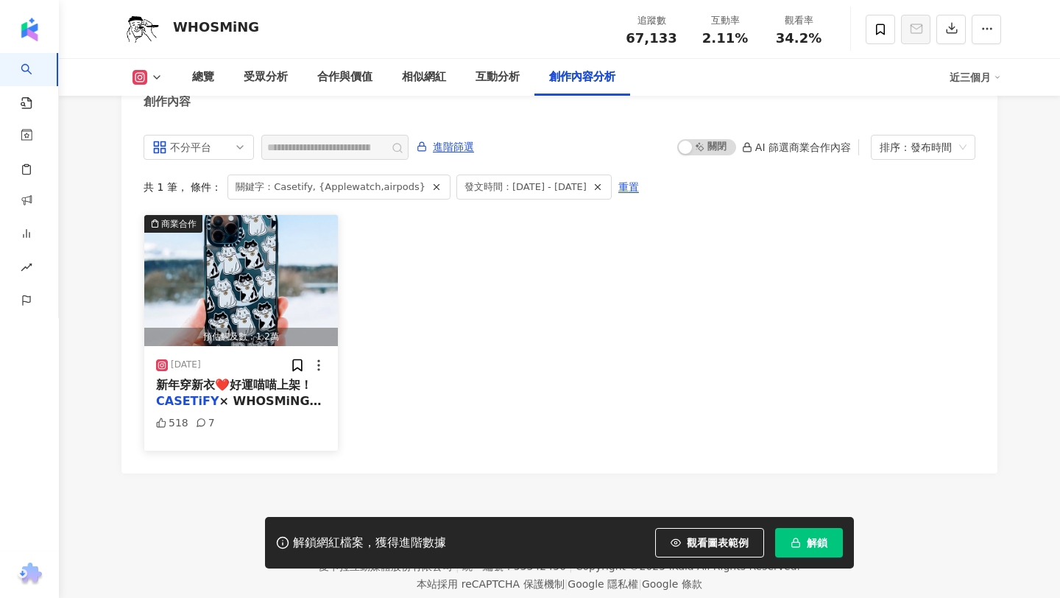
click at [241, 394] on span "× WHOSMiNG 2025 好運新設計登場！ ​ 轉眼又來到新的一年，感謝" at bounding box center [239, 417] width 166 height 47
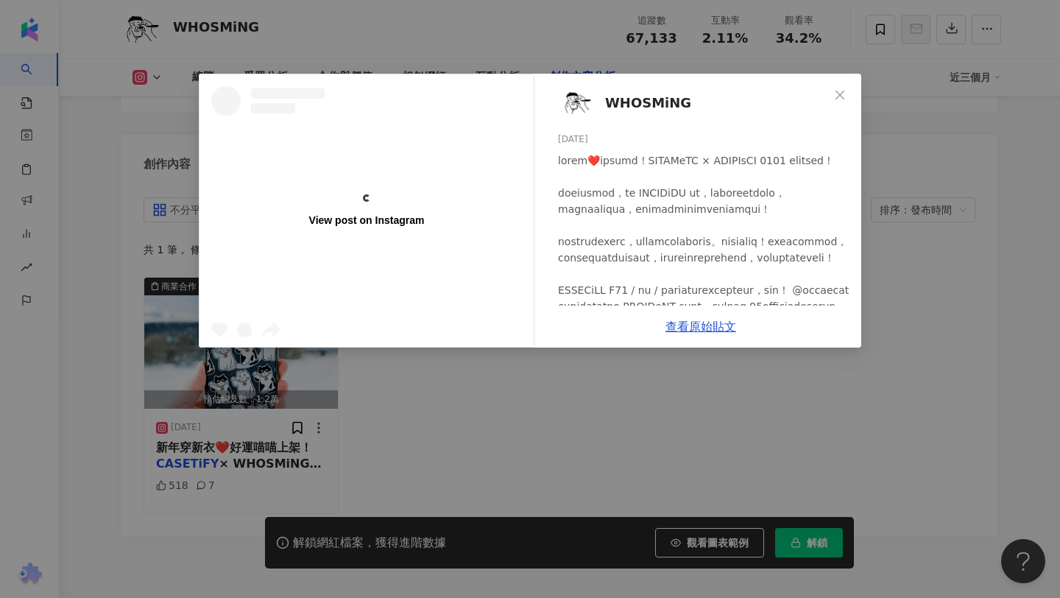
scroll to position [0, 0]
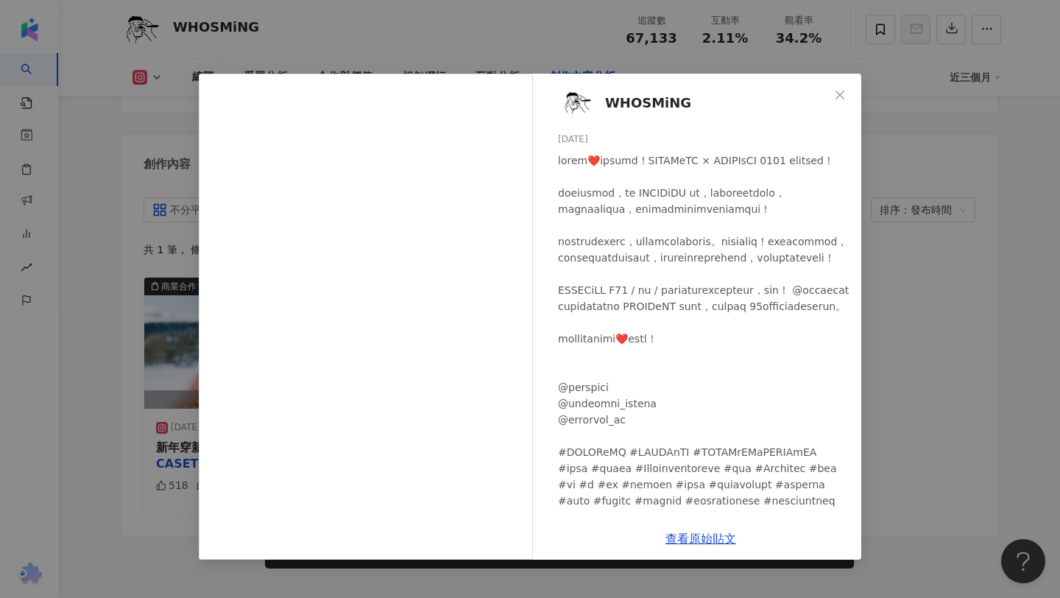
click at [128, 324] on div "WHOSMiNG [DATE] 518 7 查看原始貼文" at bounding box center [530, 299] width 1060 height 598
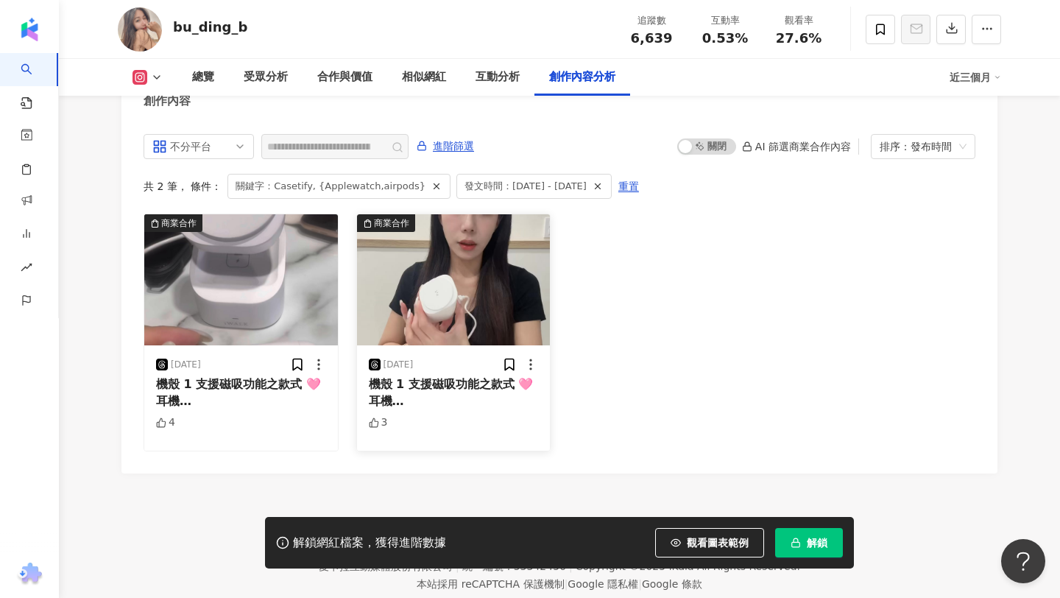
scroll to position [4438, 0]
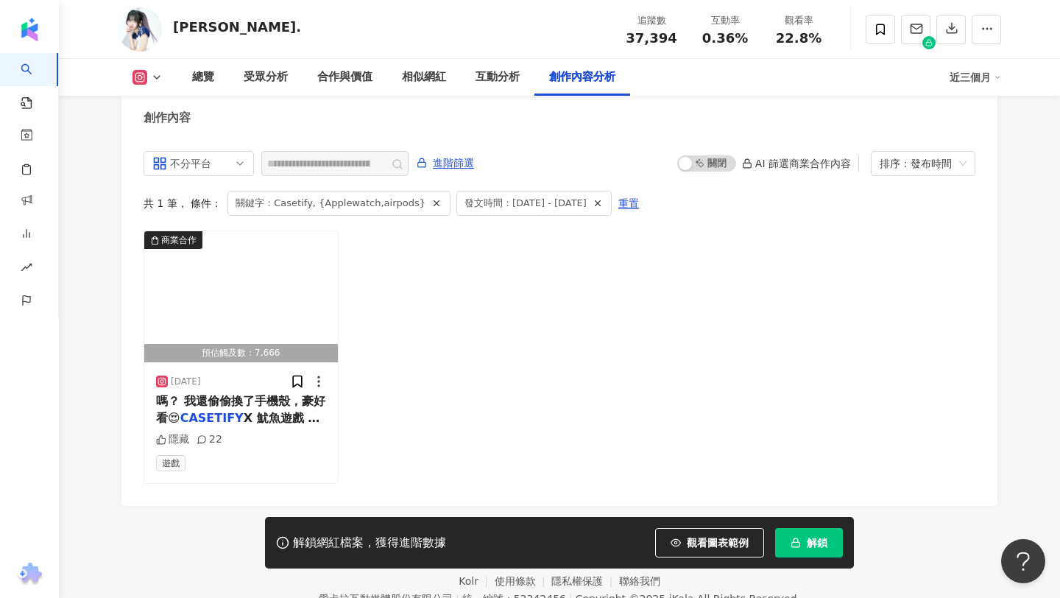
scroll to position [4520, 0]
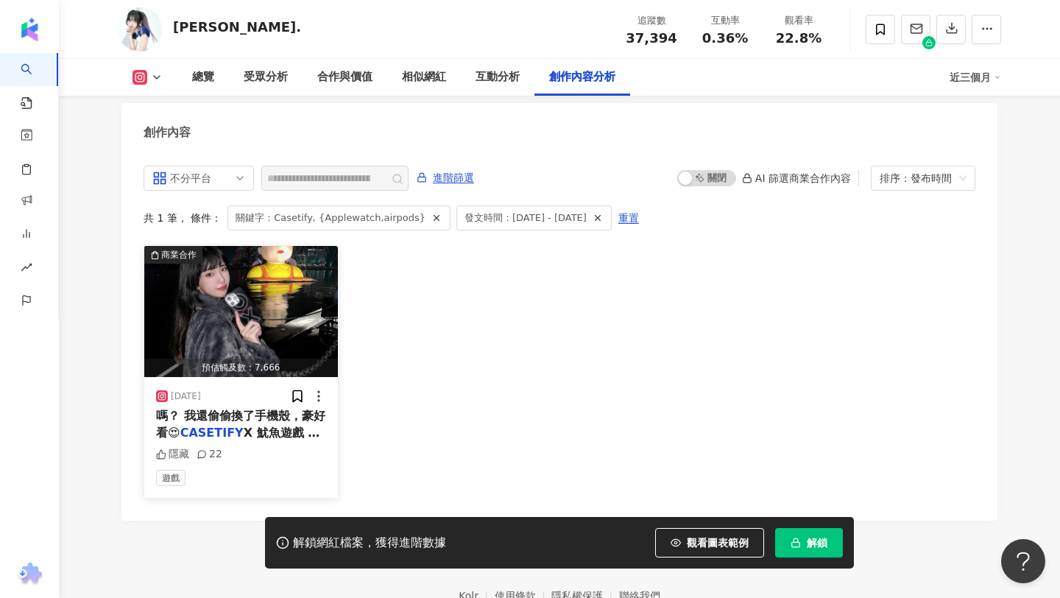
click at [245, 409] on span "嗎？ 我還偷偷換了手機殼，豪好看😍" at bounding box center [240, 424] width 169 height 30
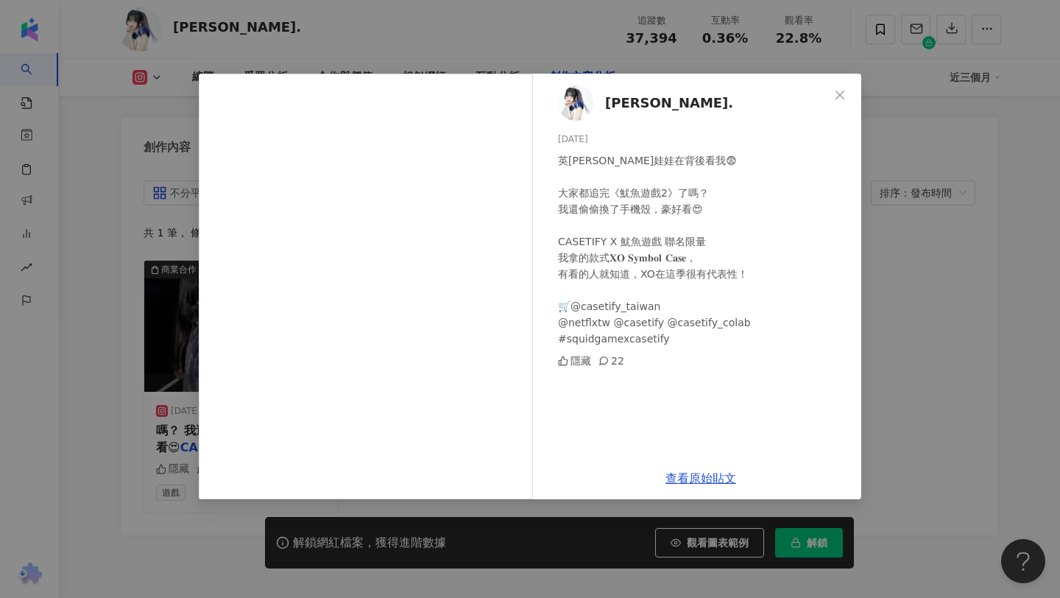
click at [864, 376] on div "佳萱. 2025/1/27 英熙娃娃在背後看我😨 大家都追完《魷魚遊戲2》了嗎？ 我還偷偷換了手機殼，豪好看😍 CASETIFY X 魷魚遊戲 聯名限量 我拿…" at bounding box center [530, 299] width 1060 height 598
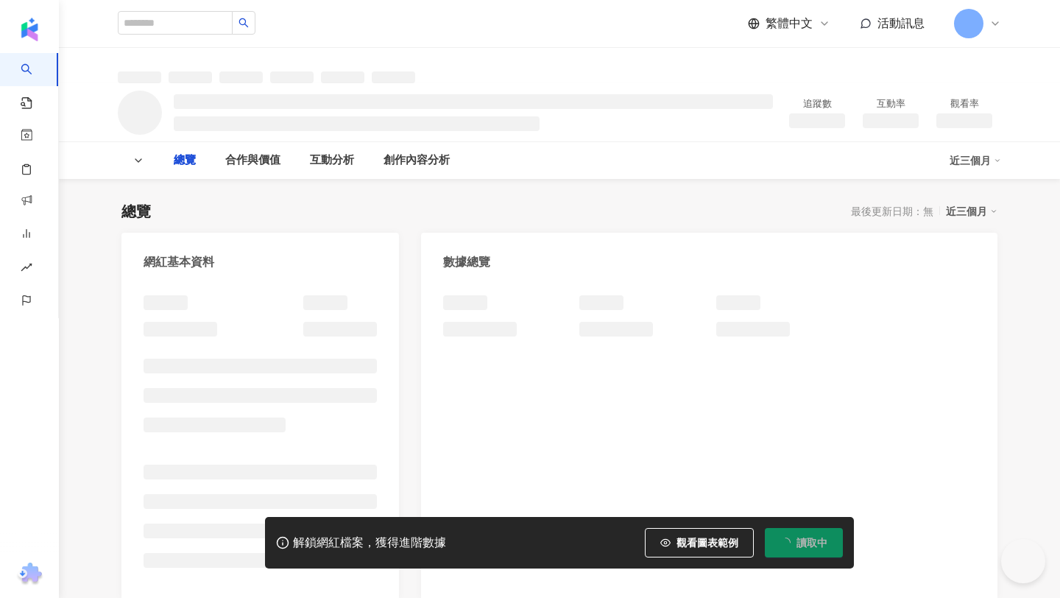
type input "**********"
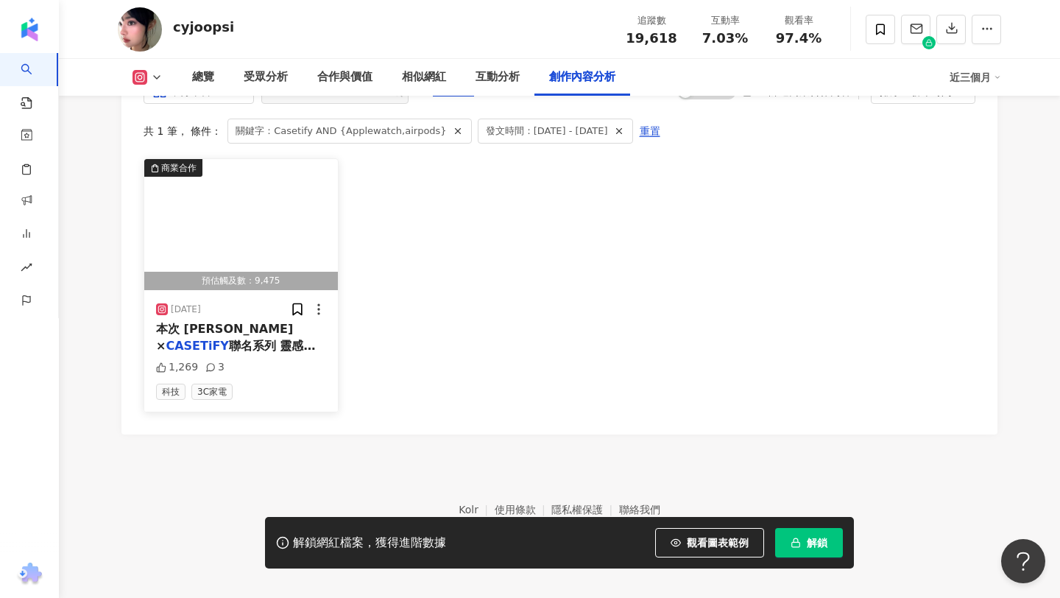
scroll to position [4558, 0]
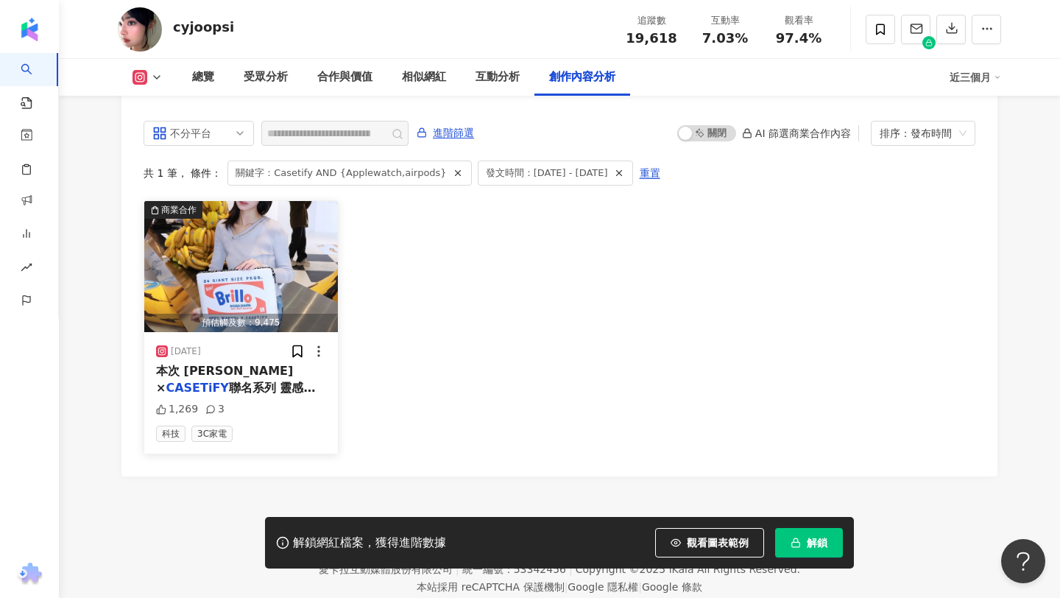
click at [243, 381] on span "聯名系列 靈感都來自沃荷的經典作品 有手機殼、磁吸支架、" at bounding box center [240, 404] width 169 height 47
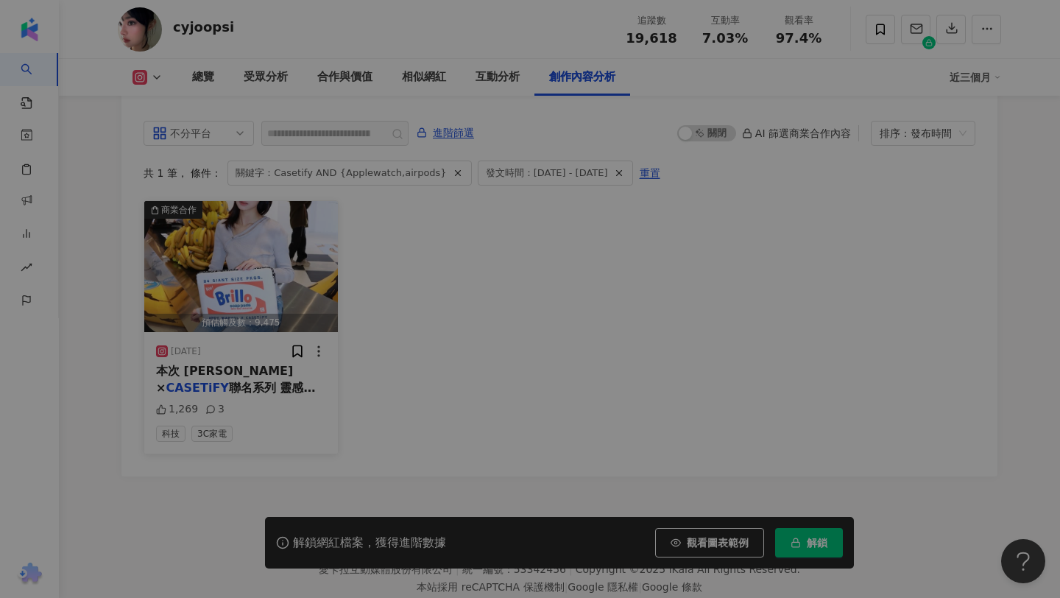
scroll to position [4481, 0]
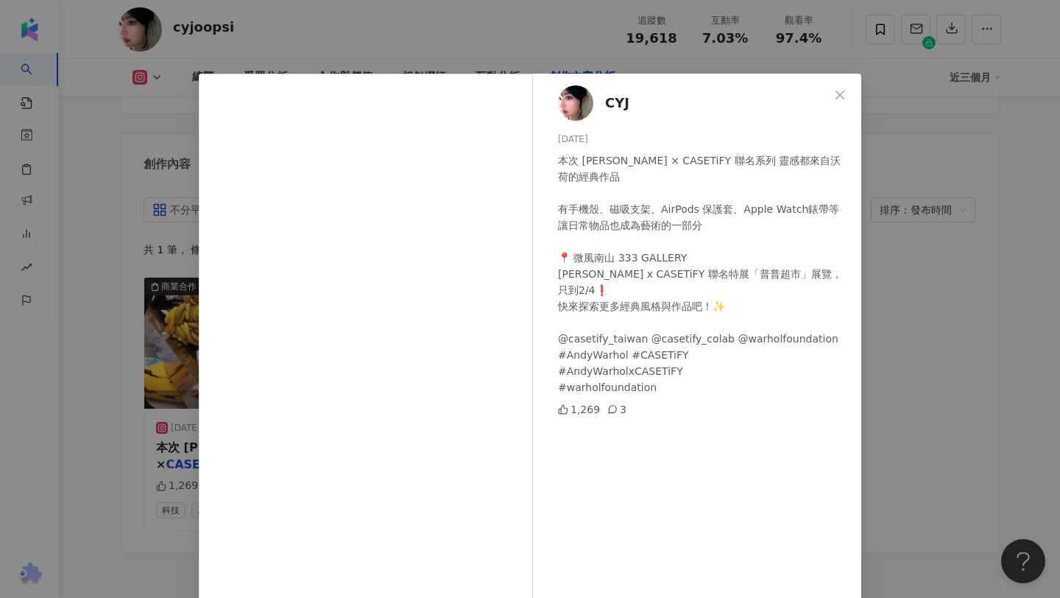
click at [878, 245] on div "CYJ [DATE] 本次 [PERSON_NAME] × CASETiFY 聯名系列 靈感都來自沃荷的經典作品 有手機殼、磁吸支架、AirPods 保護套、…" at bounding box center [530, 299] width 1060 height 598
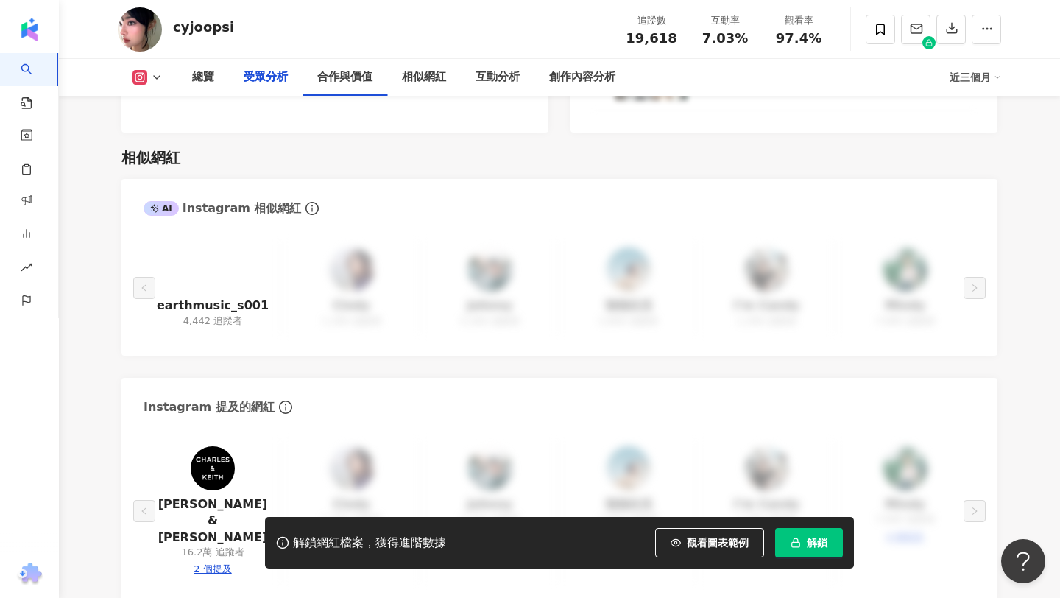
scroll to position [0, 0]
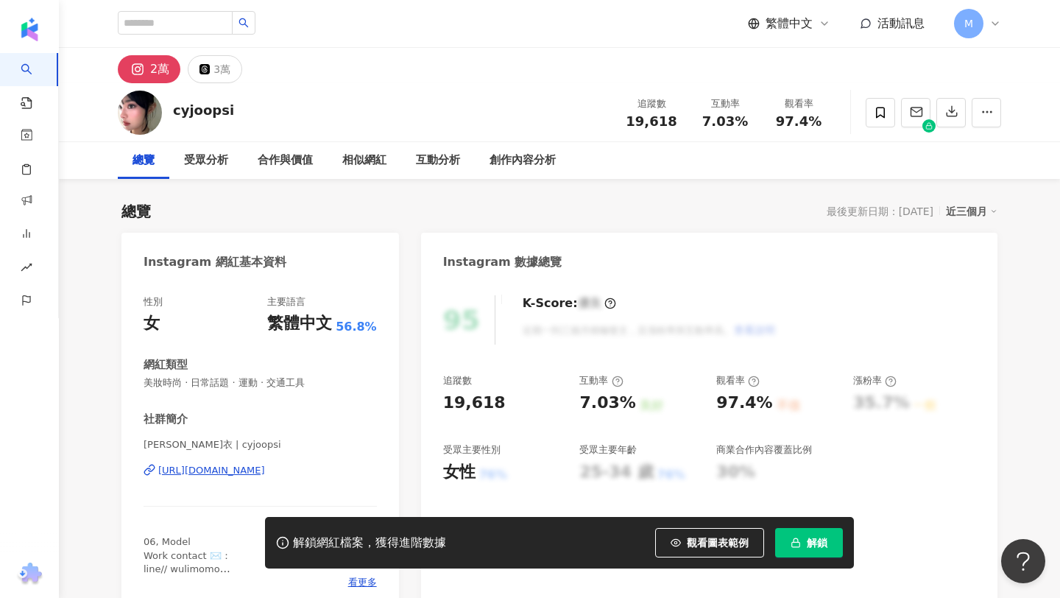
click at [186, 114] on div "cyjoopsi" at bounding box center [203, 110] width 61 height 18
copy div "cyjoopsi"
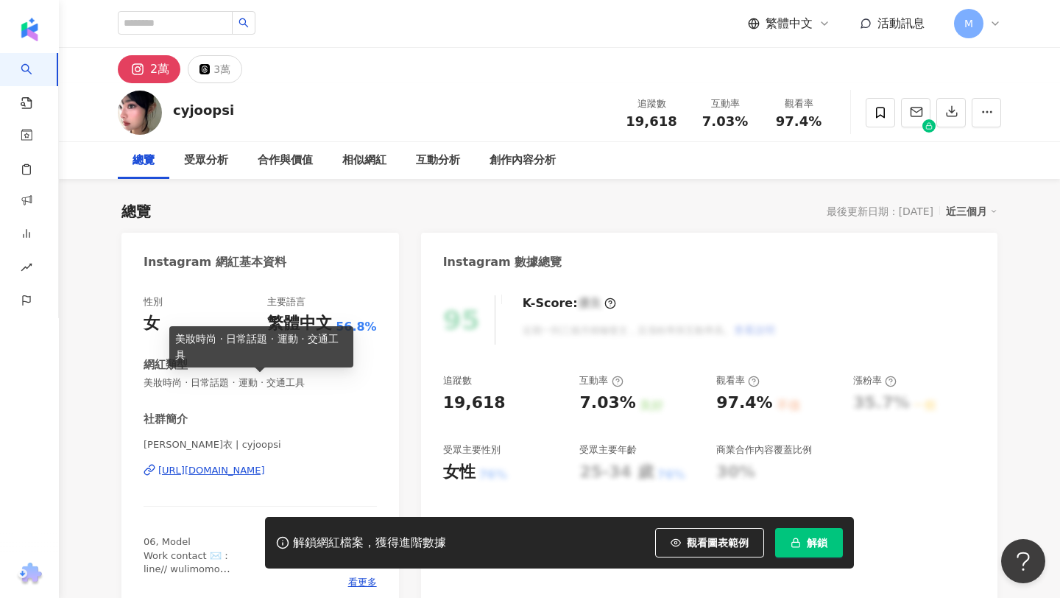
click at [191, 386] on span "美妝時尚 · 日常話題 · 運動 · 交通工具" at bounding box center [260, 382] width 233 height 13
click at [192, 386] on span "美妝時尚 · 日常話題 · 運動 · 交通工具" at bounding box center [260, 382] width 233 height 13
copy span "美妝時尚 · 日常話題 · 運動 · 交通工具"
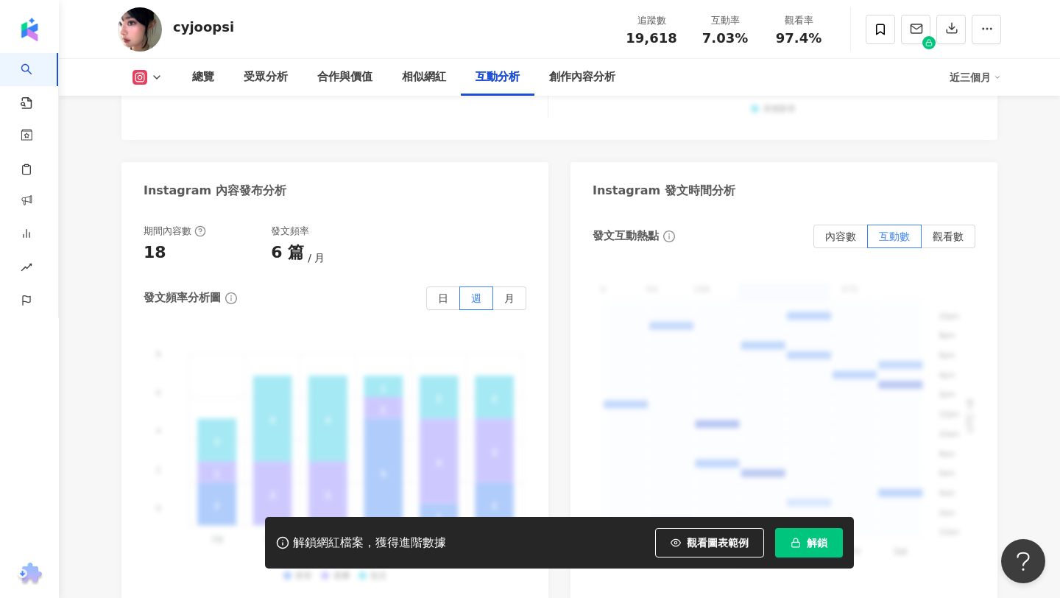
scroll to position [4536, 0]
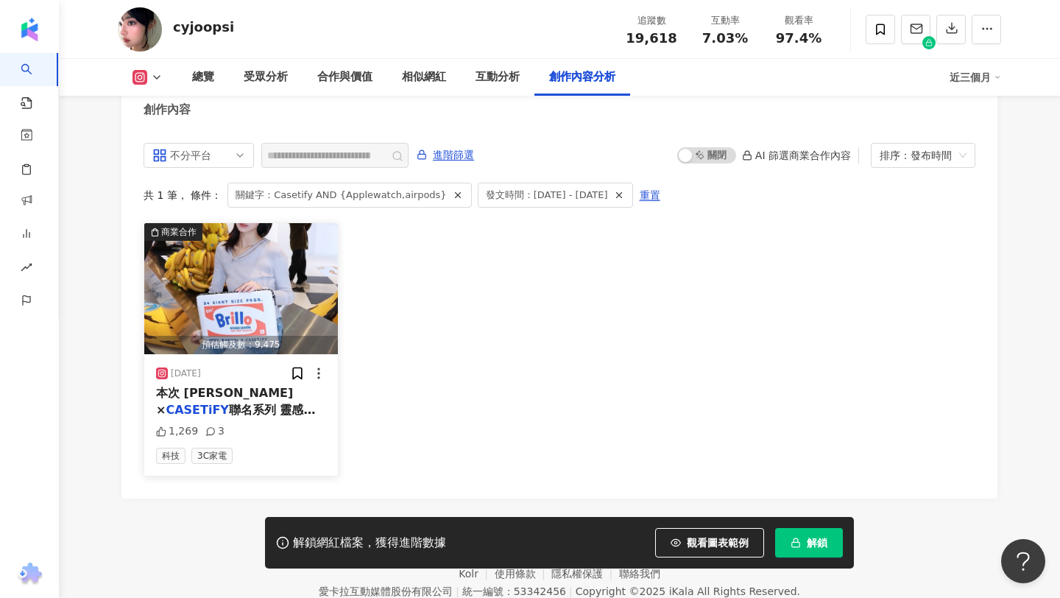
click at [211, 403] on mark "CASETiFY" at bounding box center [197, 410] width 63 height 14
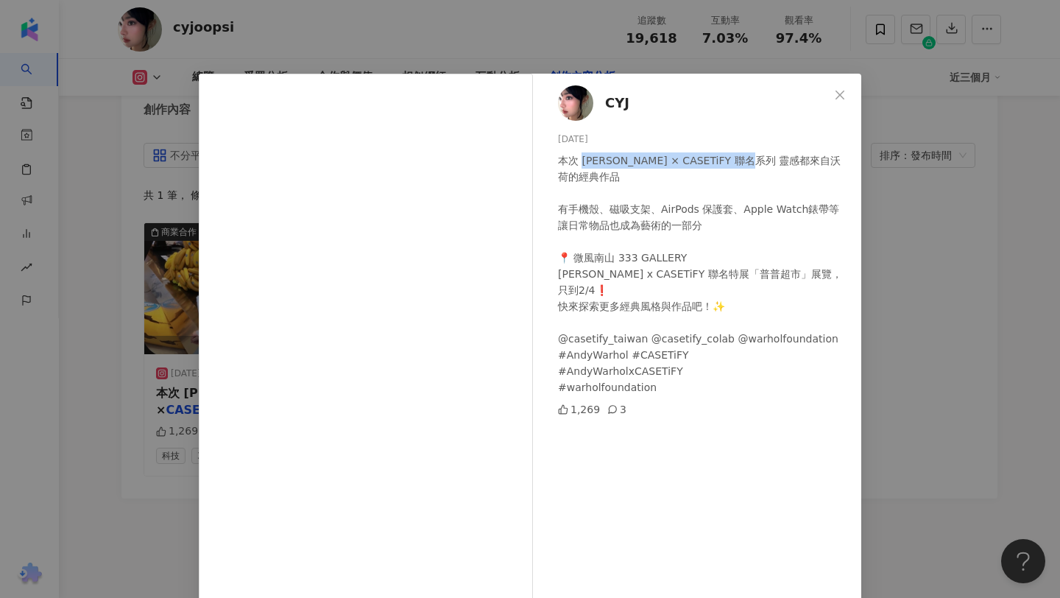
drag, startPoint x: 581, startPoint y: 162, endPoint x: 751, endPoint y: 166, distance: 170.1
click at [752, 166] on div "本次 Andy Warhol × CASETiFY 聯名系列 靈感都來自沃荷的經典作品 有手機殼、磁吸支架、AirPods 保護套、Apple Watch錶帶…" at bounding box center [704, 273] width 292 height 243
copy div "Andy Warhol × CASETiFY 聯名系列"
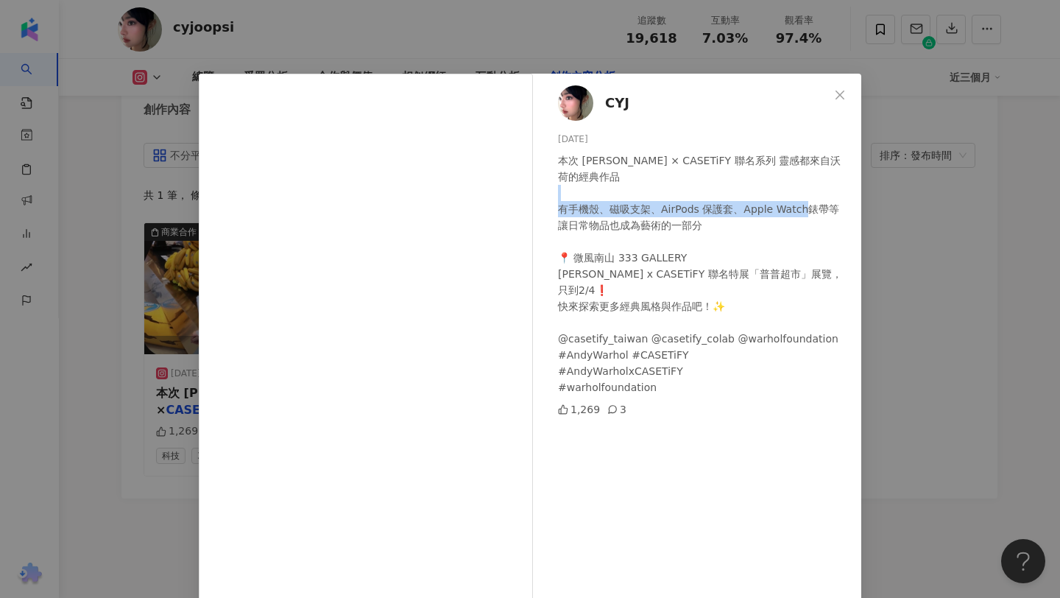
drag, startPoint x: 566, startPoint y: 207, endPoint x: 820, endPoint y: 211, distance: 253.3
click at [820, 211] on div "本次 Andy Warhol × CASETiFY 聯名系列 靈感都來自沃荷的經典作品 有手機殼、磁吸支架、AirPods 保護套、Apple Watch錶帶…" at bounding box center [704, 273] width 292 height 243
copy div "手機殼、磁吸支架、AirPods 保護套、Apple Watch錶帶"
click at [109, 363] on div "CYJ 2025/1/28 本次 Andy Warhol × CASETiFY 聯名系列 靈感都來自沃荷的經典作品 有手機殼、磁吸支架、AirPods 保護套…" at bounding box center [530, 299] width 1060 height 598
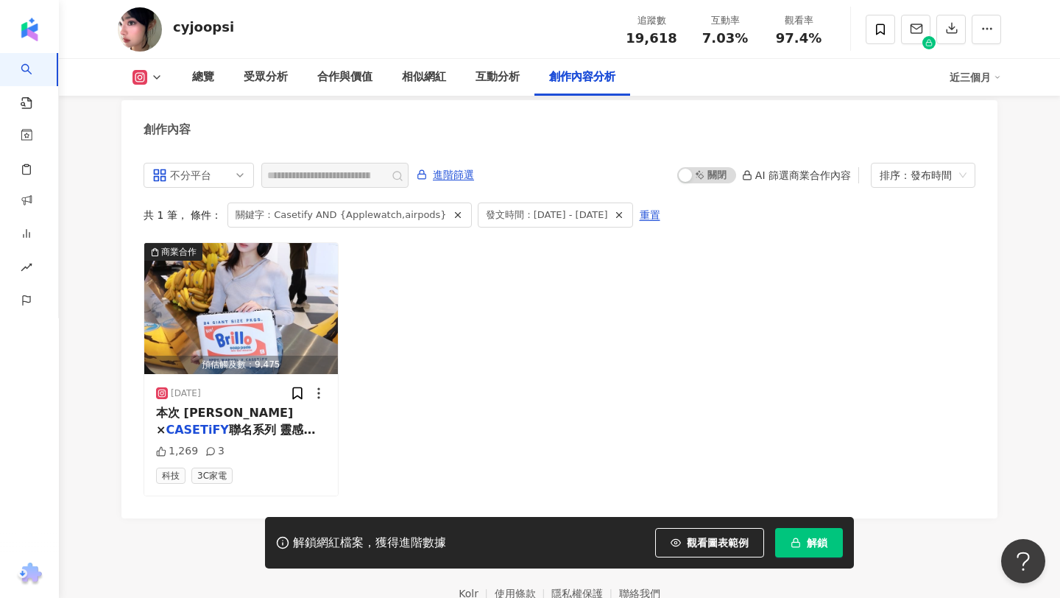
scroll to position [4561, 0]
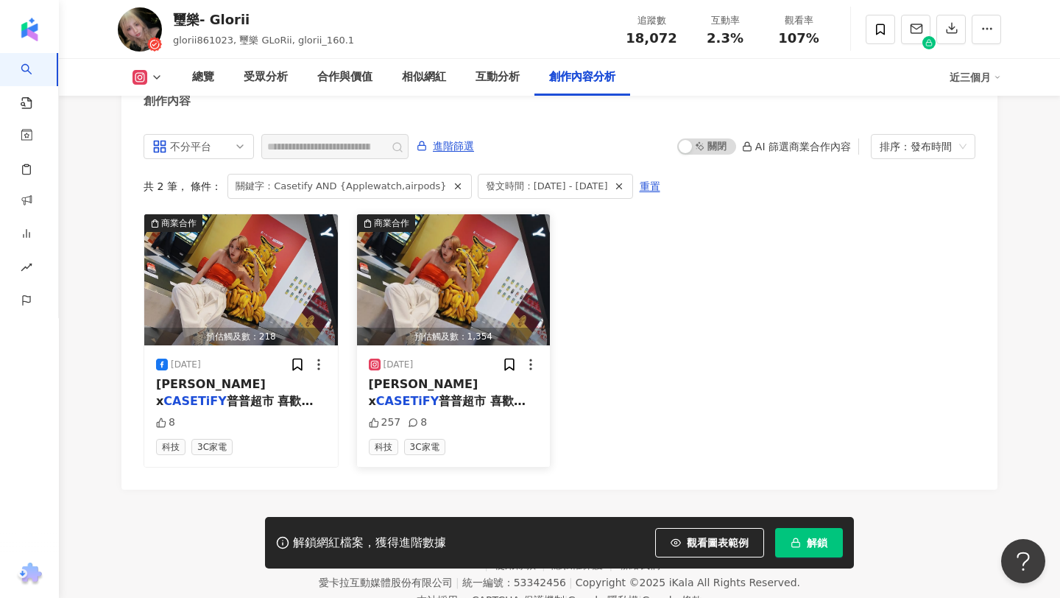
scroll to position [4468, 0]
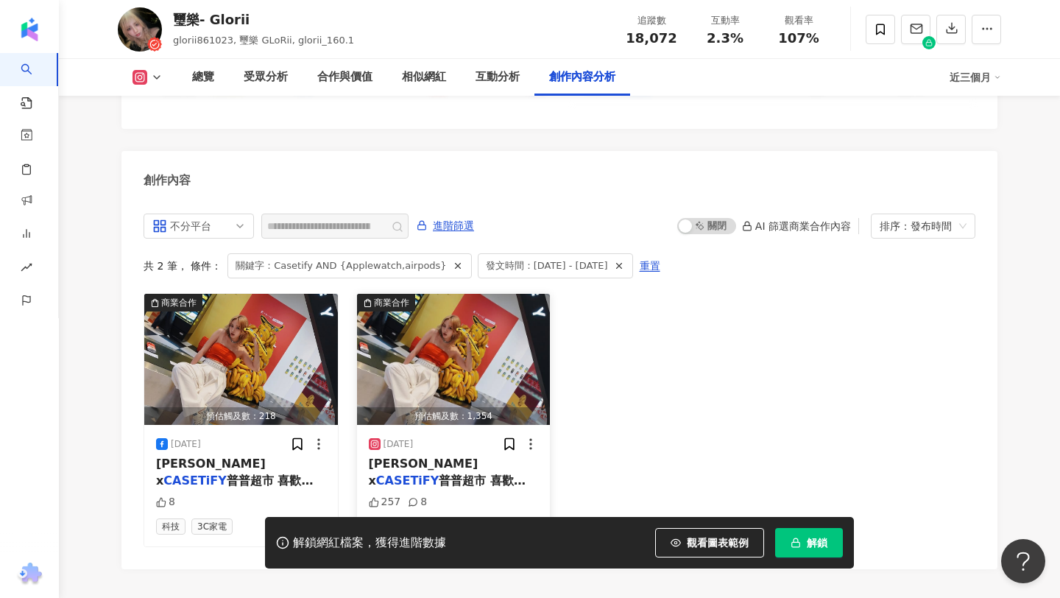
click at [420, 473] on span "普普超市 喜歡 Pop Art 風格的我可以參與普普藝術🎨 始祖 [PERSON_NAME] 跟" at bounding box center [449, 504] width 160 height 63
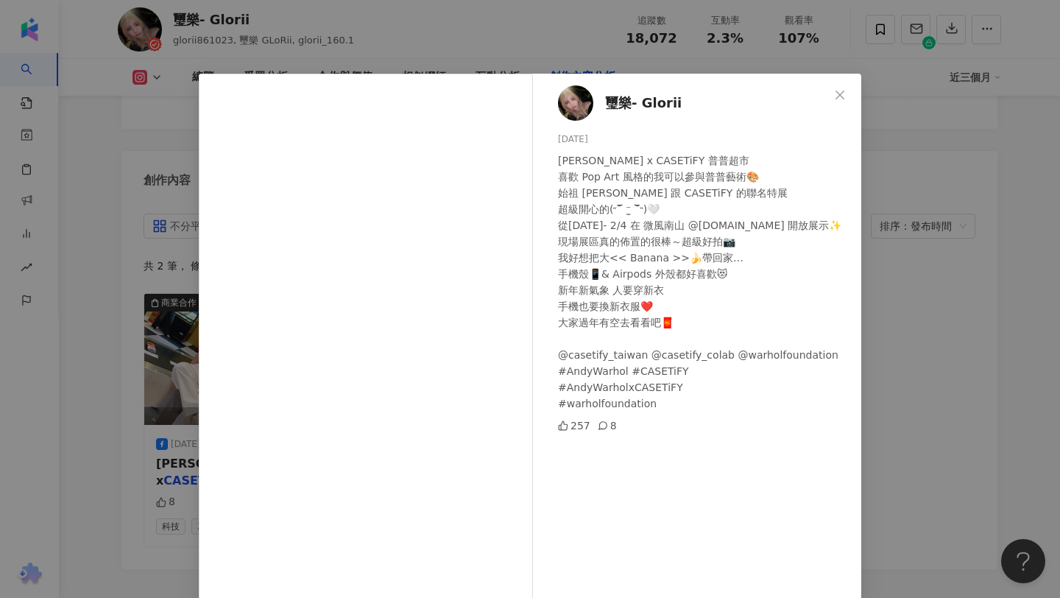
click at [909, 299] on div "璽樂- Glorii 2025/1/29 Andy Warhol x CASETiFY 普普超市 喜歡 Pop Art 風格的我可以參與普普藝術🎨 始祖 An…" at bounding box center [530, 299] width 1060 height 598
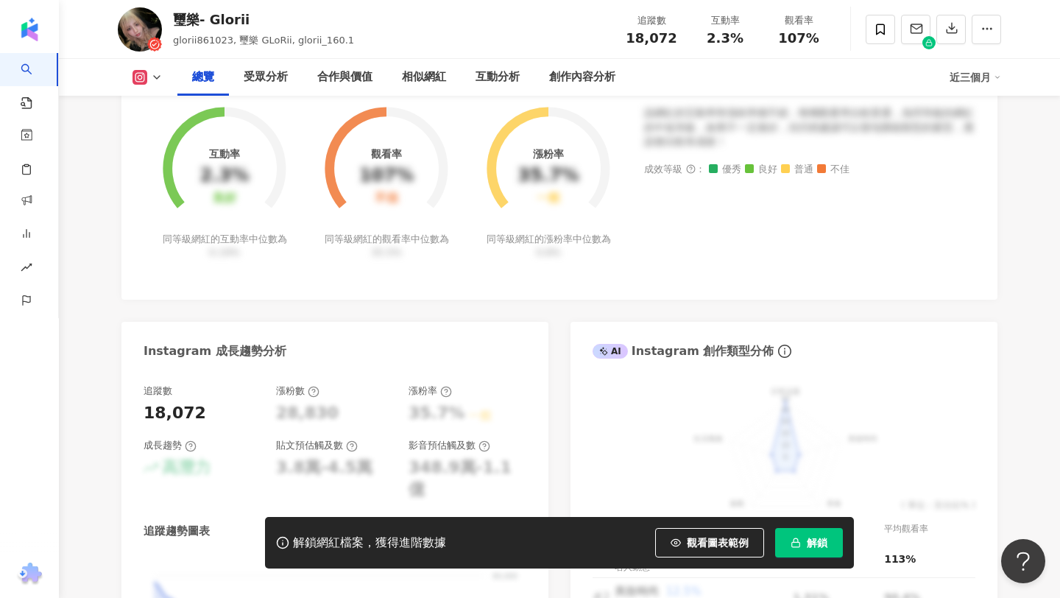
scroll to position [0, 0]
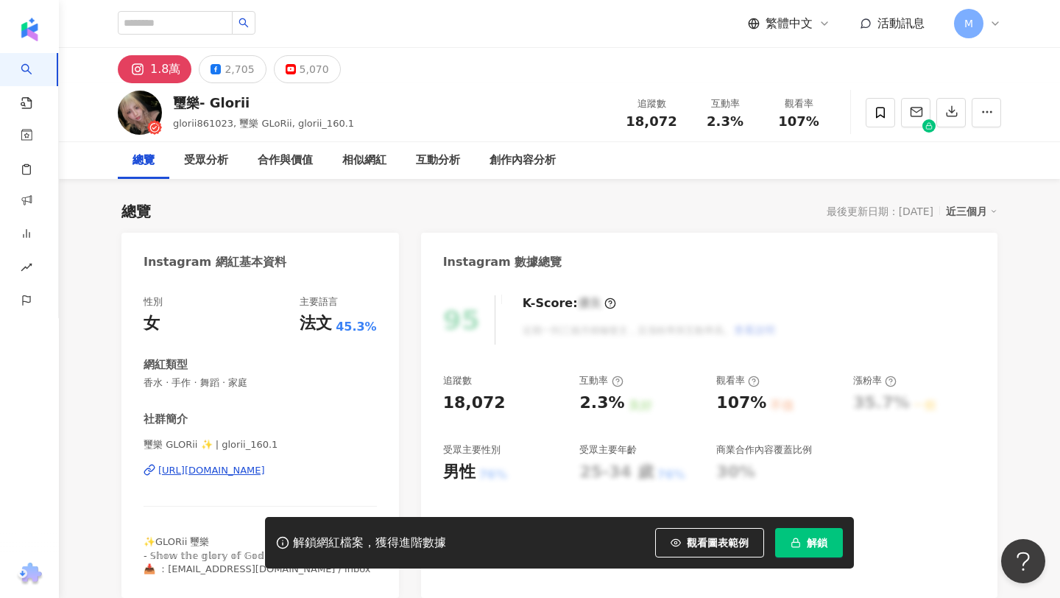
click at [187, 105] on div "璽樂- Glorii" at bounding box center [263, 103] width 181 height 18
copy div "璽樂- Glorii"
click at [200, 386] on span "香水 · 手作 · 舞蹈 · 家庭" at bounding box center [260, 382] width 233 height 13
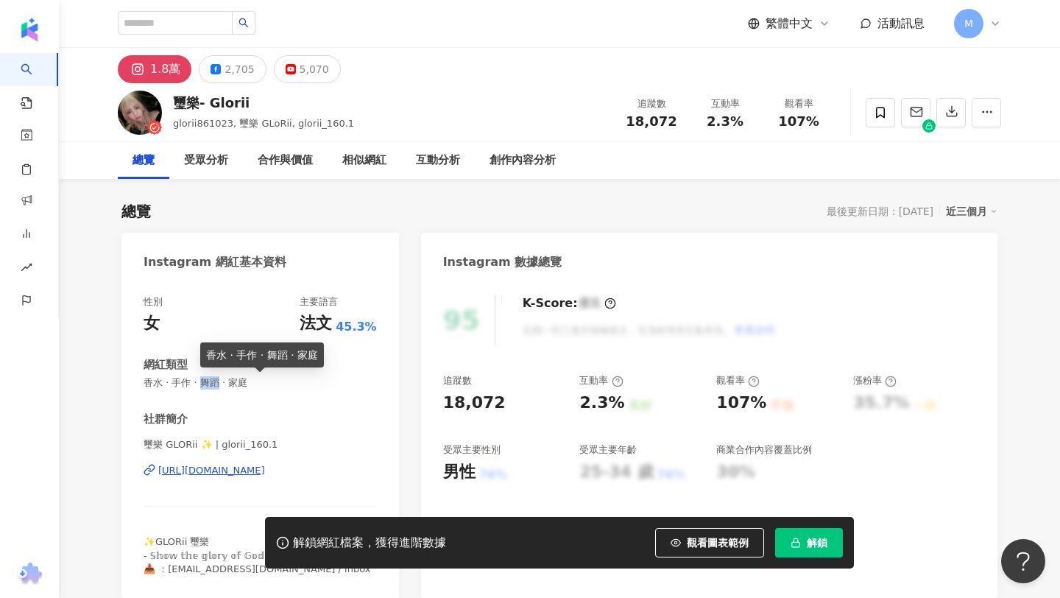
click at [200, 386] on span "香水 · 手作 · 舞蹈 · 家庭" at bounding box center [260, 382] width 233 height 13
copy span "香水 · 手作 · 舞蹈 · 家庭"
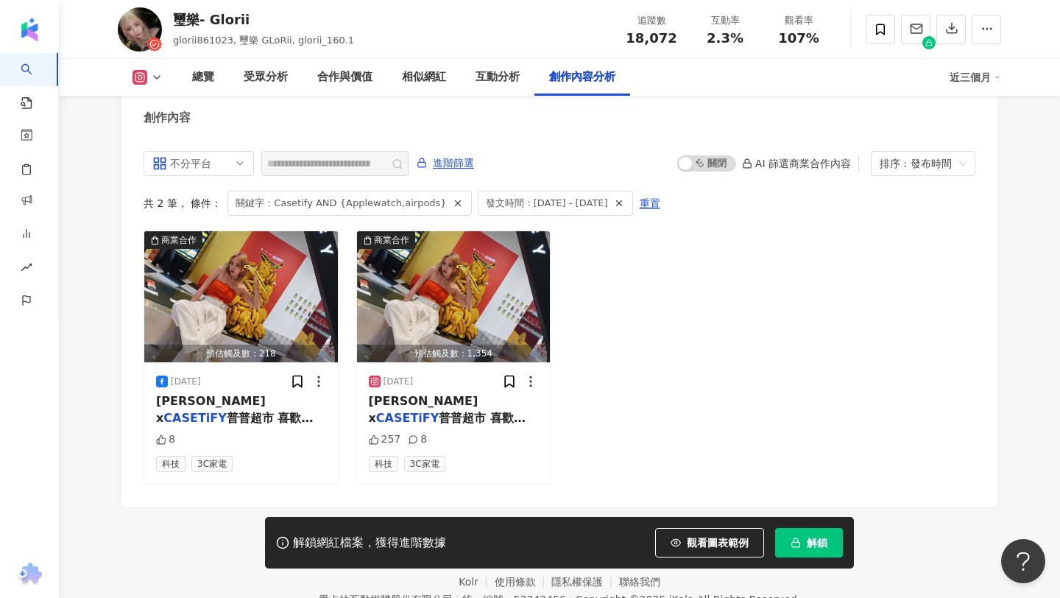
scroll to position [4547, 0]
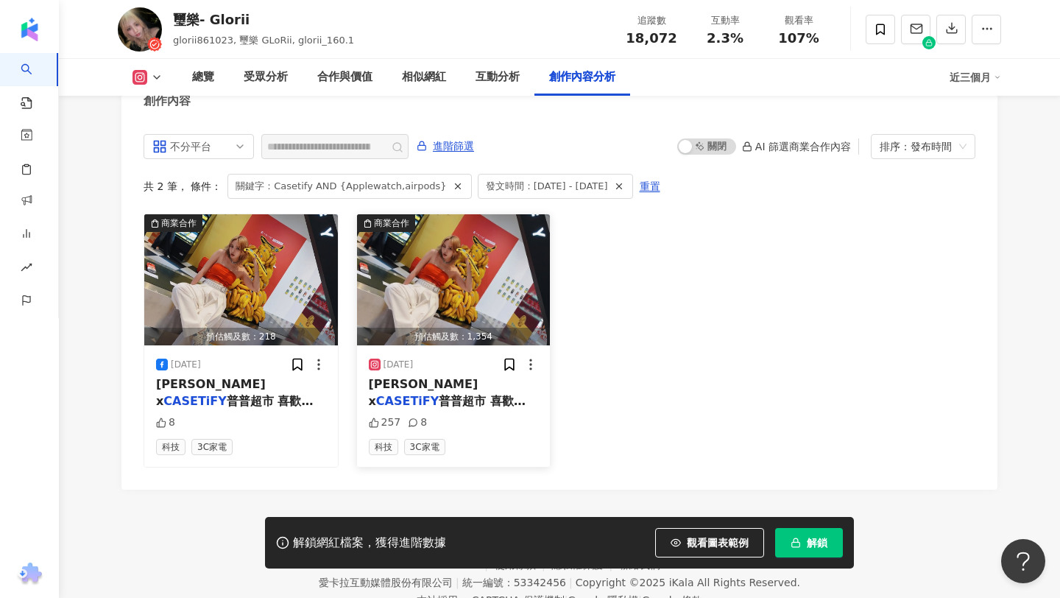
click at [466, 394] on span "普普超市 喜歡 Pop Art 風格的我可以參與普普藝術🎨 始祖 Andy Warhol 跟" at bounding box center [449, 425] width 160 height 63
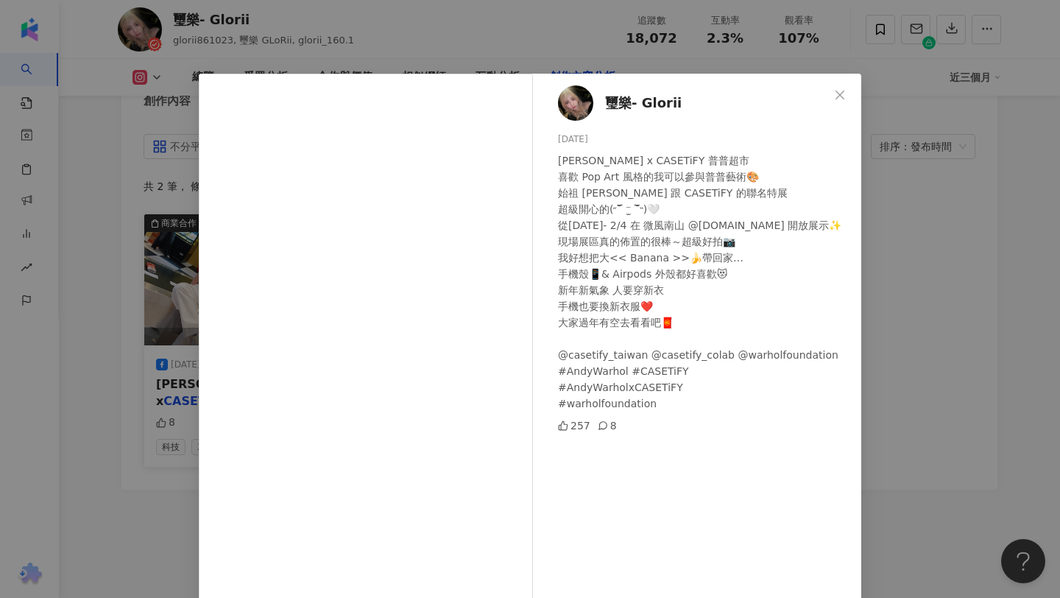
click at [150, 269] on div "璽樂- Glorii 2025/1/29 Andy Warhol x CASETiFY 普普超市 喜歡 Pop Art 風格的我可以參與普普藝術🎨 始祖 An…" at bounding box center [530, 299] width 1060 height 598
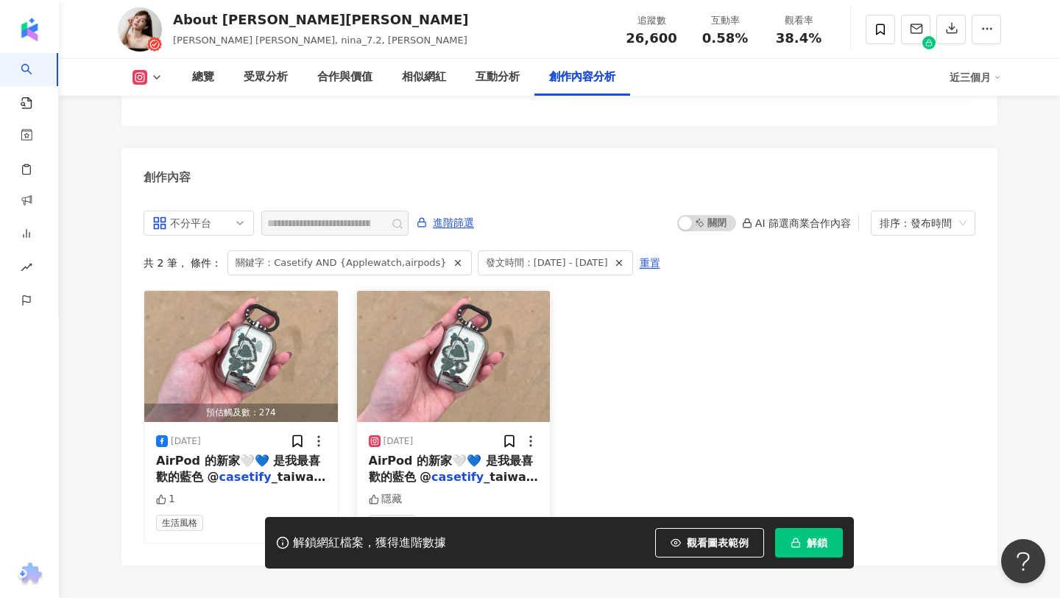
scroll to position [4465, 0]
click at [411, 453] on div "AirPod 的新家🤍💙 是我最喜歡的藍色 @ casetify _taiwan @ casetify" at bounding box center [454, 469] width 170 height 33
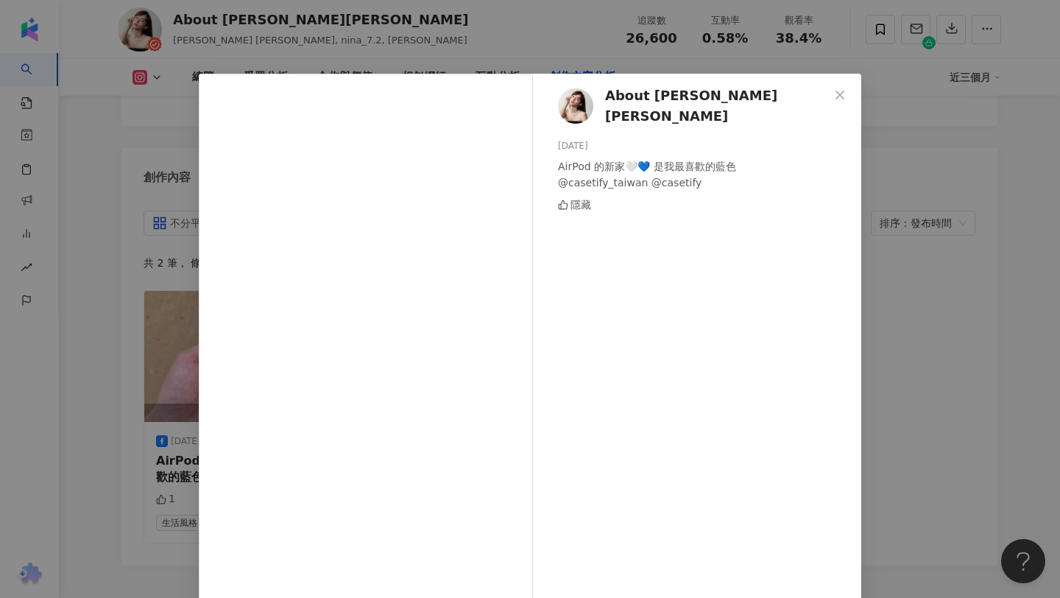
click at [629, 108] on span "About Nina妮娜" at bounding box center [717, 106] width 224 height 42
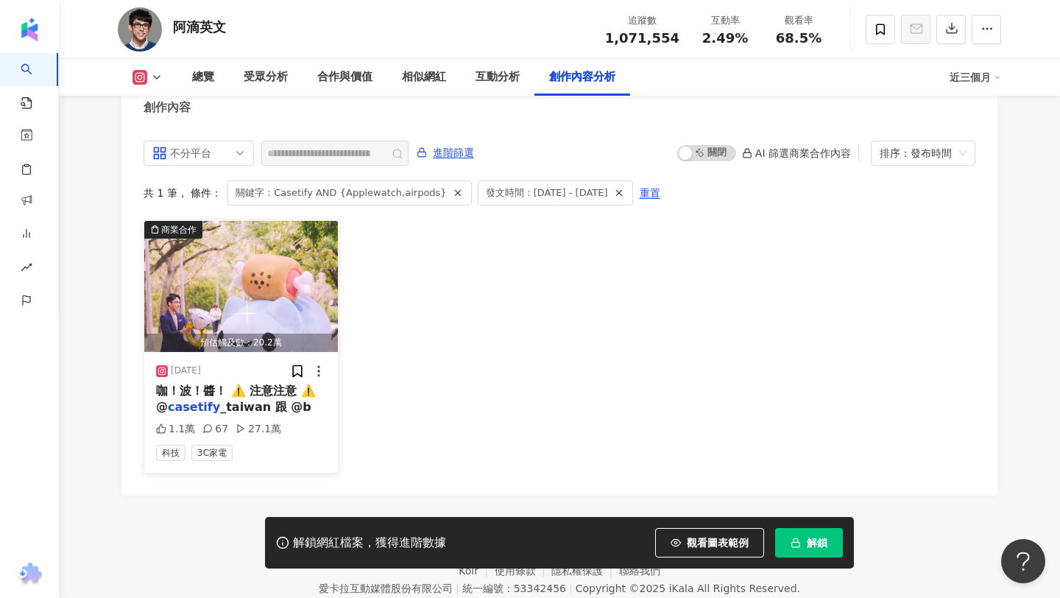
scroll to position [4533, 0]
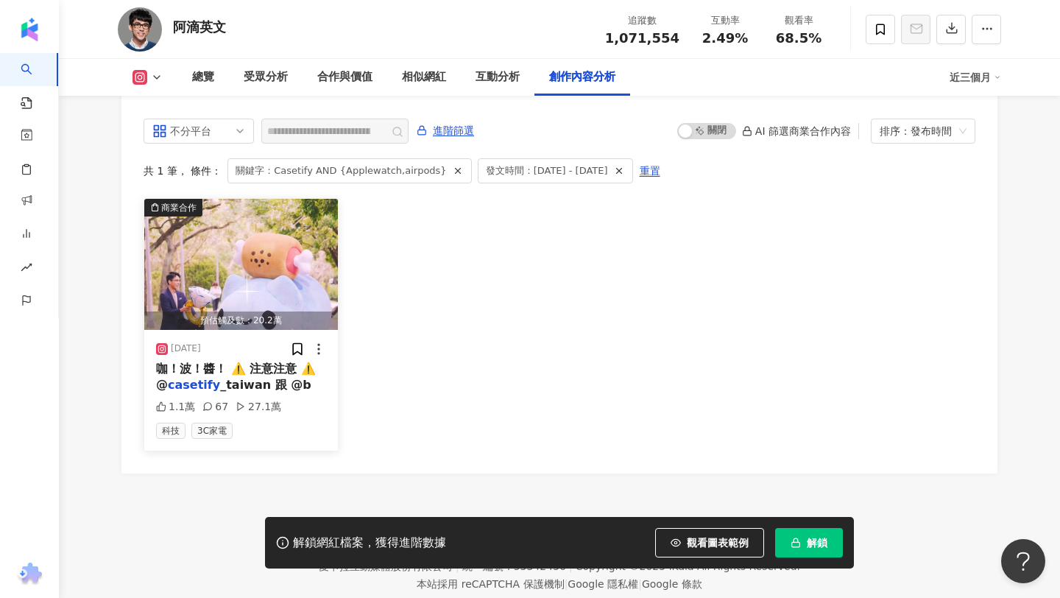
click at [261, 361] on div "咖！波！醬！ ⚠️ 注意注意 ⚠️ @ casetify _taiwan 跟 @b" at bounding box center [241, 377] width 170 height 33
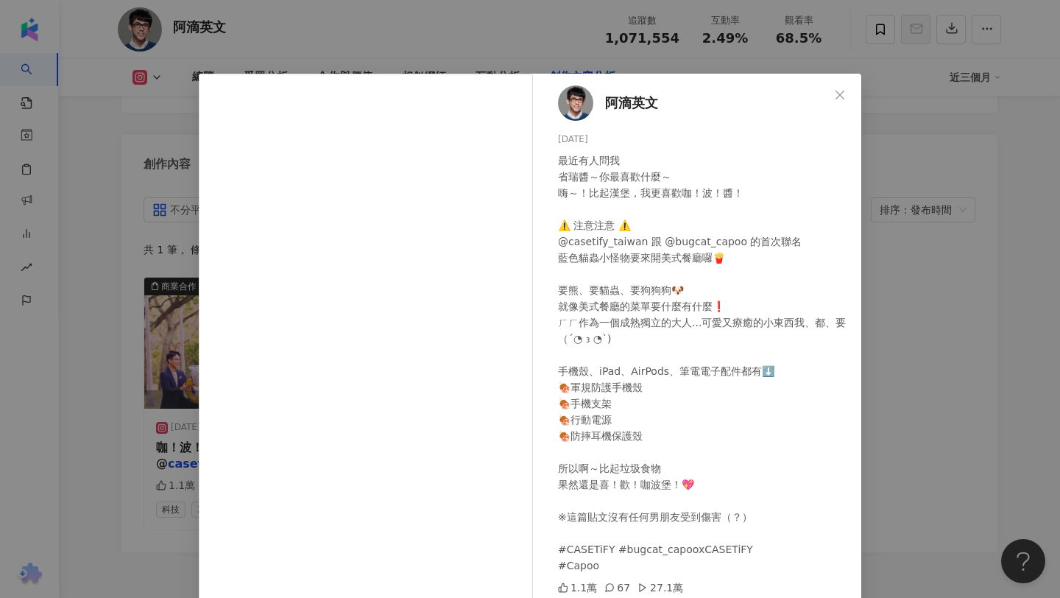
scroll to position [45, 0]
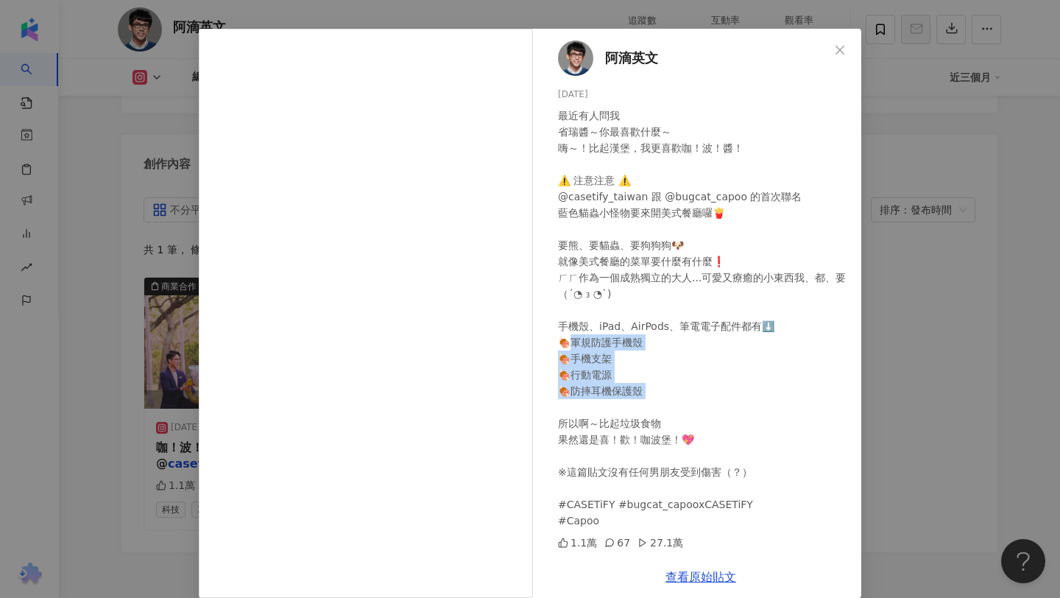
drag, startPoint x: 570, startPoint y: 342, endPoint x: 662, endPoint y: 412, distance: 115.6
click at [662, 412] on div "最近有人問我 省瑞醬～你最喜歡什麼～ 嗨～！比起漢堡，我更喜歡咖！波！醬！ ⚠️ 注意注意 ⚠️ @casetify_taiwan 跟 @bugcat_cap…" at bounding box center [704, 318] width 292 height 421
copy div "護手機殼 🍖手機支架 🍖行動電源 🍖防摔耳機保護殼 所以啊～比"
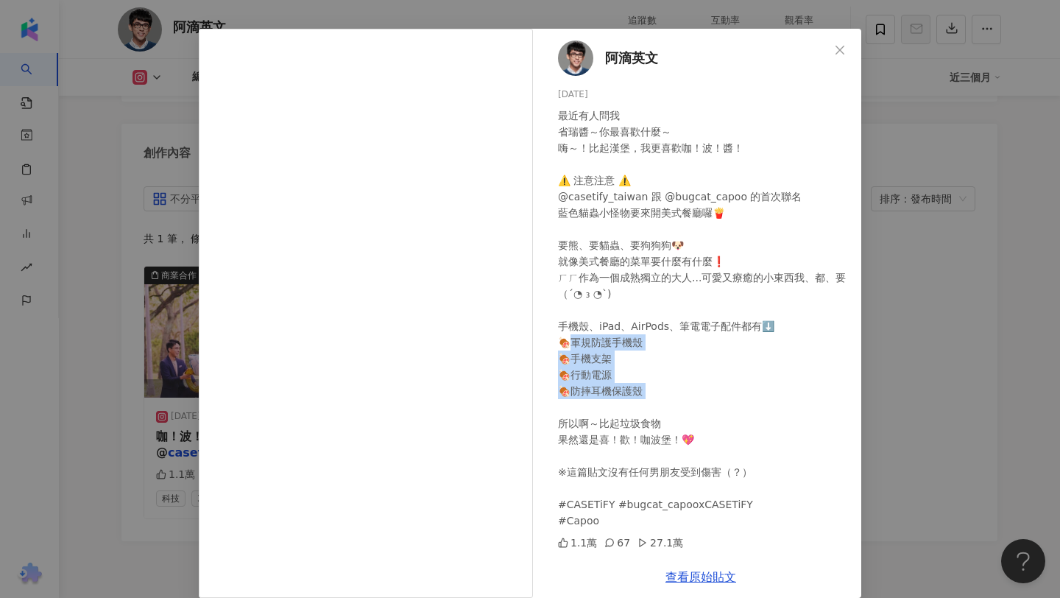
scroll to position [4468, 0]
click at [618, 58] on span "阿滴英文" at bounding box center [631, 58] width 53 height 21
click at [166, 137] on div "阿滴英文 [DATE] 最近有人問我 省瑞醬～你最喜歡什麼～ 嗨～！比起漢堡，我更喜歡咖！波！醬！ ⚠️ 注意注意 ⚠️ @casetify_taiwan 跟…" at bounding box center [530, 299] width 1060 height 598
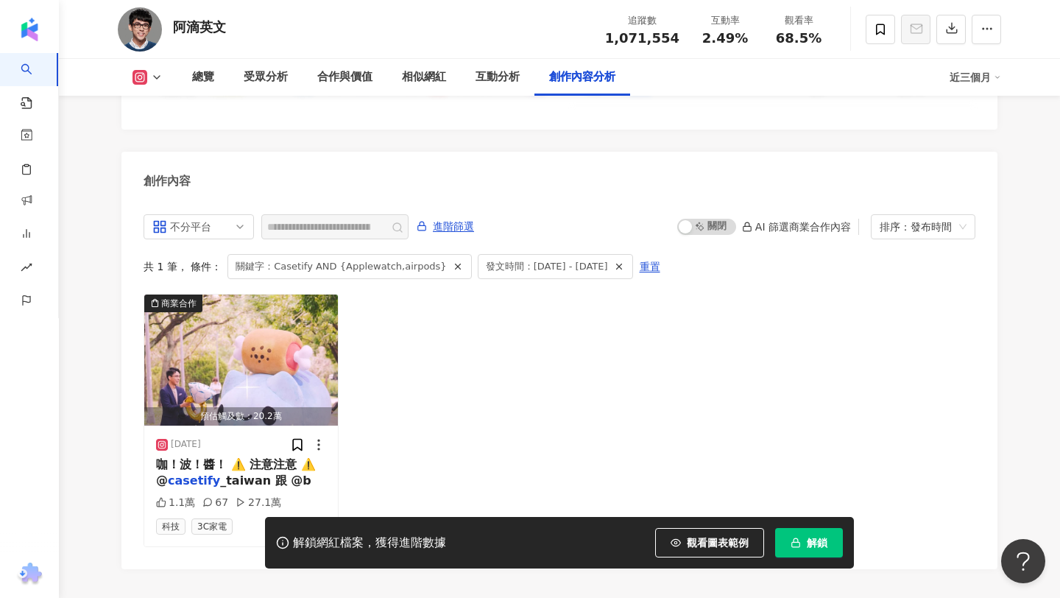
scroll to position [4439, 0]
click at [242, 456] on span "咖！波！醬！ ⚠️ 注意注意 ⚠️ @" at bounding box center [236, 471] width 160 height 30
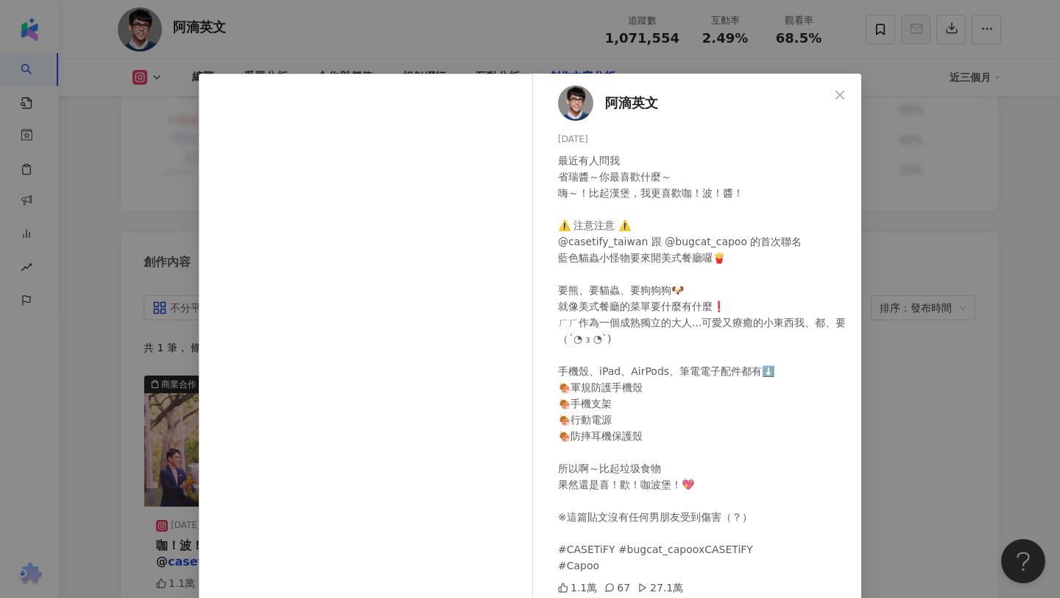
scroll to position [4352, 0]
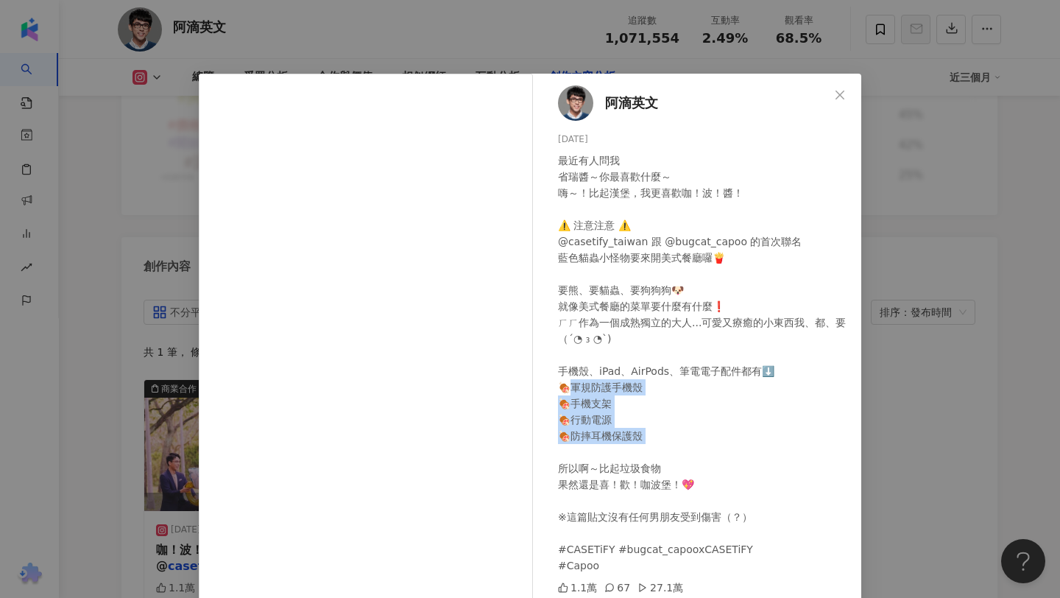
drag, startPoint x: 570, startPoint y: 384, endPoint x: 652, endPoint y: 456, distance: 109.6
click at [652, 456] on div "最近有人問我 省瑞醬～你最喜歡什麼～ 嗨～！比起漢堡，我更喜歡咖！波！醬！ ⚠️ 注意注意 ⚠️ @casetify_taiwan 跟 @bugcat_cap…" at bounding box center [704, 362] width 292 height 421
copy div "護手機殼 🍖手機支架 🍖行動電源 🍖防摔耳機保護殼 所以啊～比"
drag, startPoint x: 666, startPoint y: 238, endPoint x: 702, endPoint y: 241, distance: 35.5
click at [702, 241] on div "最近有人問我 省瑞醬～你最喜歡什麼～ 嗨～！比起漢堡，我更喜歡咖！波！醬！ ⚠️ 注意注意 ⚠️ @casetify_taiwan 跟 @bugcat_cap…" at bounding box center [704, 362] width 292 height 421
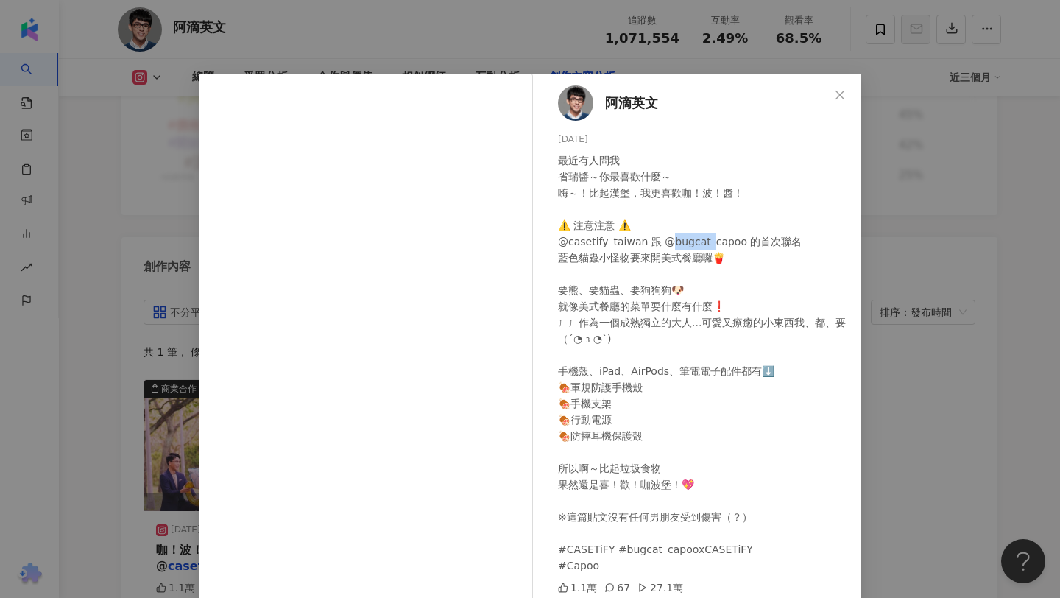
click at [705, 242] on div "最近有人問我 省瑞醬～你最喜歡什麼～ 嗨～！比起漢堡，我更喜歡咖！波！醬！ ⚠️ 注意注意 ⚠️ @casetify_taiwan 跟 @bugcat_cap…" at bounding box center [704, 362] width 292 height 421
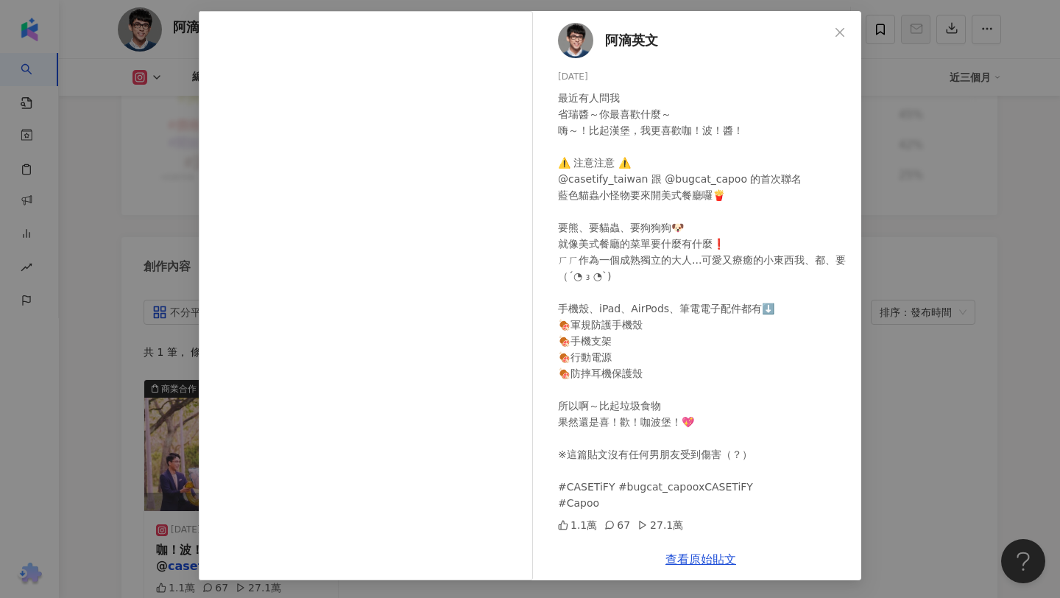
click at [149, 388] on div "阿滴英文 2025/6/12 最近有人問我 省瑞醬～你最喜歡什麼～ 嗨～！比起漢堡，我更喜歡咖！波！醬！ ⚠️ 注意注意 ⚠️ @casetify_taiwa…" at bounding box center [530, 299] width 1060 height 598
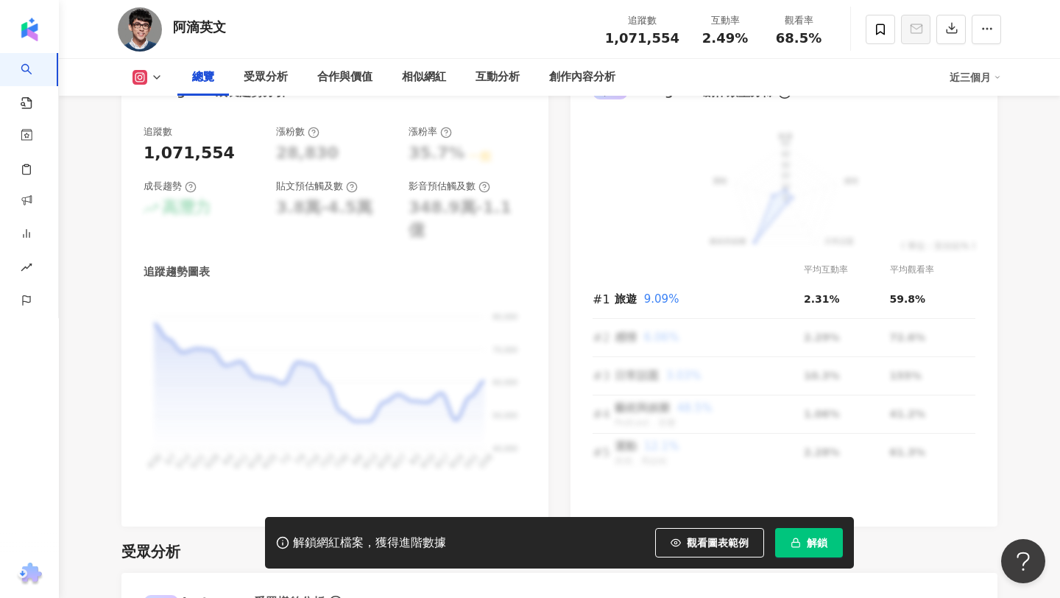
scroll to position [0, 0]
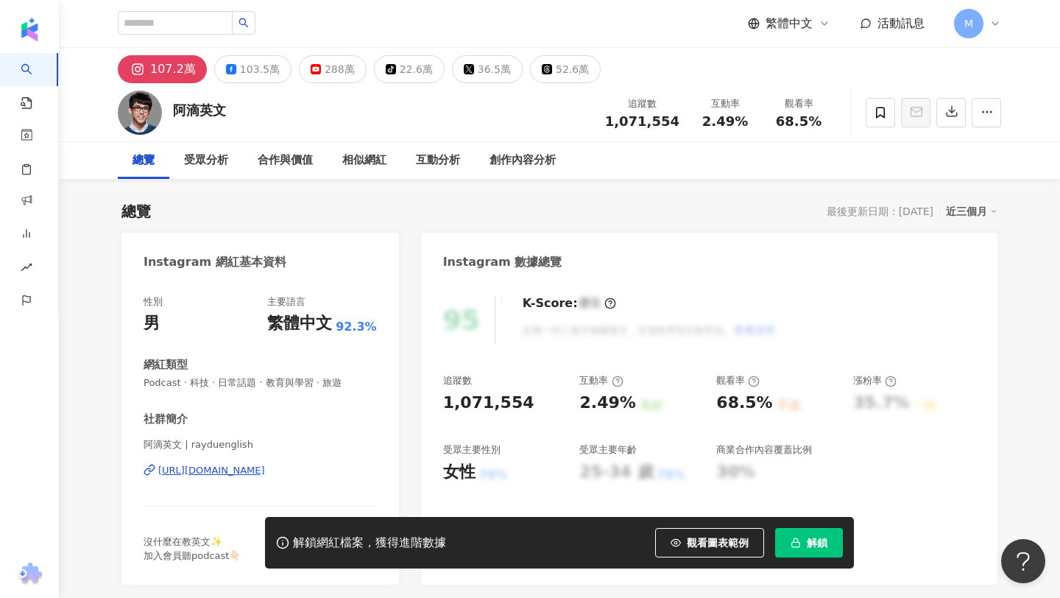
click at [203, 373] on div "網紅類型 Podcast · 科技 · 日常話題 · 教育與學習 · 旅遊" at bounding box center [260, 373] width 233 height 32
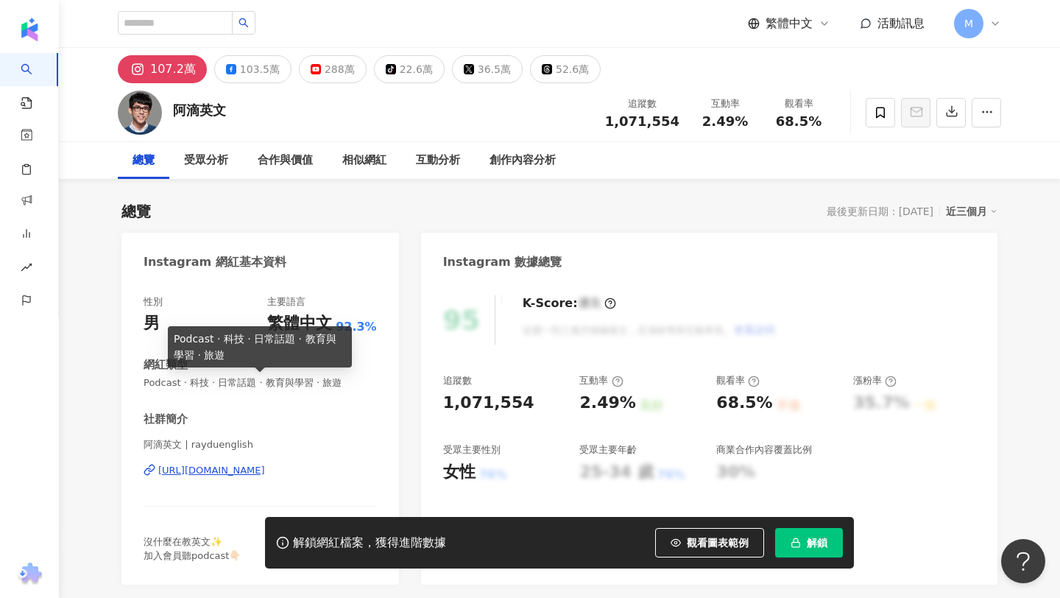
drag, startPoint x: 200, startPoint y: 378, endPoint x: 195, endPoint y: 364, distance: 14.7
click at [197, 375] on div "網紅類型 Podcast · 科技 · 日常話題 · 教育與學習 · 旅遊" at bounding box center [260, 373] width 233 height 32
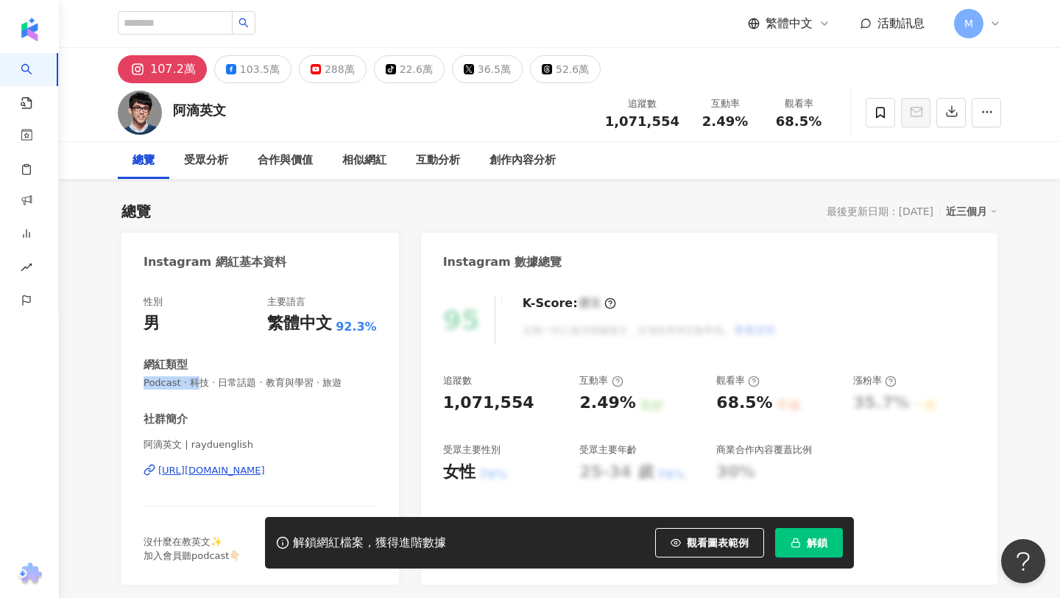
click at [211, 383] on span "Podcast · 科技 · 日常話題 · 教育與學習 · 旅遊" at bounding box center [260, 382] width 233 height 13
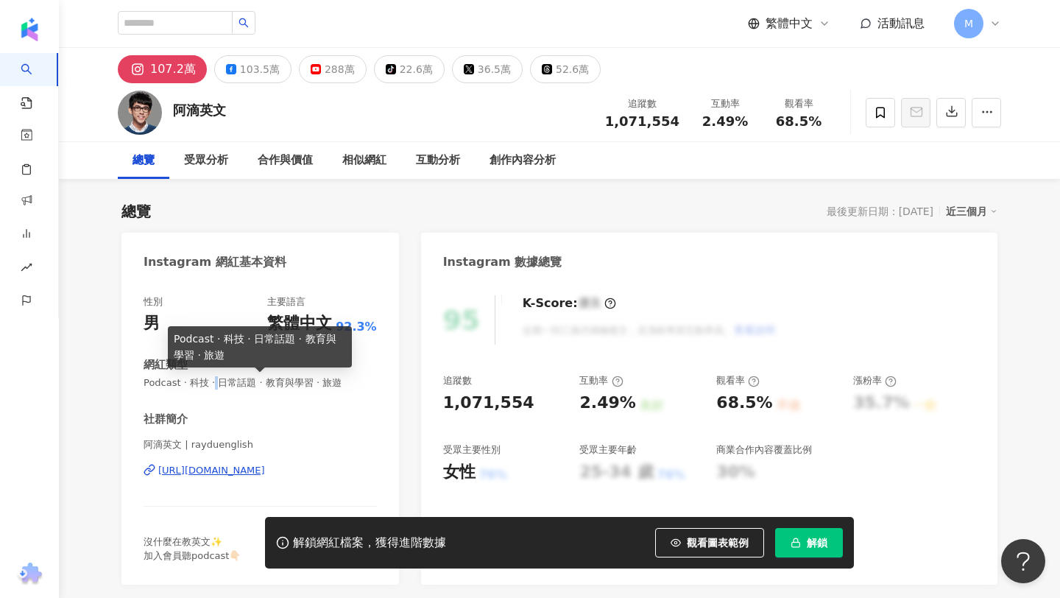
click at [211, 383] on span "Podcast · 科技 · 日常話題 · 教育與學習 · 旅遊" at bounding box center [260, 382] width 233 height 13
copy span "Podcast · 科技 · 日常話題 · 教育與學習 · 旅遊"
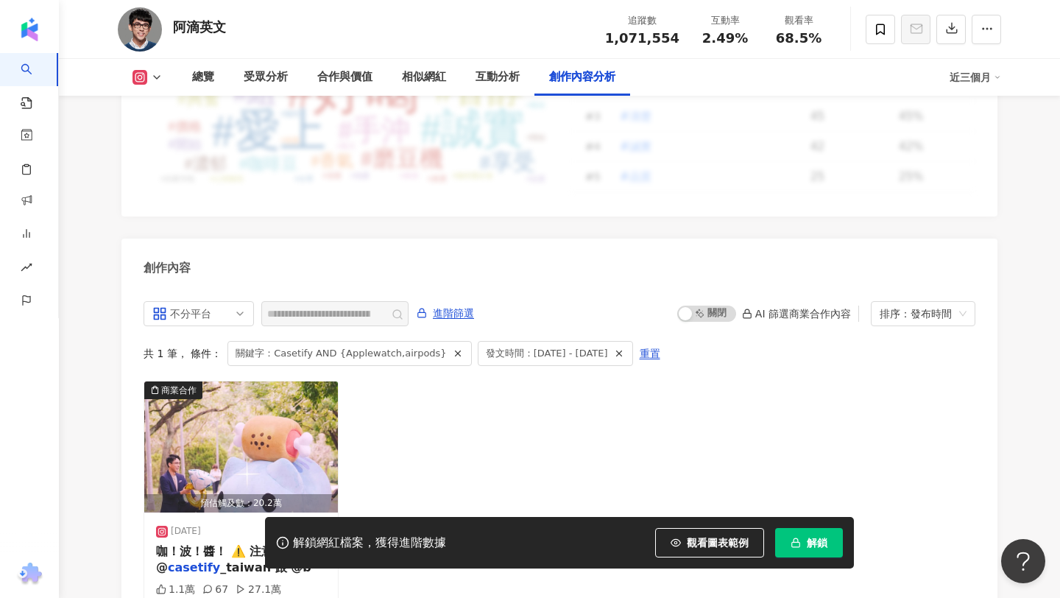
scroll to position [4533, 0]
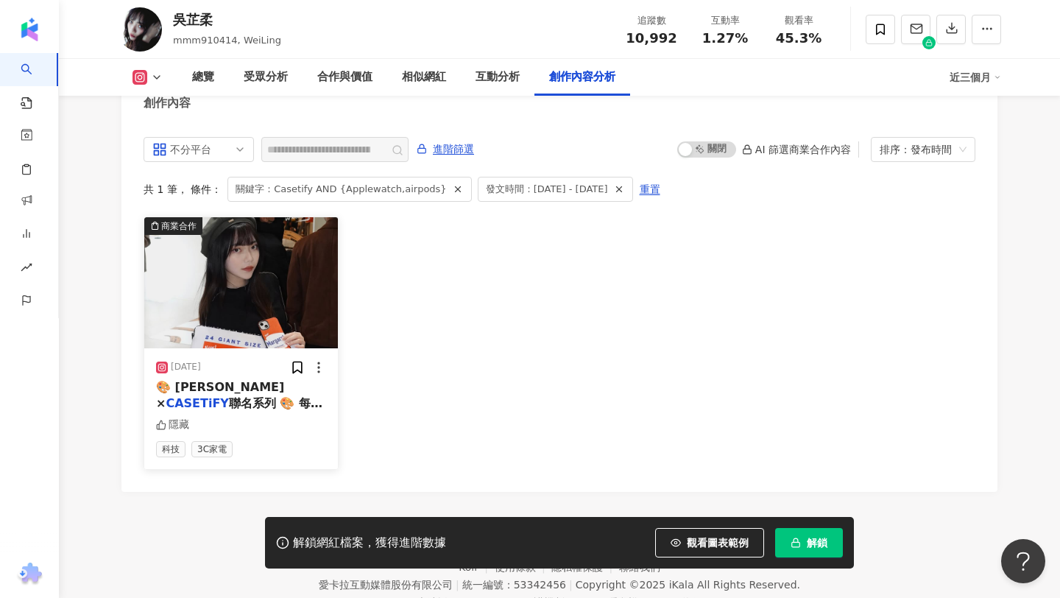
click at [242, 370] on div "2025/1/29 🎨 Andy Warhol × CASETiFY 聯名系列 🎨 每次提到安迪沃荷 (Andy Warhol)，腦中浮現的總是那鮮明又充滿對…" at bounding box center [241, 408] width 194 height 121
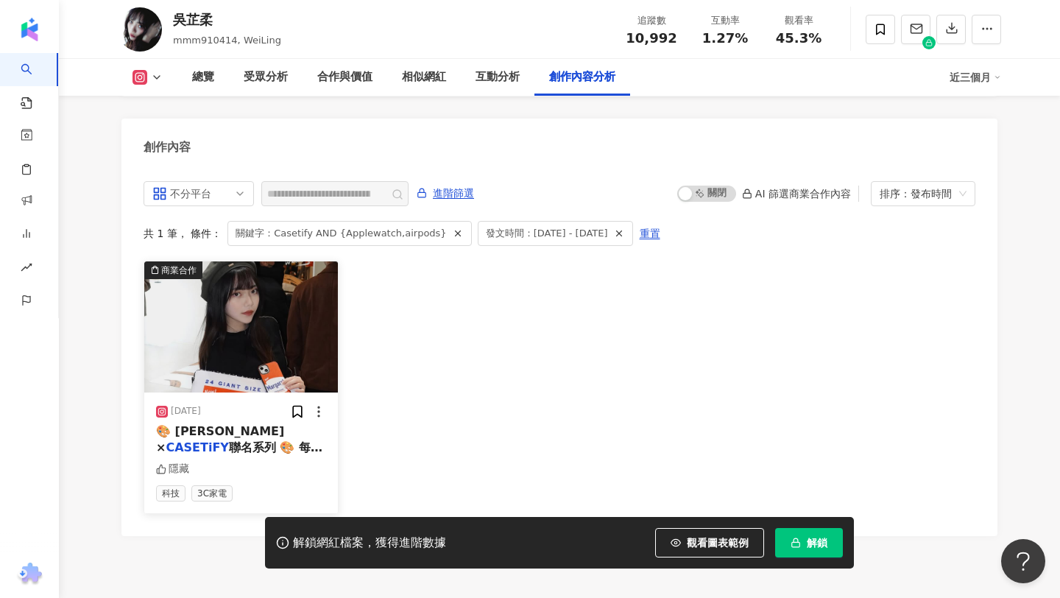
click at [227, 424] on span "🎨 Andy Warhol ×" at bounding box center [220, 439] width 128 height 30
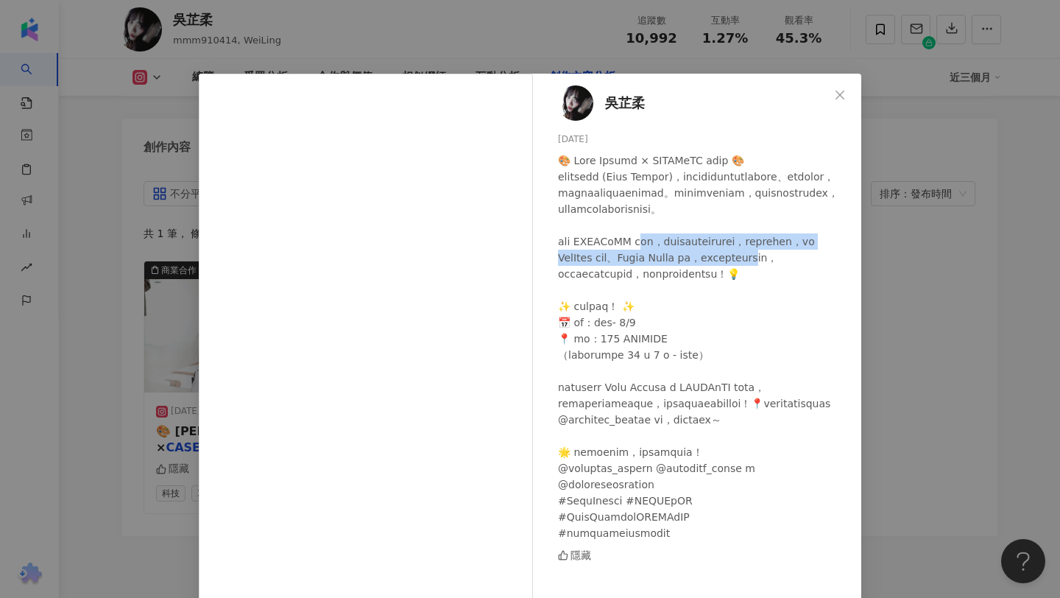
drag, startPoint x: 652, startPoint y: 253, endPoint x: 660, endPoint y: 283, distance: 30.7
click at [660, 282] on div at bounding box center [704, 346] width 292 height 389
click at [672, 283] on div at bounding box center [704, 346] width 292 height 389
drag, startPoint x: 674, startPoint y: 273, endPoint x: 838, endPoint y: 276, distance: 163.5
click at [838, 276] on div at bounding box center [704, 346] width 292 height 389
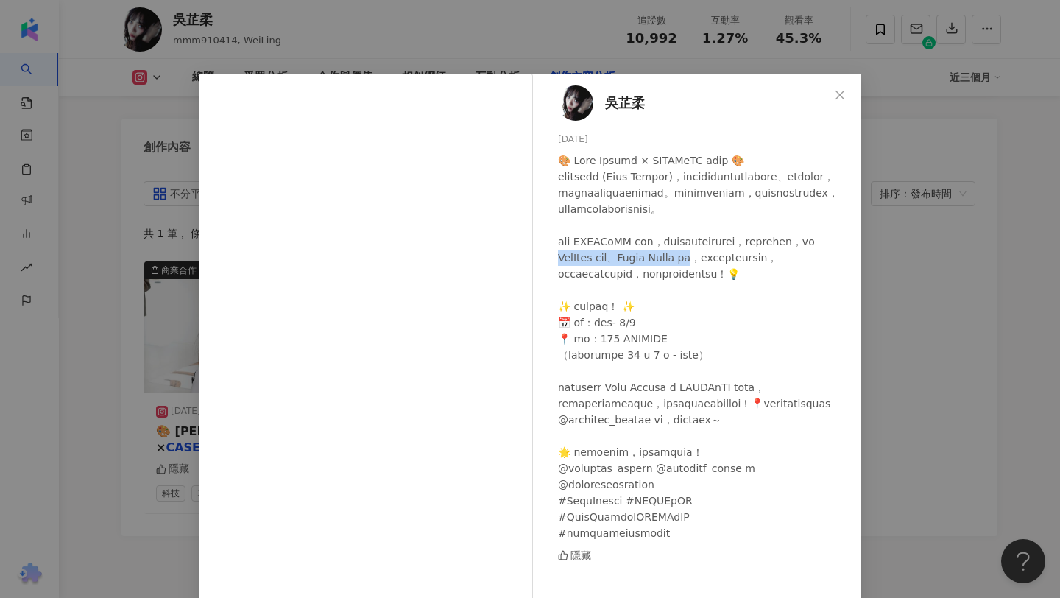
copy div "rPods 保護殼、Apple Watch 錶帶，以"
click at [937, 387] on div "吳芷柔 2025/1/29 隱藏 查看原始貼文" at bounding box center [530, 299] width 1060 height 598
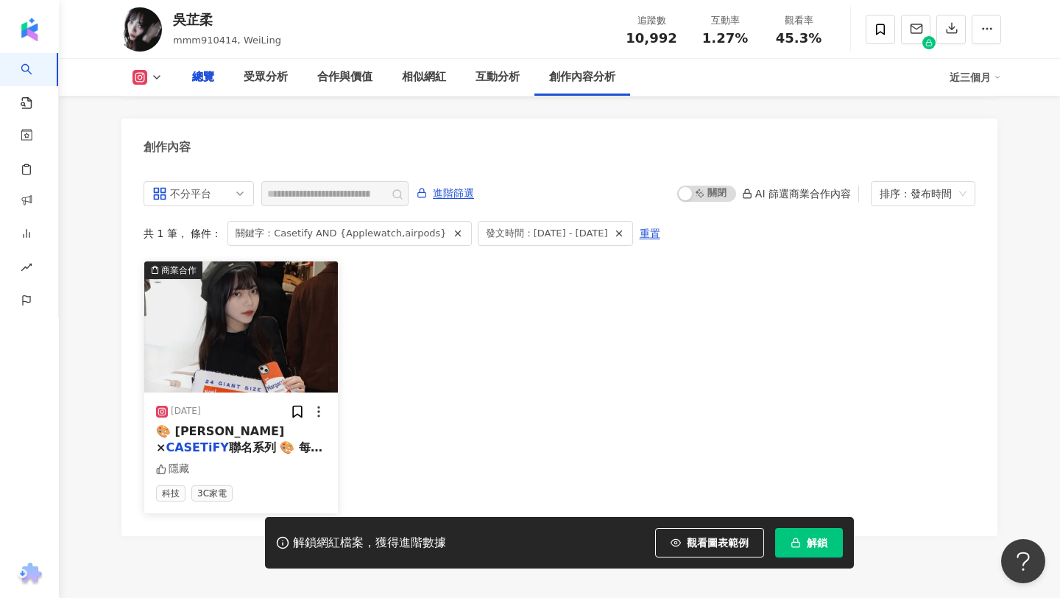
scroll to position [0, 0]
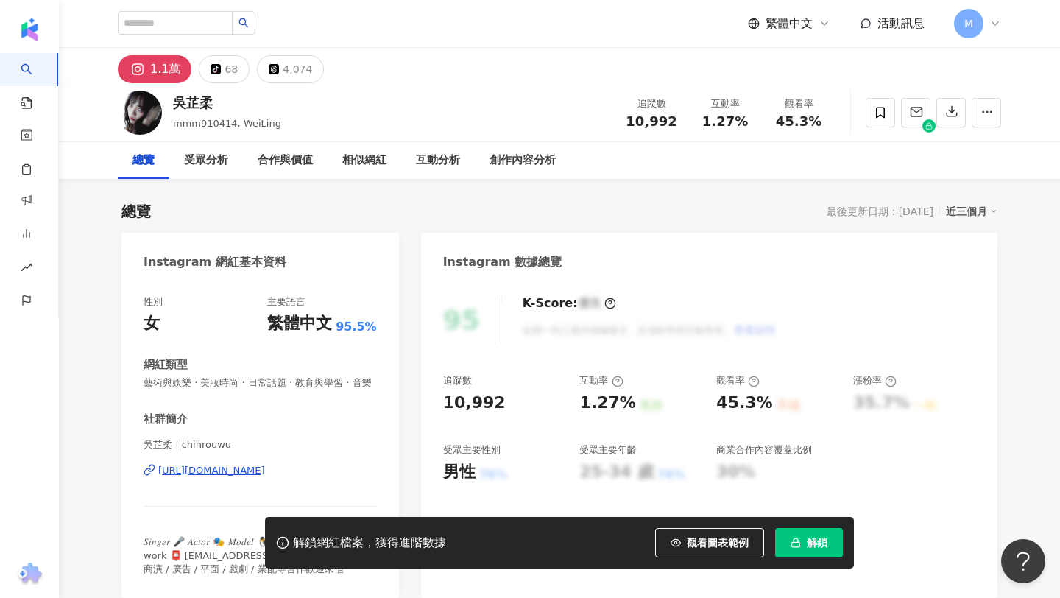
click at [211, 387] on span "藝術與娛樂 · 美妝時尚 · 日常話題 · 教育與學習 · 音樂" at bounding box center [260, 382] width 233 height 13
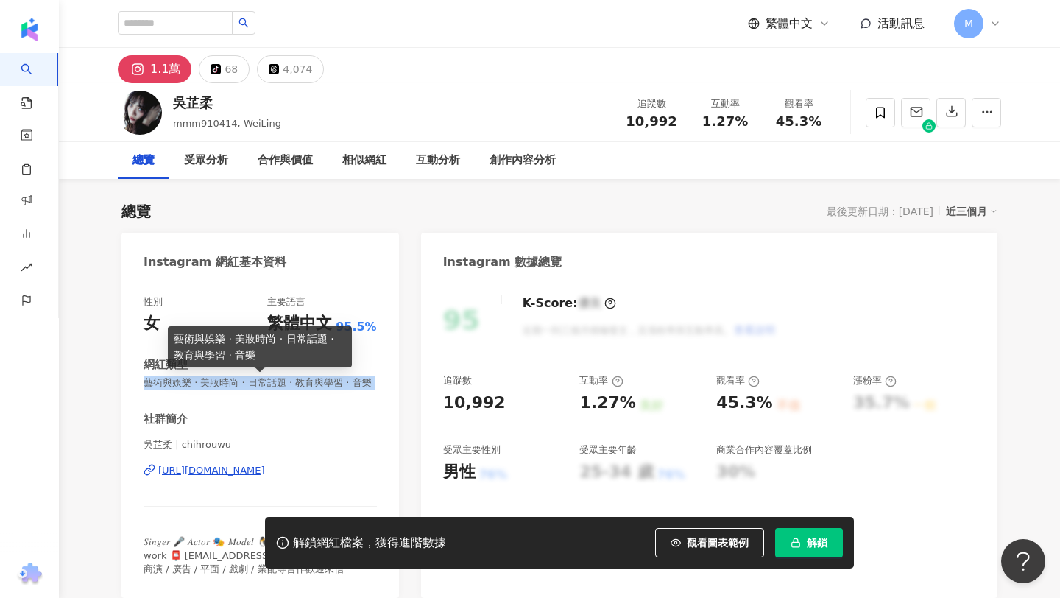
click at [211, 387] on span "藝術與娛樂 · 美妝時尚 · 日常話題 · 教育與學習 · 音樂" at bounding box center [260, 382] width 233 height 13
copy span "藝術與娛樂 · 美妝時尚 · 日常話題 · 教育與學習 · 音樂"
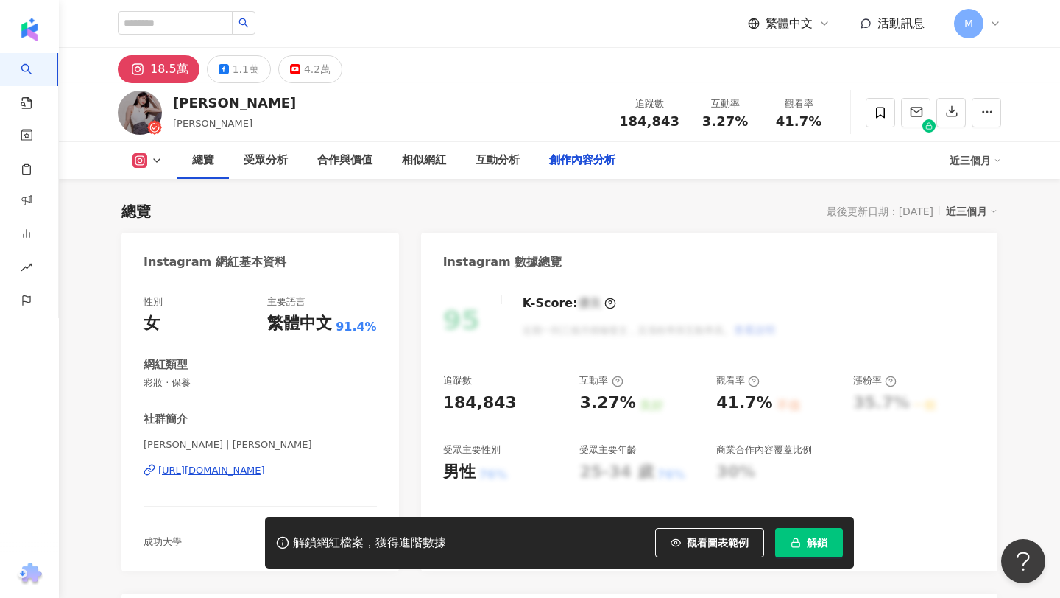
scroll to position [4559, 0]
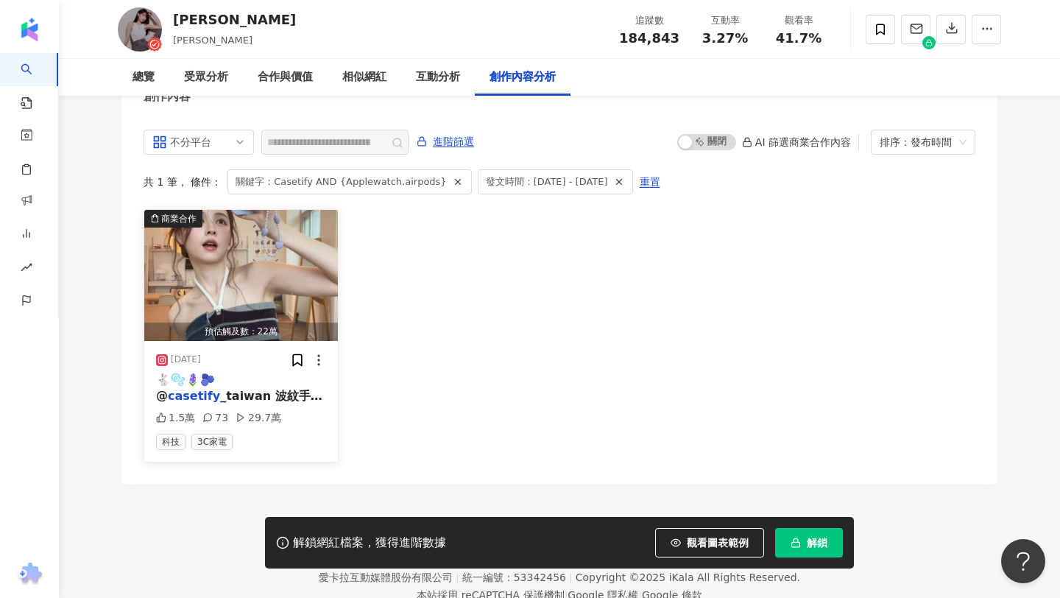
click at [275, 372] on div "🐇🫧🪻🫐 @ casetify _taiwan 波紋手機殼📱 我願意譽它為最漂亮手機殼 🦢 真的太太太漂亮（大寫的完美 超級喜歡） 誰還沒擁有一個 !!!!!…" at bounding box center [241, 388] width 170 height 33
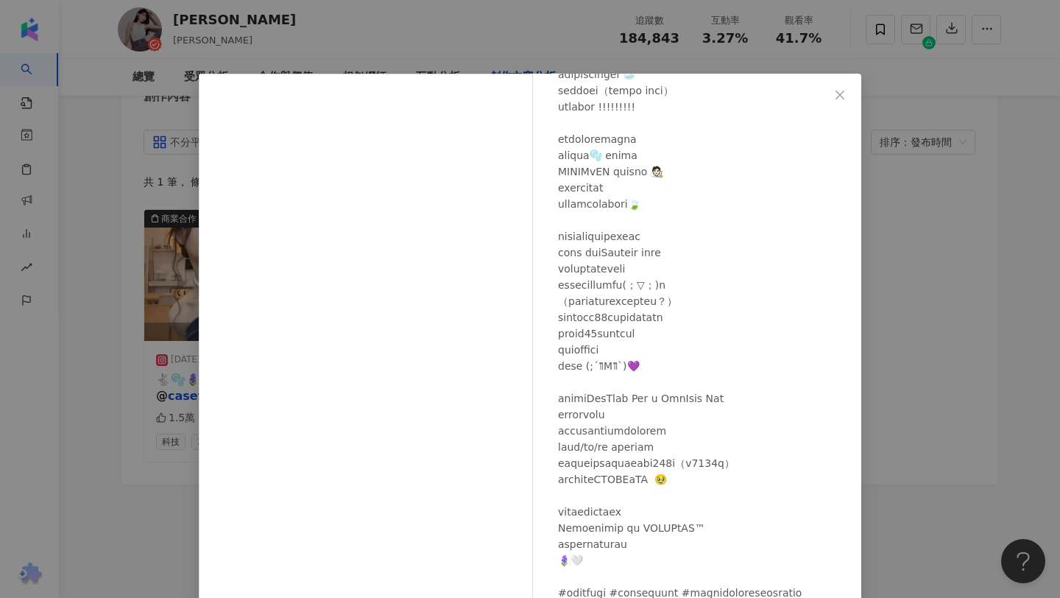
scroll to position [141, 0]
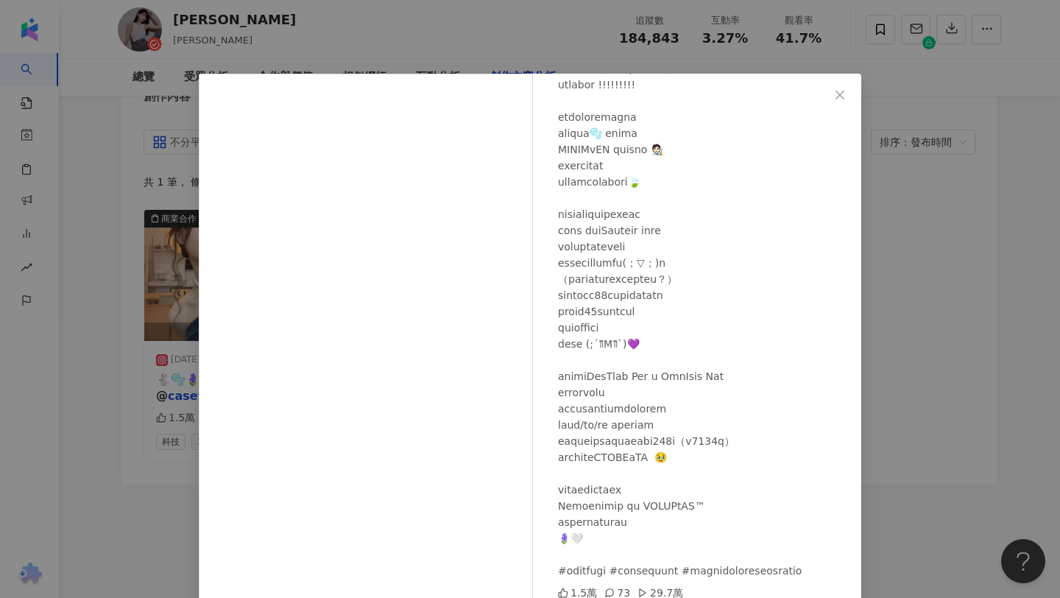
click at [113, 384] on div "[PERSON_NAME] [DATE] 1.5萬 73 29.7萬 查看原始貼文" at bounding box center [530, 299] width 1060 height 598
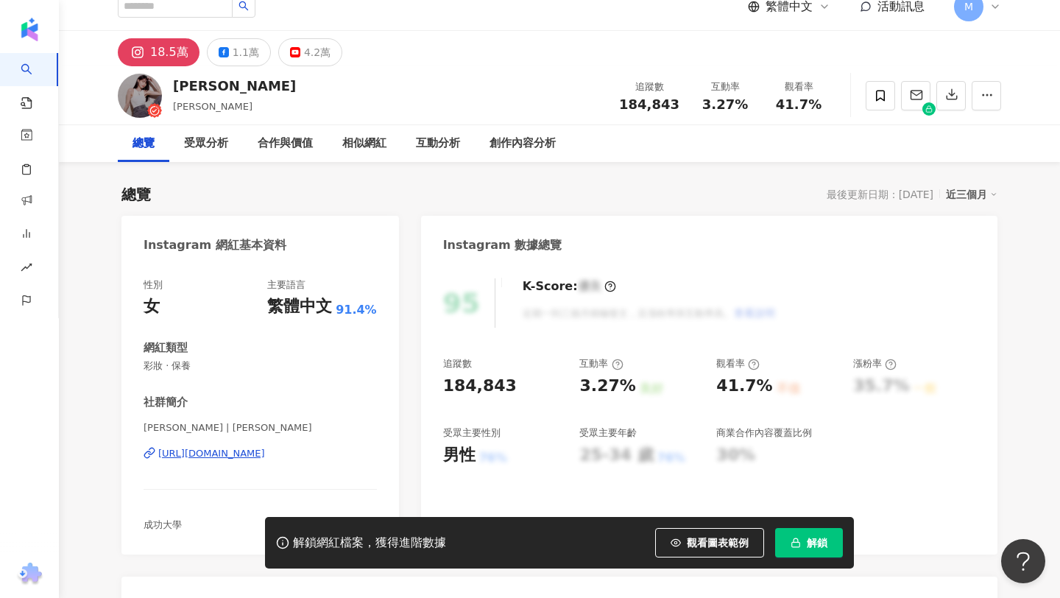
scroll to position [0, 0]
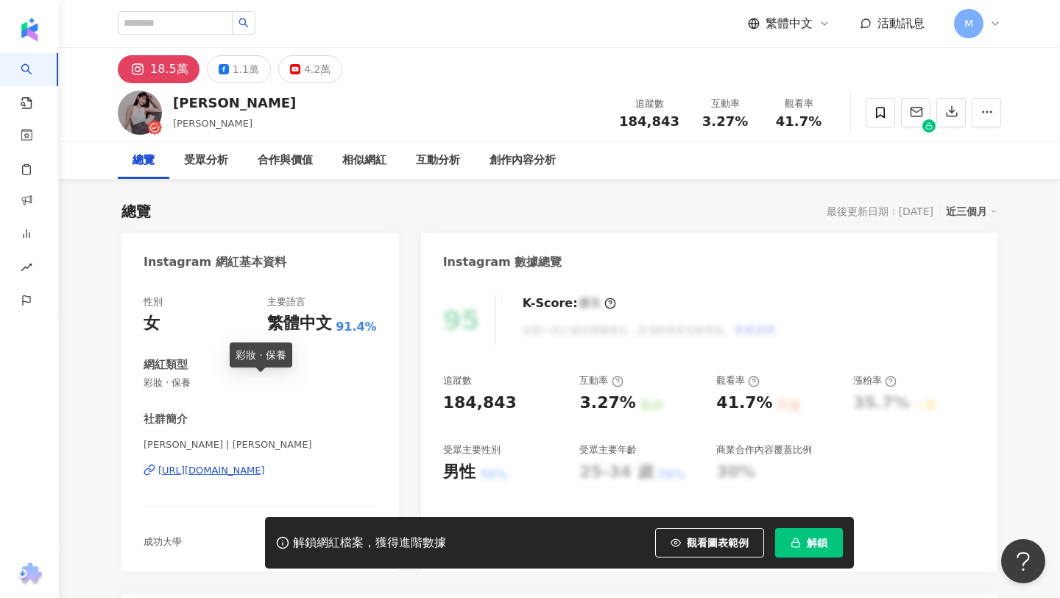
click at [173, 381] on span "彩妝 · 保養" at bounding box center [260, 382] width 233 height 13
copy span "彩妝 · 保養"
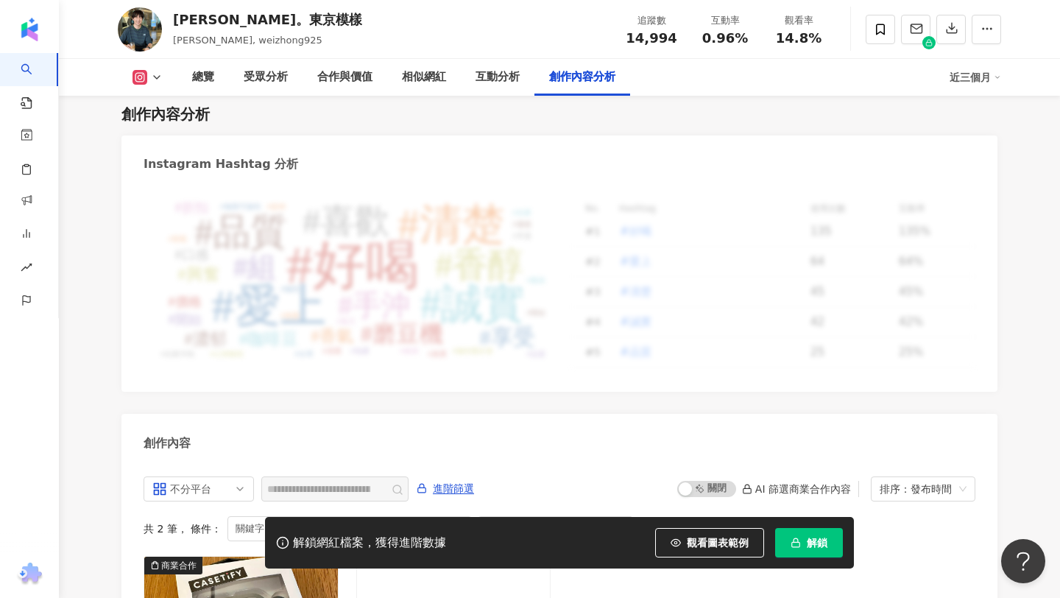
scroll to position [4613, 0]
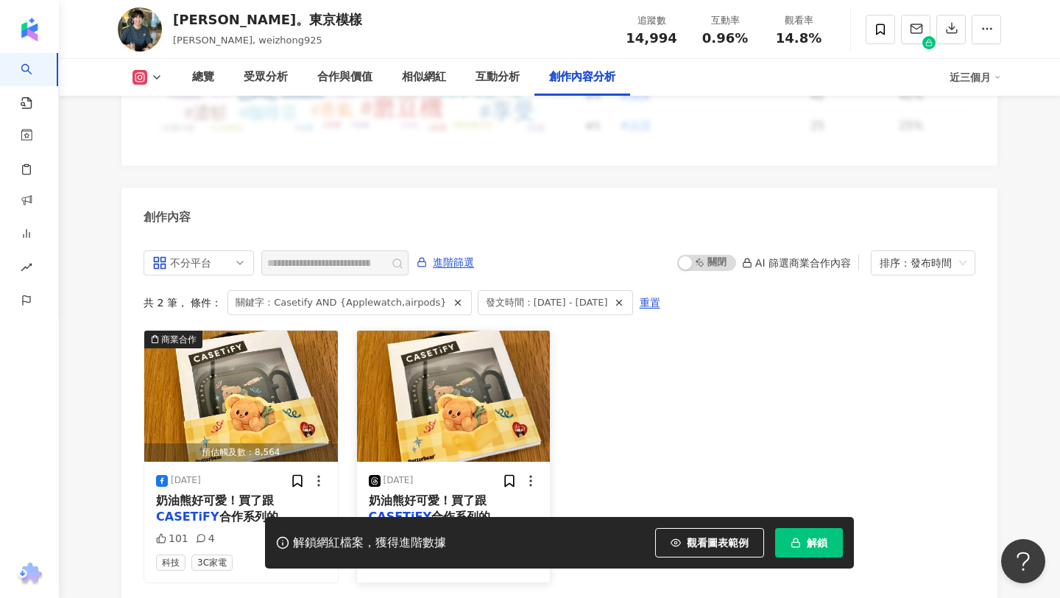
click at [457, 510] on span "合作系列的" at bounding box center [466, 517] width 71 height 14
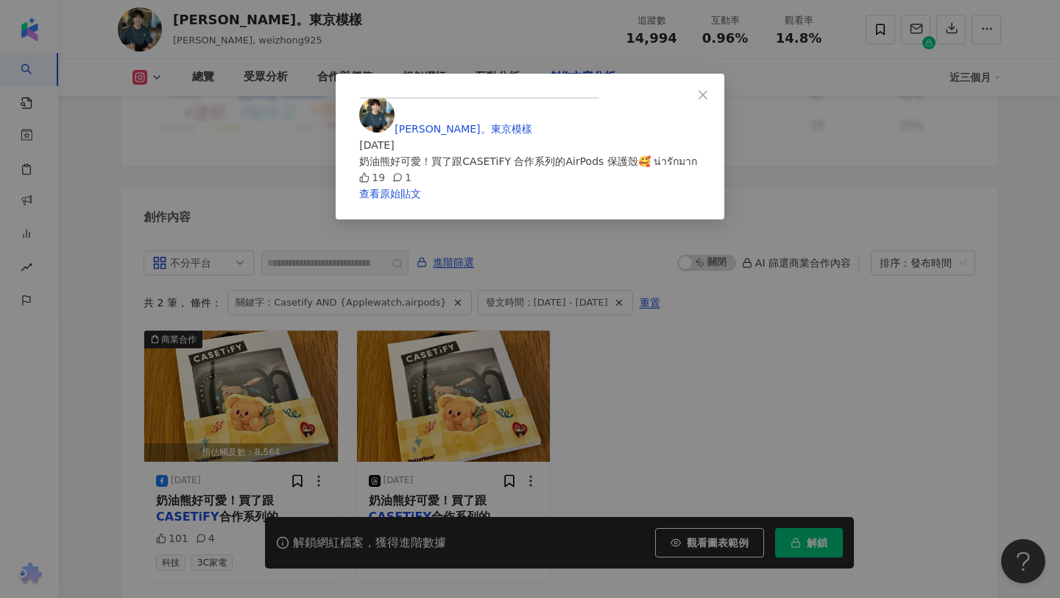
click at [27, 301] on div "張維中。東京模樣 2025/3/8 奶油熊好可愛！買了跟CASETiFY 合作系列的AirPods 保護殼🥰 น่ารักมาก ￼ 19 1 查看原始貼文" at bounding box center [530, 299] width 1060 height 598
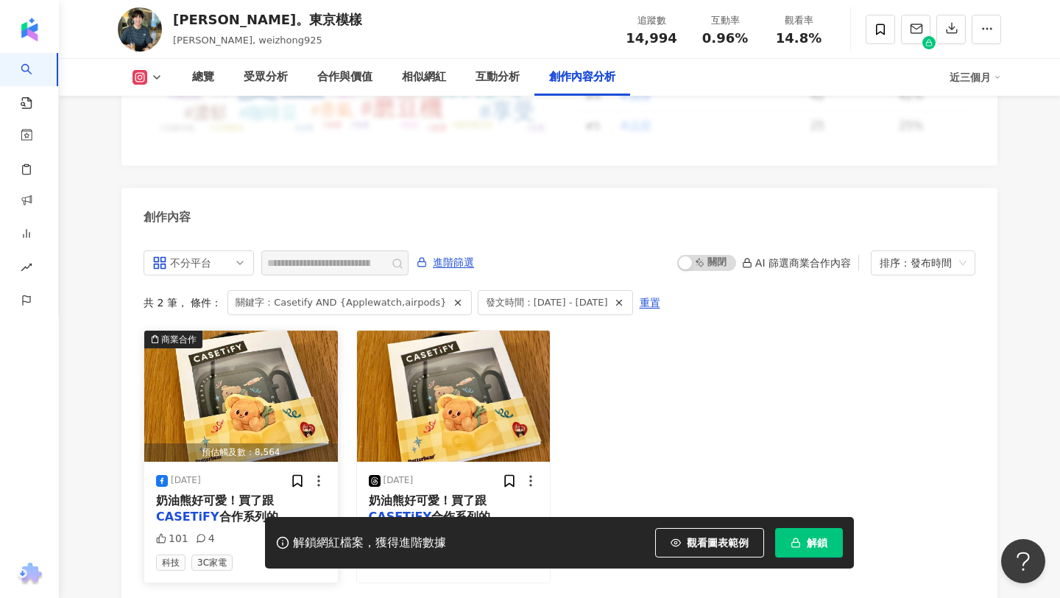
click at [271, 510] on span "合作系列的" at bounding box center [254, 517] width 71 height 14
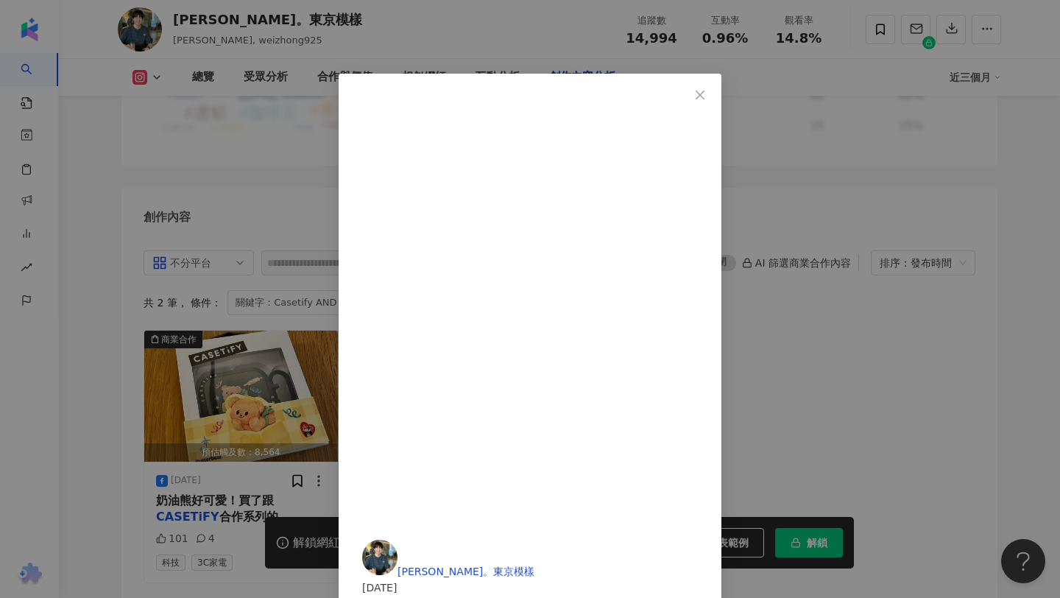
click at [884, 196] on div "張維中。東京模樣 2025/3/8 奶油熊好可愛！買了跟CASETiFY 合作系列的AirPods 保護殼🥰 101 4 查看原始貼文" at bounding box center [530, 299] width 1060 height 598
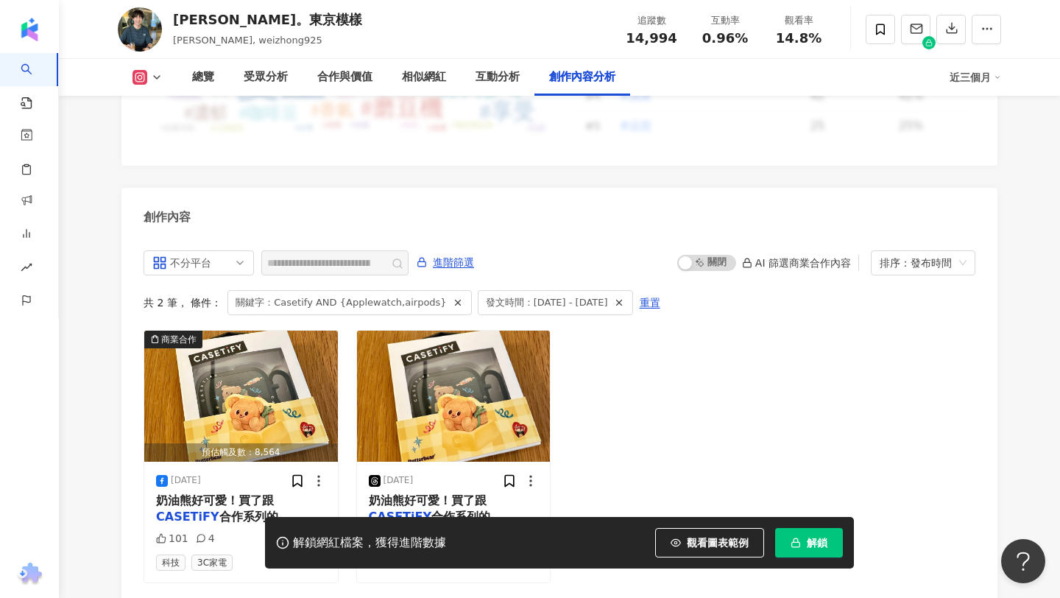
click at [155, 72] on icon at bounding box center [157, 77] width 12 height 12
click at [167, 104] on button "Instagram" at bounding box center [166, 105] width 79 height 21
click at [158, 82] on icon at bounding box center [157, 77] width 12 height 12
click at [138, 111] on icon at bounding box center [140, 104] width 15 height 15
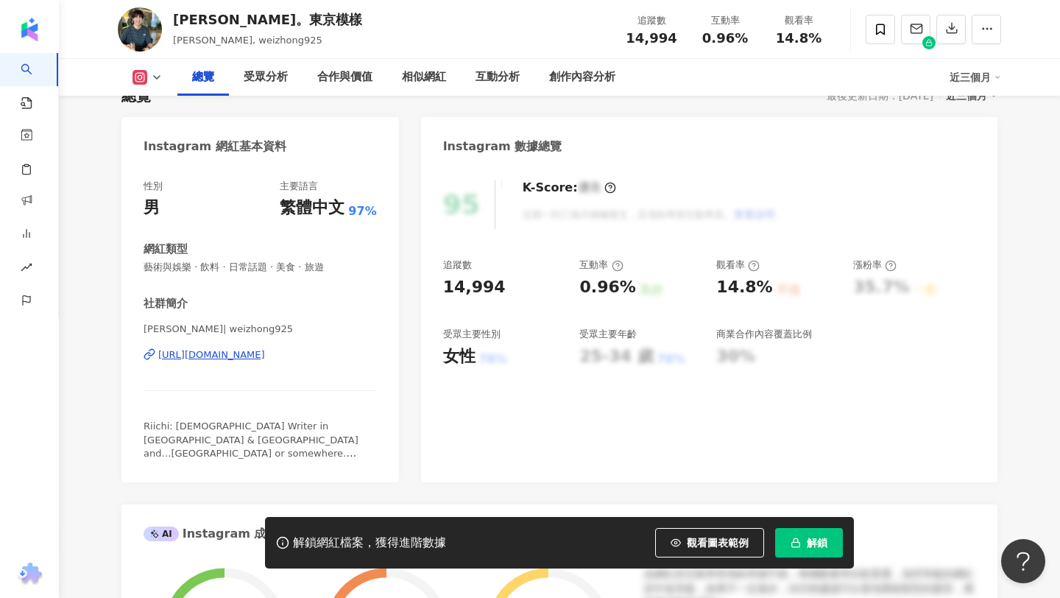
scroll to position [0, 0]
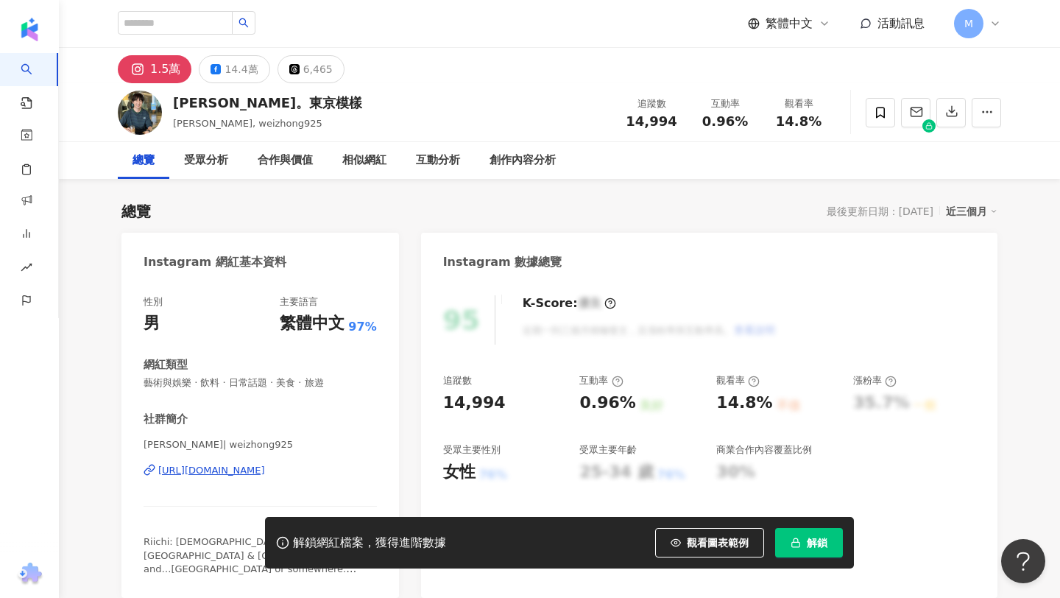
click at [224, 475] on div "https://www.instagram.com/weizhong925/" at bounding box center [211, 470] width 107 height 13
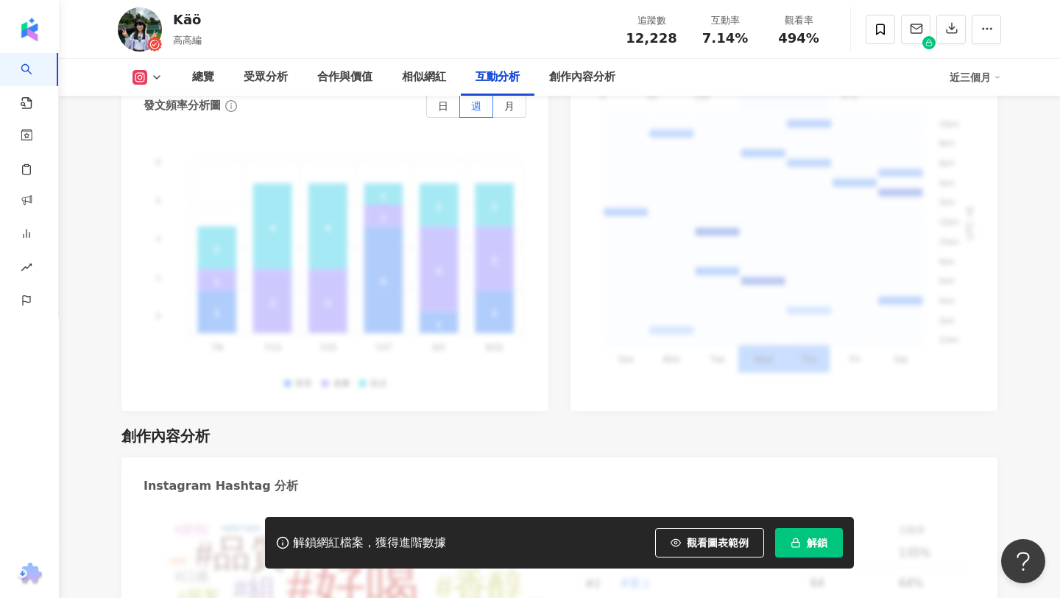
scroll to position [4577, 0]
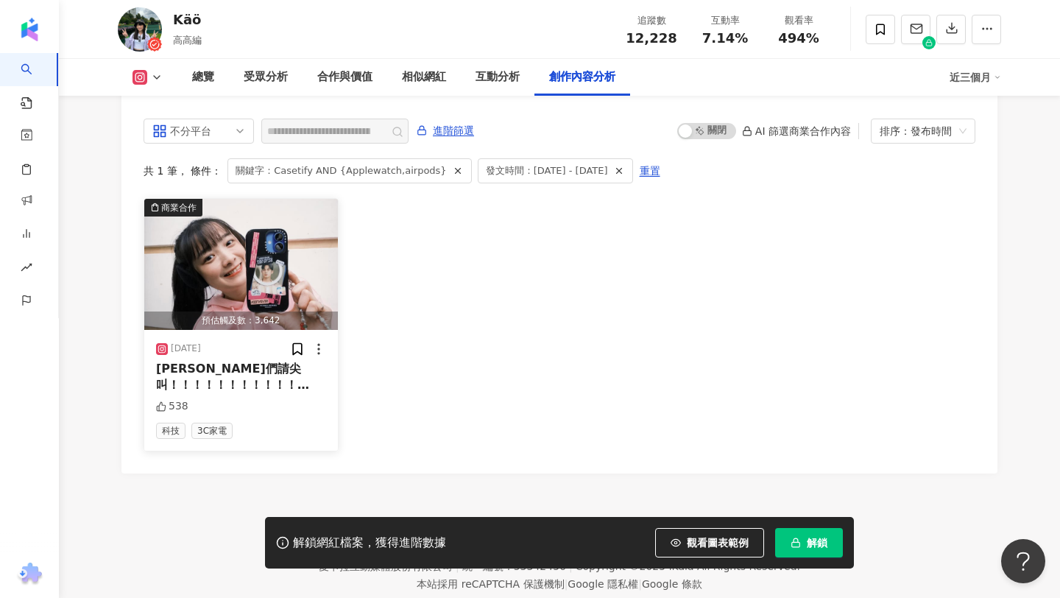
click at [203, 361] on div "[PERSON_NAME]們請尖叫！！！！！！！！！！！ SEVENTEEN跟 CASETiFY 推出了聯名手機殼 是跟迷12 SPILL THE FEELS…" at bounding box center [241, 377] width 170 height 33
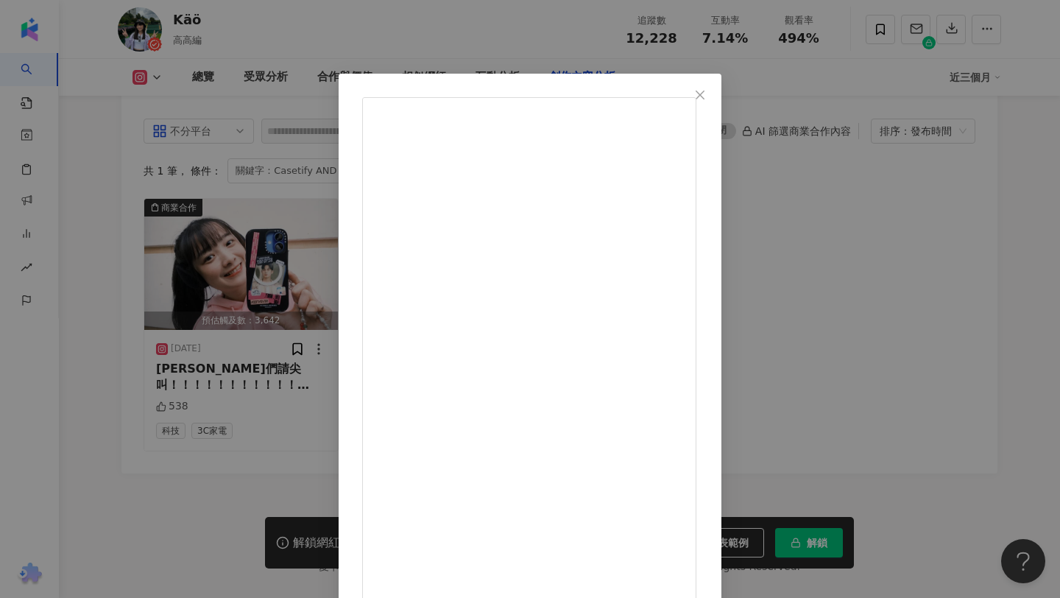
drag, startPoint x: 599, startPoint y: 170, endPoint x: 622, endPoint y: 377, distance: 208.2
drag, startPoint x: 559, startPoint y: 177, endPoint x: 619, endPoint y: 173, distance: 60.5
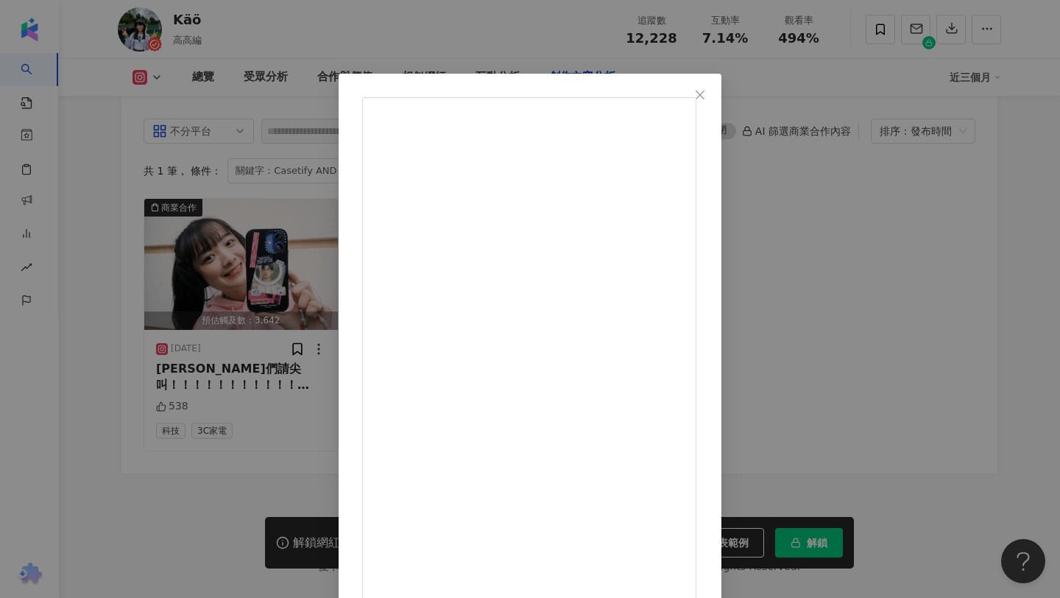
drag, startPoint x: 579, startPoint y: 309, endPoint x: 677, endPoint y: 306, distance: 98.7
copy div "、AirPods殼等等 克"
drag, startPoint x: 618, startPoint y: 177, endPoint x: 551, endPoint y: 173, distance: 66.4
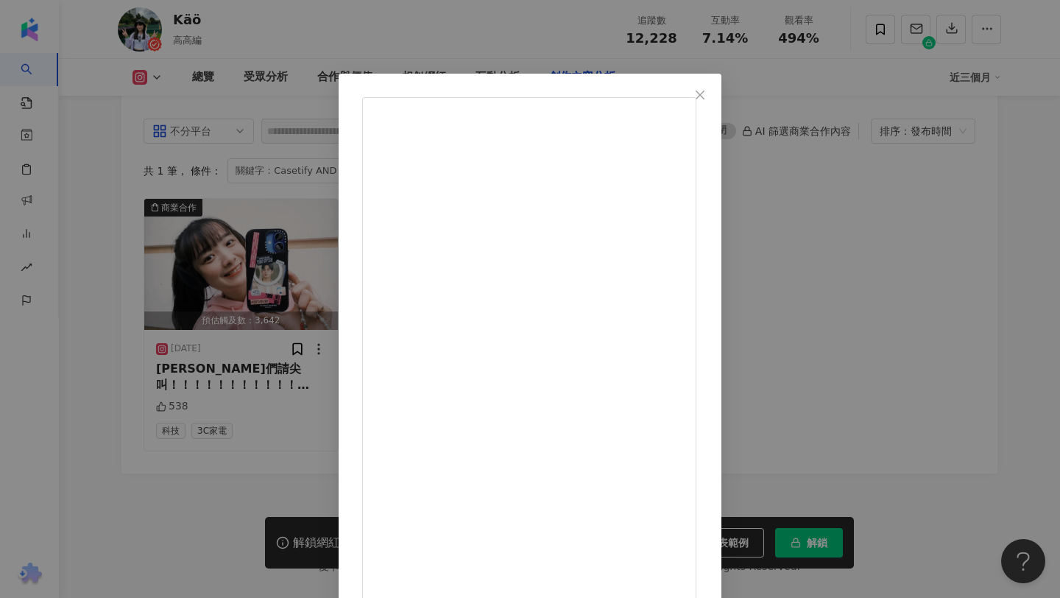
copy div "SEVENTEEN"
click at [144, 445] on div "Κäö 2025/1/24 克拉們請尖叫！！！！！！！！！！！ SEVENTEEN跟CASETiFY推出了聯名手機殼 是跟迷12 SPILL THE FE…" at bounding box center [530, 299] width 1060 height 598
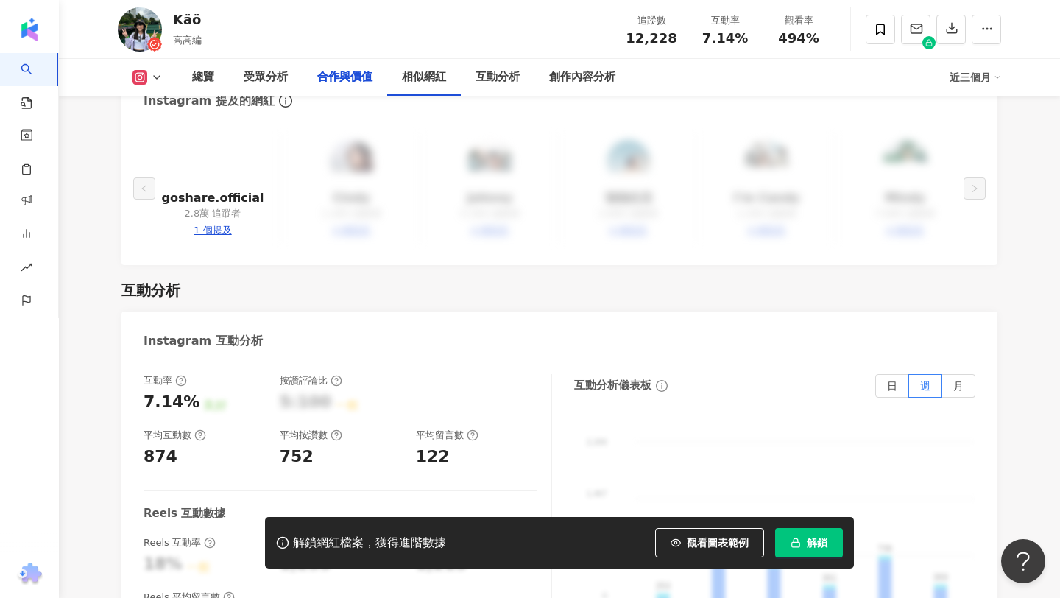
scroll to position [0, 0]
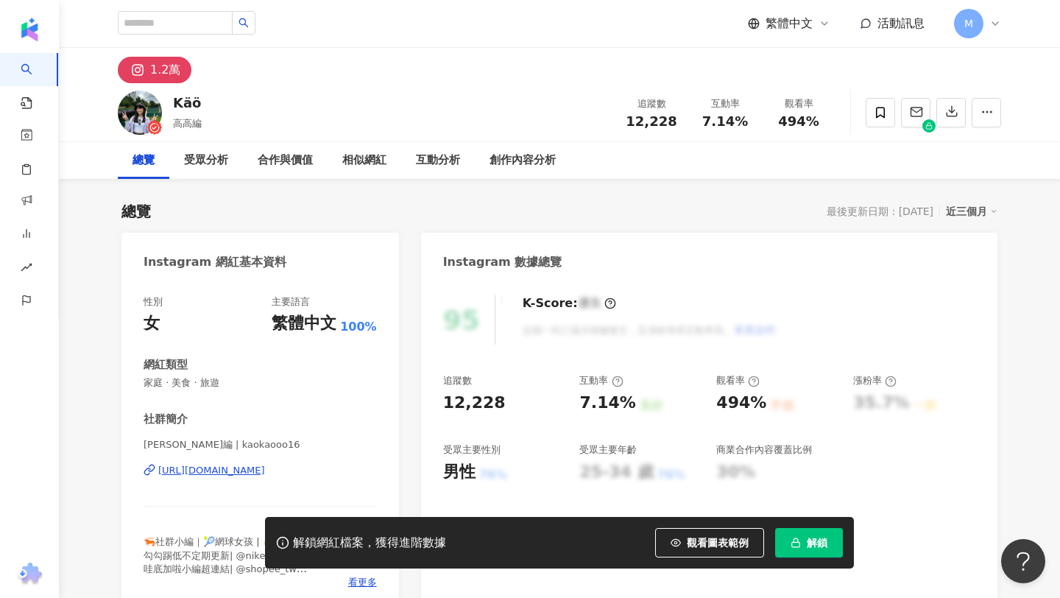
click at [180, 390] on div "性別 女 主要語言 繁體中文 100% 網紅類型 家庭 · 美食 · 旅遊 社群簡介 高高編 | kaokaooo16 https://www.instagr…" at bounding box center [260, 442] width 233 height 294
click at [183, 387] on span "家庭 · 美食 · 旅遊" at bounding box center [260, 382] width 233 height 13
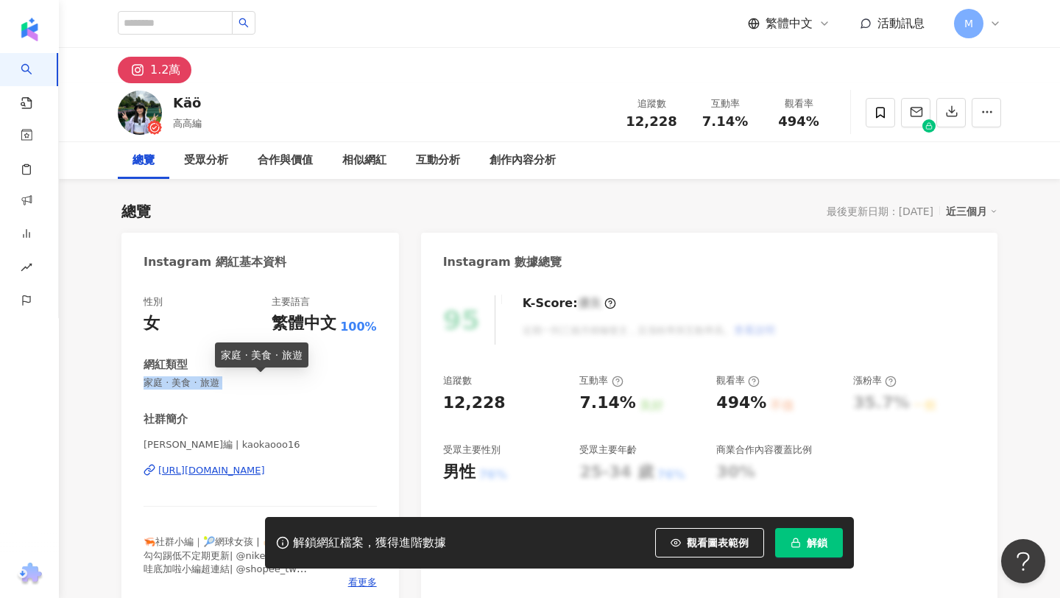
copy span "家庭 · 美食 · 旅遊"
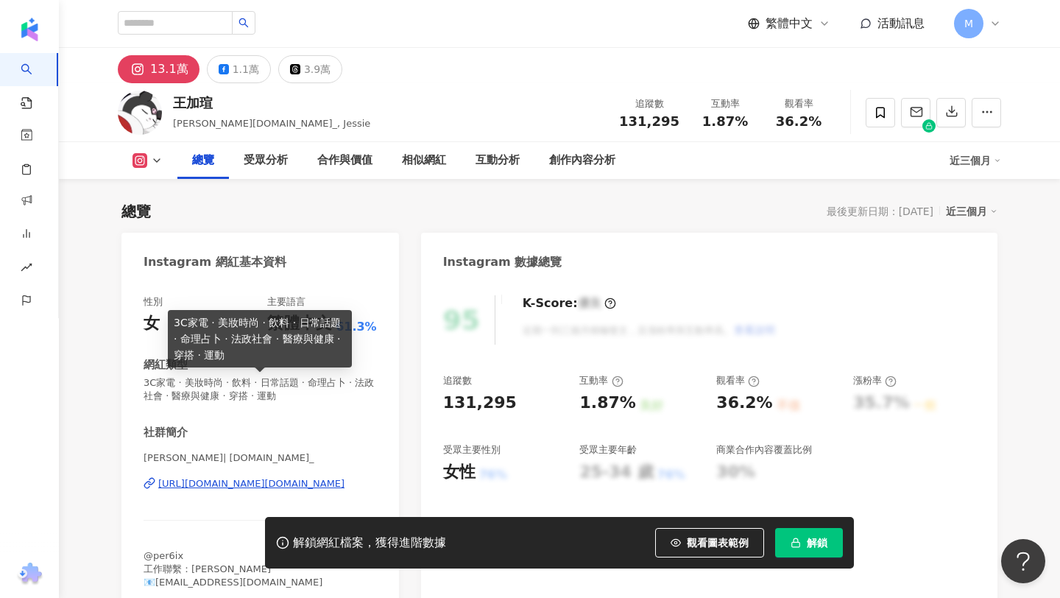
click at [209, 392] on span "3C家電 · 美妝時尚 · 飲料 · 日常話題 · 命理占卜 · 法政社會 · 醫療與健康 · 穿搭 · 運動" at bounding box center [260, 389] width 233 height 27
copy span "3C家電 · 美妝時尚 · 飲料 · 日常話題 · 命理占卜 · 法政社會 · 醫療與健康 · 穿搭 · 運動"
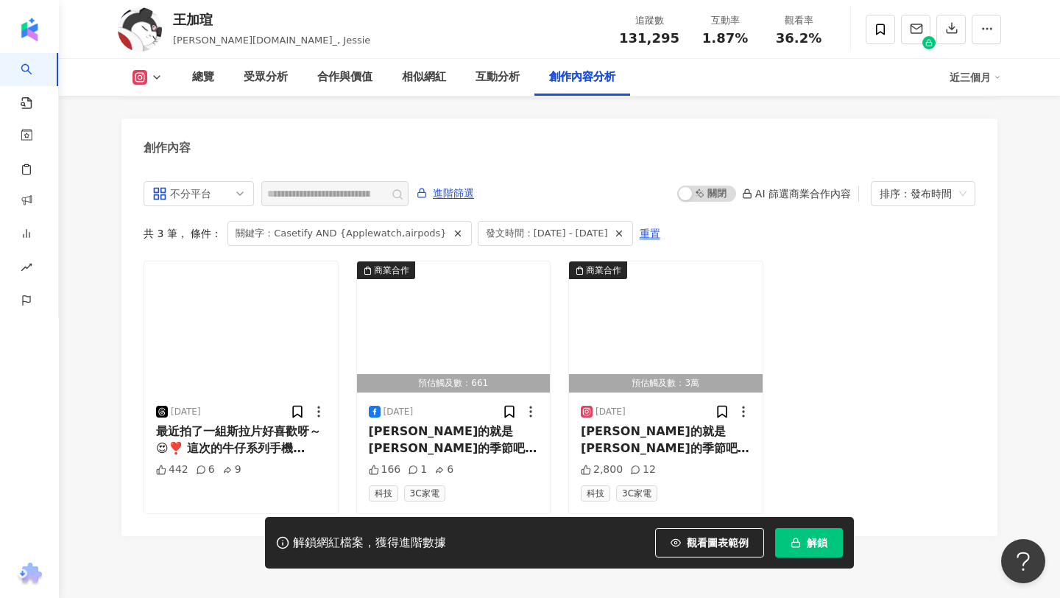
scroll to position [4600, 0]
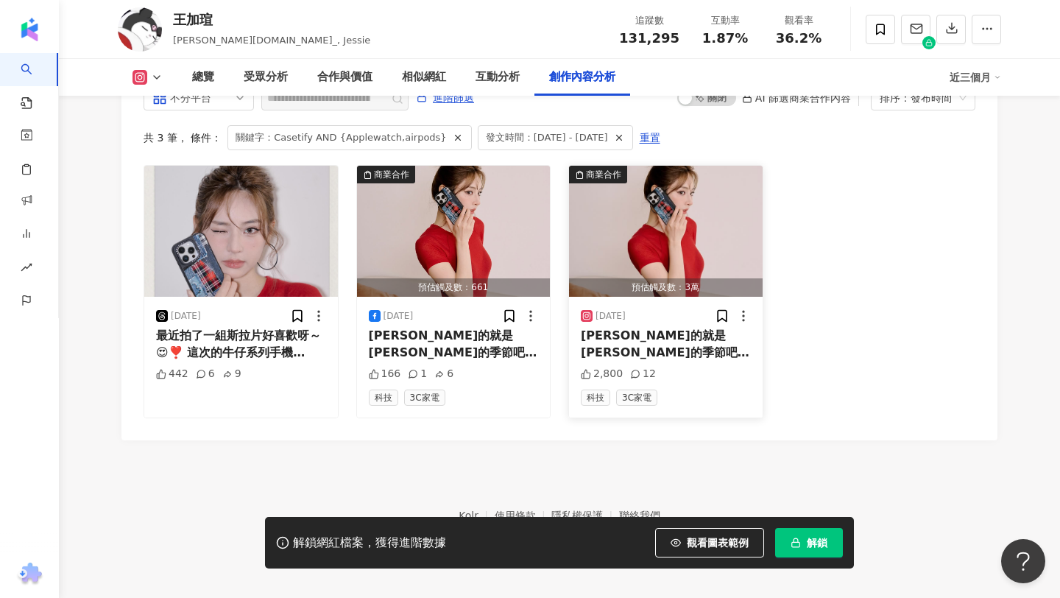
click at [658, 332] on span "夏天真的就是丹寧的季節吧💙 看到 @" at bounding box center [665, 351] width 169 height 47
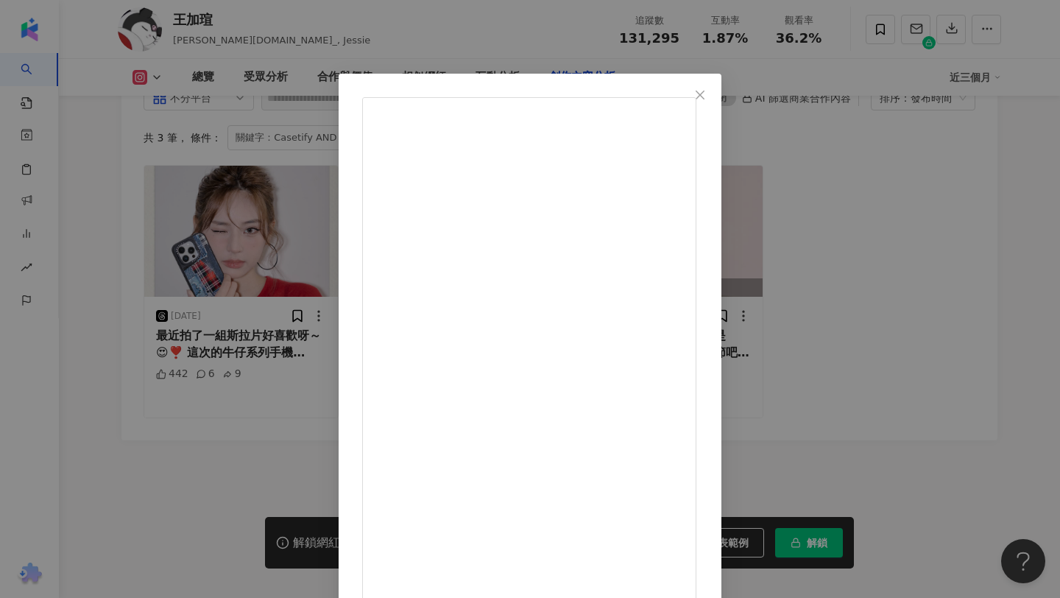
drag, startPoint x: 703, startPoint y: 174, endPoint x: 764, endPoint y: 174, distance: 61.1
copy div "寧宣言系列"
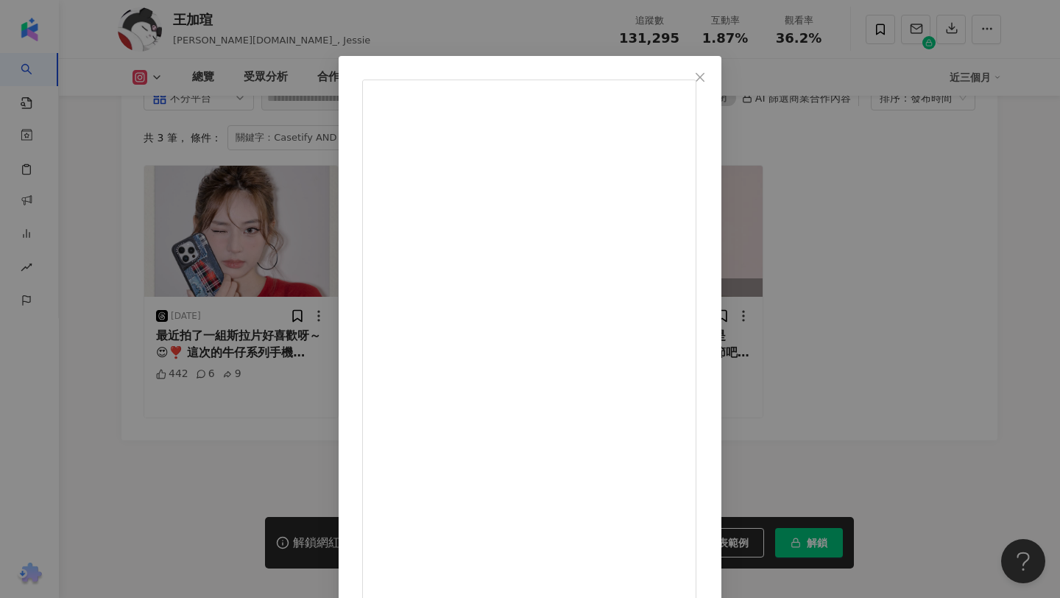
scroll to position [29, 0]
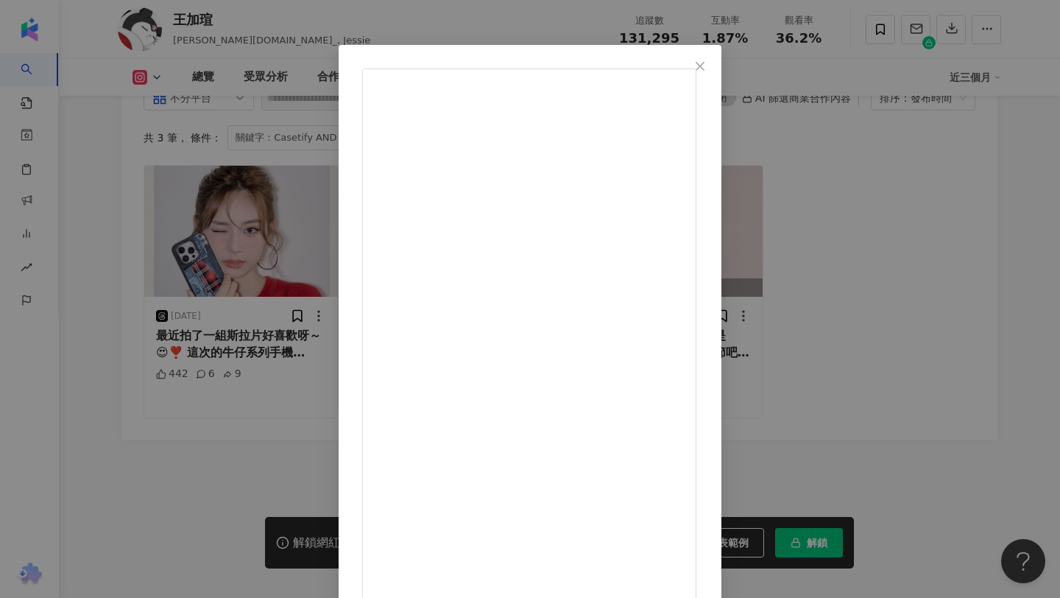
drag, startPoint x: 734, startPoint y: 311, endPoint x: 778, endPoint y: 310, distance: 44.2
copy div "ods殼也有同款"
click at [121, 406] on div "王加瑄 2025/6/12 2,800 12 查看原始貼文" at bounding box center [530, 299] width 1060 height 598
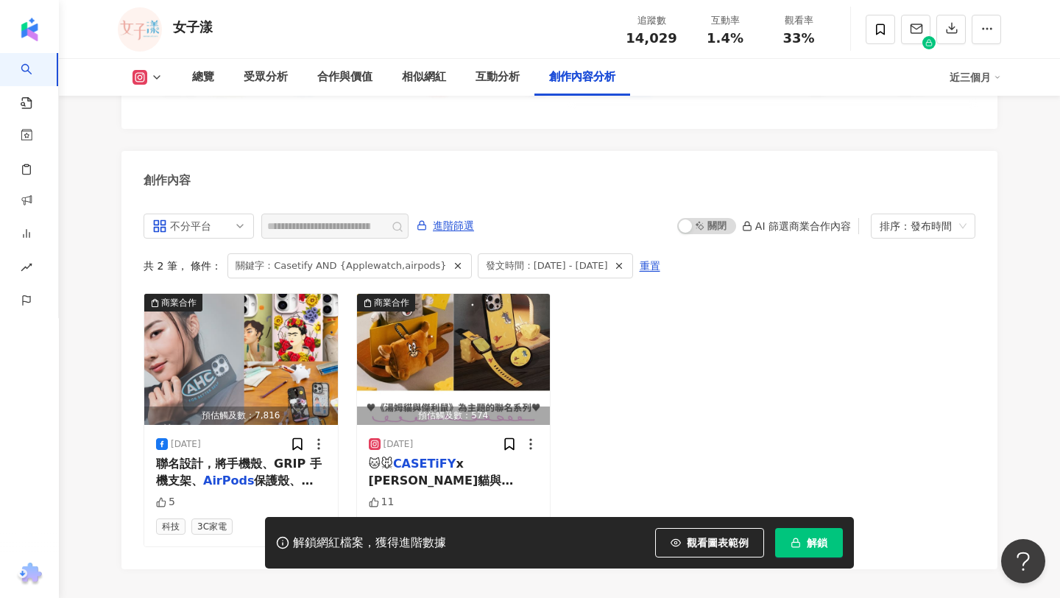
scroll to position [4544, 0]
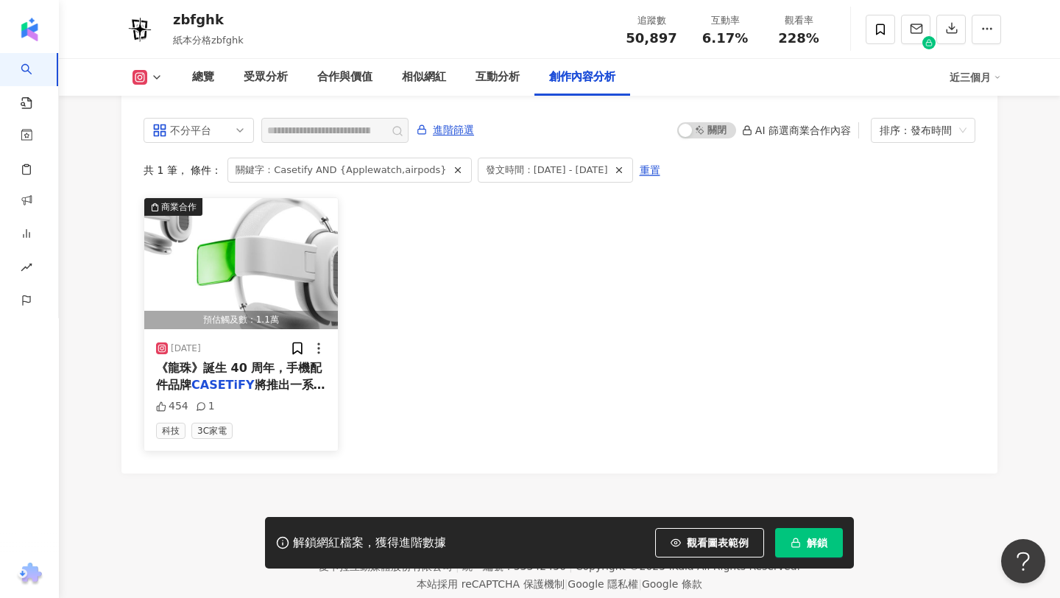
click at [239, 378] on mark "CASETiFY" at bounding box center [222, 385] width 63 height 14
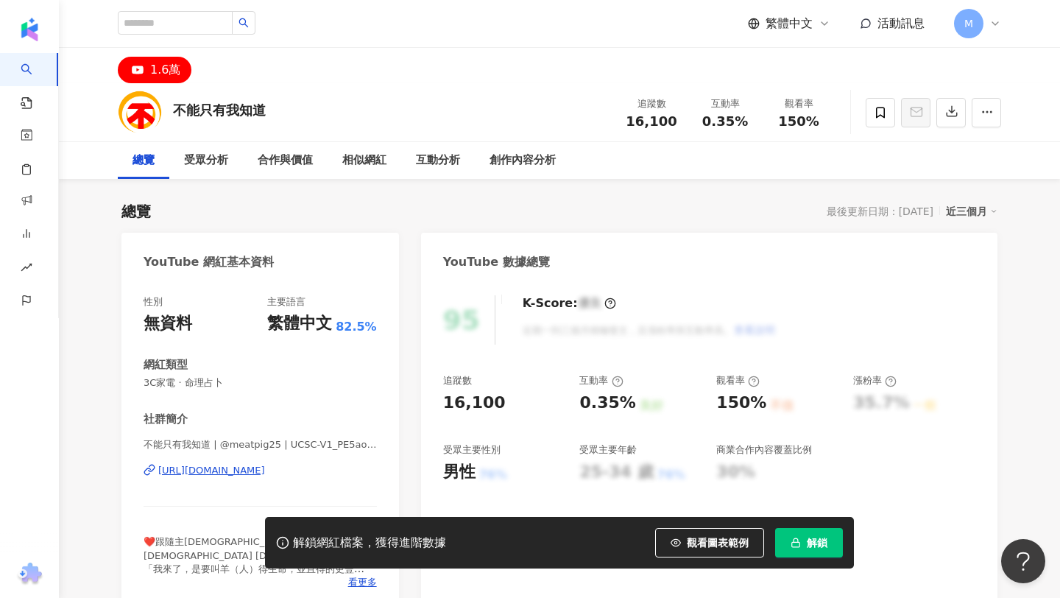
scroll to position [3995, 0]
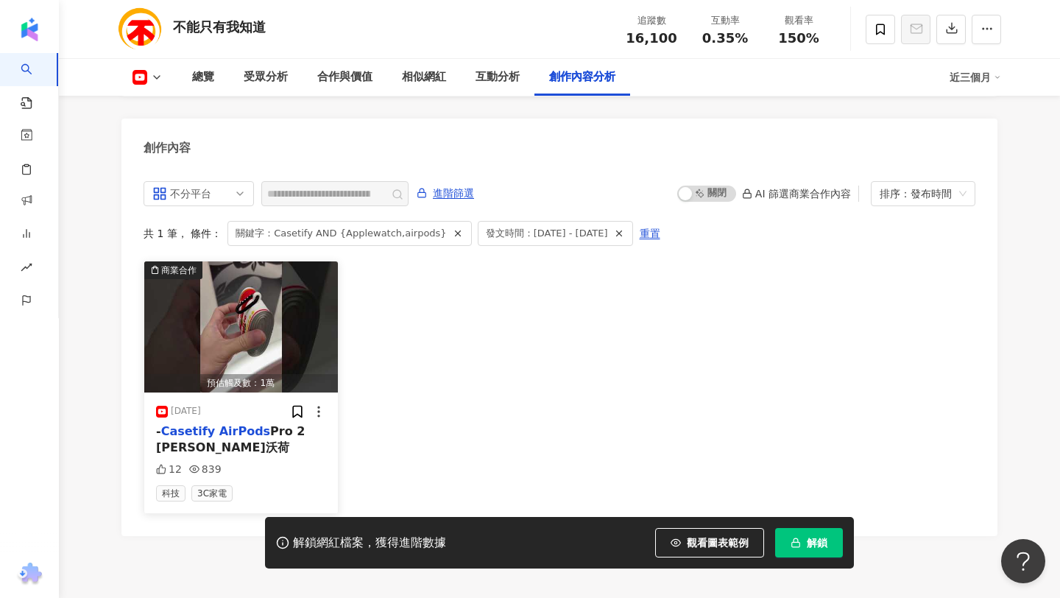
click at [256, 424] on mark "AirPods" at bounding box center [244, 431] width 51 height 14
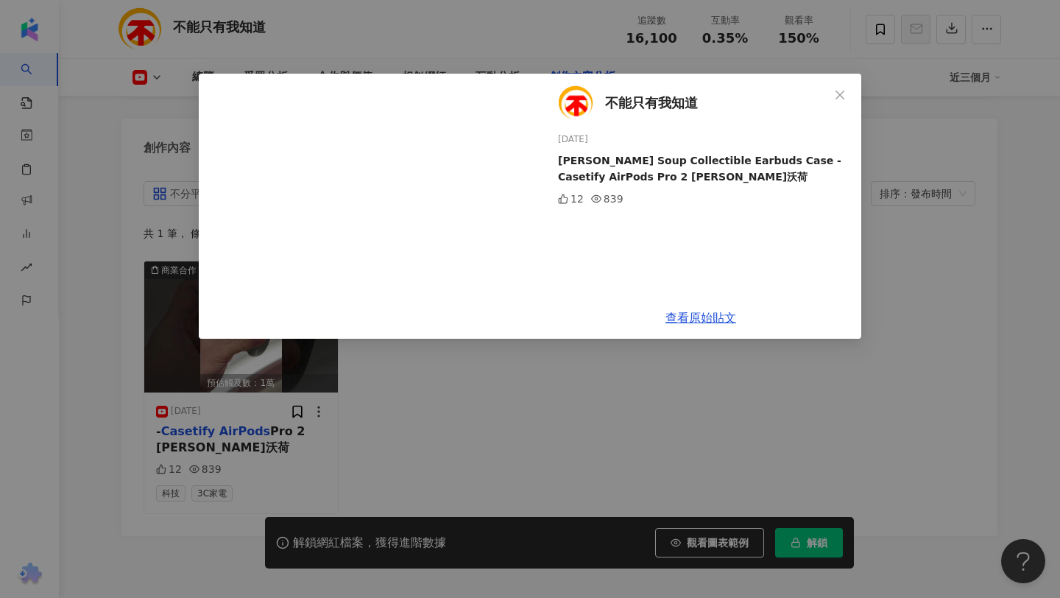
click at [655, 415] on div "不能只有我知道 2025/1/30 Andy Warhol Campbell's Soup Collectible Earbuds Case - Caseti…" at bounding box center [530, 299] width 1060 height 598
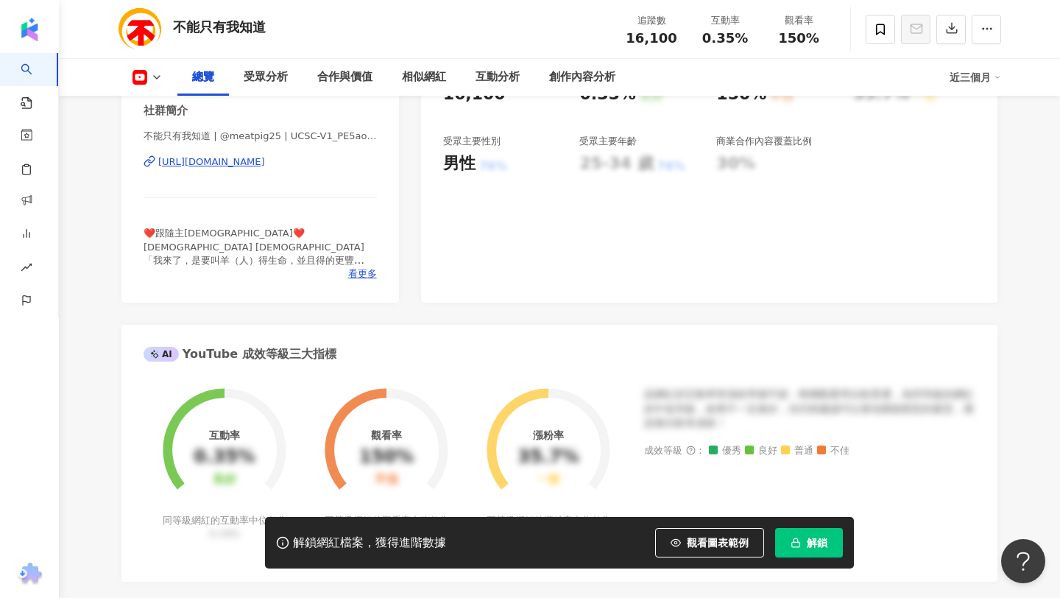
scroll to position [0, 0]
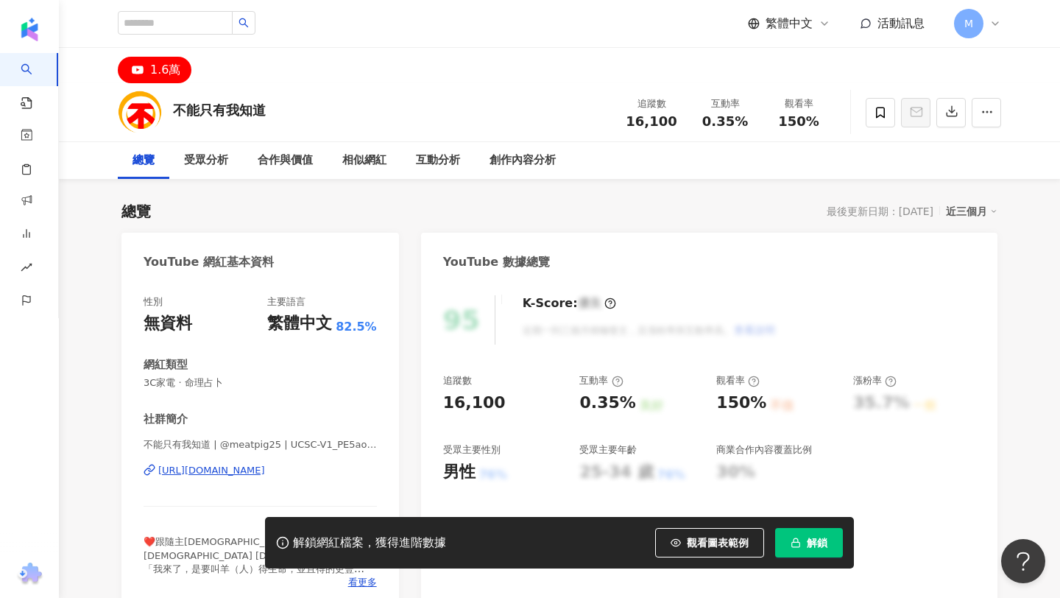
click at [238, 466] on div "[URL][DOMAIN_NAME]" at bounding box center [211, 470] width 107 height 13
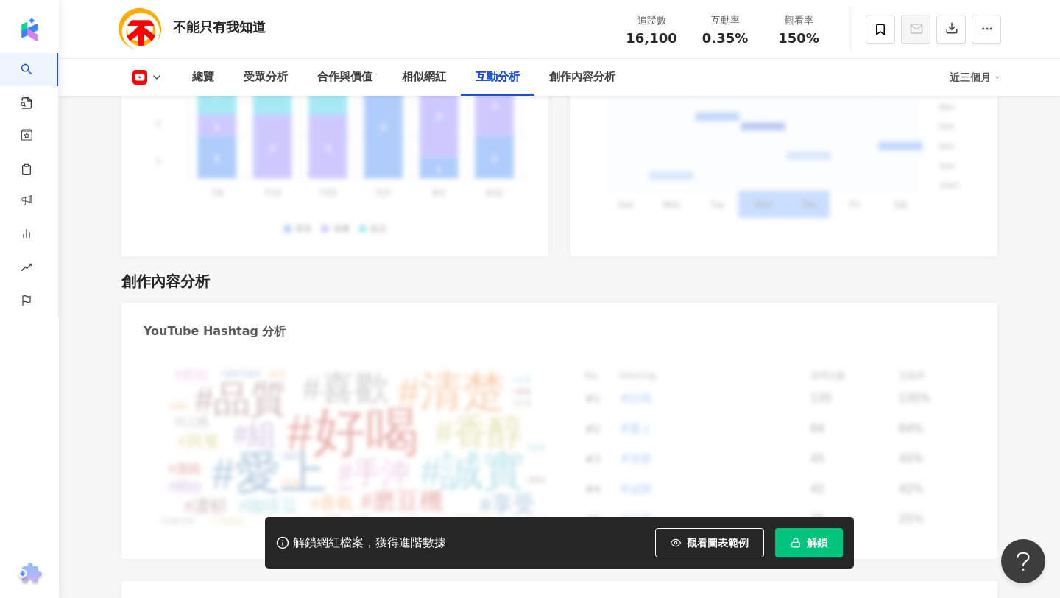
scroll to position [4074, 0]
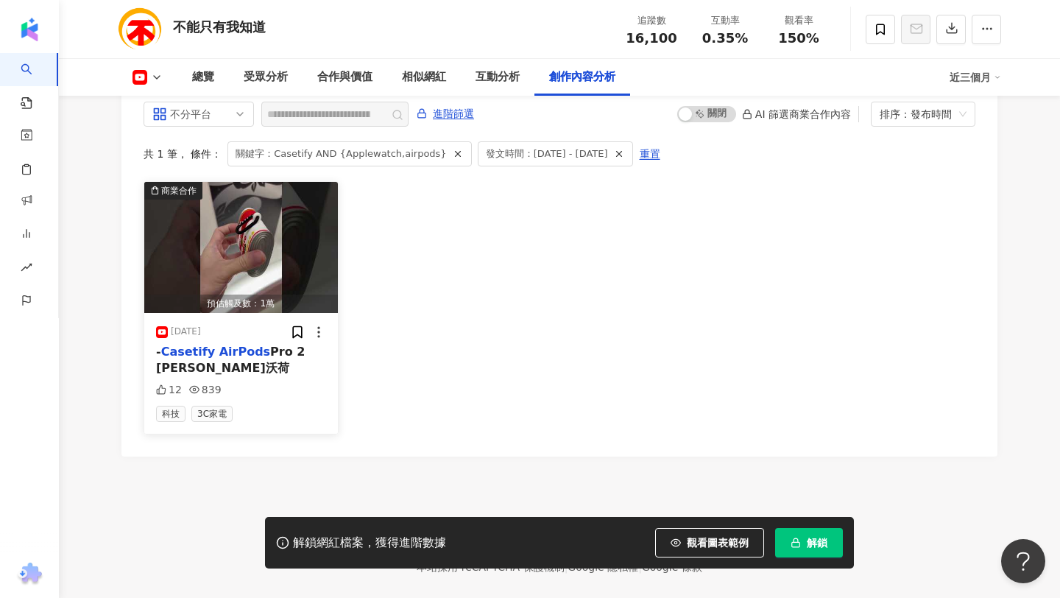
click at [221, 345] on mark "AirPods" at bounding box center [244, 352] width 51 height 14
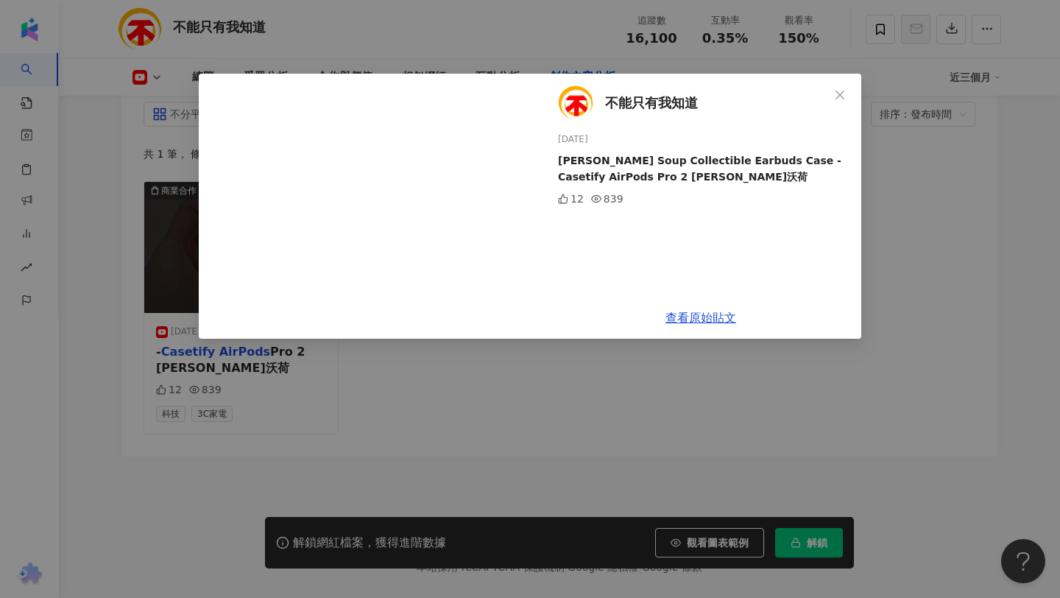
click at [627, 94] on span "不能只有我知道" at bounding box center [651, 103] width 93 height 21
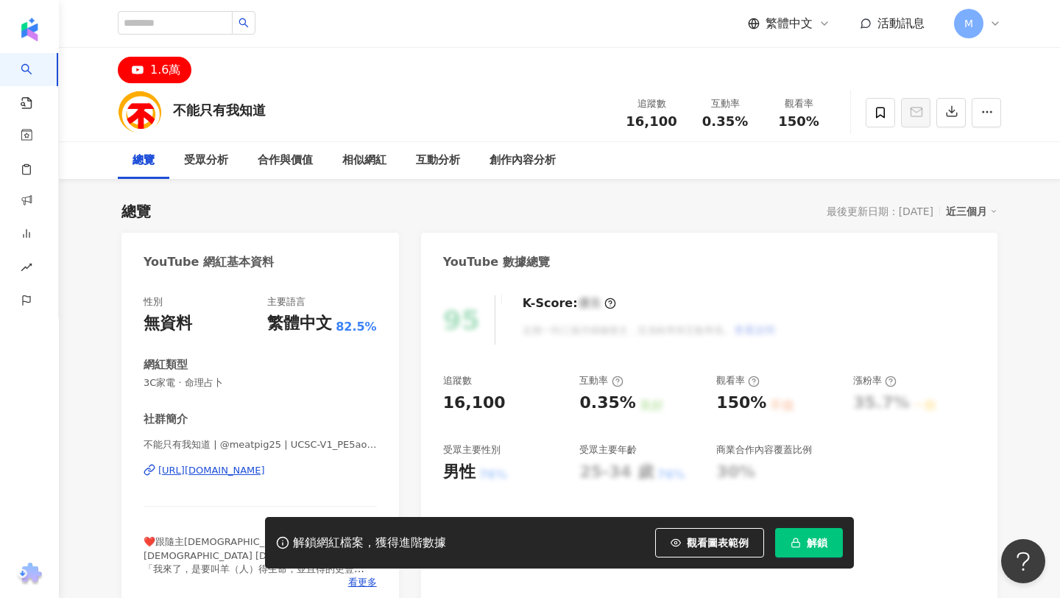
click at [249, 469] on div "[URL][DOMAIN_NAME]" at bounding box center [211, 470] width 107 height 13
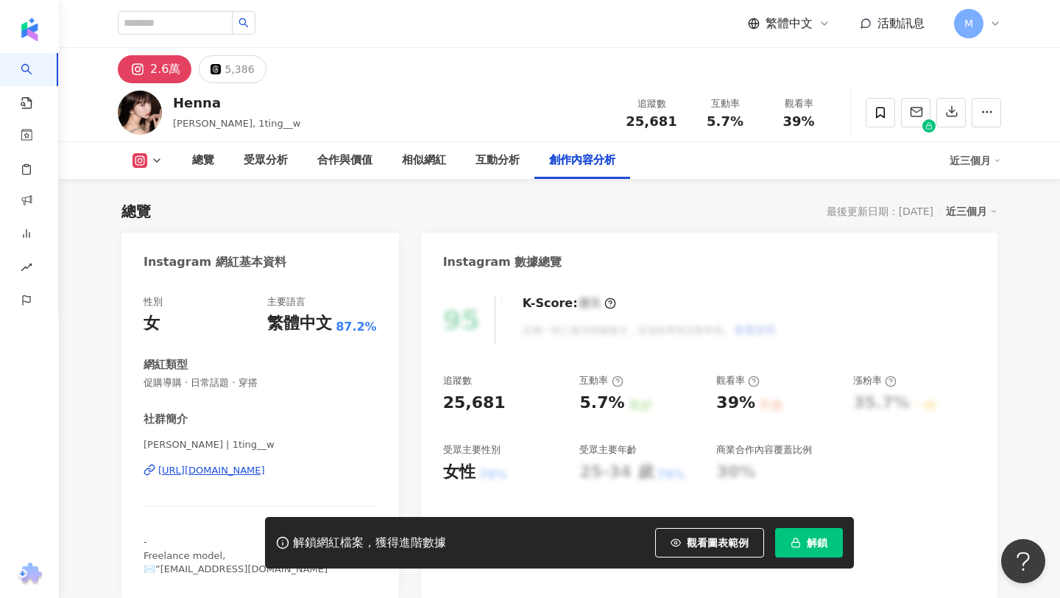
scroll to position [4524, 0]
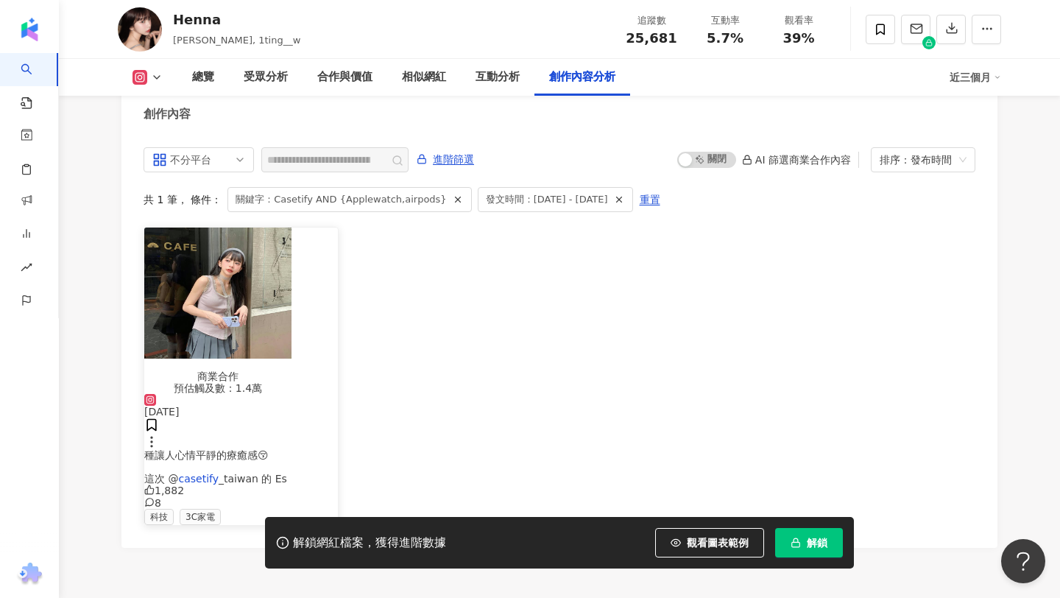
click at [249, 473] on span "_taiwan 的 Es" at bounding box center [253, 479] width 68 height 12
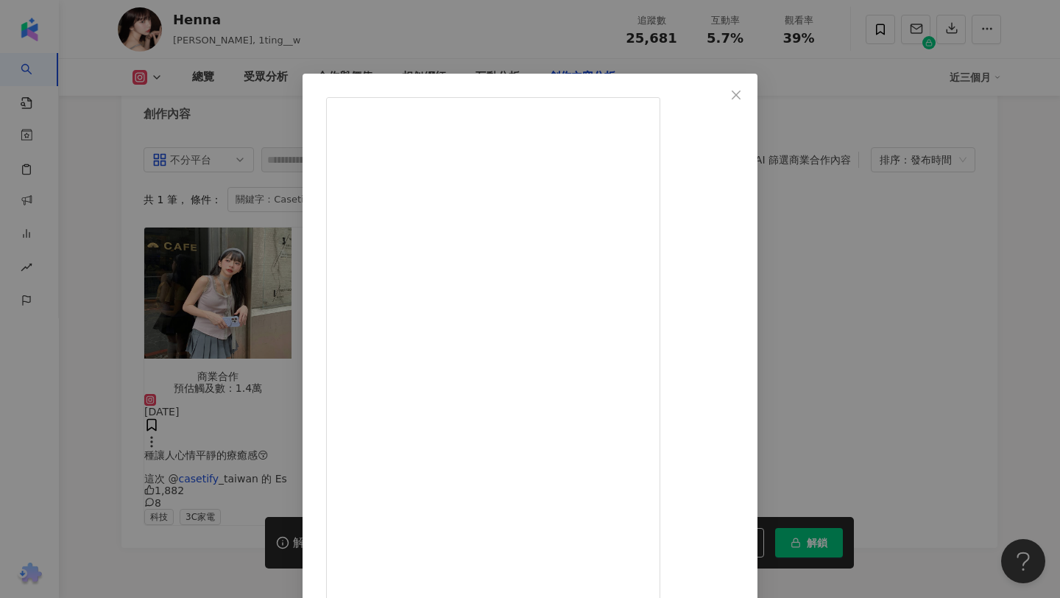
click at [103, 416] on div "Henna [DATE] 春夏我最愛的顏色 就是這種淡淡的霧紫💜 溫柔又顯白 搭什麼都好看 還有一種讓人心情平靜的療癒感😚 這次 @casetify_taiw…" at bounding box center [530, 299] width 1060 height 598
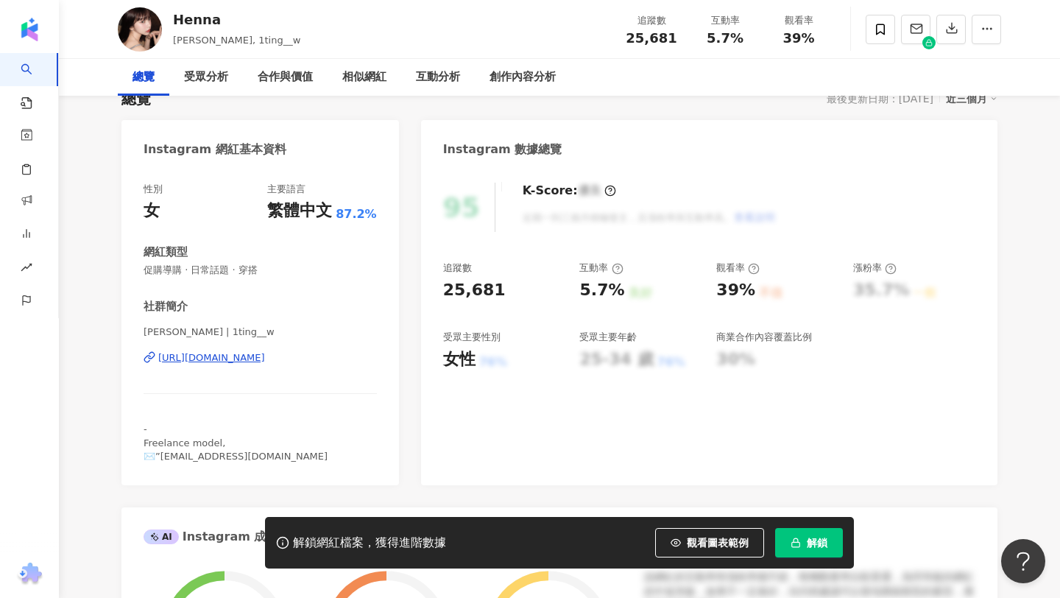
scroll to position [0, 0]
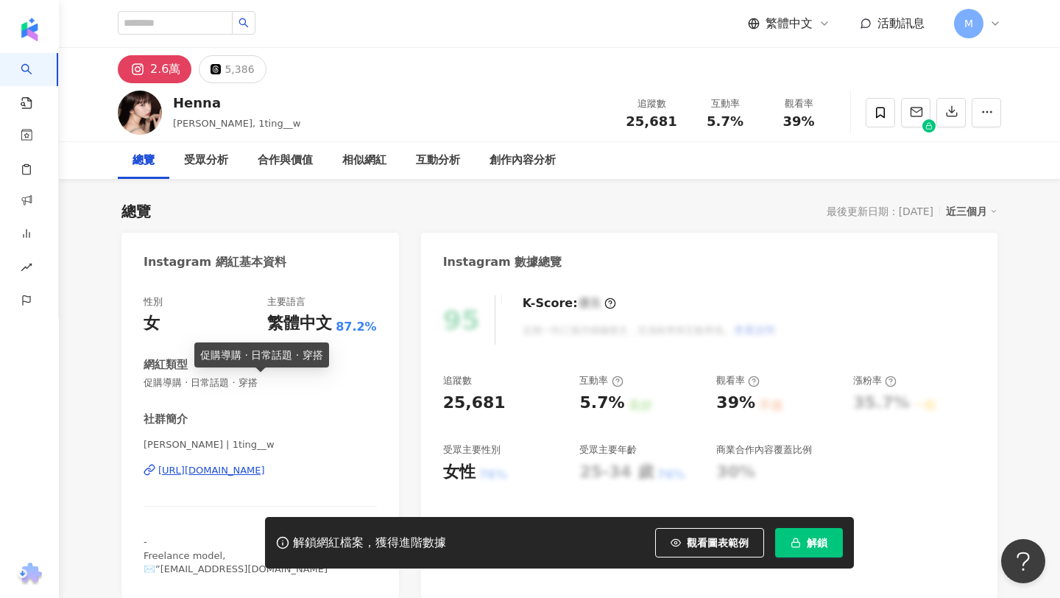
click at [231, 380] on span "促購導購 · 日常話題 · 穿搭" at bounding box center [260, 382] width 233 height 13
copy span "促購導購 · 日常話題 · 穿搭"
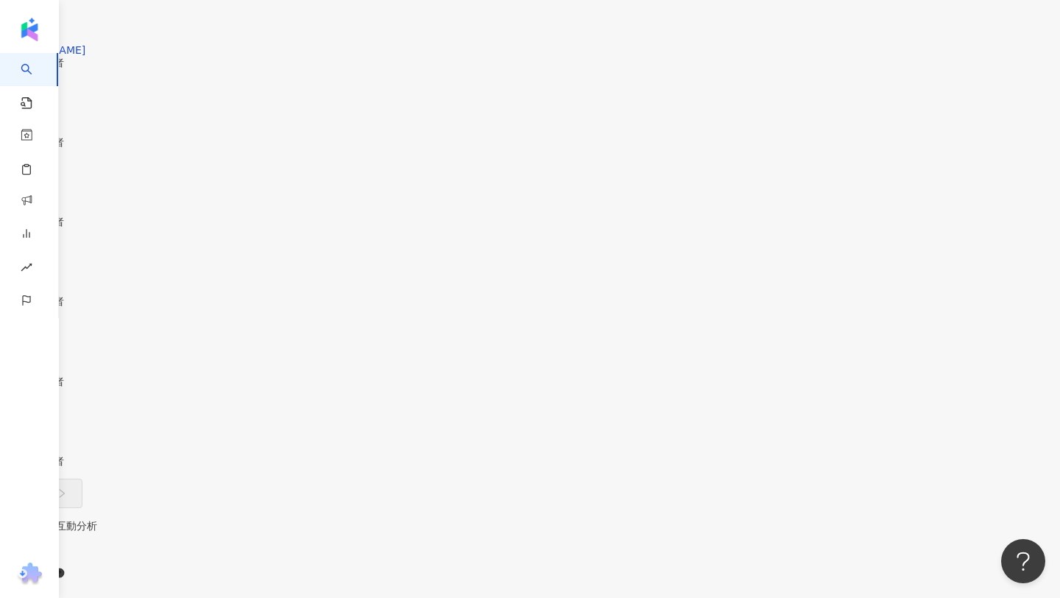
scroll to position [4504, 0]
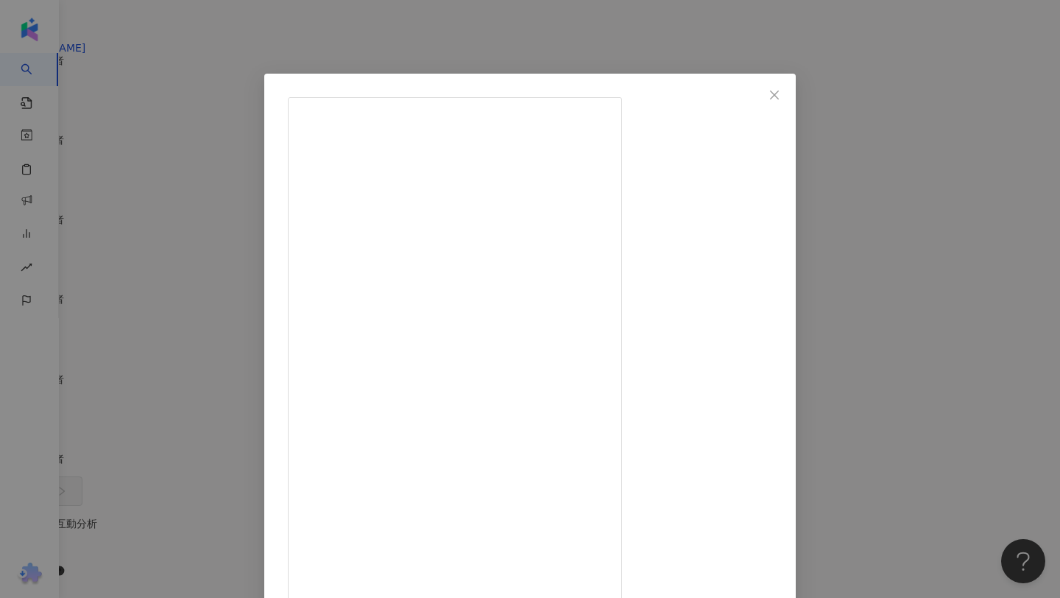
drag, startPoint x: 629, startPoint y: 256, endPoint x: 728, endPoint y: 258, distance: 99.4
drag, startPoint x: 682, startPoint y: 257, endPoint x: 729, endPoint y: 260, distance: 47.2
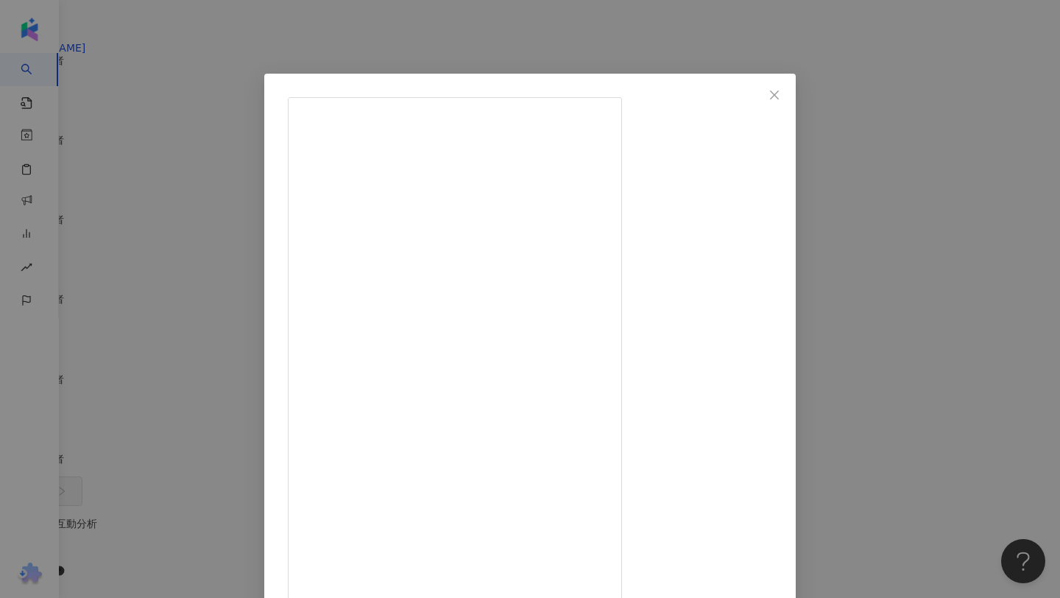
copy div "UMAN藝術家"
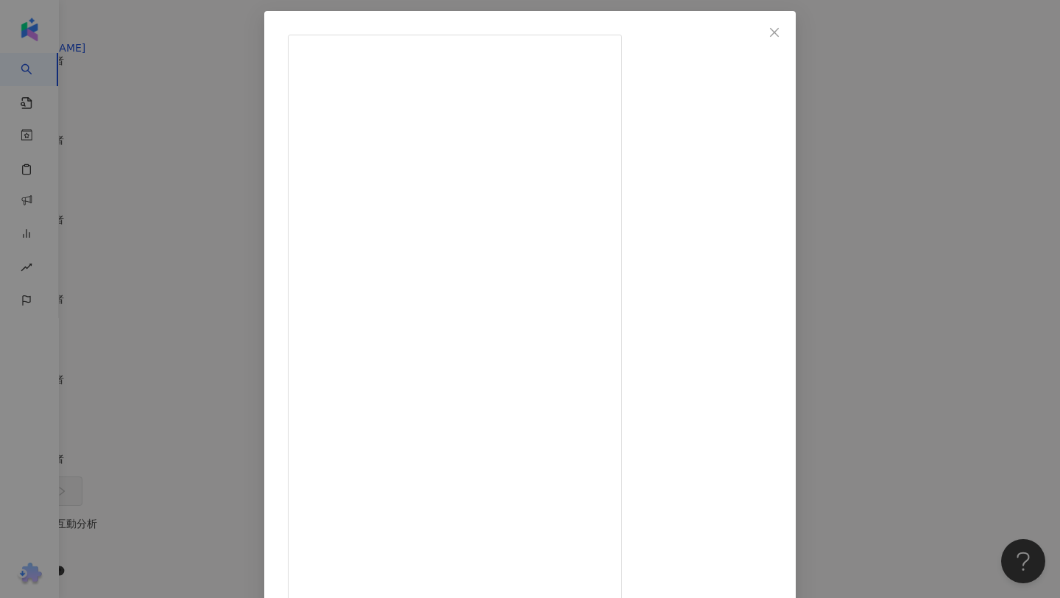
drag, startPoint x: 681, startPoint y: 121, endPoint x: 568, endPoint y: 131, distance: 113.1
copy div "UMAN藝術家的亞洲食物系列！！！"
drag, startPoint x: 759, startPoint y: 298, endPoint x: 651, endPoint y: 299, distance: 108.2
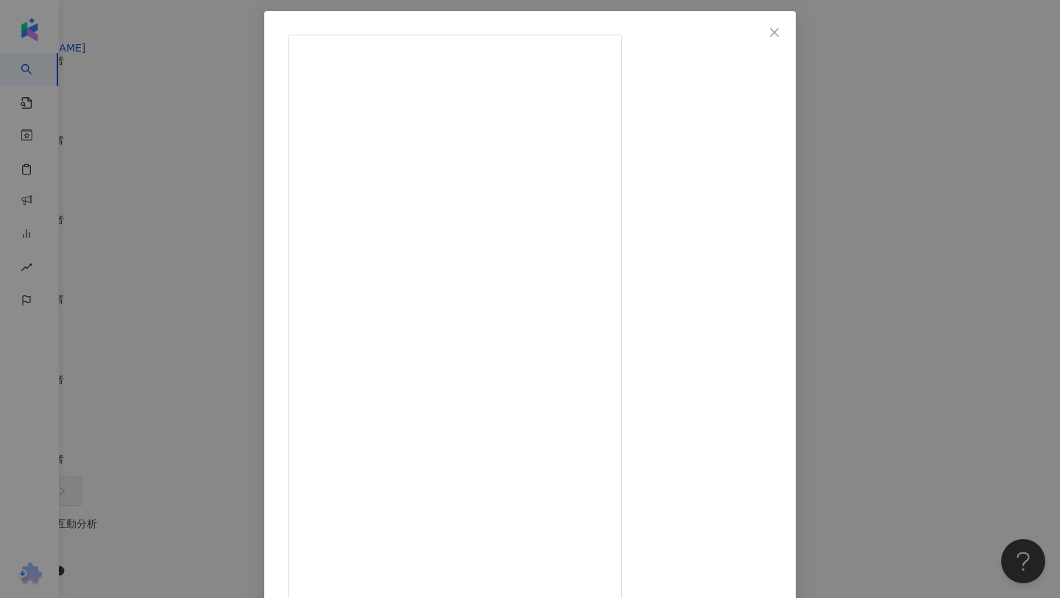
copy div "& 鏡面指環支架 耳機殼"
click at [146, 298] on div "庭均 2025/5/10 947 19 5.2萬 查看原始貼文" at bounding box center [530, 299] width 1060 height 598
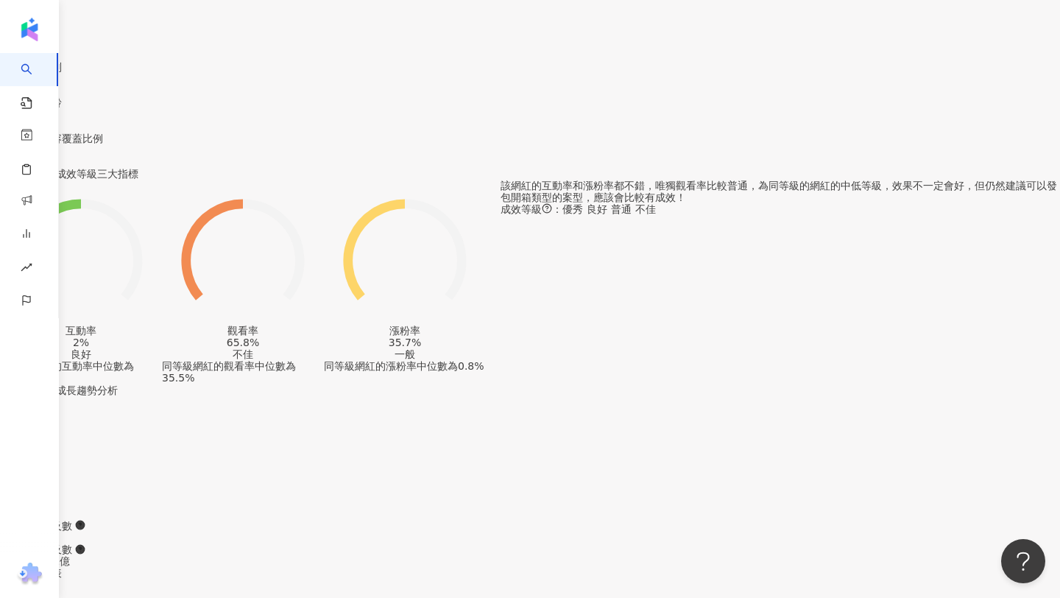
scroll to position [0, 0]
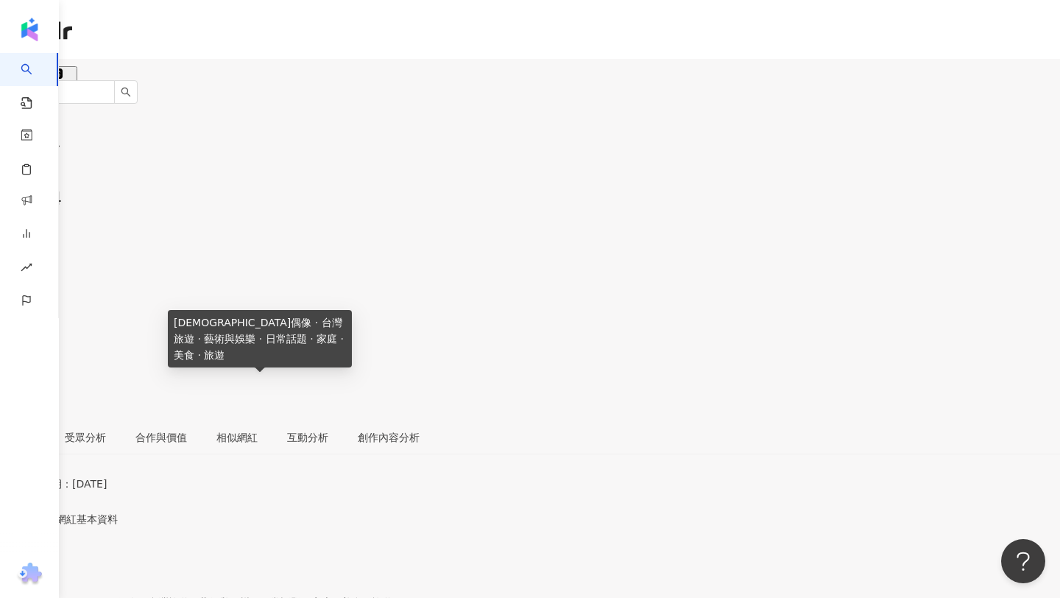
click at [201, 596] on span "韓國偶像 · 台灣旅遊 · 藝術與娛樂 · 日常話題 · 家庭 · 美食 · 旅遊" at bounding box center [196, 602] width 392 height 12
copy span "韓國偶像 · 台灣旅遊 · 藝術與娛樂 · 日常話題 · 家庭 · 美食 · 旅遊"
